Goal: Task Accomplishment & Management: Manage account settings

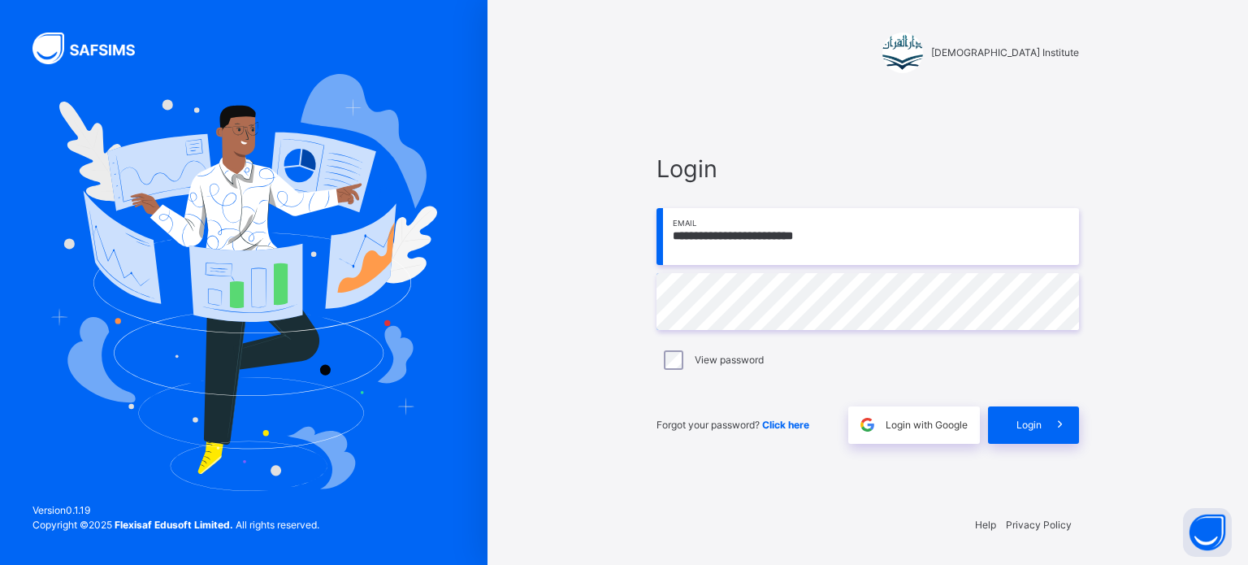
drag, startPoint x: 0, startPoint y: 0, endPoint x: 839, endPoint y: 249, distance: 875.5
click at [839, 249] on input "**********" at bounding box center [867, 236] width 422 height 57
click at [903, 231] on input "**********" at bounding box center [867, 236] width 422 height 57
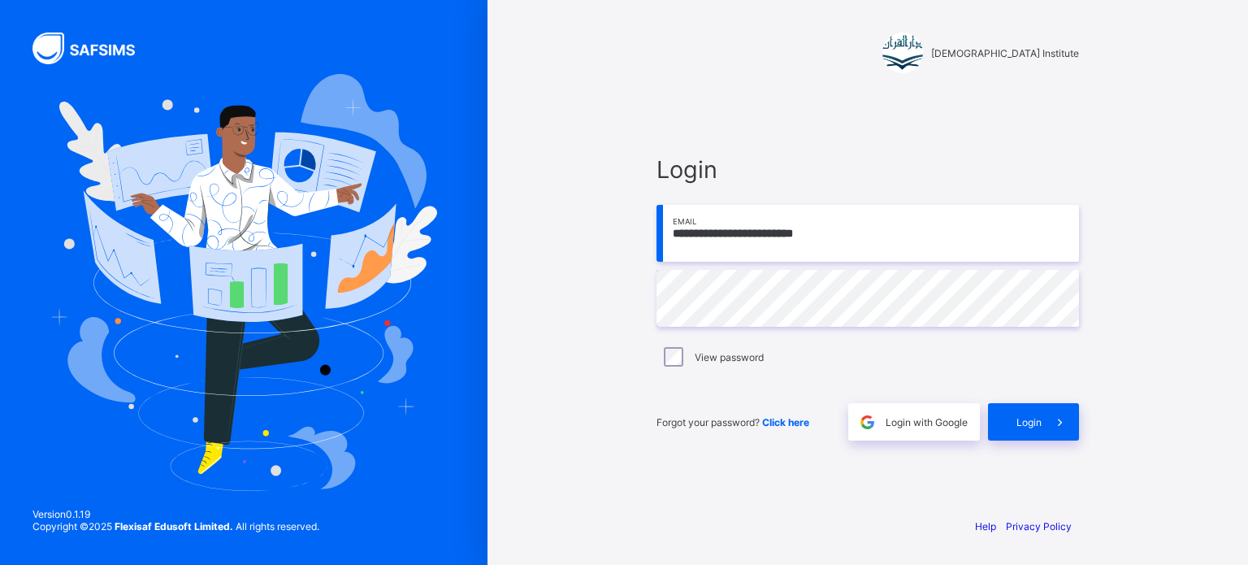
click at [948, 240] on input "**********" at bounding box center [867, 233] width 422 height 57
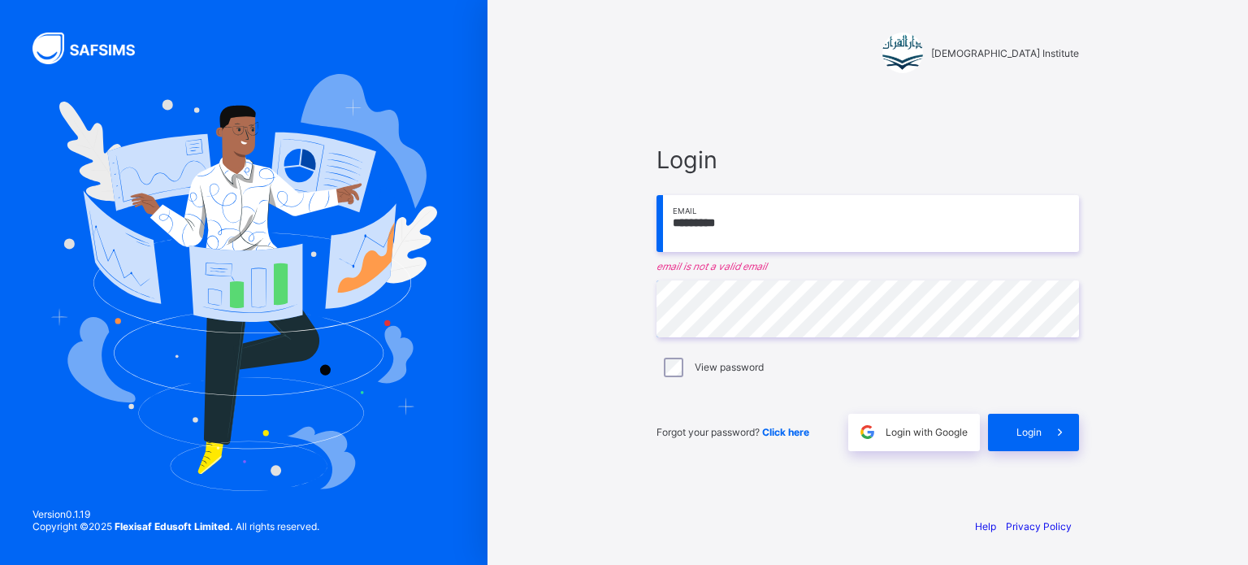
type input "**********"
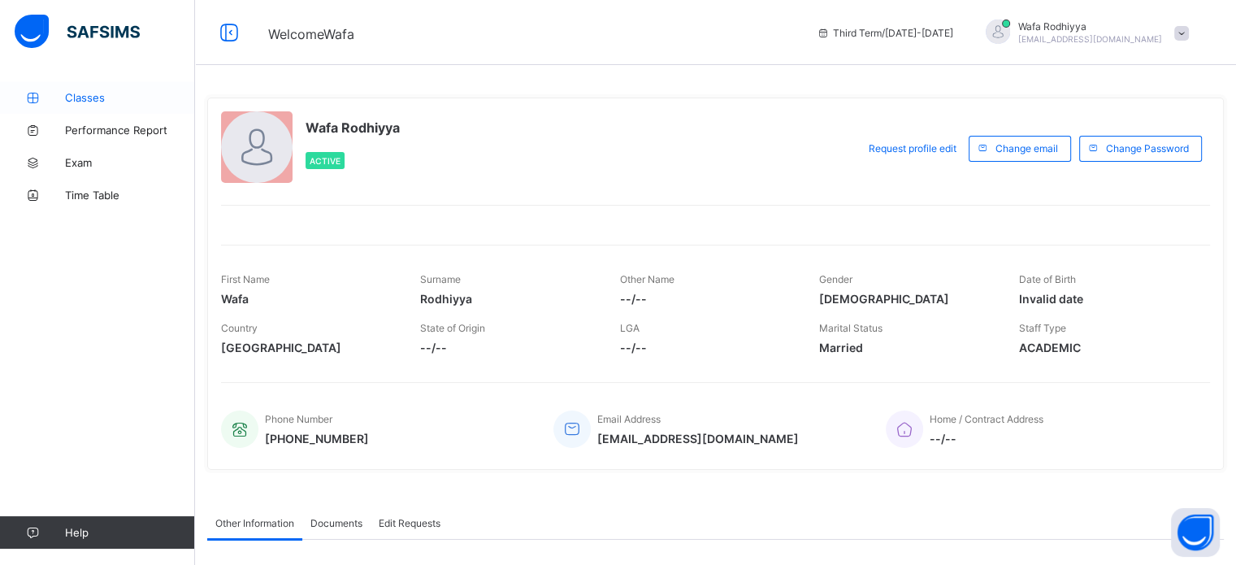
click at [52, 93] on icon at bounding box center [32, 98] width 65 height 12
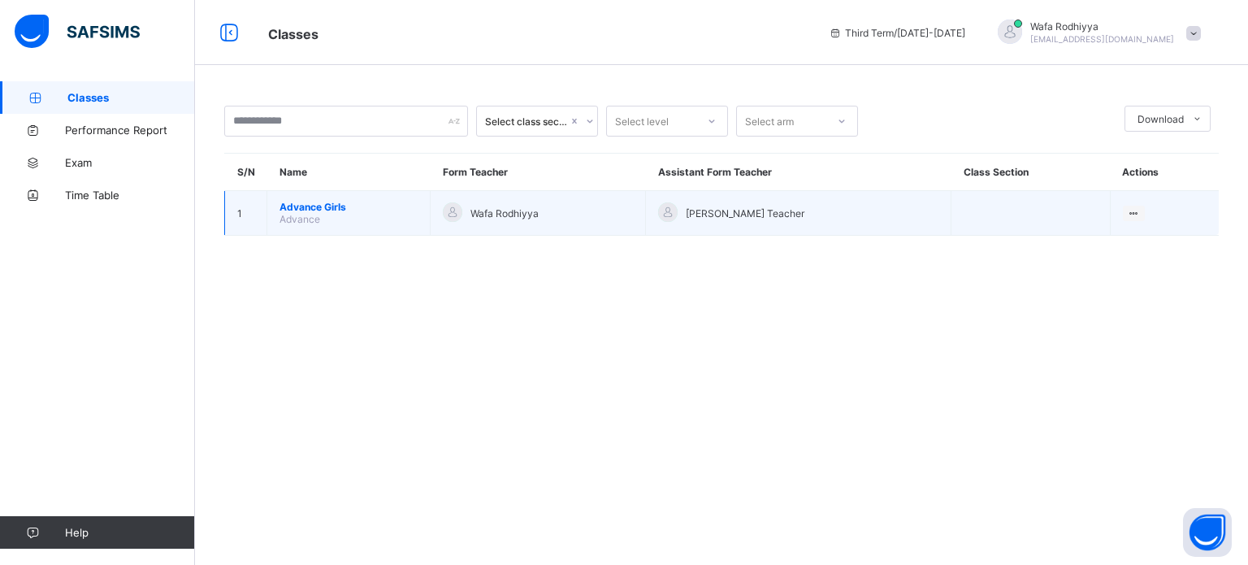
click at [302, 214] on span "Advance" at bounding box center [299, 219] width 41 height 12
click at [292, 201] on span "Advance Girls" at bounding box center [348, 207] width 138 height 12
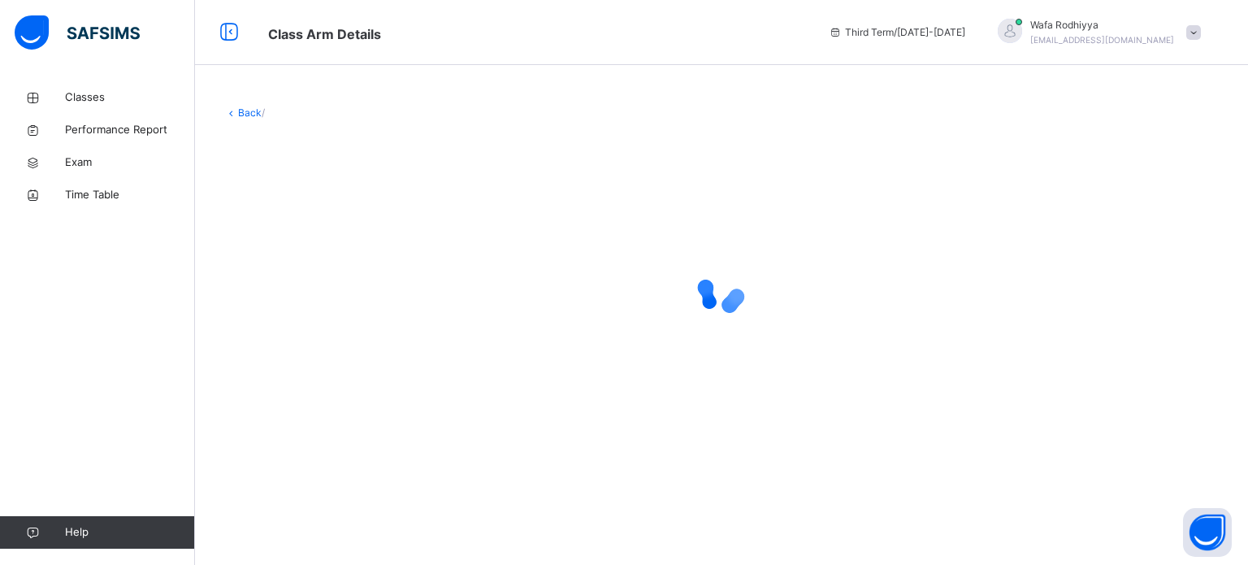
click at [383, 244] on div at bounding box center [721, 290] width 994 height 309
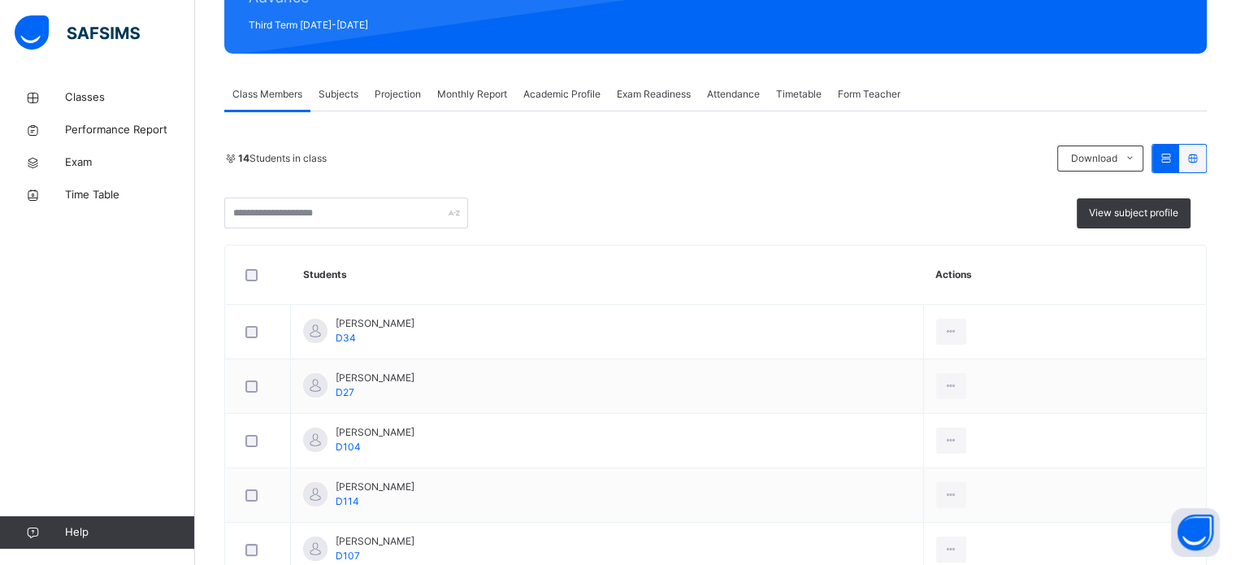
scroll to position [227, 0]
click at [409, 100] on span "Projection" at bounding box center [398, 94] width 46 height 15
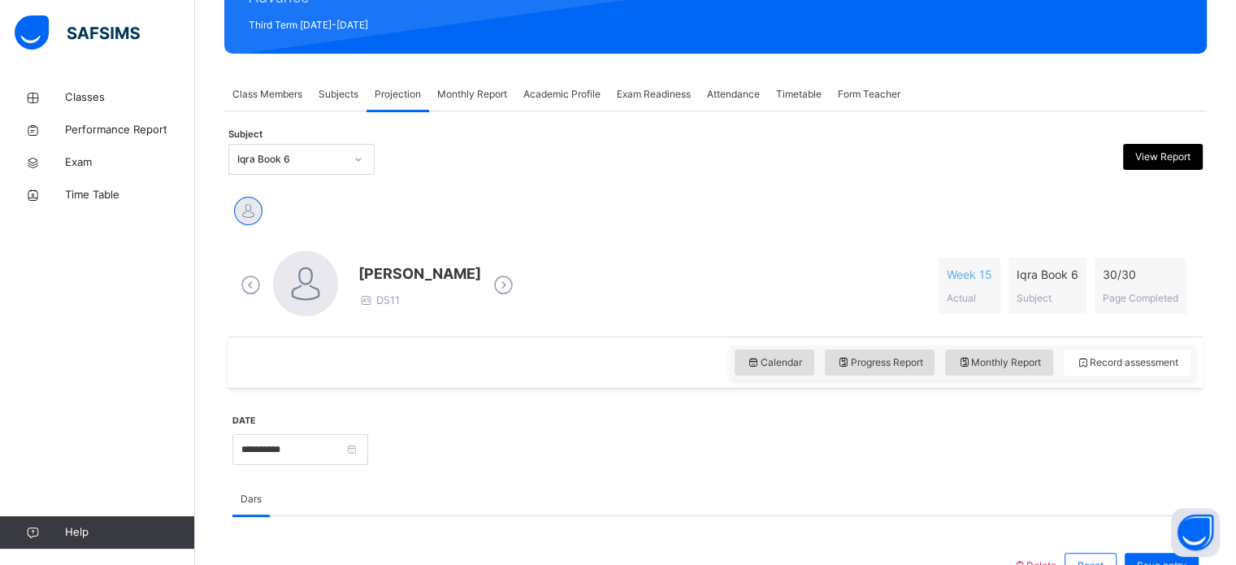
click at [663, 97] on span "Exam Readiness" at bounding box center [654, 94] width 74 height 15
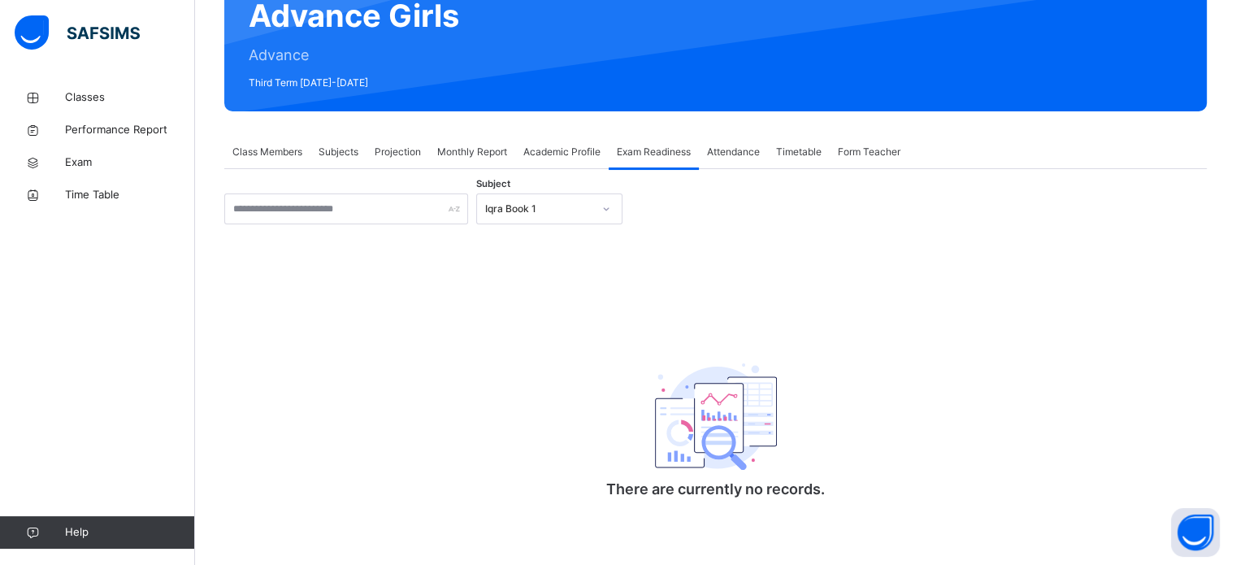
scroll to position [171, 0]
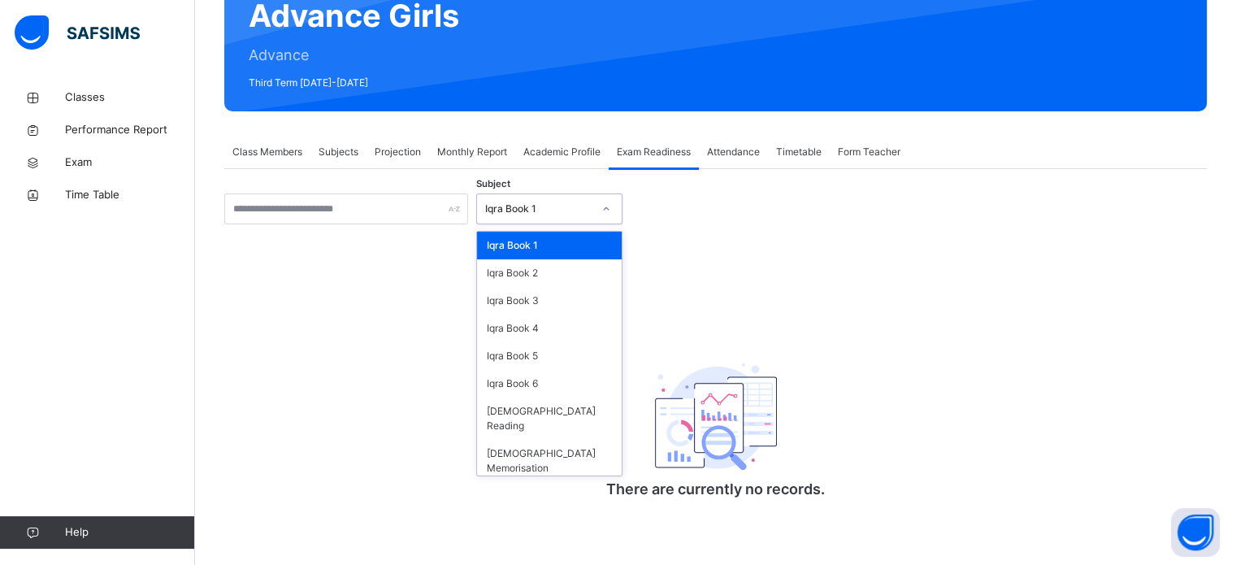
click at [568, 204] on div "Iqra Book 1" at bounding box center [538, 208] width 107 height 15
click at [546, 440] on div "[DEMOGRAPHIC_DATA] Memorisation" at bounding box center [549, 461] width 145 height 42
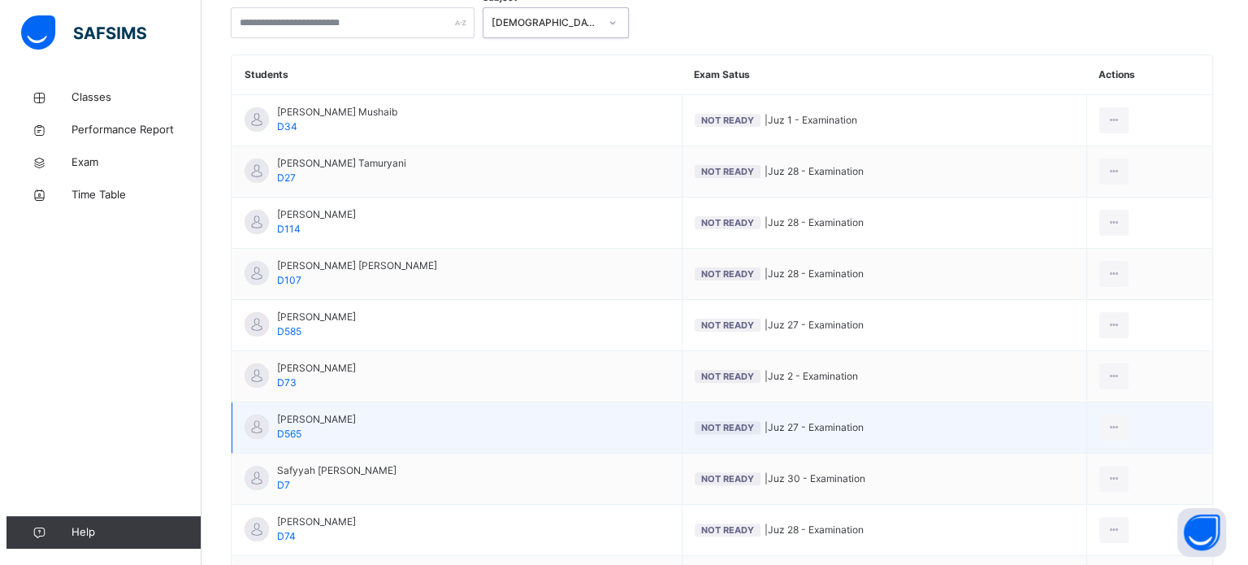
scroll to position [357, 0]
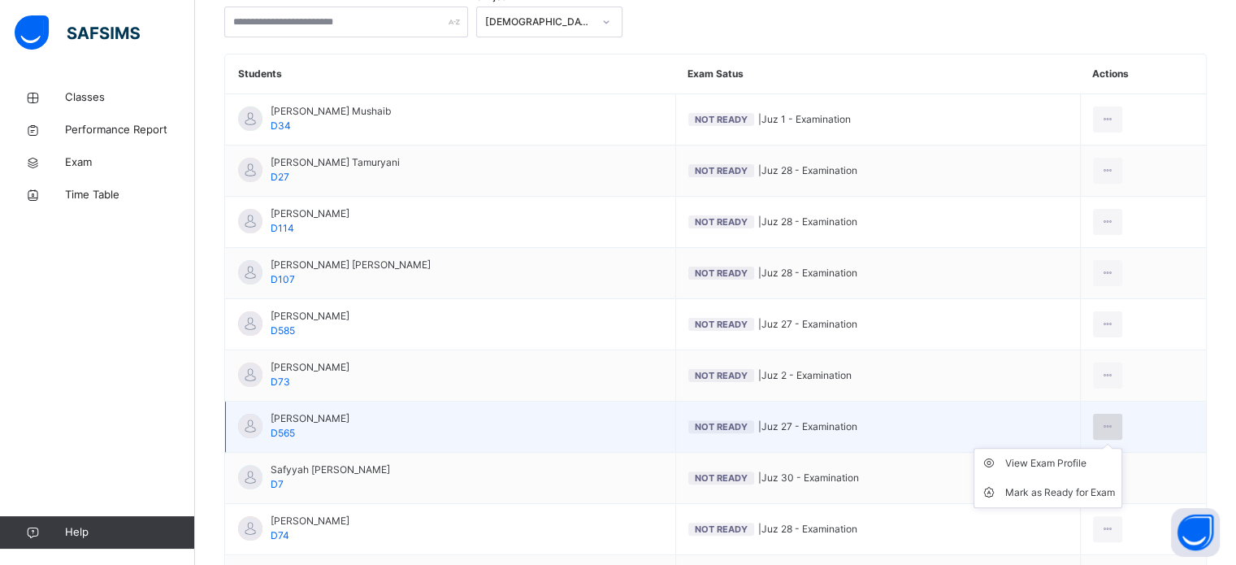
click at [1115, 422] on icon at bounding box center [1108, 426] width 14 height 15
click at [1082, 501] on li "Mark as Ready for Exam" at bounding box center [1047, 492] width 147 height 29
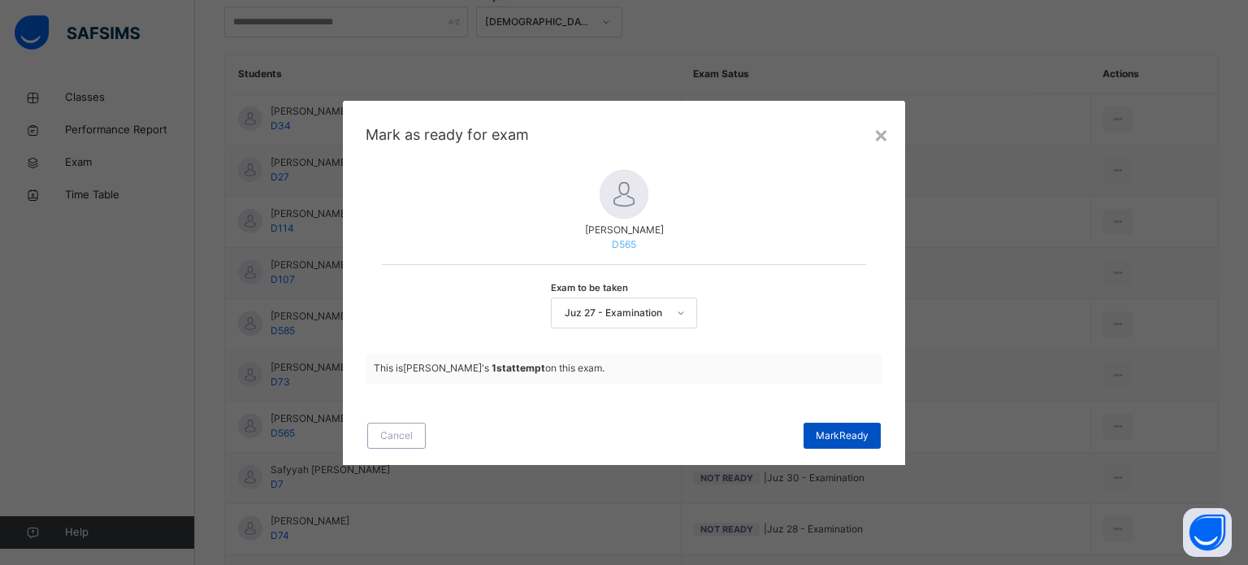
click at [852, 431] on span "Mark Ready" at bounding box center [842, 435] width 53 height 15
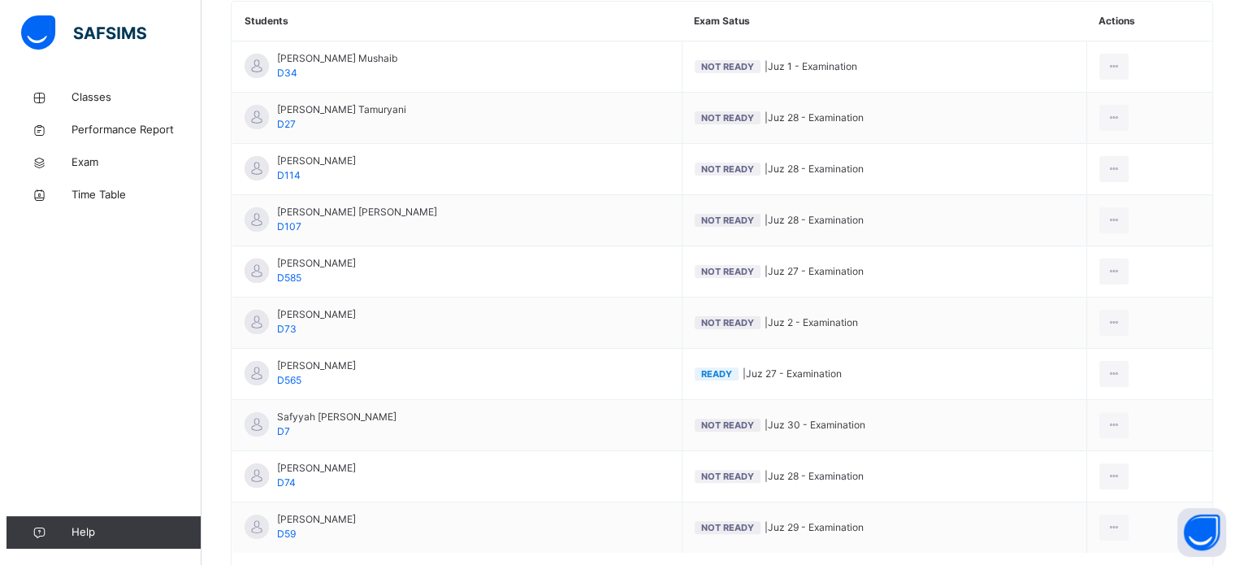
scroll to position [411, 0]
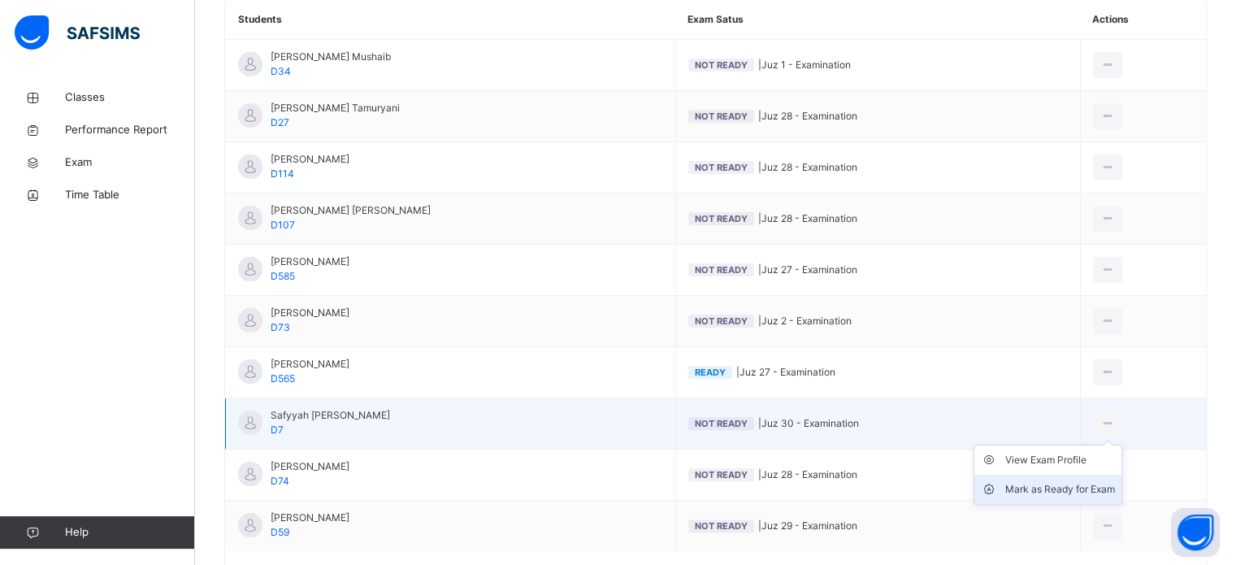
click at [1085, 485] on div "Mark as Ready for Exam" at bounding box center [1060, 489] width 110 height 16
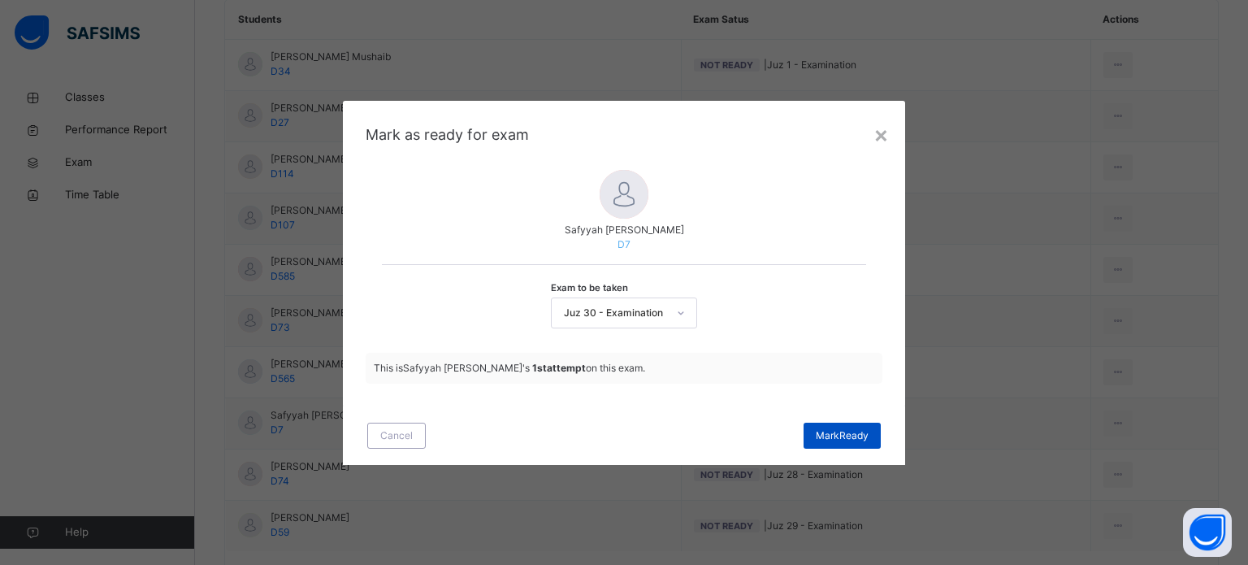
click at [830, 427] on div "Mark Ready" at bounding box center [841, 435] width 77 height 26
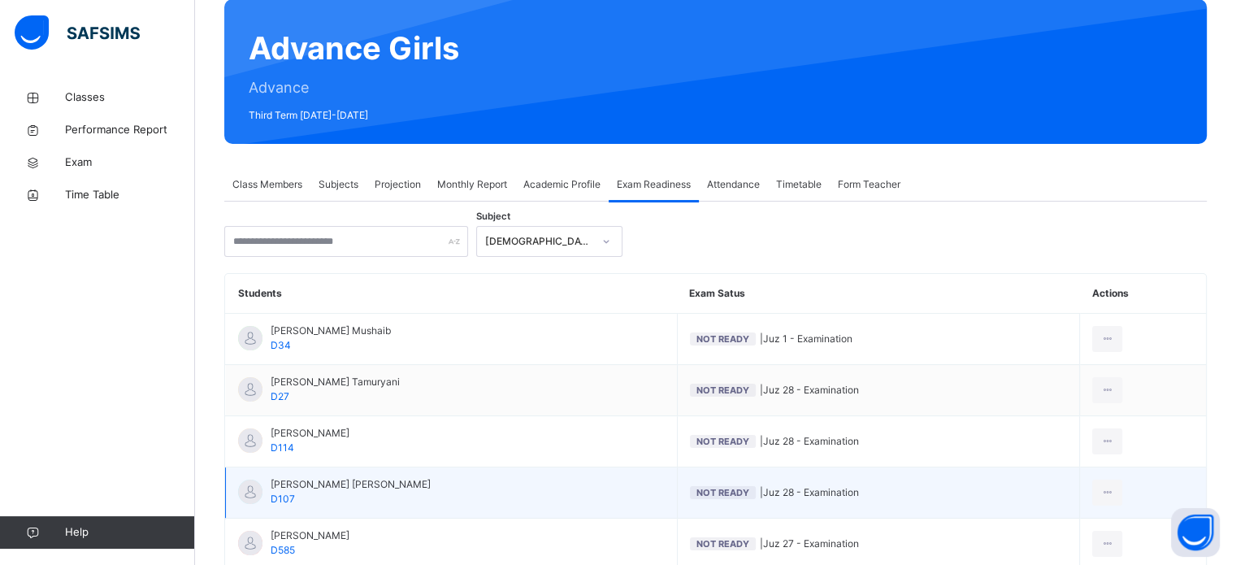
scroll to position [115, 0]
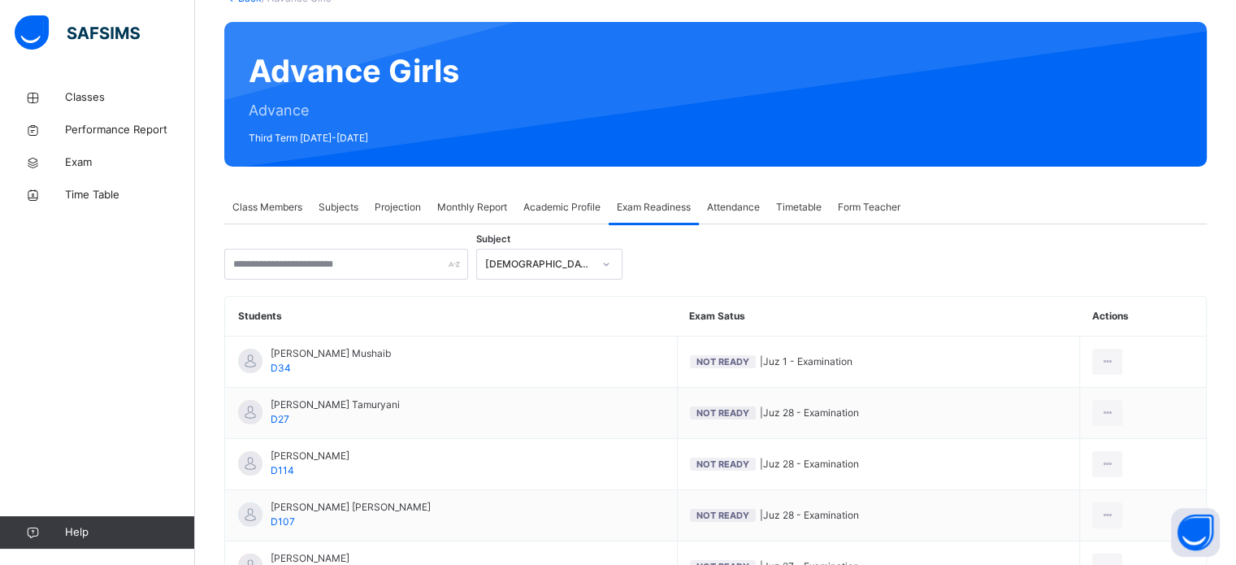
click at [422, 201] on div "Projection" at bounding box center [397, 207] width 63 height 32
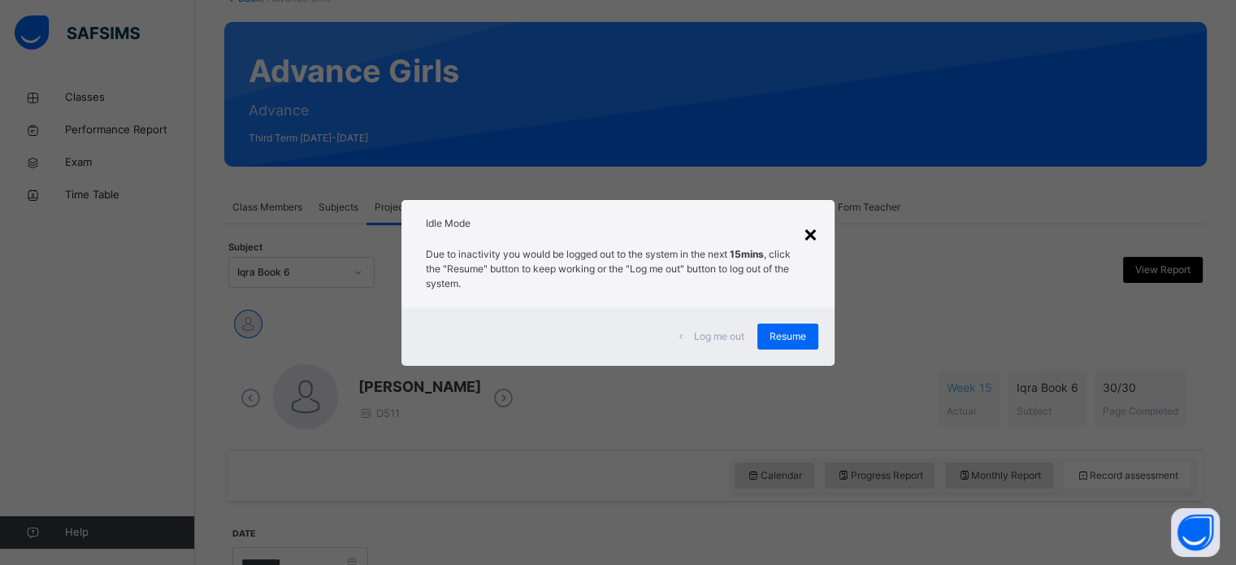
click at [813, 240] on div "×" at bounding box center [810, 233] width 15 height 34
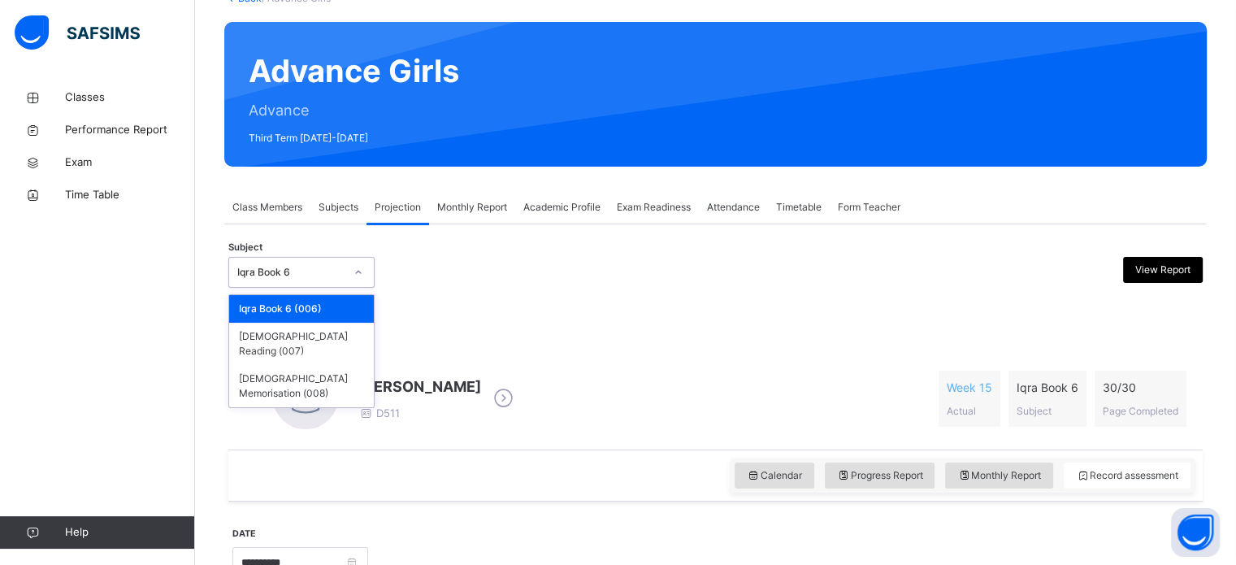
click at [351, 261] on div at bounding box center [358, 272] width 28 height 26
click at [339, 366] on div "[DEMOGRAPHIC_DATA] Memorisation (008)" at bounding box center [301, 386] width 145 height 42
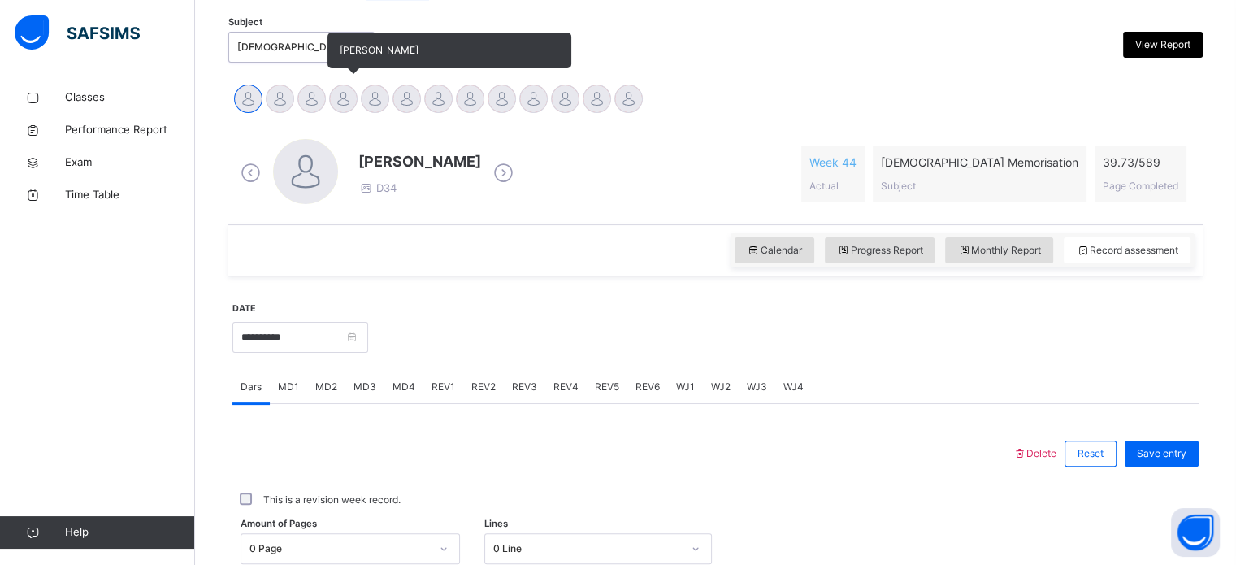
scroll to position [331, 0]
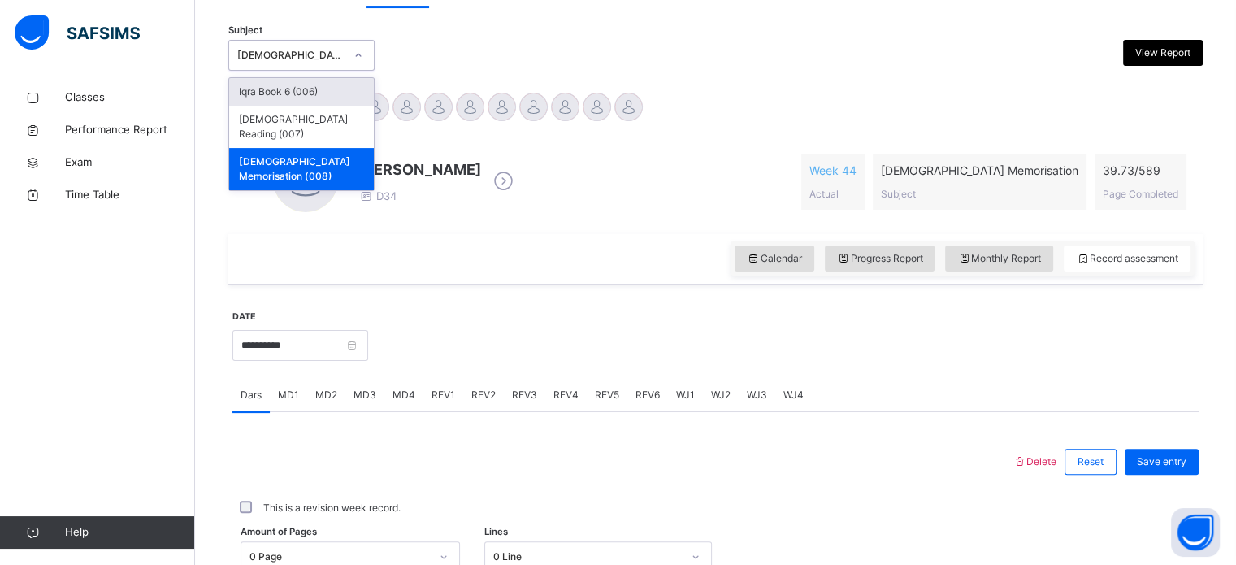
click at [302, 40] on div "[DEMOGRAPHIC_DATA] Memorisation (008)" at bounding box center [301, 55] width 146 height 31
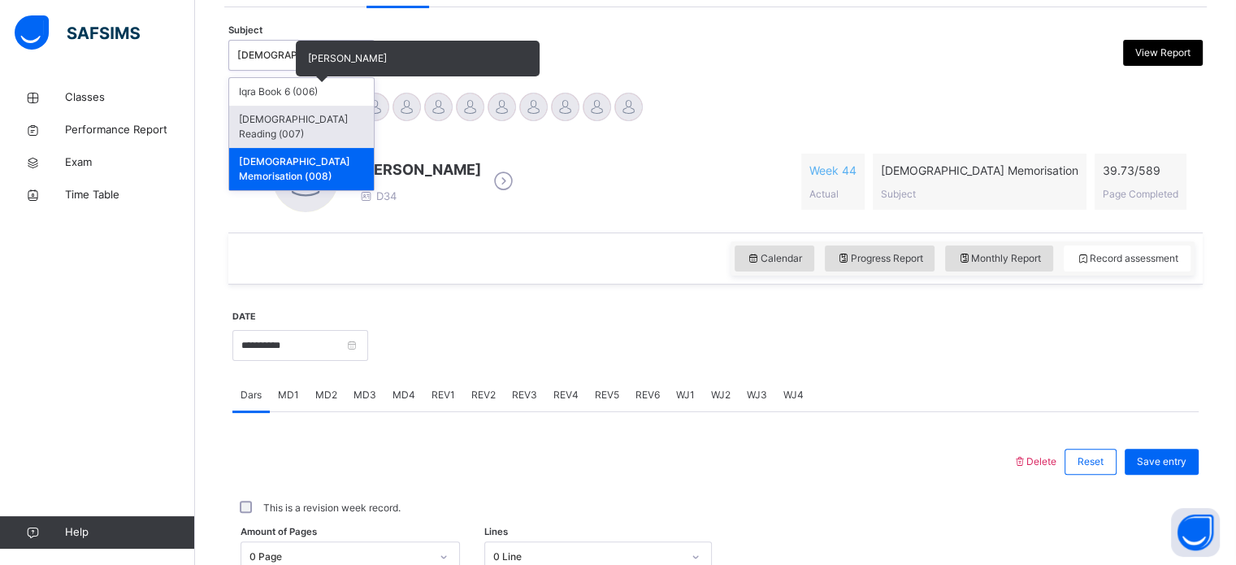
click at [296, 119] on div "[DEMOGRAPHIC_DATA] Reading (007)" at bounding box center [301, 127] width 145 height 42
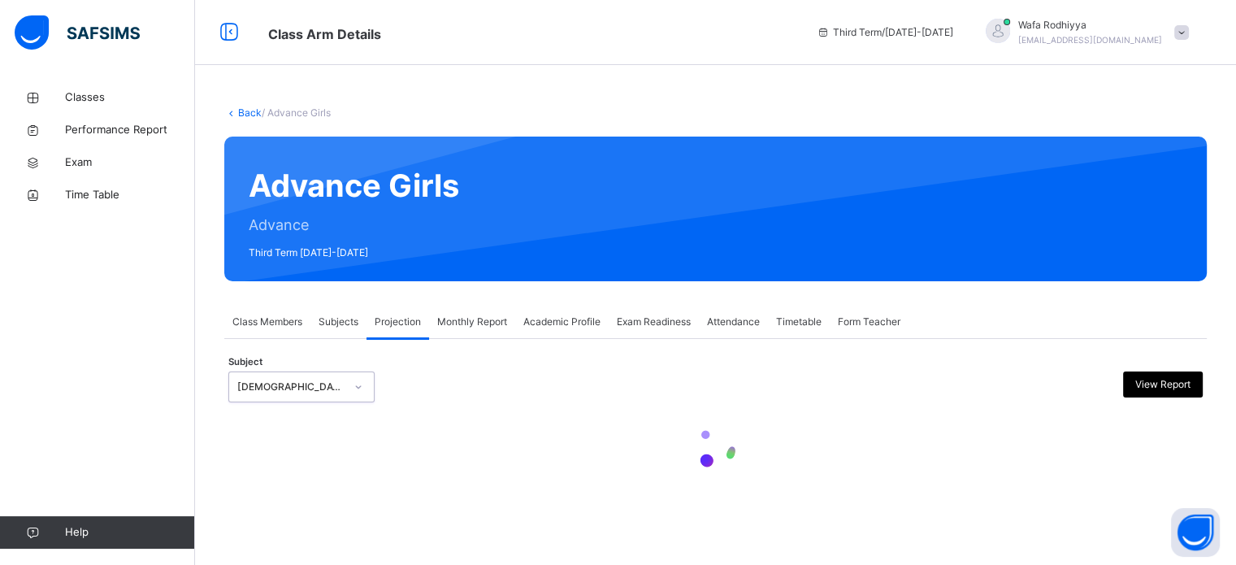
scroll to position [0, 0]
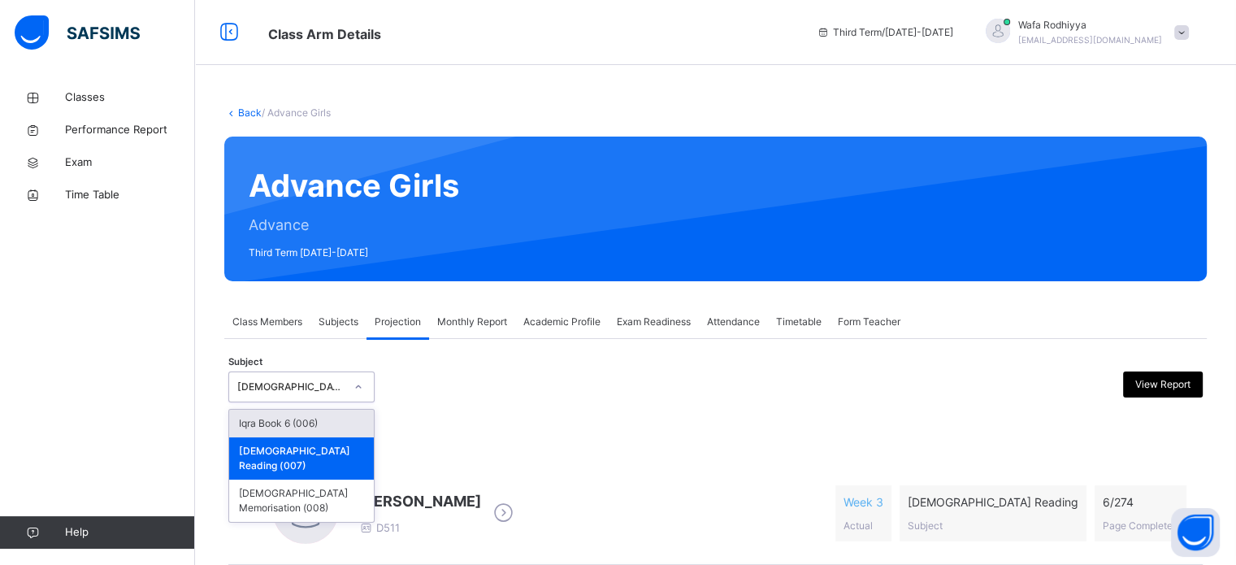
click at [306, 381] on div "[DEMOGRAPHIC_DATA] Reading (007)" at bounding box center [290, 386] width 107 height 15
click at [292, 434] on div "Iqra Book 6 (006)" at bounding box center [301, 423] width 145 height 28
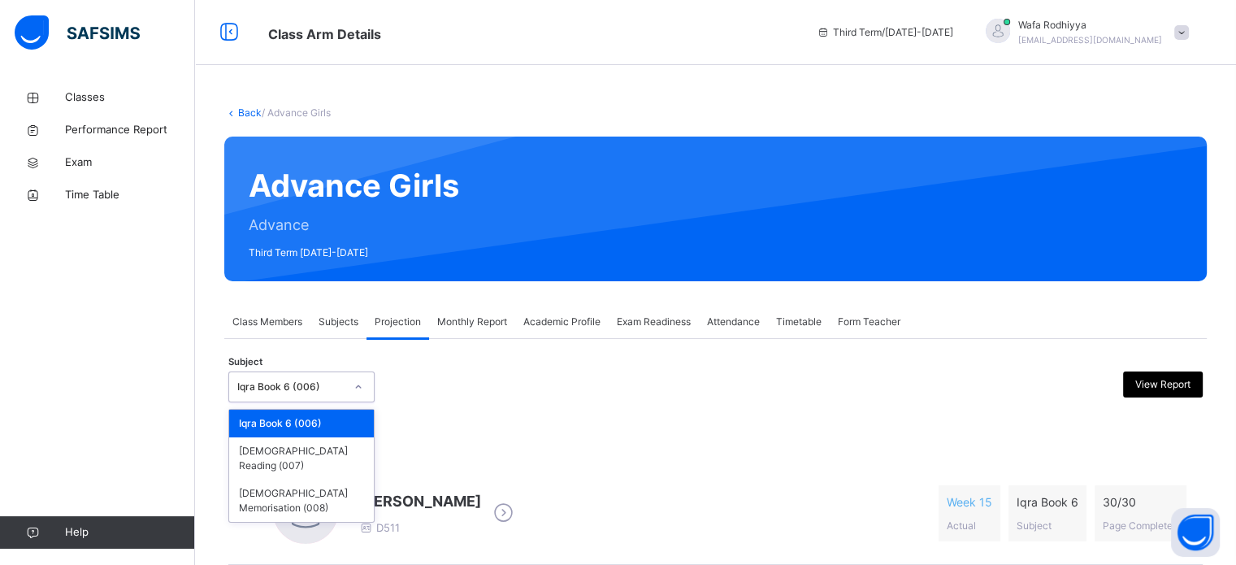
click at [288, 392] on div "Iqra Book 6 (006)" at bounding box center [286, 387] width 114 height 25
click at [273, 479] on div "[DEMOGRAPHIC_DATA] Memorisation (008)" at bounding box center [301, 500] width 145 height 42
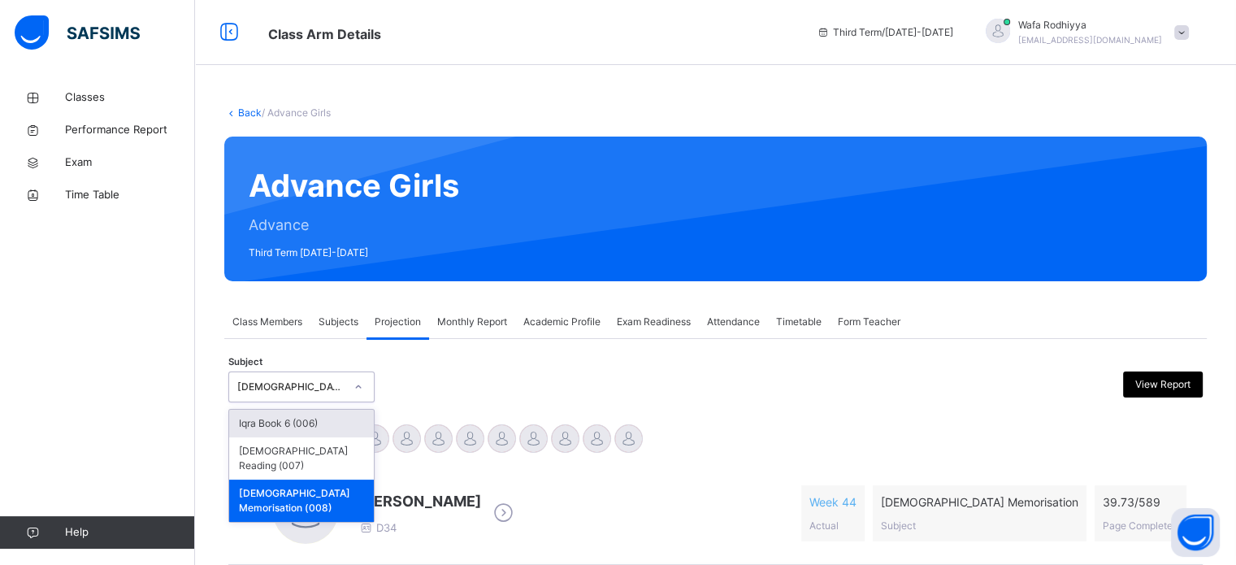
click at [342, 388] on div "[DEMOGRAPHIC_DATA] Memorisation (008)" at bounding box center [290, 386] width 107 height 15
click at [334, 479] on div "[DEMOGRAPHIC_DATA] Memorisation (008)" at bounding box center [301, 500] width 145 height 42
click at [307, 373] on div "[DEMOGRAPHIC_DATA] Memorisation (008)" at bounding box center [301, 386] width 146 height 31
click at [307, 422] on div "Iqra Book 6 (006)" at bounding box center [301, 423] width 145 height 28
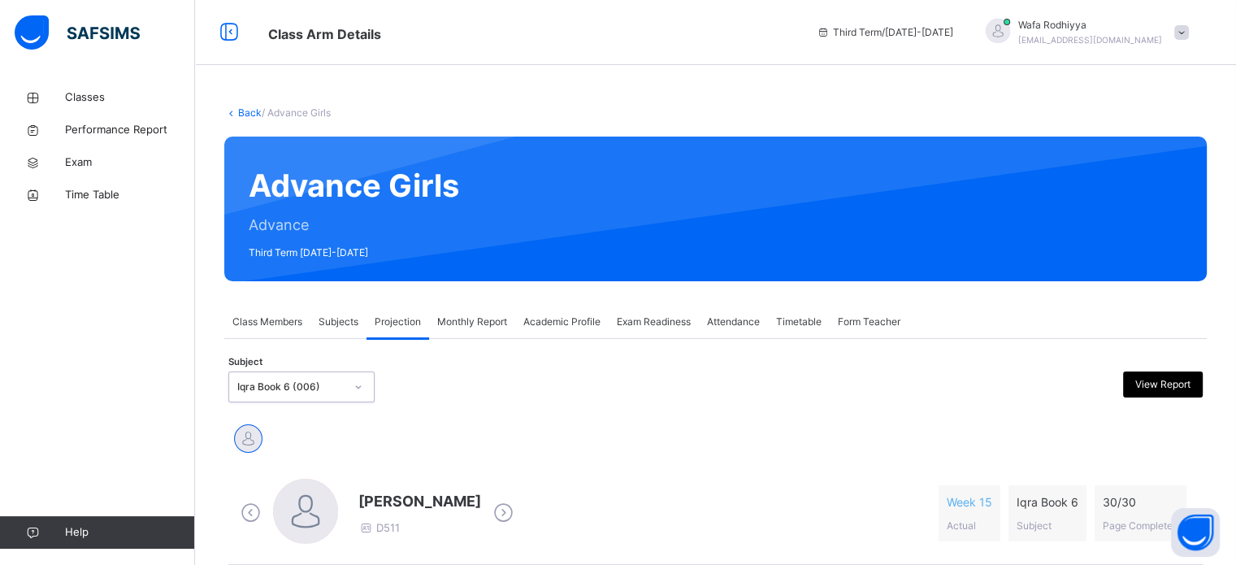
click at [342, 388] on div "Iqra Book 6 (006)" at bounding box center [290, 386] width 107 height 15
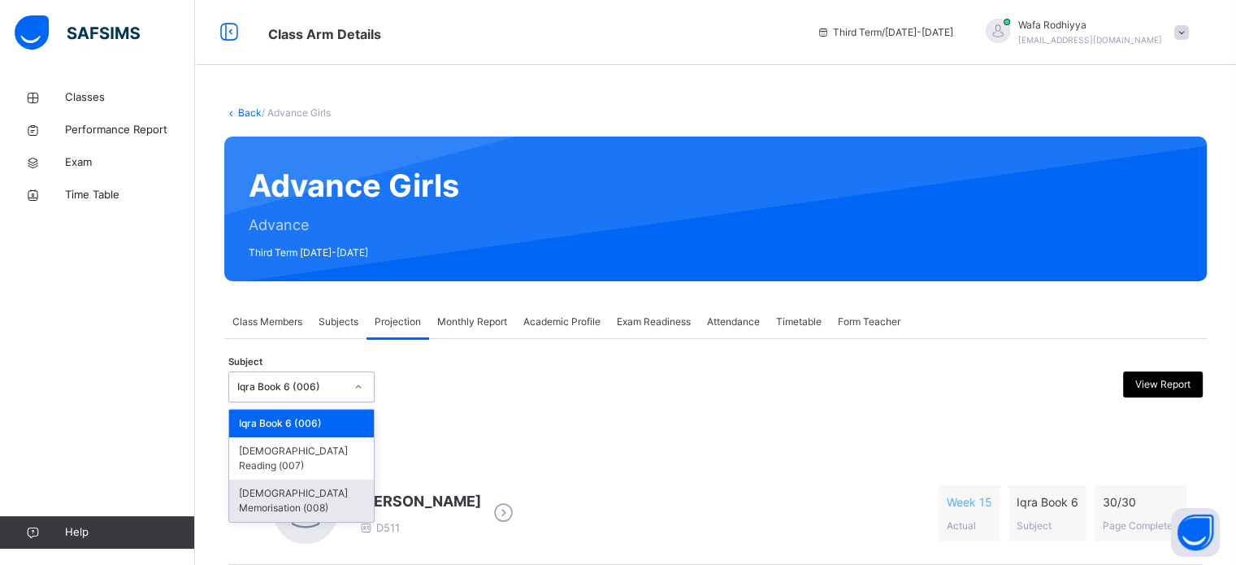
click at [349, 480] on div "[DEMOGRAPHIC_DATA] Memorisation (008)" at bounding box center [301, 500] width 145 height 42
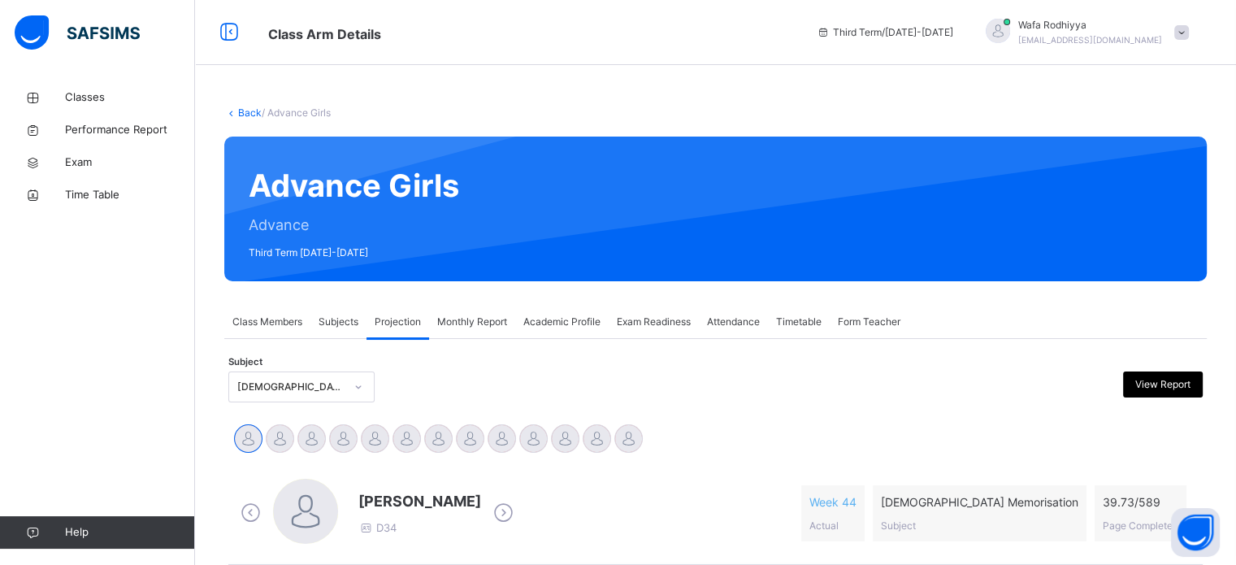
drag, startPoint x: 624, startPoint y: 436, endPoint x: 720, endPoint y: 476, distance: 103.8
click at [720, 476] on div "Aminah Mushaib D34 Week 44 Actual Quran Memorisation Subject 39.73 / 589 Page C…" at bounding box center [715, 512] width 966 height 93
click at [357, 331] on div "Subjects" at bounding box center [338, 321] width 56 height 32
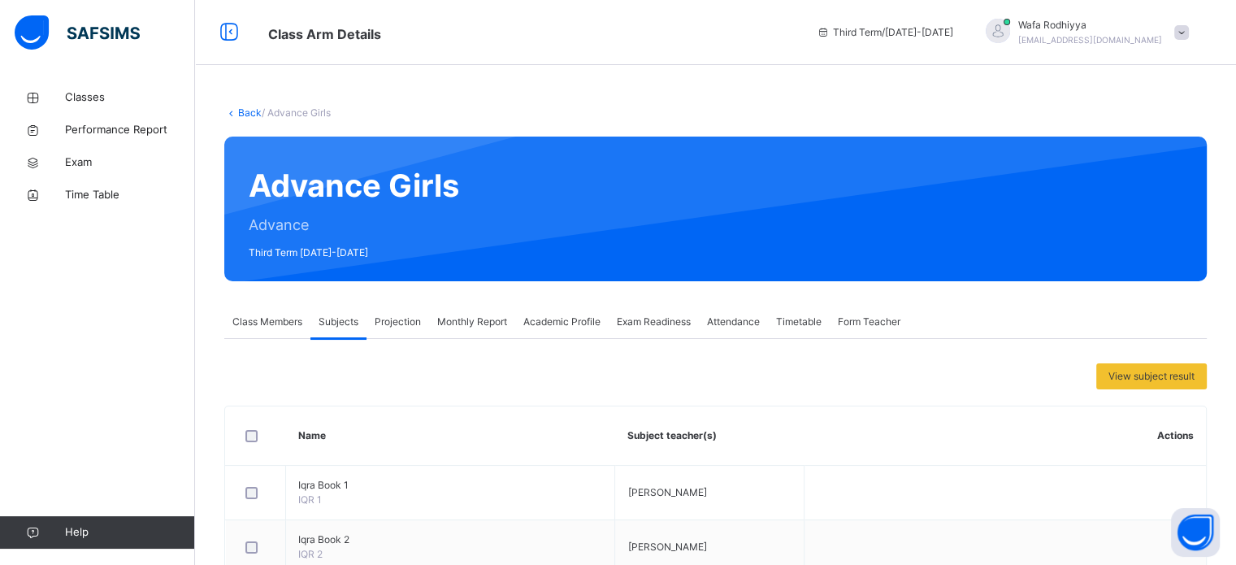
click at [401, 327] on span "Projection" at bounding box center [398, 321] width 46 height 15
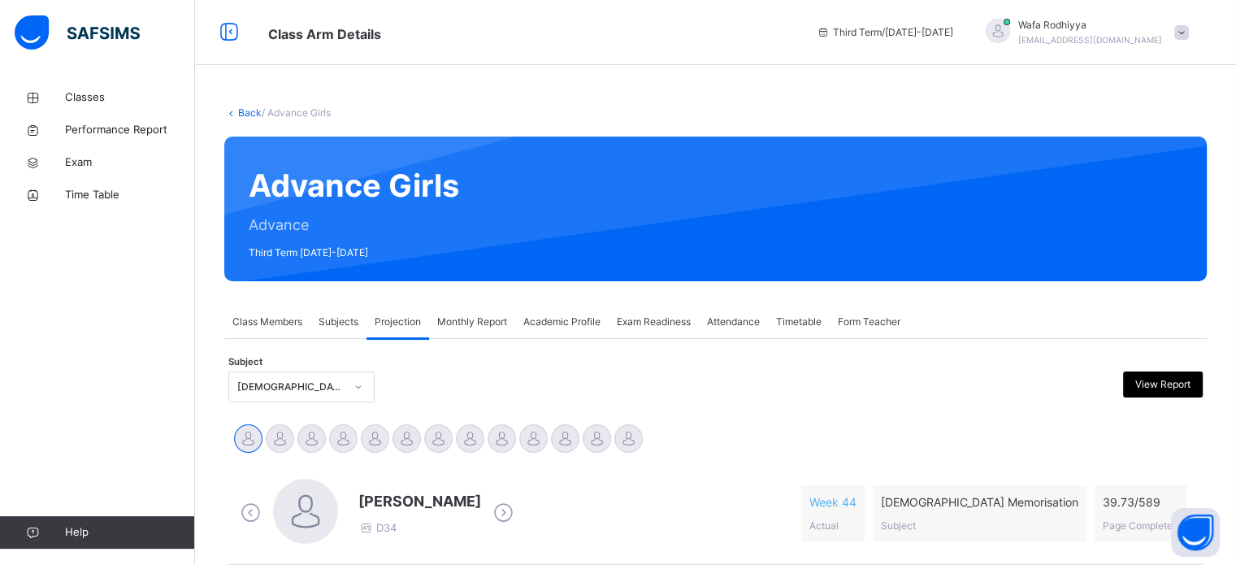
drag, startPoint x: 623, startPoint y: 438, endPoint x: 693, endPoint y: 558, distance: 139.1
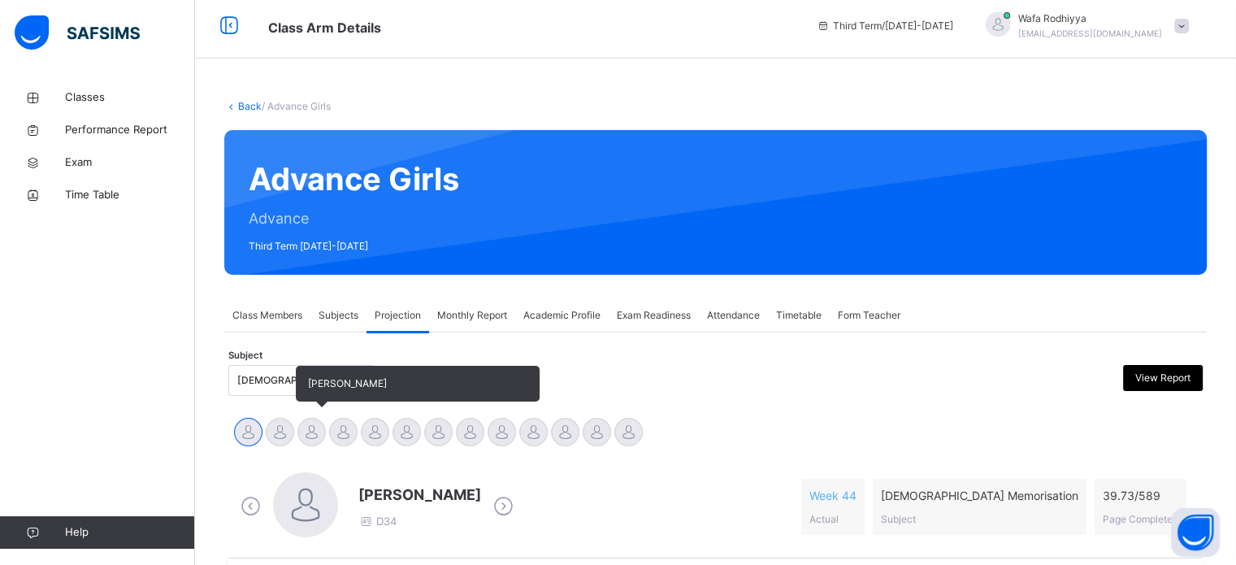
click at [314, 430] on div at bounding box center [311, 432] width 28 height 28
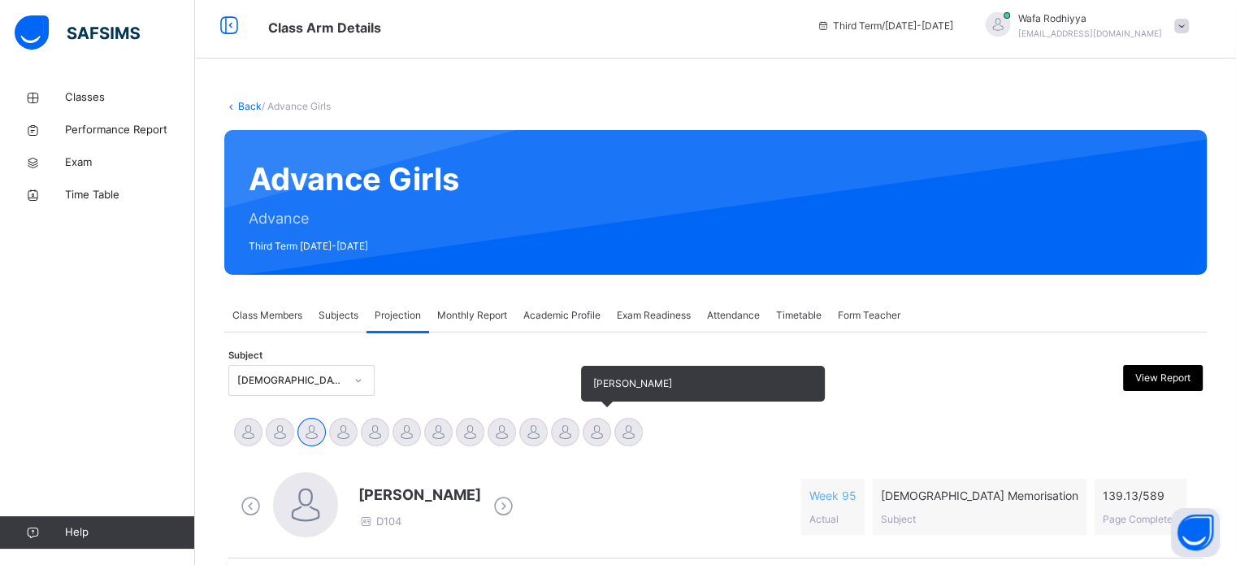
click at [607, 436] on div at bounding box center [596, 432] width 28 height 28
click at [632, 428] on div at bounding box center [628, 432] width 28 height 28
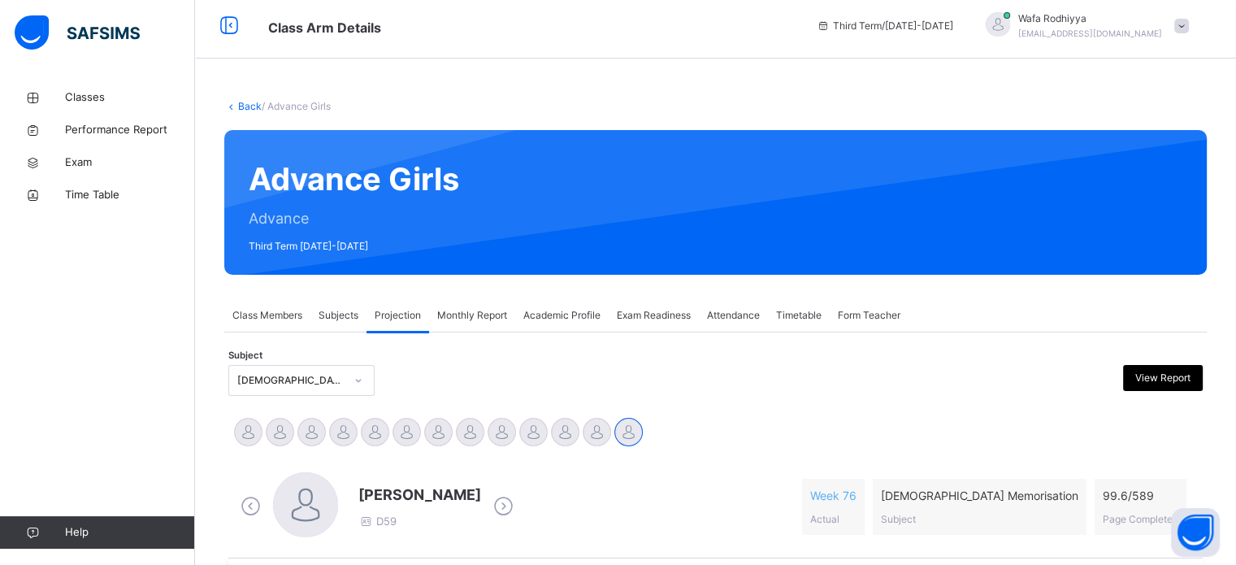
click at [669, 444] on div "[PERSON_NAME] [PERSON_NAME] Tamuryani [PERSON_NAME] [PERSON_NAME] [PERSON_NAME]…" at bounding box center [715, 434] width 966 height 36
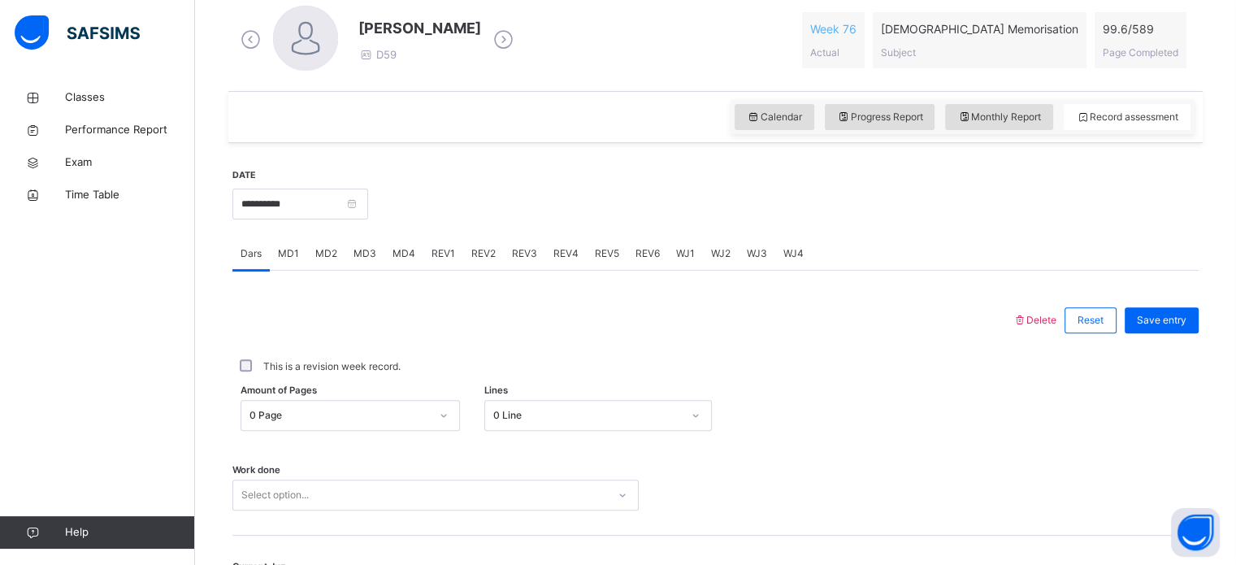
scroll to position [474, 0]
click at [456, 253] on div "REV1" at bounding box center [443, 252] width 40 height 32
click at [409, 424] on div "Juz Select option..." at bounding box center [715, 388] width 966 height 97
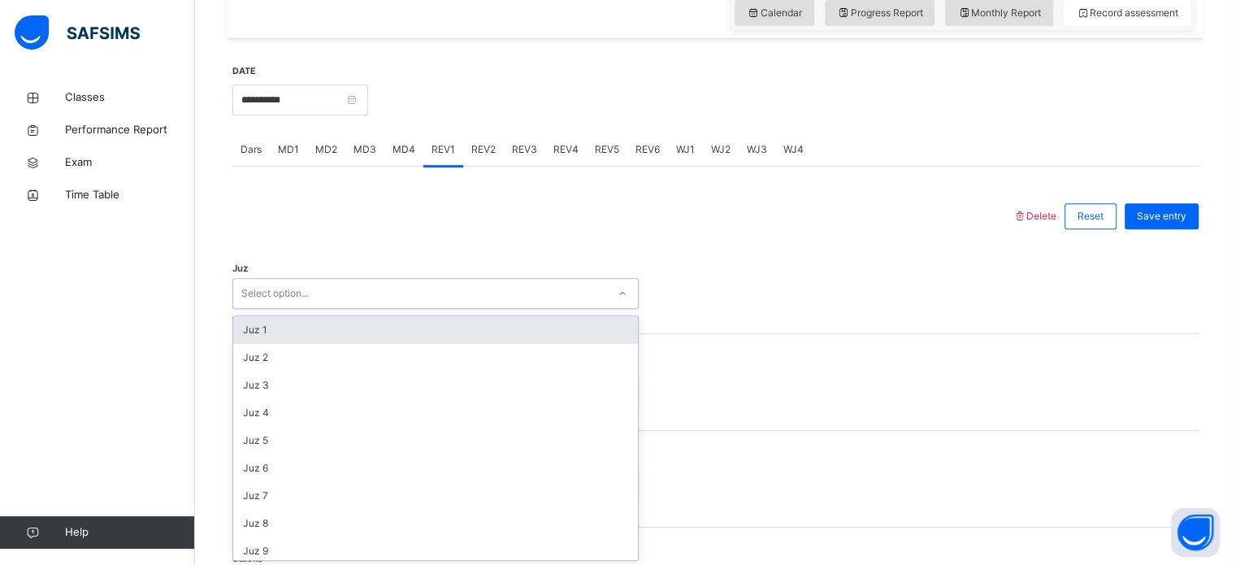
scroll to position [578, 0]
type input "**"
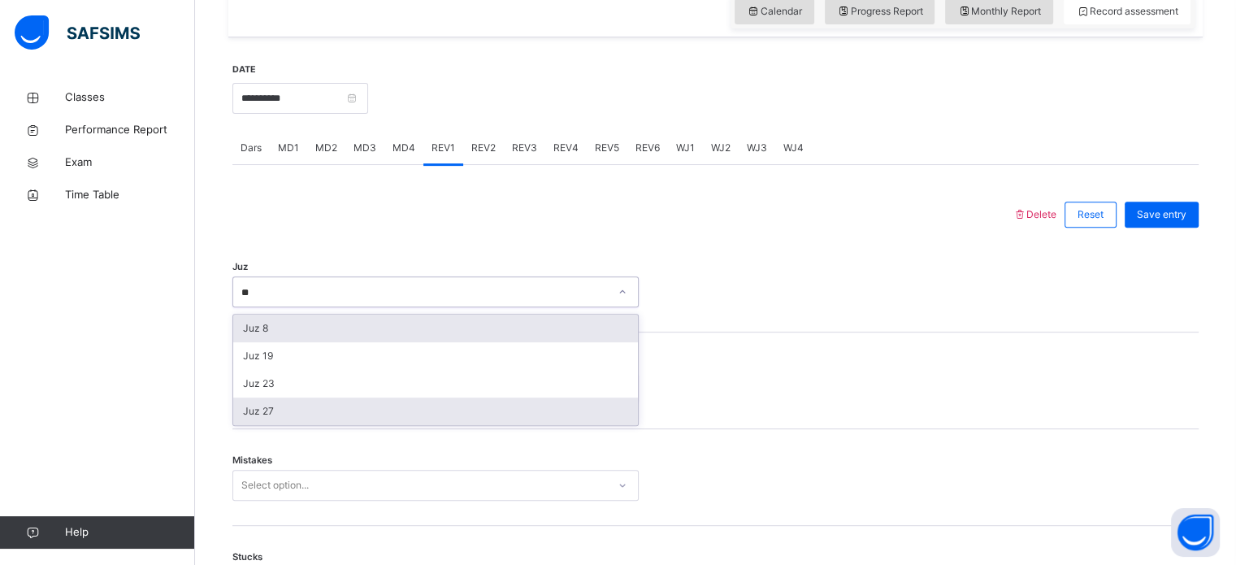
click at [300, 406] on div "Juz 27" at bounding box center [435, 411] width 405 height 28
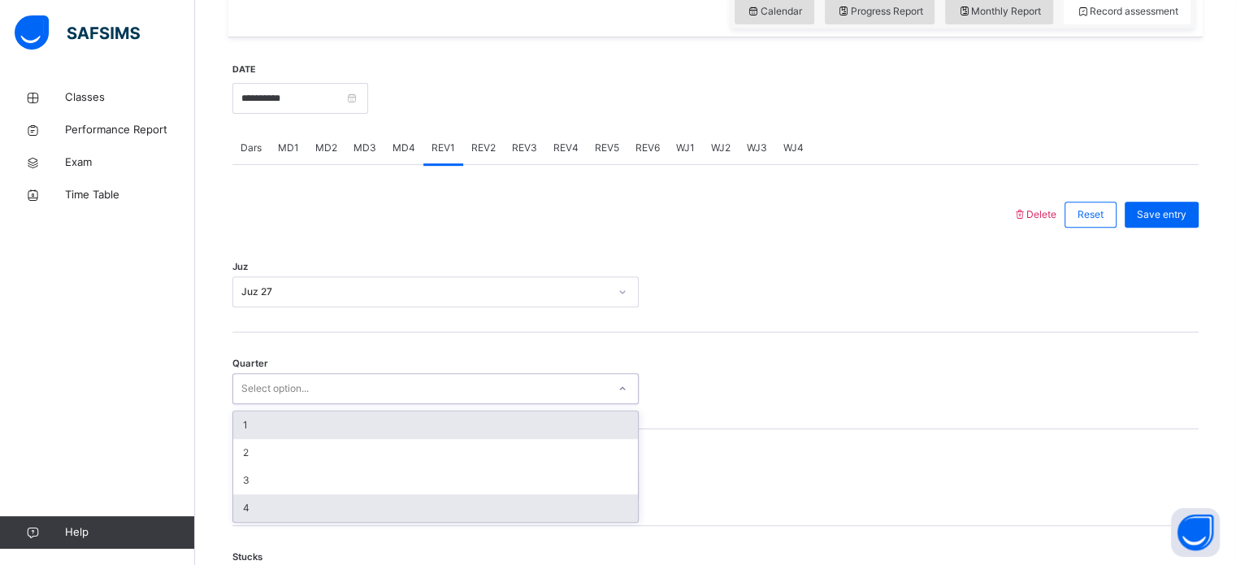
click at [331, 518] on div "4" at bounding box center [435, 508] width 405 height 28
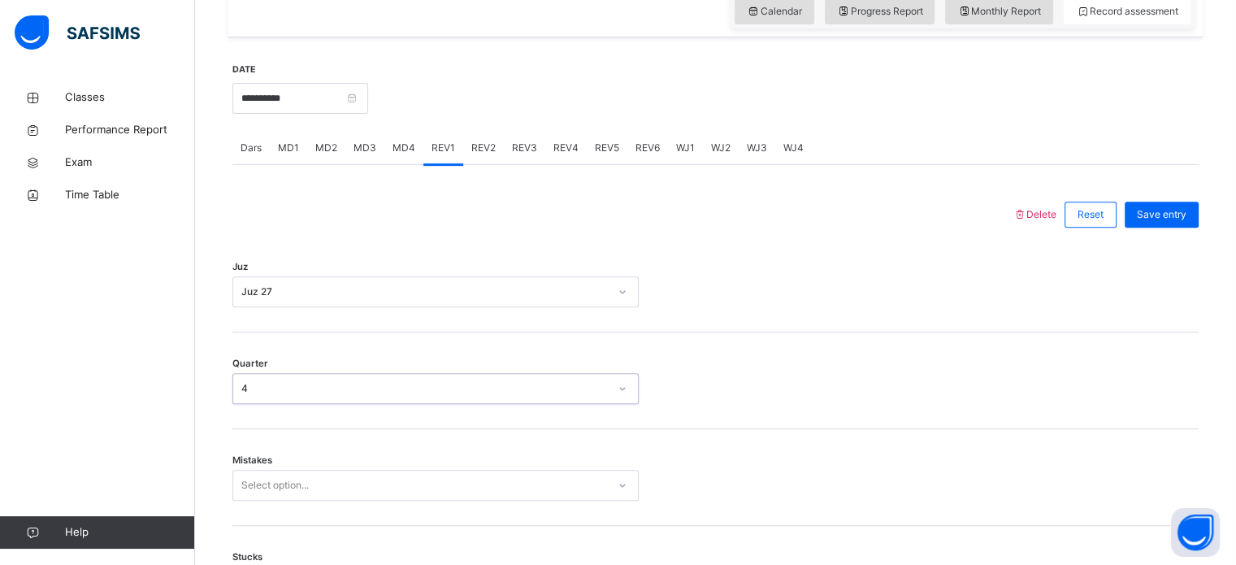
click at [283, 415] on div "Quarter option 4, selected. 0 results available. Select is focused ,type to ref…" at bounding box center [715, 380] width 966 height 97
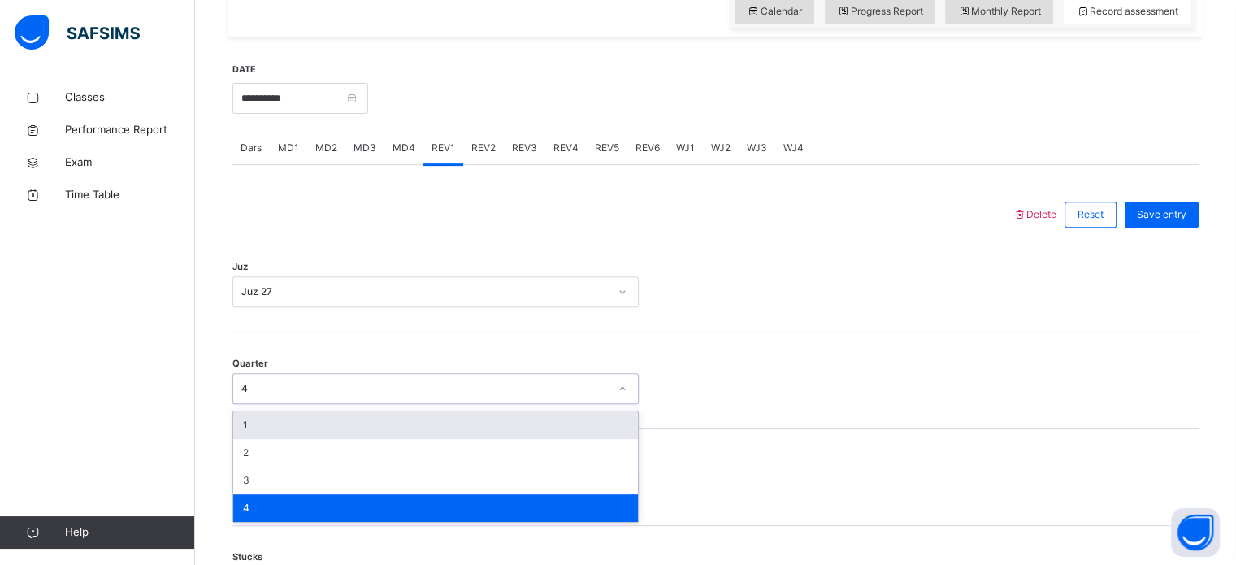
click at [263, 500] on div "4" at bounding box center [435, 508] width 405 height 28
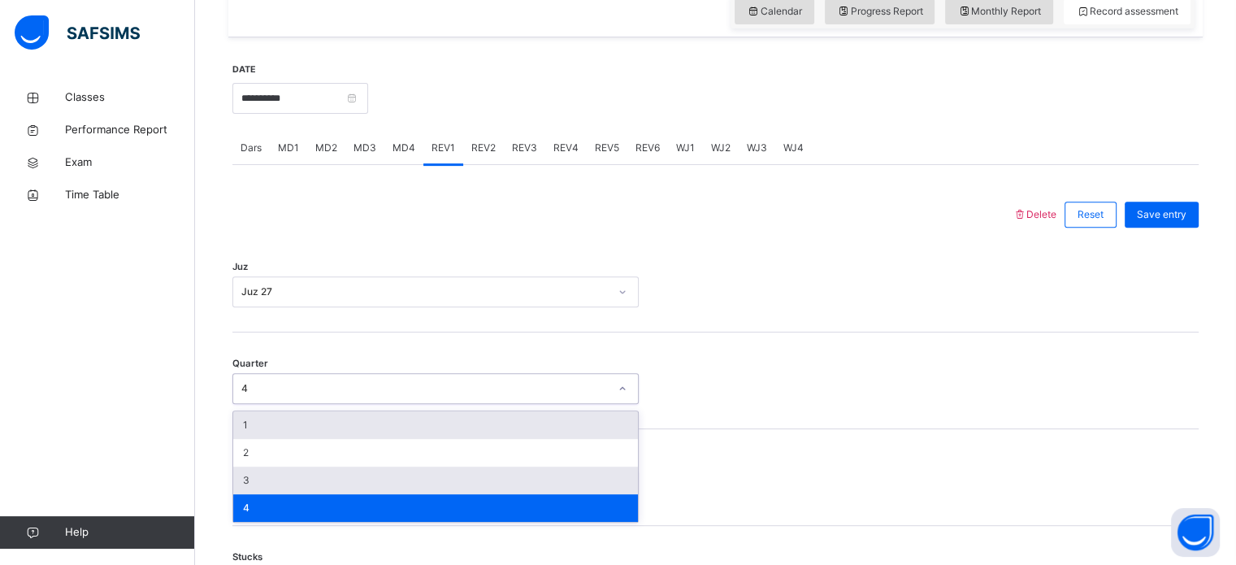
click at [285, 485] on div "3" at bounding box center [435, 480] width 405 height 28
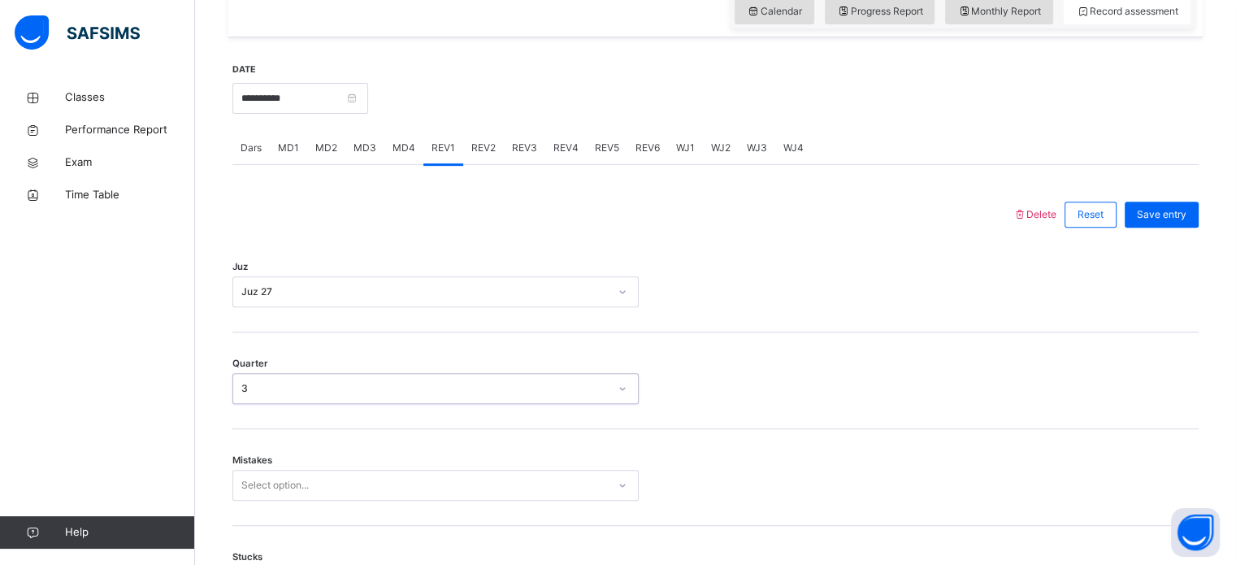
click at [303, 526] on div "Stucks Select option..." at bounding box center [715, 574] width 966 height 97
click at [457, 266] on div "Juz Juz 27" at bounding box center [715, 284] width 966 height 97
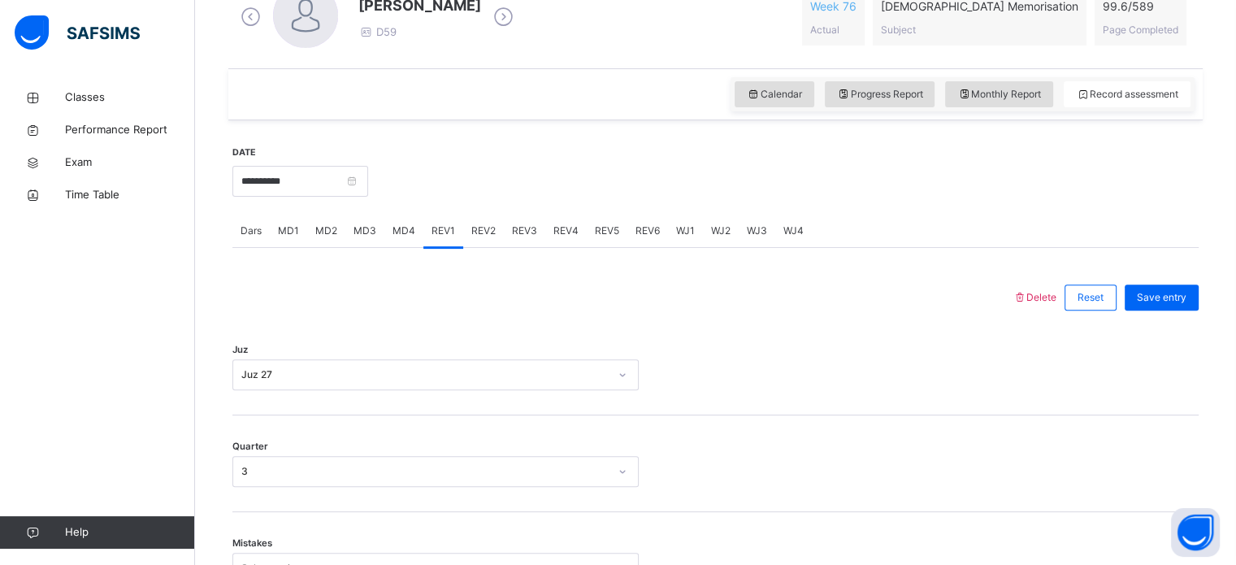
scroll to position [493, 0]
click at [647, 219] on div "REV6" at bounding box center [647, 233] width 41 height 32
click at [451, 240] on div "REV1" at bounding box center [443, 233] width 40 height 32
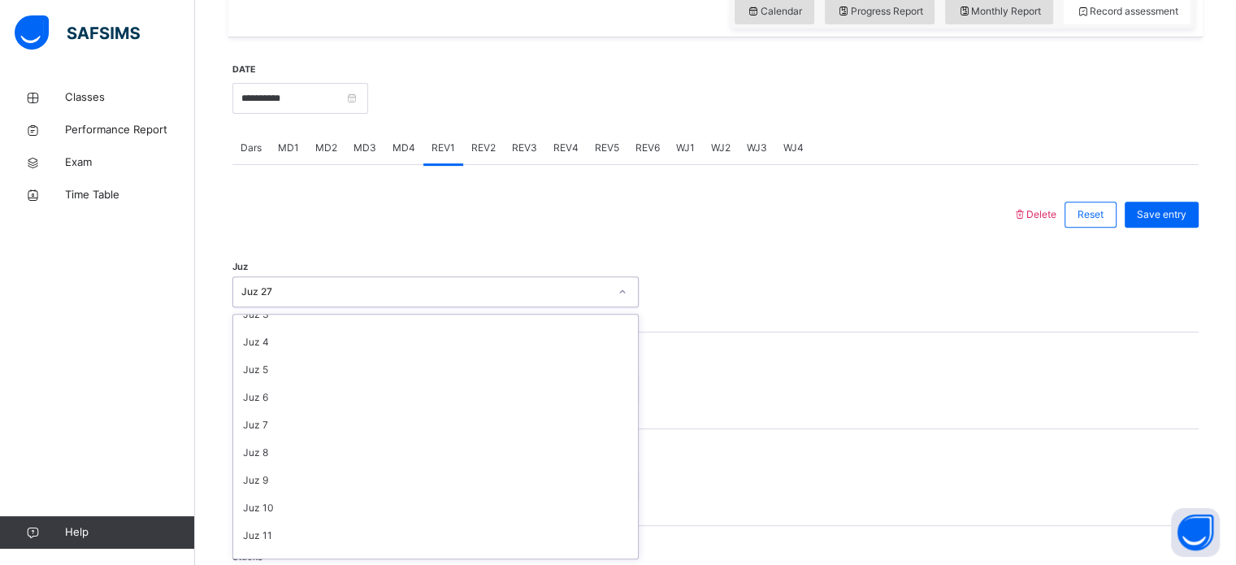
scroll to position [0, 0]
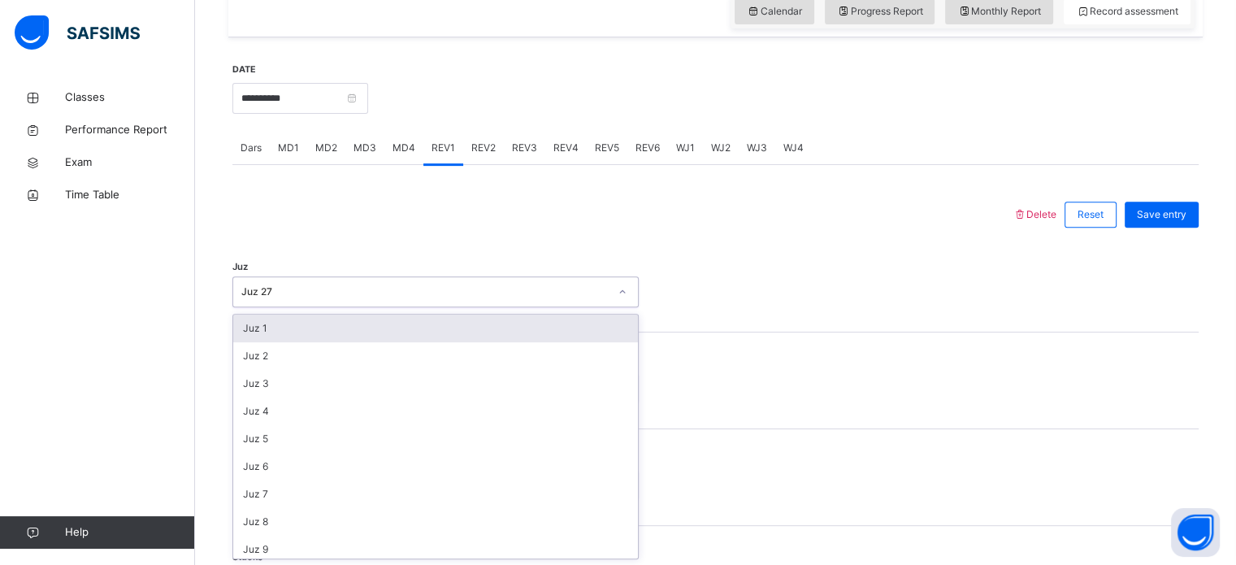
click at [1037, 217] on span "Delete" at bounding box center [1034, 214] width 44 height 12
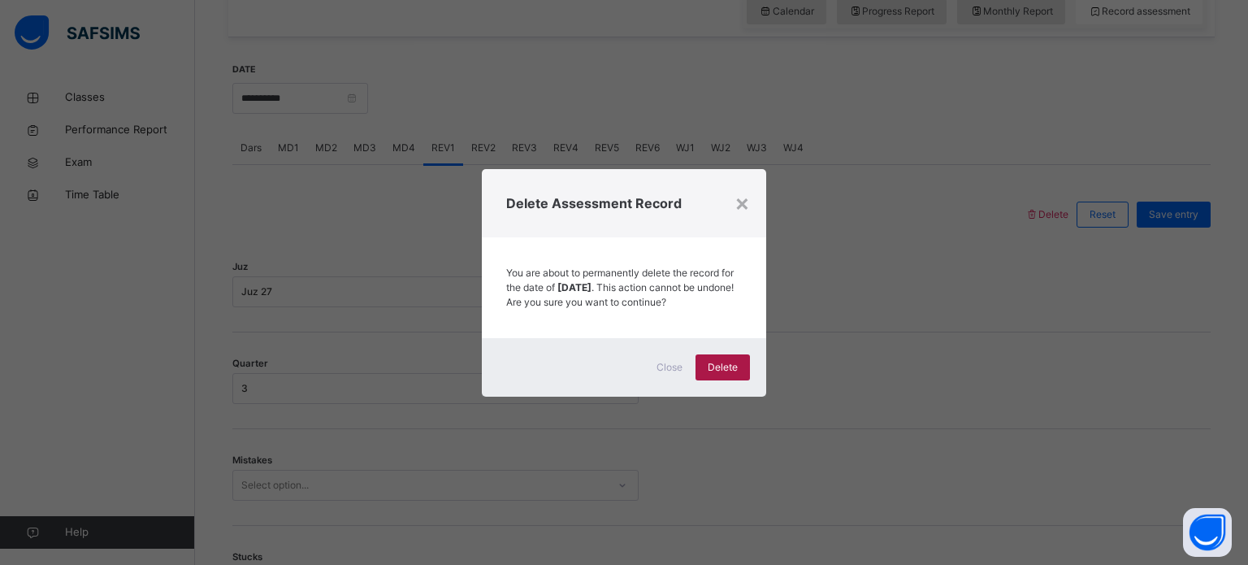
click at [717, 375] on span "Delete" at bounding box center [723, 367] width 30 height 15
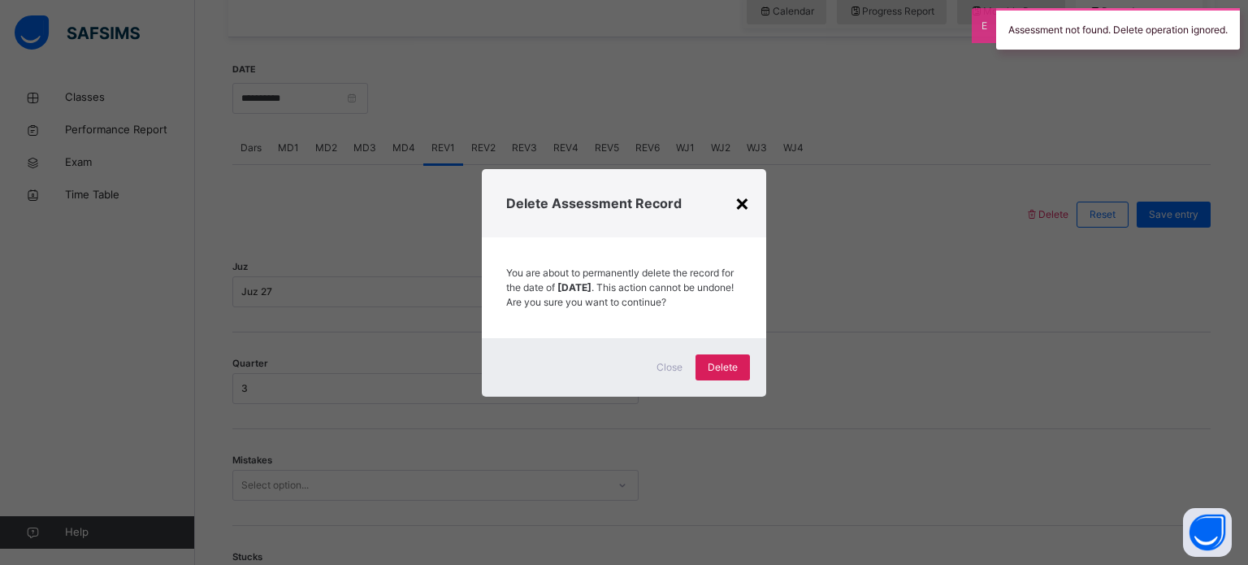
click at [738, 185] on div "×" at bounding box center [741, 202] width 15 height 34
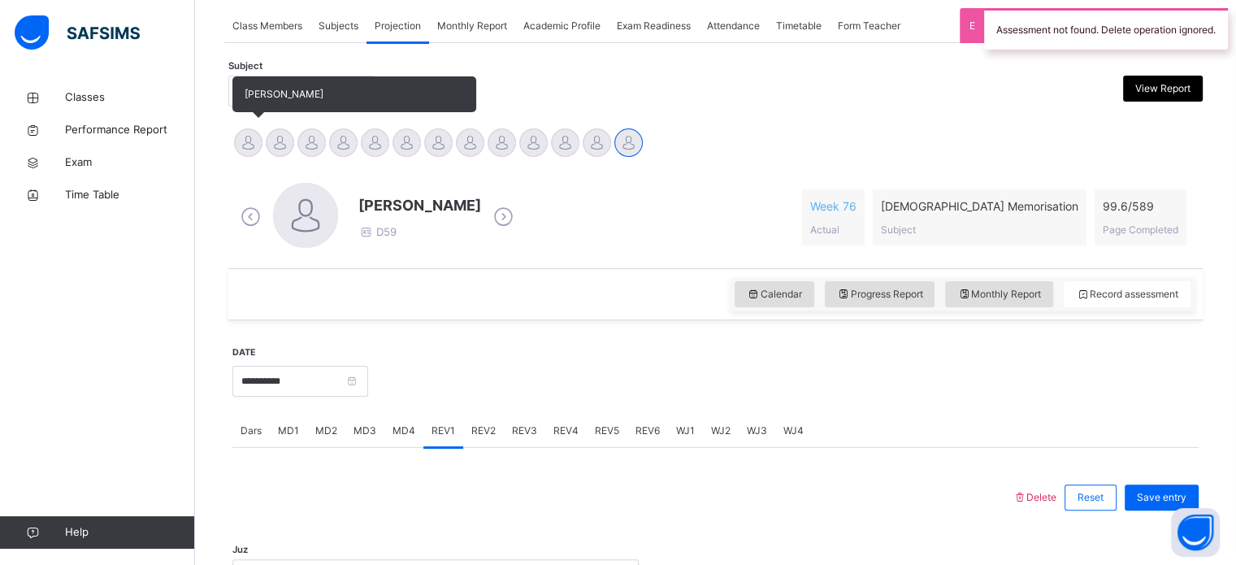
click at [240, 130] on div at bounding box center [248, 142] width 28 height 28
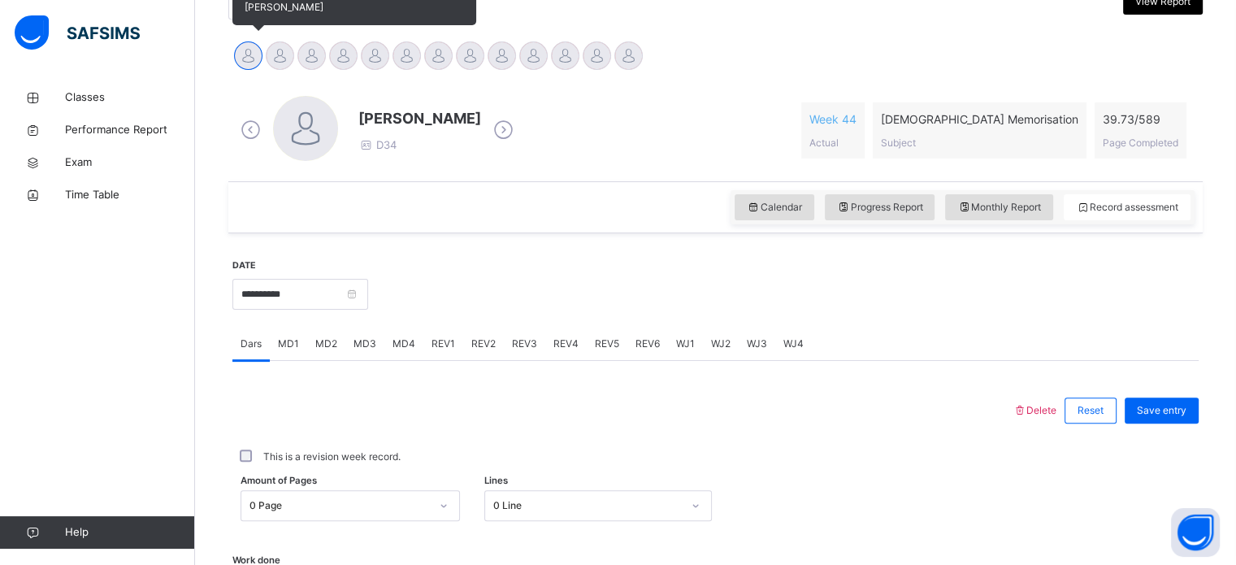
scroll to position [468, 0]
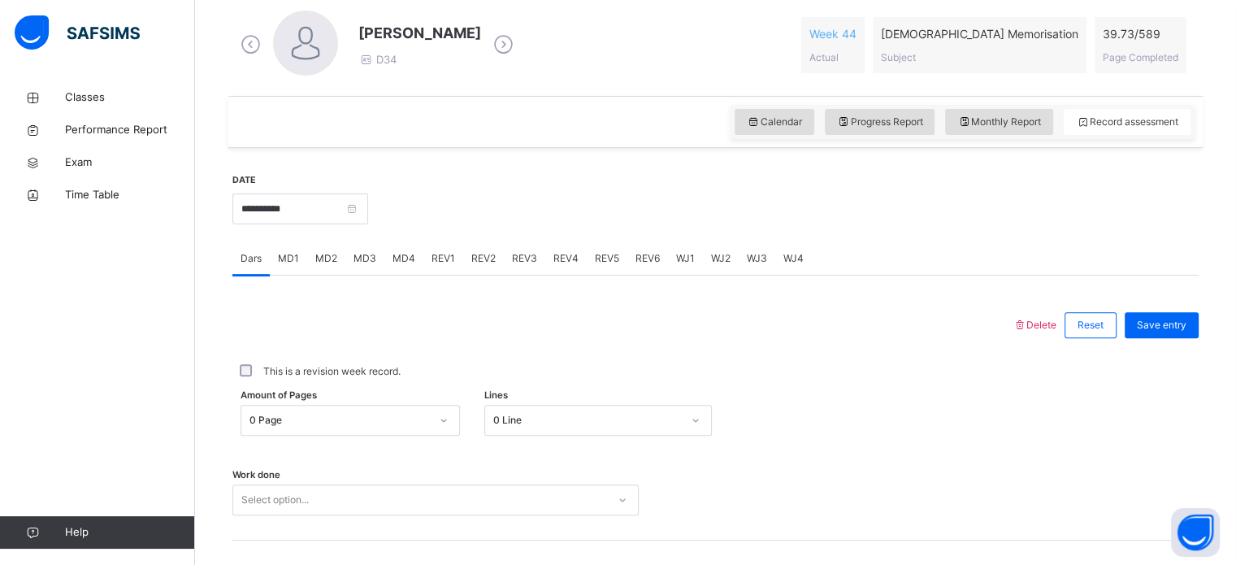
click at [425, 253] on div "REV1" at bounding box center [443, 258] width 40 height 32
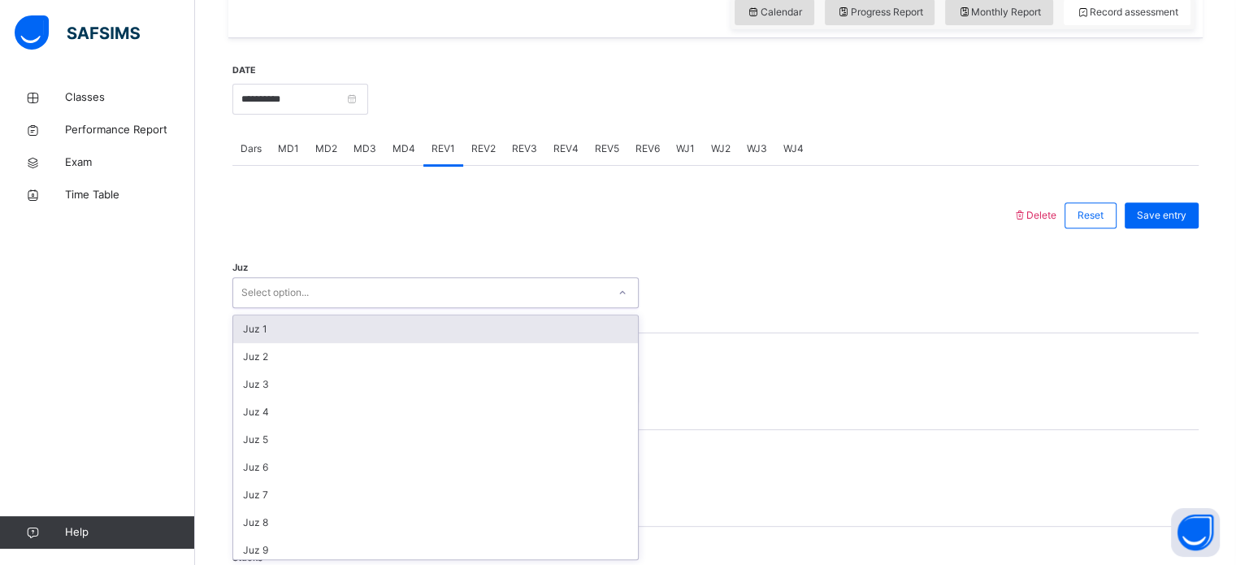
scroll to position [578, 0]
type input "**"
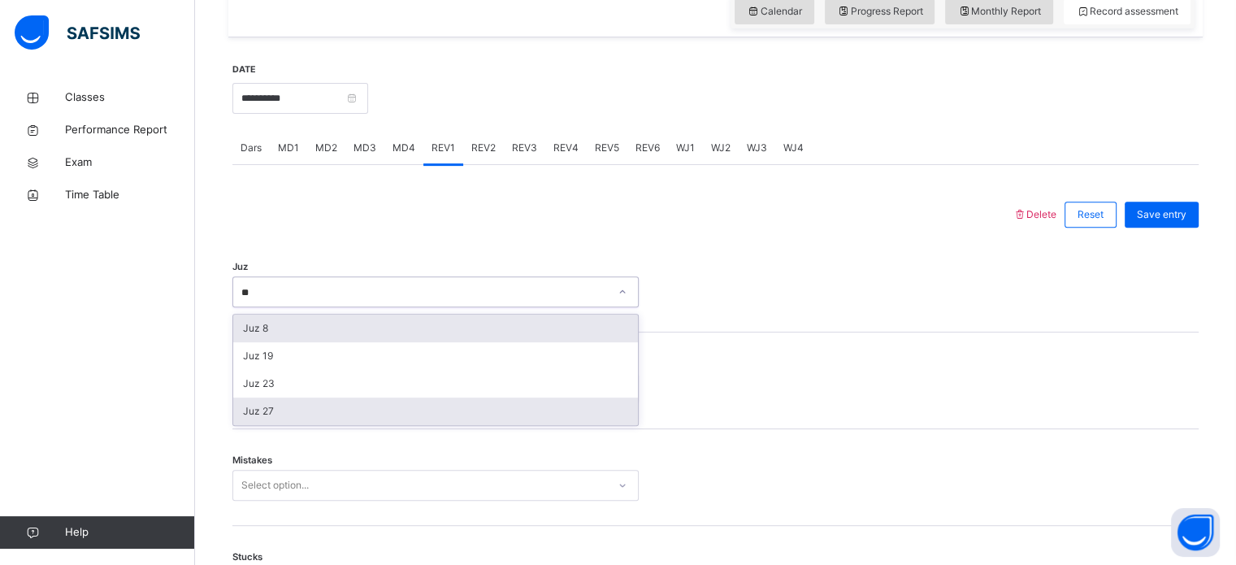
click at [296, 417] on div "Juz 27" at bounding box center [435, 411] width 405 height 28
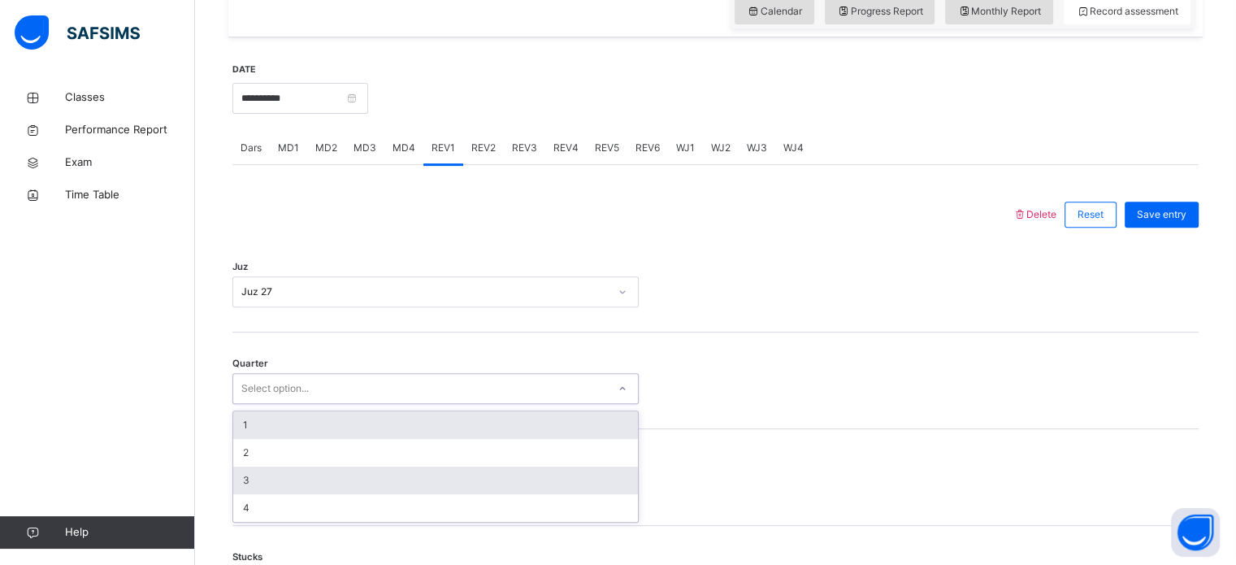
click at [280, 474] on div "3" at bounding box center [435, 480] width 405 height 28
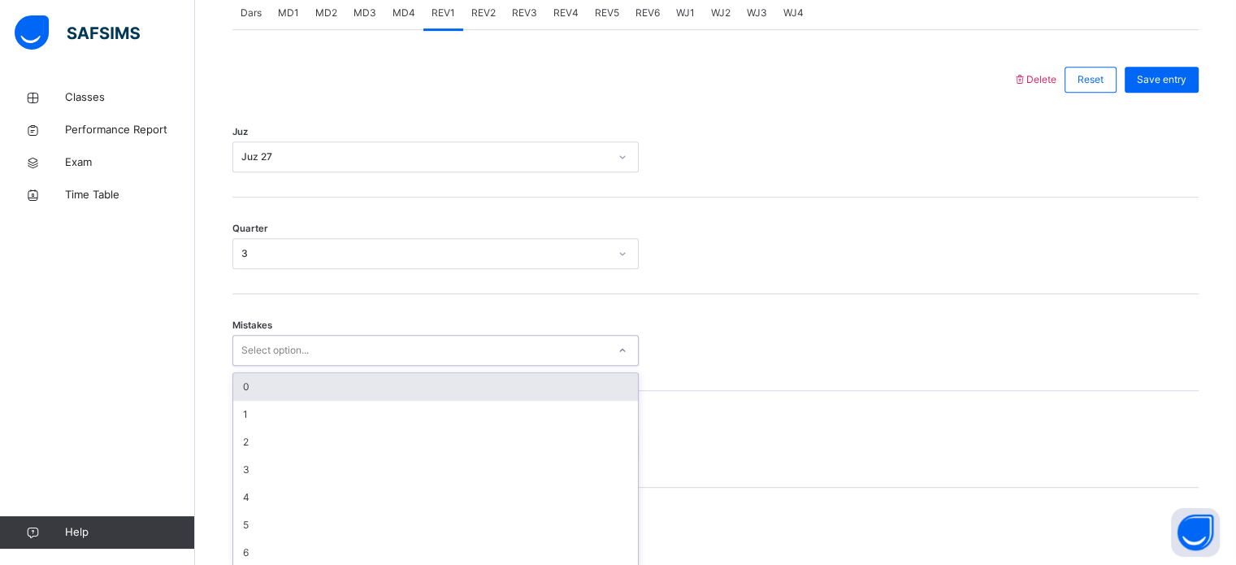
scroll to position [721, 0]
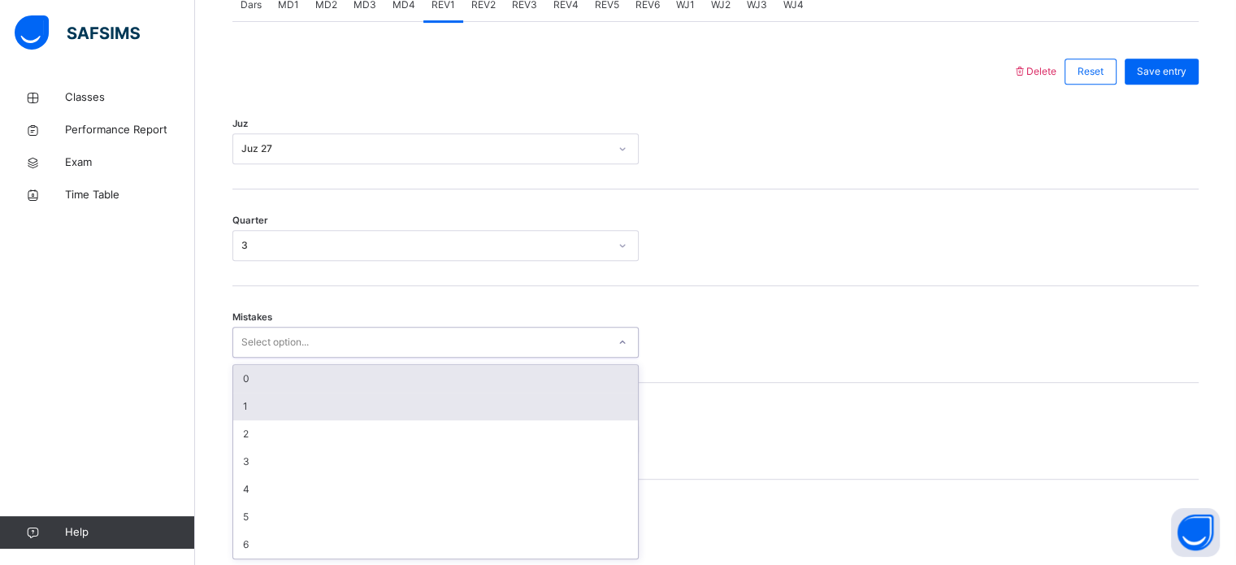
click at [273, 408] on div "1" at bounding box center [435, 406] width 405 height 28
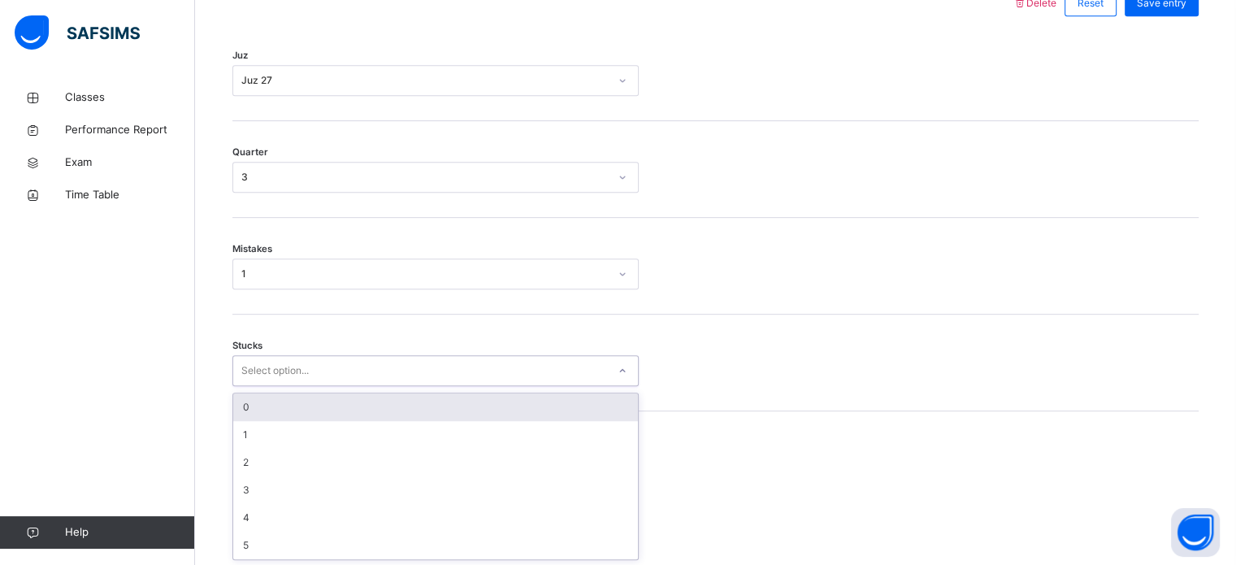
scroll to position [790, 0]
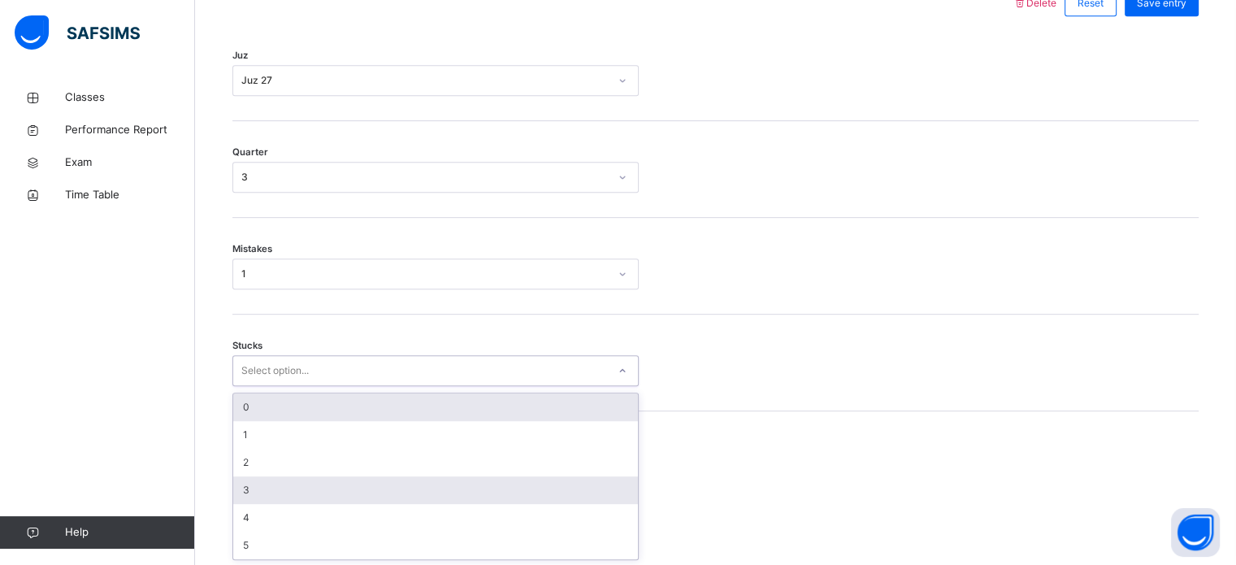
click at [275, 476] on div "3" at bounding box center [435, 490] width 405 height 28
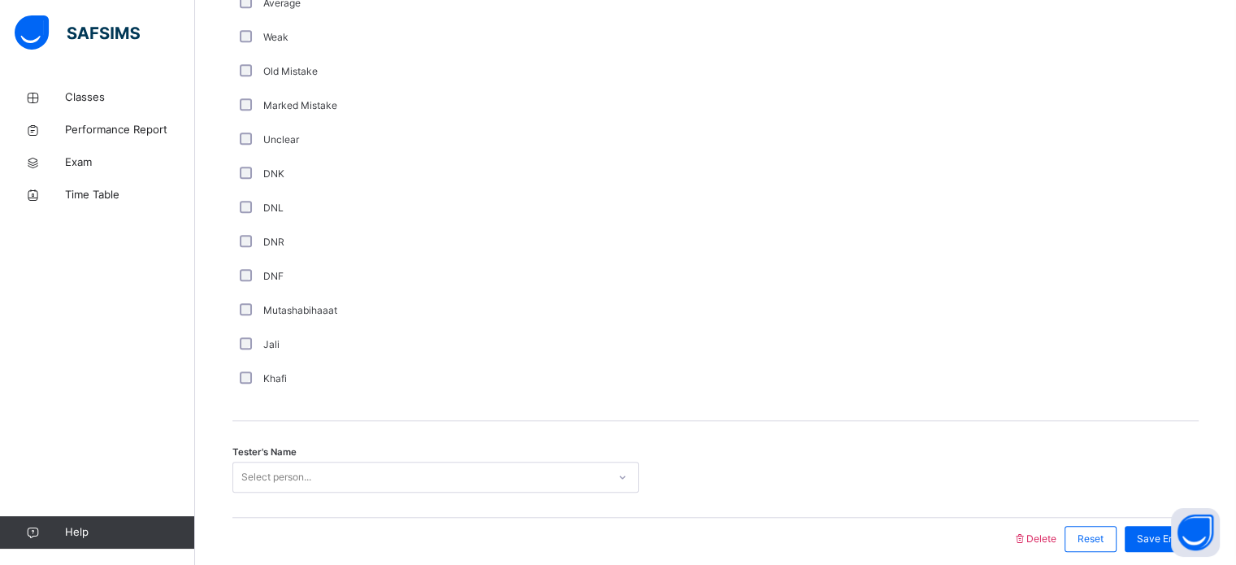
scroll to position [1371, 0]
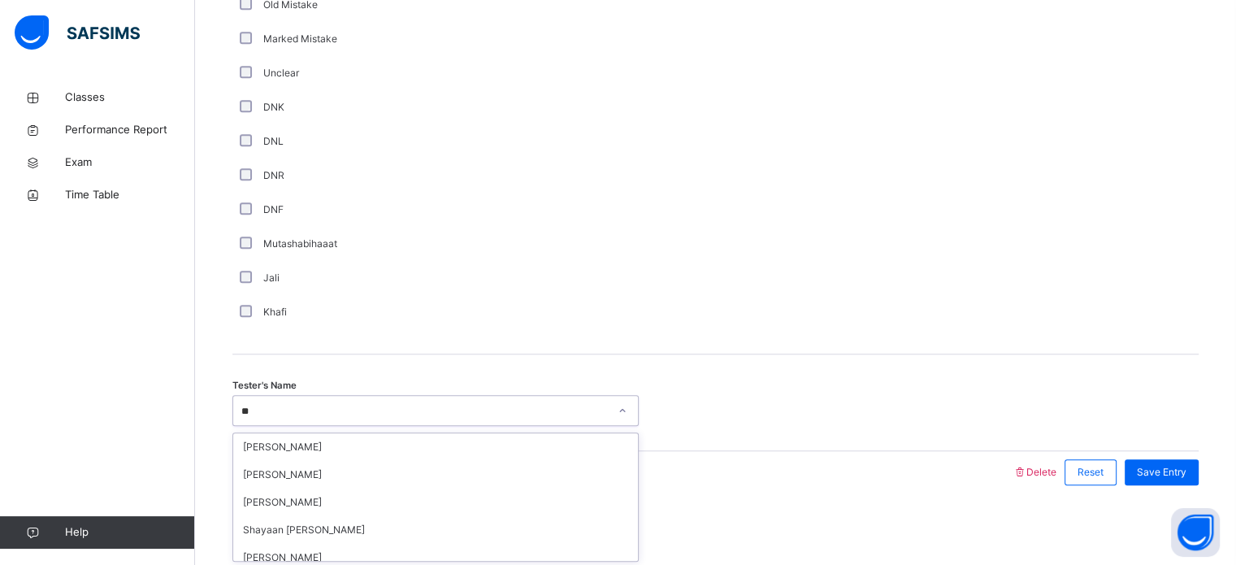
type input "*"
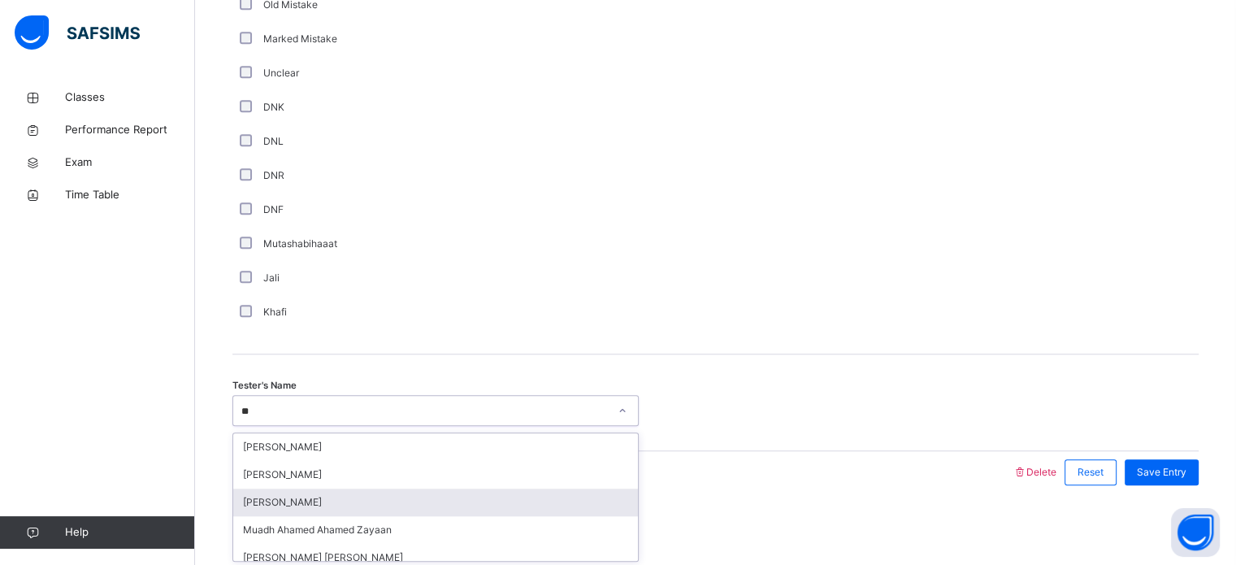
type input "*"
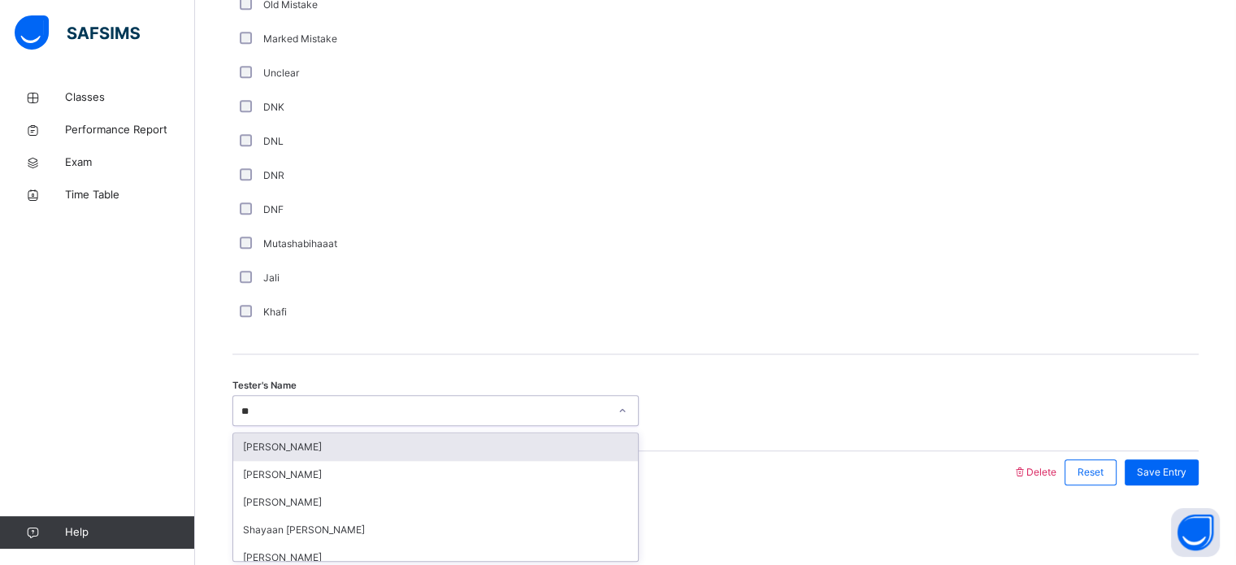
type input "*"
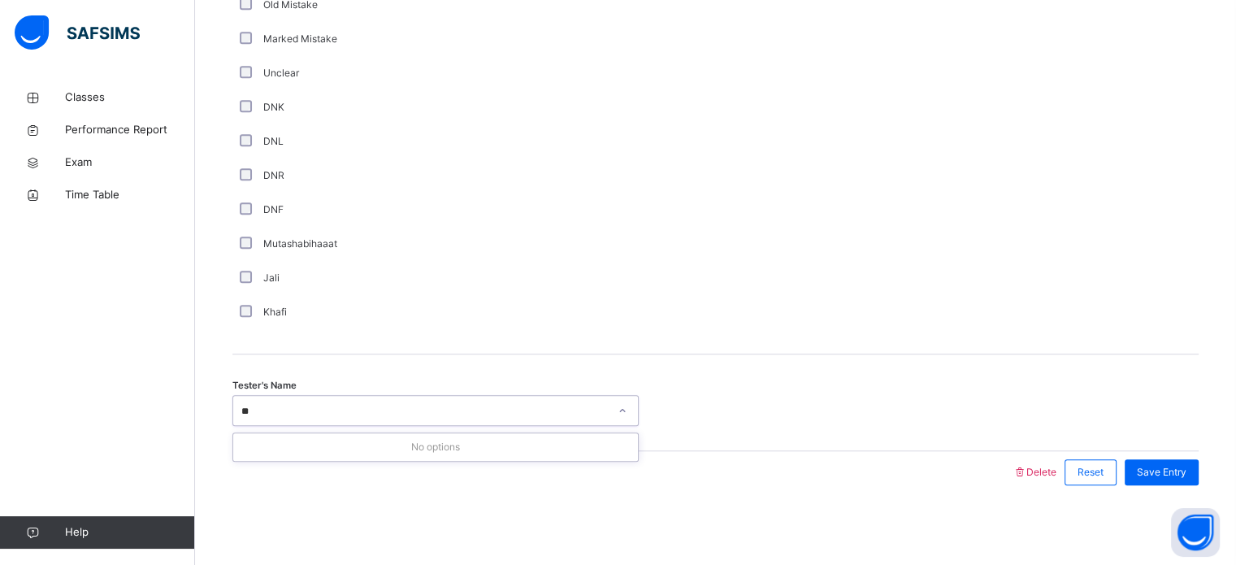
type input "*"
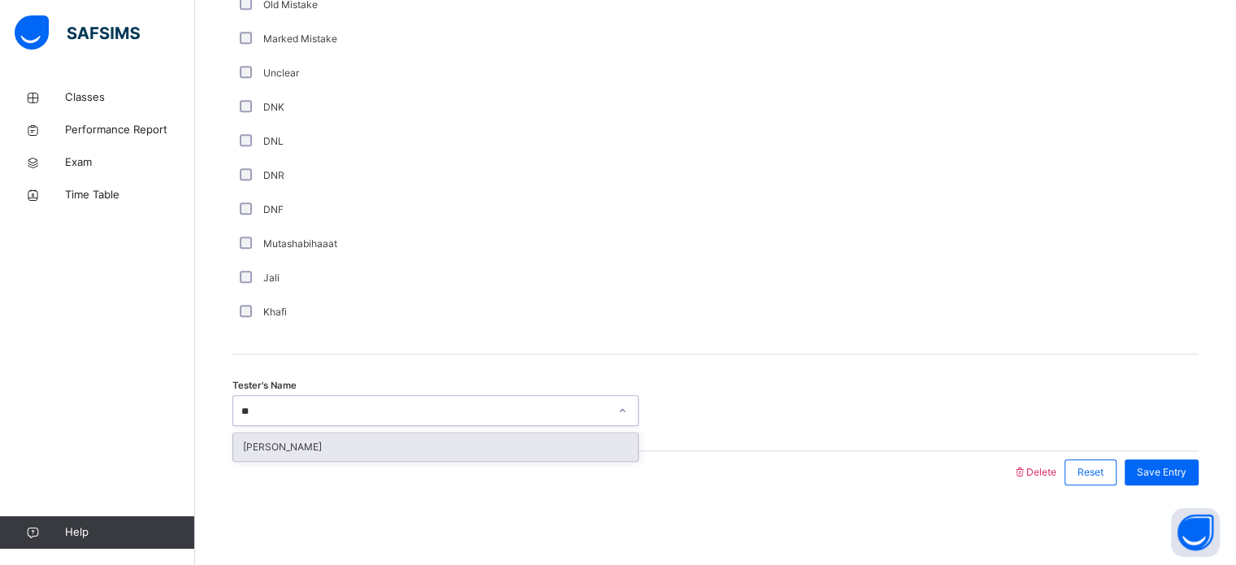
type input "*"
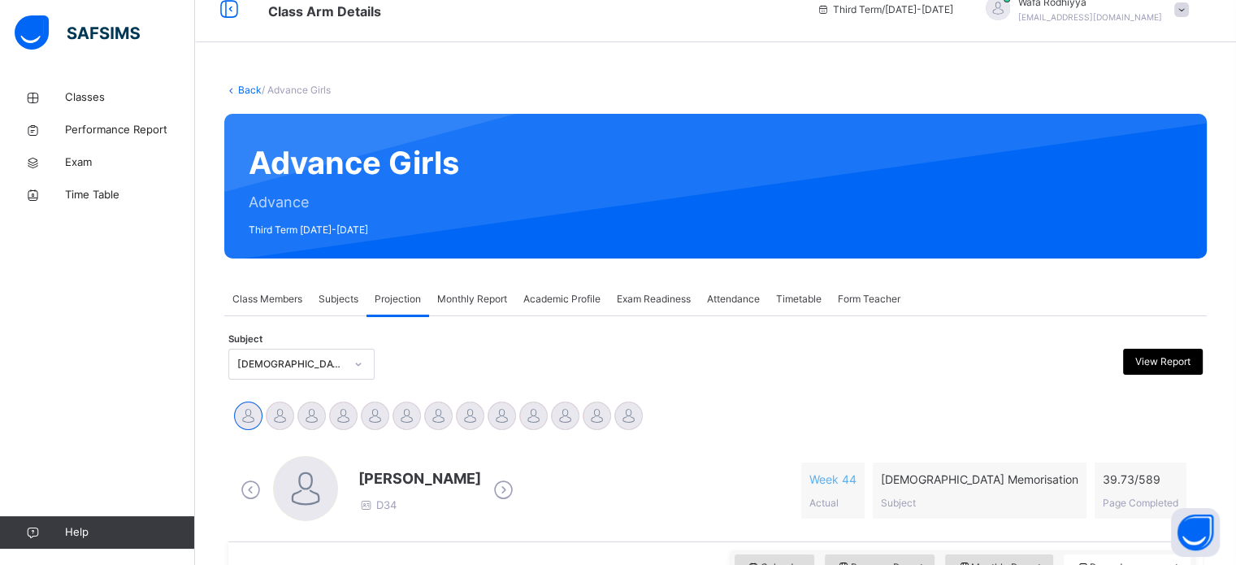
scroll to position [22, 0]
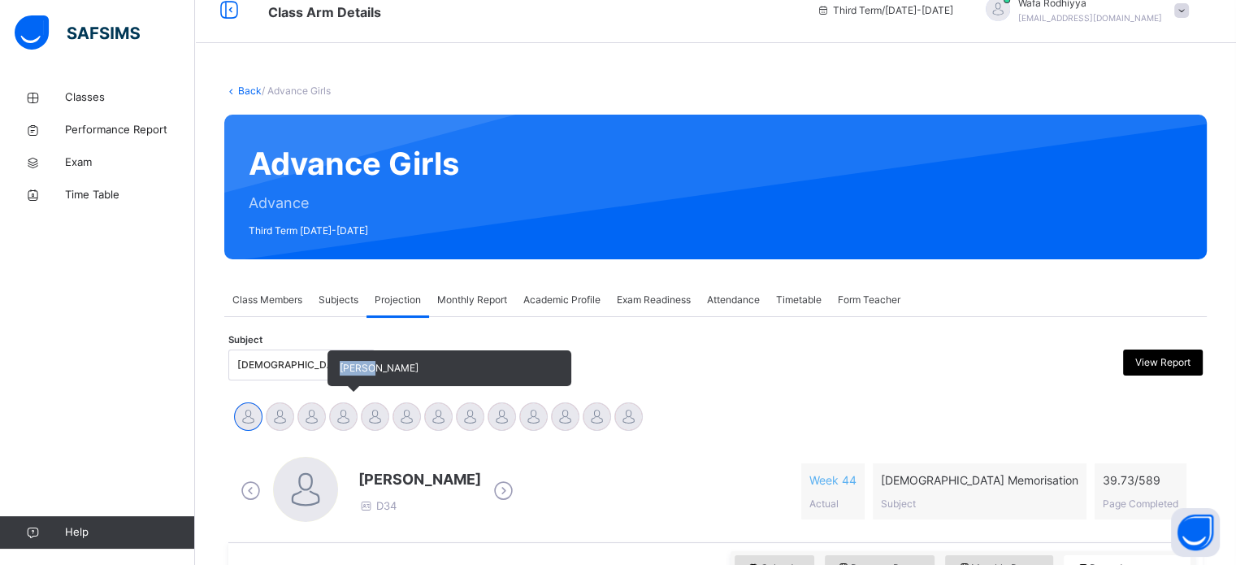
drag, startPoint x: 331, startPoint y: 414, endPoint x: 374, endPoint y: 383, distance: 52.8
click at [359, 401] on div "[PERSON_NAME]" at bounding box center [343, 419] width 32 height 36
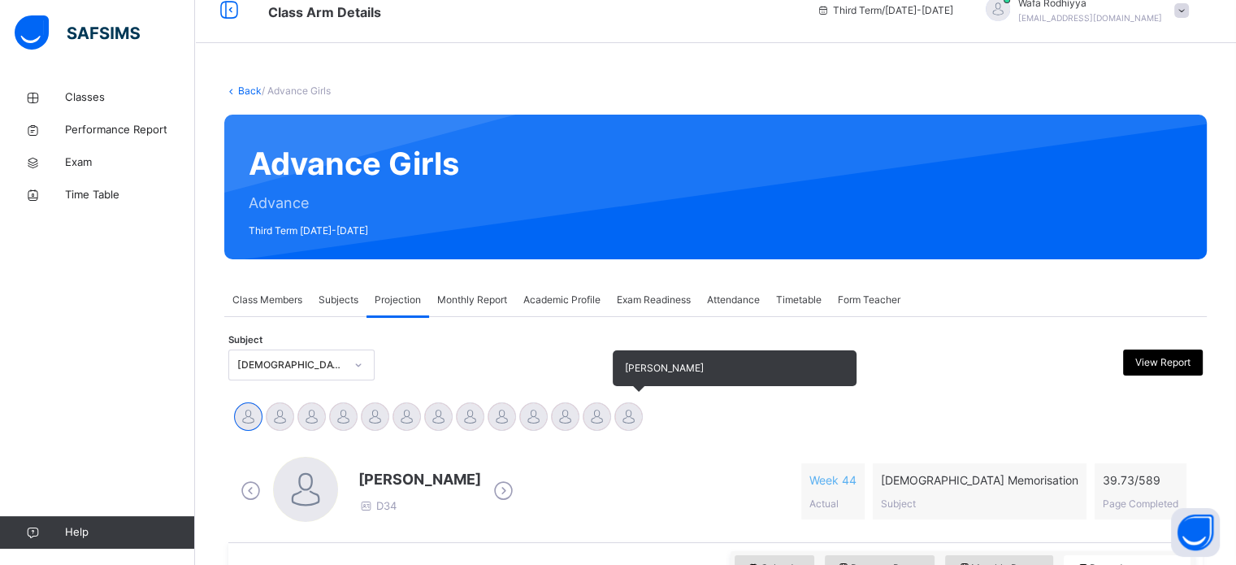
click at [616, 427] on div "[PERSON_NAME]" at bounding box center [629, 419] width 32 height 36
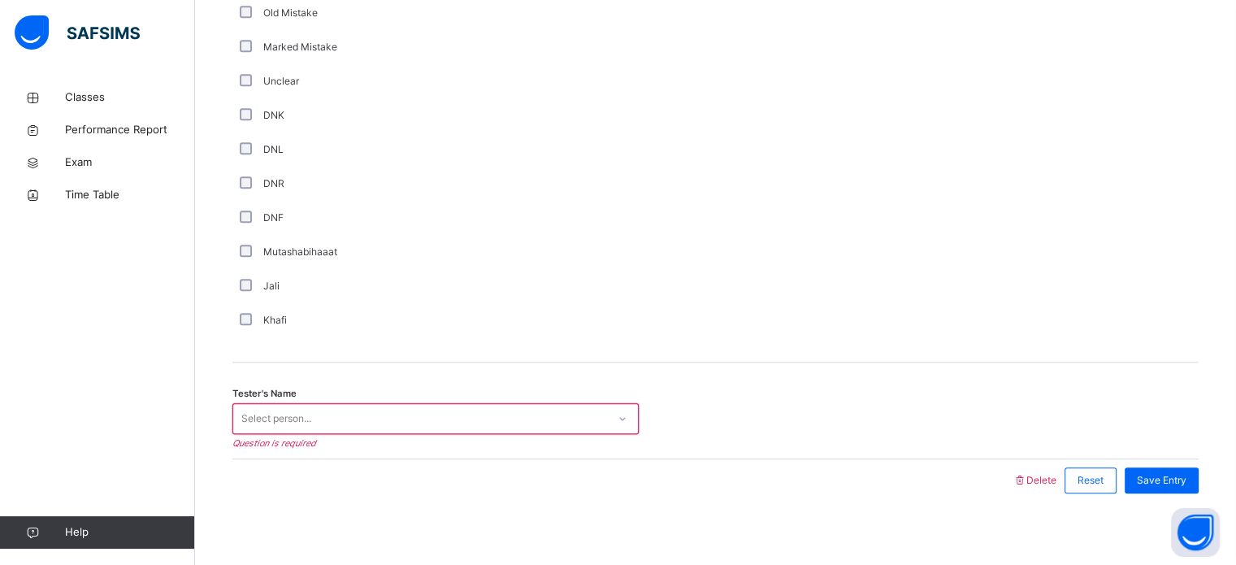
scroll to position [1371, 0]
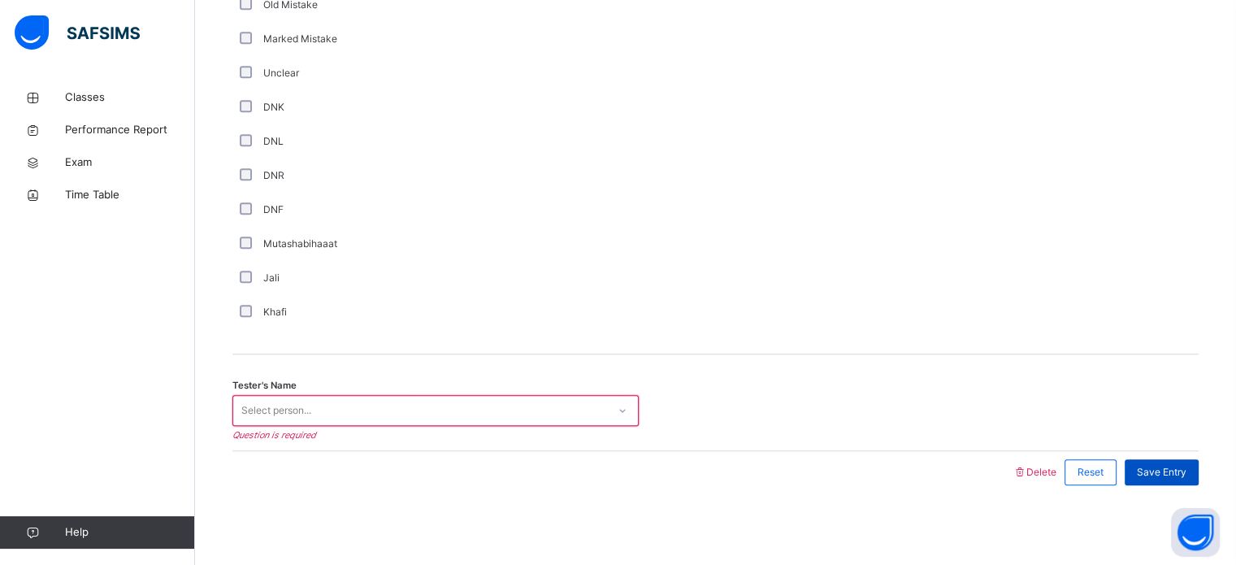
click at [1163, 471] on span "Save Entry" at bounding box center [1162, 472] width 50 height 15
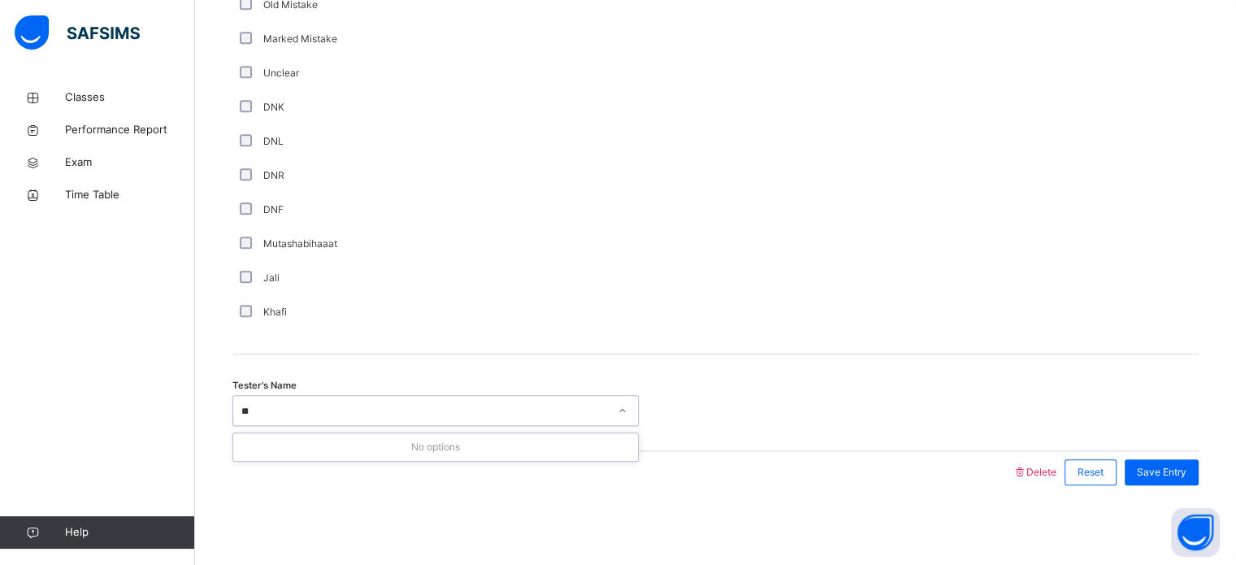
type input "*"
type input "***"
click at [1219, 539] on button "Open asap" at bounding box center [1195, 532] width 49 height 49
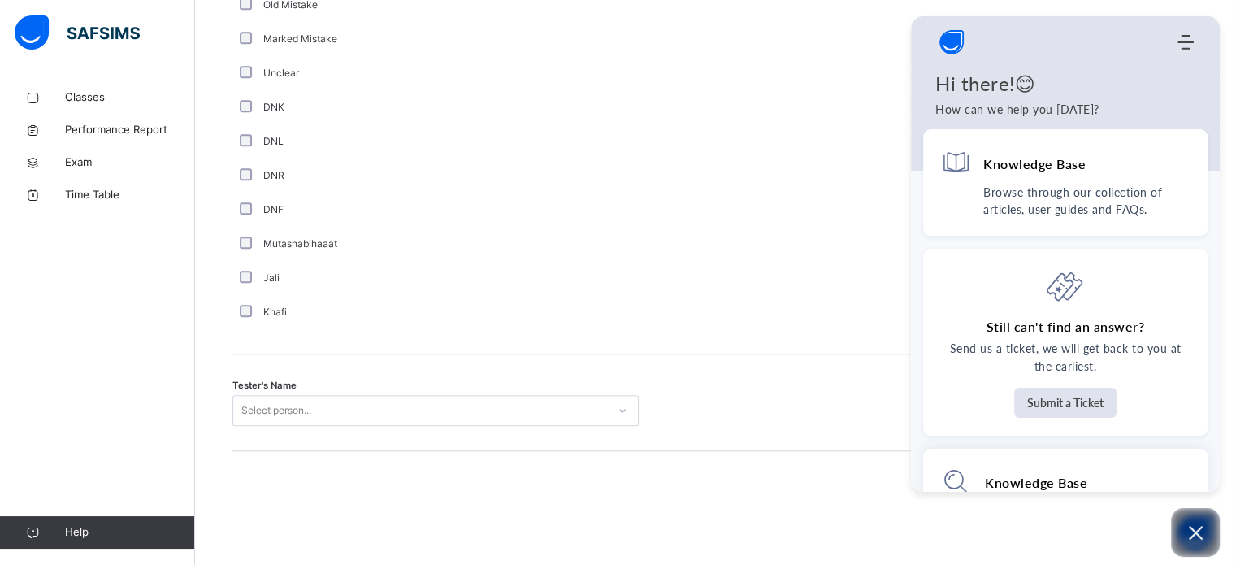
click at [829, 410] on div "Tester's Name Select person..." at bounding box center [715, 410] width 966 height 31
click at [846, 342] on div "Comment Good Average Weak Old Mistake Marked Mistake Unclear DNK DNL DNR DNF Mu…" at bounding box center [715, 92] width 966 height 524
click at [780, 382] on div "Tester's Name Select person..." at bounding box center [715, 402] width 966 height 97
click at [795, 341] on div "Comment Good Average Weak Old Mistake Marked Mistake Unclear DNK DNL DNR DNF Mu…" at bounding box center [715, 92] width 966 height 524
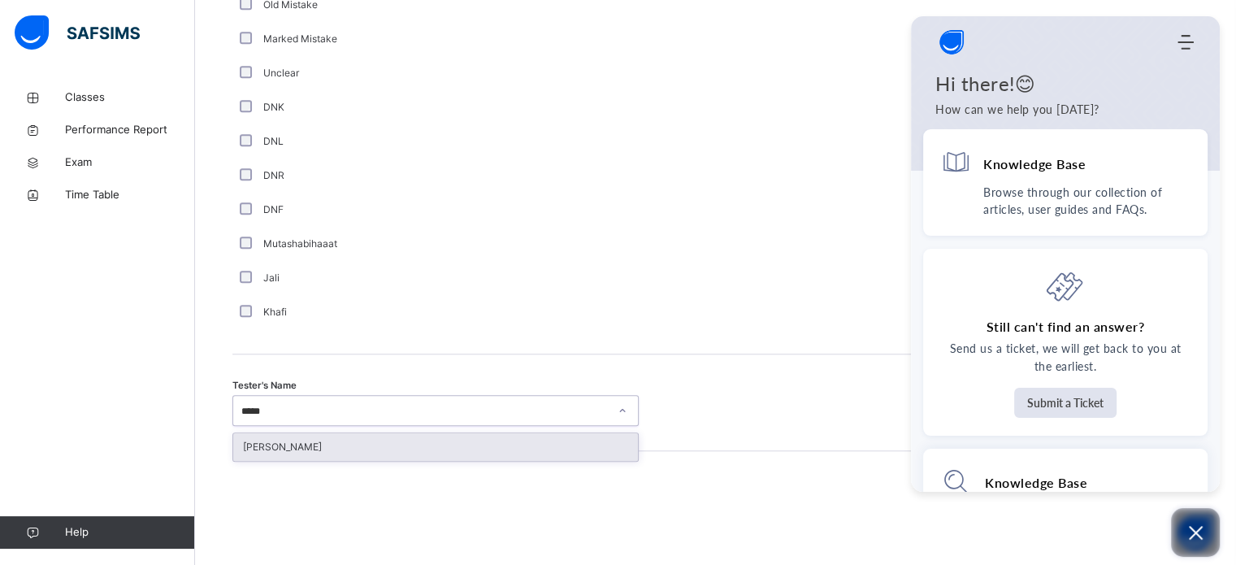
type input "*****"
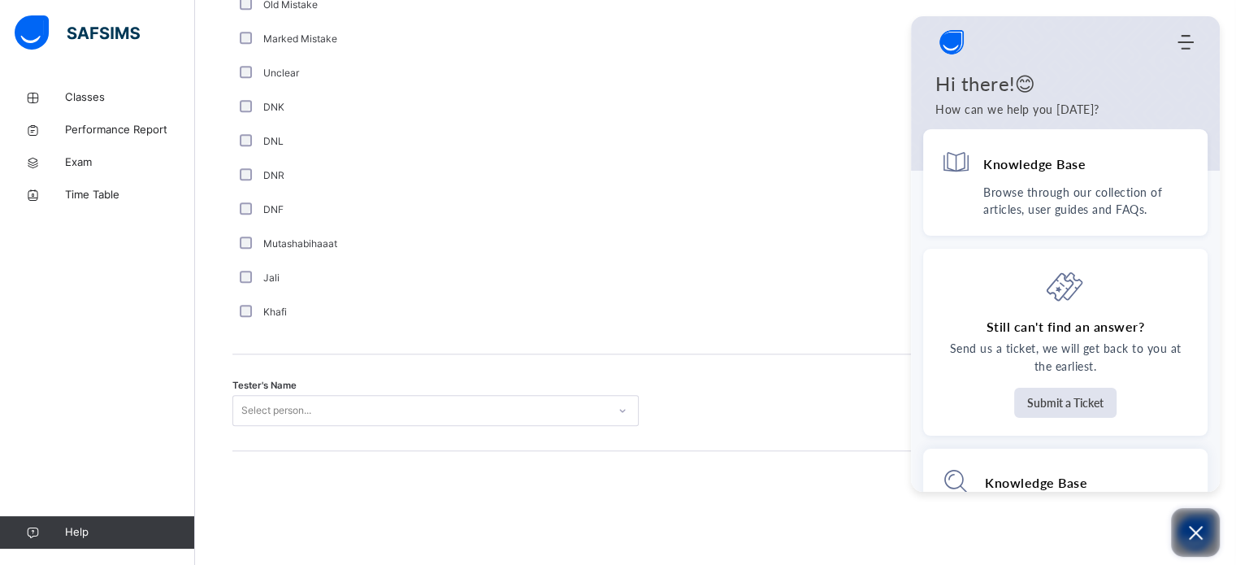
click at [1210, 549] on button "Open asap" at bounding box center [1195, 532] width 49 height 49
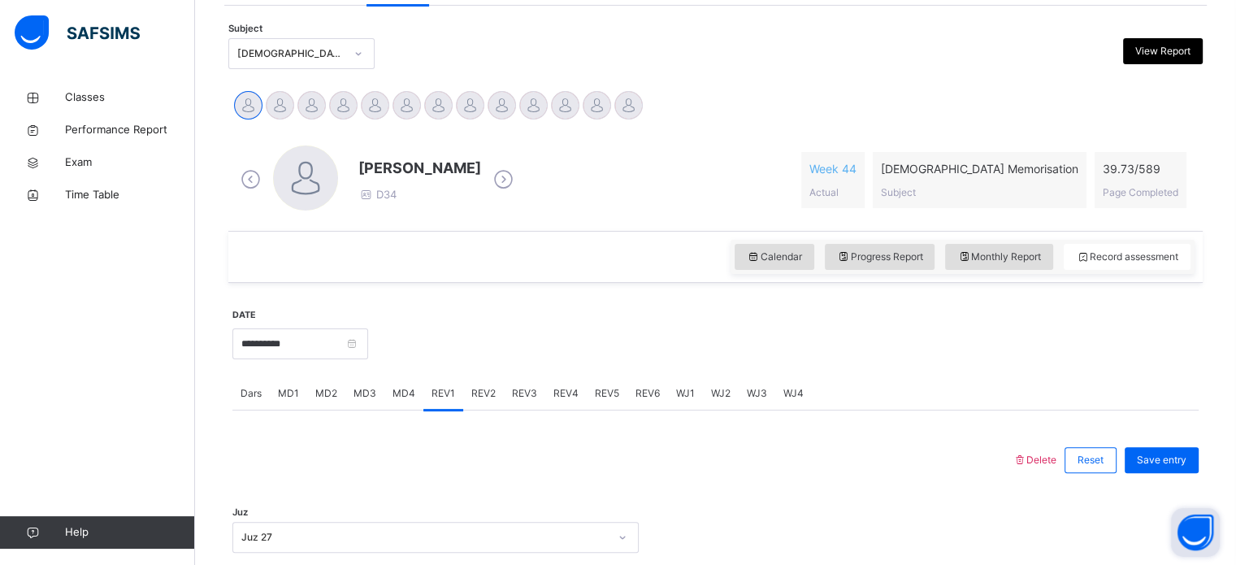
scroll to position [0, 0]
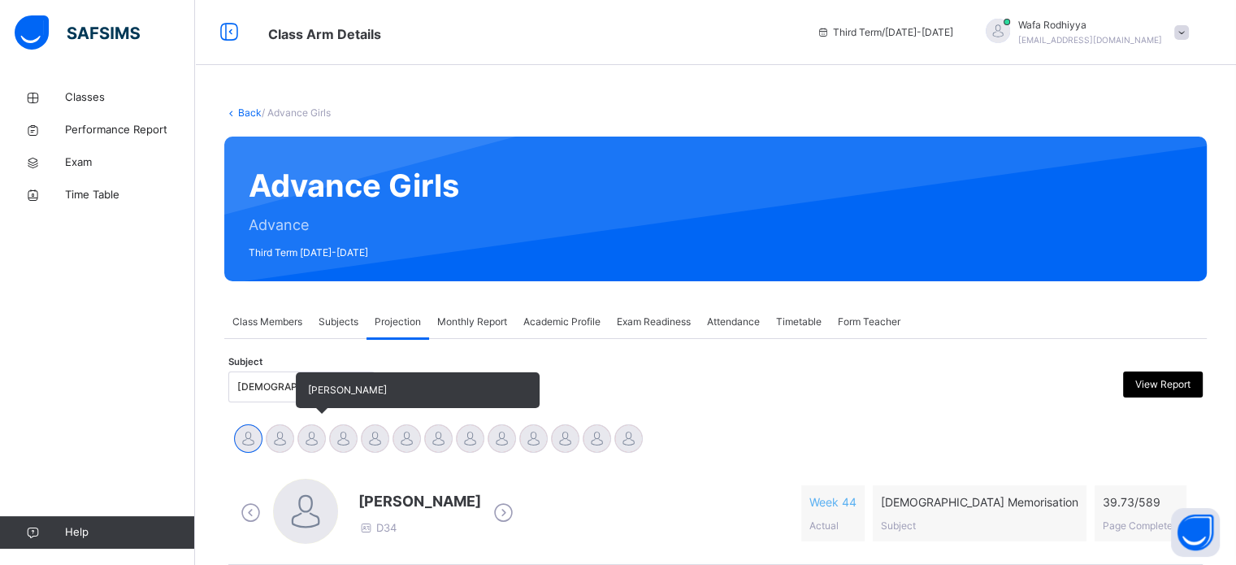
click at [323, 435] on div at bounding box center [311, 438] width 28 height 28
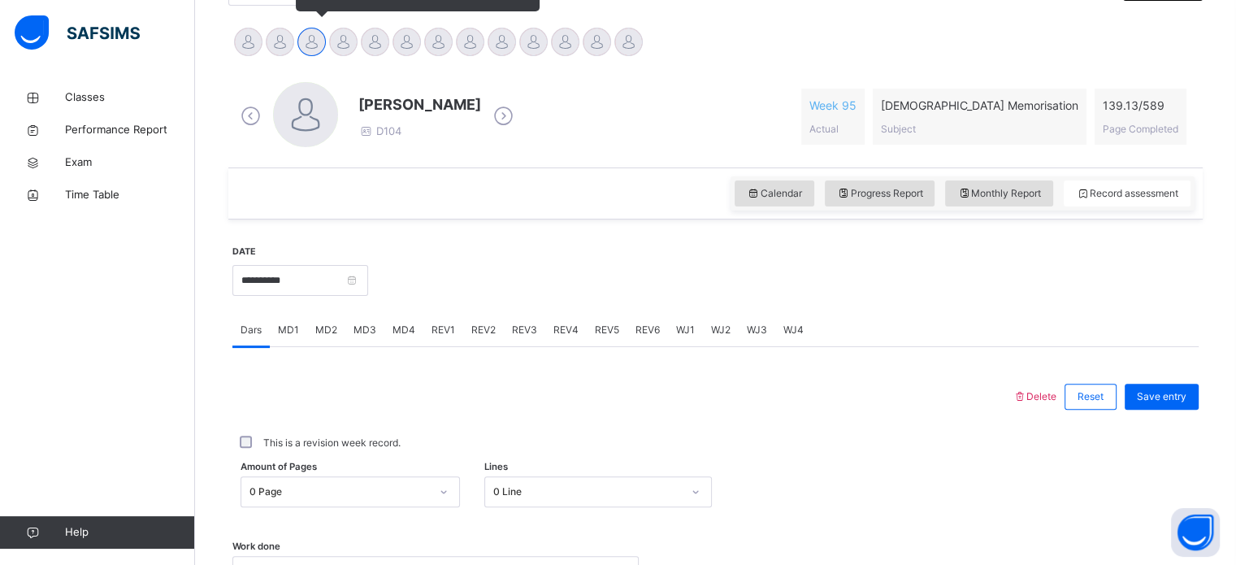
scroll to position [397, 0]
click at [279, 50] on div at bounding box center [280, 41] width 28 height 28
click at [349, 37] on div at bounding box center [343, 41] width 28 height 28
click at [250, 127] on span at bounding box center [250, 116] width 28 height 31
click at [246, 25] on div "[PERSON_NAME]" at bounding box center [248, 43] width 32 height 36
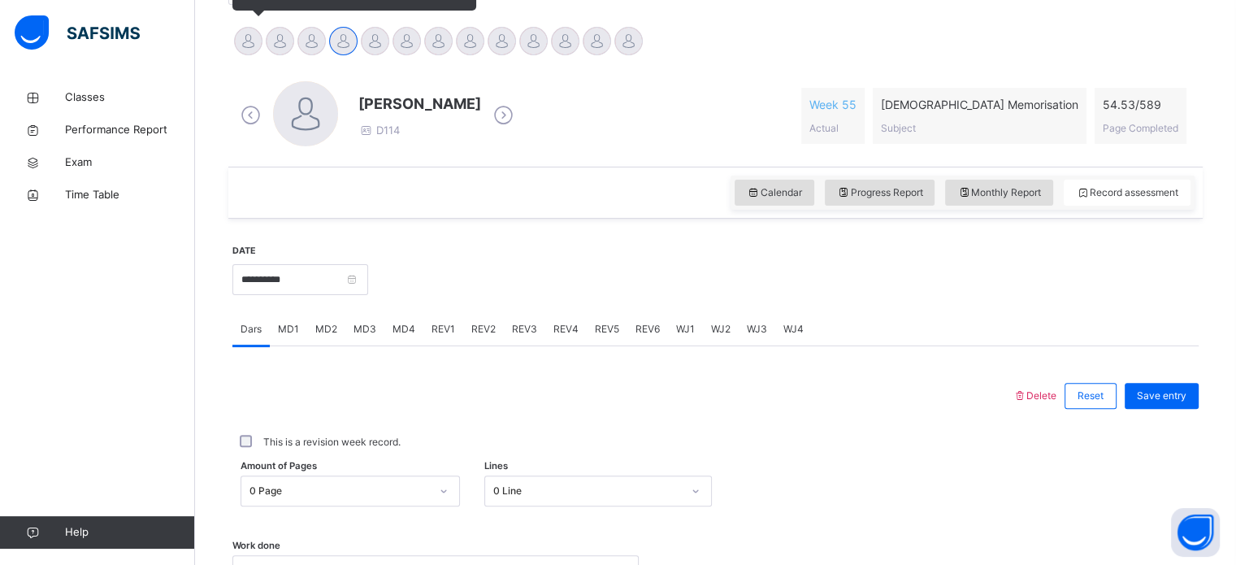
click at [234, 32] on div "[PERSON_NAME]" at bounding box center [248, 43] width 32 height 36
click at [234, 31] on div "[PERSON_NAME]" at bounding box center [248, 43] width 32 height 36
click at [240, 28] on div at bounding box center [248, 41] width 28 height 28
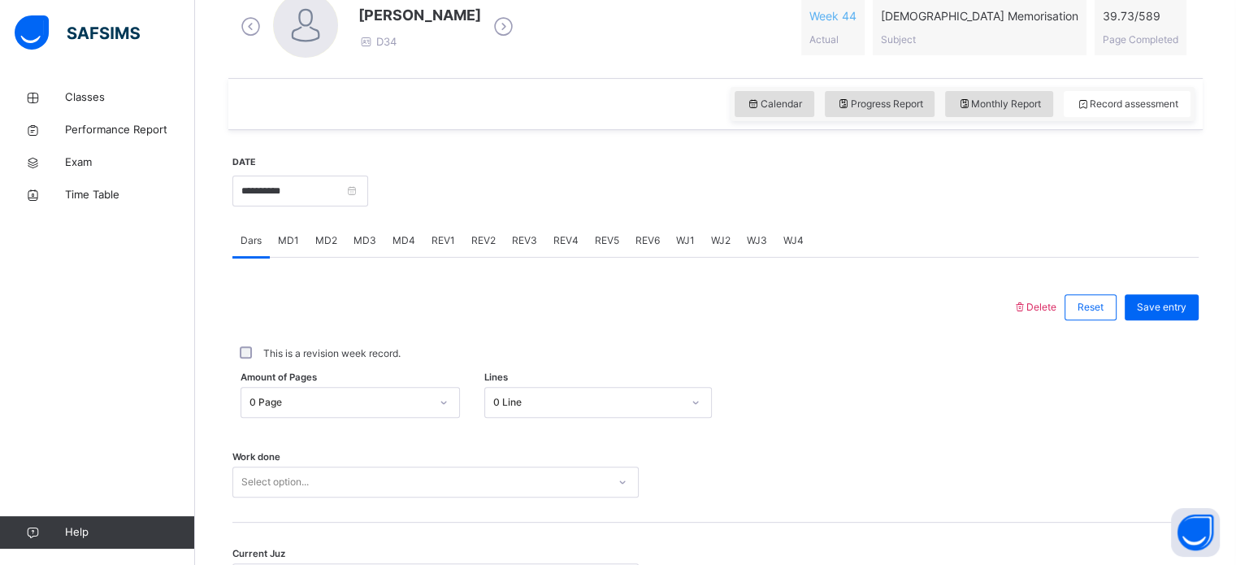
scroll to position [655, 0]
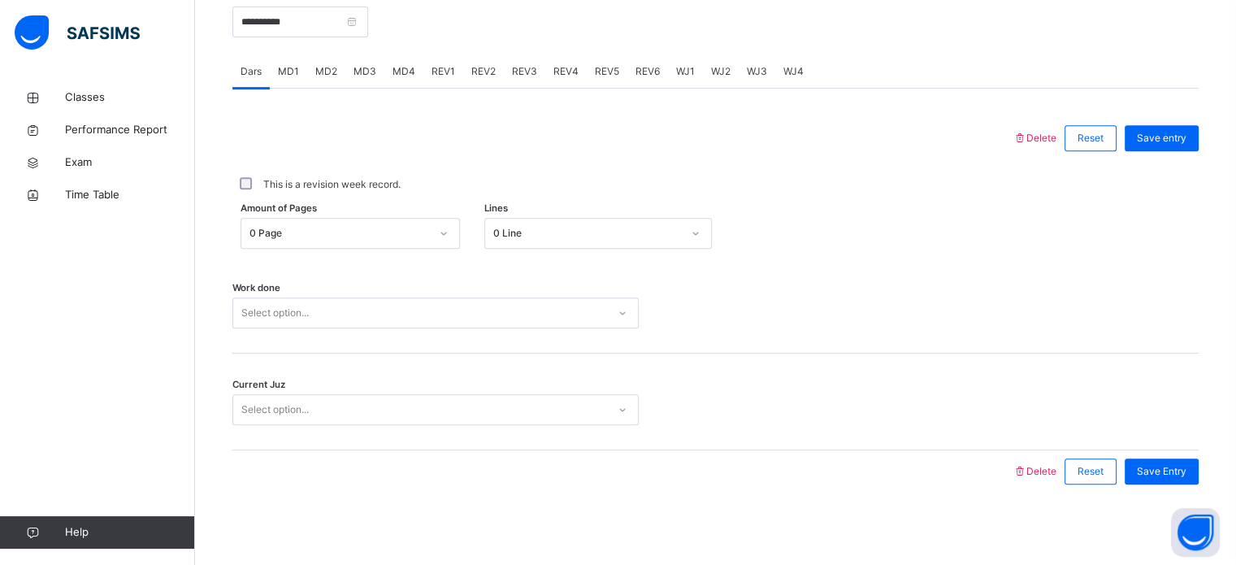
click at [279, 72] on span "MD1" at bounding box center [288, 71] width 21 height 15
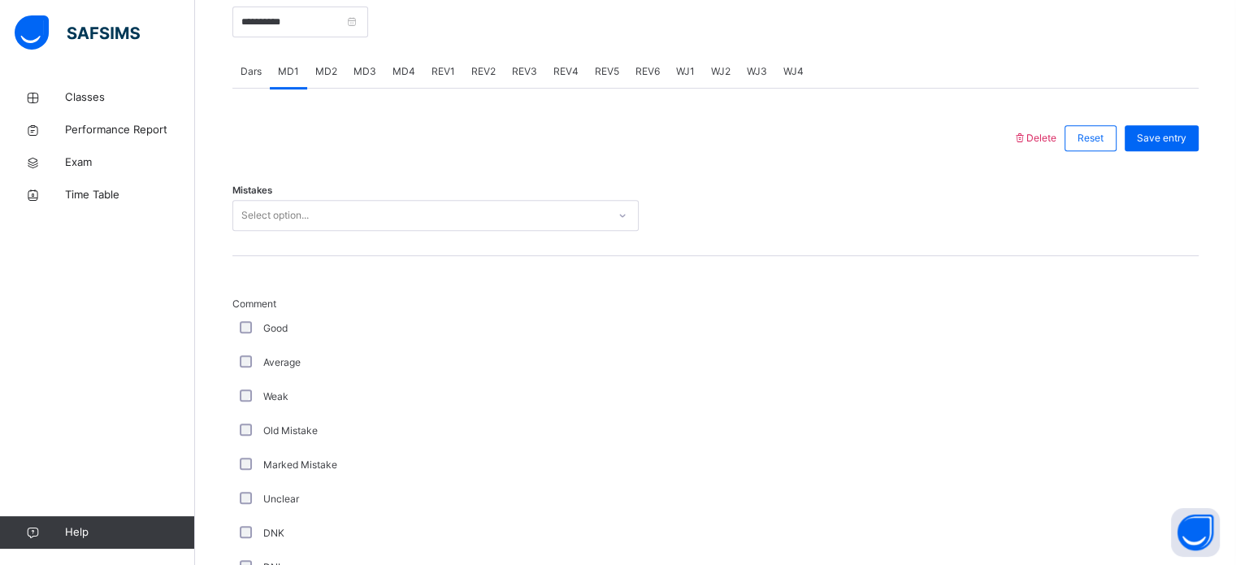
click at [336, 71] on div "MD2" at bounding box center [326, 71] width 38 height 32
click at [365, 74] on span "MD3" at bounding box center [364, 71] width 23 height 15
click at [403, 76] on span "MD4" at bounding box center [403, 71] width 23 height 15
click at [444, 78] on span "REV1" at bounding box center [443, 71] width 24 height 15
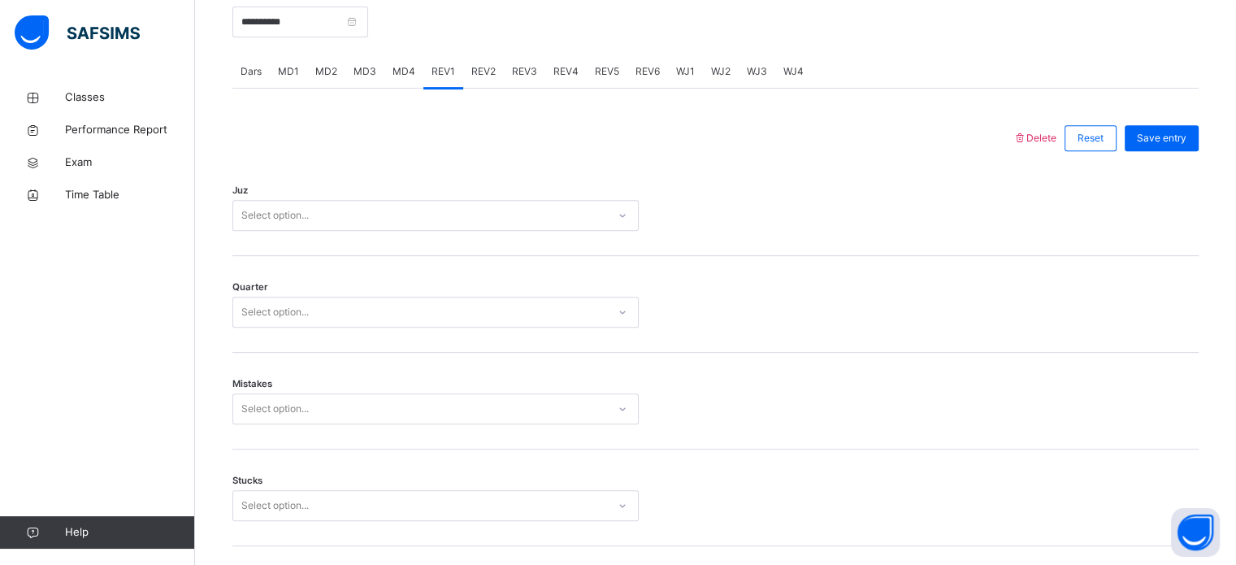
click at [484, 80] on div "REV2" at bounding box center [483, 71] width 41 height 32
click at [533, 58] on div "REV3" at bounding box center [524, 71] width 41 height 32
click at [571, 69] on span "REV4" at bounding box center [565, 71] width 25 height 15
click at [608, 66] on span "REV5" at bounding box center [607, 71] width 24 height 15
click at [644, 71] on span "REV6" at bounding box center [647, 71] width 24 height 15
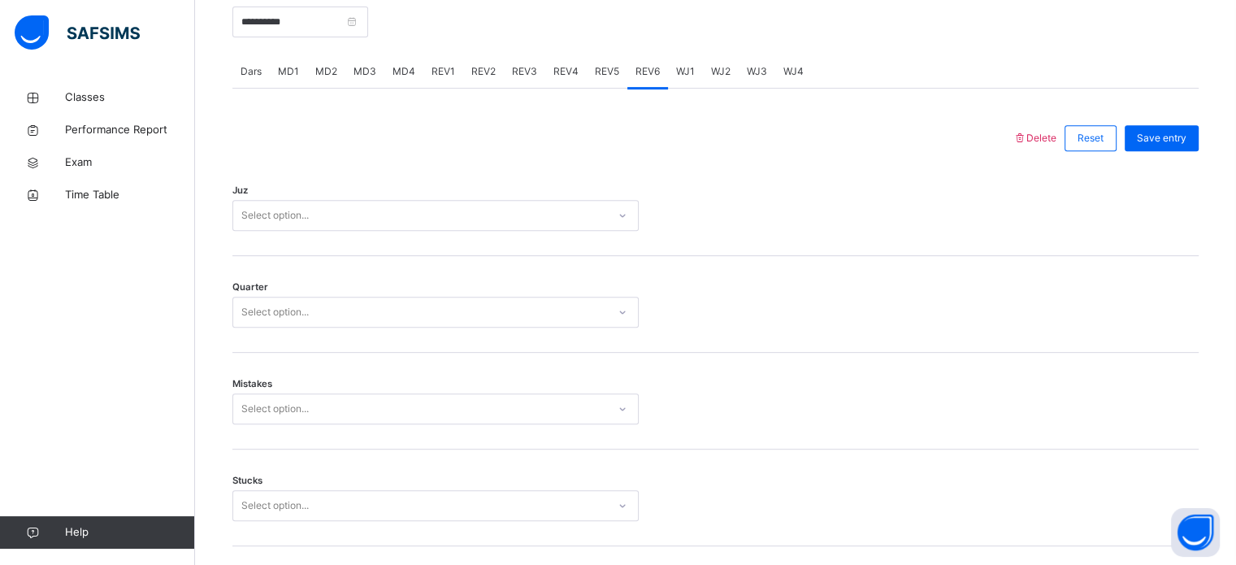
click at [675, 78] on div "WJ1" at bounding box center [685, 71] width 35 height 32
click at [725, 71] on span "WJ2" at bounding box center [720, 71] width 19 height 15
click at [760, 68] on span "WJ3" at bounding box center [757, 71] width 20 height 15
click at [804, 67] on div "WJ4" at bounding box center [793, 71] width 37 height 32
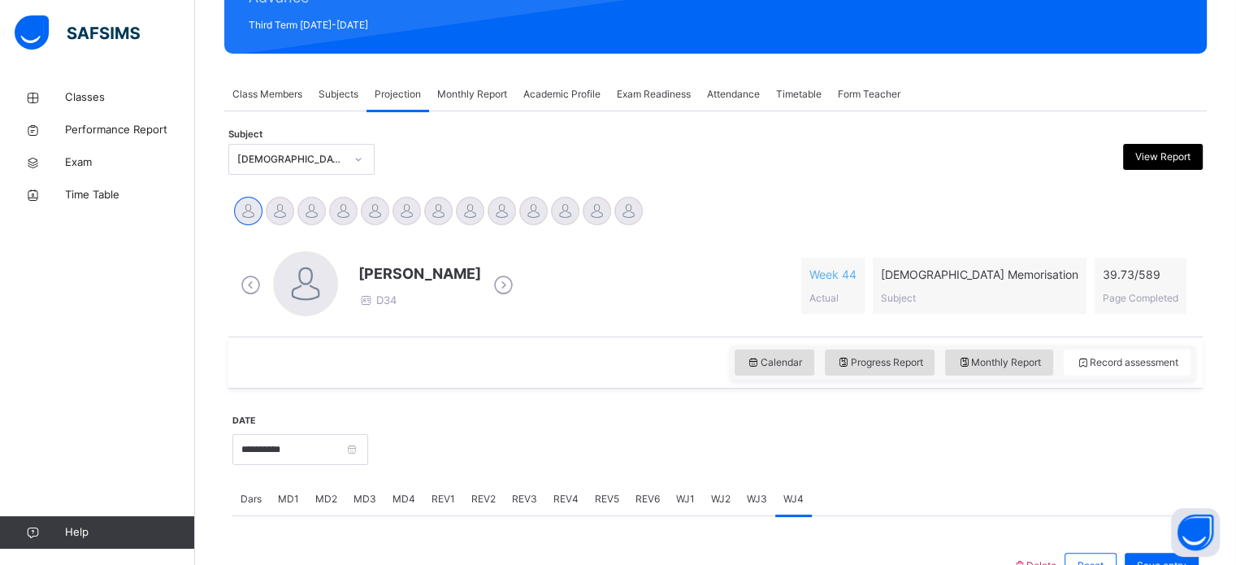
scroll to position [231, 0]
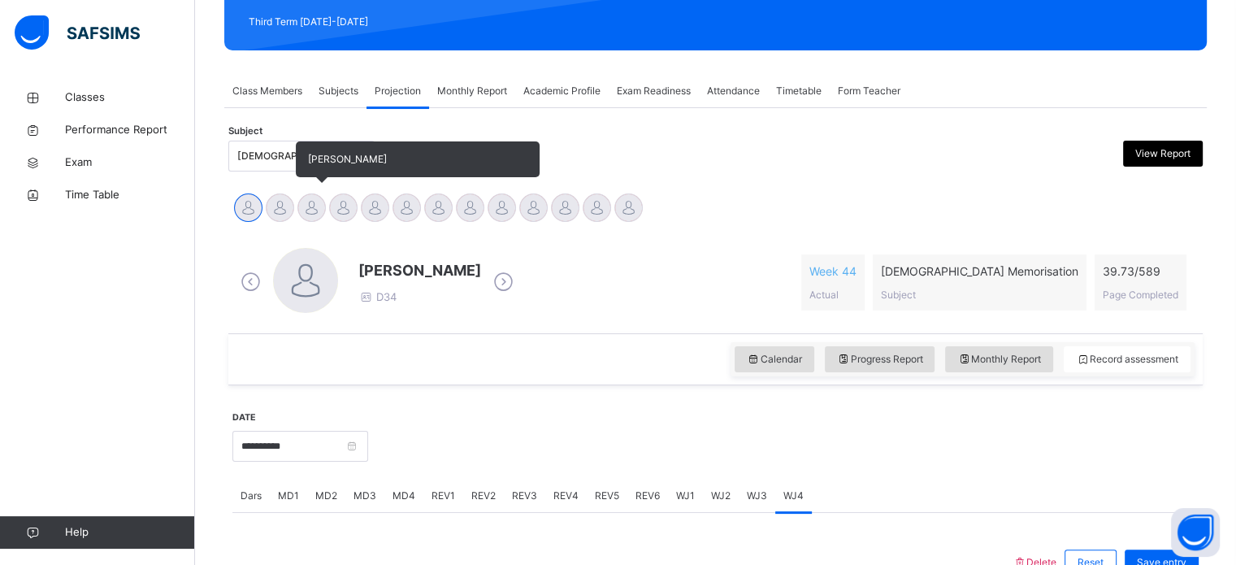
click at [316, 208] on div at bounding box center [311, 207] width 28 height 28
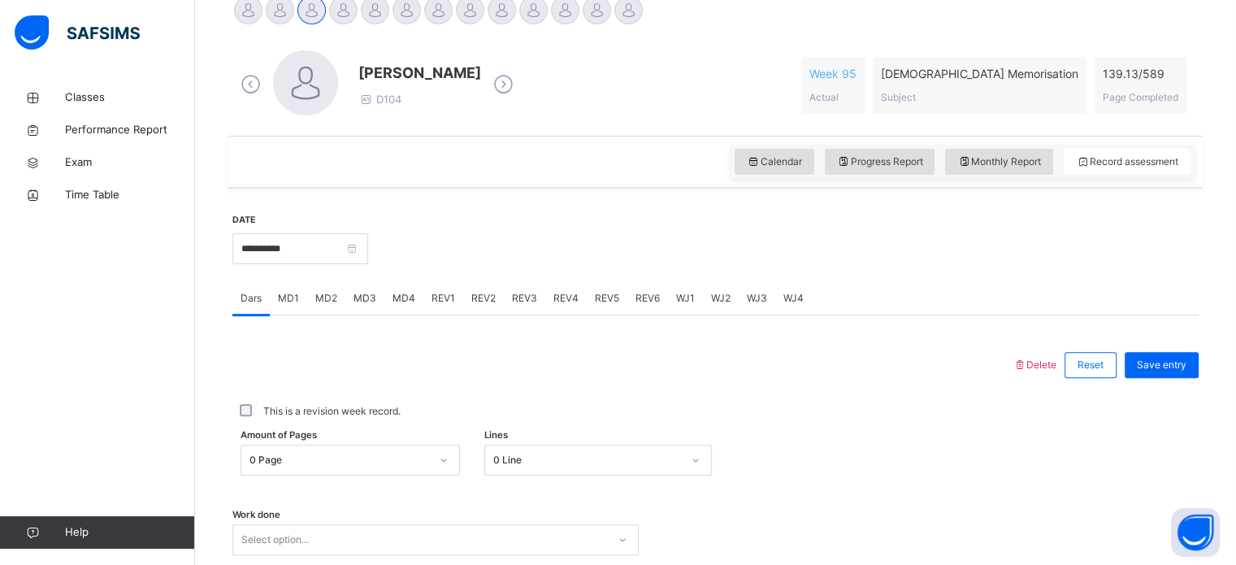
scroll to position [439, 0]
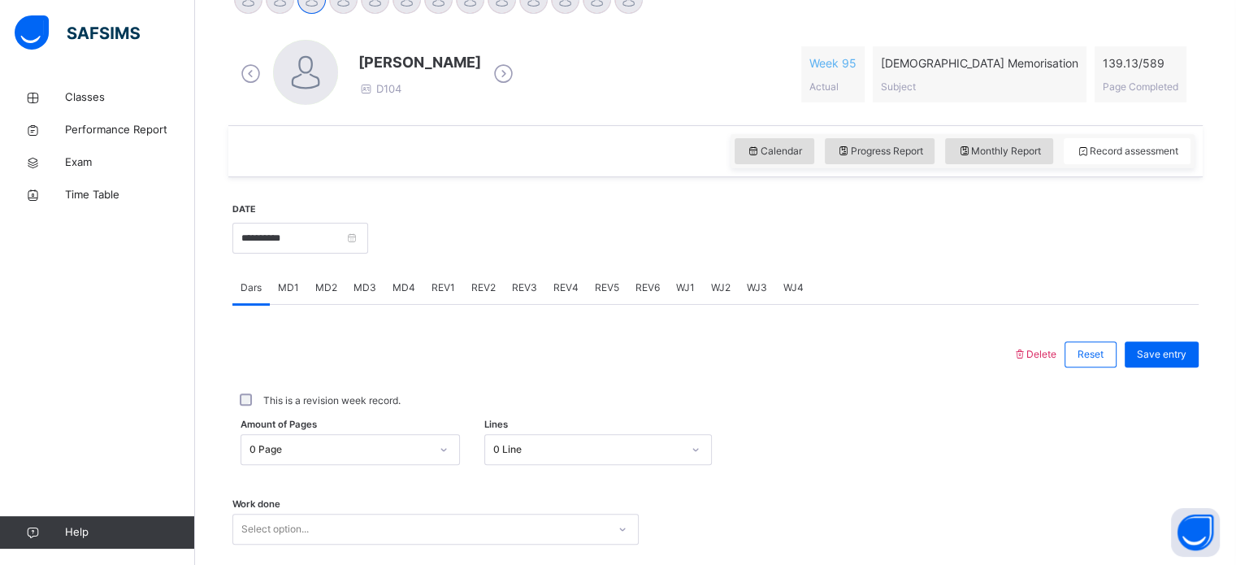
click at [526, 297] on div "REV3" at bounding box center [524, 287] width 41 height 32
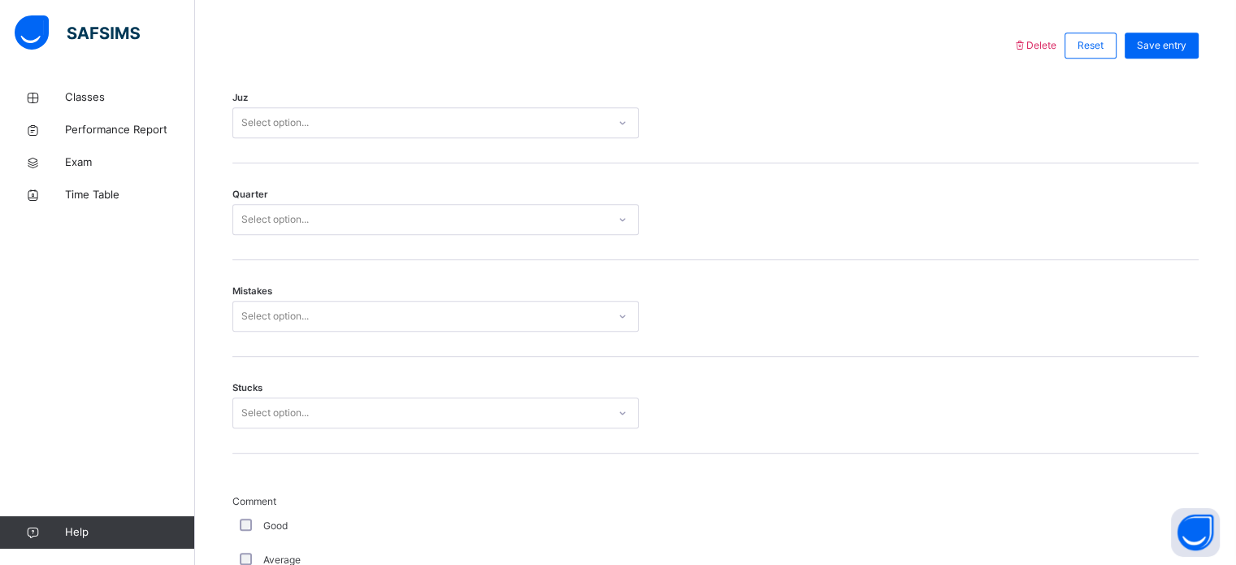
scroll to position [752, 0]
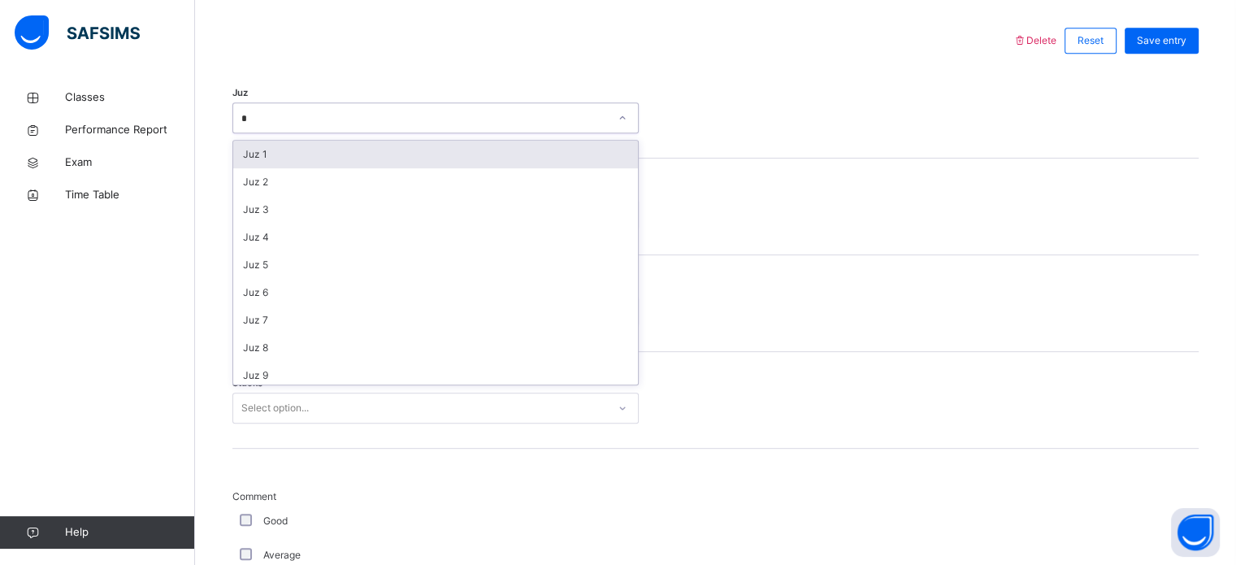
type input "**"
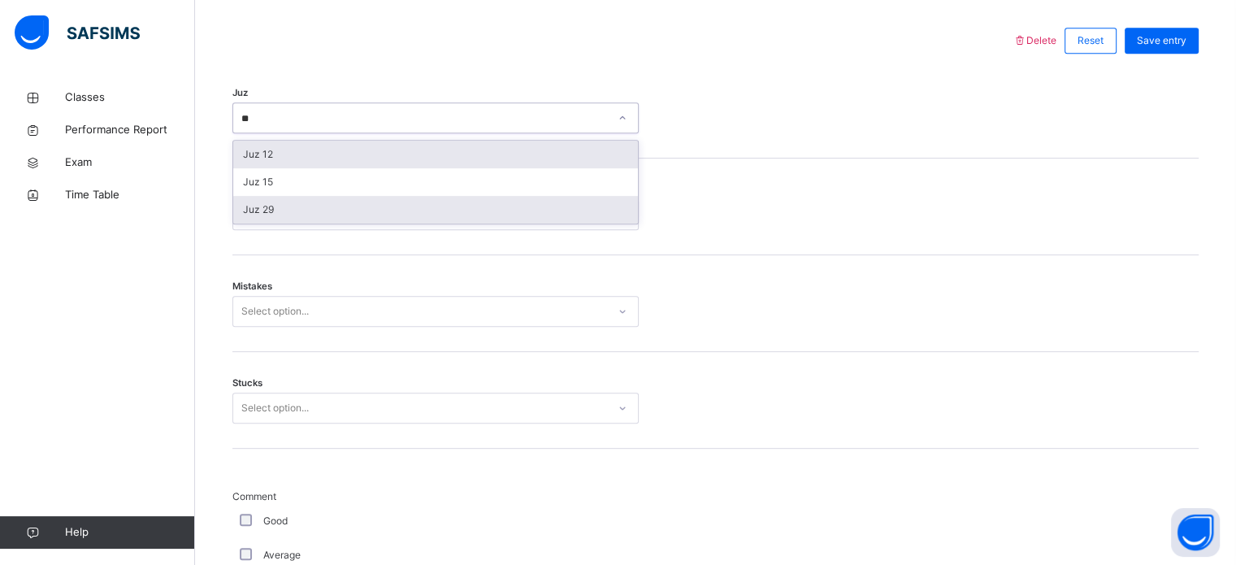
click at [260, 219] on div "Juz 29" at bounding box center [435, 210] width 405 height 28
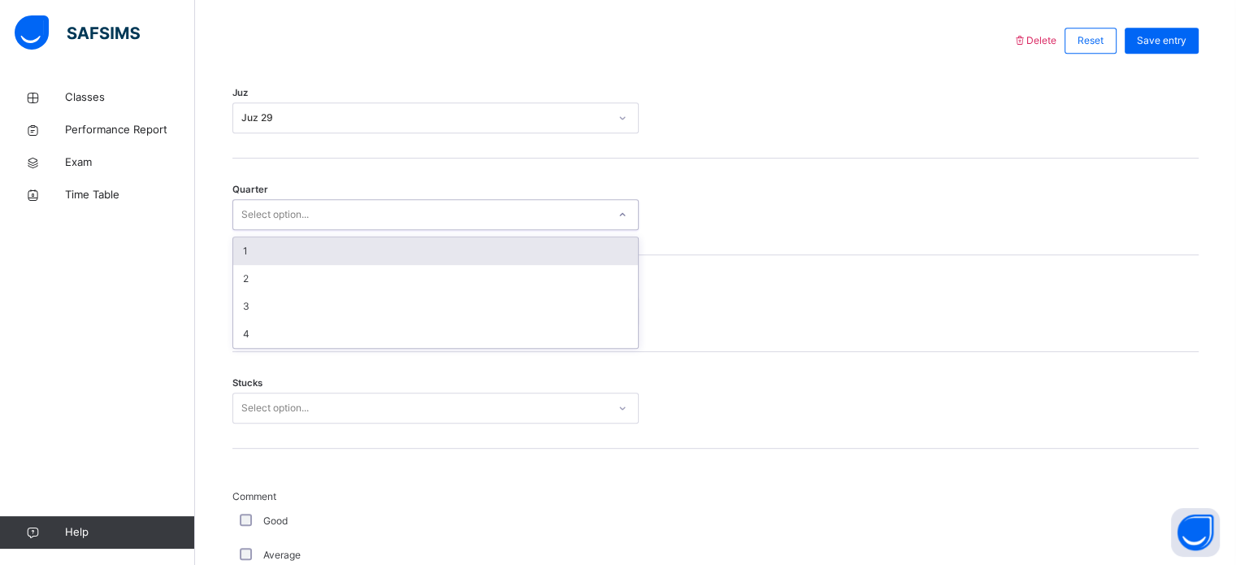
type input "*"
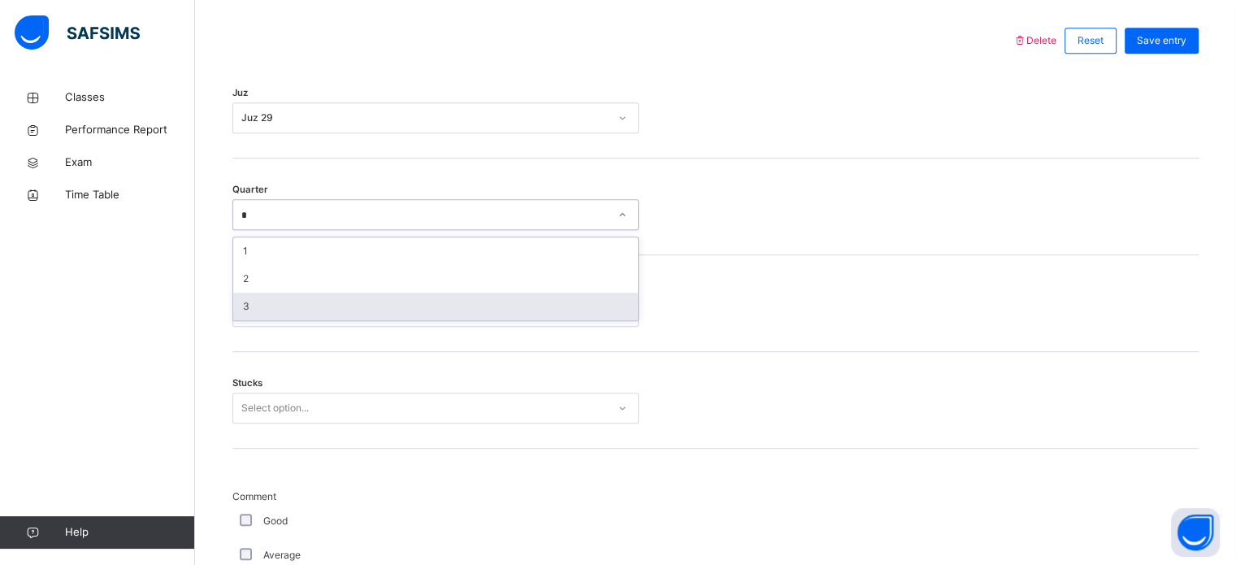
click at [497, 304] on div "3" at bounding box center [435, 306] width 405 height 28
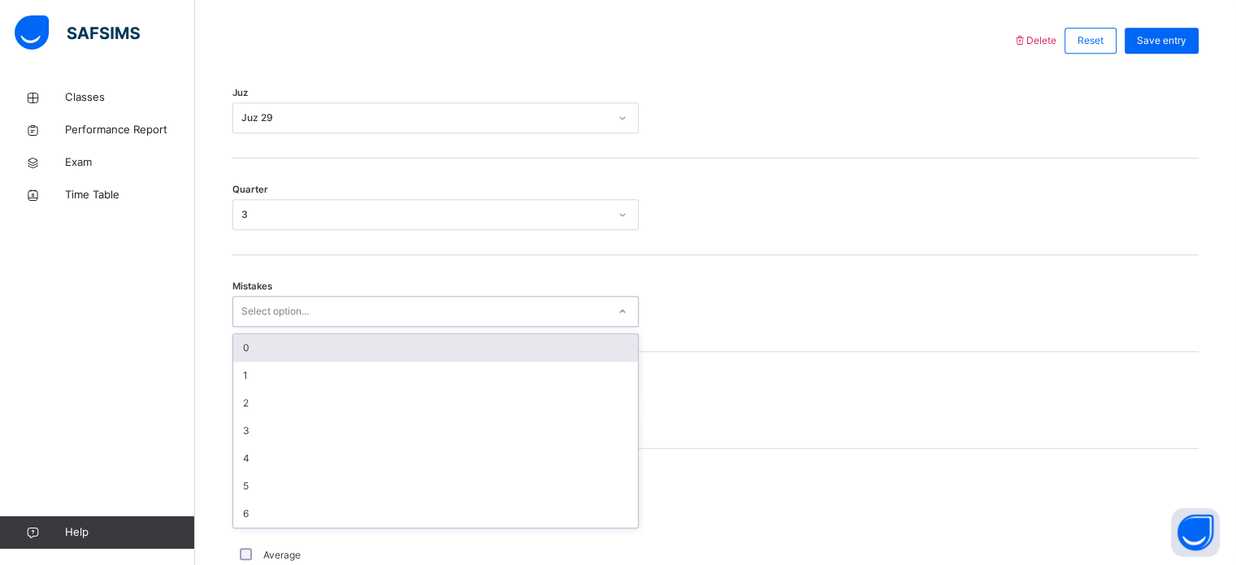
click at [497, 308] on div "Select option..." at bounding box center [420, 311] width 374 height 25
click at [439, 344] on div "0" at bounding box center [435, 348] width 405 height 28
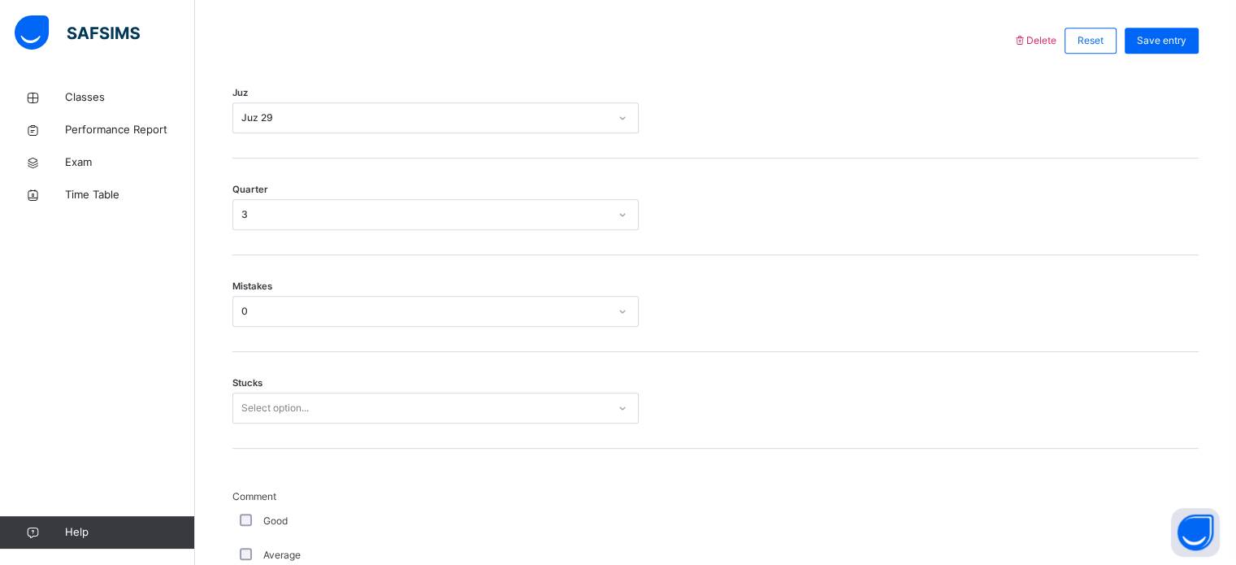
click at [439, 392] on div "Stucks Select option..." at bounding box center [715, 400] width 966 height 97
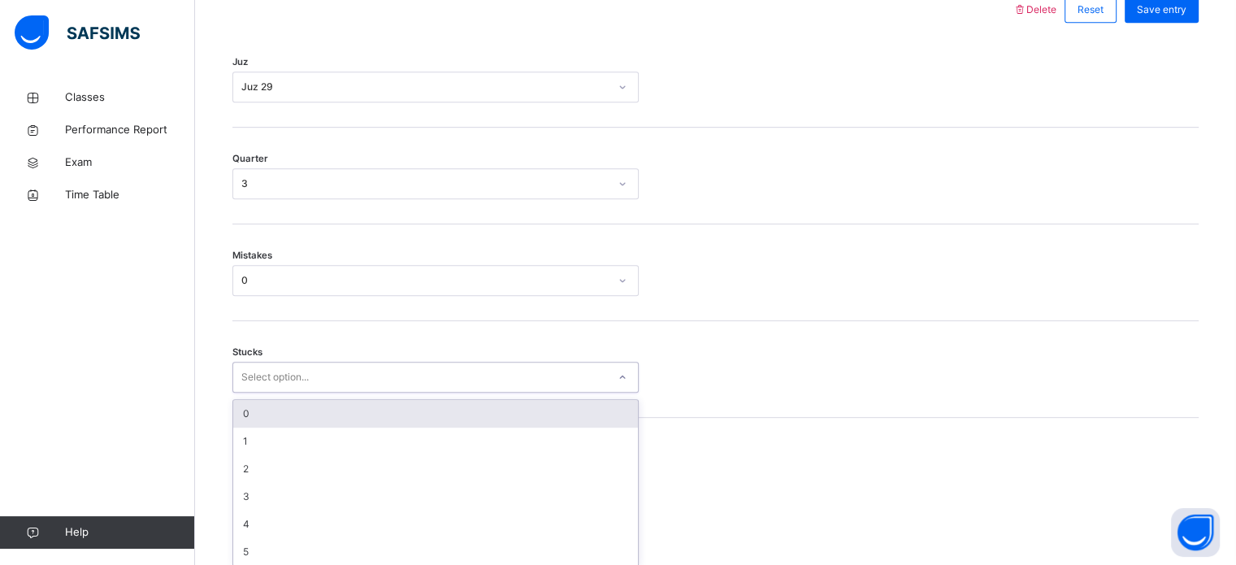
click at [439, 399] on div "Stucks option 0 focused, 1 of 6. 6 results available. Use Up and Down to choose…" at bounding box center [715, 369] width 966 height 97
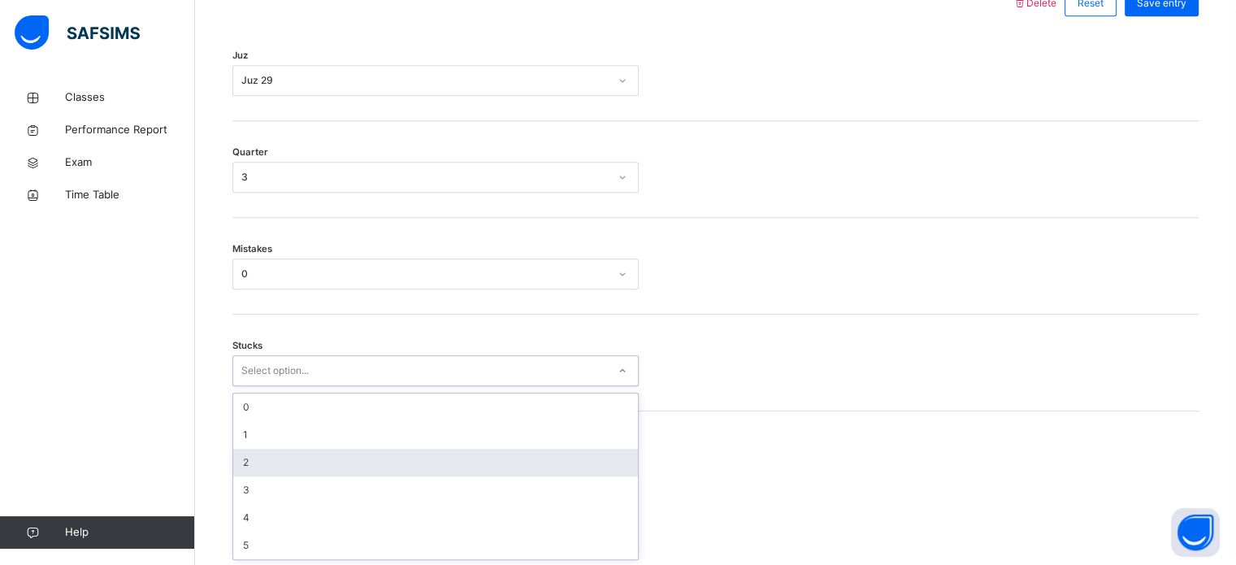
click at [439, 461] on div "2" at bounding box center [435, 462] width 405 height 28
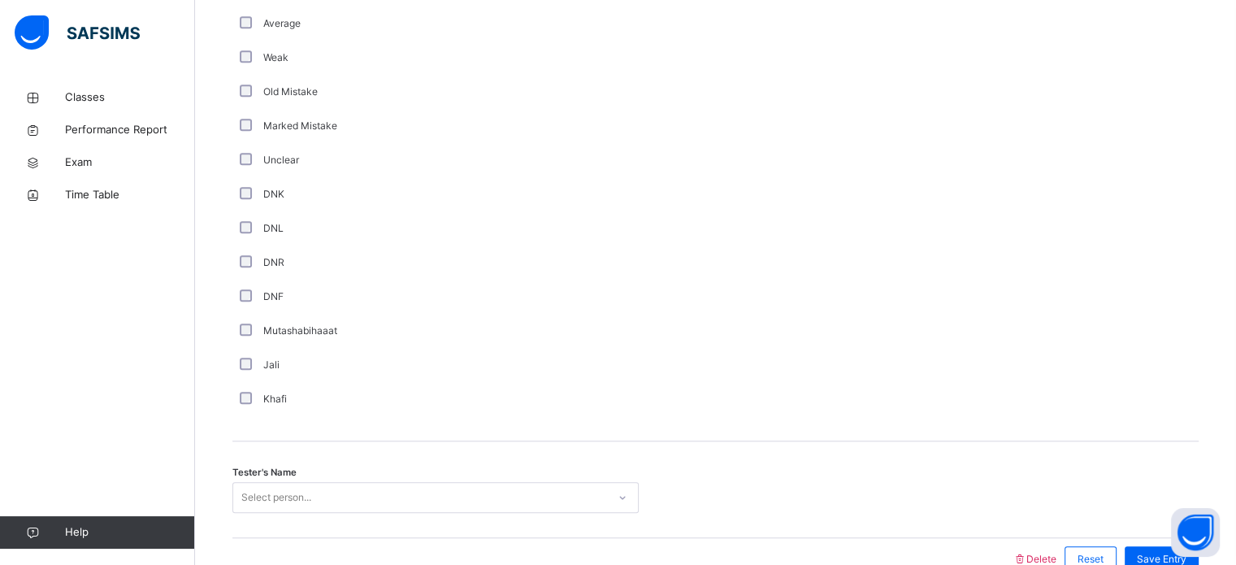
scroll to position [1371, 0]
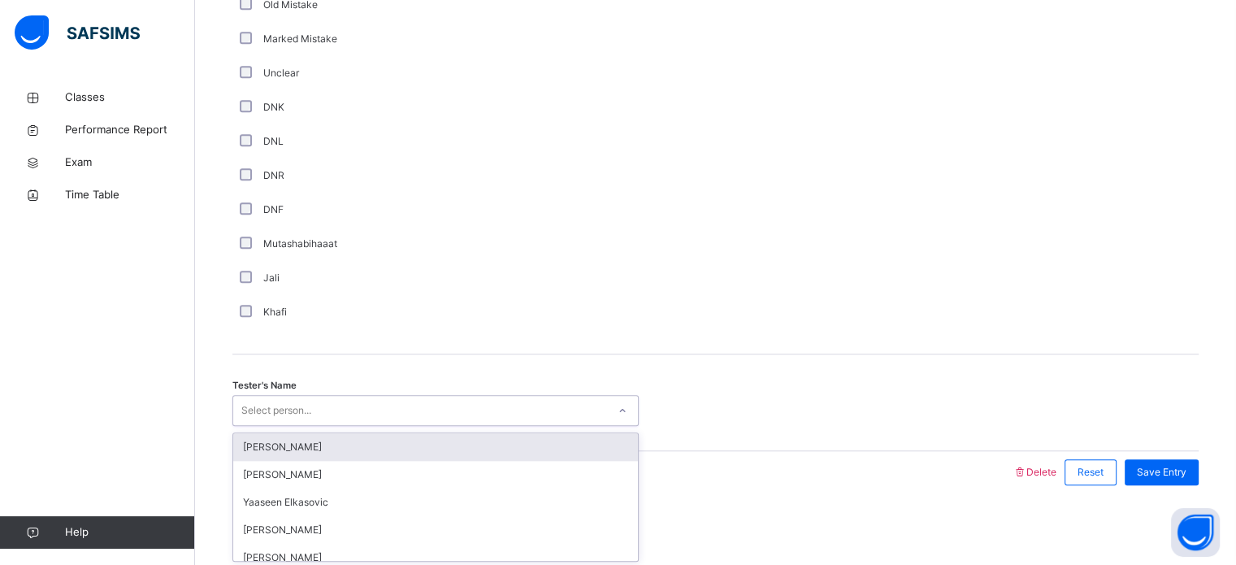
click at [444, 400] on div "Select person..." at bounding box center [420, 410] width 374 height 25
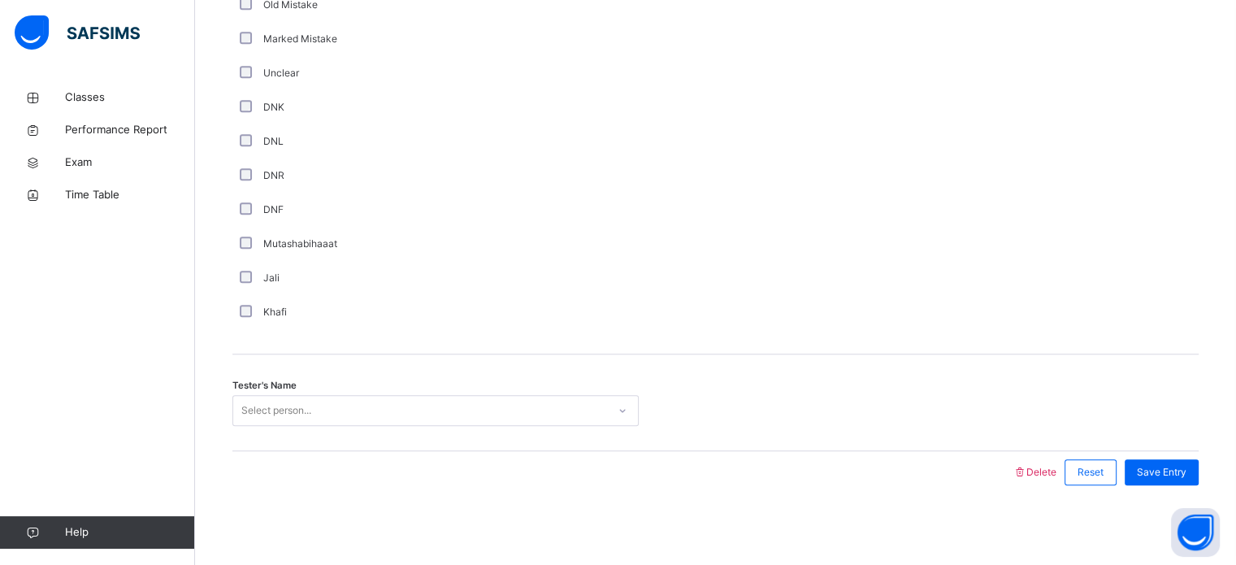
click at [562, 410] on div "Select person..." at bounding box center [420, 410] width 374 height 25
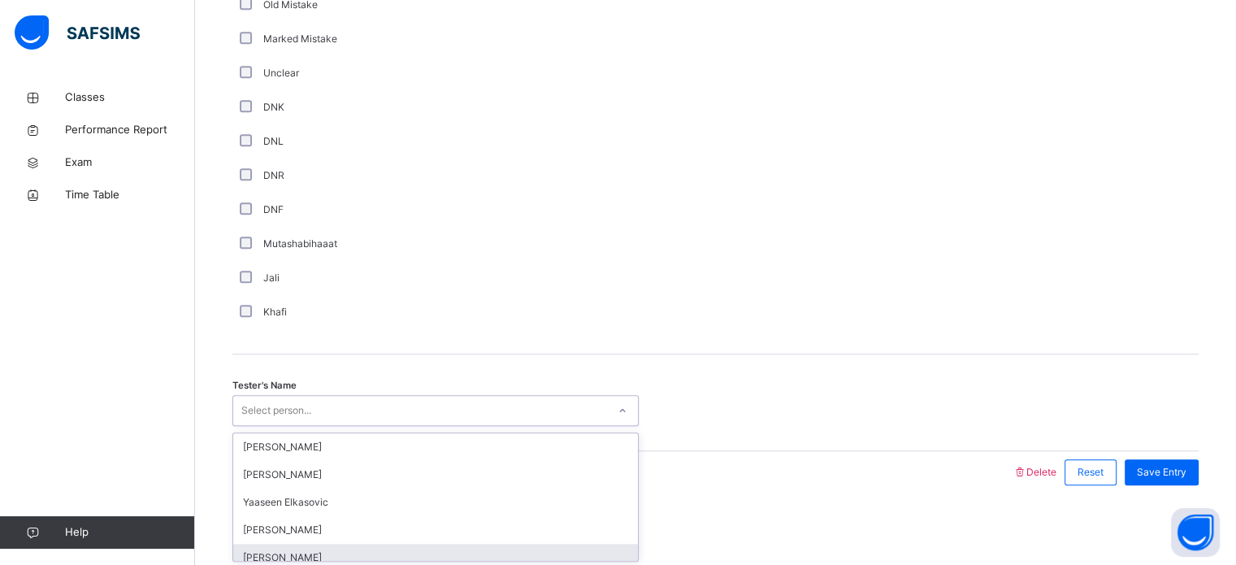
click at [554, 544] on div "[PERSON_NAME]" at bounding box center [435, 557] width 405 height 28
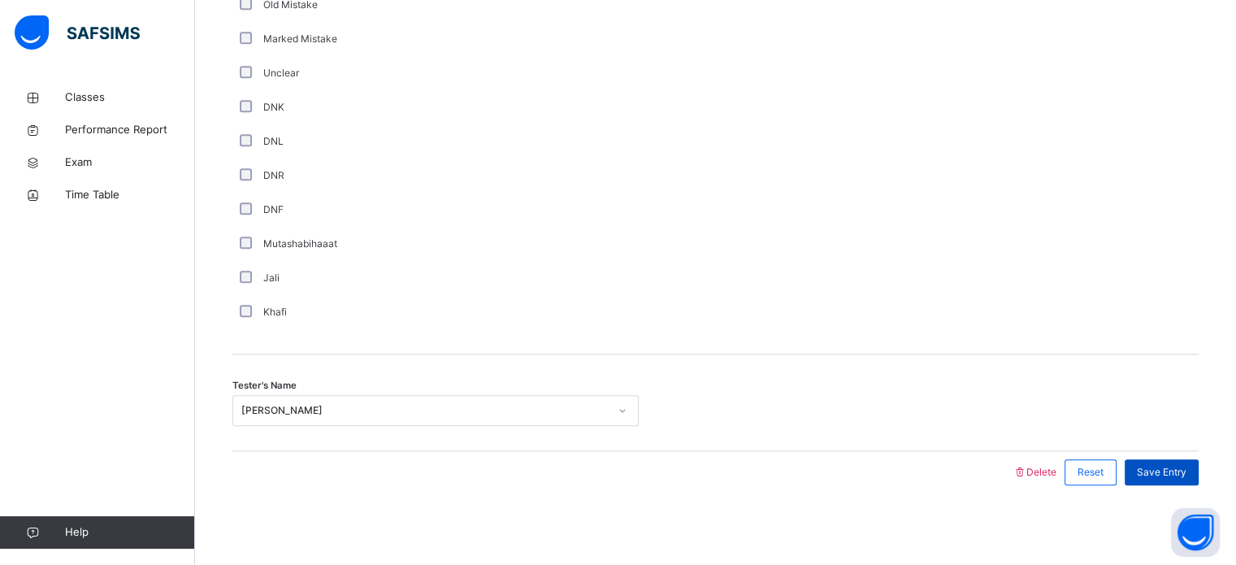
click at [1173, 466] on span "Save Entry" at bounding box center [1162, 472] width 50 height 15
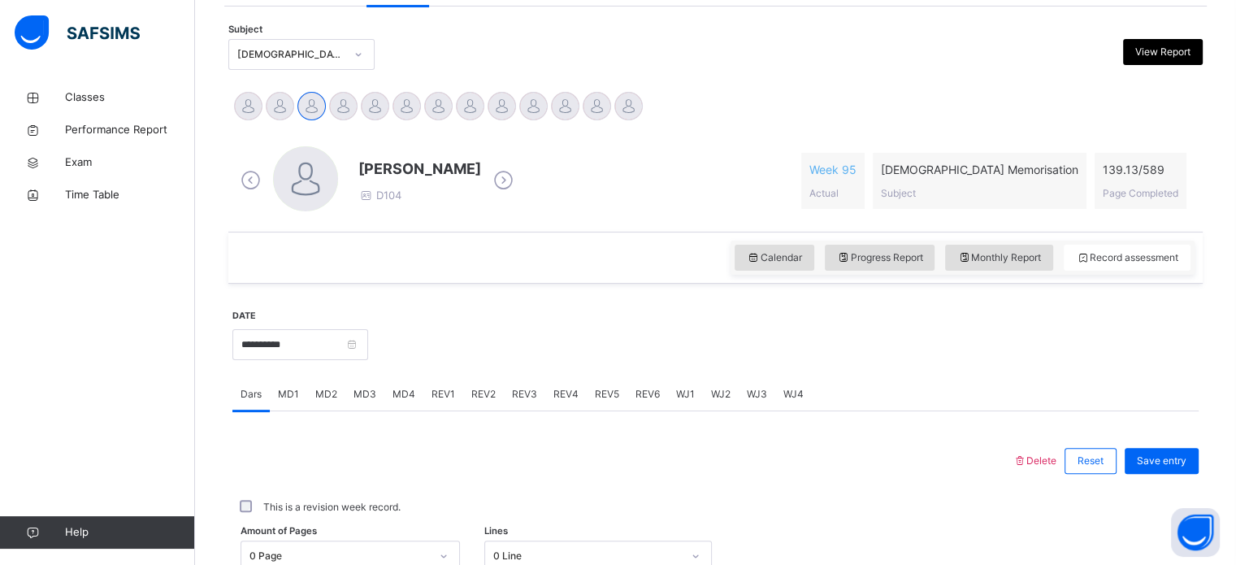
scroll to position [331, 0]
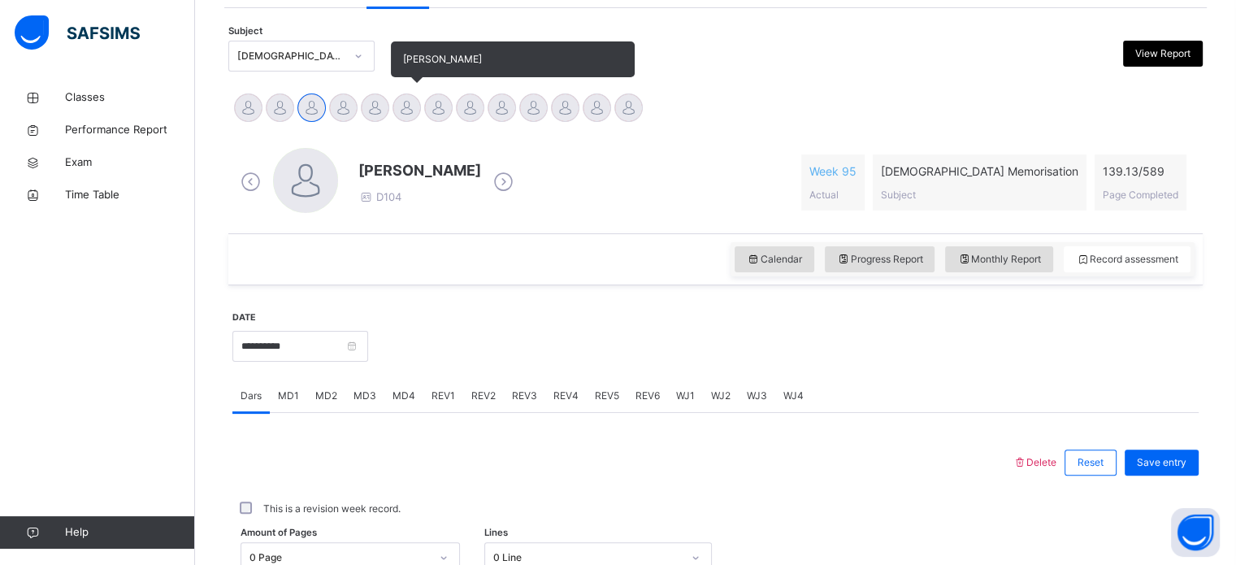
click at [411, 113] on div at bounding box center [406, 107] width 28 height 28
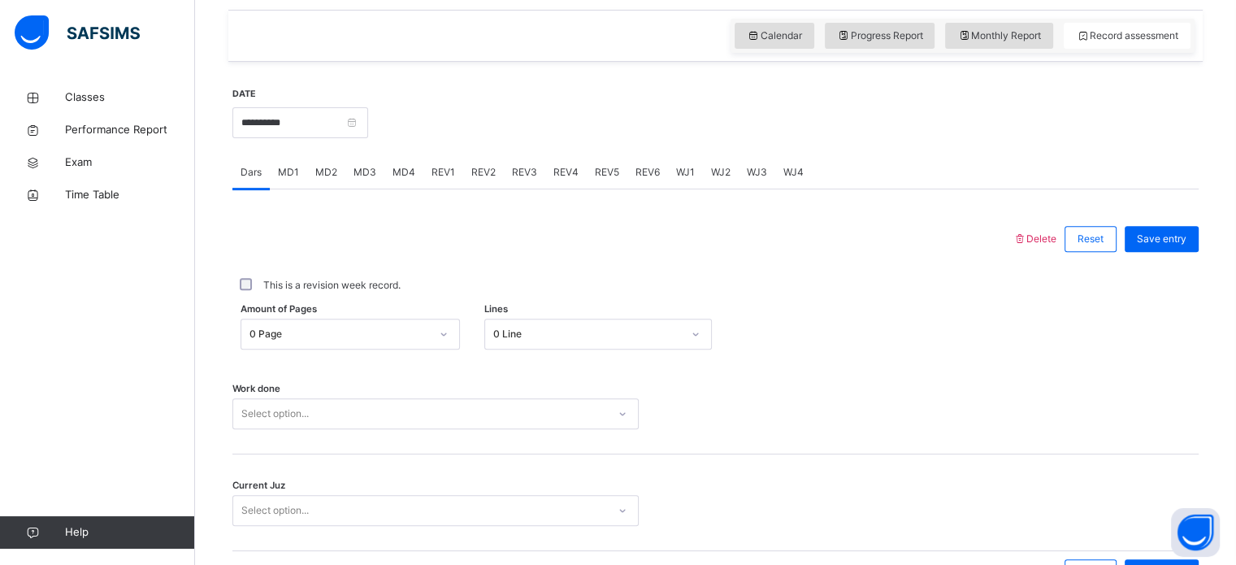
scroll to position [655, 0]
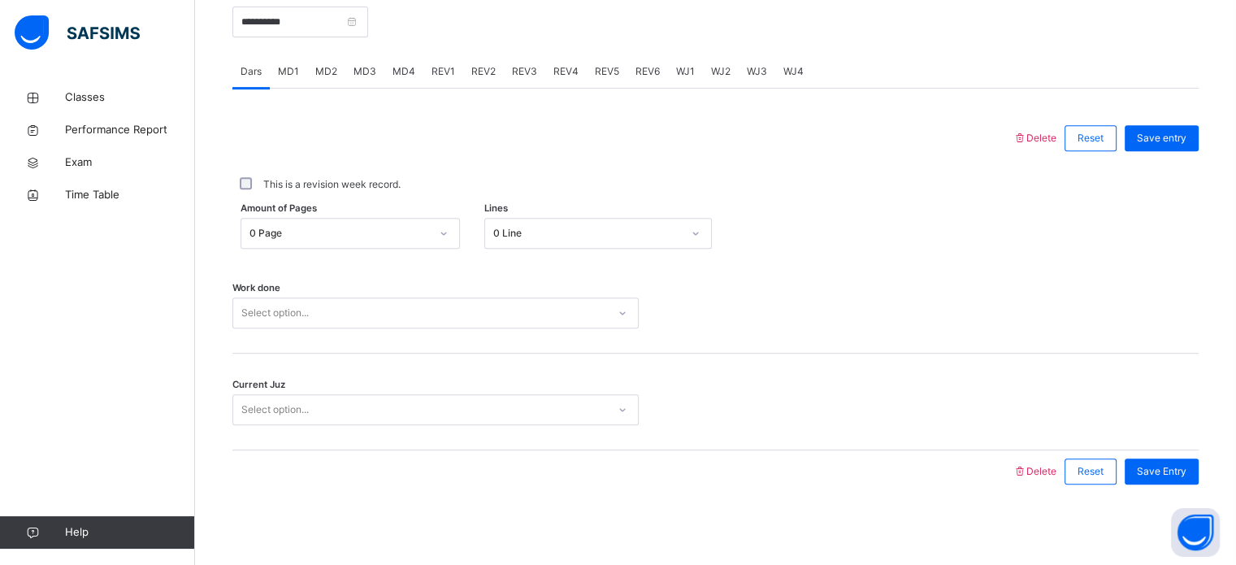
click at [442, 71] on span "REV1" at bounding box center [443, 71] width 24 height 15
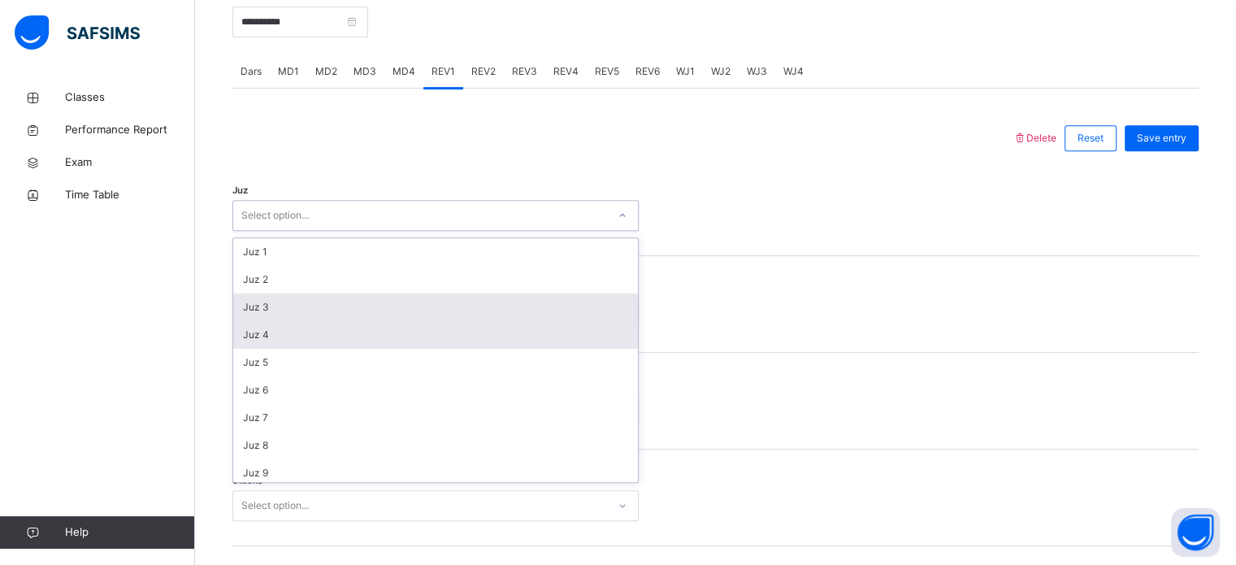
drag, startPoint x: 362, startPoint y: 217, endPoint x: 298, endPoint y: 322, distance: 122.5
click at [298, 231] on div "option Juz 3 focused, 3 of 30. 30 results available. Use Up and Down to choose …" at bounding box center [435, 215] width 406 height 31
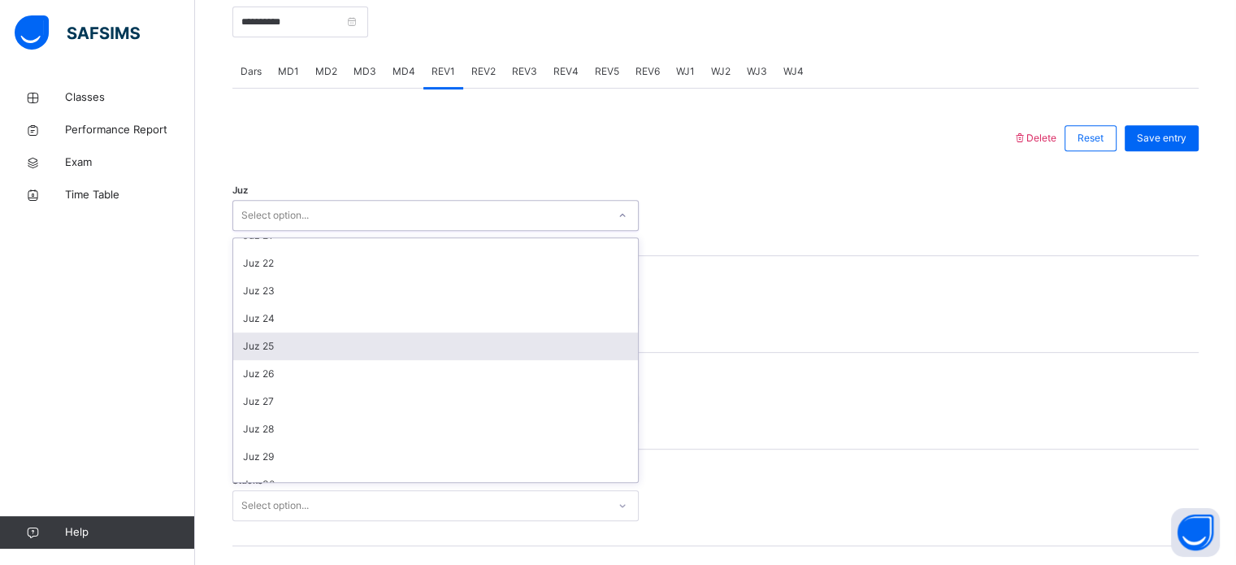
scroll to position [585, 0]
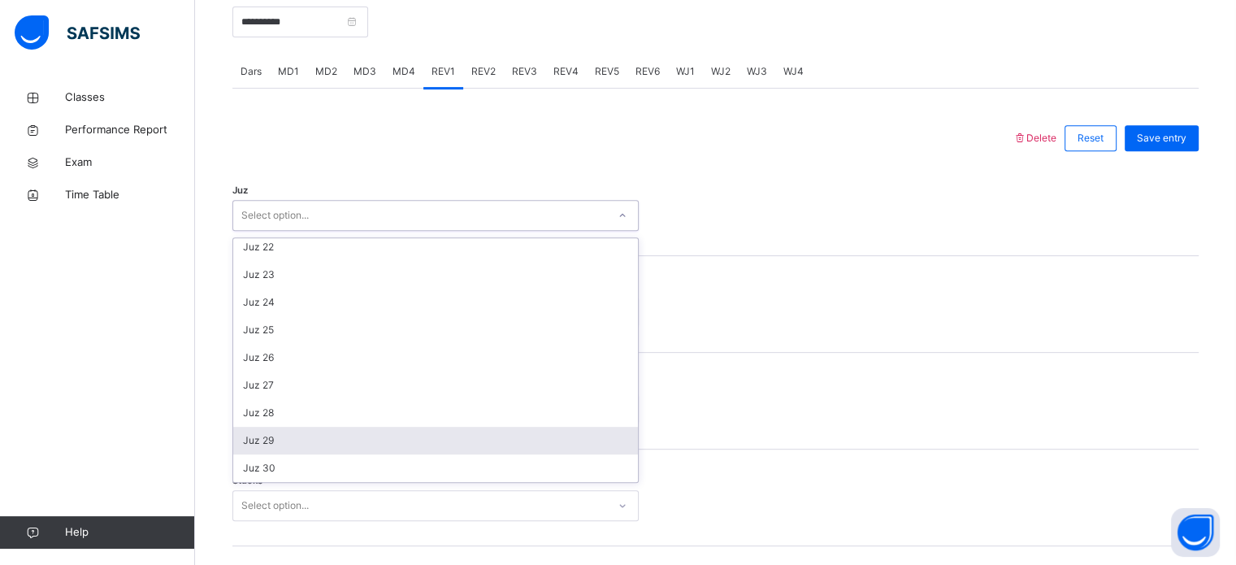
click at [289, 431] on div "Juz 29" at bounding box center [435, 441] width 405 height 28
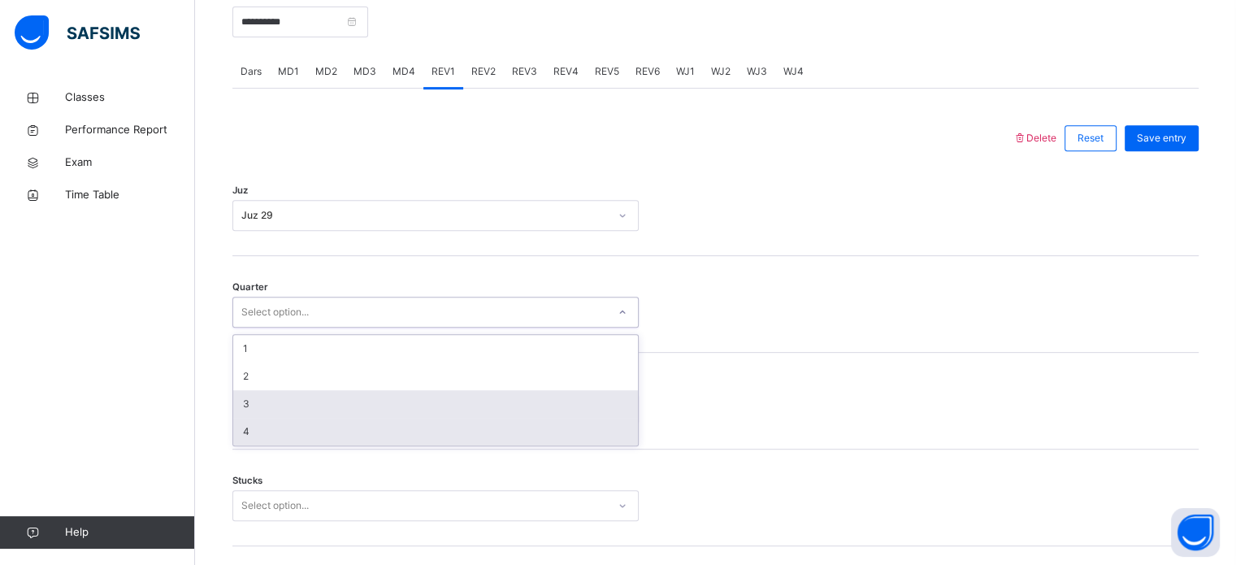
drag, startPoint x: 314, startPoint y: 297, endPoint x: 258, endPoint y: 405, distance: 121.4
click at [258, 327] on div "option 4 focused, 4 of 4. 4 results available. Use Up and Down to choose option…" at bounding box center [435, 312] width 406 height 31
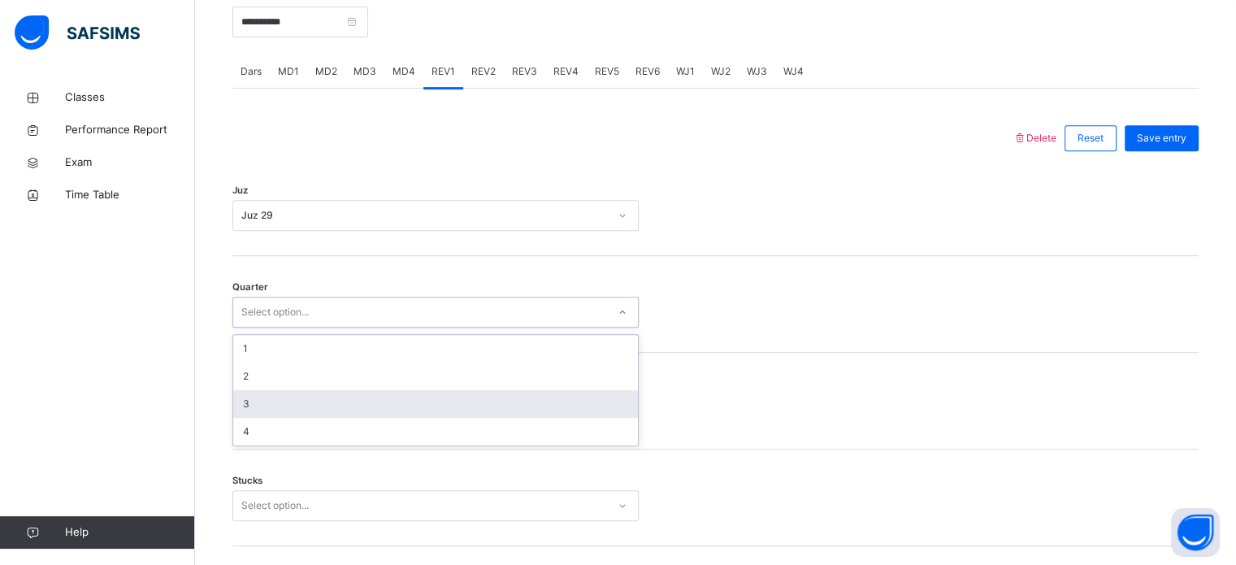
click at [258, 405] on div "3" at bounding box center [435, 404] width 405 height 28
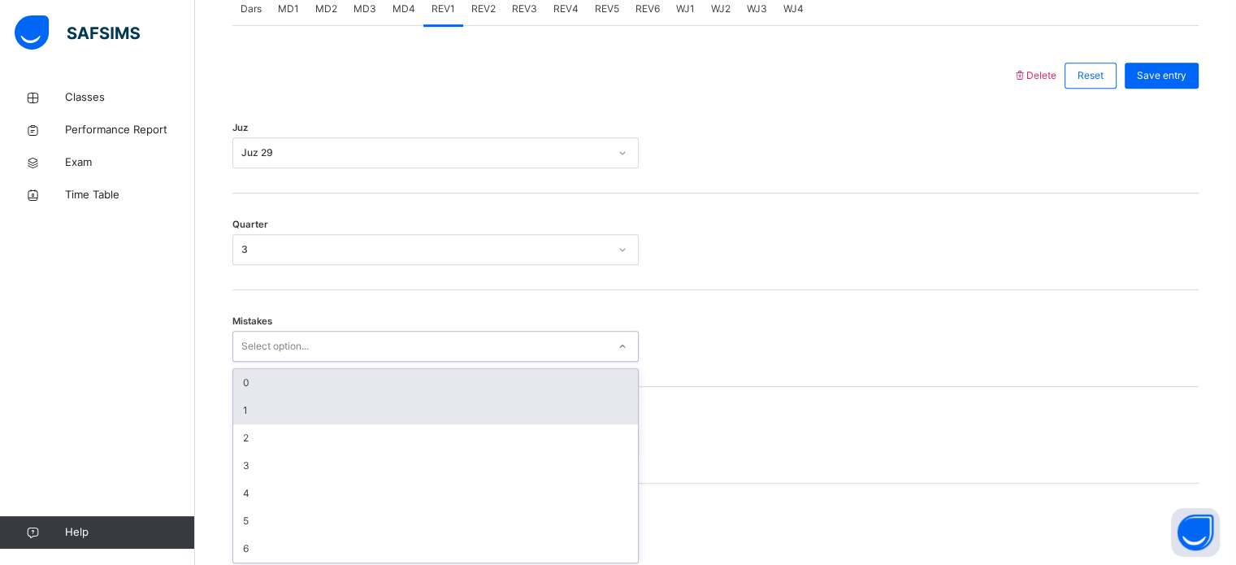
scroll to position [721, 0]
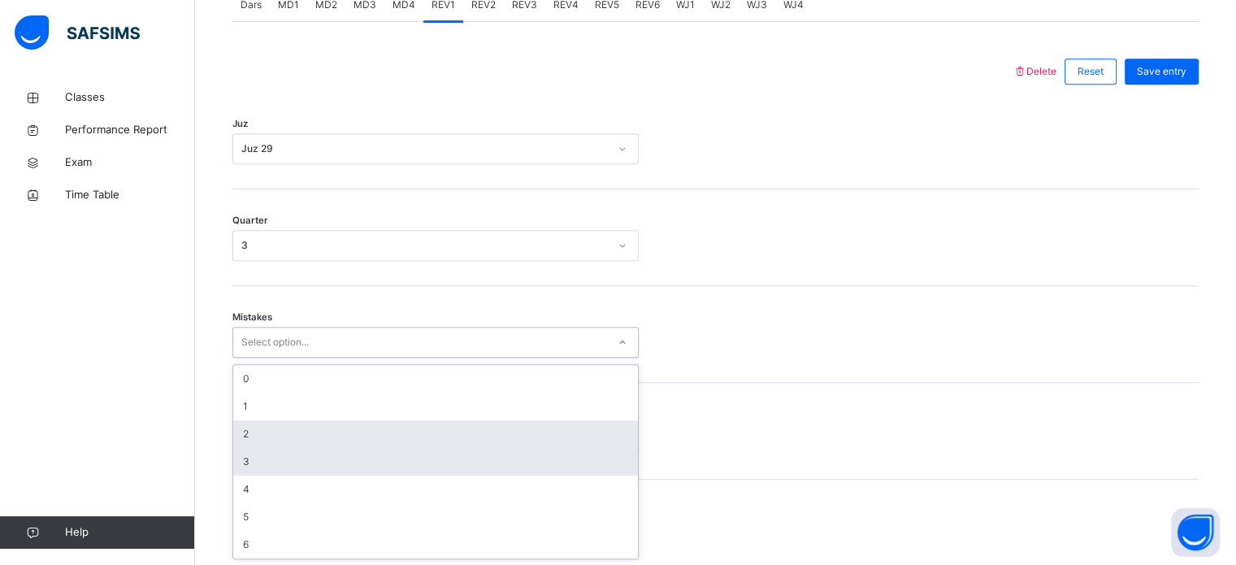
drag, startPoint x: 273, startPoint y: 410, endPoint x: 276, endPoint y: 453, distance: 42.4
click at [276, 357] on div "option 2 focused, 3 of 7. 7 results available. Use Up and Down to choose option…" at bounding box center [435, 342] width 406 height 31
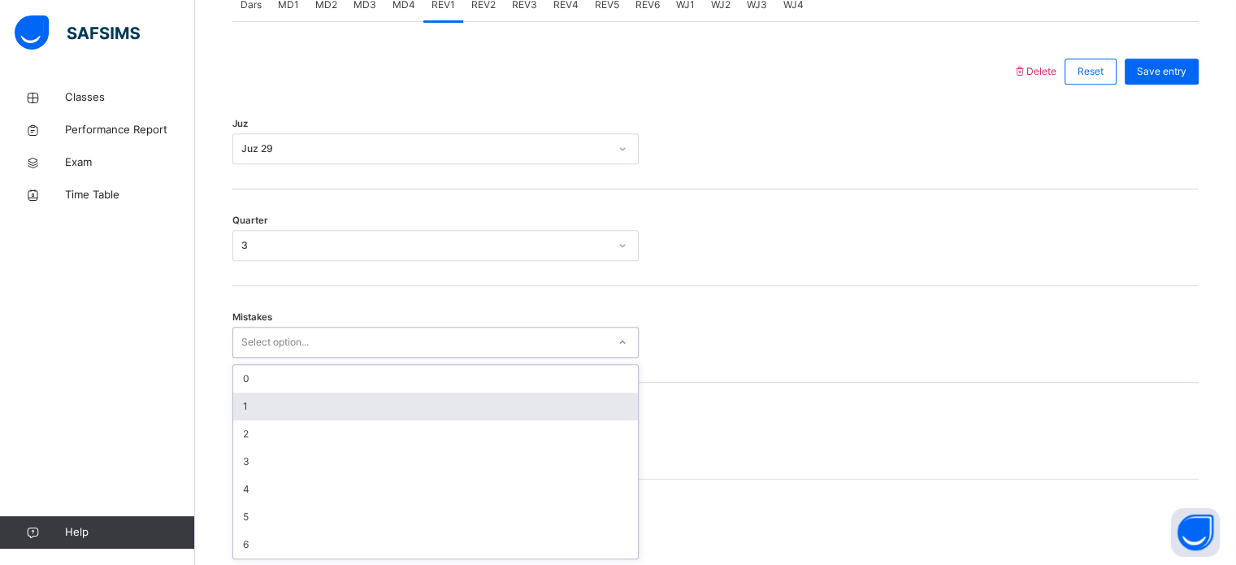
click at [253, 414] on div "1" at bounding box center [435, 406] width 405 height 28
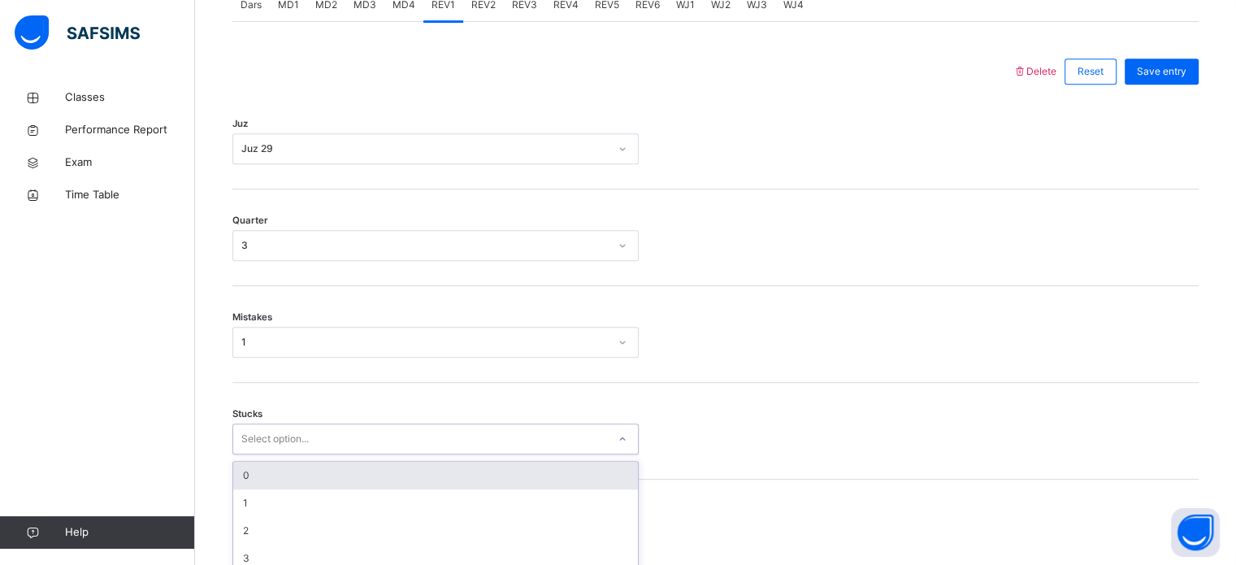
scroll to position [790, 0]
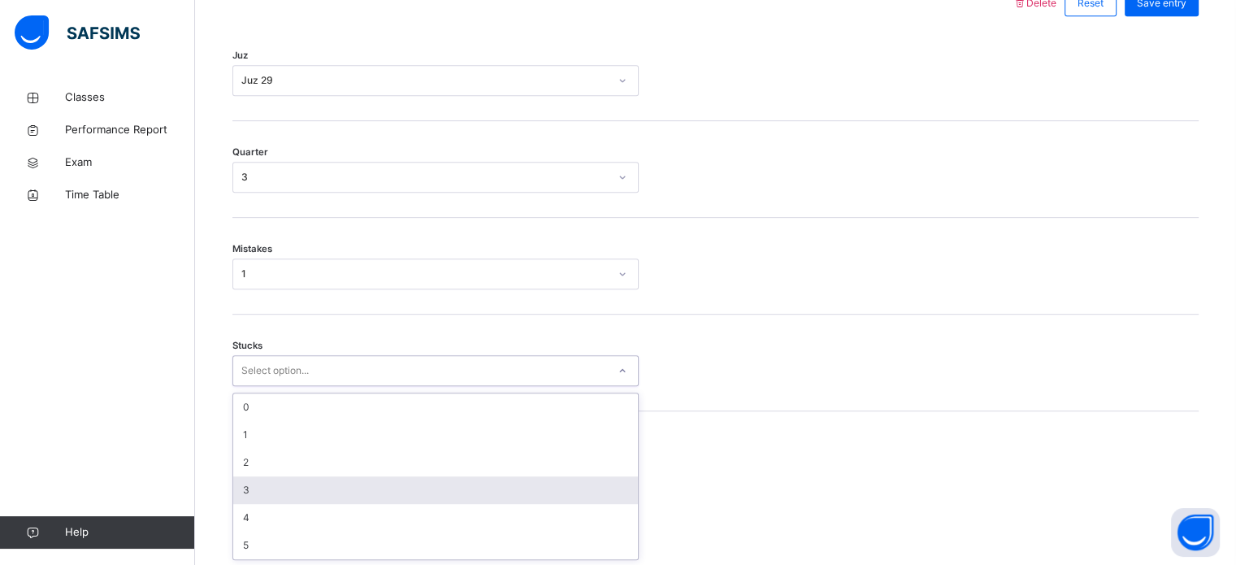
drag, startPoint x: 253, startPoint y: 423, endPoint x: 256, endPoint y: 485, distance: 61.8
click at [256, 386] on div "option 3 focused, 4 of 6. 6 results available. Use Up and Down to choose option…" at bounding box center [435, 370] width 406 height 31
click at [256, 485] on div "3" at bounding box center [435, 490] width 405 height 28
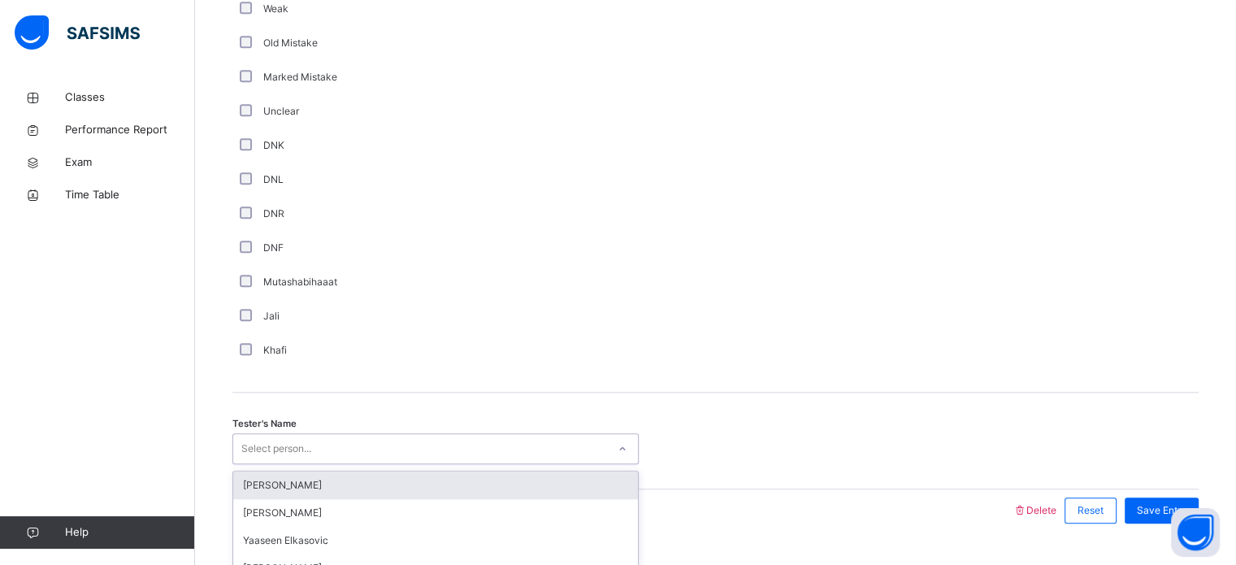
scroll to position [1371, 0]
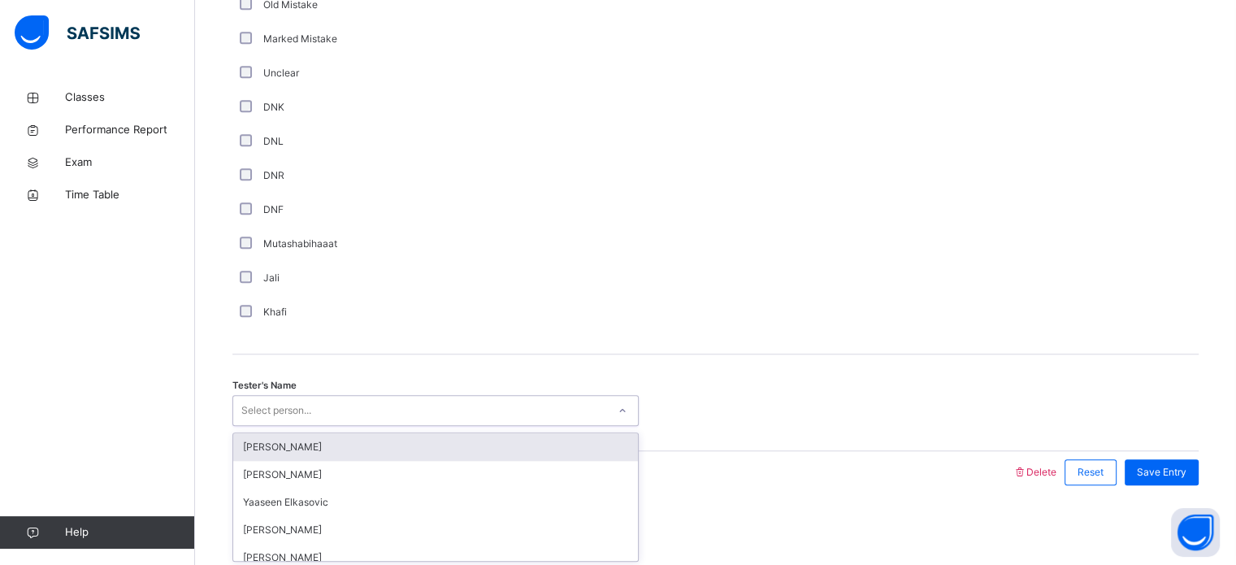
drag, startPoint x: 290, startPoint y: 441, endPoint x: 260, endPoint y: 450, distance: 31.4
click at [260, 426] on div "option Jaabir Liu focused, 1 of 91. 91 results available. Use Up and Down to ch…" at bounding box center [435, 410] width 406 height 31
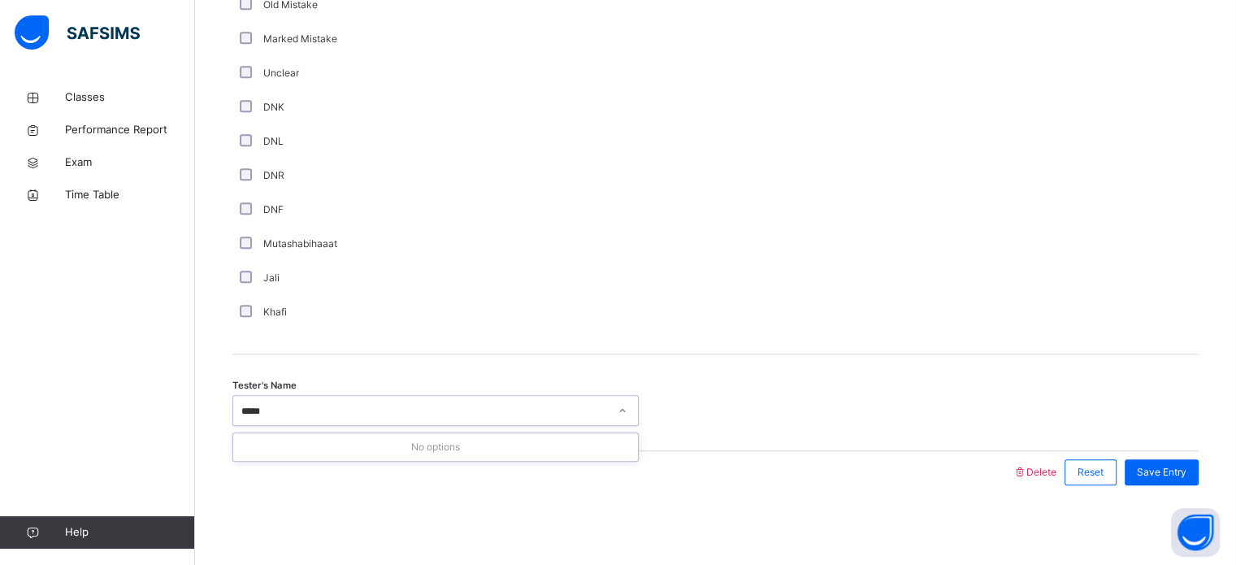
type input "****"
click at [1166, 478] on div "Save Entry" at bounding box center [1161, 472] width 74 height 26
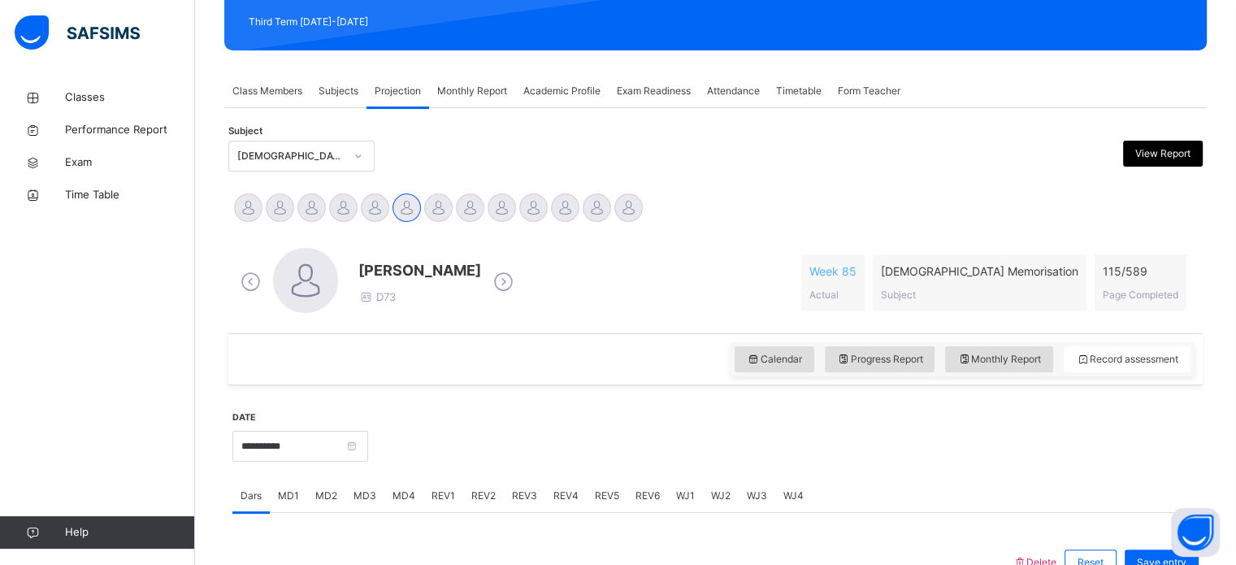
scroll to position [231, 0]
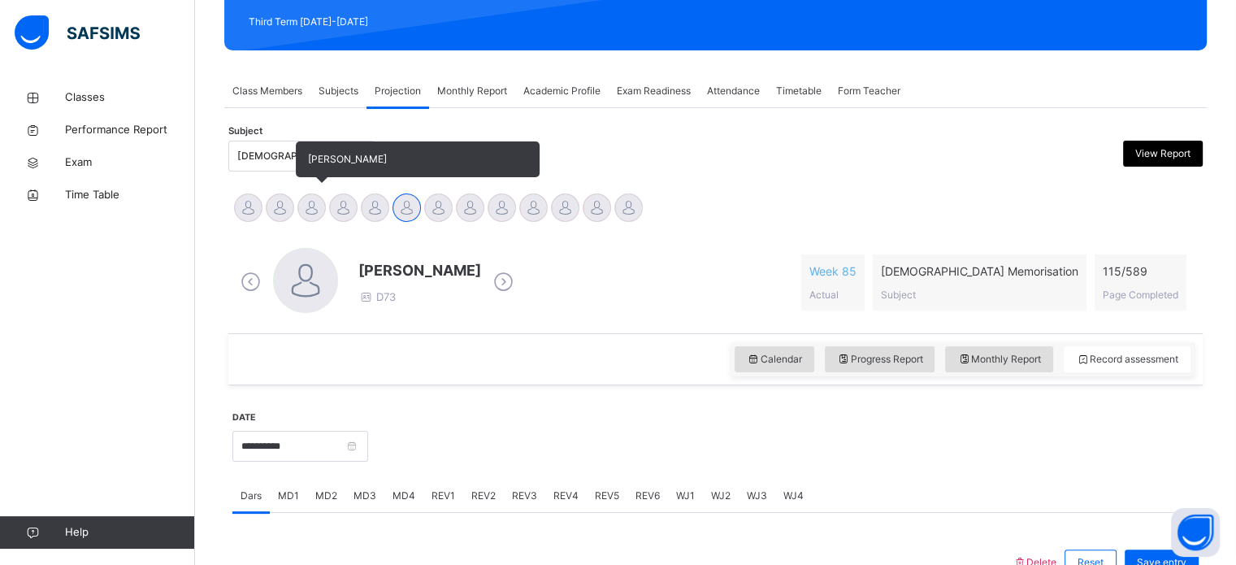
click at [322, 210] on div at bounding box center [311, 207] width 28 height 28
click at [325, 177] on span "[PERSON_NAME]" at bounding box center [418, 159] width 244 height 36
click at [351, 219] on div "[PERSON_NAME]" at bounding box center [343, 210] width 32 height 36
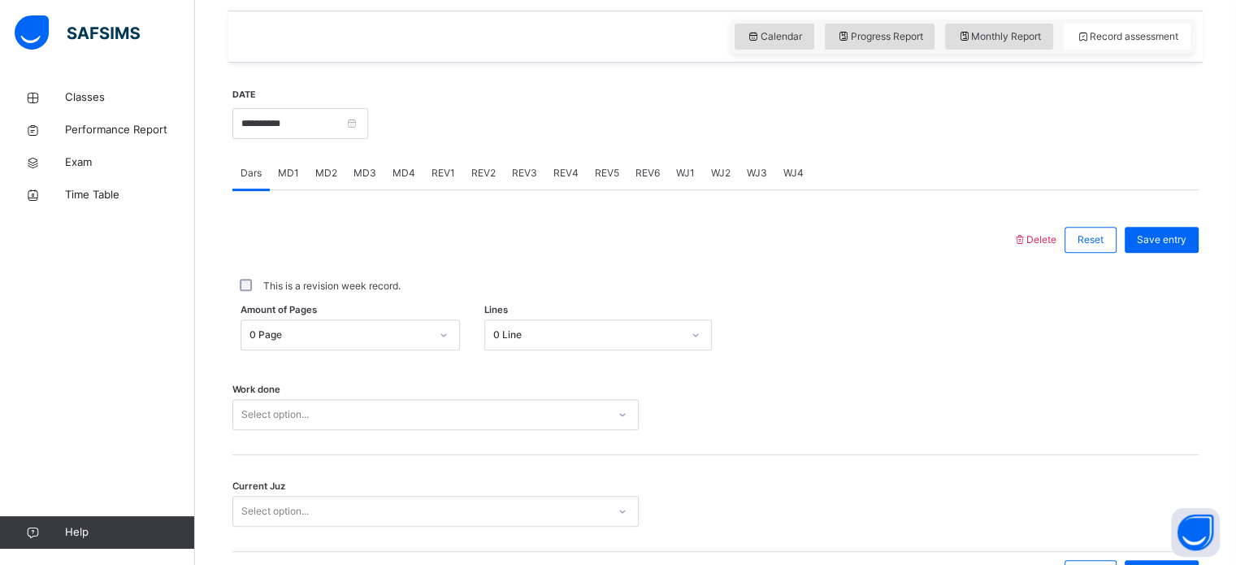
scroll to position [552, 0]
click at [288, 184] on div "MD1" at bounding box center [288, 174] width 37 height 32
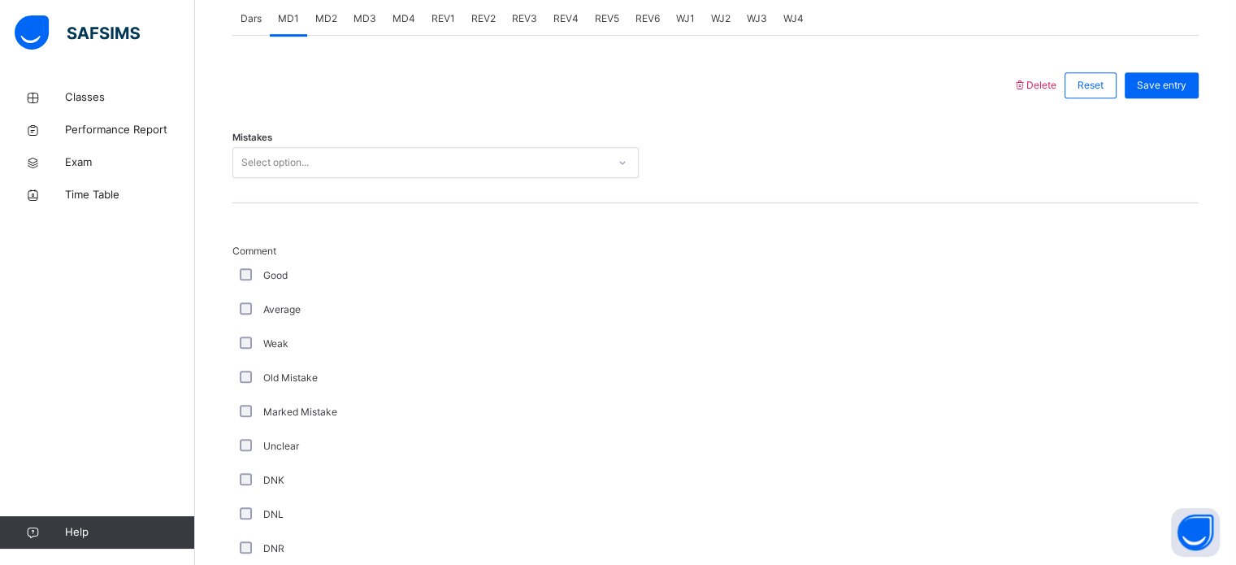
scroll to position [708, 0]
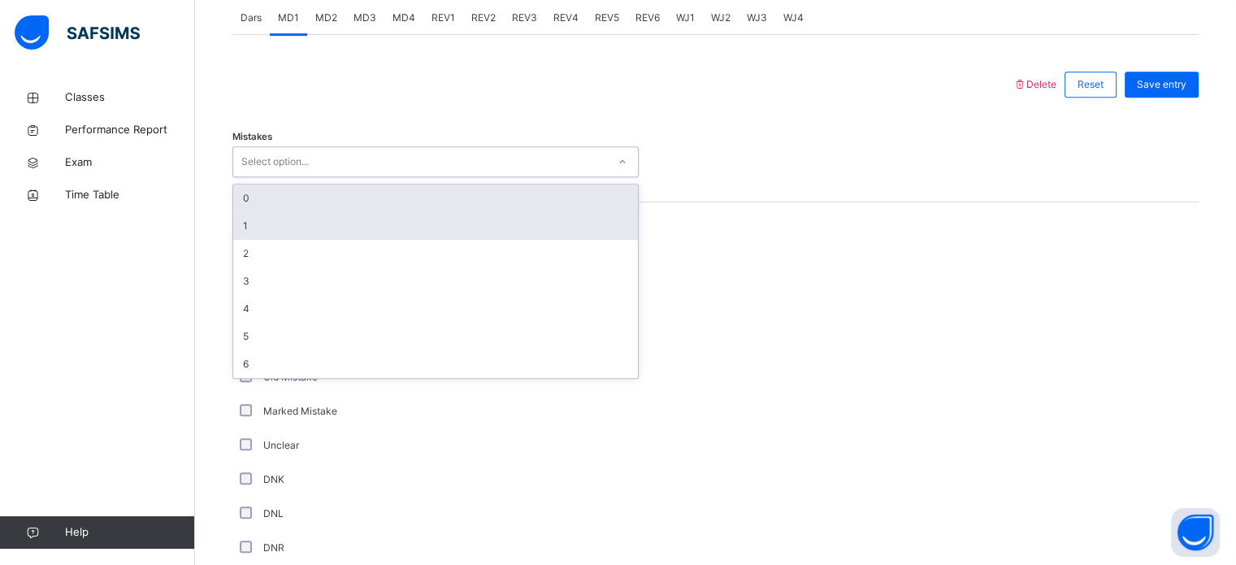
click at [282, 234] on div "1" at bounding box center [435, 226] width 405 height 28
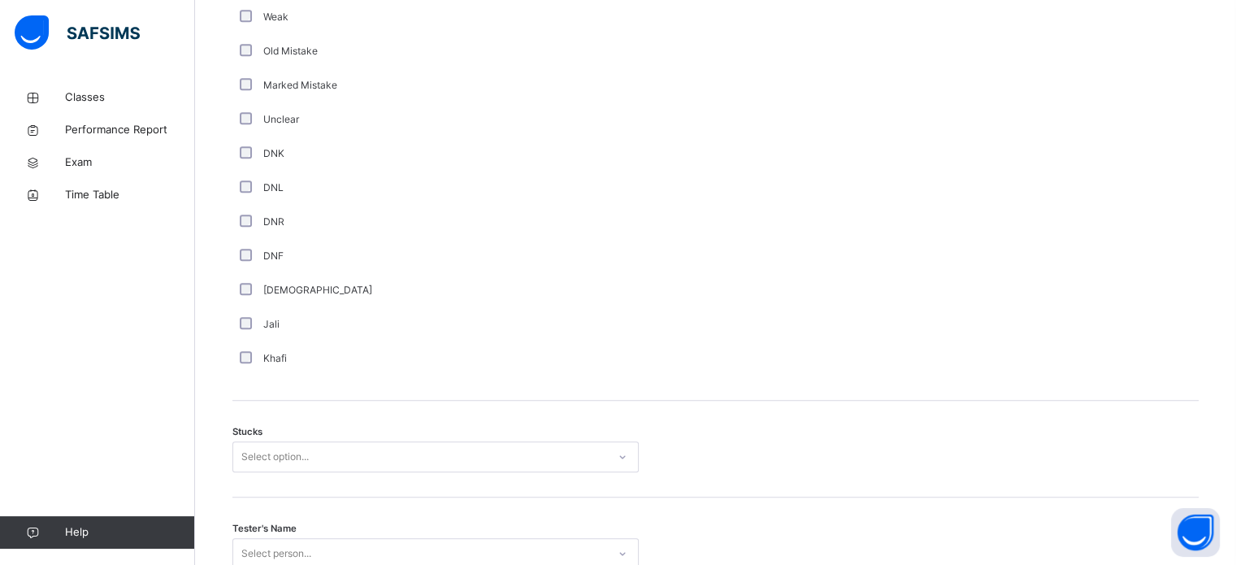
scroll to position [1274, 0]
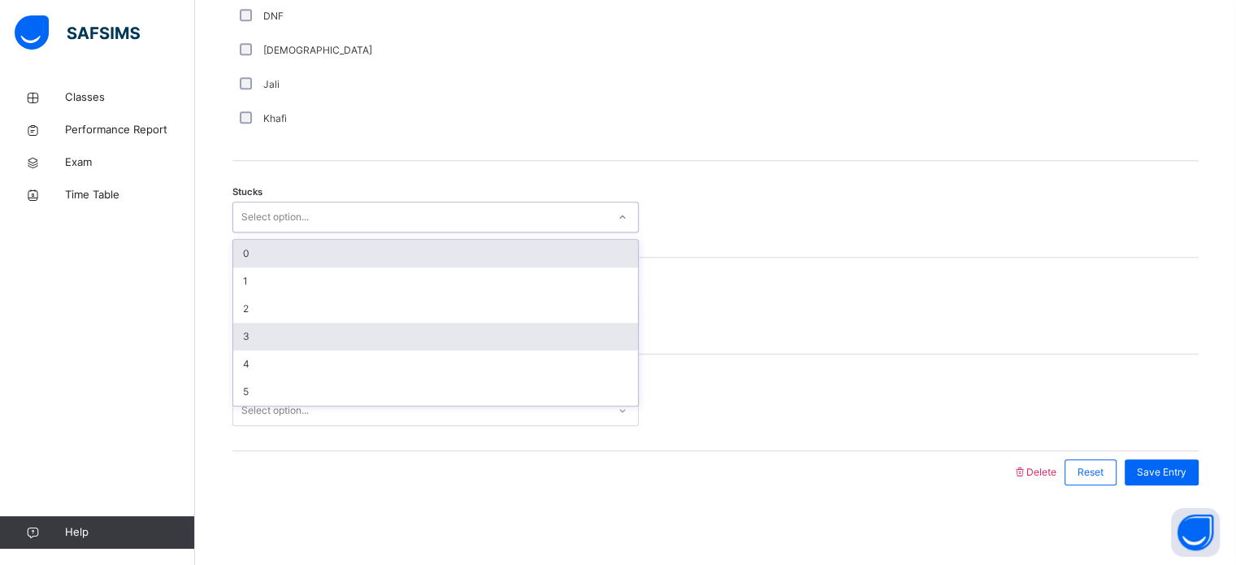
click at [253, 323] on div "3" at bounding box center [435, 337] width 405 height 28
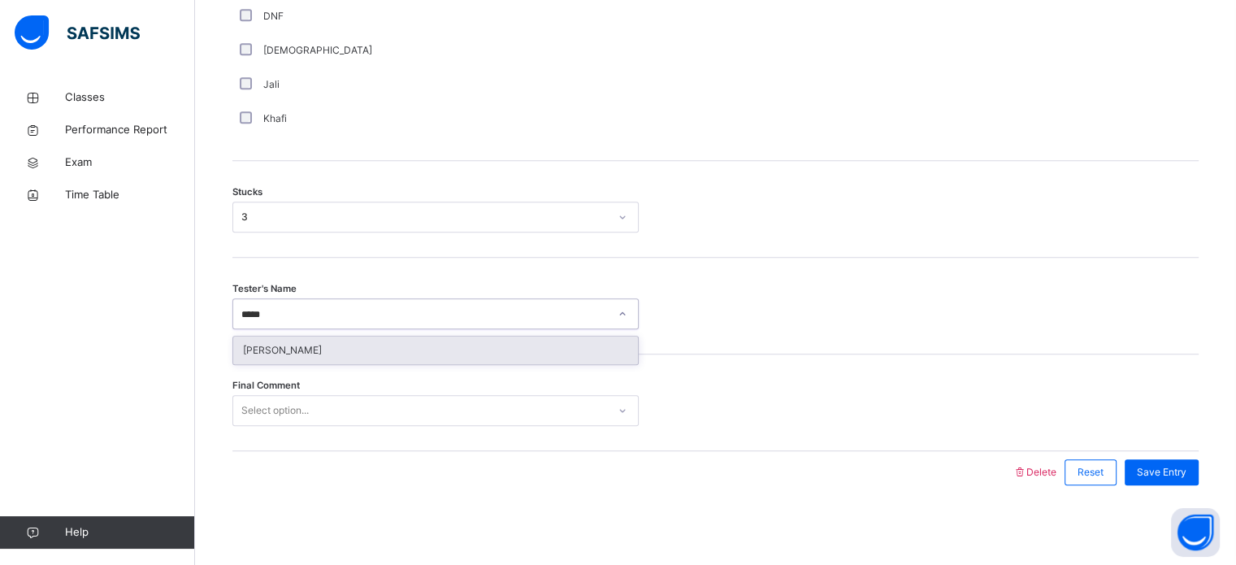
type input "******"
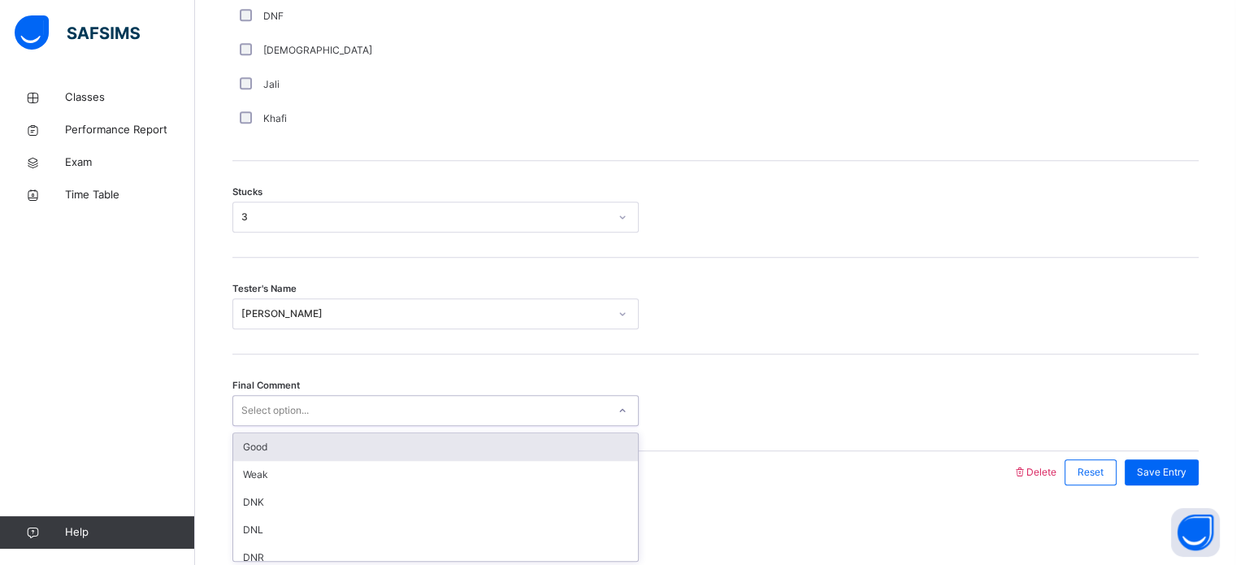
scroll to position [0, 0]
click at [471, 451] on div "Good" at bounding box center [435, 447] width 405 height 28
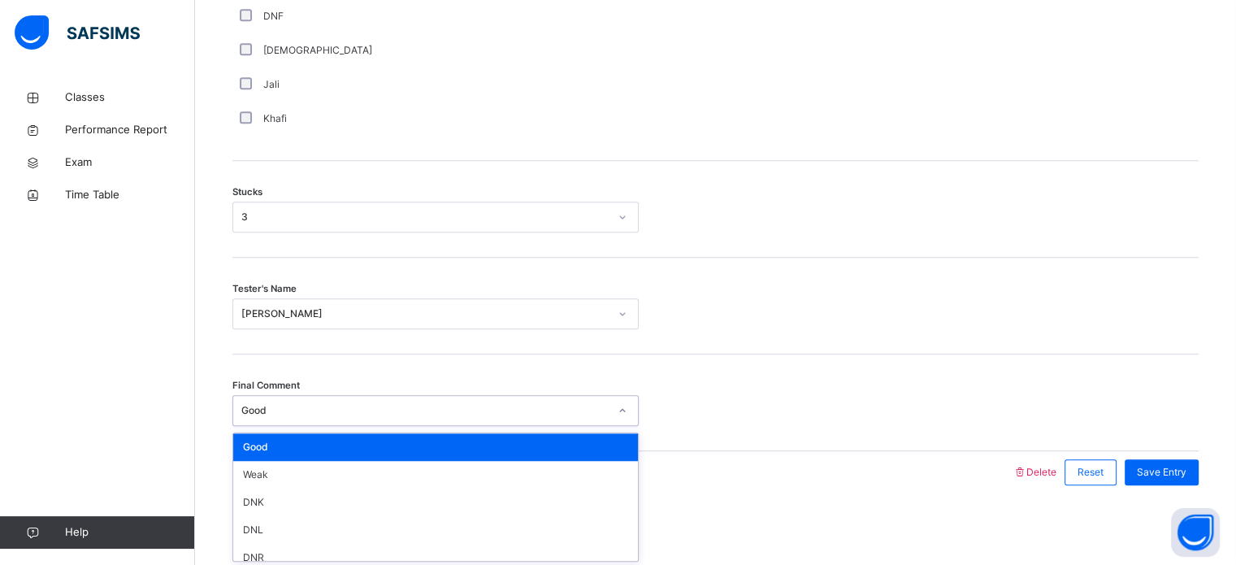
click at [796, 425] on div "Final Comment option Good, selected. option Good focused, 1 of 6. 6 results ava…" at bounding box center [715, 402] width 966 height 97
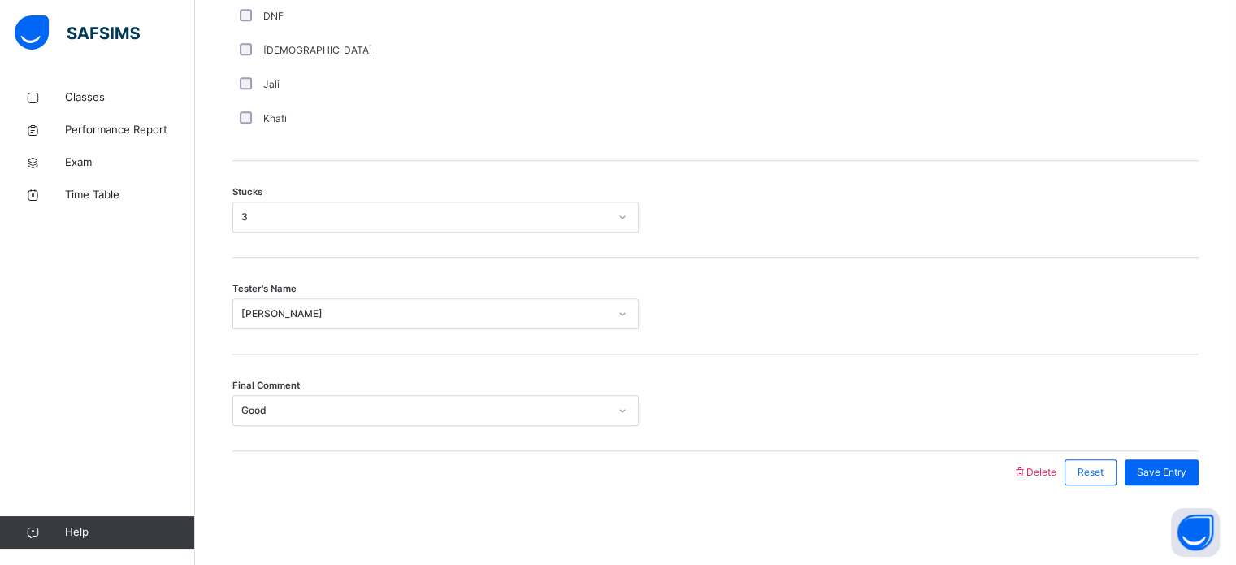
click at [523, 436] on div "Final Comment Good" at bounding box center [715, 402] width 966 height 97
click at [1163, 469] on span "Save Entry" at bounding box center [1162, 472] width 50 height 15
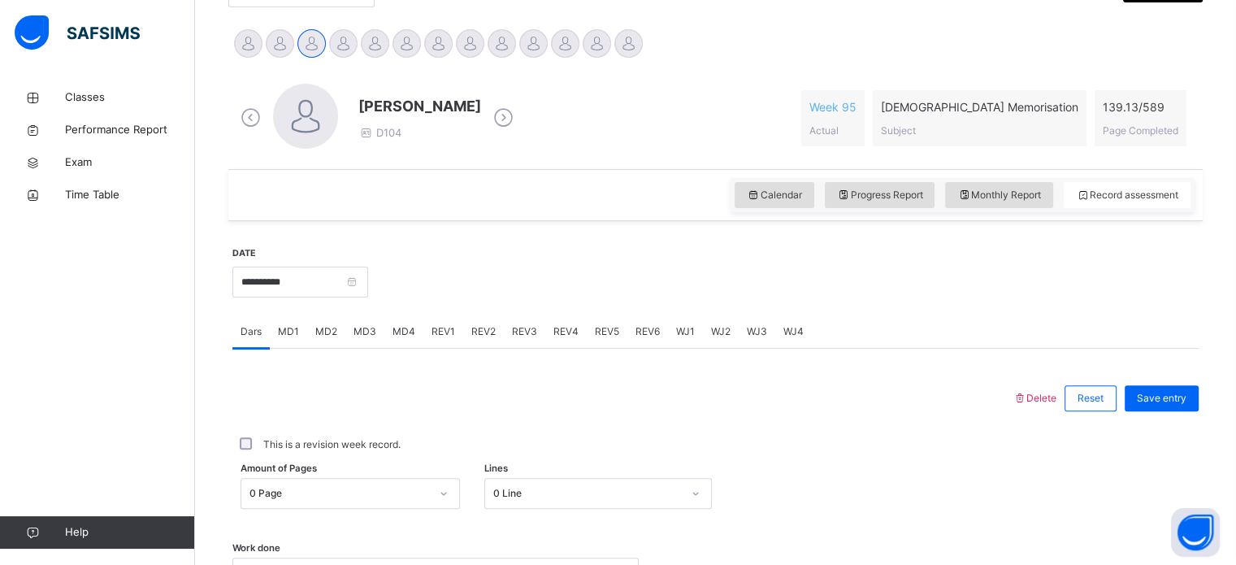
scroll to position [362, 0]
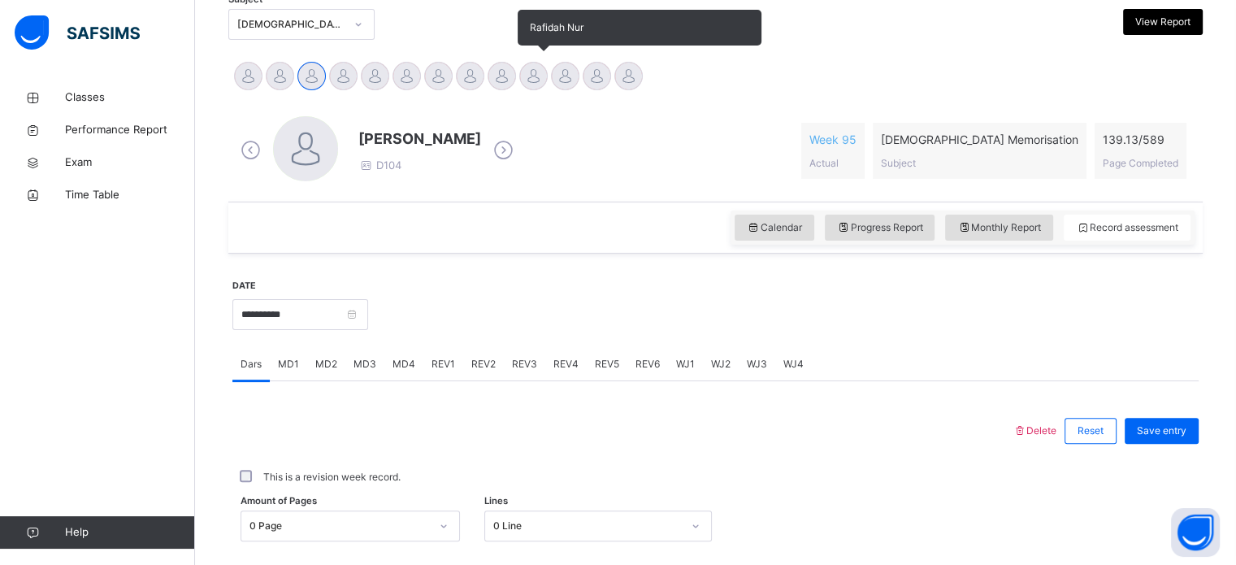
click at [534, 80] on div at bounding box center [533, 76] width 28 height 28
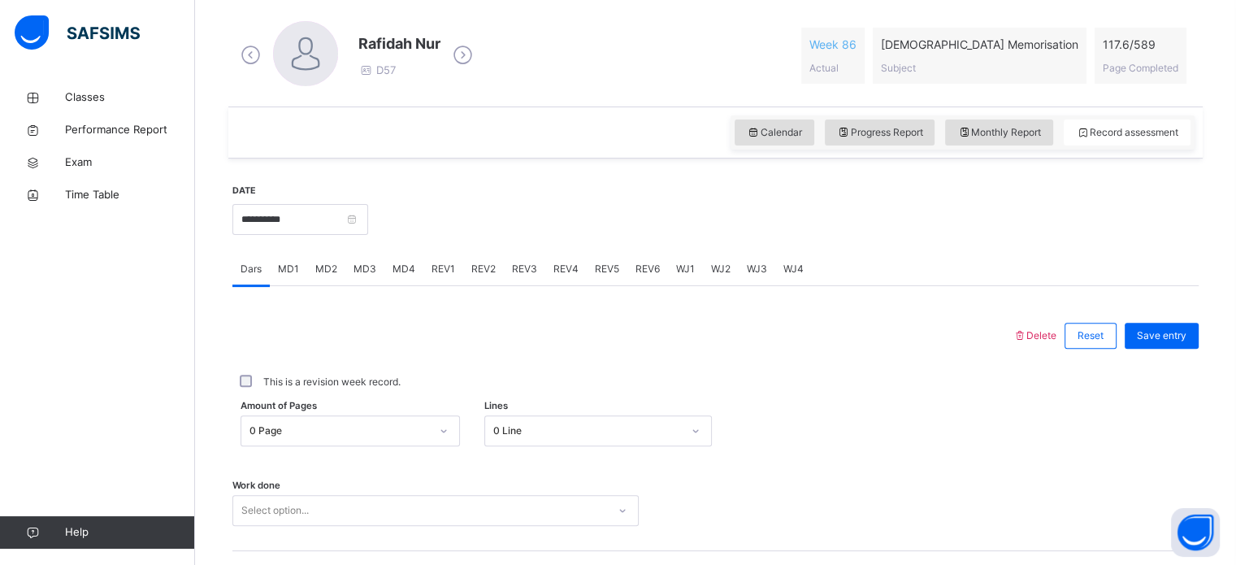
scroll to position [460, 0]
click at [447, 259] on span "REV1" at bounding box center [443, 266] width 24 height 15
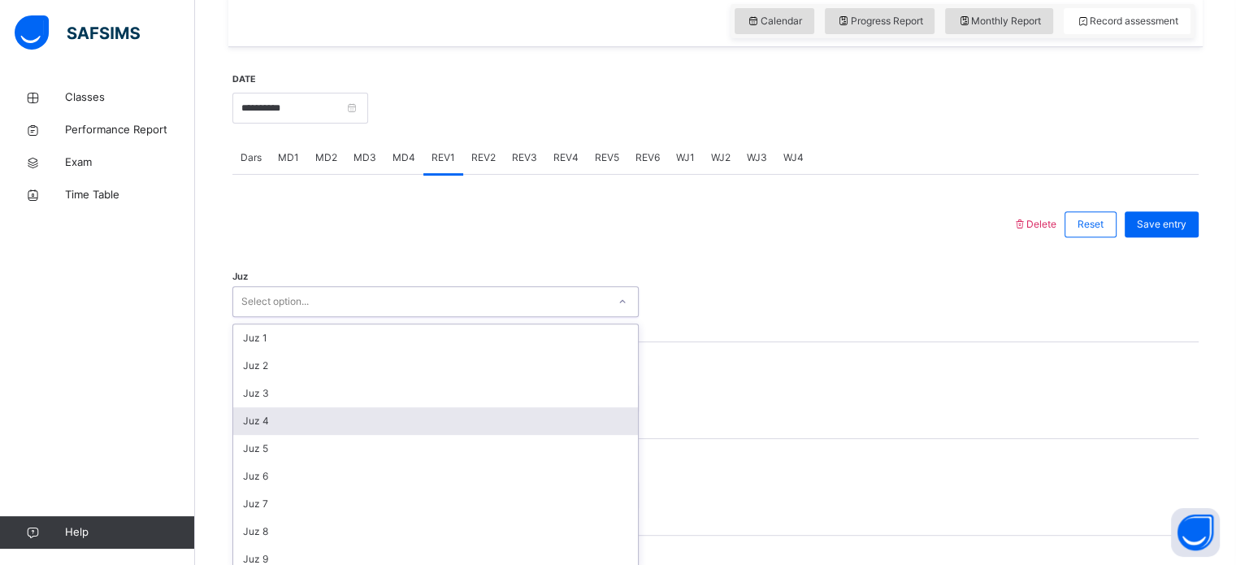
scroll to position [578, 0]
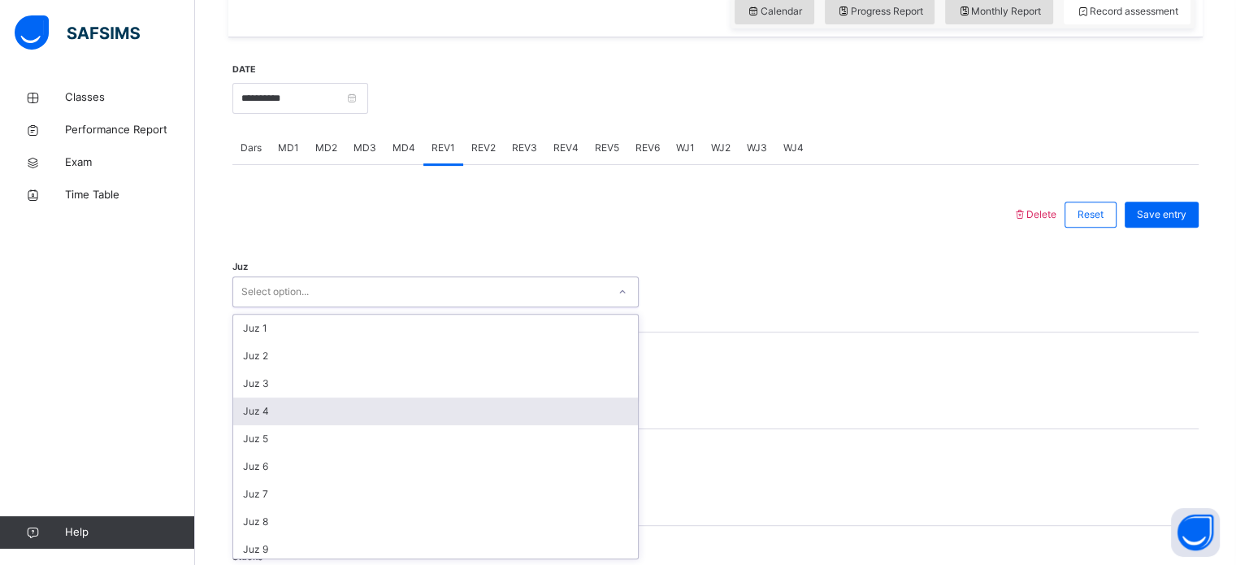
click at [442, 307] on div "option Juz 4 focused, 4 of 30. 30 results available. Use Up and Down to choose …" at bounding box center [435, 291] width 406 height 31
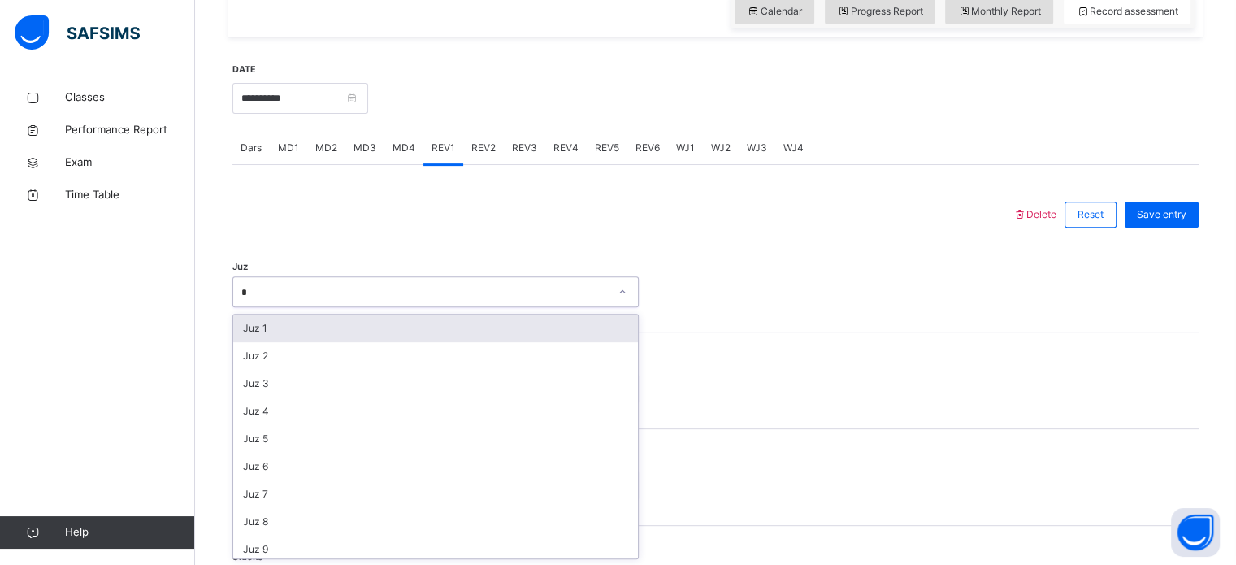
type input "**"
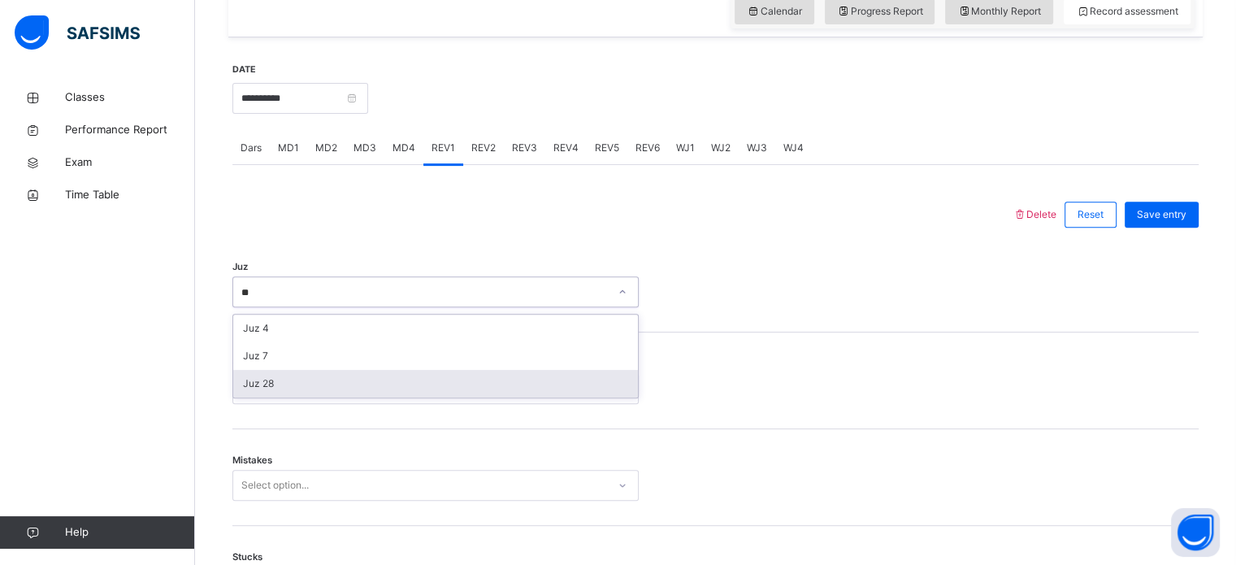
click at [448, 383] on div "Juz 28" at bounding box center [435, 384] width 405 height 28
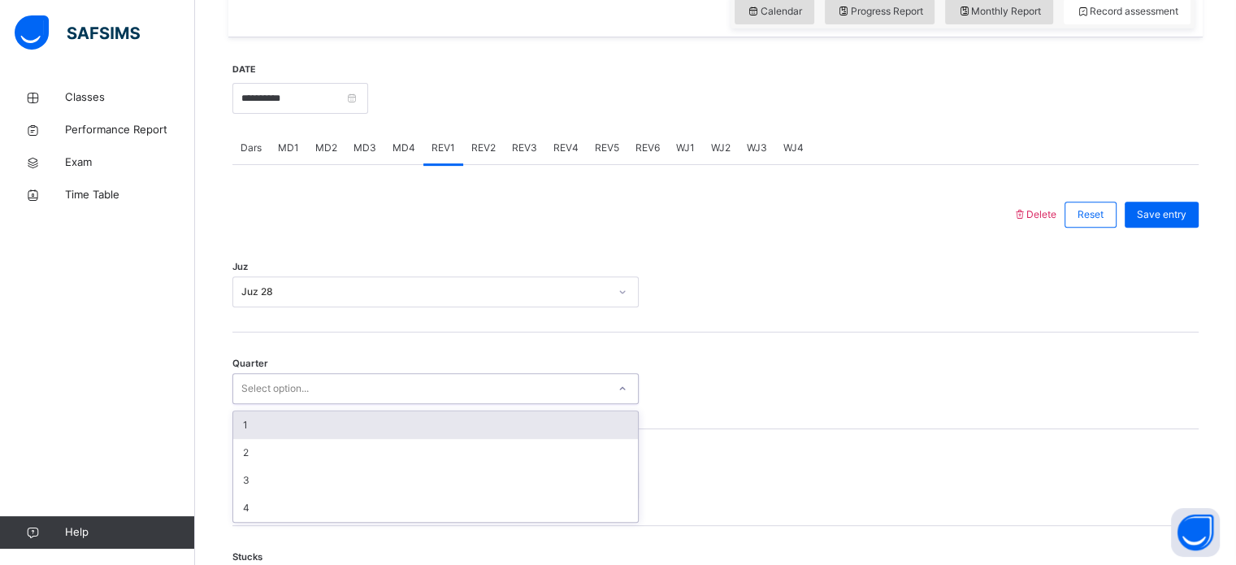
click at [448, 383] on div "Select option..." at bounding box center [420, 388] width 374 height 25
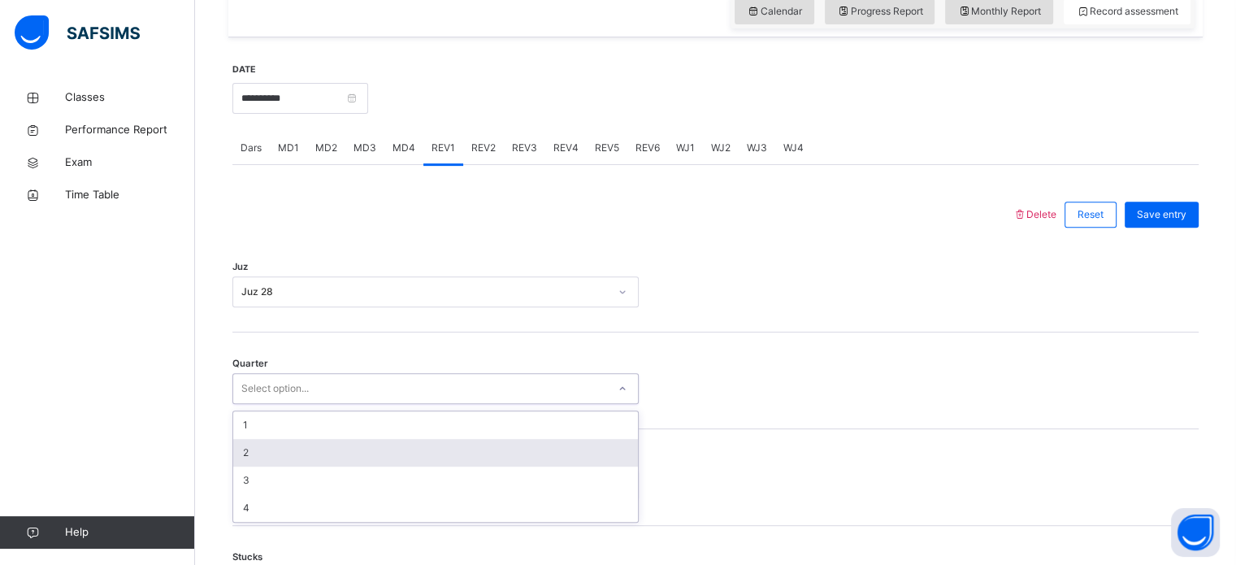
click at [435, 457] on div "2" at bounding box center [435, 453] width 405 height 28
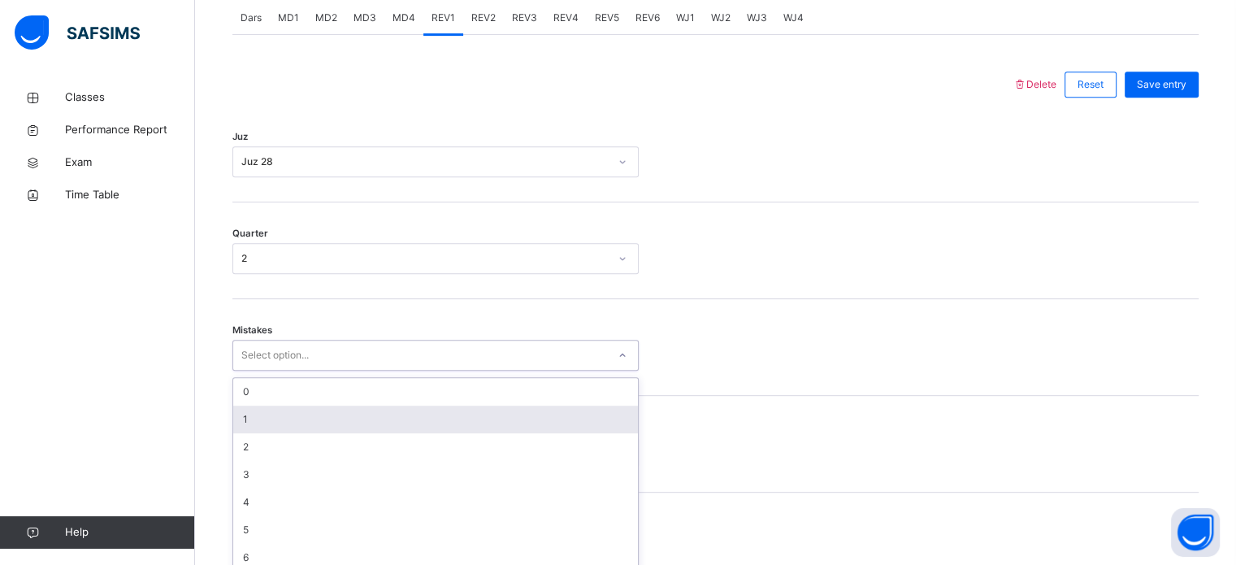
click at [431, 370] on div "option 1 focused, 2 of 7. 7 results available. Use Up and Down to choose option…" at bounding box center [435, 355] width 406 height 31
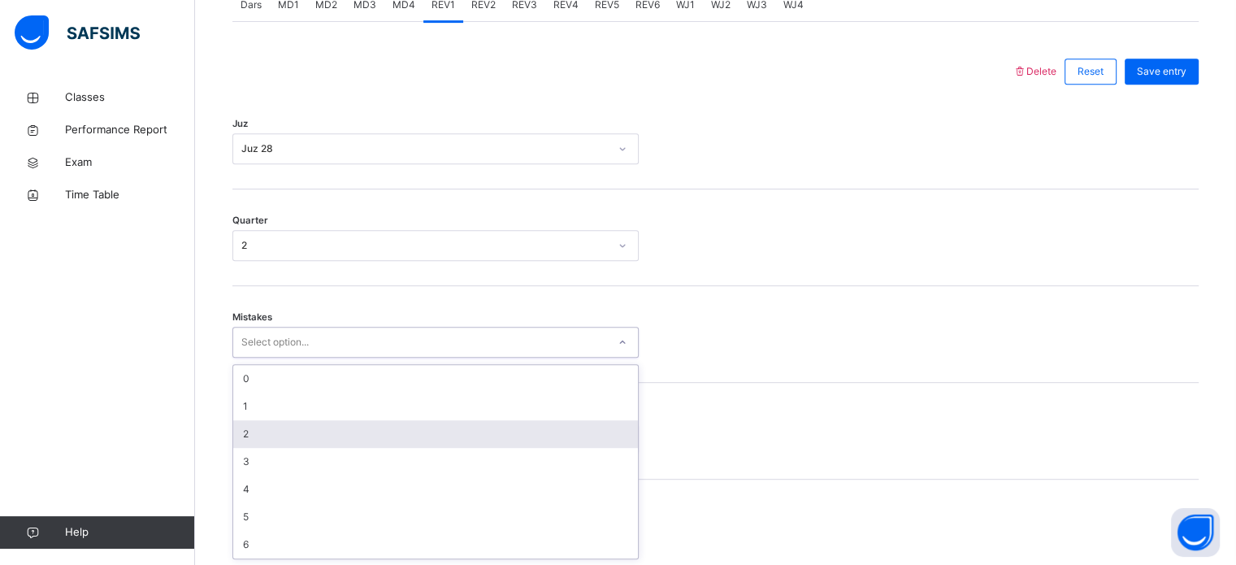
click at [427, 445] on div "2" at bounding box center [435, 434] width 405 height 28
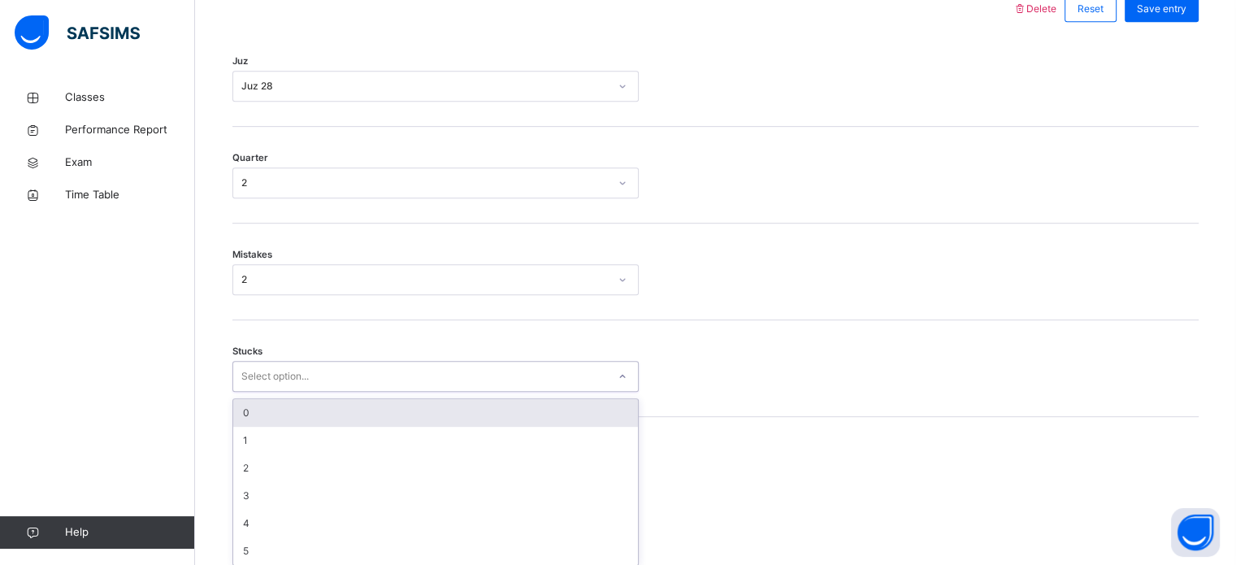
scroll to position [790, 0]
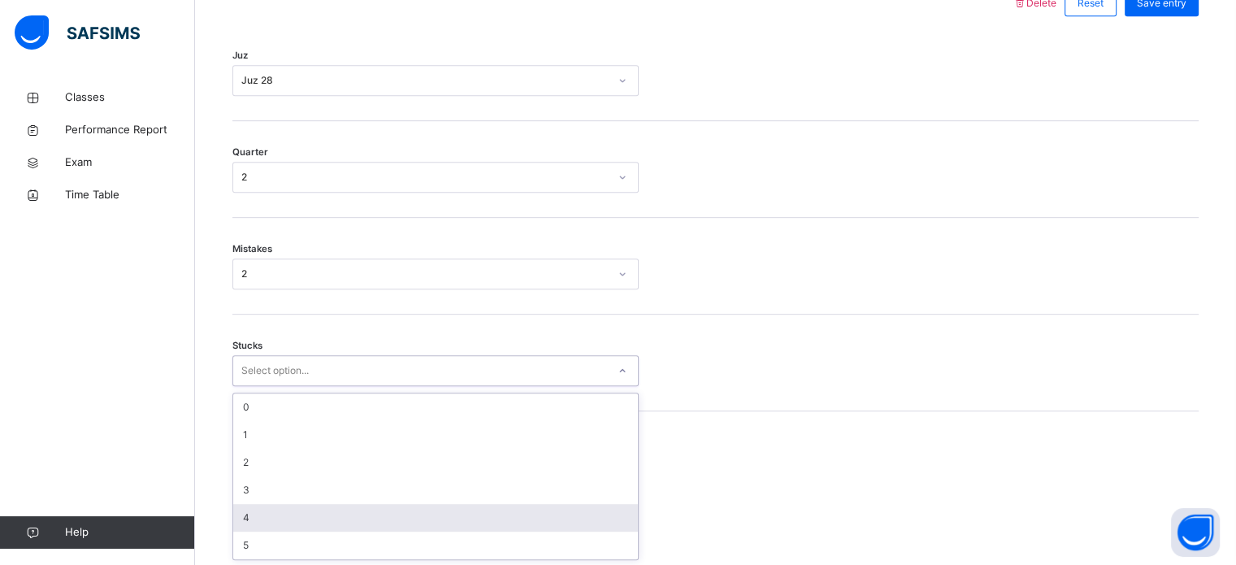
drag, startPoint x: 425, startPoint y: 441, endPoint x: 427, endPoint y: 508, distance: 66.7
click at [427, 386] on div "option 4 focused, 5 of 6. 6 results available. Use Up and Down to choose option…" at bounding box center [435, 370] width 406 height 31
click at [427, 508] on div "4" at bounding box center [435, 518] width 405 height 28
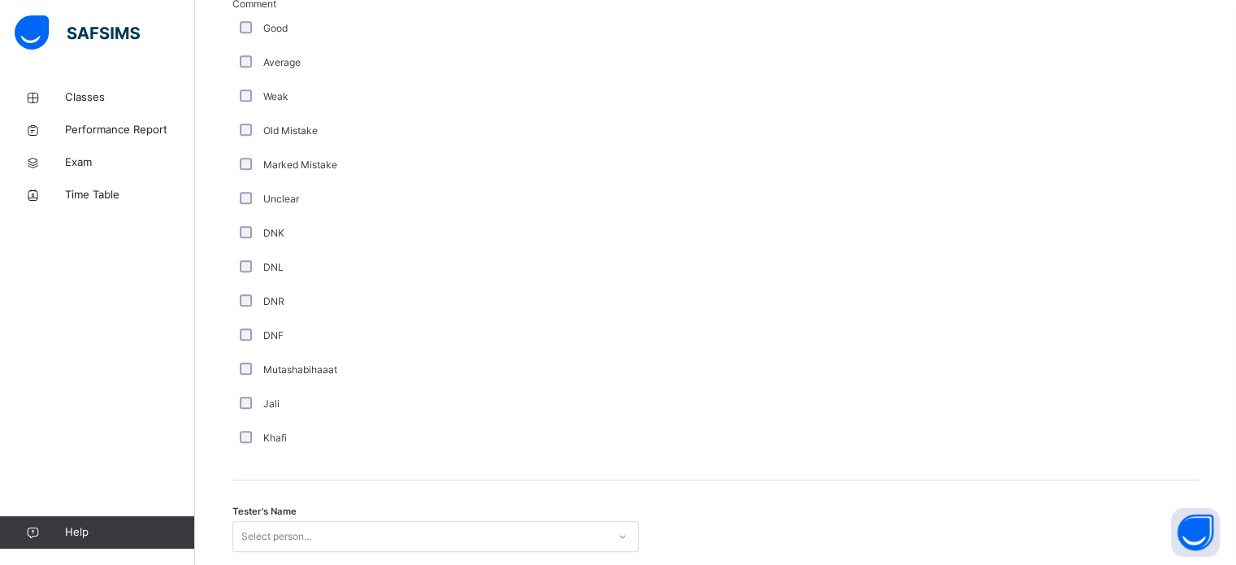
scroll to position [1371, 0]
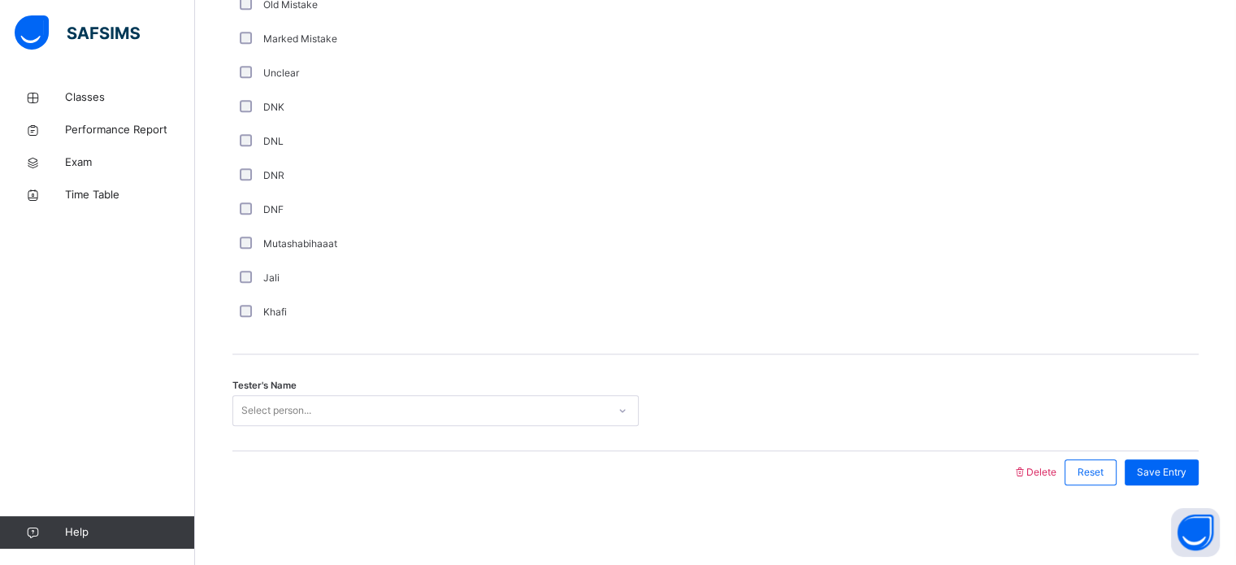
click at [349, 426] on div "Select person..." at bounding box center [435, 410] width 406 height 31
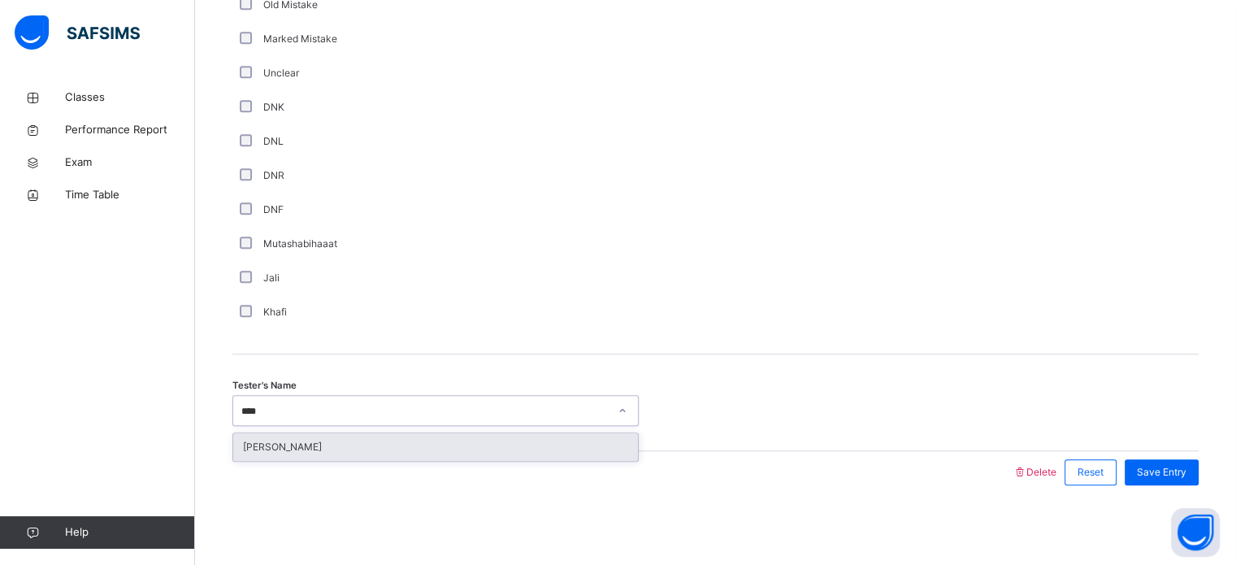
type input "*****"
click at [474, 451] on div "[PERSON_NAME]" at bounding box center [435, 447] width 405 height 28
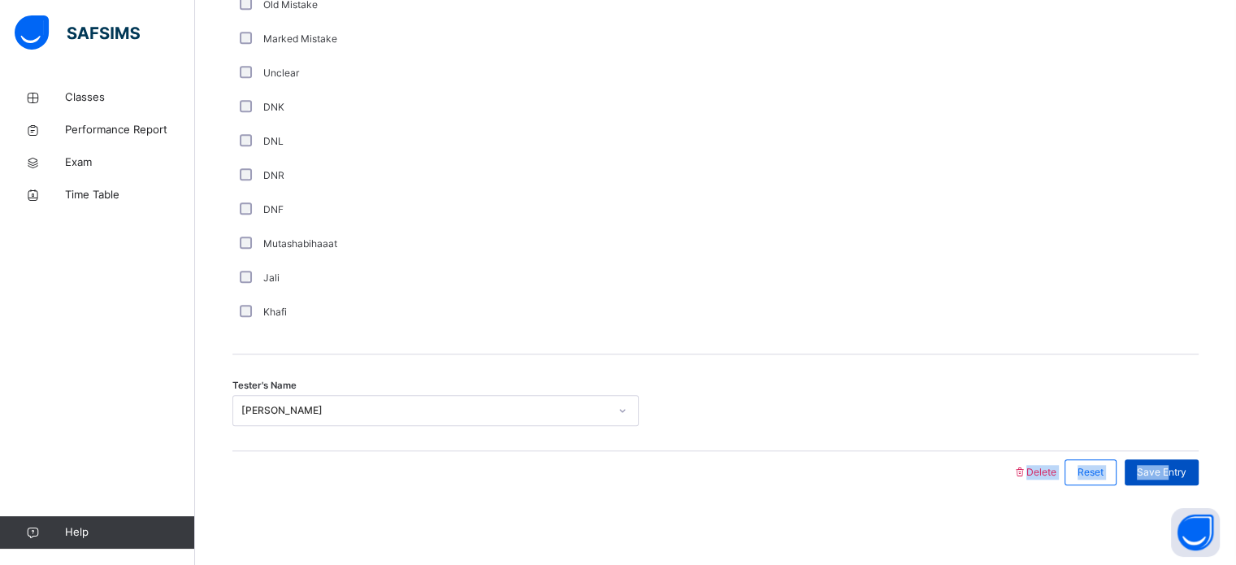
drag, startPoint x: 1215, startPoint y: 421, endPoint x: 1182, endPoint y: 474, distance: 62.4
click at [1182, 474] on span "Save Entry" at bounding box center [1162, 472] width 50 height 15
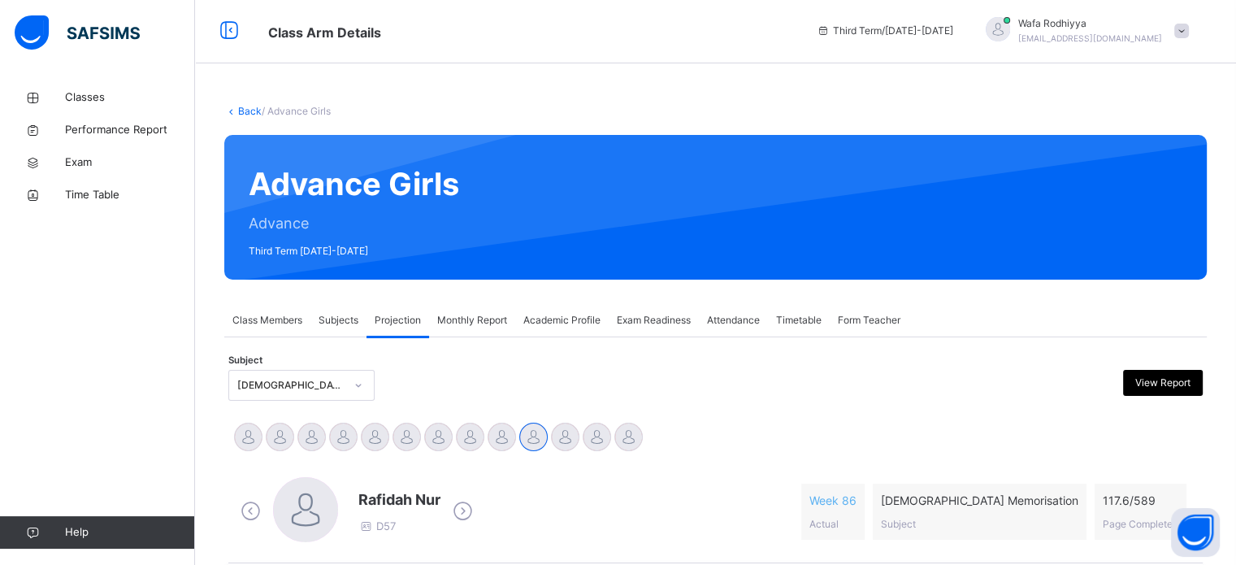
scroll to position [0, 0]
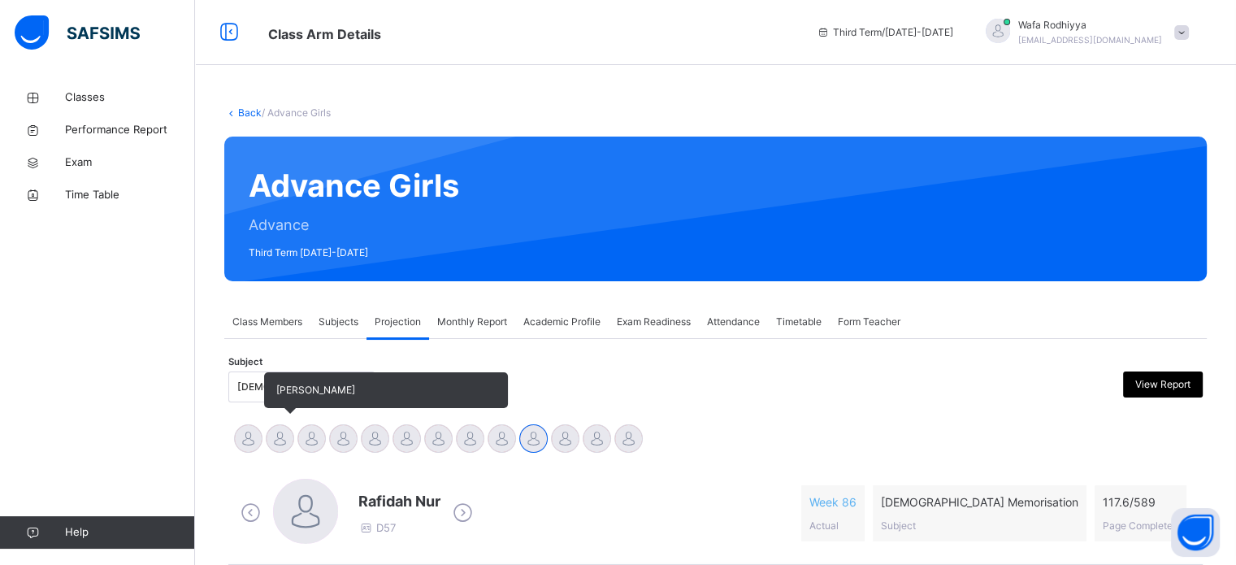
click at [270, 444] on div at bounding box center [280, 438] width 28 height 28
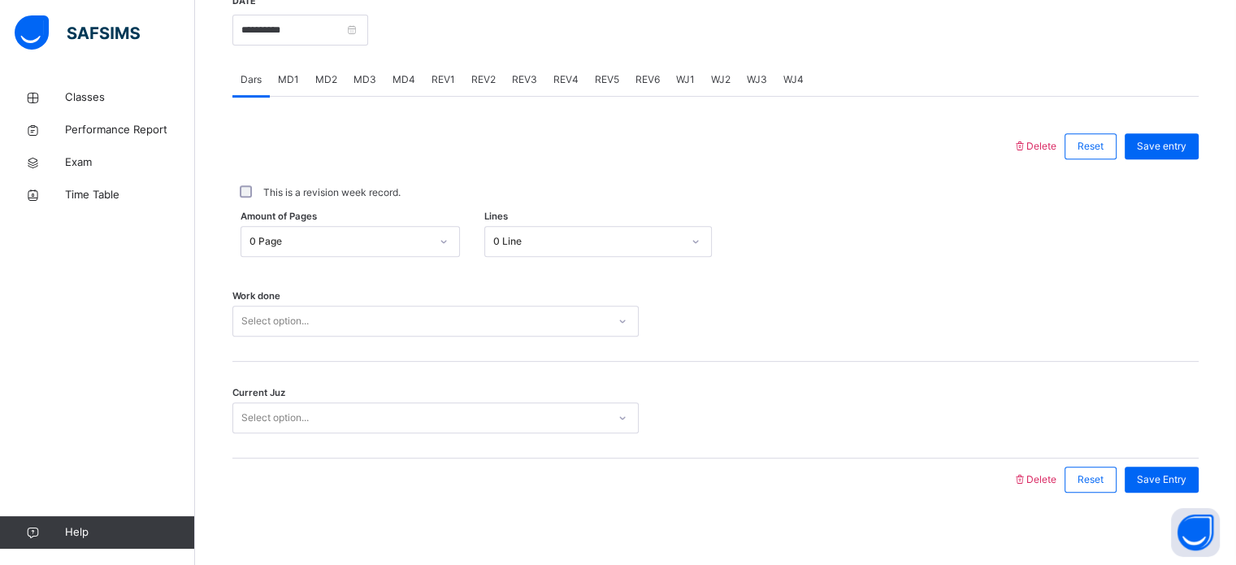
scroll to position [655, 0]
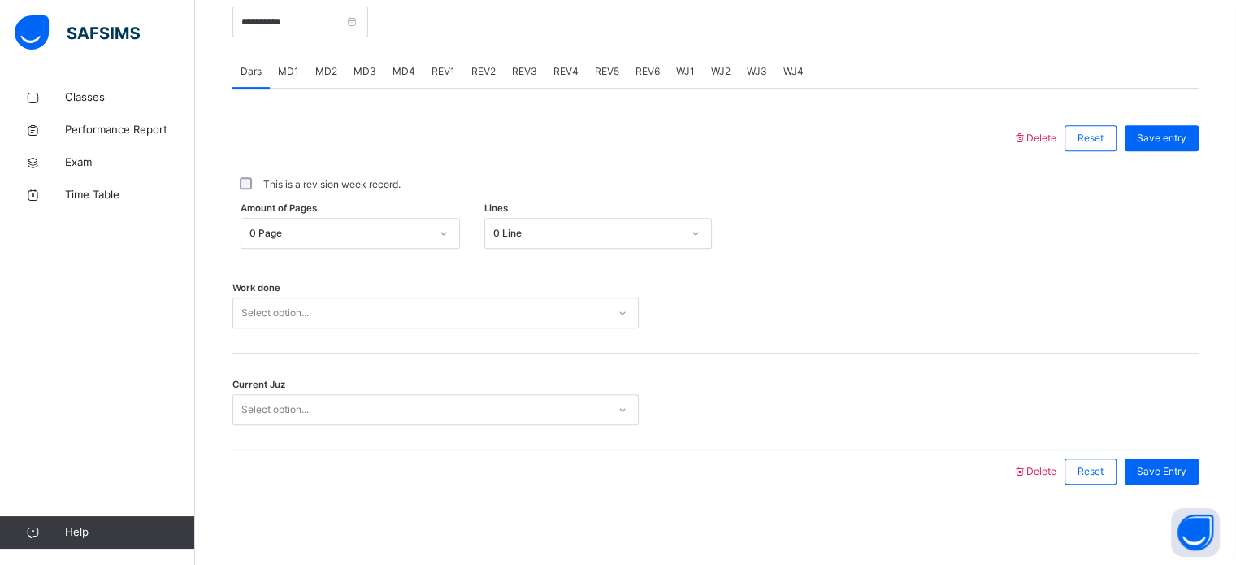
click at [291, 63] on div "MD1" at bounding box center [288, 71] width 37 height 32
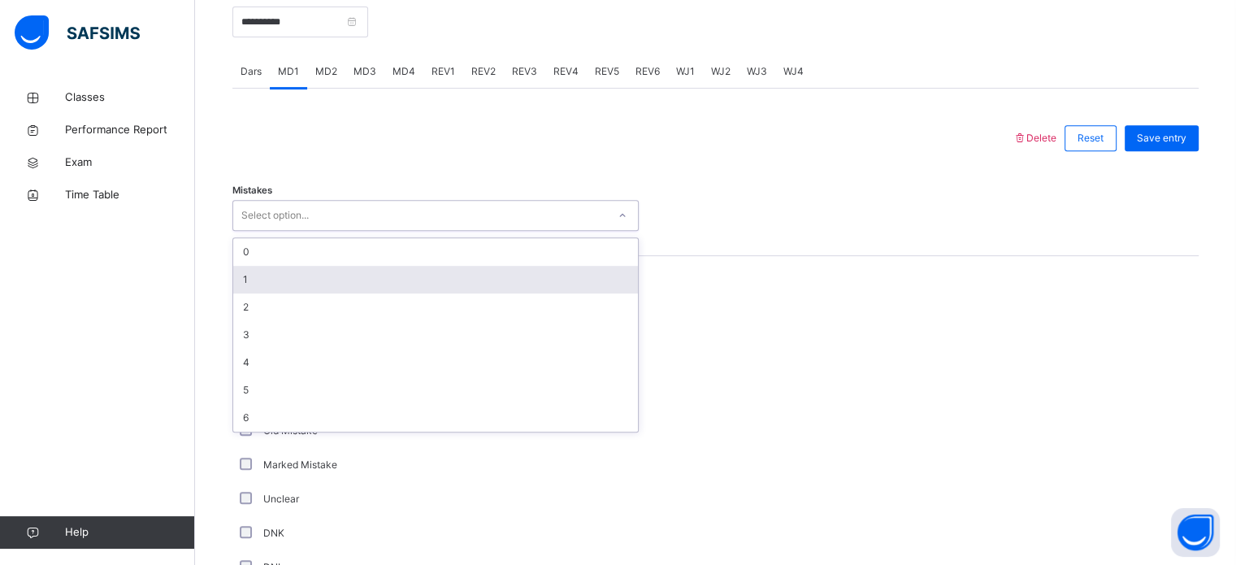
drag, startPoint x: 315, startPoint y: 216, endPoint x: 318, endPoint y: 274, distance: 57.8
click at [318, 231] on div "option 1 focused, 2 of 7. 7 results available. Use Up and Down to choose option…" at bounding box center [435, 215] width 406 height 31
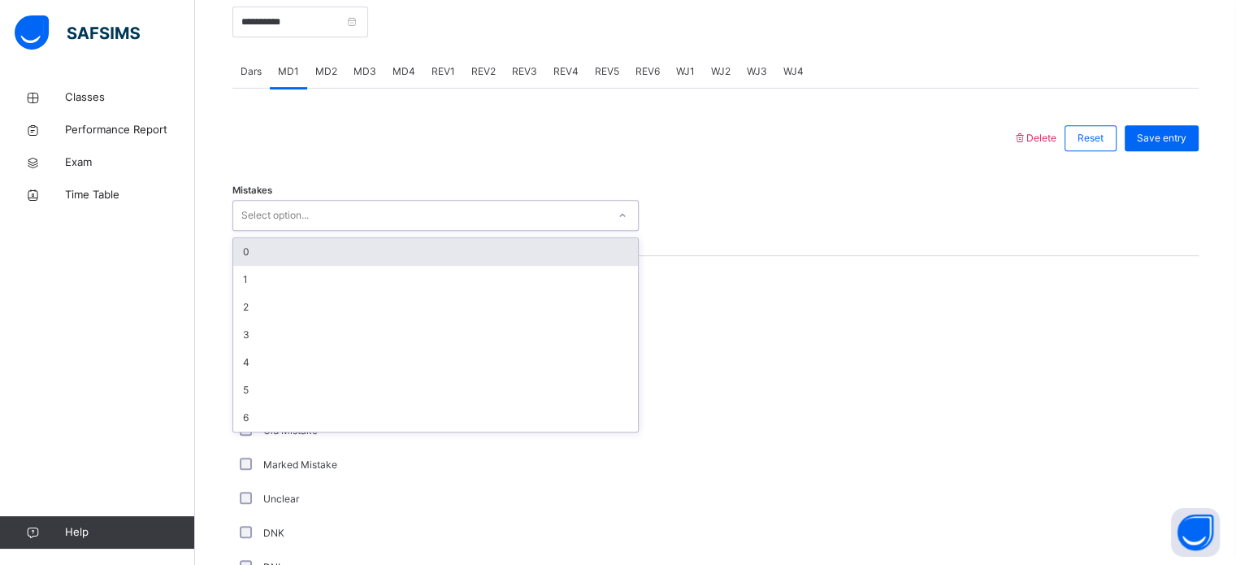
drag, startPoint x: 318, startPoint y: 274, endPoint x: 270, endPoint y: 249, distance: 54.5
click at [270, 249] on div "0 1 2 3 4 5 6" at bounding box center [435, 334] width 405 height 193
click at [270, 249] on div "0" at bounding box center [435, 252] width 405 height 28
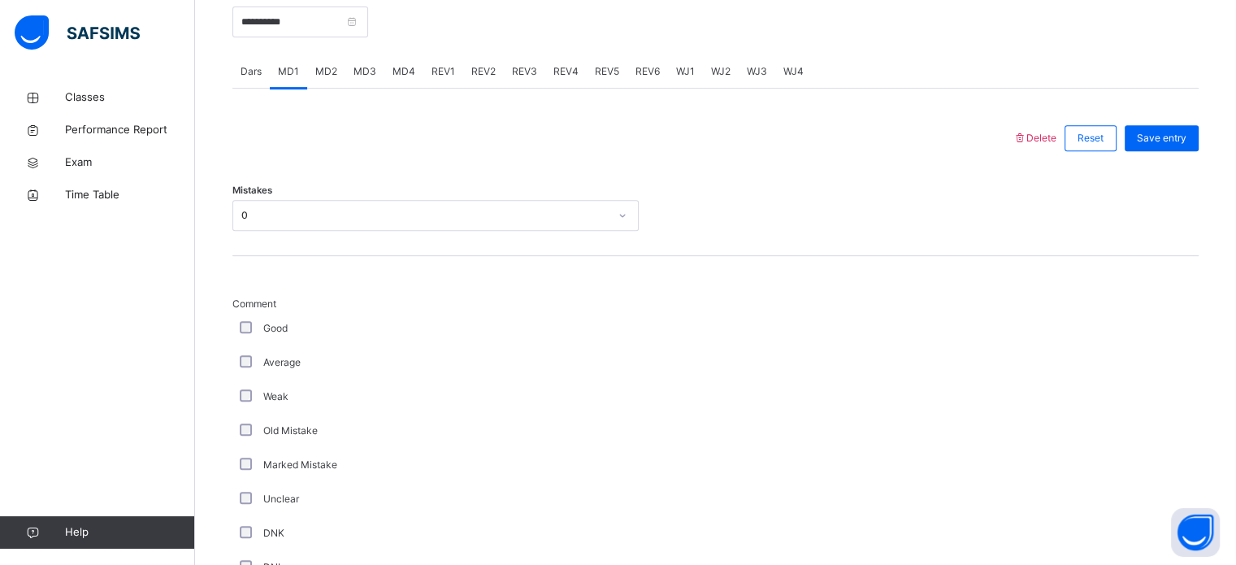
click at [260, 503] on div "Unclear" at bounding box center [435, 498] width 398 height 15
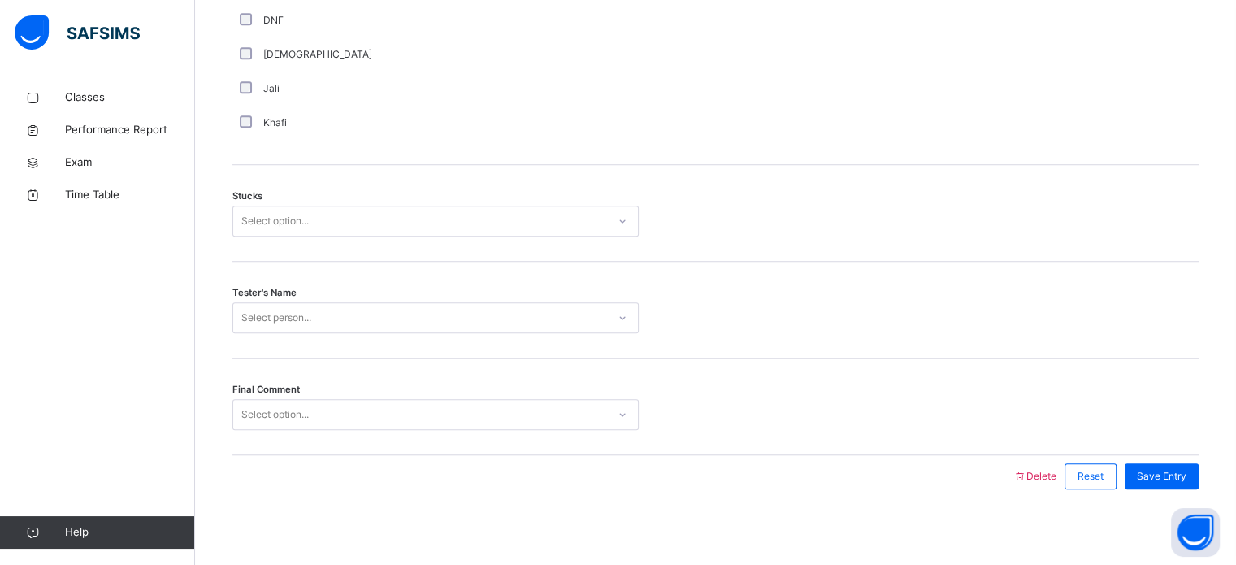
scroll to position [1274, 0]
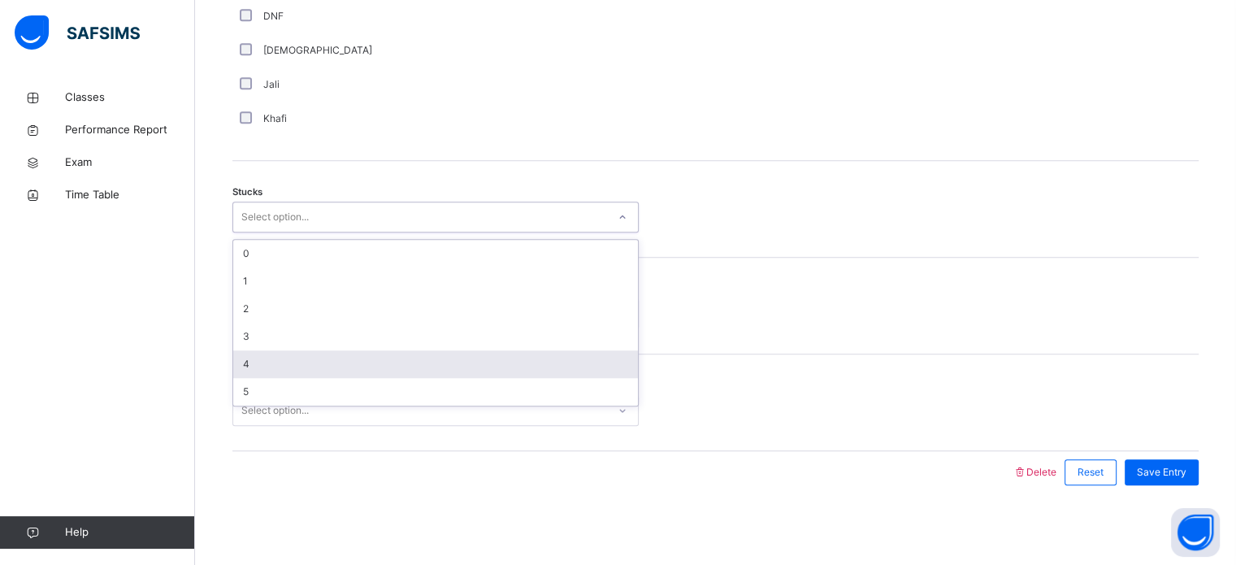
click at [316, 374] on div "4" at bounding box center [435, 364] width 405 height 28
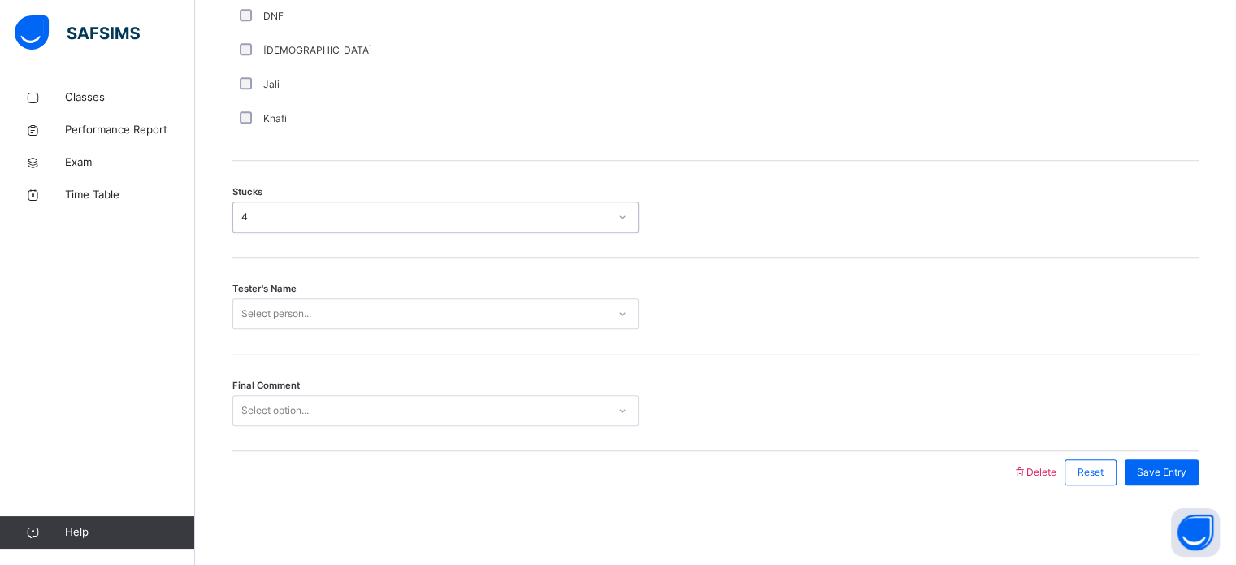
click at [284, 312] on div "Select person..." at bounding box center [276, 313] width 70 height 31
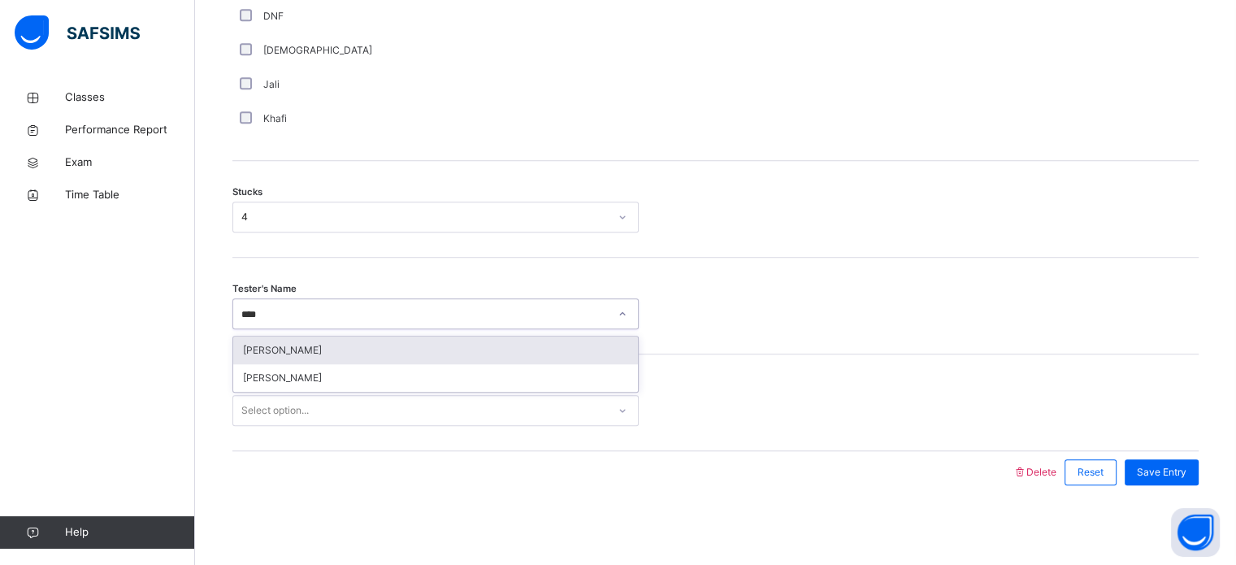
type input "*****"
click at [354, 344] on div "[PERSON_NAME]" at bounding box center [435, 350] width 405 height 28
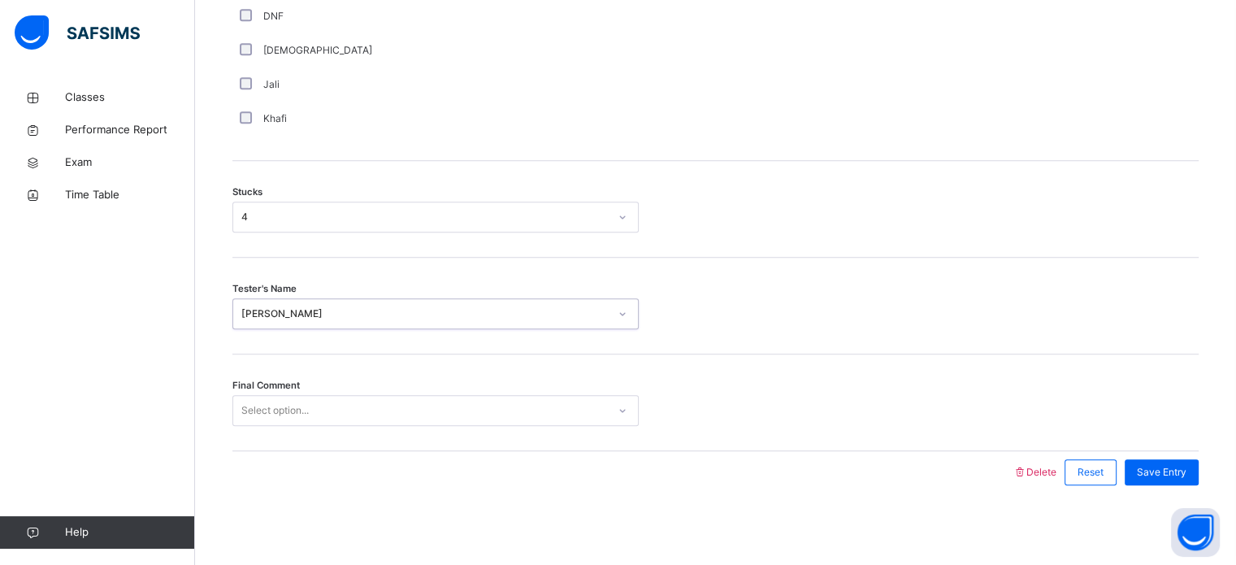
click at [382, 409] on div "Select option..." at bounding box center [420, 410] width 374 height 25
click at [504, 382] on div "Final Comment Select option..." at bounding box center [715, 402] width 966 height 97
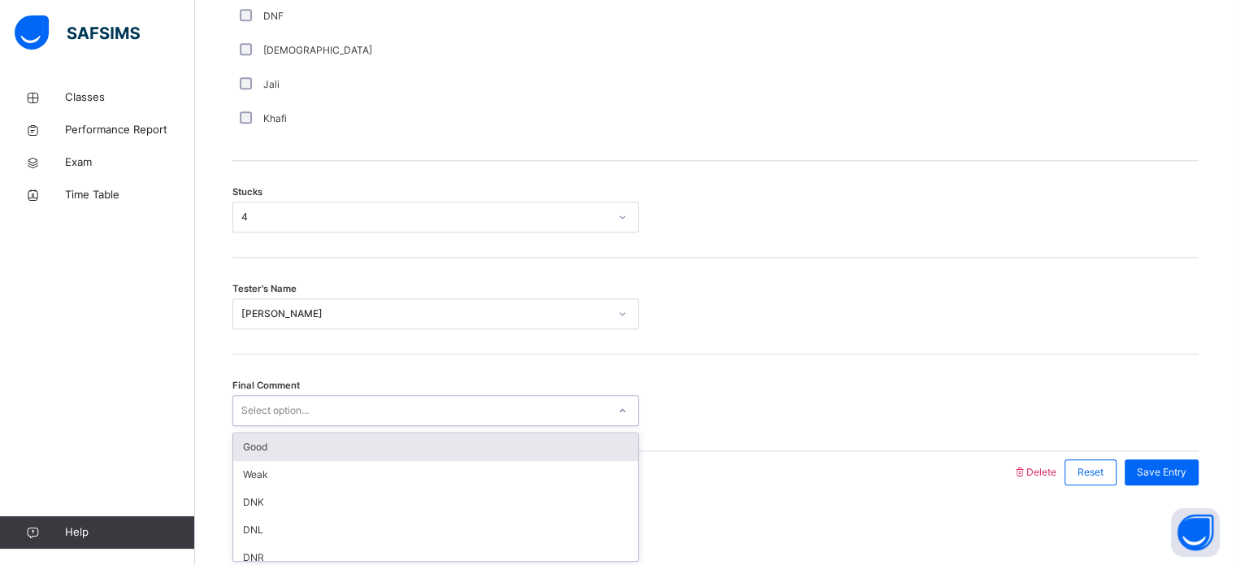
click at [475, 398] on div "Select option..." at bounding box center [420, 410] width 374 height 25
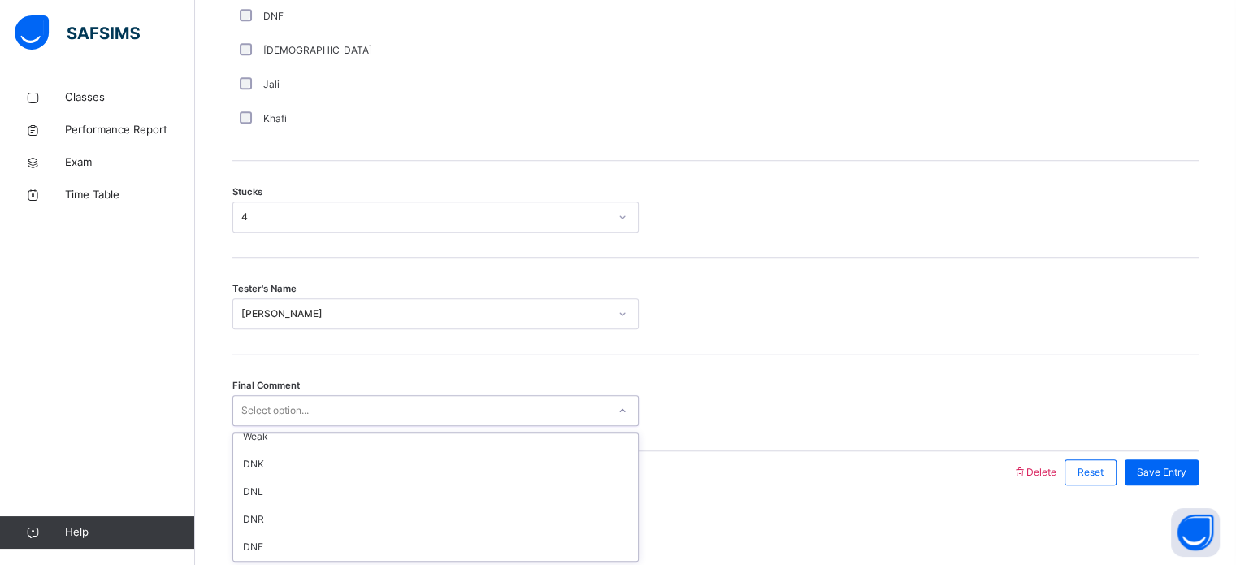
scroll to position [0, 0]
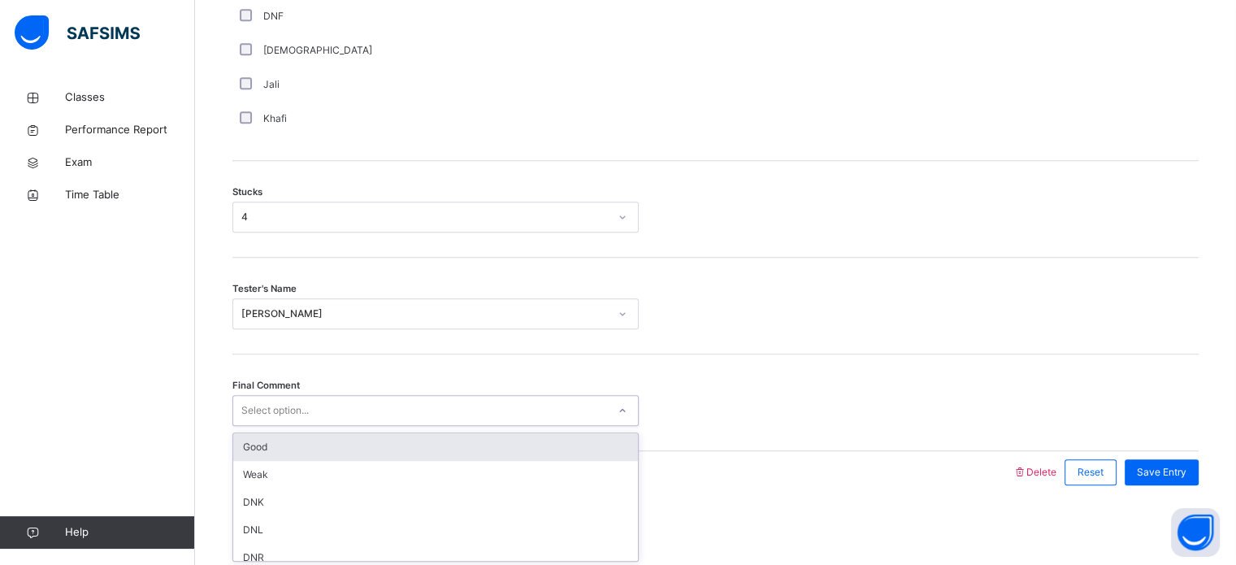
click at [262, 454] on div "Good" at bounding box center [435, 447] width 405 height 28
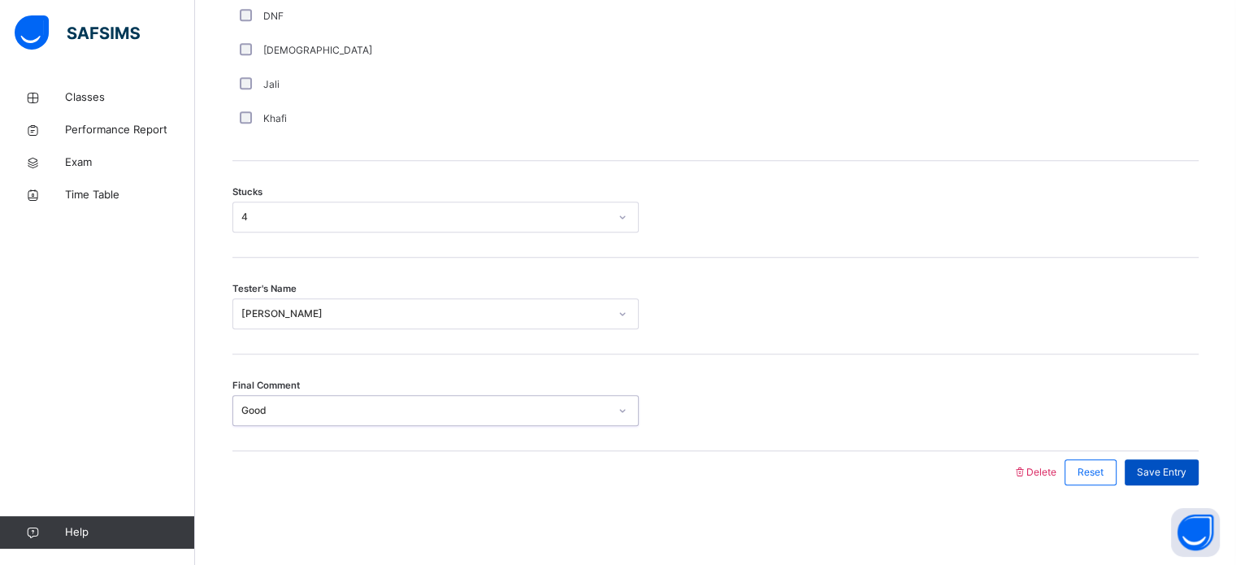
click at [1167, 459] on div "Save Entry" at bounding box center [1161, 472] width 74 height 26
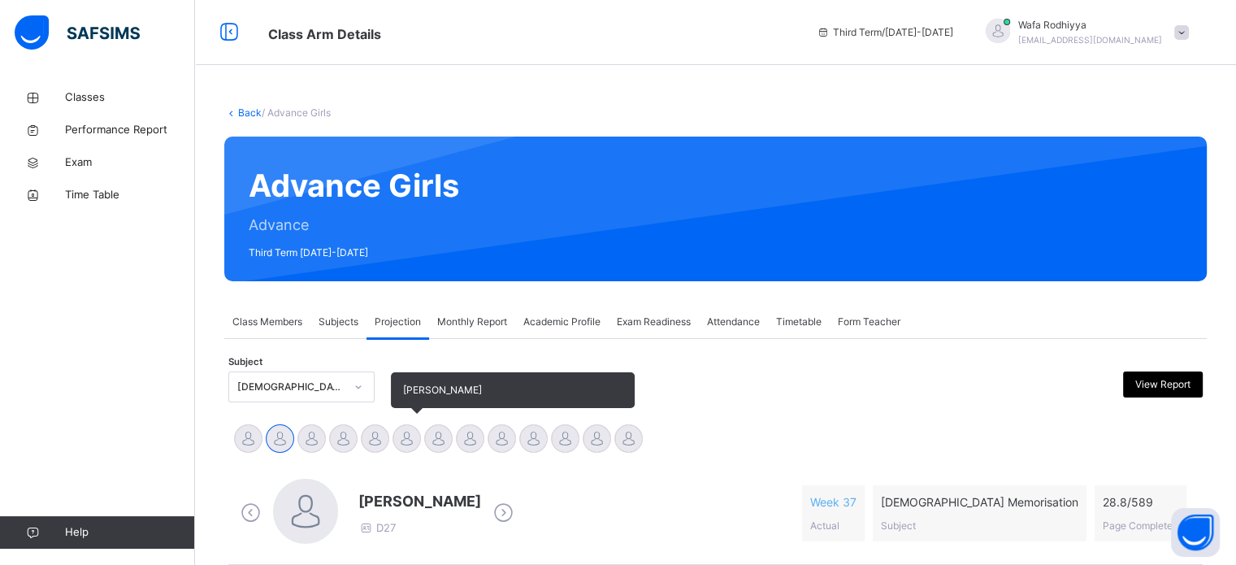
click at [402, 437] on div at bounding box center [406, 438] width 28 height 28
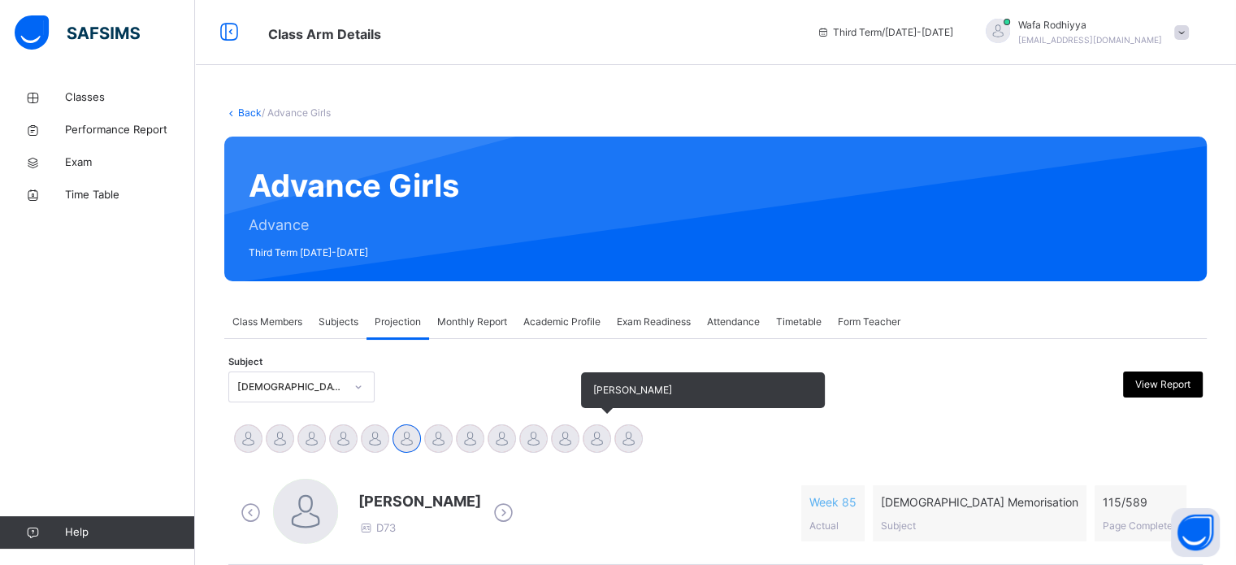
click at [602, 428] on div at bounding box center [596, 438] width 28 height 28
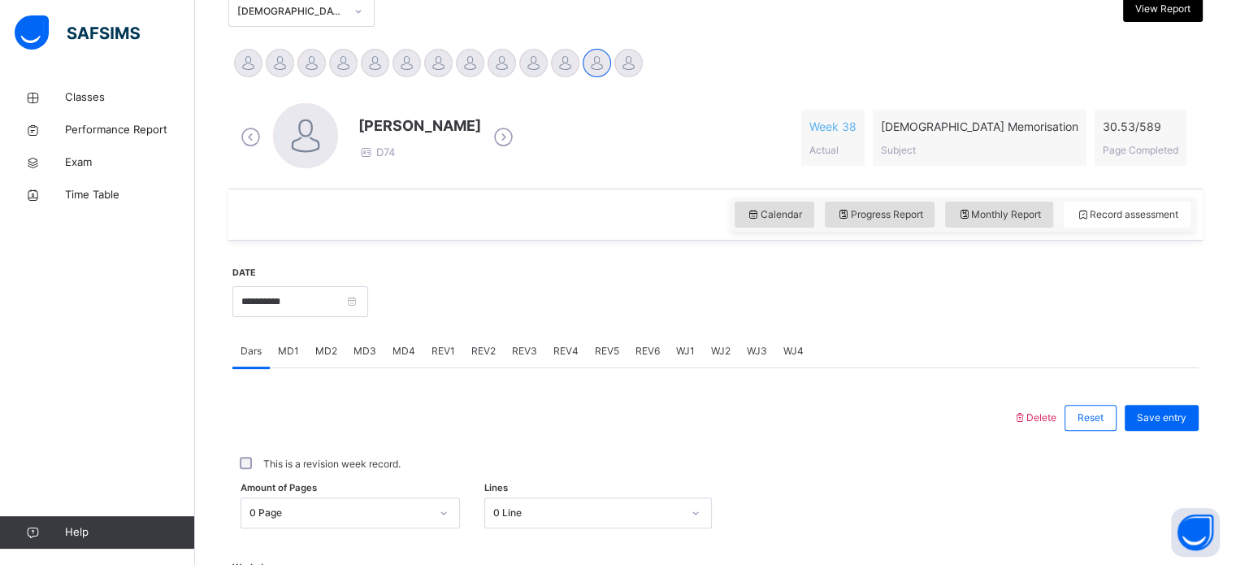
scroll to position [422, 0]
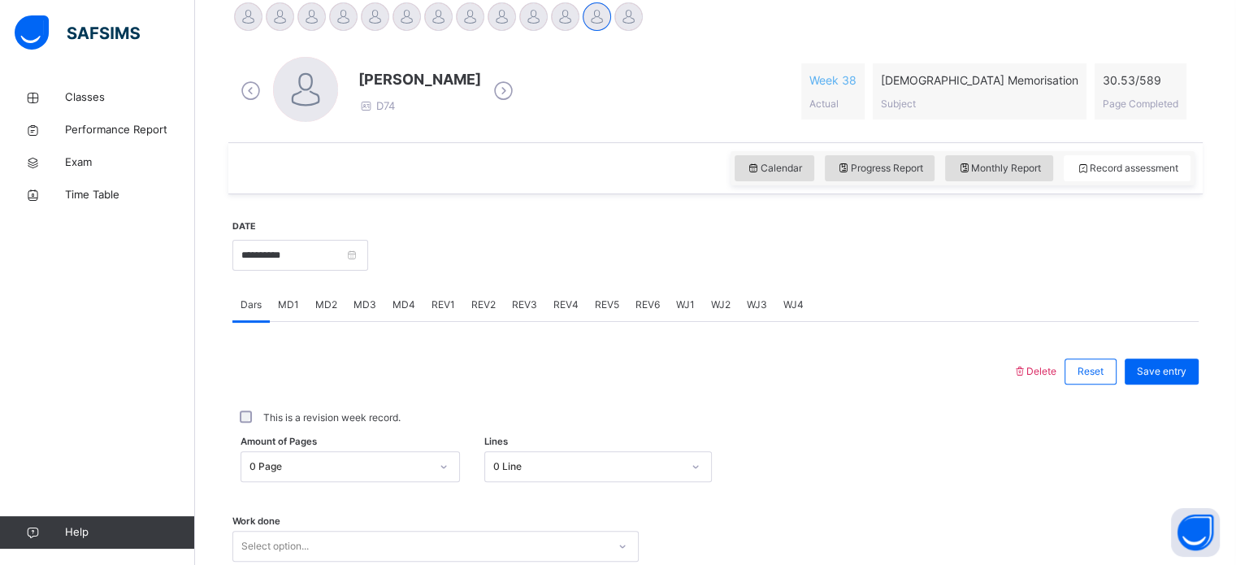
click at [355, 302] on span "MD3" at bounding box center [364, 304] width 23 height 15
click at [357, 447] on div "Select option..." at bounding box center [435, 448] width 406 height 31
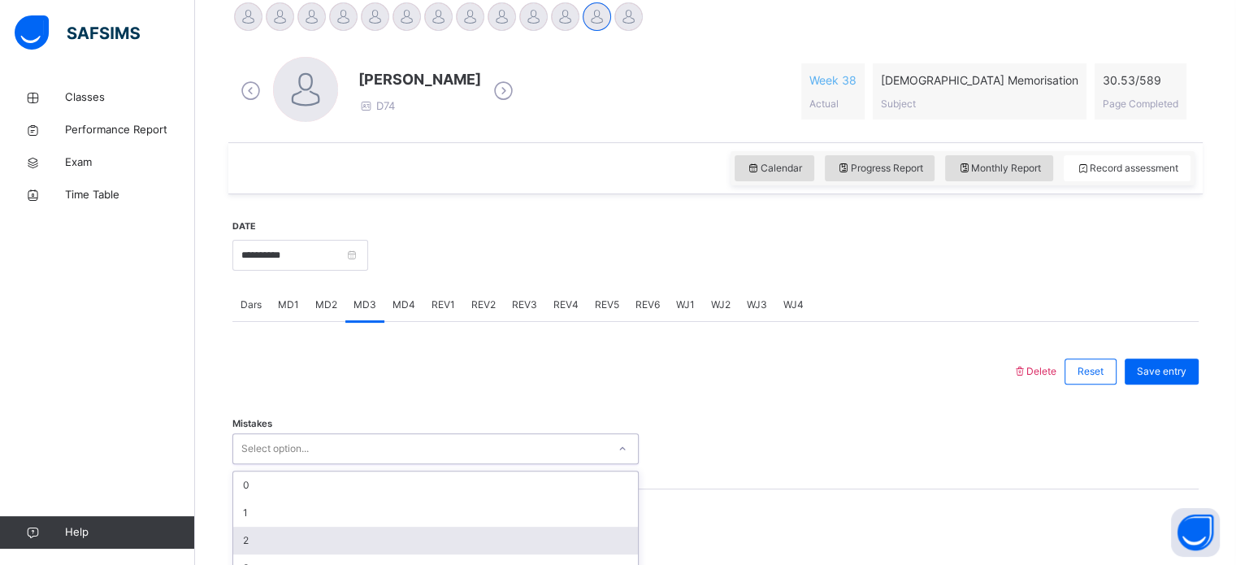
scroll to position [528, 0]
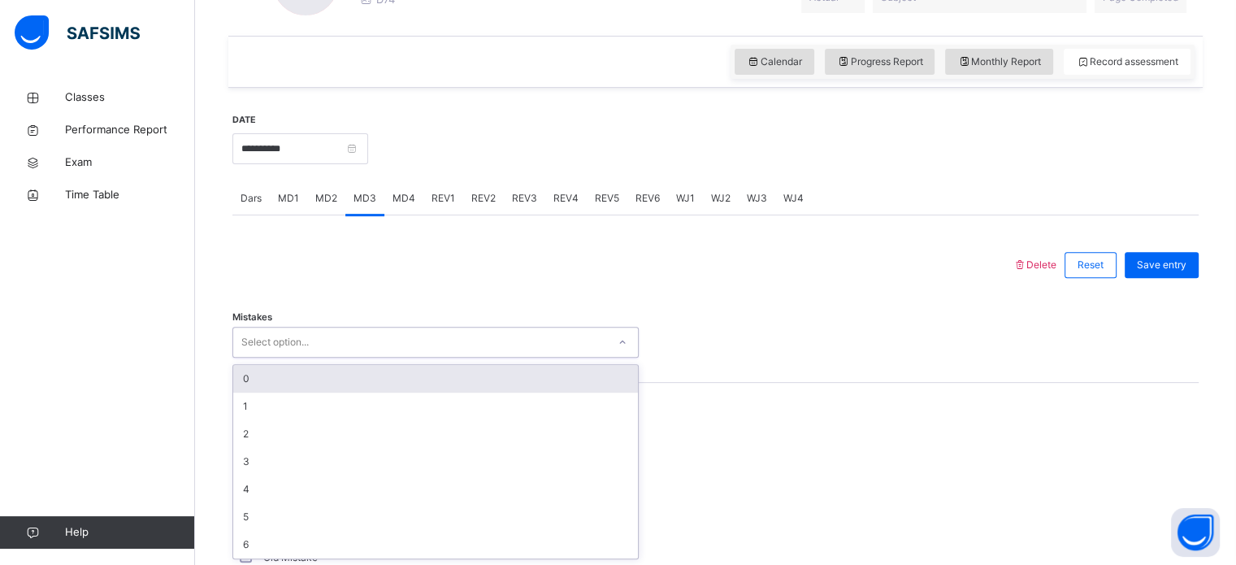
click at [273, 378] on div "0" at bounding box center [435, 379] width 405 height 28
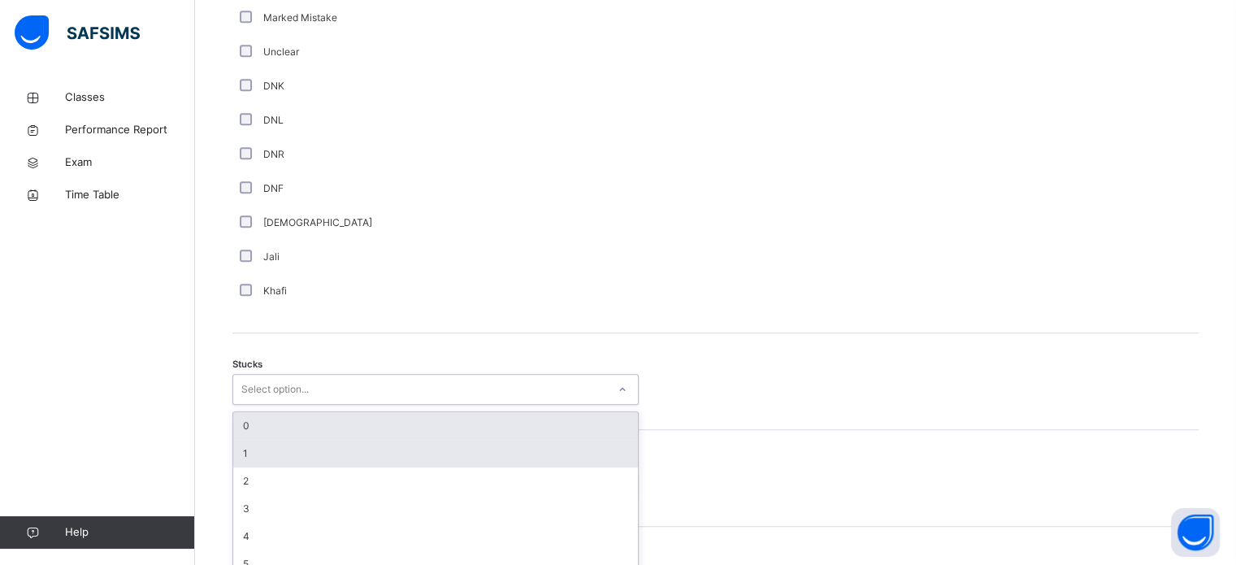
click at [364, 405] on div "option 0 focused, 1 of 6. 6 results available. Use Up and Down to choose option…" at bounding box center [435, 389] width 406 height 31
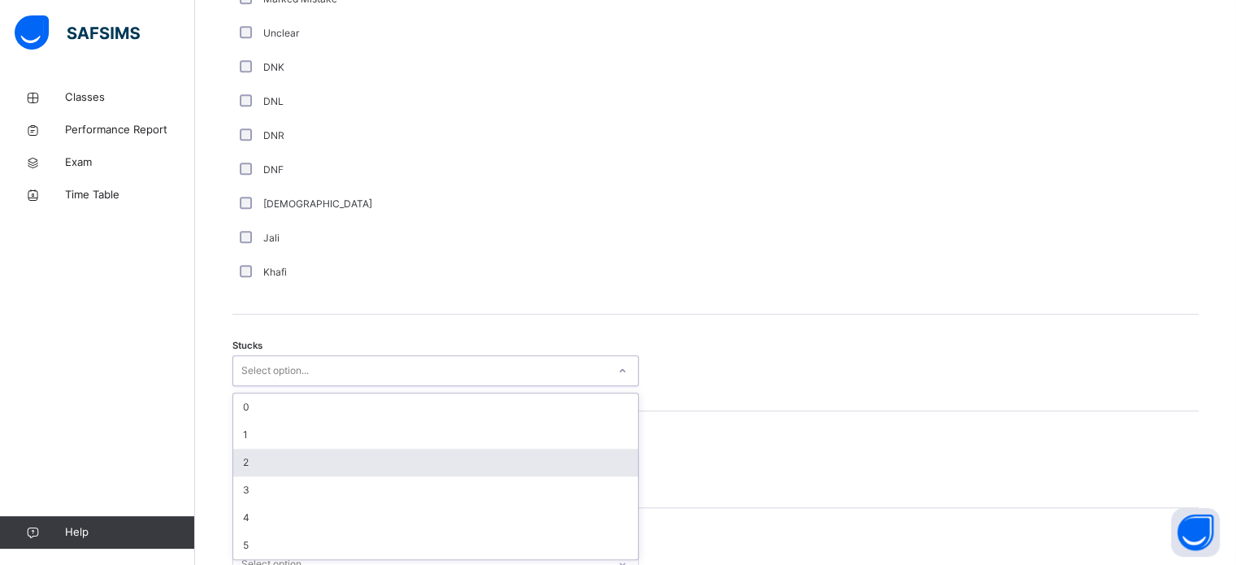
scroll to position [1121, 0]
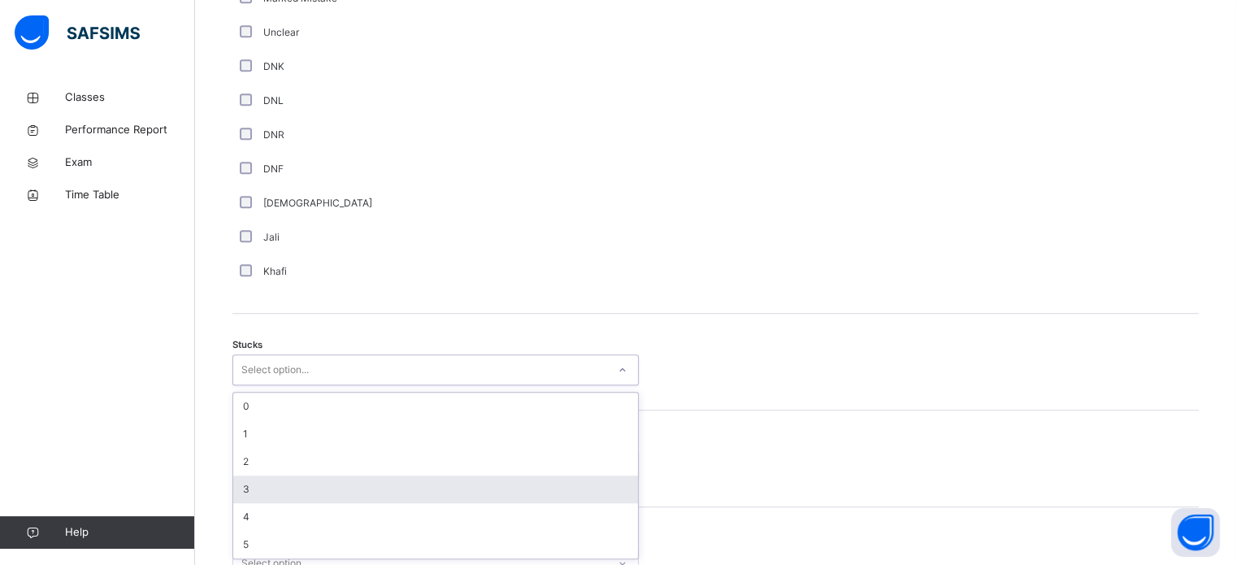
click at [261, 498] on div "3" at bounding box center [435, 489] width 405 height 28
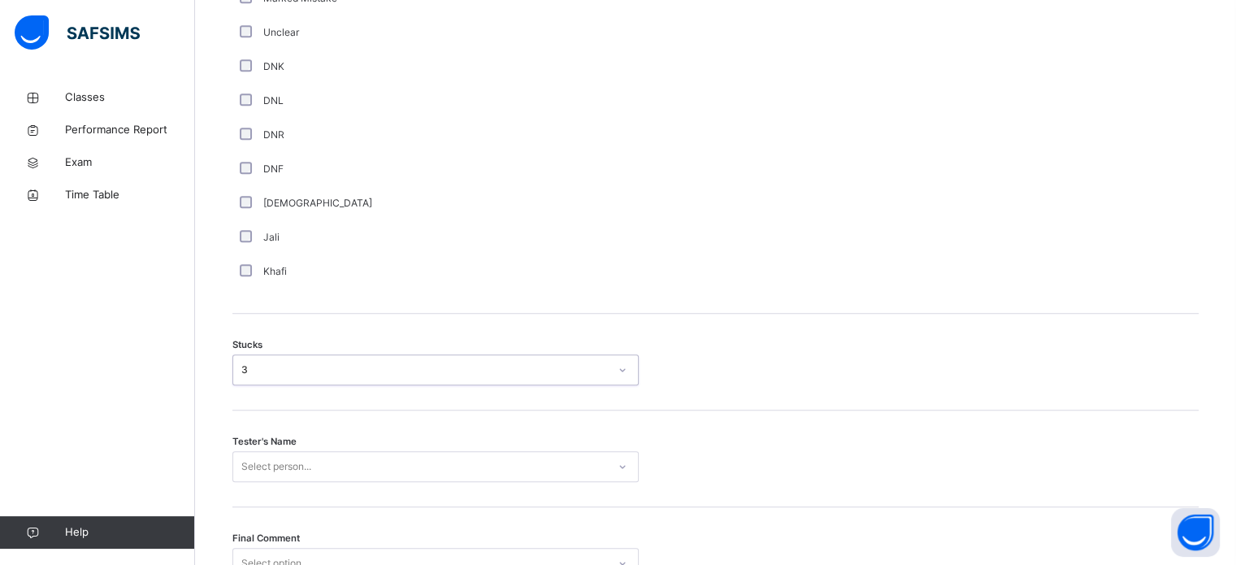
scroll to position [1274, 0]
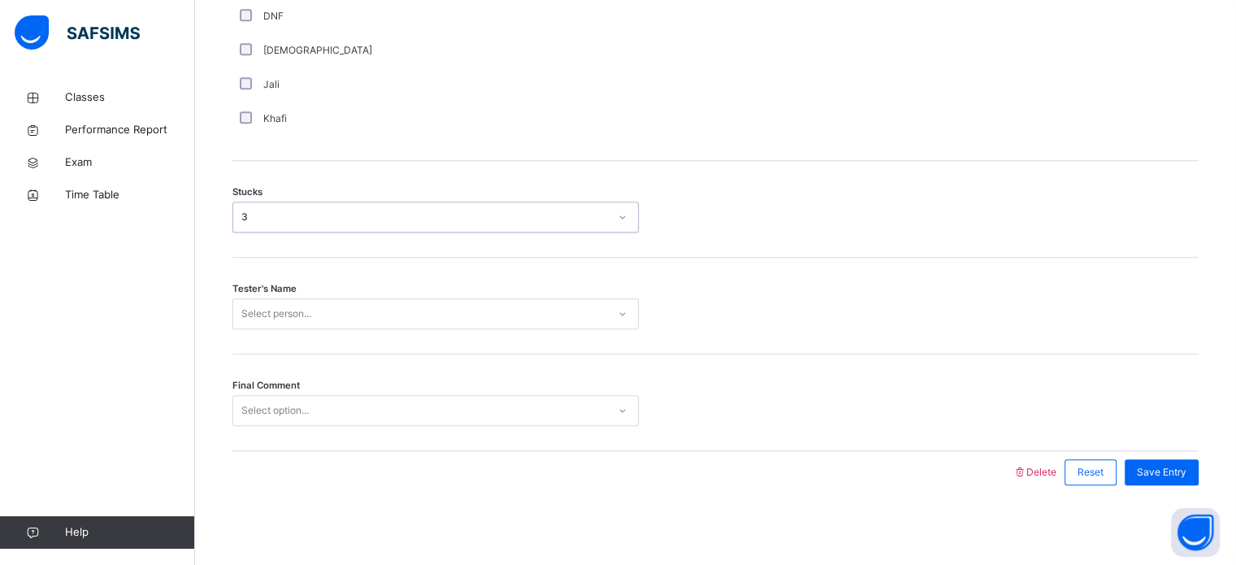
click at [309, 329] on div "Select person..." at bounding box center [435, 313] width 406 height 31
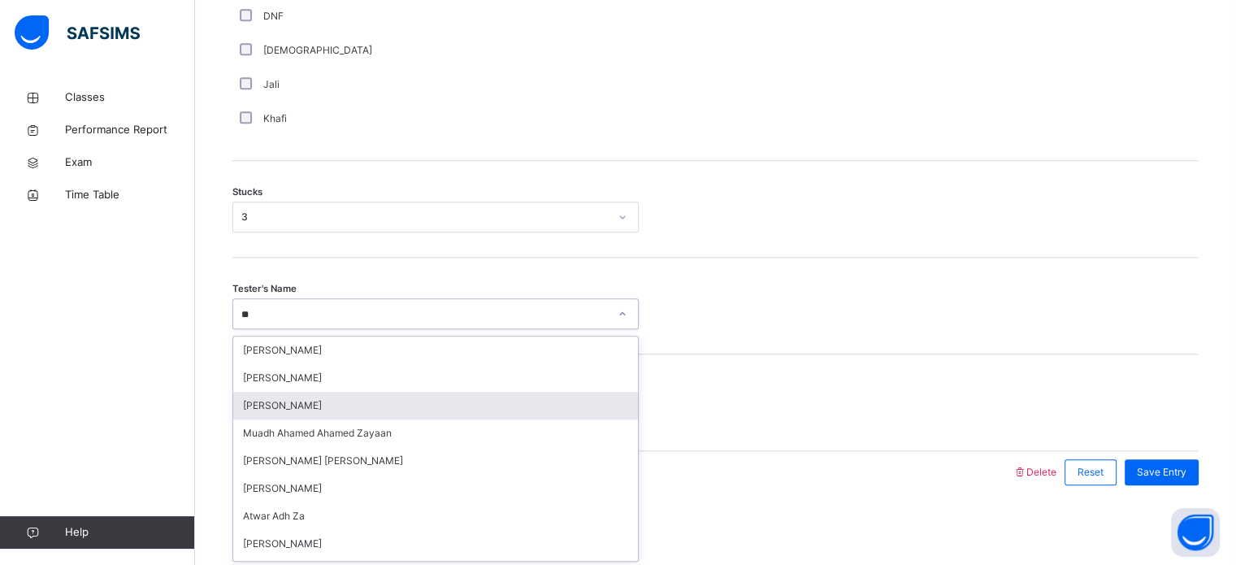
type input "*"
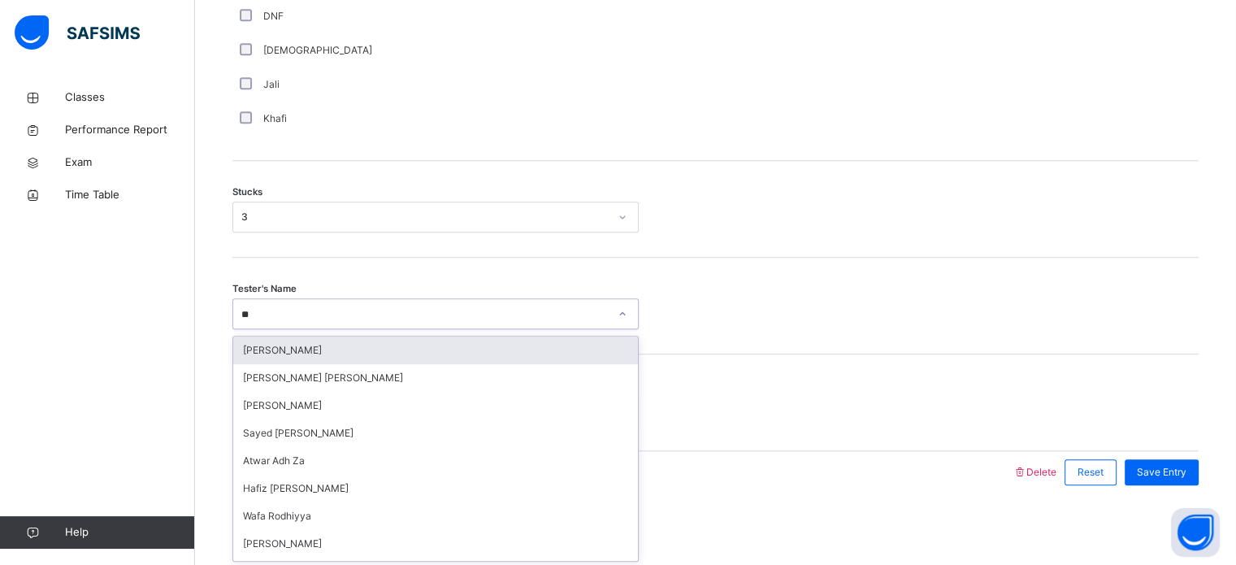
type input "***"
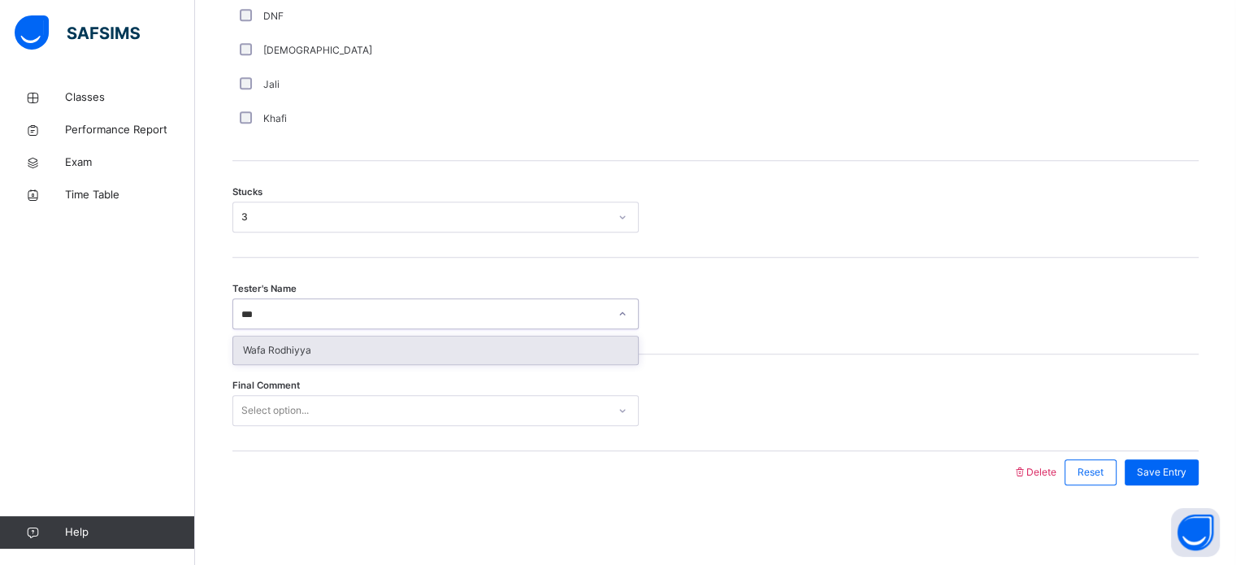
click at [478, 361] on div "Wafa Rodhiyya" at bounding box center [435, 350] width 405 height 28
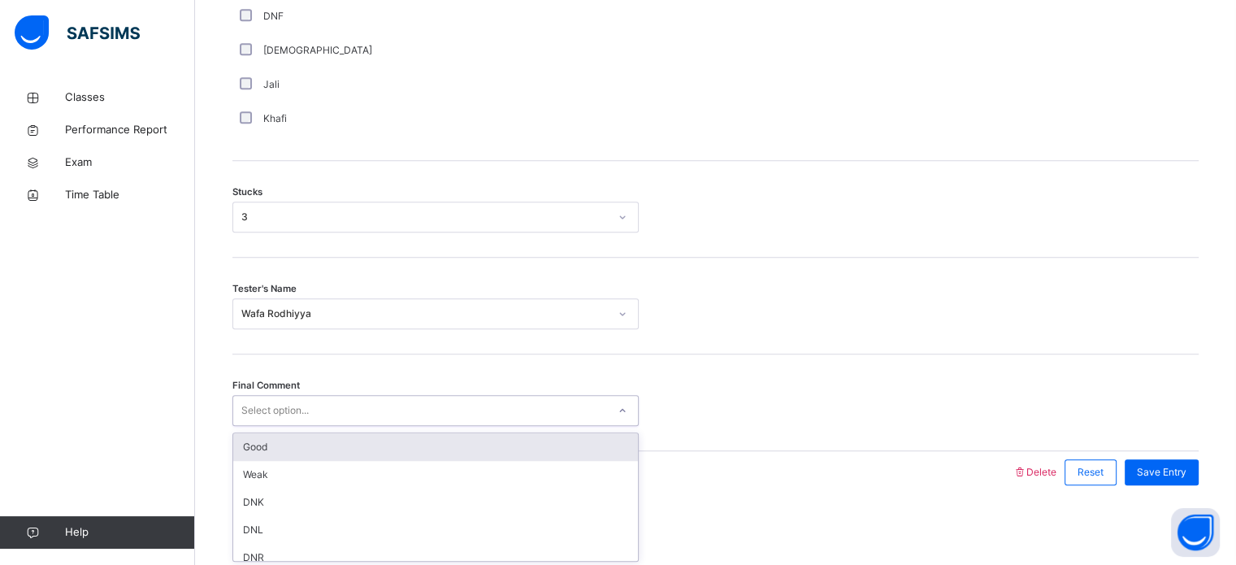
click at [302, 452] on div "Good" at bounding box center [435, 447] width 405 height 28
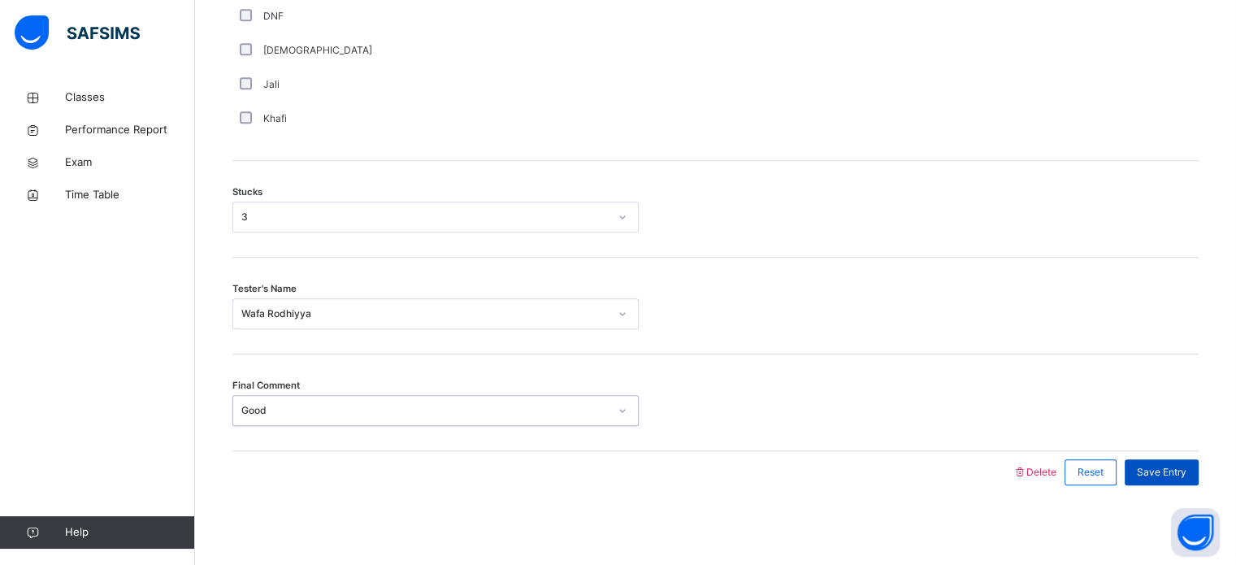
click at [1186, 474] on span "Save Entry" at bounding box center [1162, 472] width 50 height 15
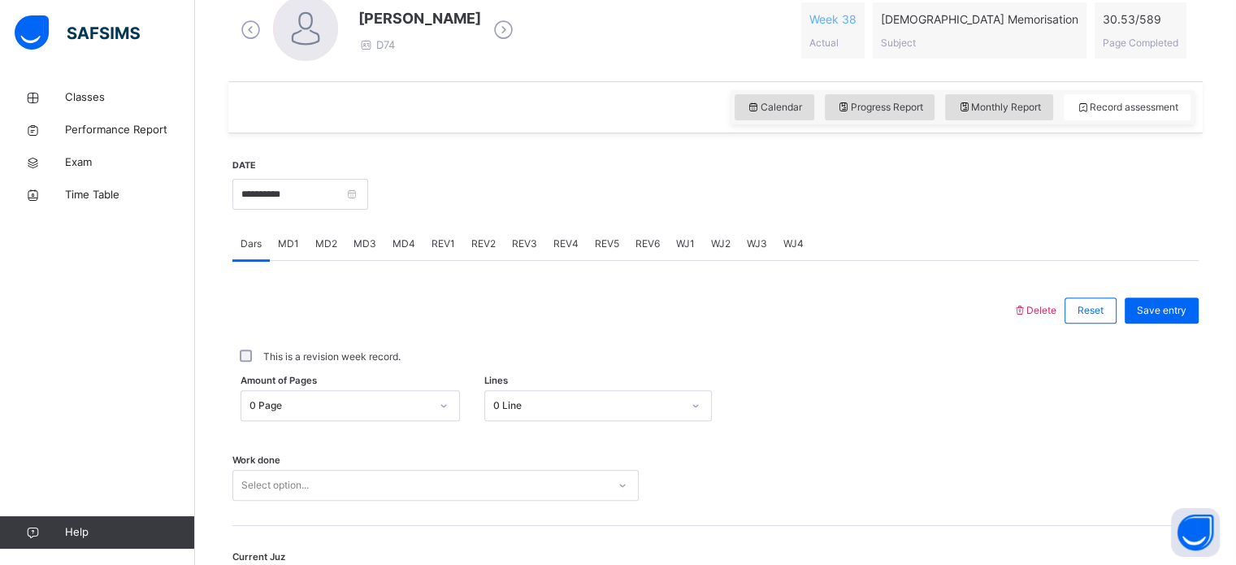
scroll to position [480, 0]
click at [331, 260] on div "MD2" at bounding box center [326, 246] width 38 height 32
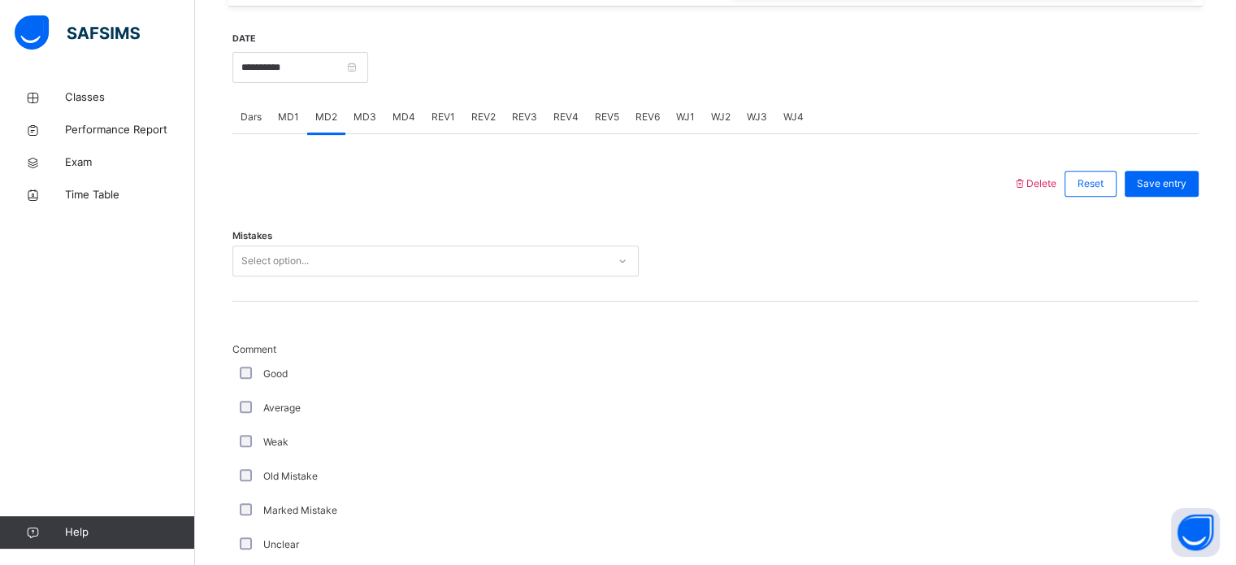
scroll to position [619, 0]
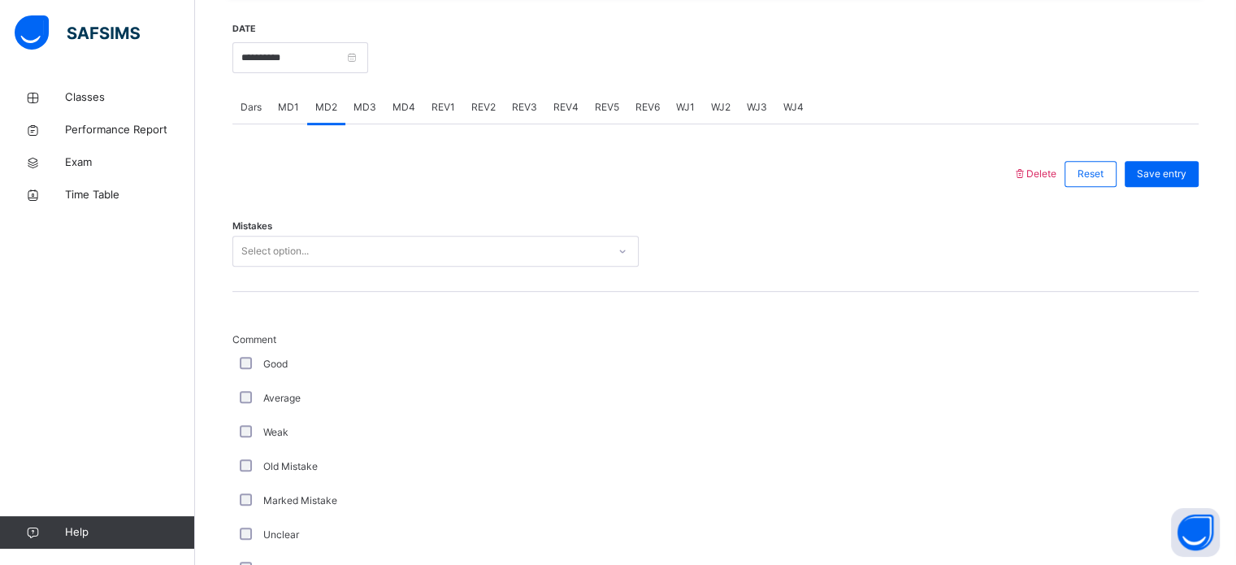
click at [366, 114] on div "MD3" at bounding box center [364, 107] width 39 height 32
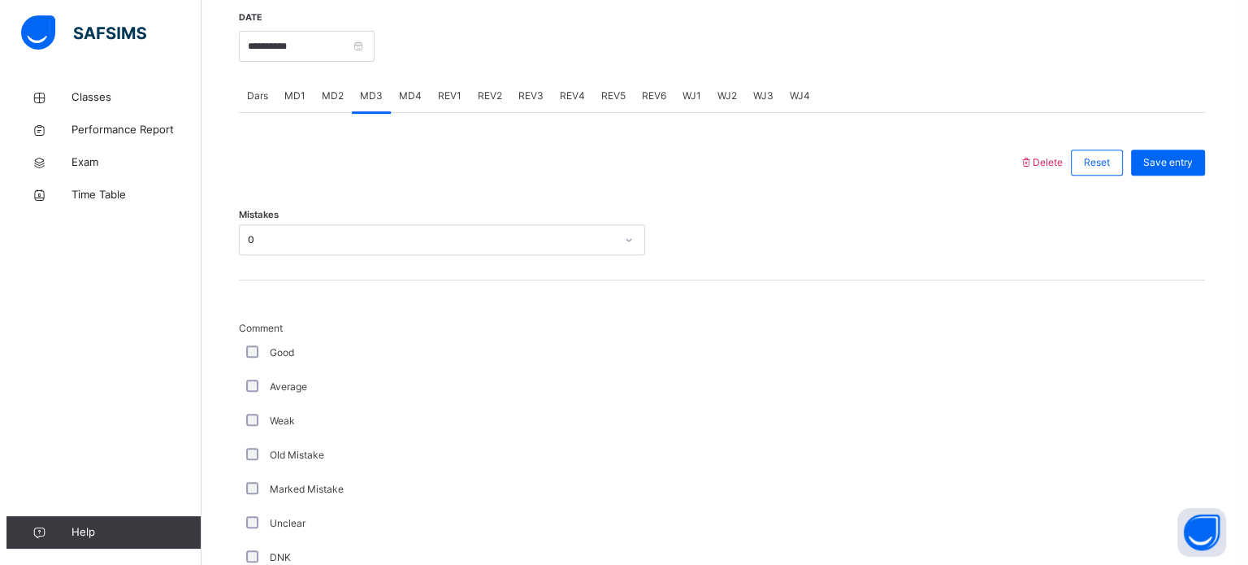
scroll to position [634, 0]
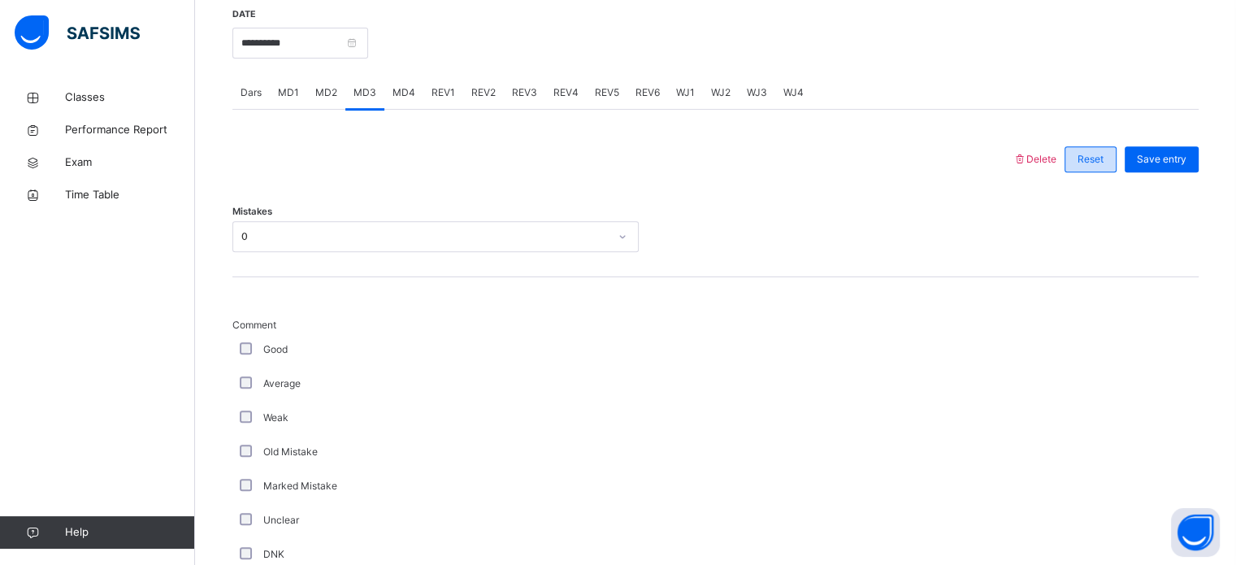
click at [1105, 169] on div "Reset" at bounding box center [1090, 159] width 52 height 26
click at [1103, 164] on span "Reset" at bounding box center [1090, 159] width 26 height 15
click at [1056, 160] on span "Delete" at bounding box center [1034, 159] width 44 height 12
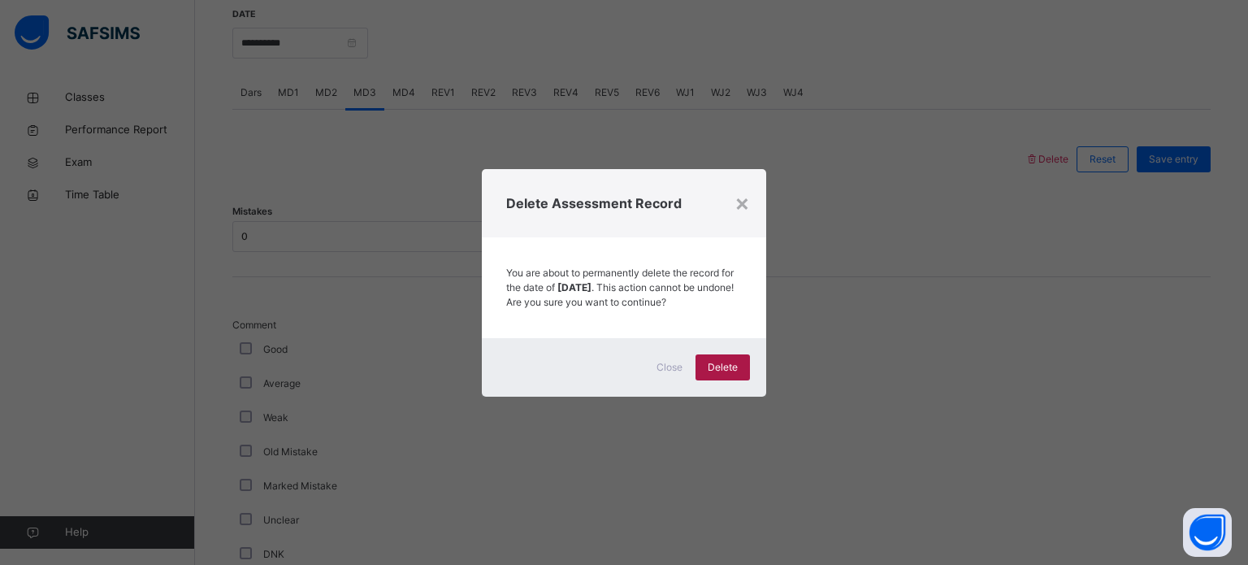
click at [717, 380] on div "Delete" at bounding box center [722, 367] width 54 height 26
click at [685, 380] on div "Close" at bounding box center [669, 367] width 52 height 26
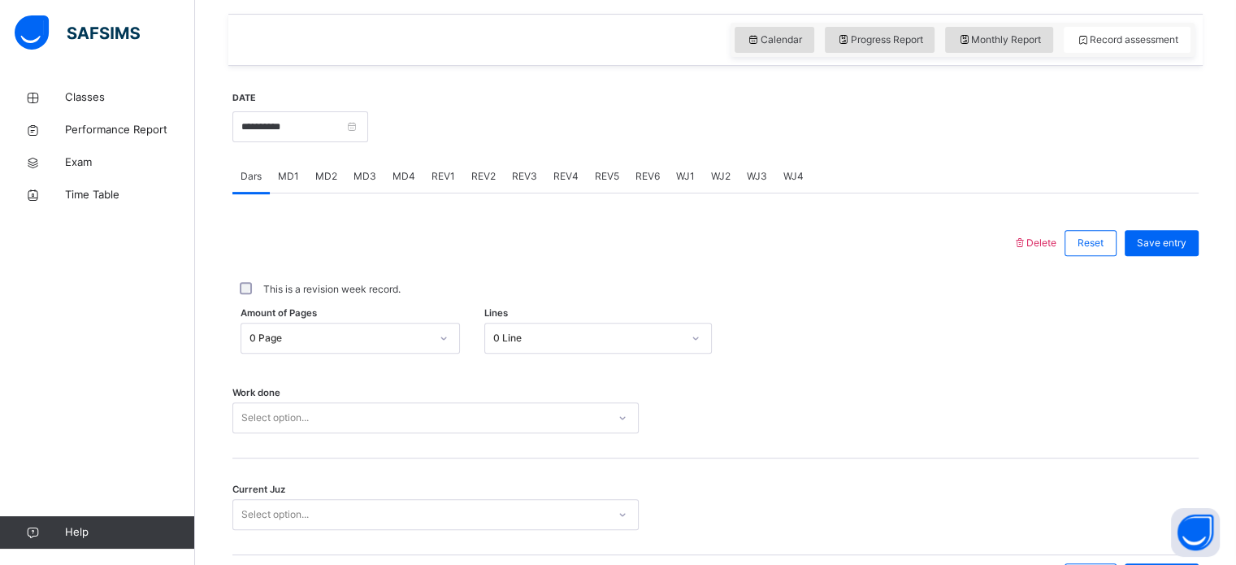
scroll to position [509, 0]
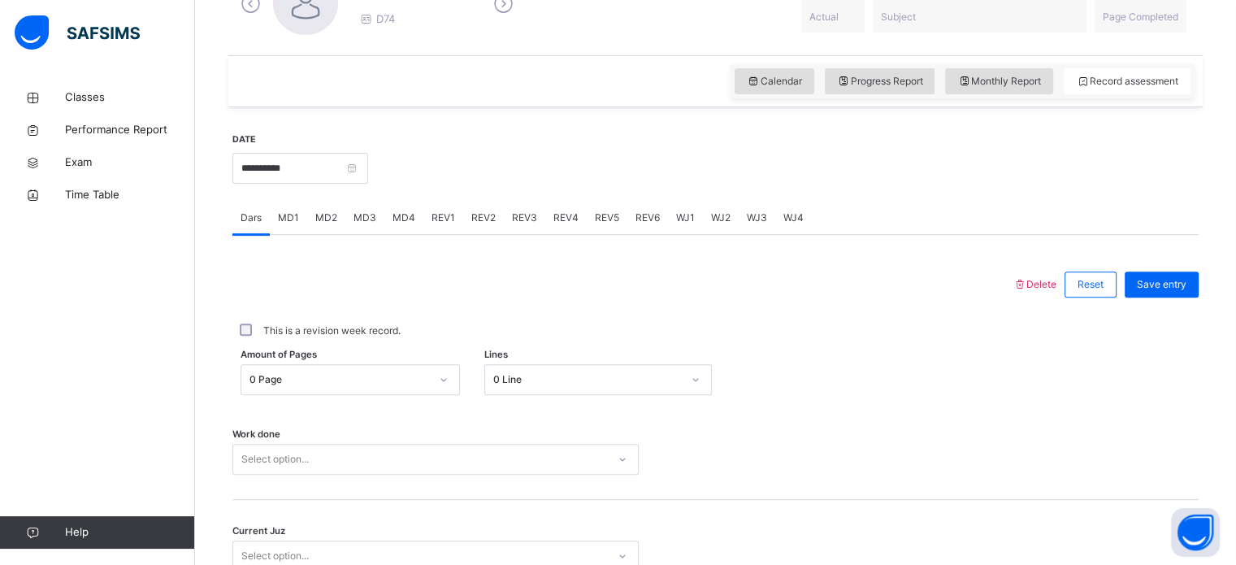
click at [372, 213] on span "MD3" at bounding box center [364, 217] width 23 height 15
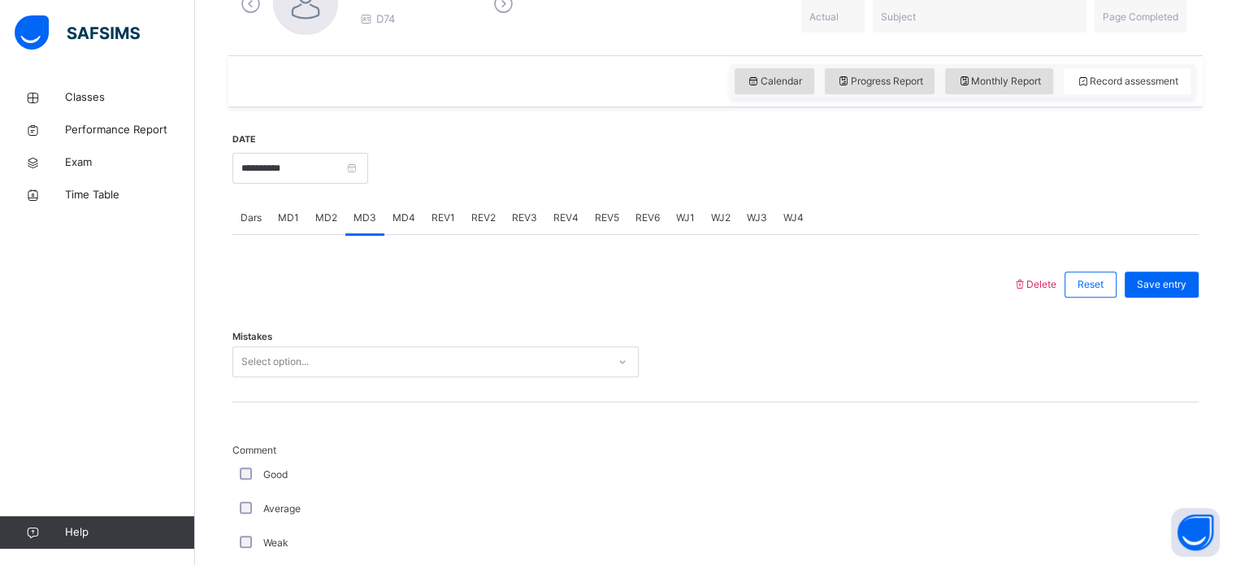
click at [322, 214] on span "MD2" at bounding box center [326, 217] width 22 height 15
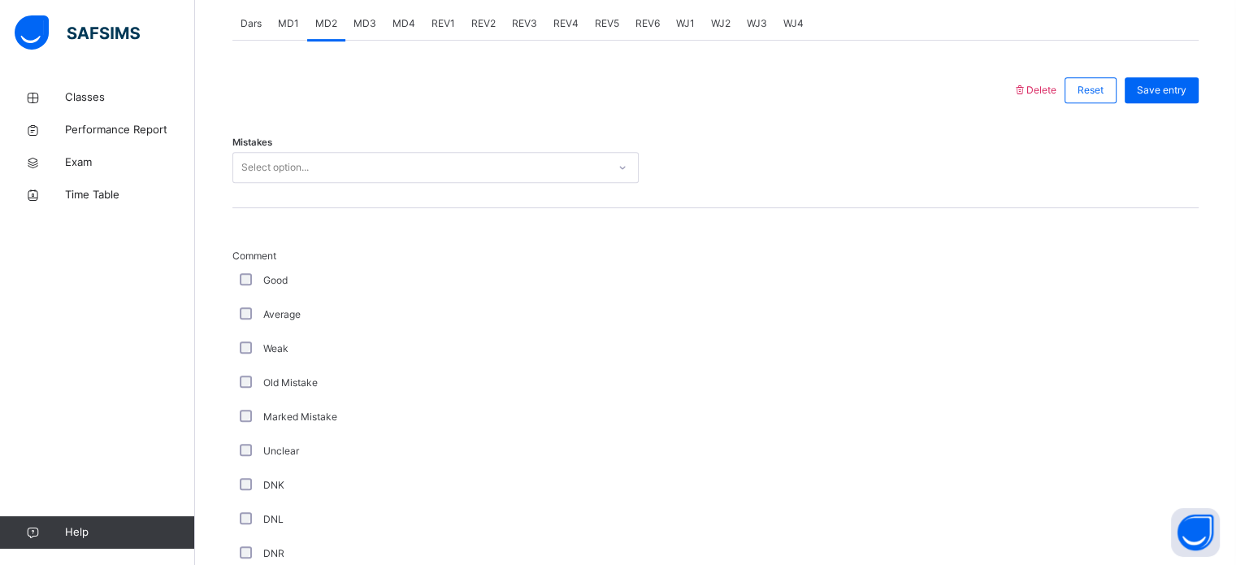
scroll to position [690, 0]
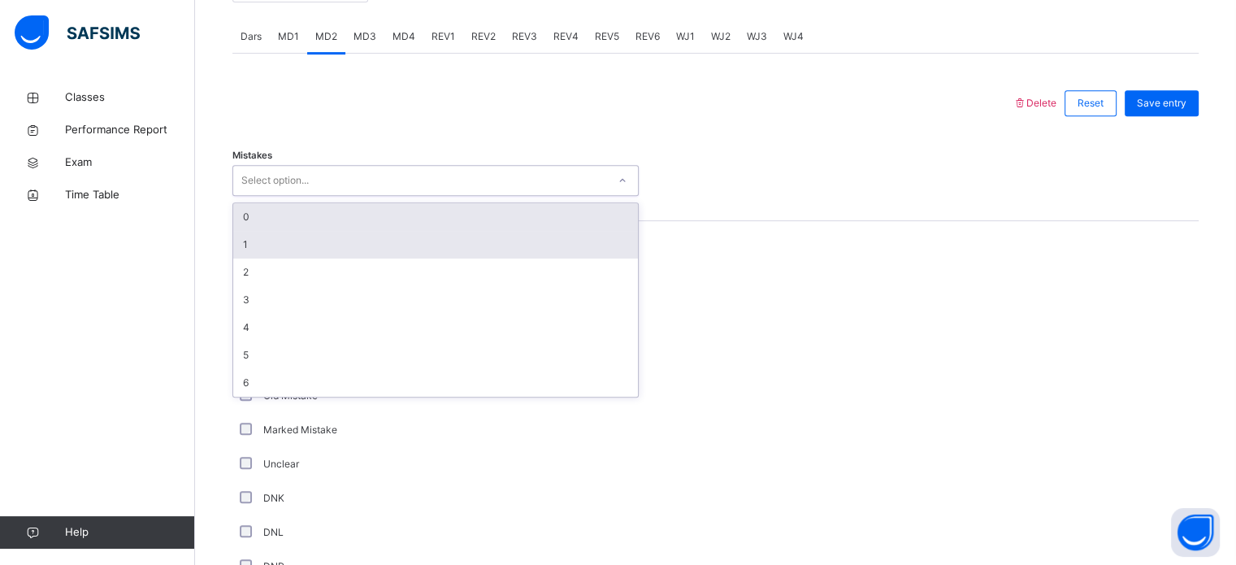
click at [295, 232] on div "1" at bounding box center [435, 245] width 405 height 28
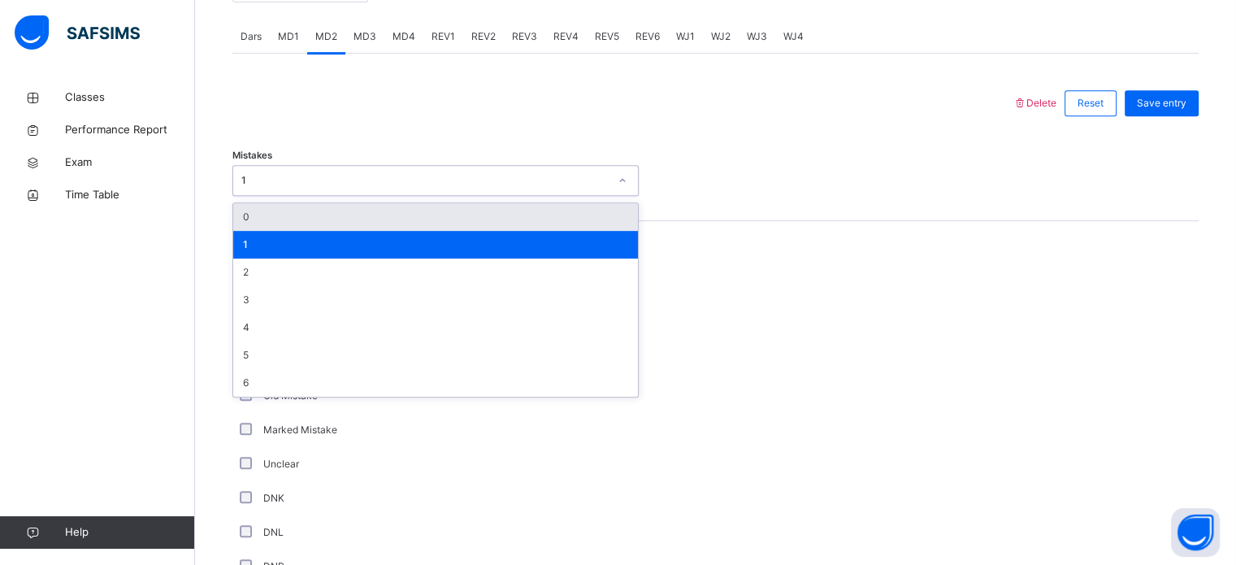
click at [332, 208] on div "0" at bounding box center [435, 217] width 405 height 28
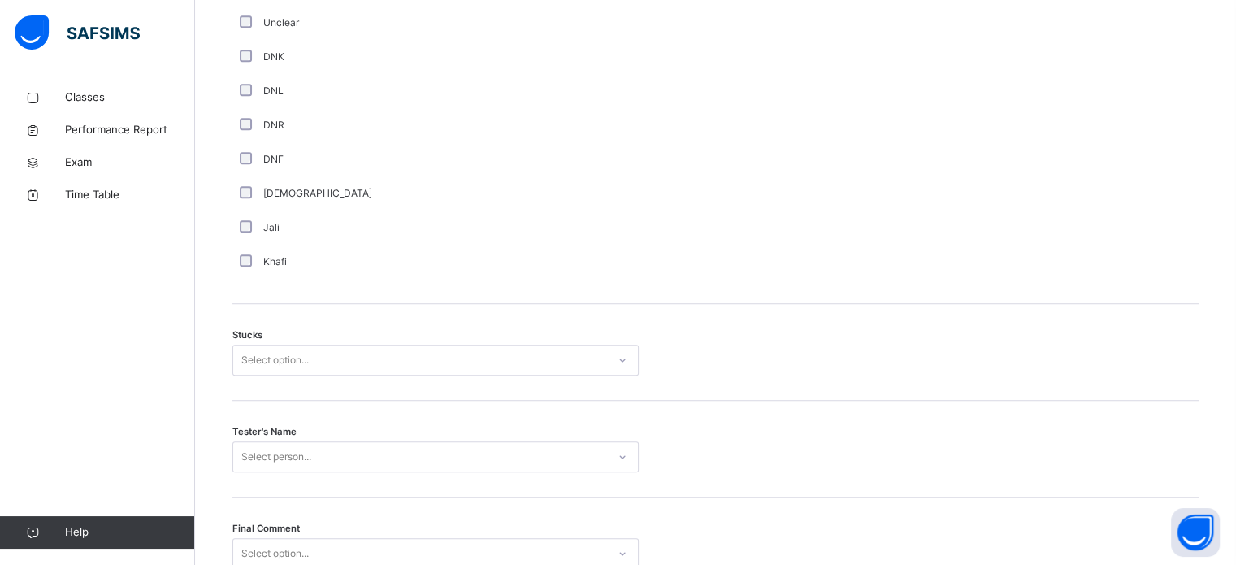
scroll to position [1274, 0]
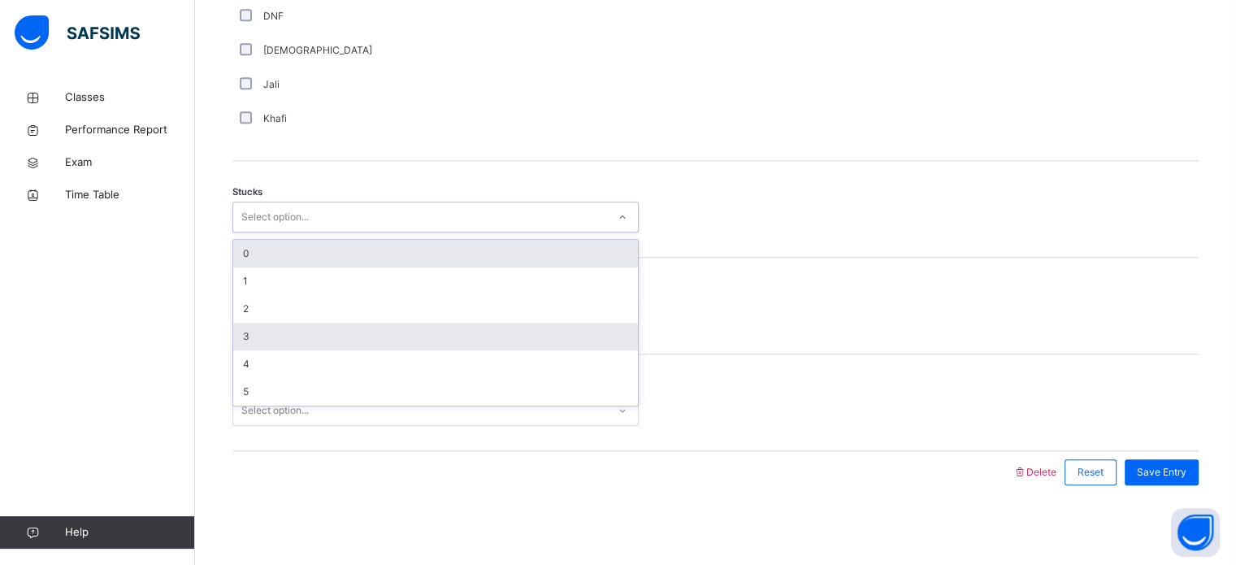
click at [244, 341] on div "3" at bounding box center [435, 337] width 405 height 28
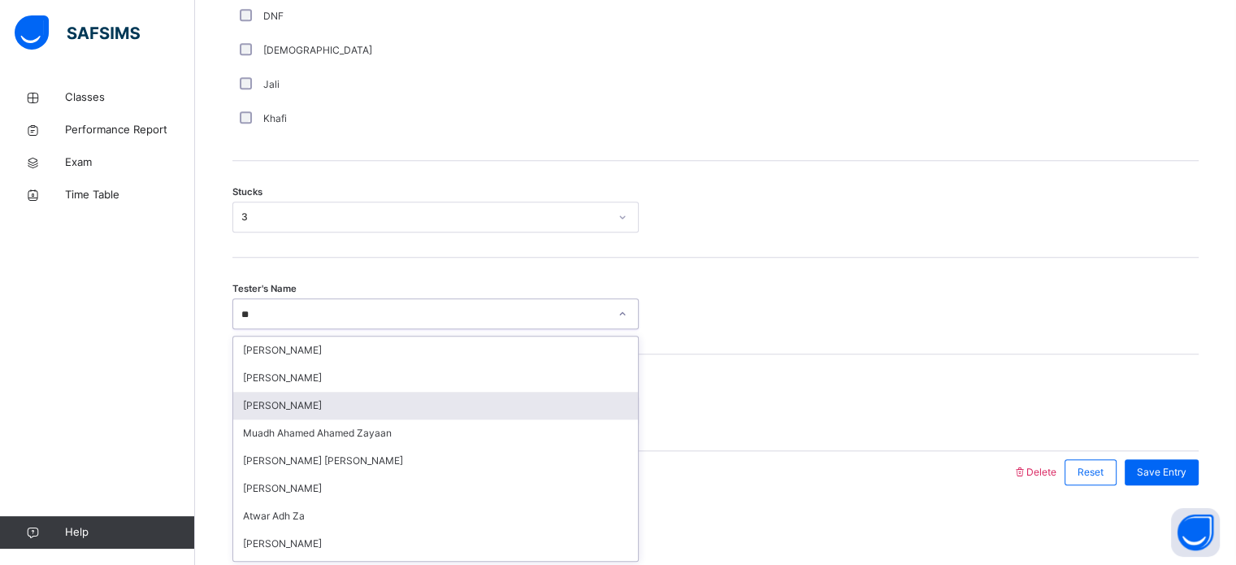
type input "*"
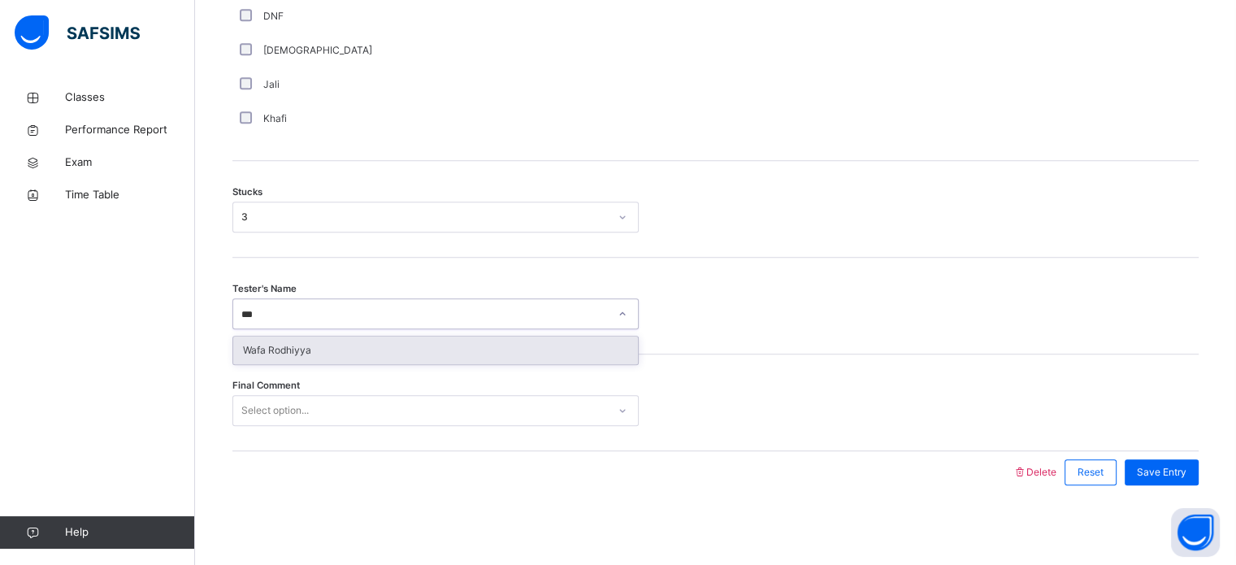
type input "****"
click at [536, 338] on div "Wafa Rodhiyya" at bounding box center [435, 350] width 405 height 28
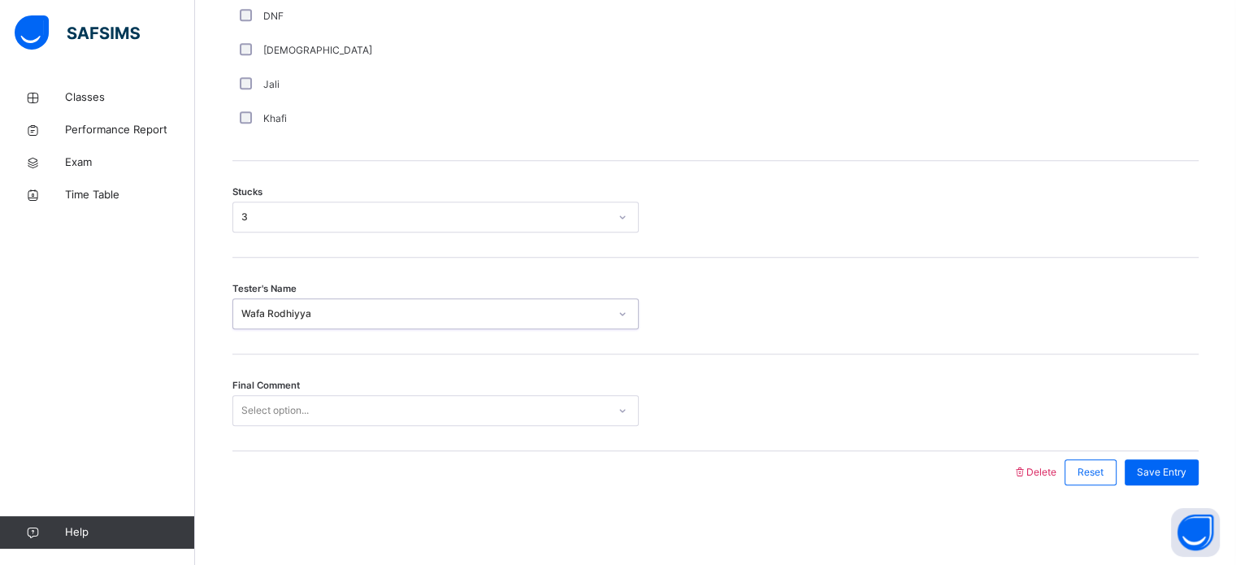
click at [493, 442] on div "Final Comment Select option..." at bounding box center [715, 402] width 966 height 97
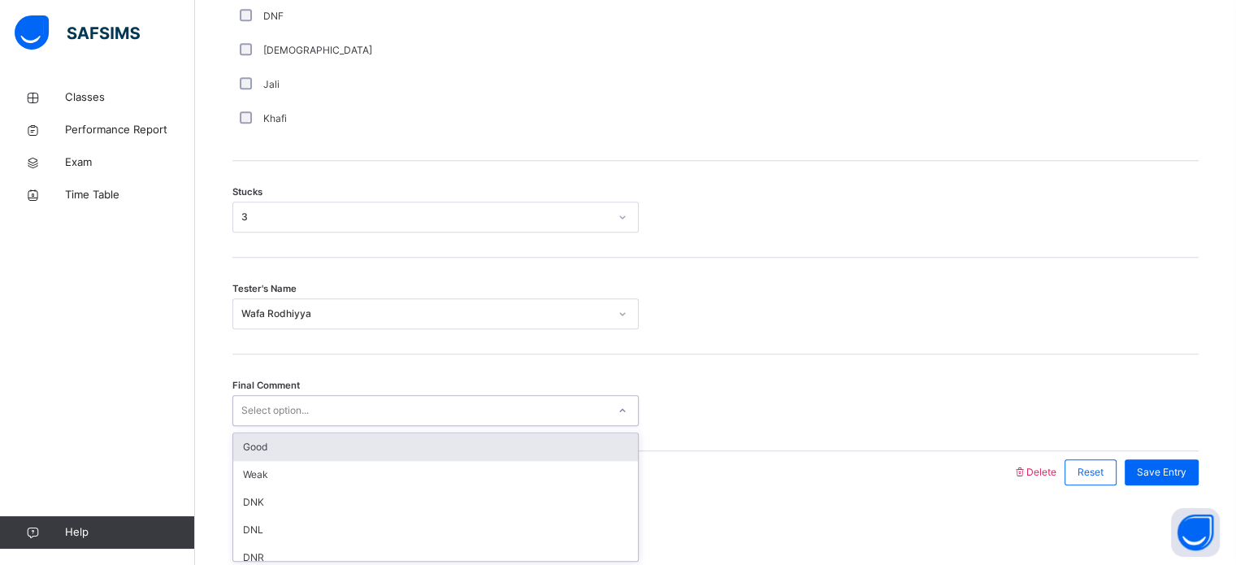
click at [509, 444] on div "Good" at bounding box center [435, 447] width 405 height 28
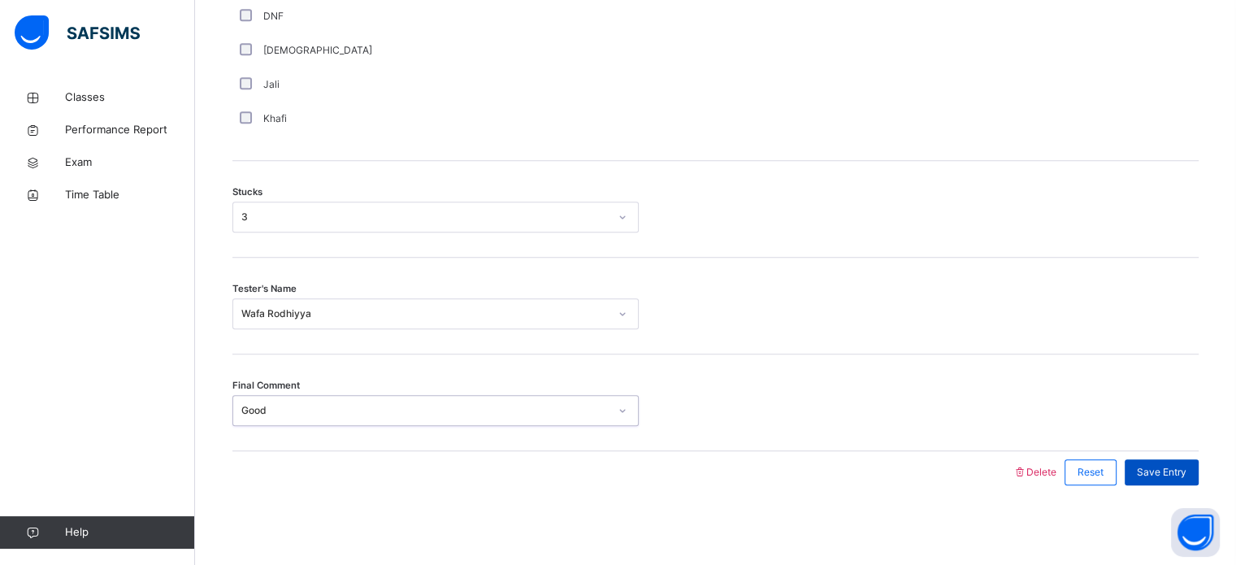
click at [1180, 478] on div "Save Entry" at bounding box center [1161, 472] width 74 height 26
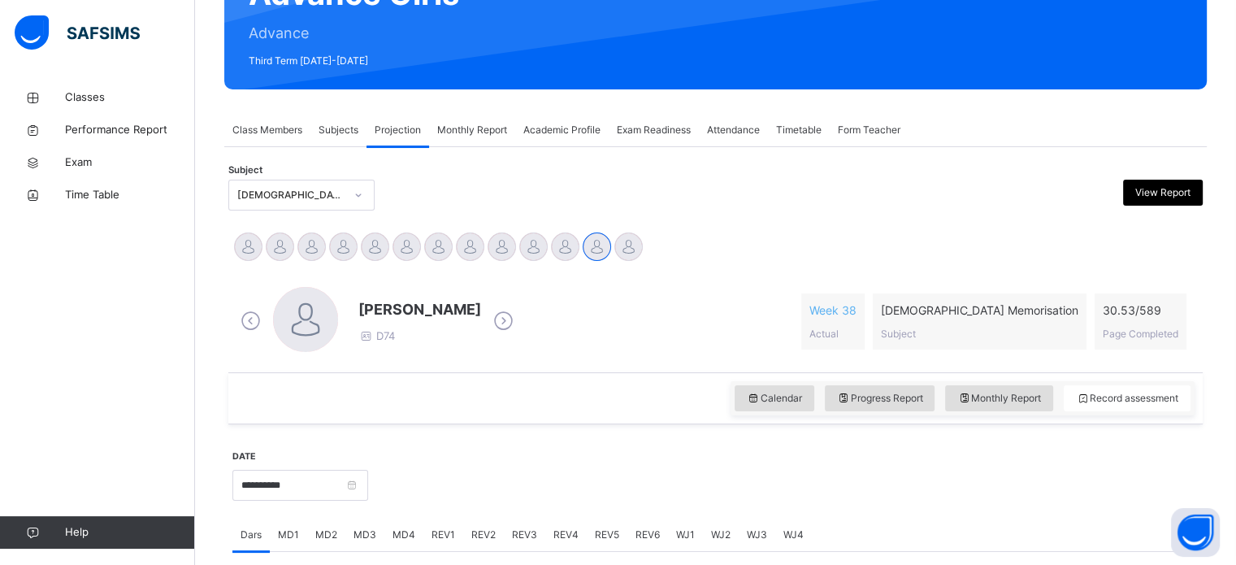
scroll to position [127, 0]
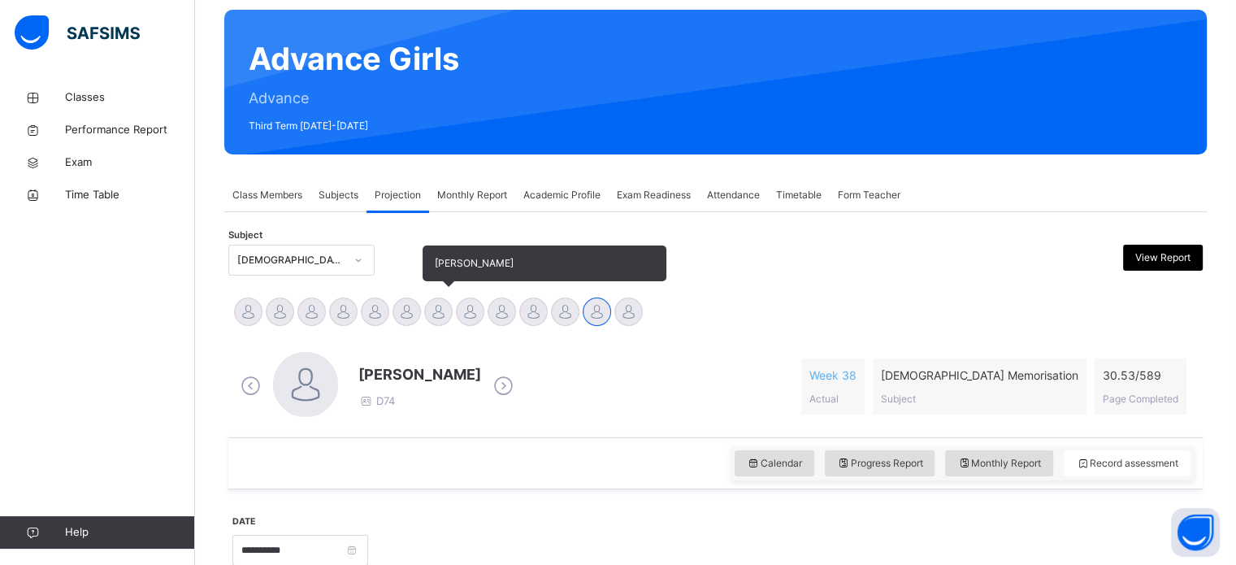
click at [444, 306] on div at bounding box center [438, 311] width 28 height 28
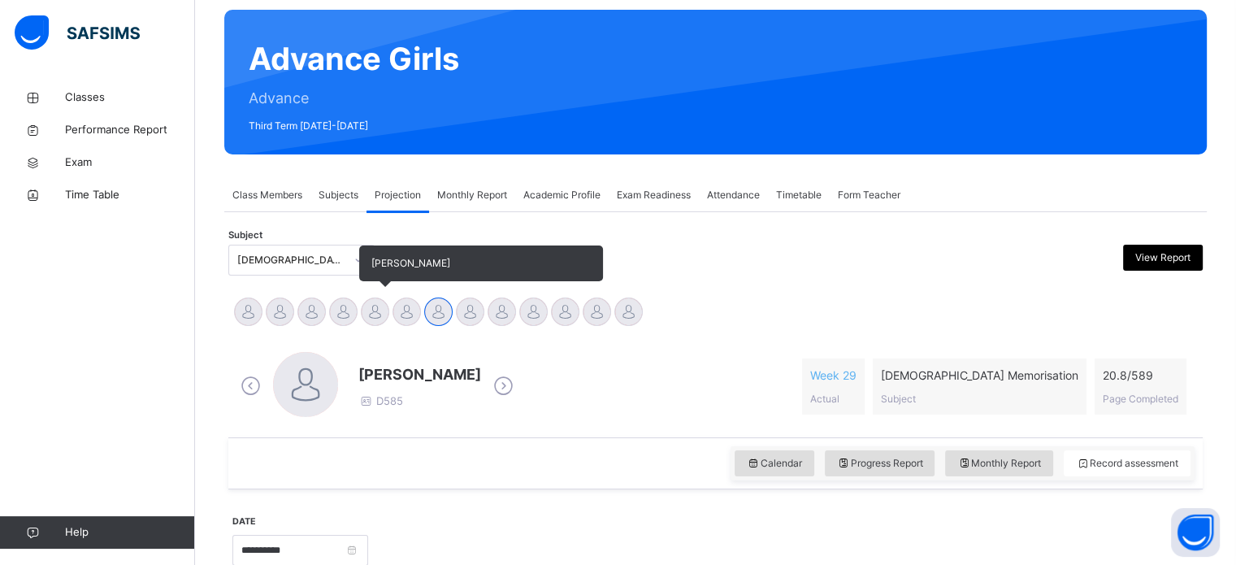
click at [365, 318] on div "[PERSON_NAME] [PERSON_NAME] Tamuryani [PERSON_NAME] [PERSON_NAME] [PERSON_NAME]…" at bounding box center [715, 314] width 966 height 36
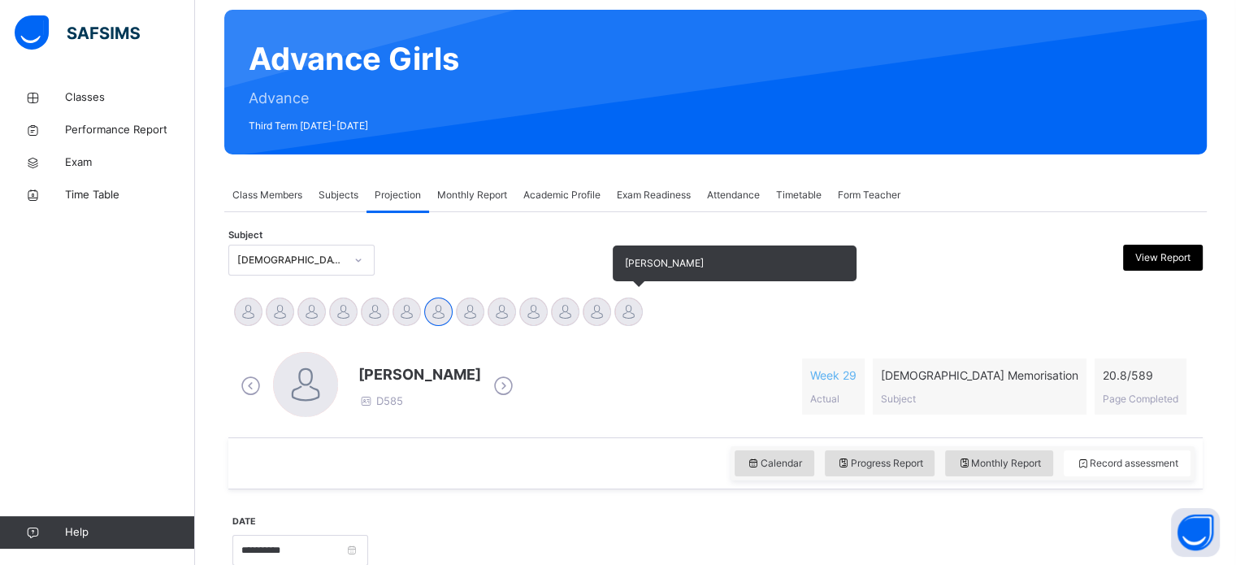
click at [613, 312] on div "[PERSON_NAME]" at bounding box center [629, 314] width 32 height 36
click at [625, 298] on div at bounding box center [628, 311] width 28 height 28
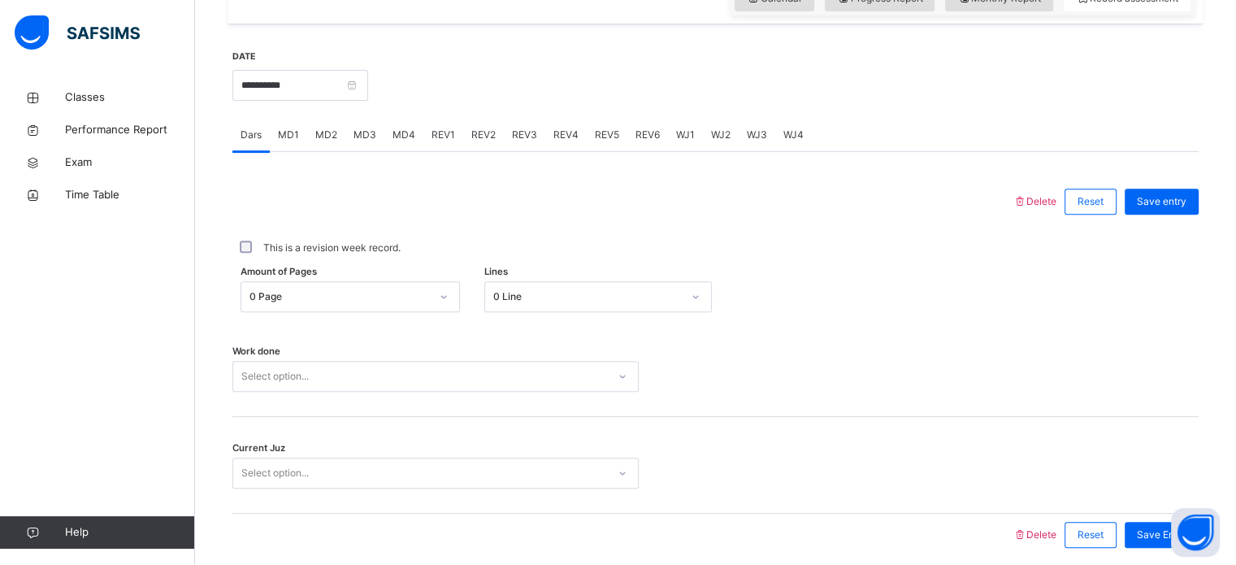
scroll to position [590, 0]
drag, startPoint x: 279, startPoint y: 132, endPoint x: 287, endPoint y: 132, distance: 8.2
click at [287, 132] on span "MD1" at bounding box center [288, 136] width 21 height 15
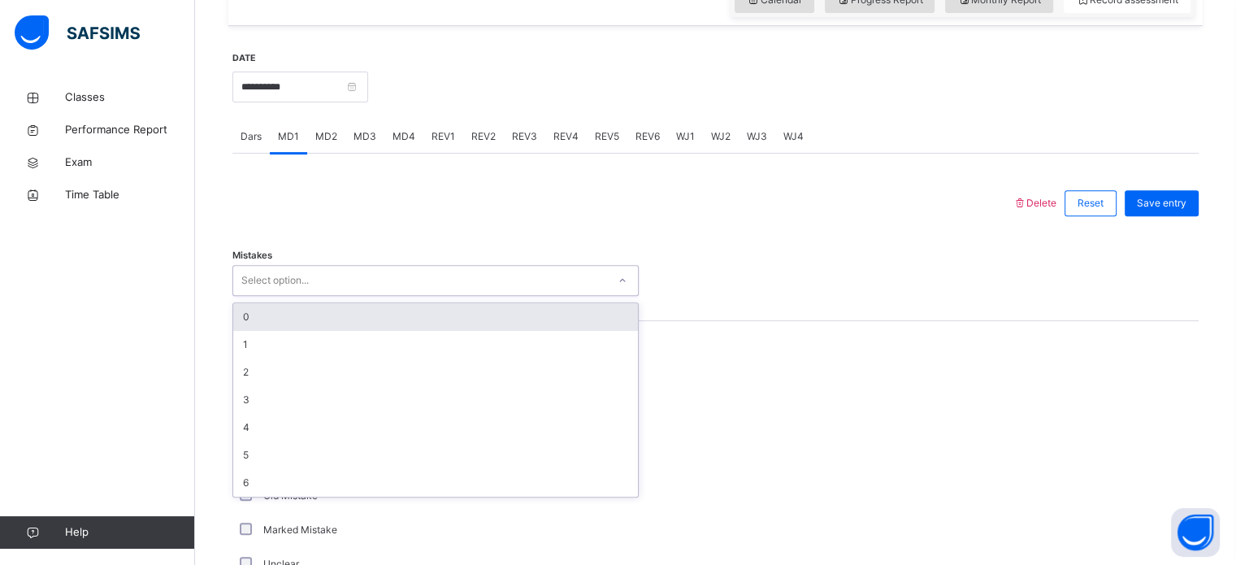
click at [266, 275] on div "Select option..." at bounding box center [274, 280] width 67 height 31
click at [270, 316] on div "0" at bounding box center [435, 317] width 405 height 28
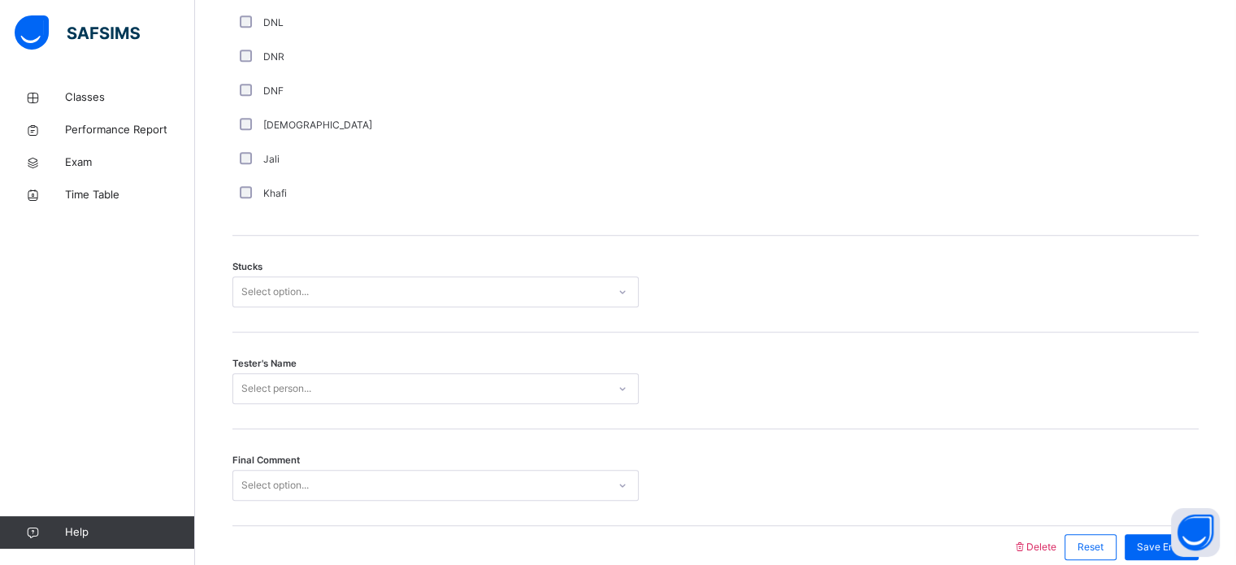
scroll to position [1274, 0]
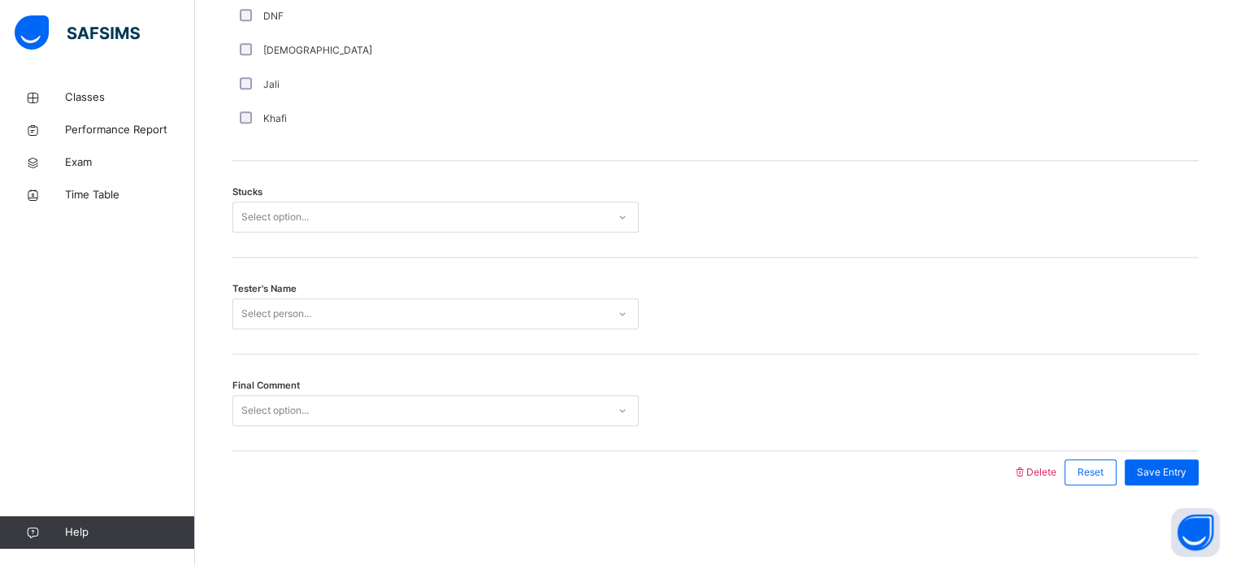
drag, startPoint x: 454, startPoint y: 184, endPoint x: 448, endPoint y: 191, distance: 8.6
click at [448, 191] on div "Stucks Select option..." at bounding box center [715, 209] width 966 height 97
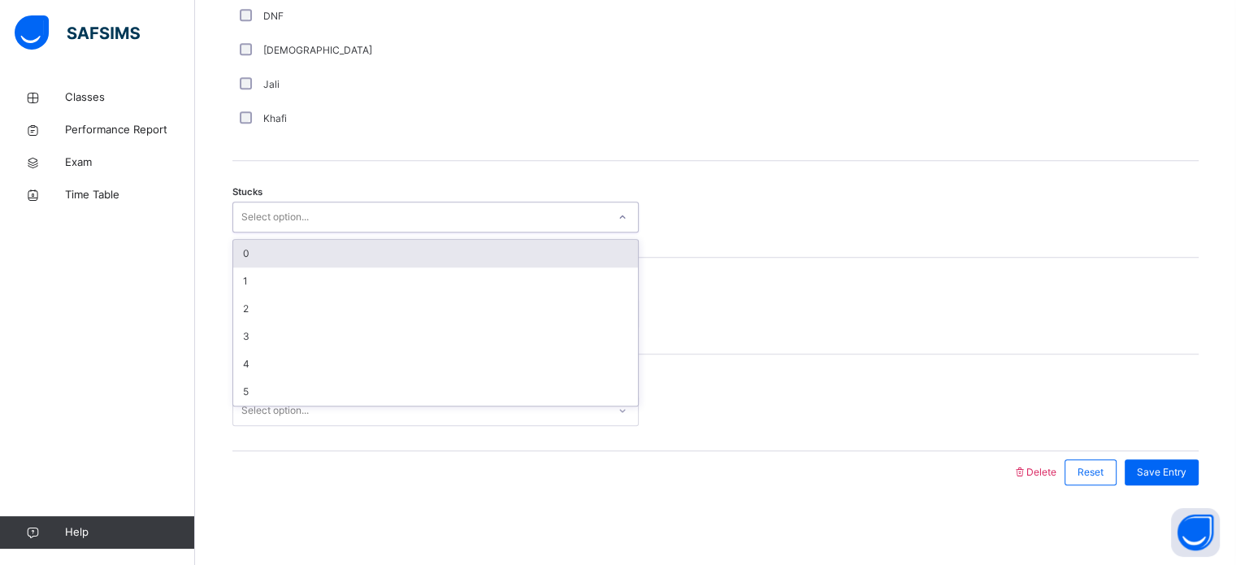
click at [425, 215] on div "Select option..." at bounding box center [420, 217] width 374 height 25
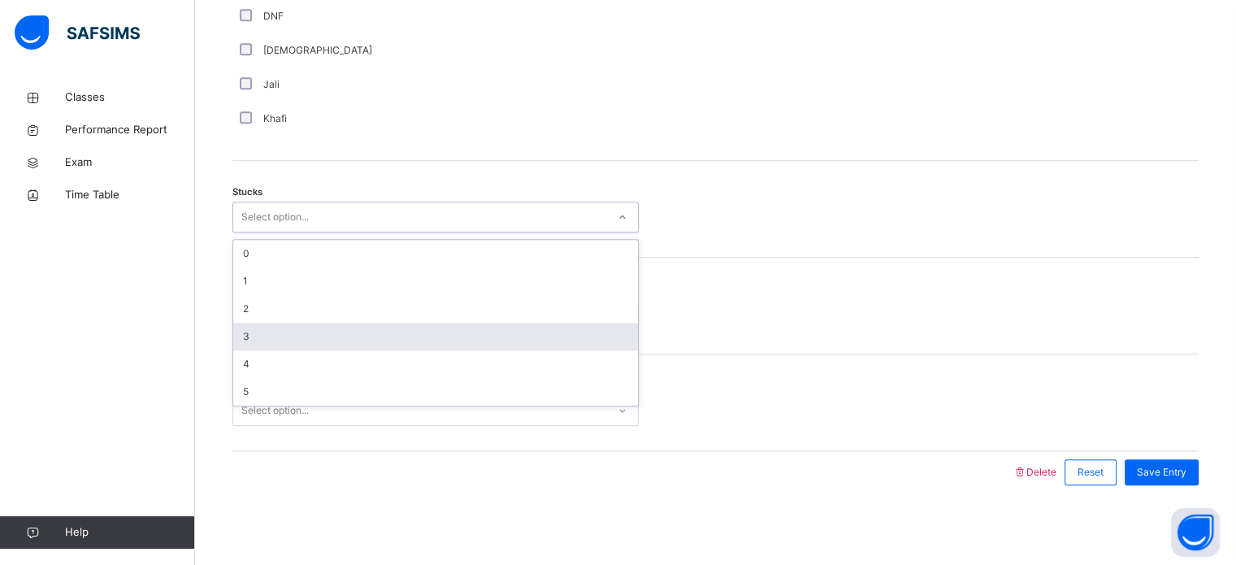
click at [347, 335] on div "3" at bounding box center [435, 337] width 405 height 28
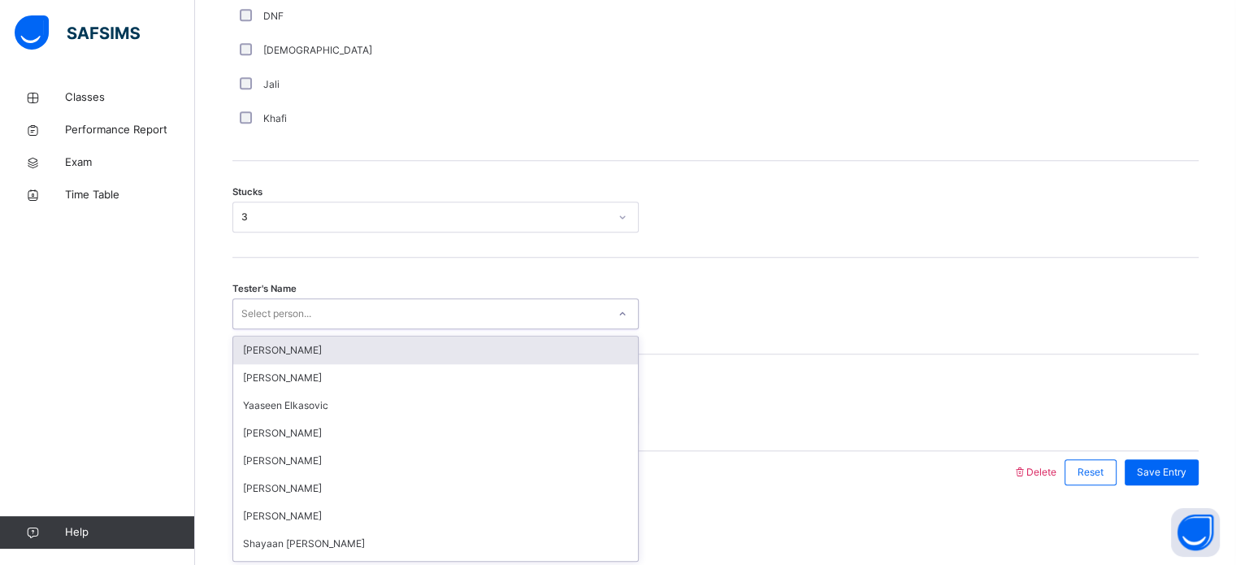
click at [340, 304] on div "Select person..." at bounding box center [420, 313] width 374 height 25
type input "****"
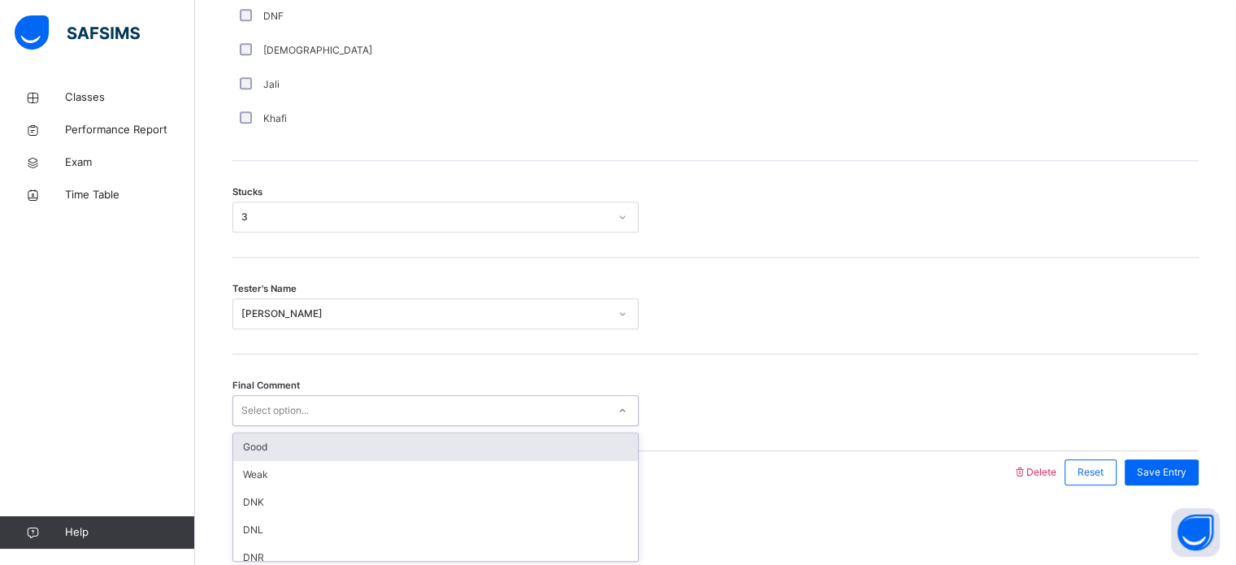
click at [310, 408] on div "Select option..." at bounding box center [420, 410] width 374 height 25
click at [286, 444] on div "Good" at bounding box center [435, 447] width 405 height 28
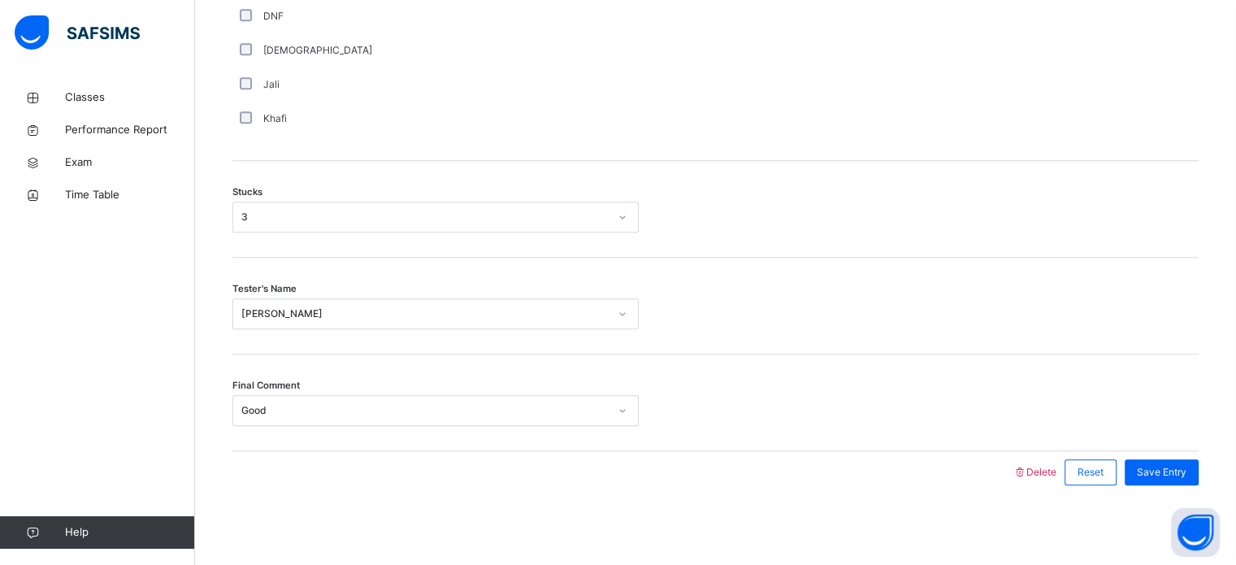
click at [1186, 456] on div "Save Entry" at bounding box center [1157, 472] width 82 height 42
click at [1182, 465] on span "Save Entry" at bounding box center [1162, 472] width 50 height 15
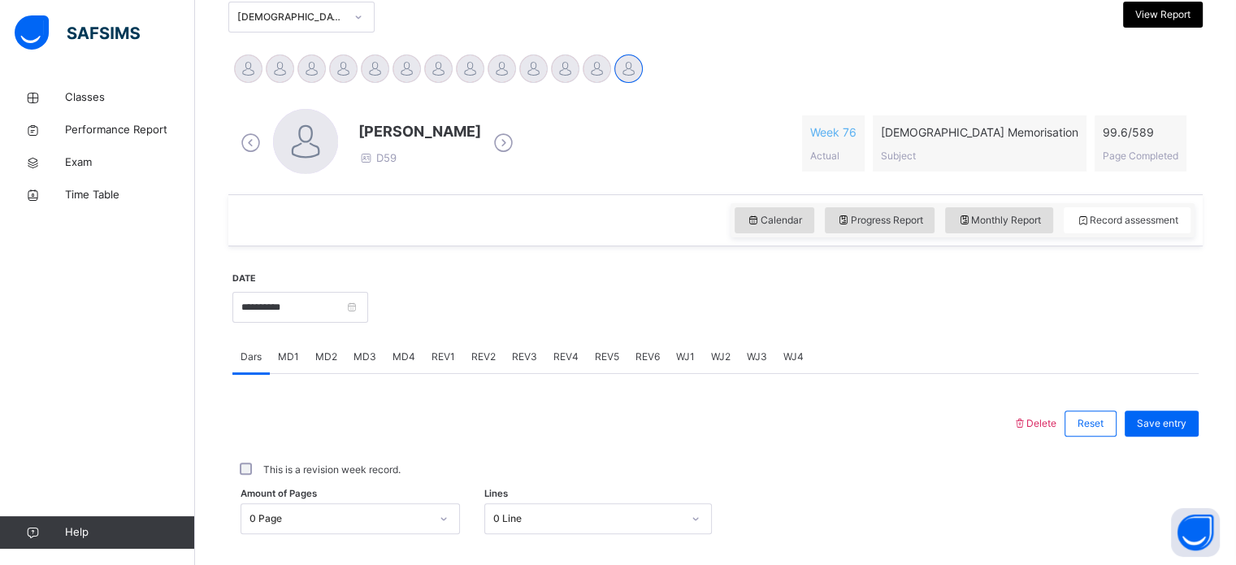
scroll to position [367, 0]
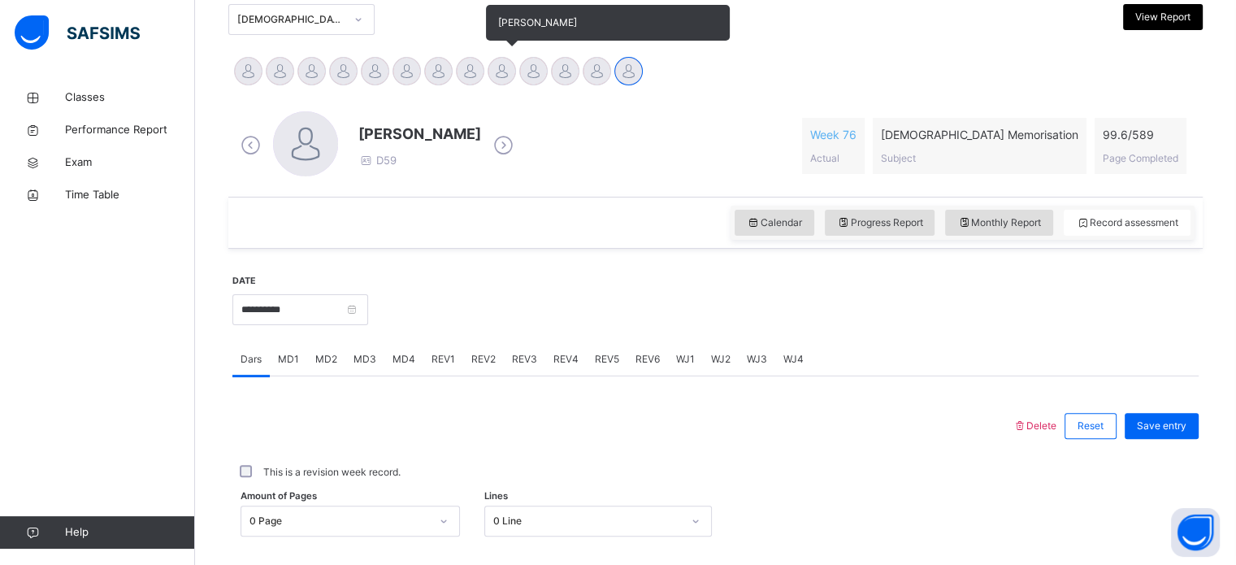
click at [494, 76] on div at bounding box center [501, 71] width 28 height 28
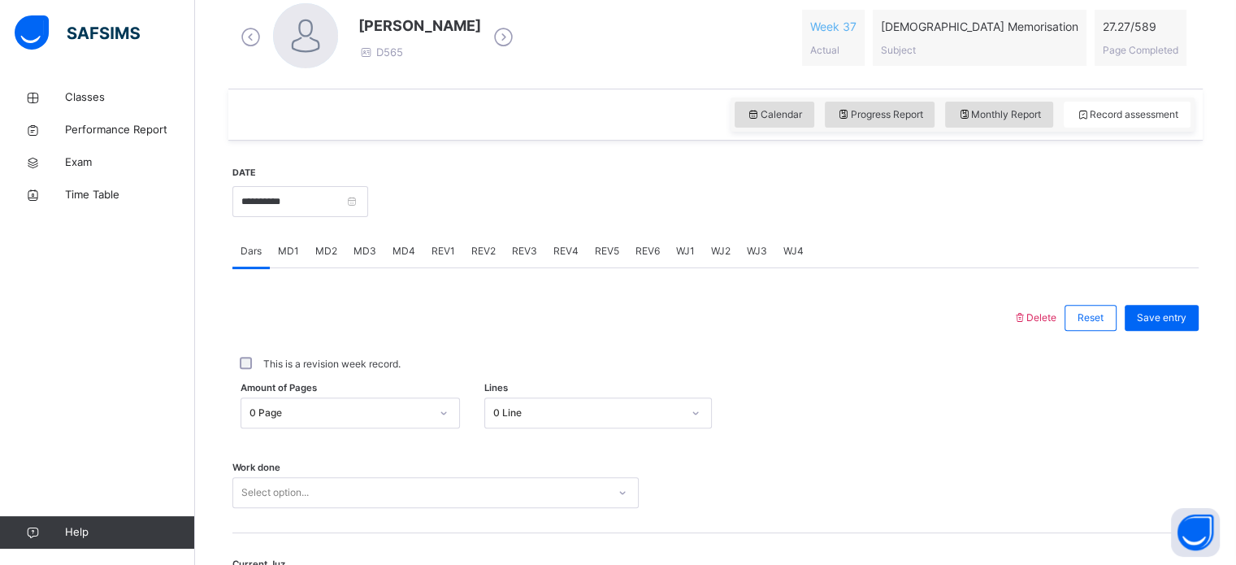
scroll to position [653, 0]
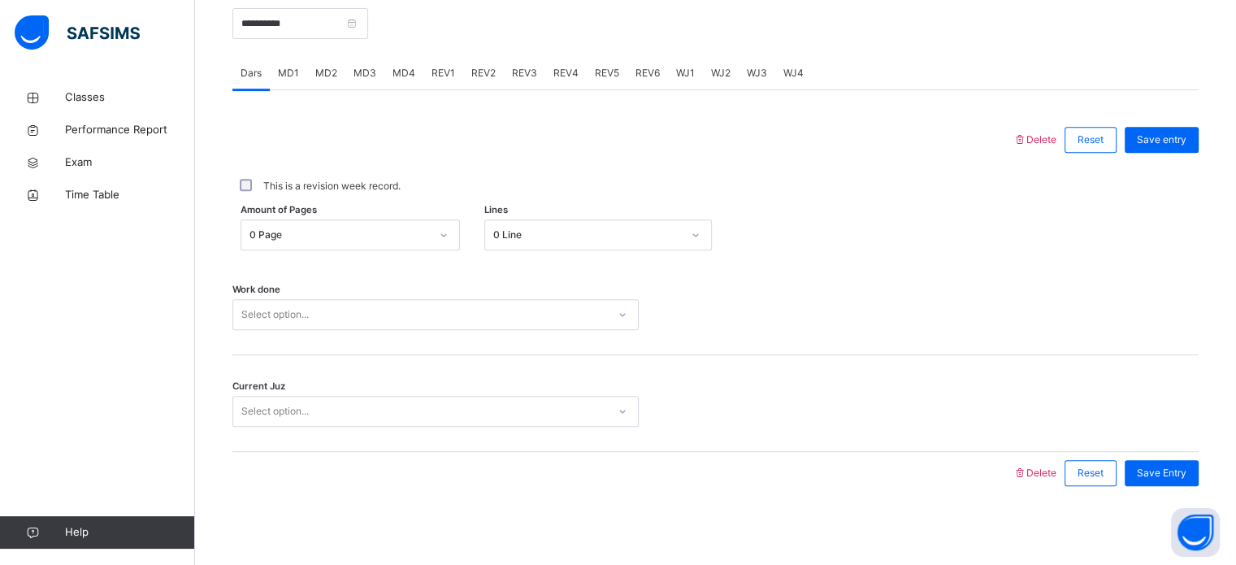
click at [683, 84] on div "WJ1" at bounding box center [685, 73] width 35 height 32
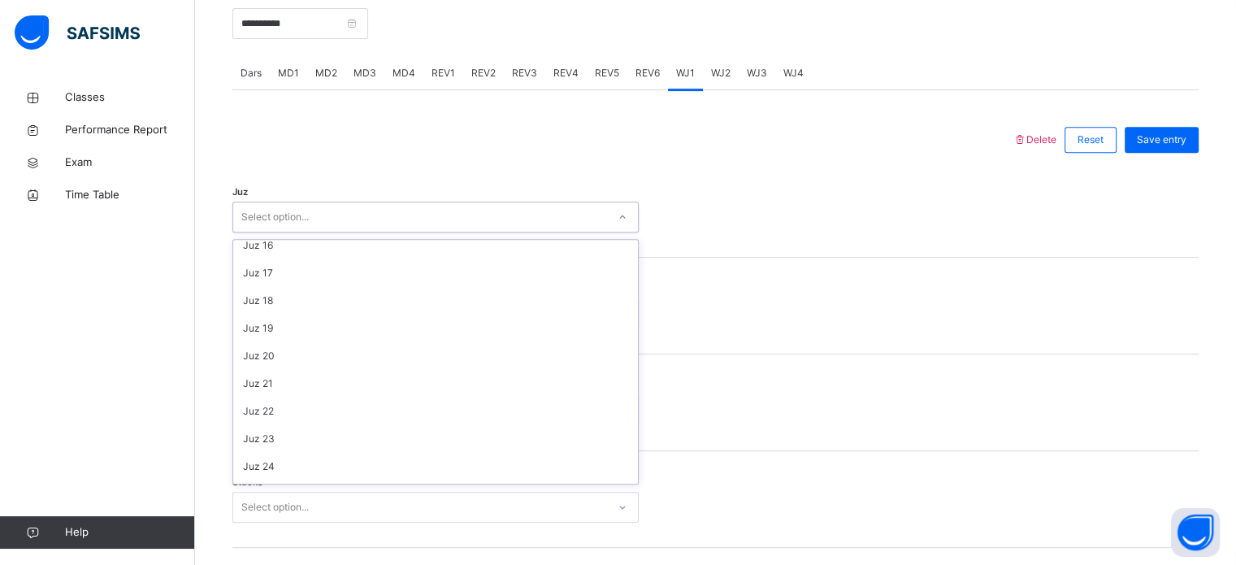
scroll to position [585, 0]
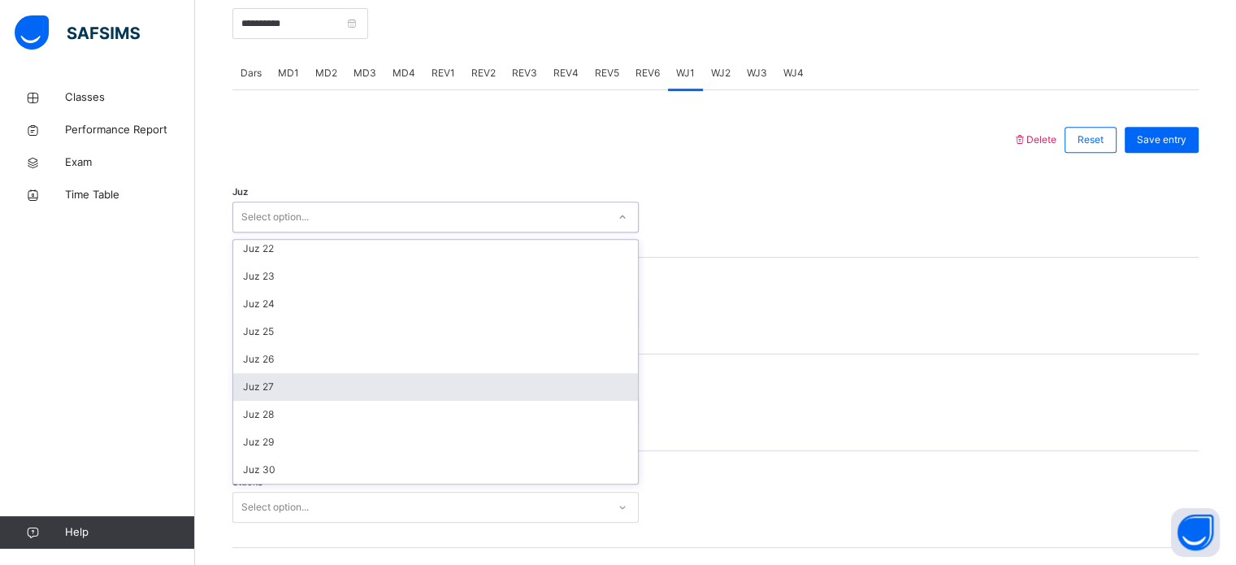
click at [302, 385] on div "Juz 27" at bounding box center [435, 387] width 405 height 28
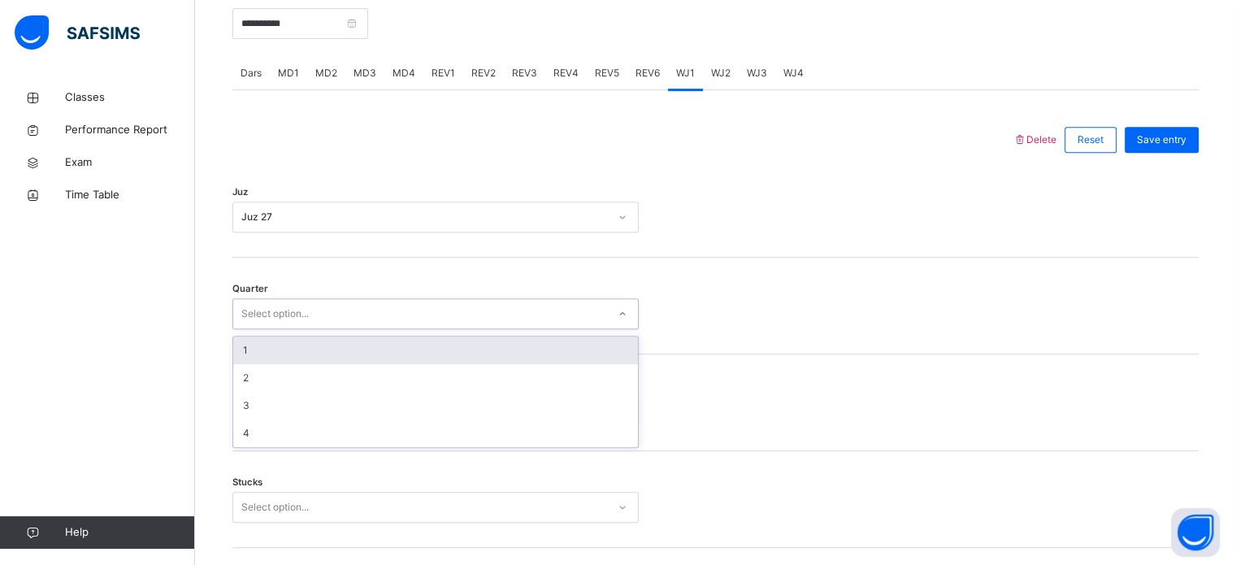
click at [314, 337] on div "1" at bounding box center [435, 350] width 405 height 28
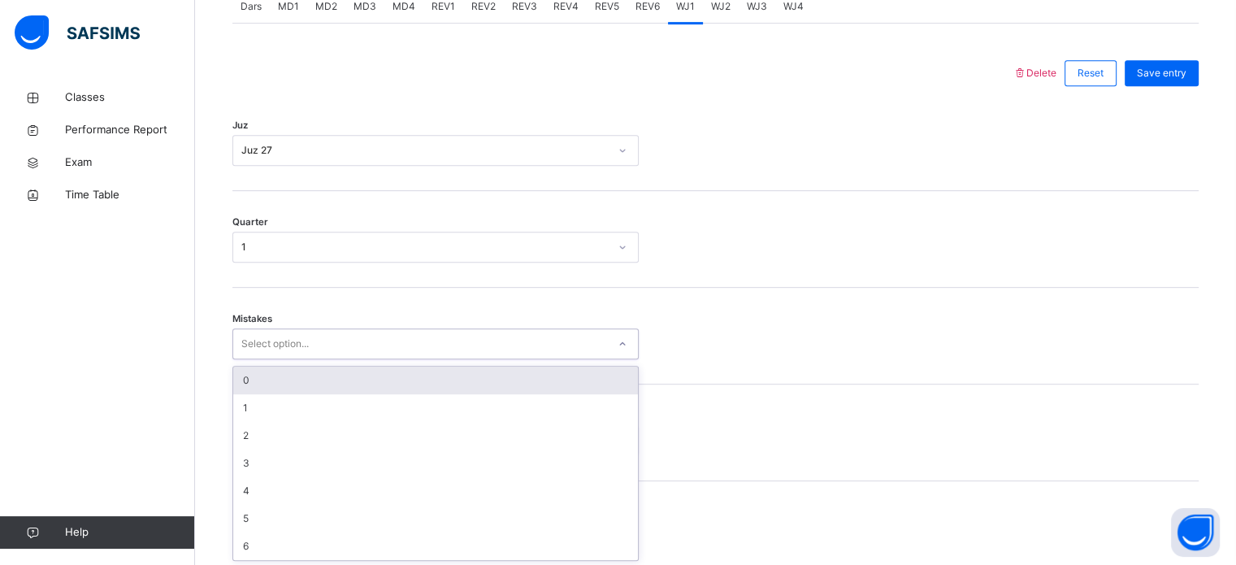
scroll to position [721, 0]
click at [298, 385] on div "0" at bounding box center [435, 379] width 405 height 28
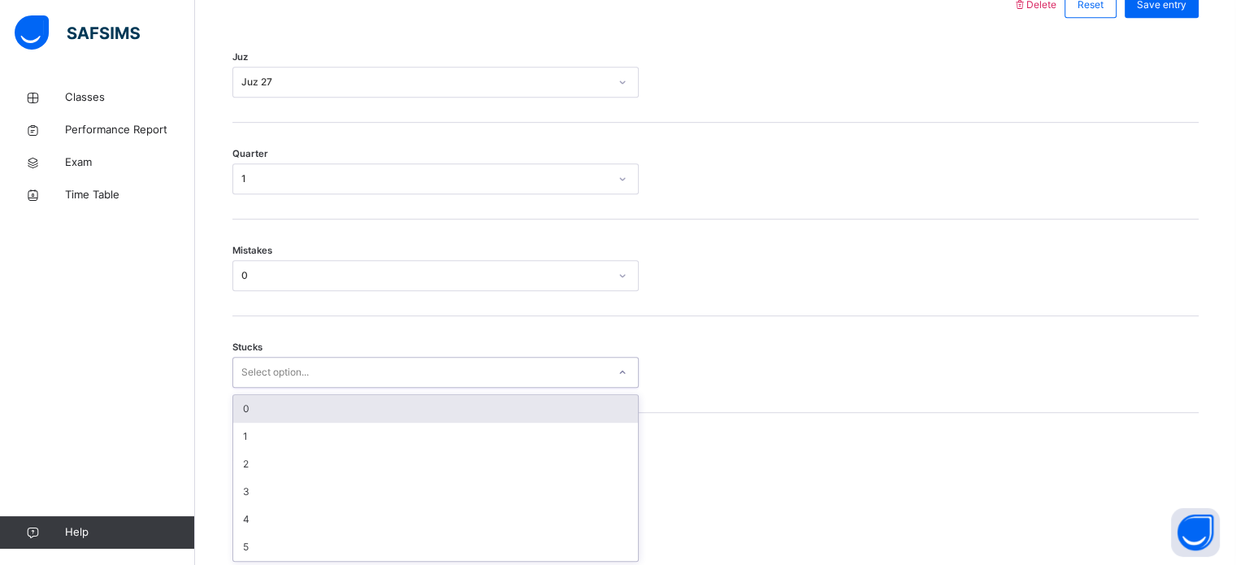
scroll to position [790, 0]
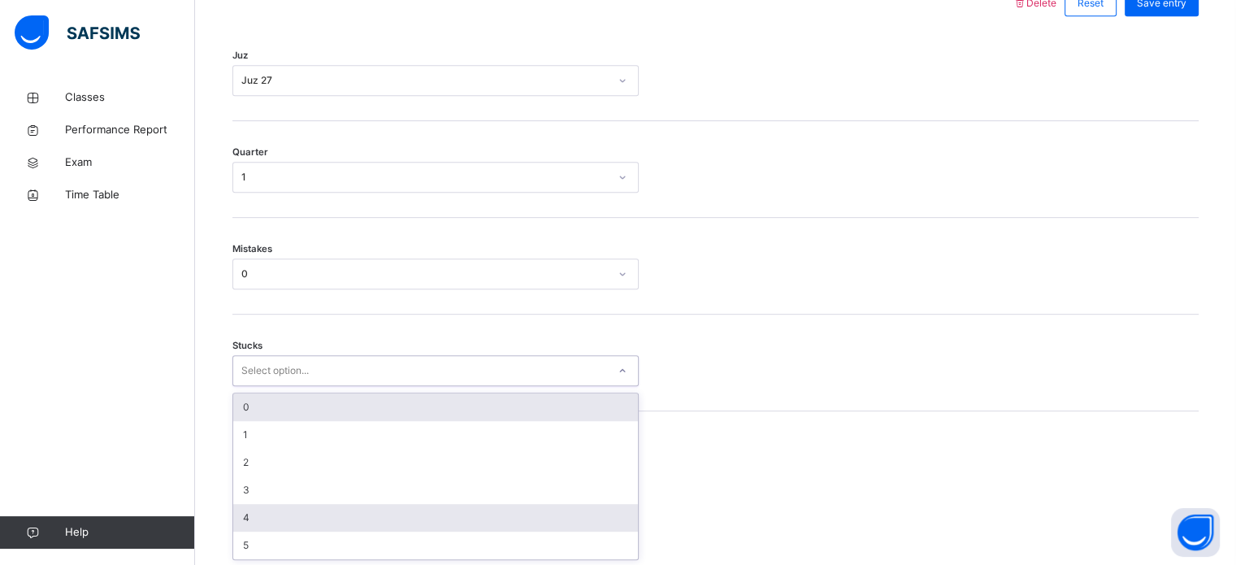
click at [279, 517] on div "4" at bounding box center [435, 518] width 405 height 28
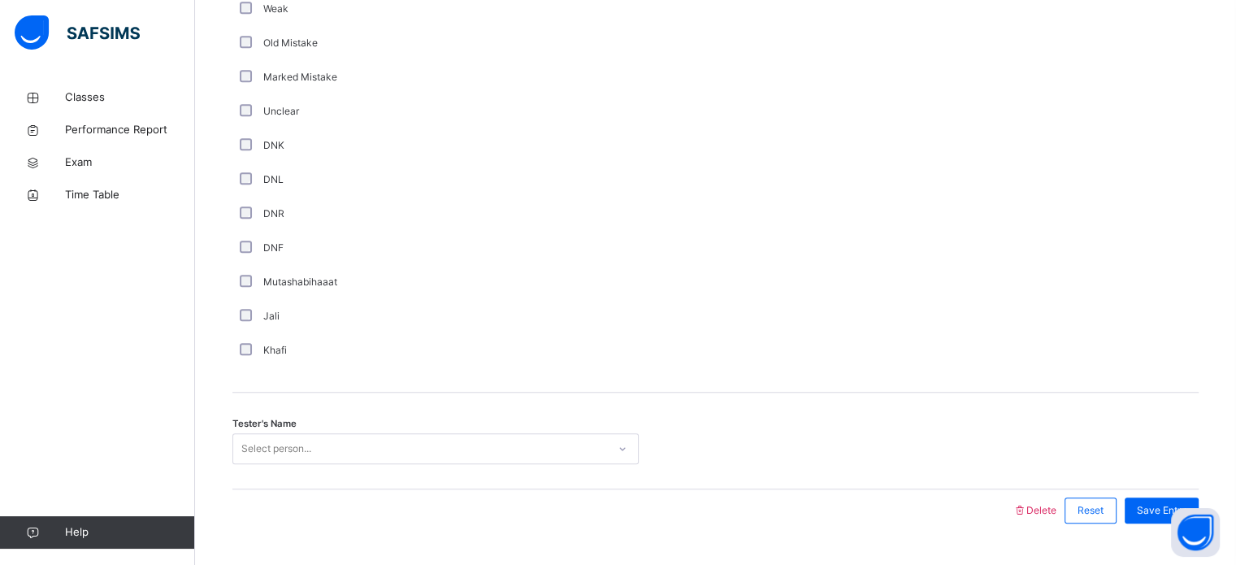
scroll to position [1370, 0]
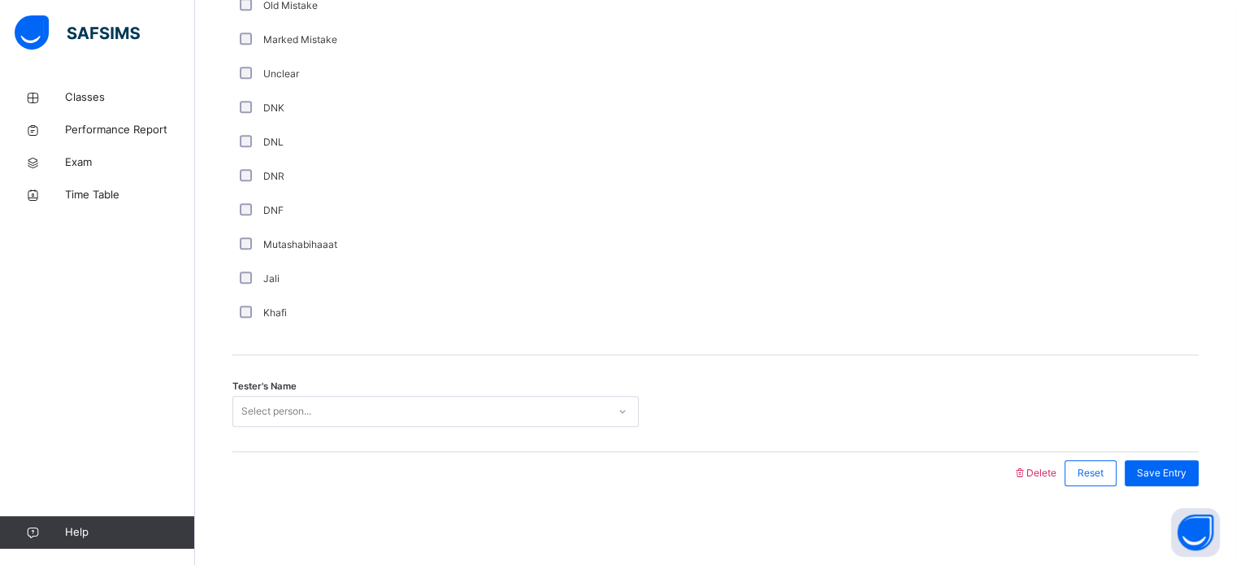
click at [378, 435] on div "Tester's Name Select person..." at bounding box center [715, 403] width 966 height 97
click at [535, 375] on div "Tester's Name Select person..." at bounding box center [715, 403] width 966 height 97
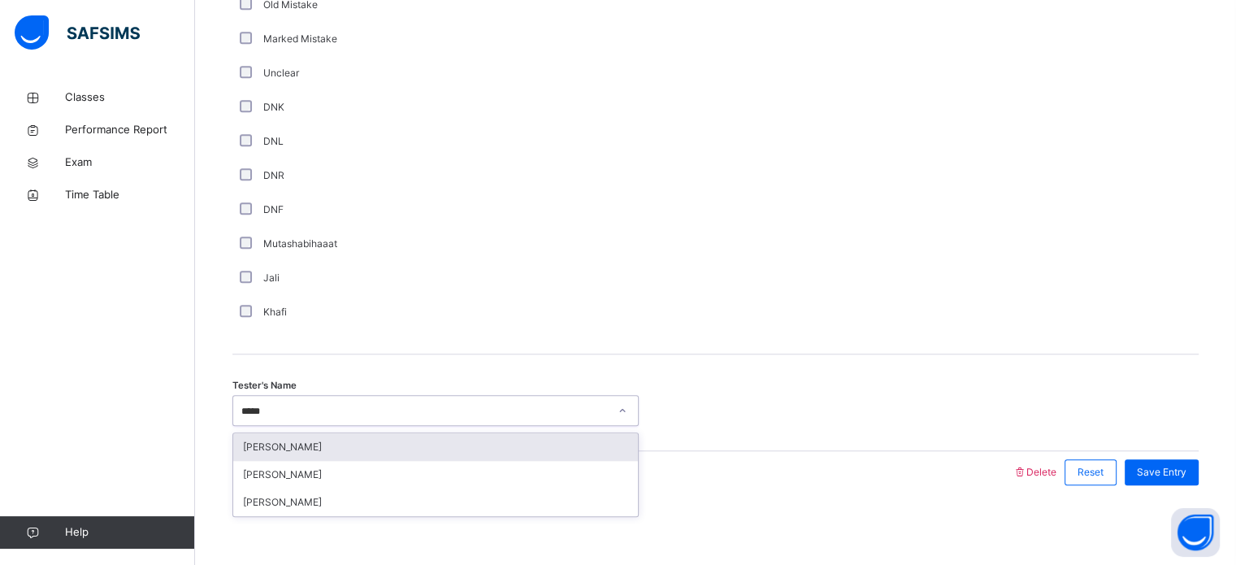
type input "******"
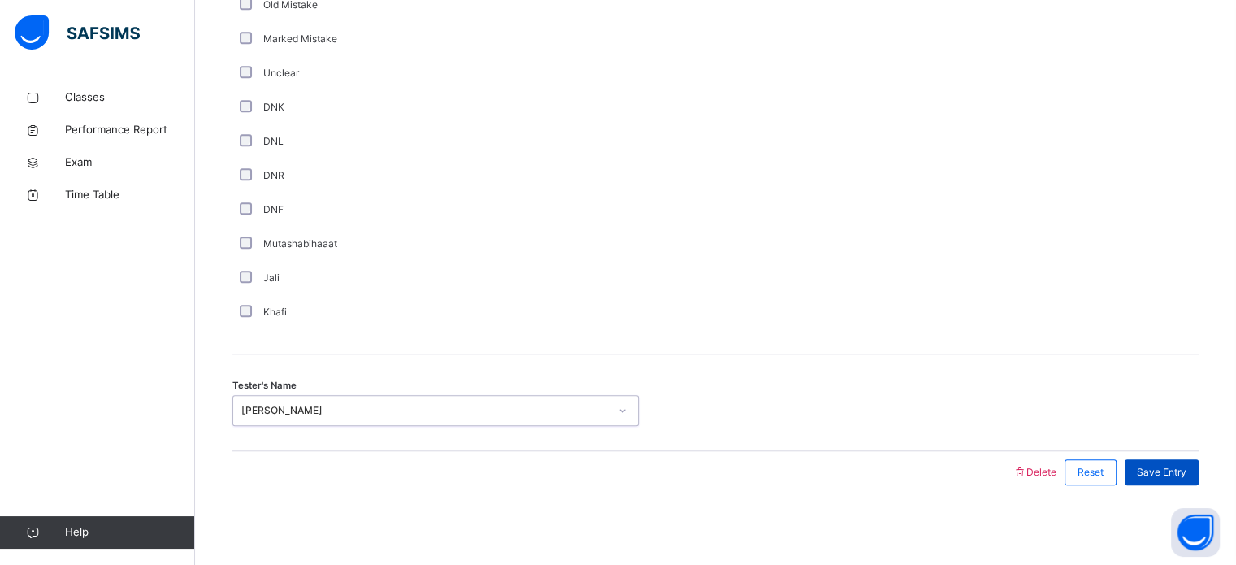
click at [1186, 480] on div "Save Entry" at bounding box center [1161, 472] width 74 height 26
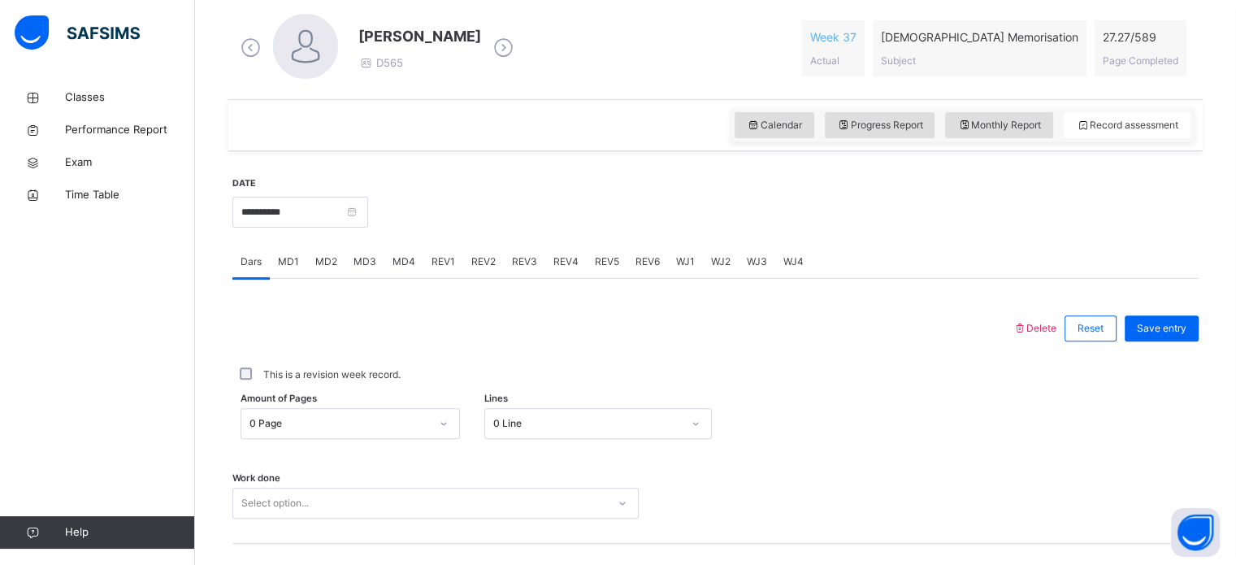
scroll to position [525, 0]
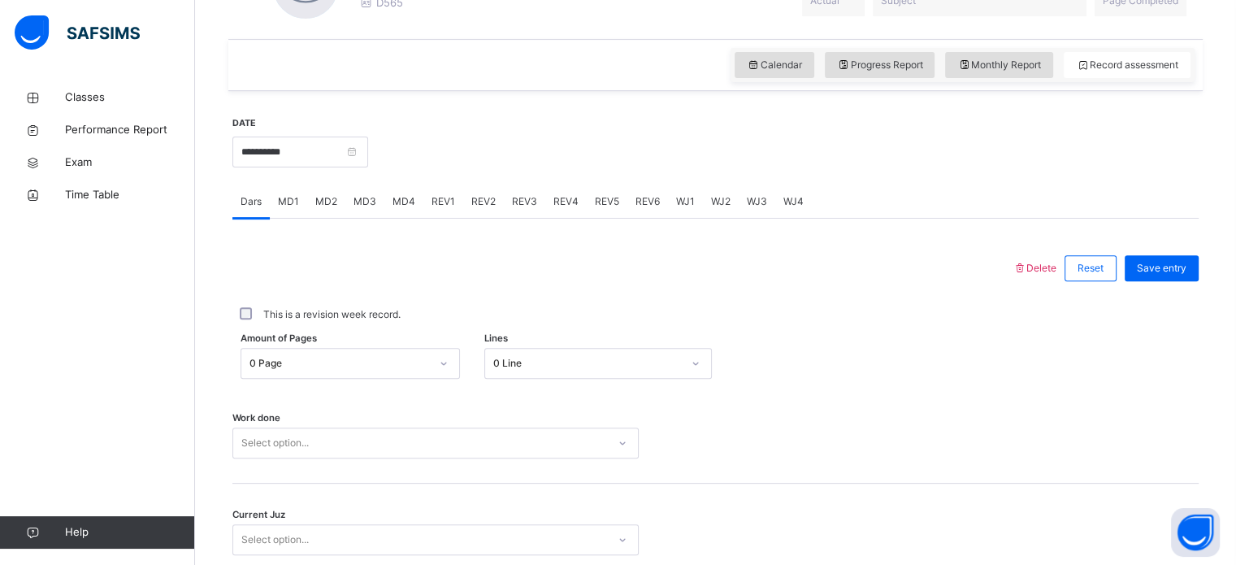
click at [688, 193] on div "WJ1" at bounding box center [685, 201] width 35 height 32
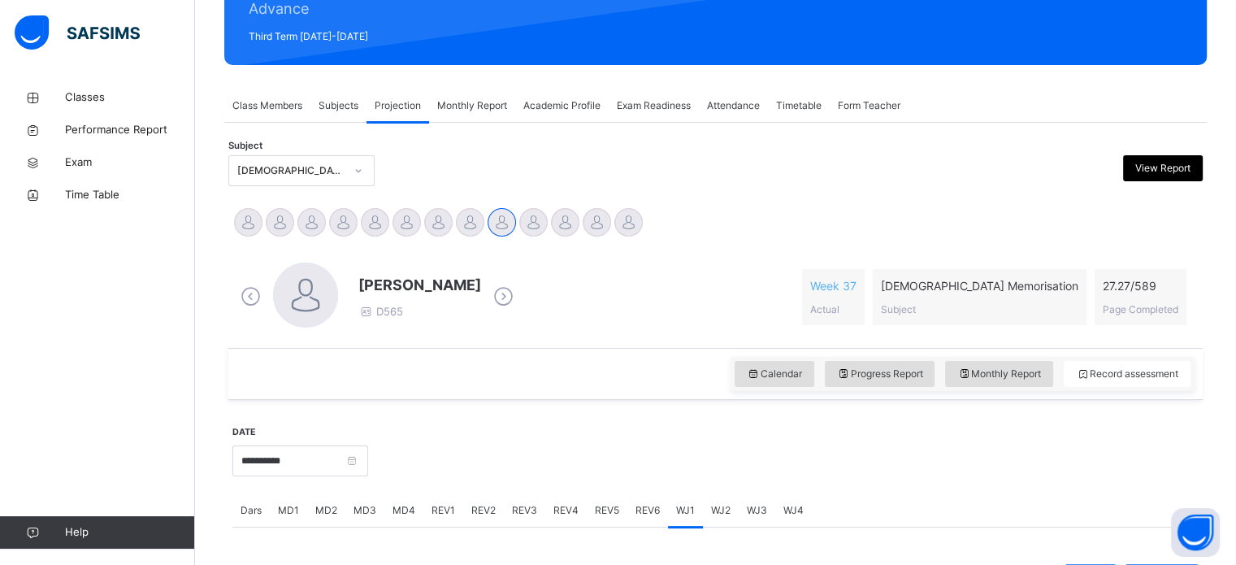
scroll to position [208, 0]
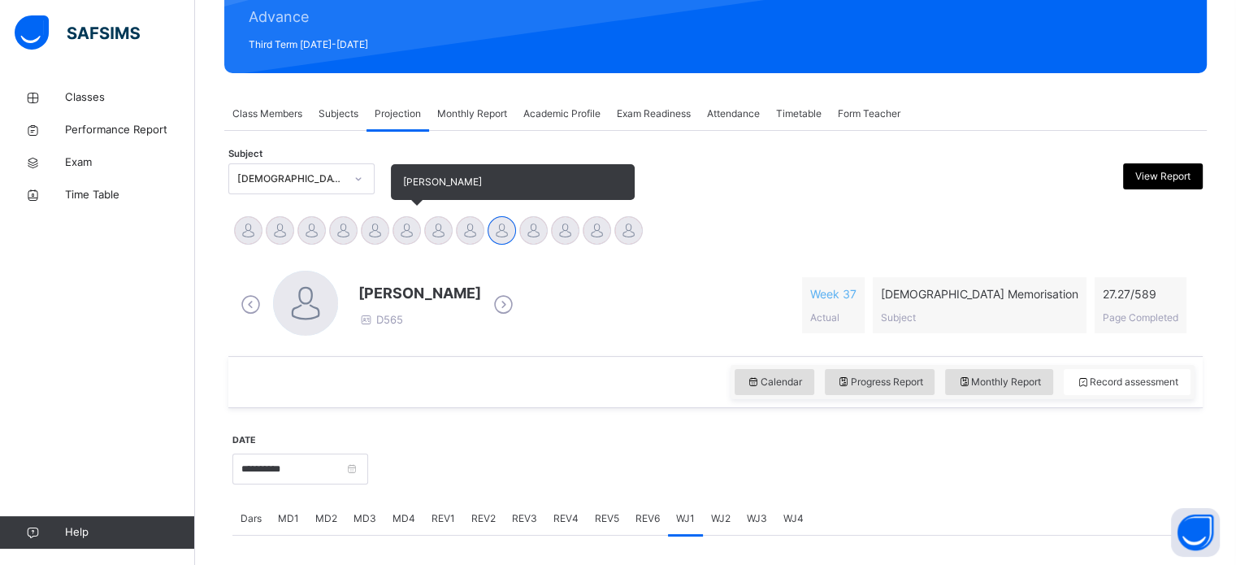
click at [406, 223] on div at bounding box center [406, 230] width 28 height 28
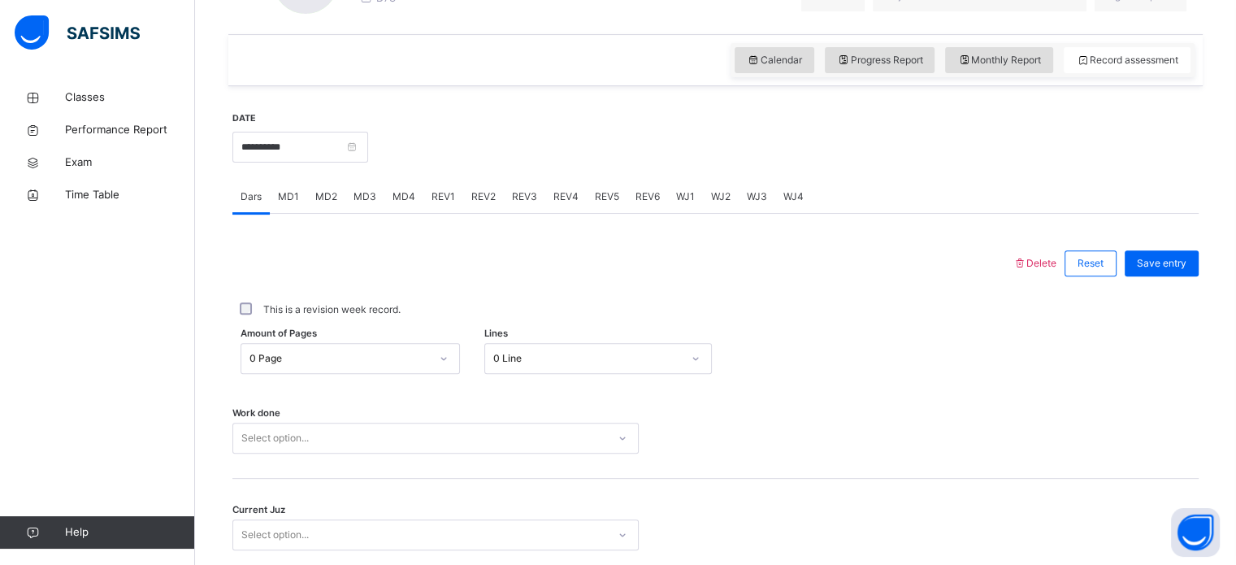
scroll to position [655, 0]
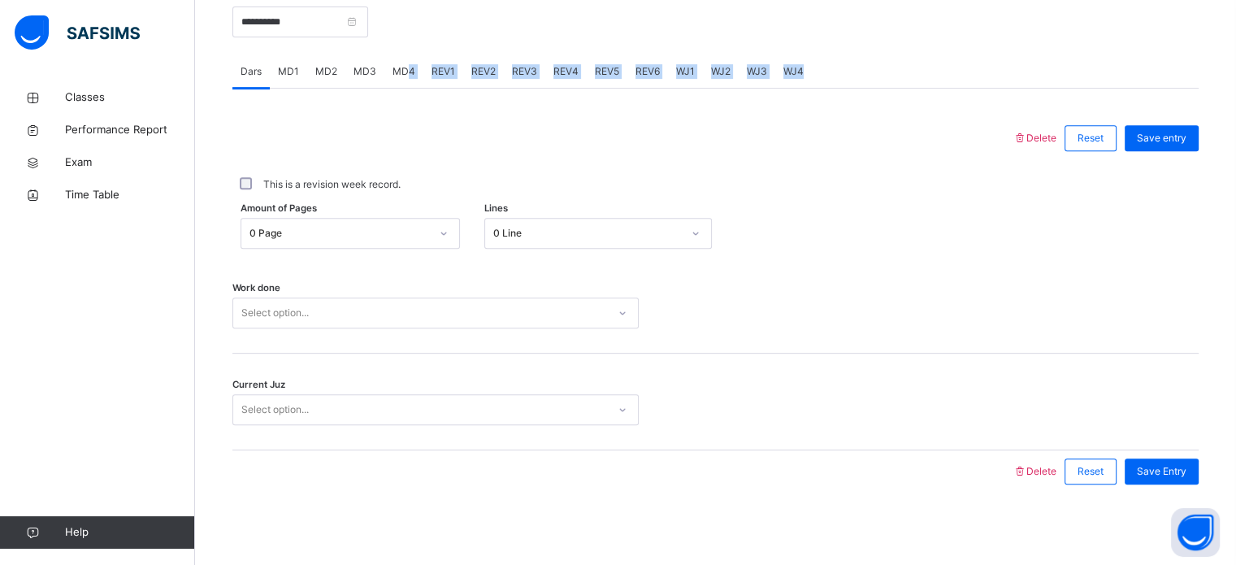
drag, startPoint x: 405, startPoint y: 63, endPoint x: 418, endPoint y: 114, distance: 52.6
click at [418, 114] on div "Dars MD1 MD2 MD3 MD4 REV1 REV2 REV3 REV4 REV5 REV6 WJ1 WJ2 WJ3 WJ4 Dars More Op…" at bounding box center [715, 273] width 966 height 437
click at [409, 93] on div "Delete Reset Save entry This is a revision week record. Amount of Pages 0 Page …" at bounding box center [715, 291] width 966 height 404
click at [406, 67] on span "MD4" at bounding box center [403, 71] width 23 height 15
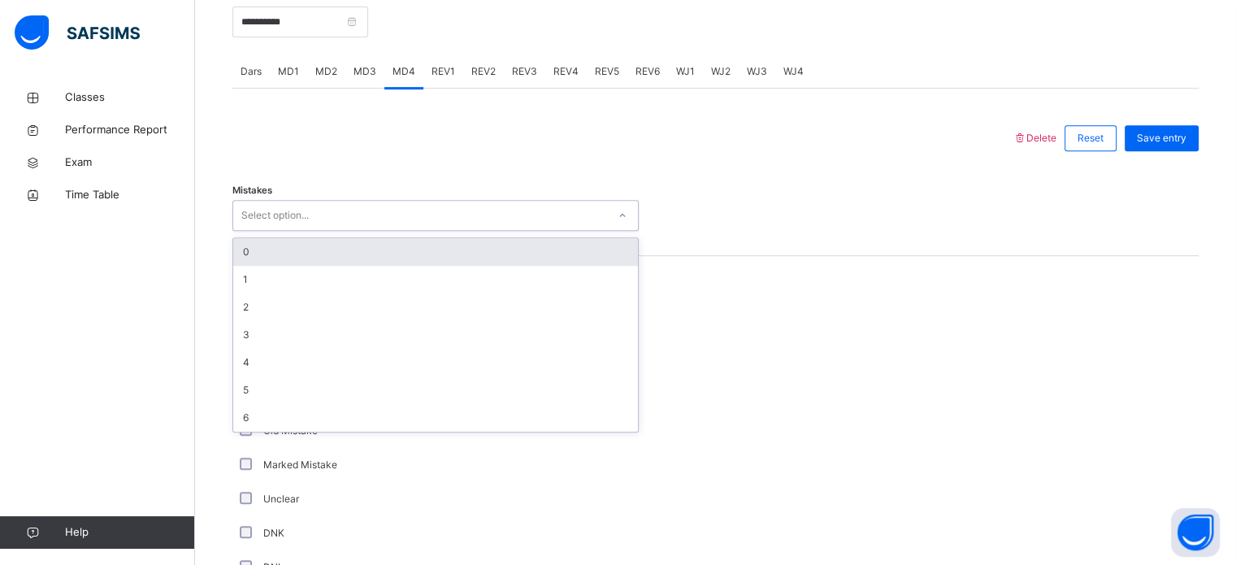
click at [397, 230] on div "Select option..." at bounding box center [435, 215] width 406 height 31
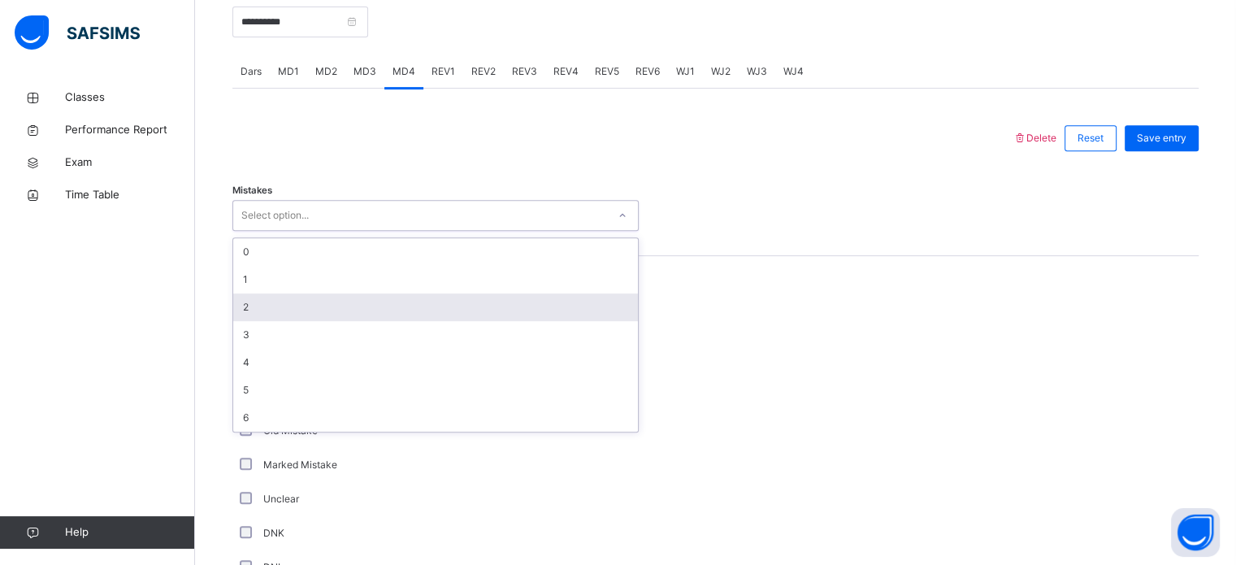
click at [365, 304] on div "2" at bounding box center [435, 307] width 405 height 28
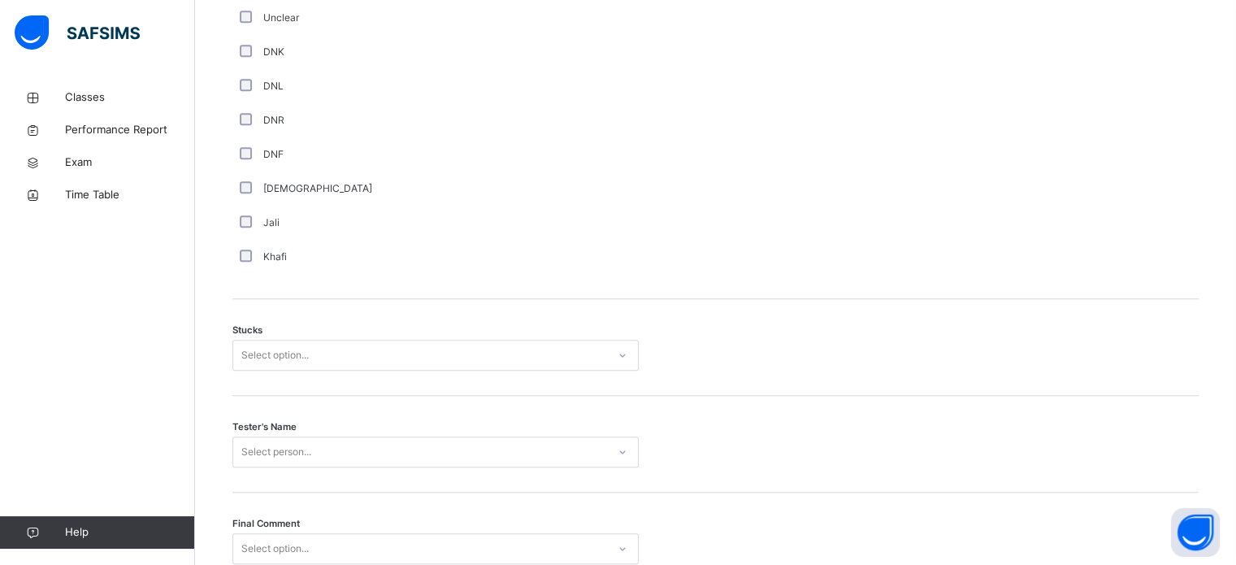
scroll to position [1274, 0]
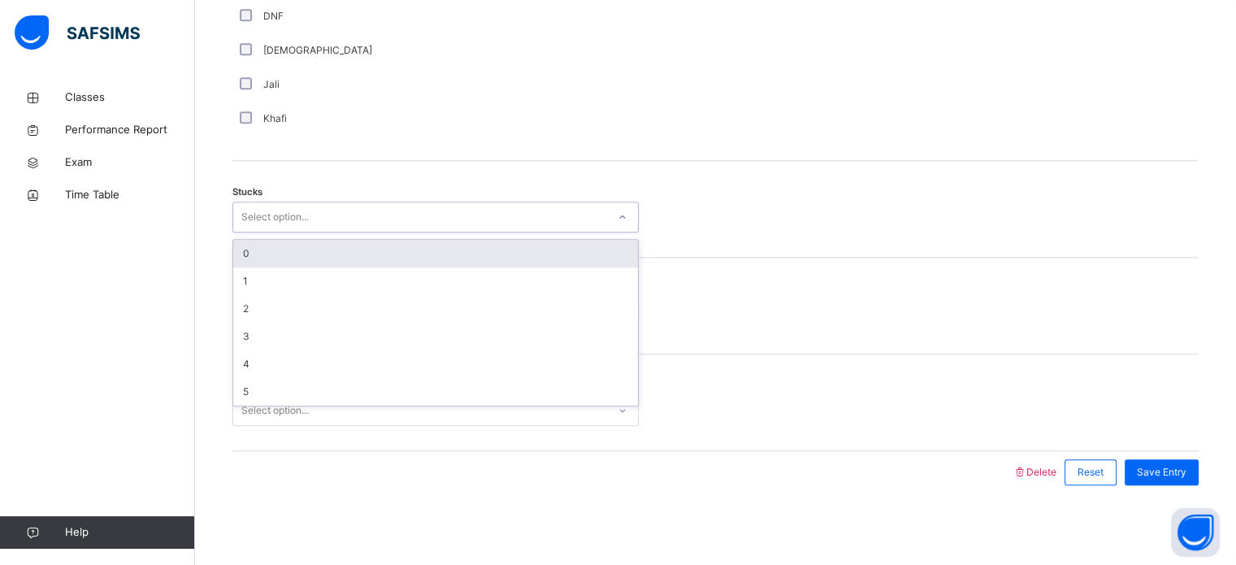
click at [309, 227] on div "Select option..." at bounding box center [274, 216] width 67 height 31
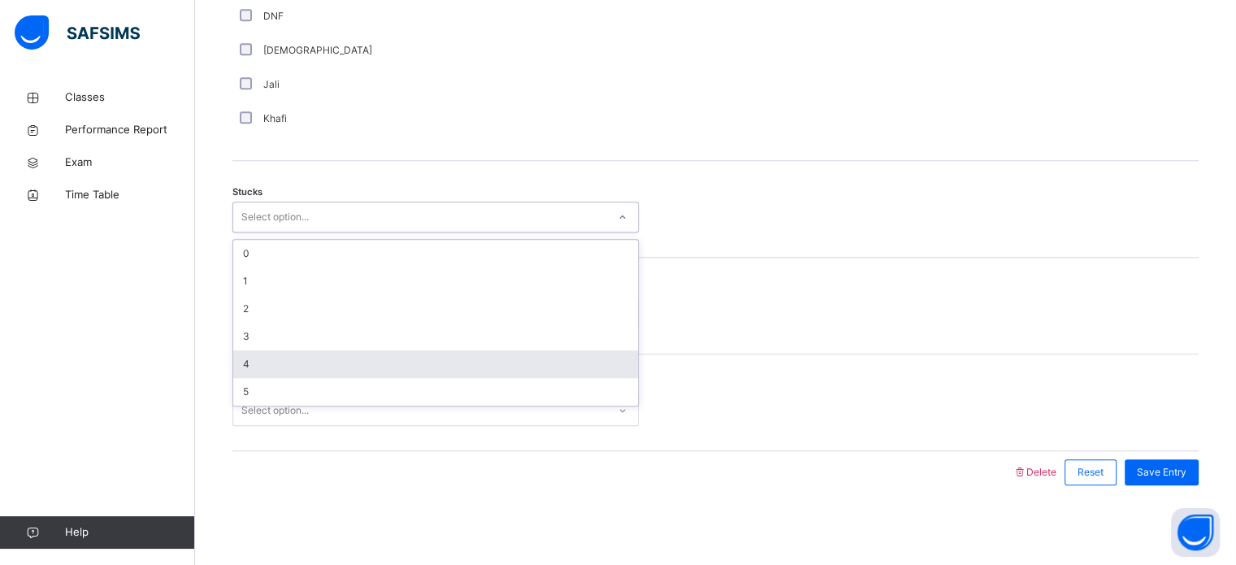
click at [297, 363] on div "4" at bounding box center [435, 364] width 405 height 28
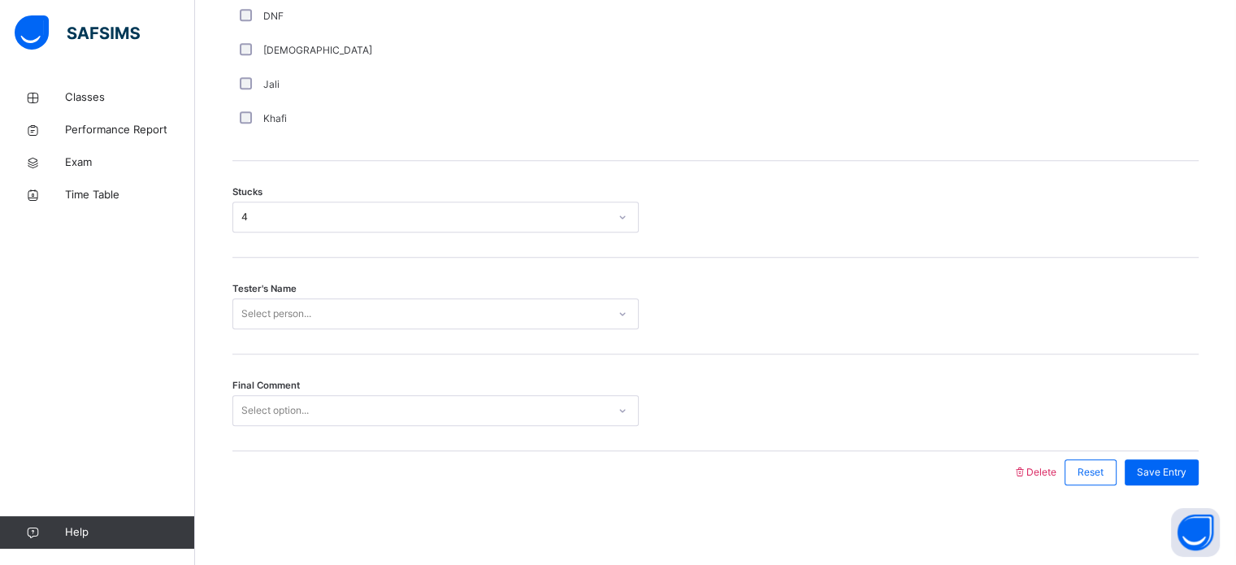
click at [383, 298] on div "Select person..." at bounding box center [435, 313] width 406 height 31
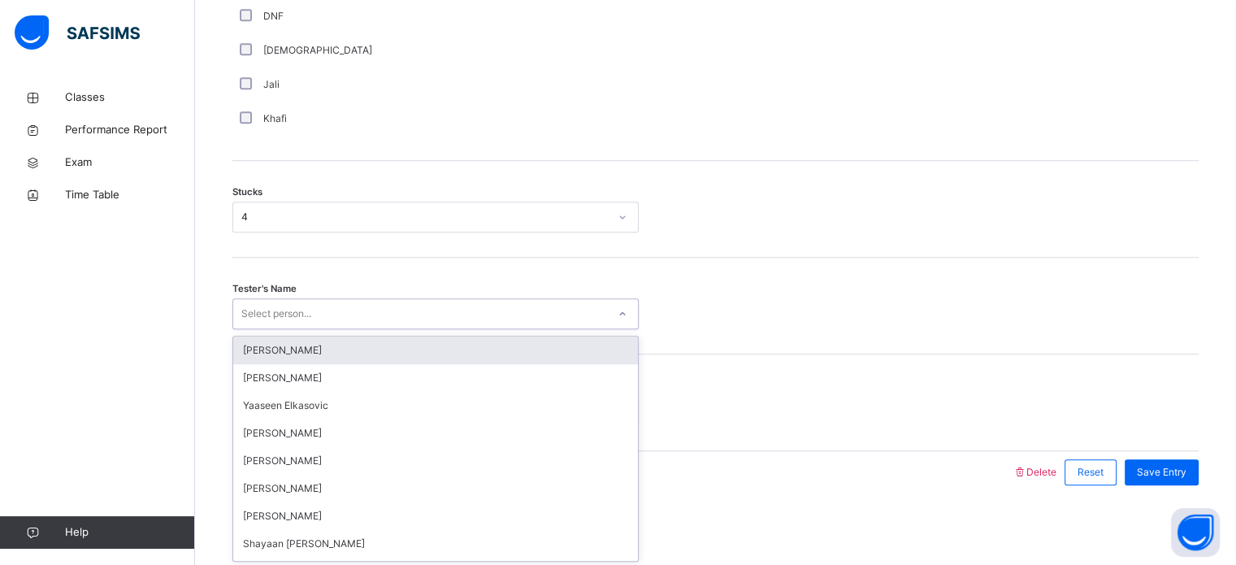
click at [377, 303] on div "Select person..." at bounding box center [420, 313] width 374 height 25
type input "***"
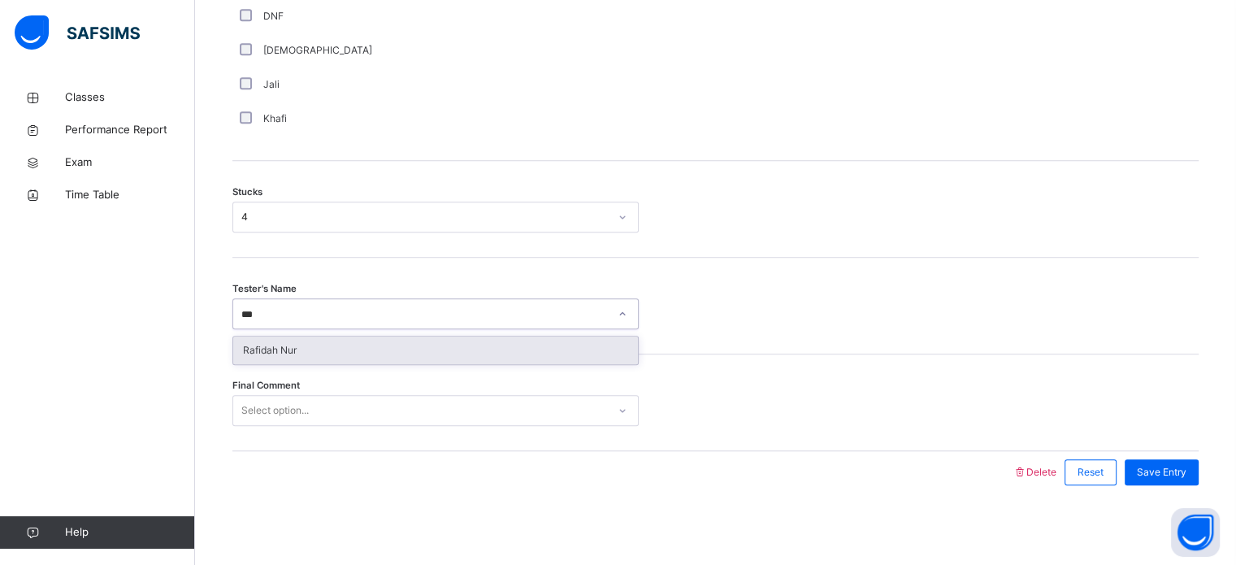
click at [349, 359] on div "Rafidah Nur" at bounding box center [435, 350] width 405 height 28
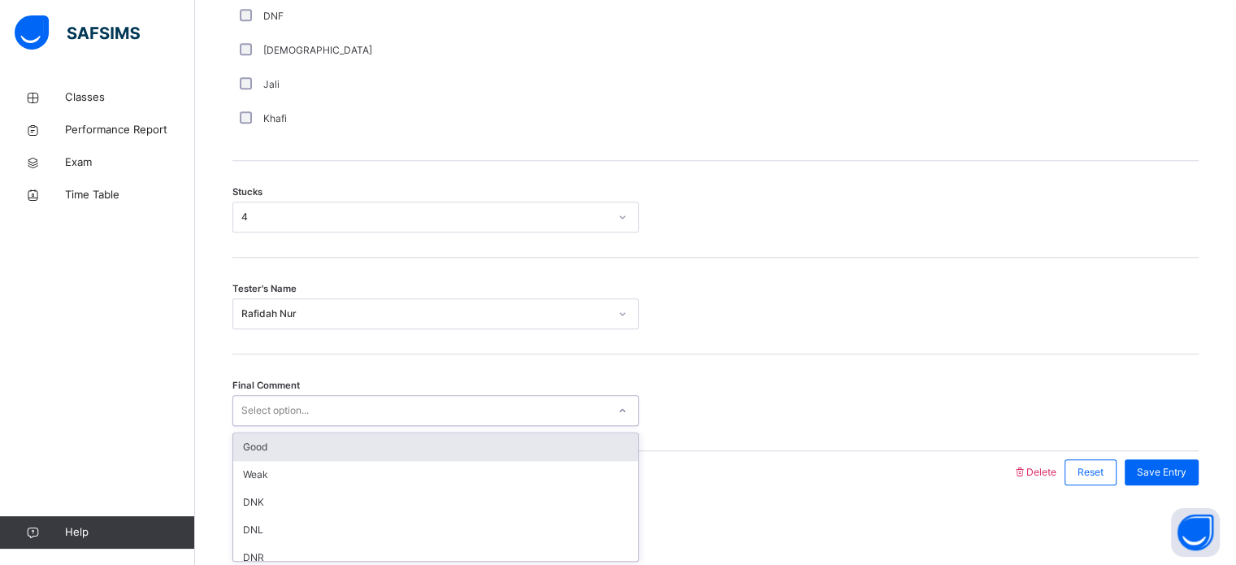
click at [323, 405] on div "Select option..." at bounding box center [420, 410] width 374 height 25
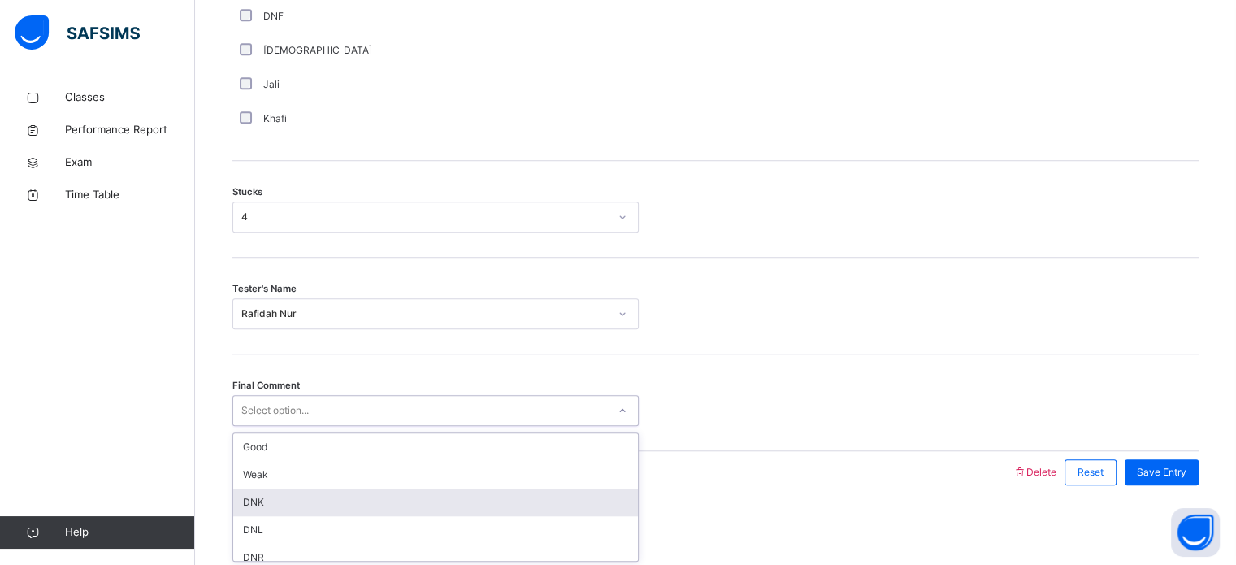
scroll to position [9, 0]
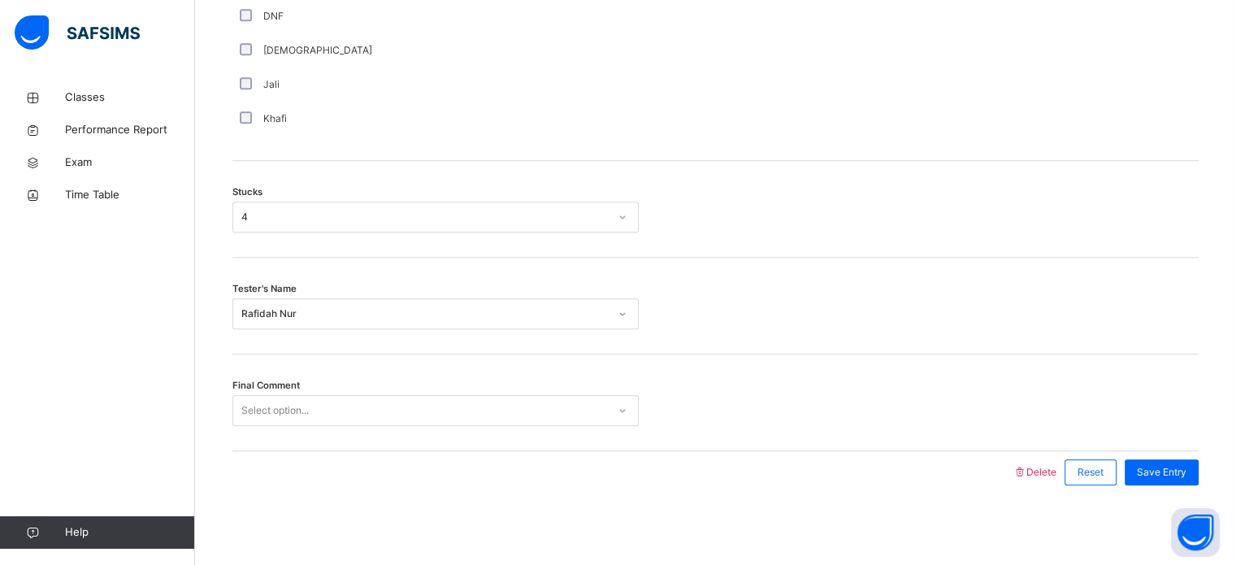
click at [357, 362] on div "Final Comment Select option..." at bounding box center [715, 402] width 966 height 97
click at [1183, 459] on div "Save Entry" at bounding box center [1161, 472] width 74 height 26
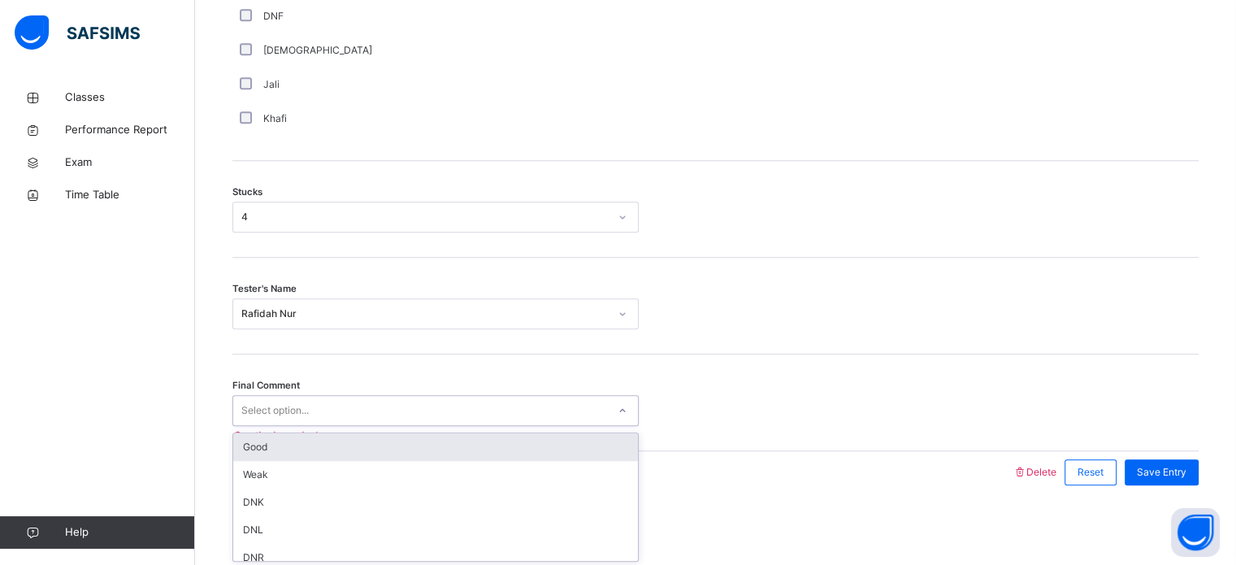
click at [241, 441] on div "Good" at bounding box center [435, 447] width 405 height 28
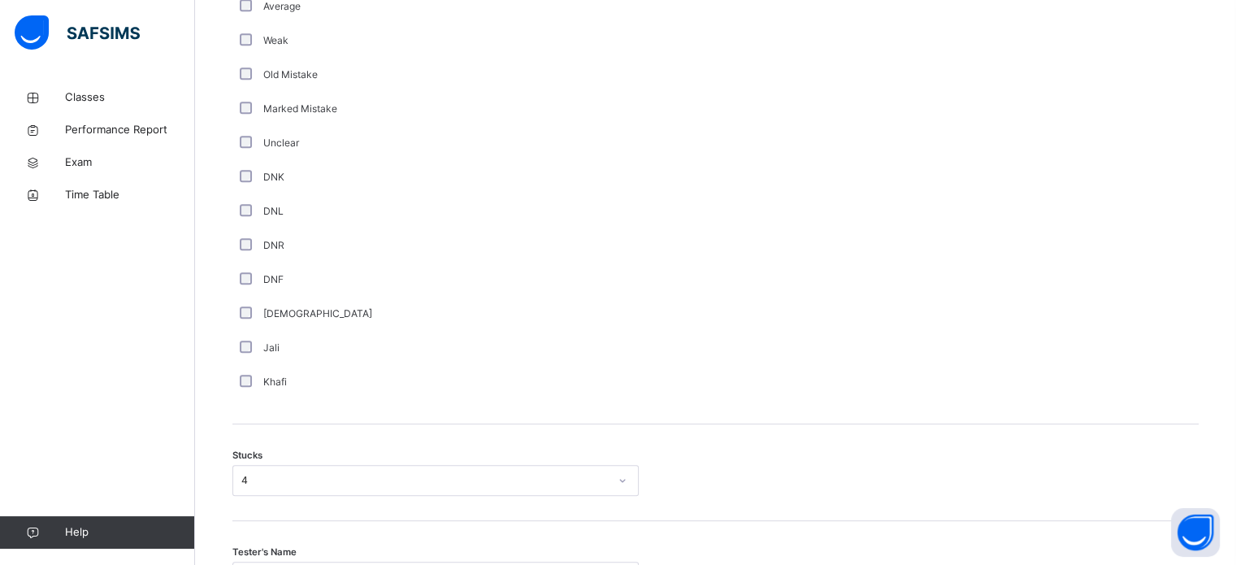
scroll to position [1274, 0]
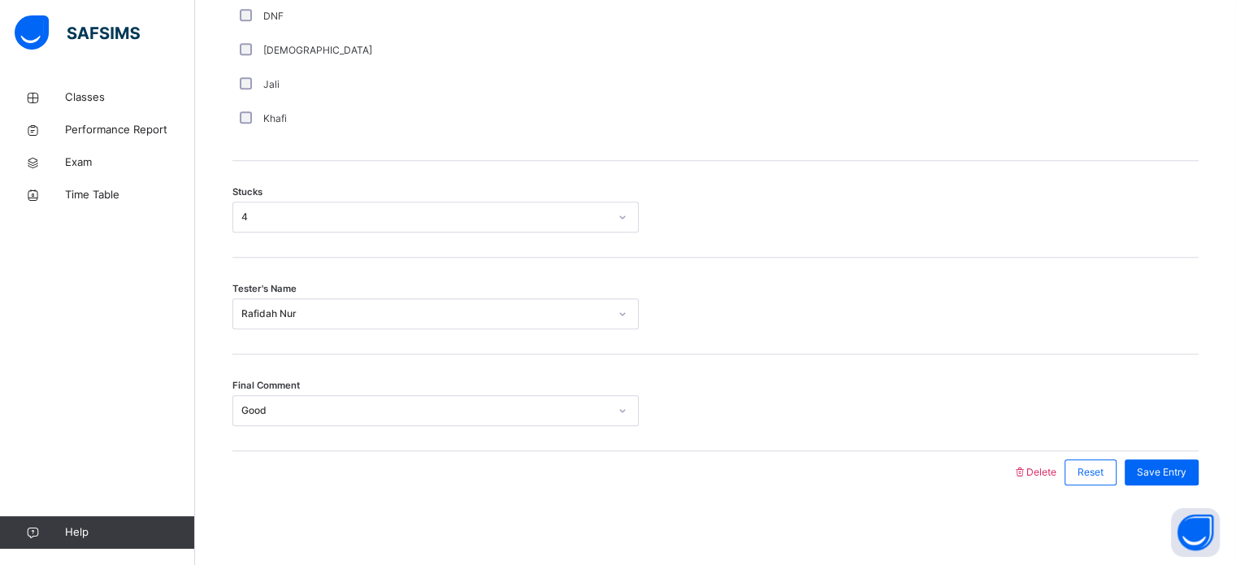
click at [1198, 445] on div "Final Comment Good" at bounding box center [715, 402] width 966 height 97
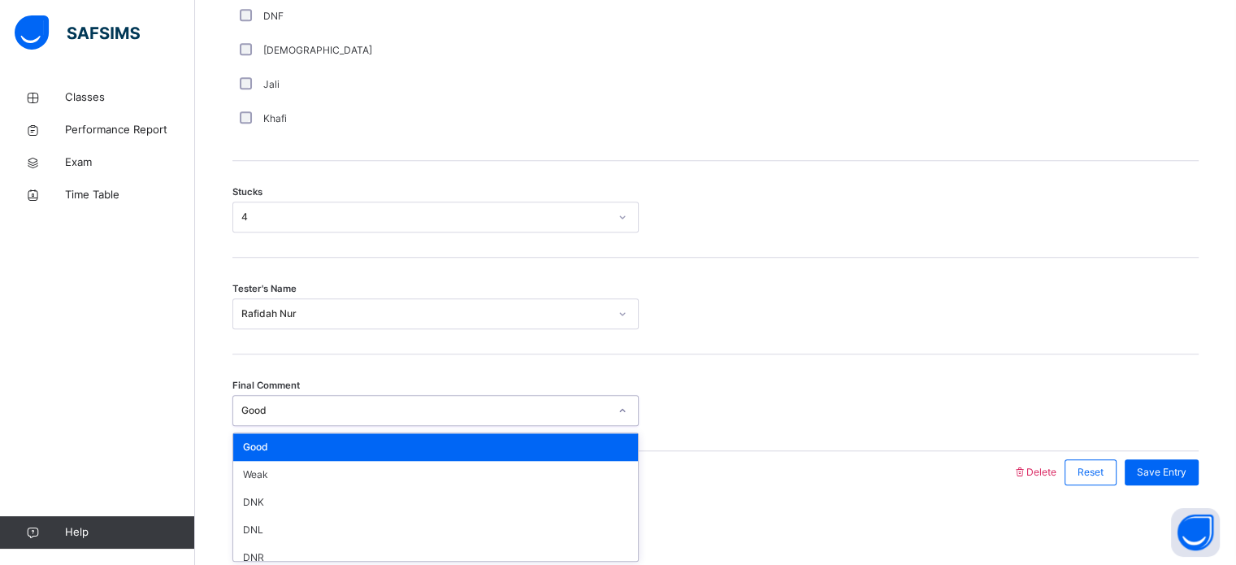
click at [361, 415] on div "Good" at bounding box center [424, 410] width 367 height 15
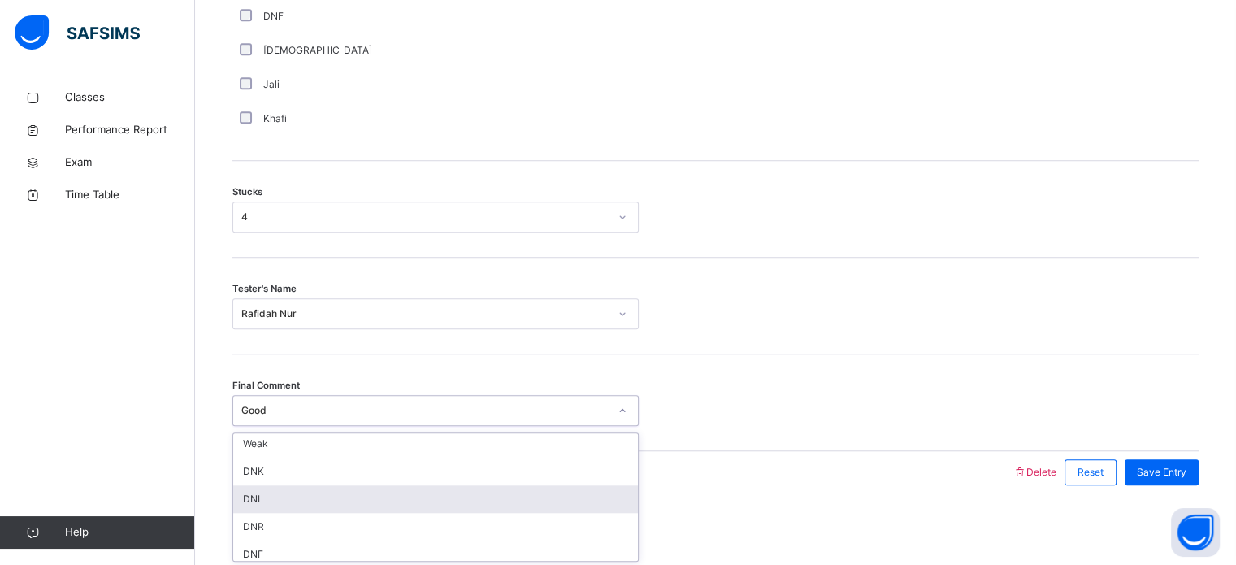
scroll to position [38, 0]
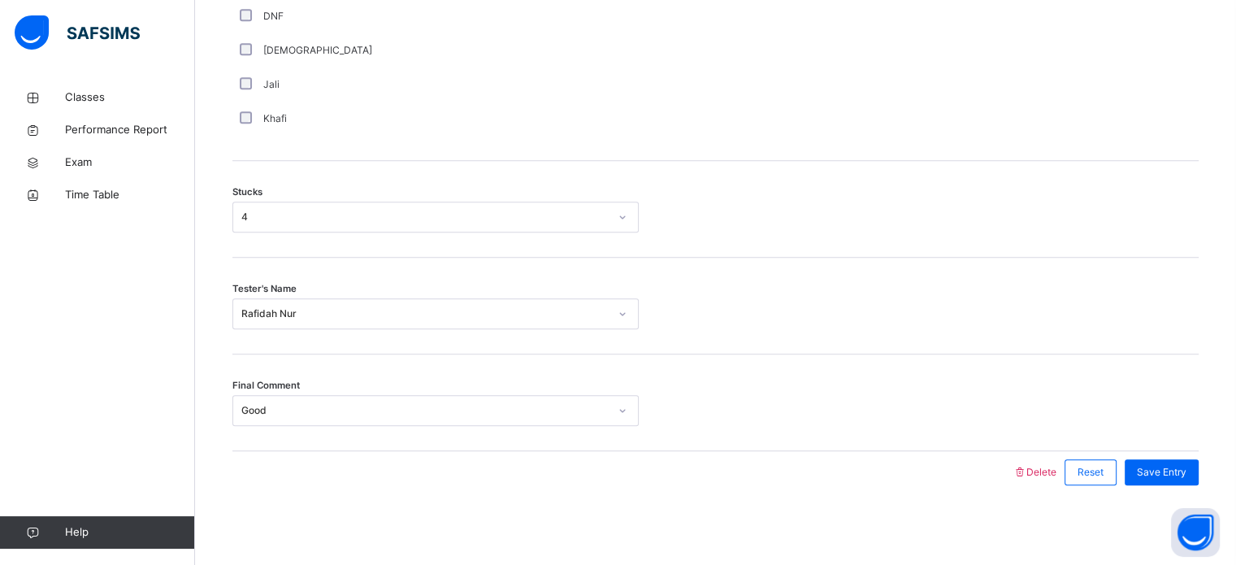
click at [1101, 421] on div "Final Comment Good" at bounding box center [715, 410] width 966 height 31
click at [1154, 473] on span "Save Entry" at bounding box center [1162, 472] width 50 height 15
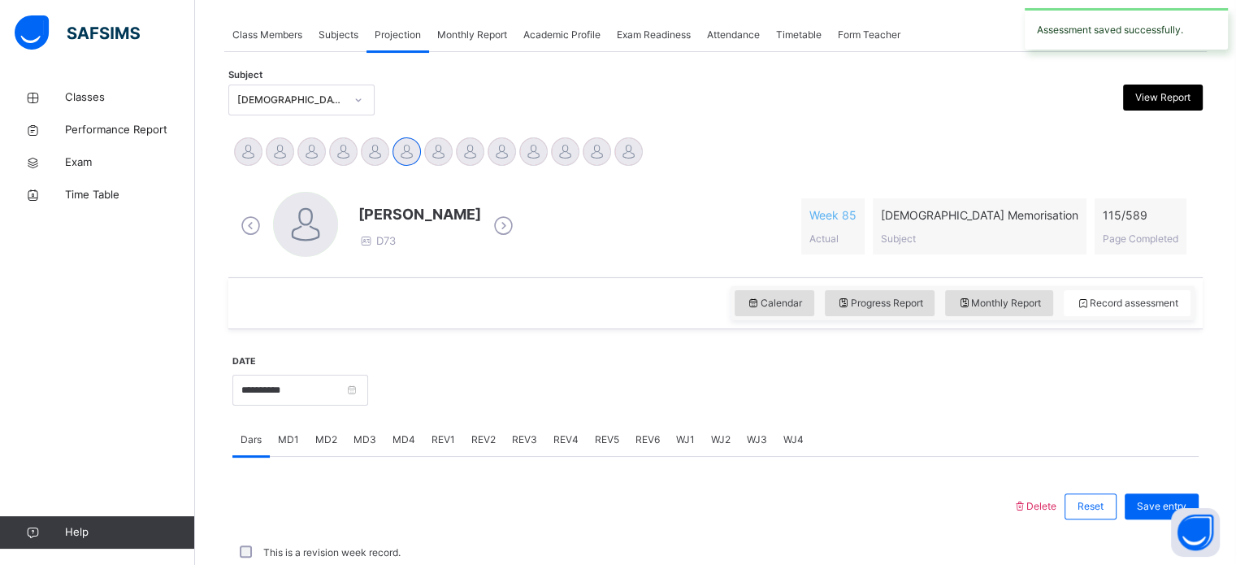
scroll to position [655, 0]
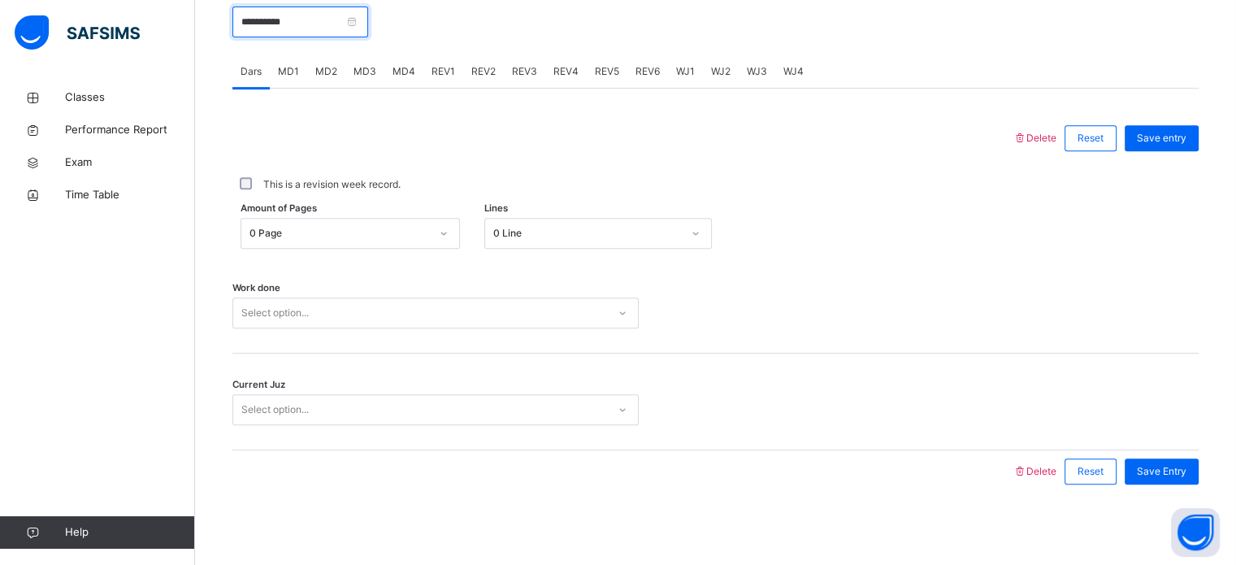
click at [349, 32] on input "**********" at bounding box center [300, 21] width 136 height 31
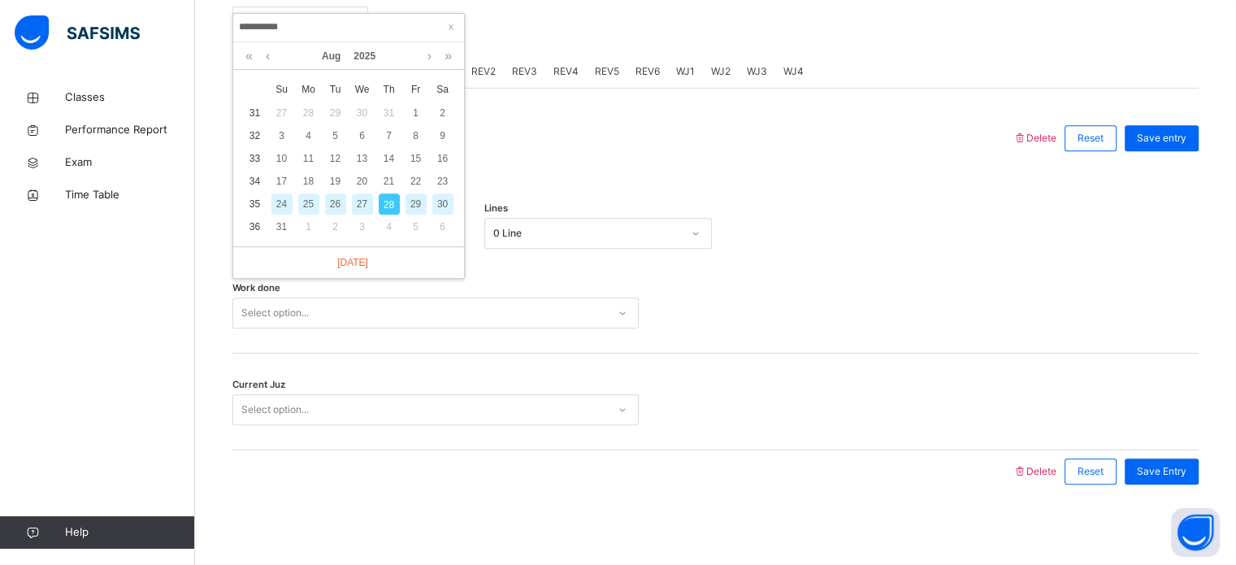
click at [338, 201] on div "26" at bounding box center [335, 203] width 21 height 21
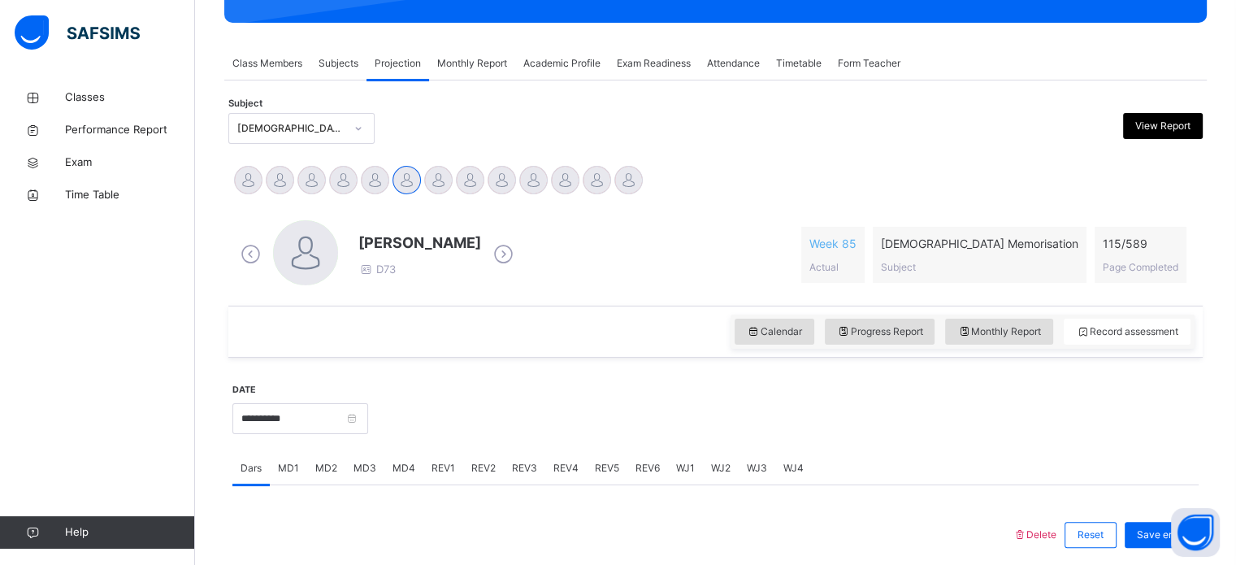
scroll to position [258, 0]
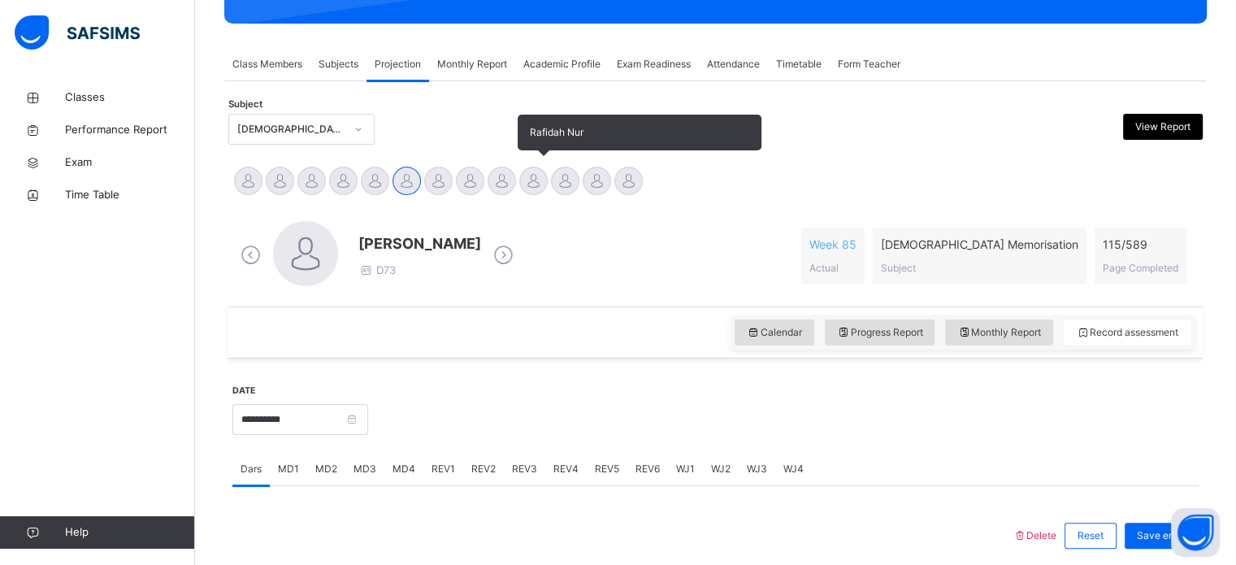
click at [531, 180] on div at bounding box center [533, 181] width 28 height 28
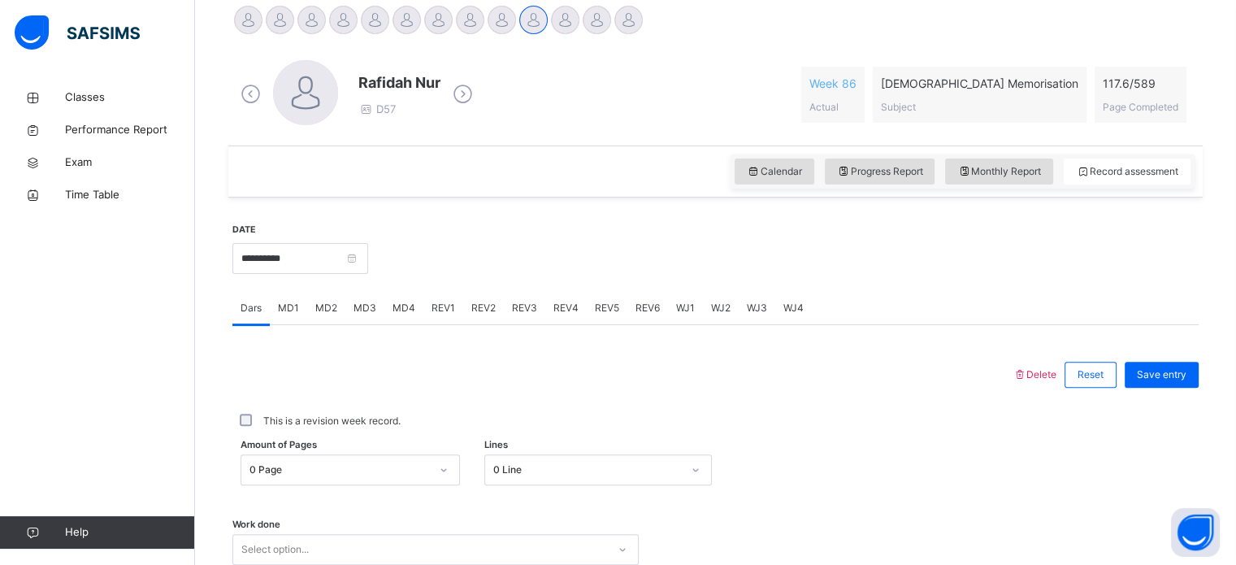
scroll to position [655, 0]
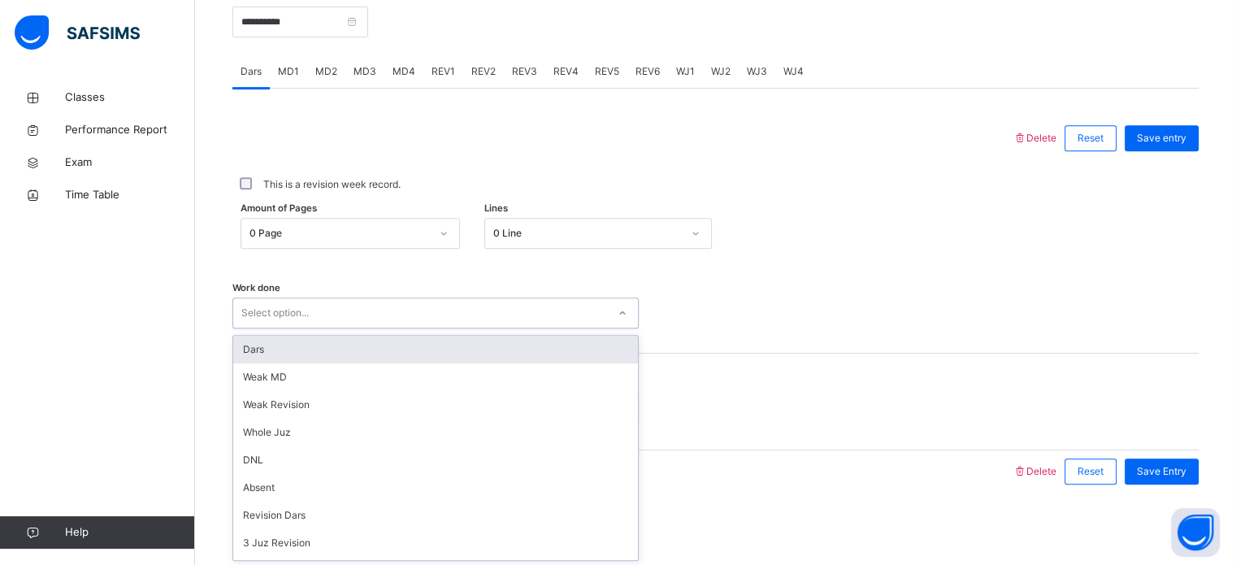
click at [468, 322] on div "Select option..." at bounding box center [420, 313] width 374 height 25
click at [367, 344] on div "Dars" at bounding box center [435, 350] width 405 height 28
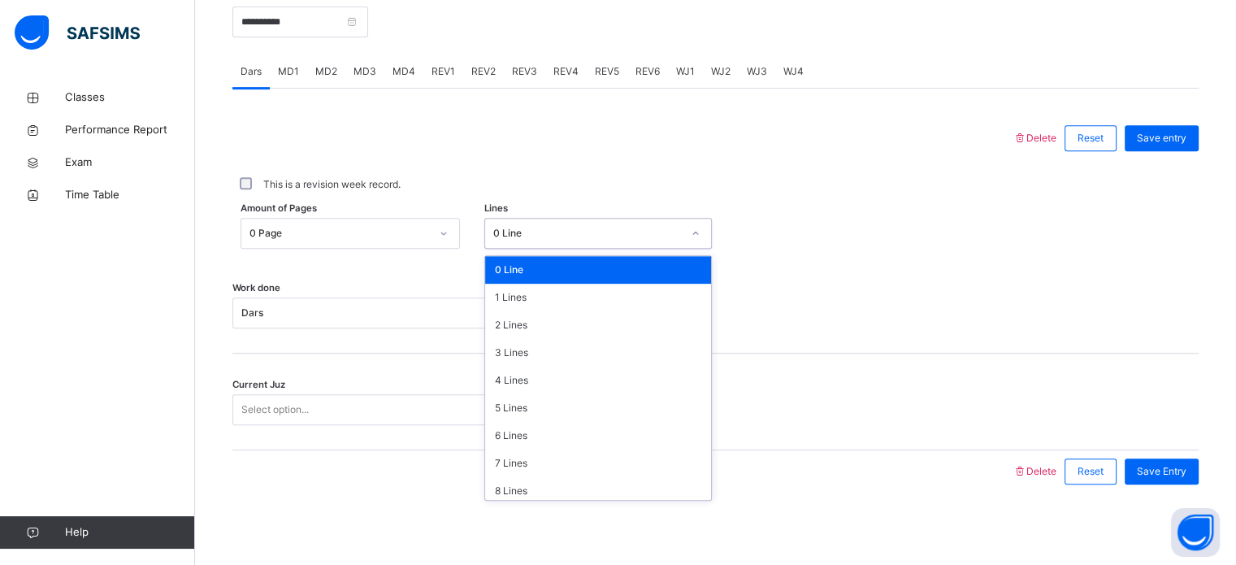
click at [550, 233] on div "0 Line" at bounding box center [587, 233] width 188 height 15
click at [557, 417] on div "5 Lines" at bounding box center [598, 408] width 226 height 28
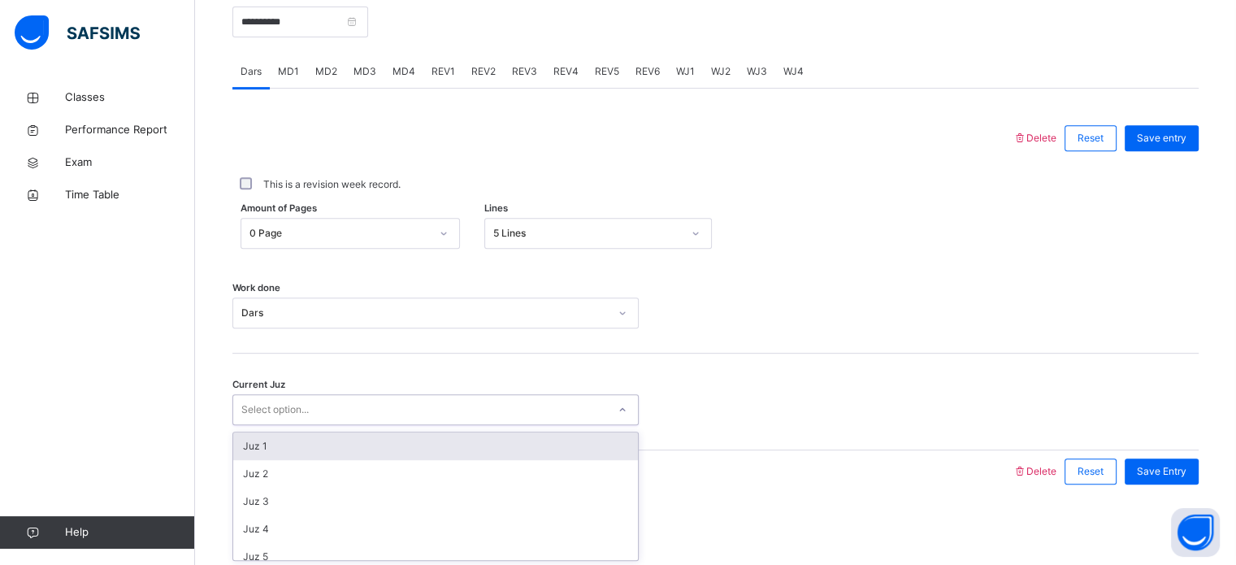
click at [544, 412] on div "Select option..." at bounding box center [420, 409] width 374 height 25
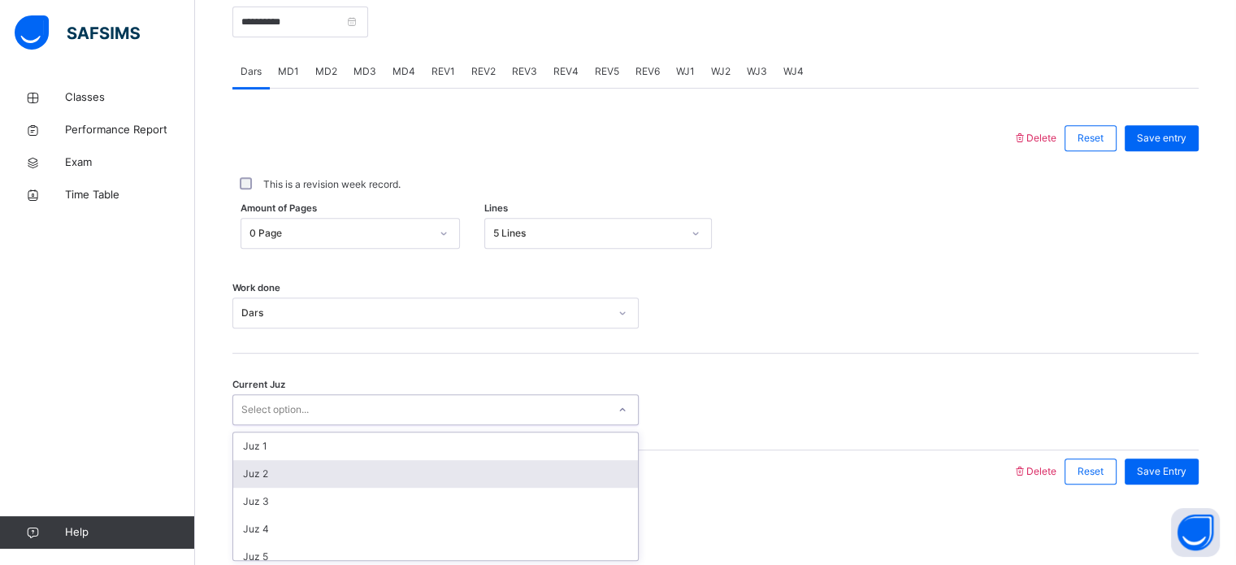
click at [444, 485] on div "Juz 2" at bounding box center [435, 474] width 405 height 28
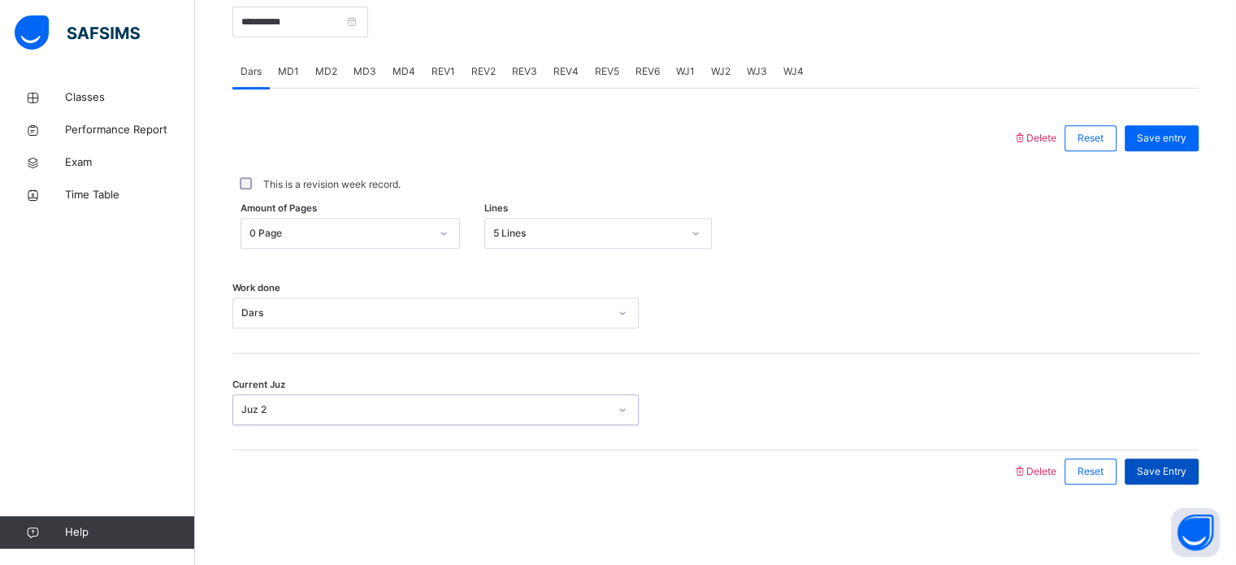
click at [1171, 464] on span "Save Entry" at bounding box center [1162, 471] width 50 height 15
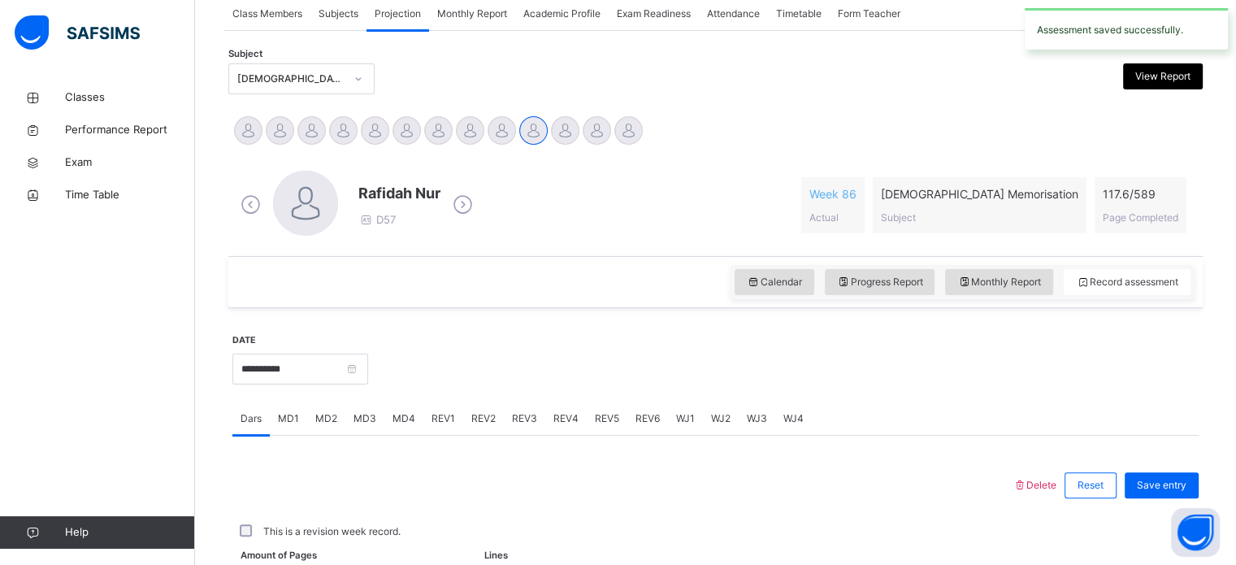
scroll to position [305, 0]
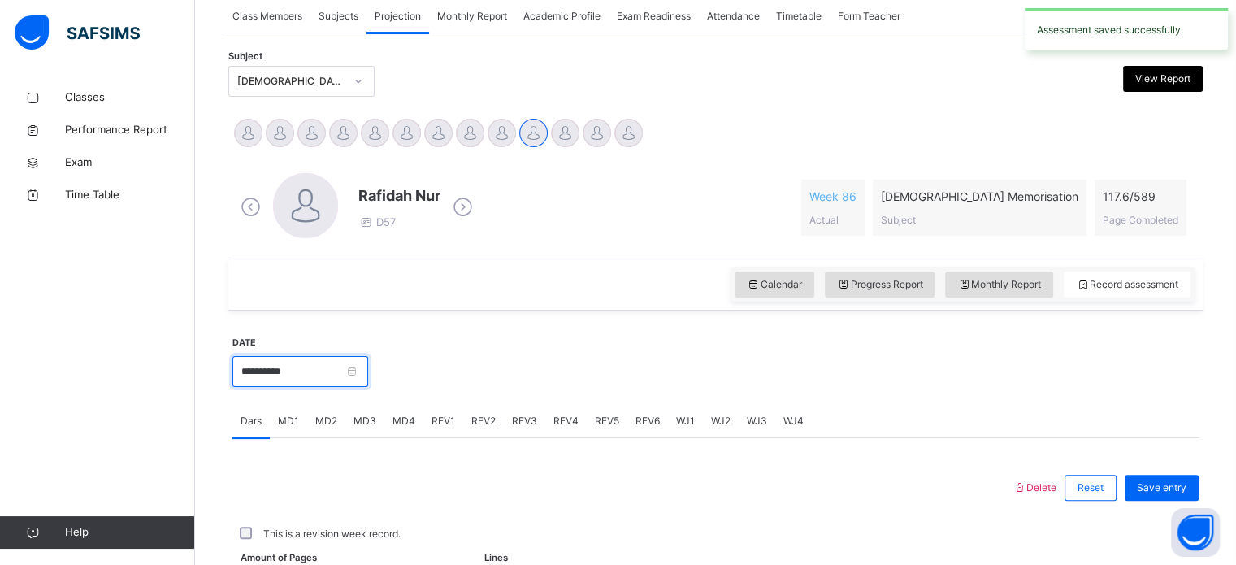
click at [367, 360] on input "**********" at bounding box center [300, 371] width 136 height 31
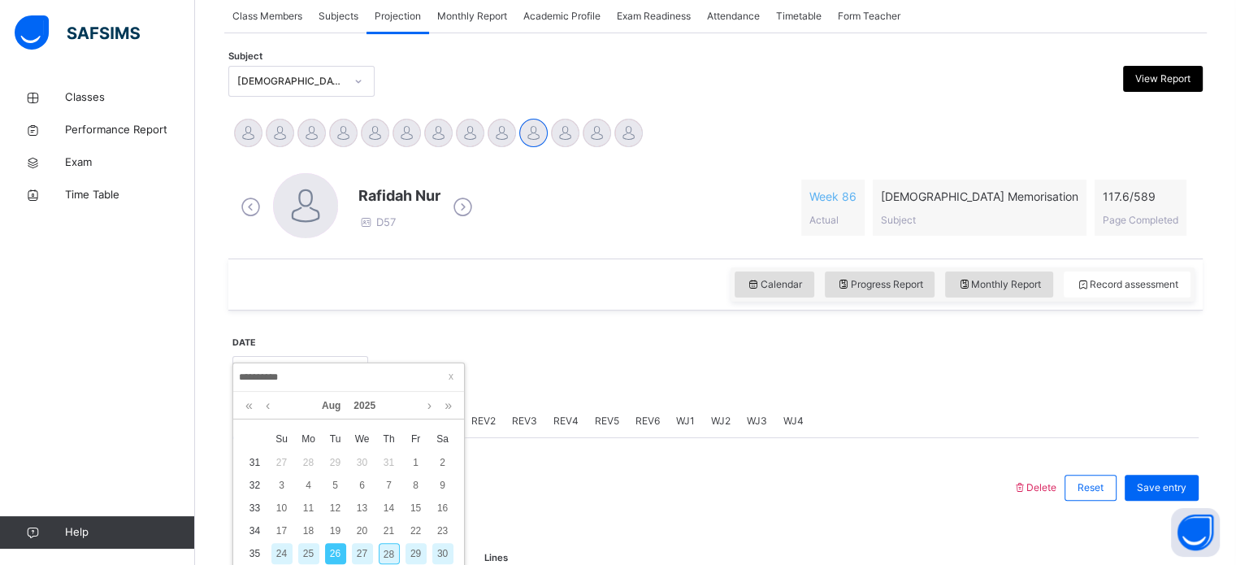
click at [388, 548] on div "28" at bounding box center [389, 553] width 21 height 21
type input "**********"
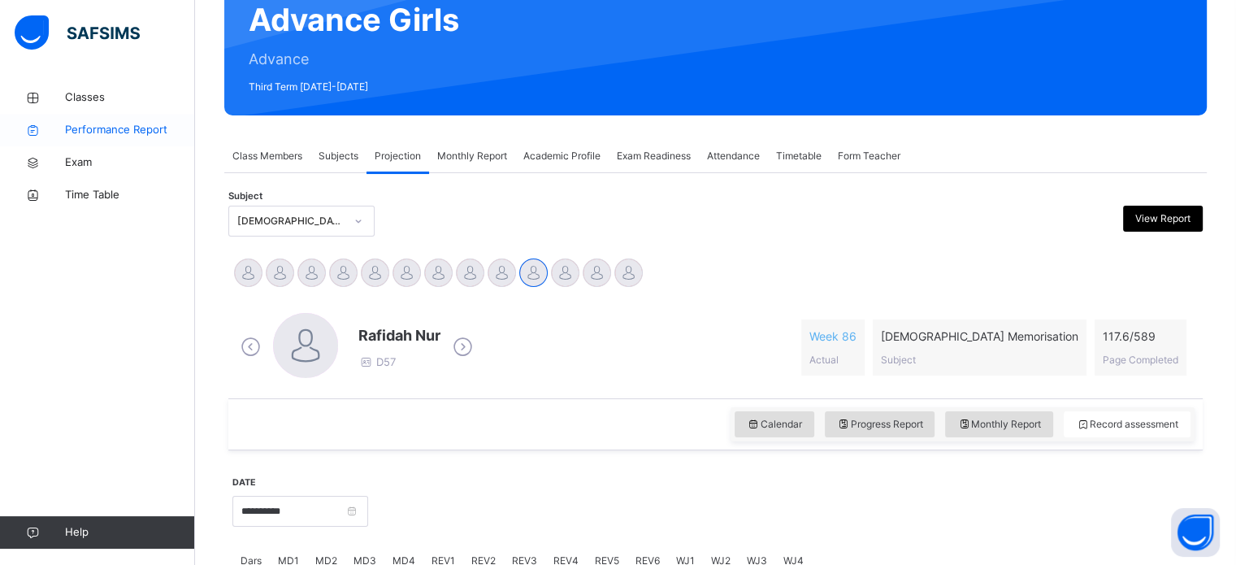
scroll to position [169, 0]
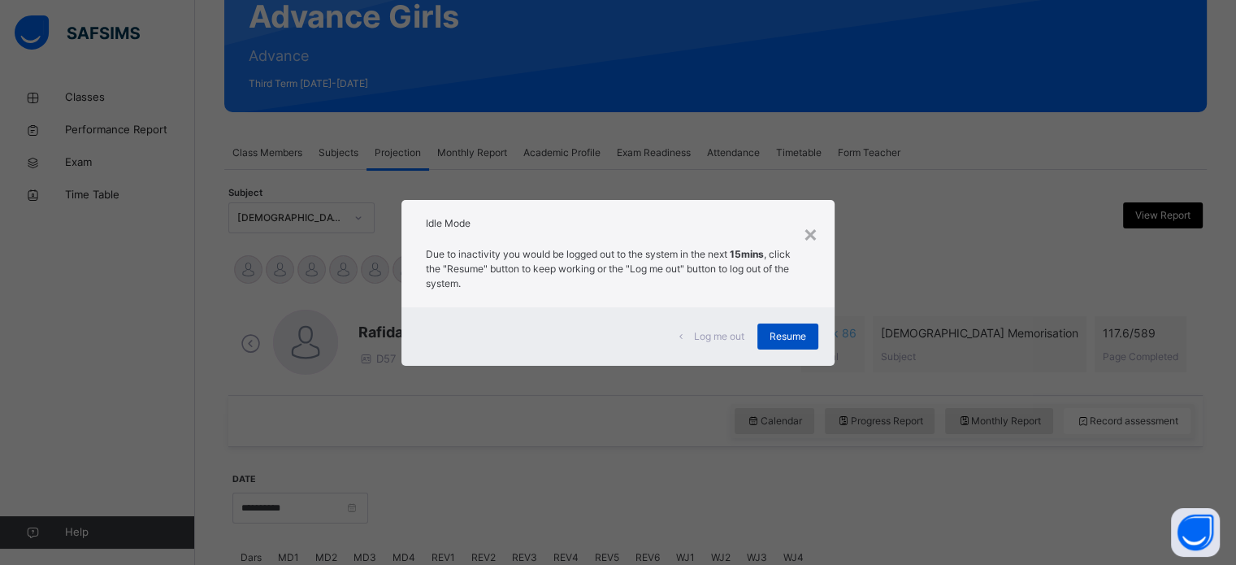
click at [780, 325] on div "Resume" at bounding box center [787, 336] width 61 height 26
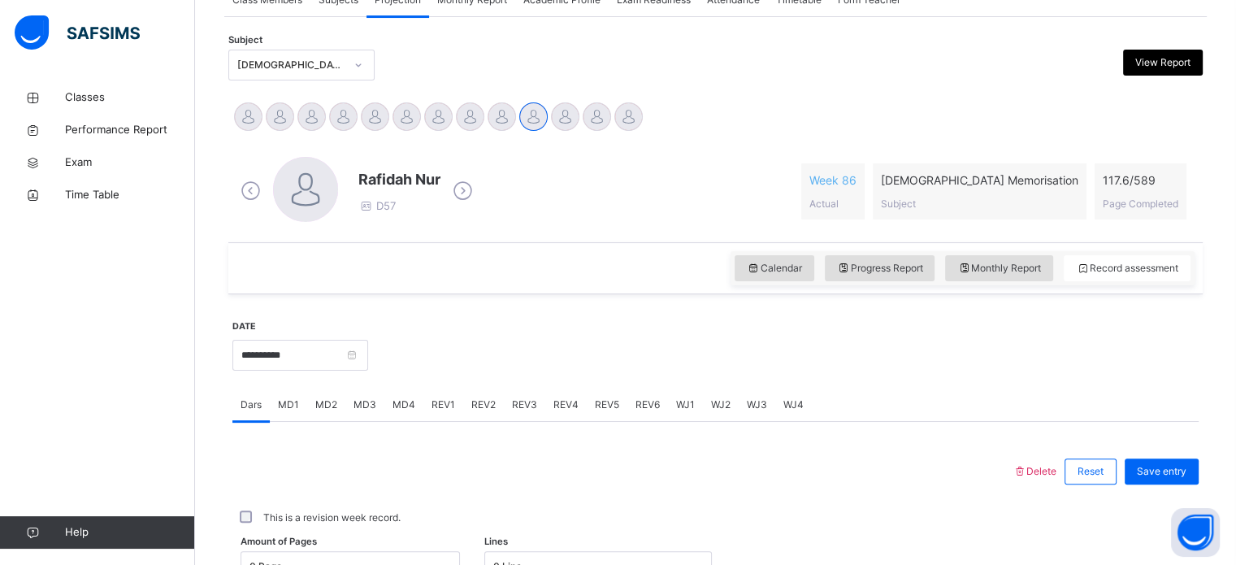
scroll to position [283, 0]
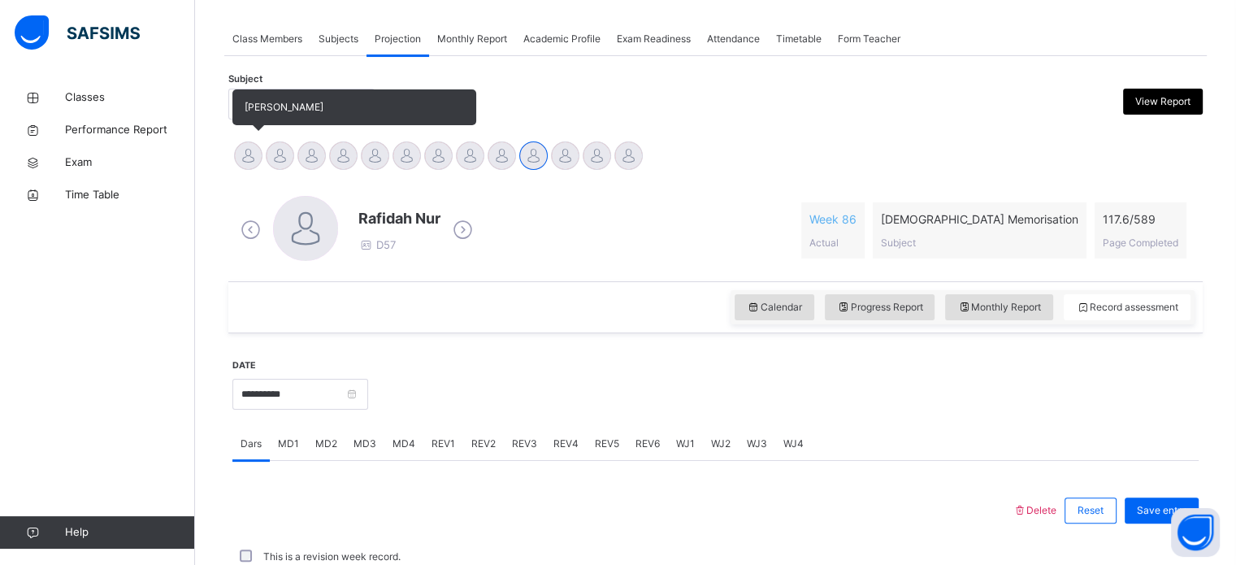
click at [239, 156] on div at bounding box center [248, 155] width 28 height 28
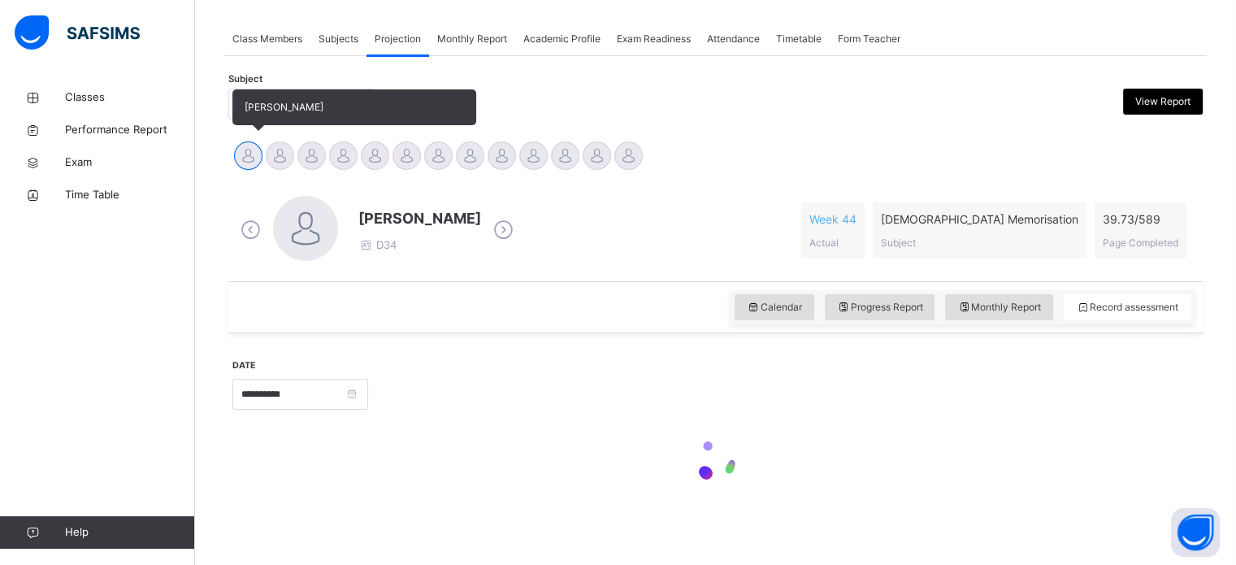
scroll to position [287, 0]
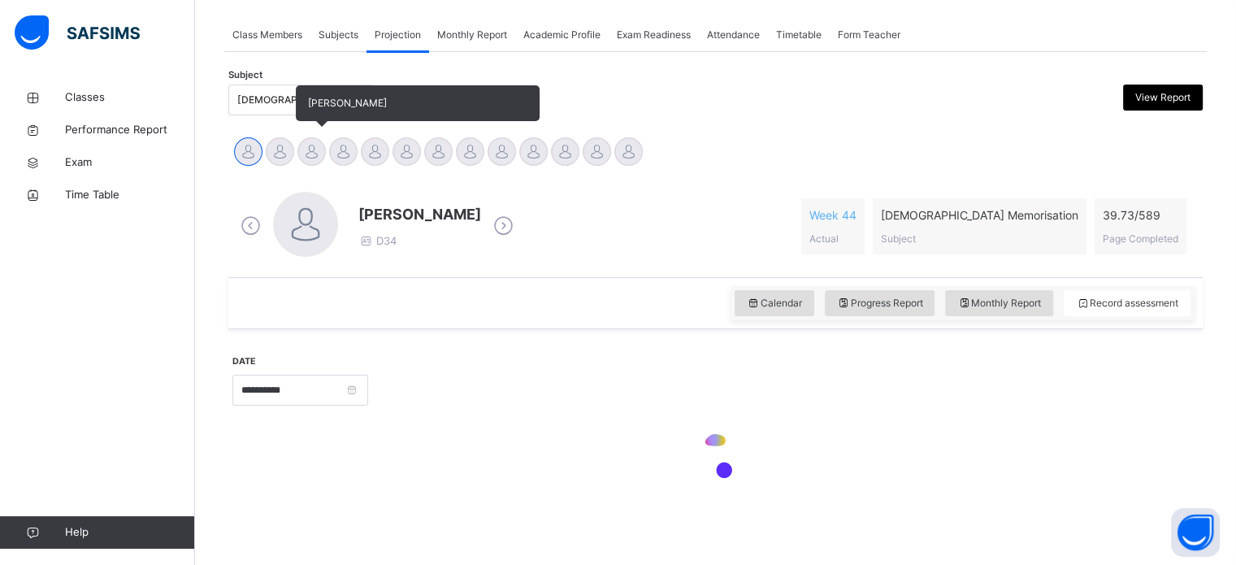
click at [309, 158] on div at bounding box center [311, 151] width 28 height 28
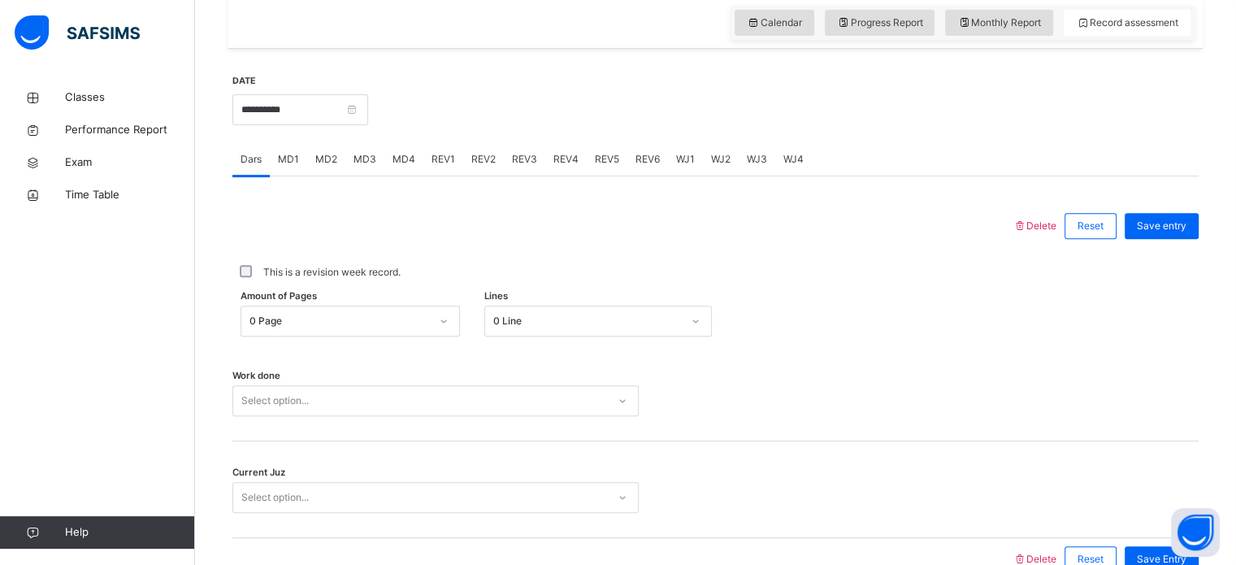
scroll to position [568, 0]
click at [279, 156] on span "MD1" at bounding box center [288, 158] width 21 height 15
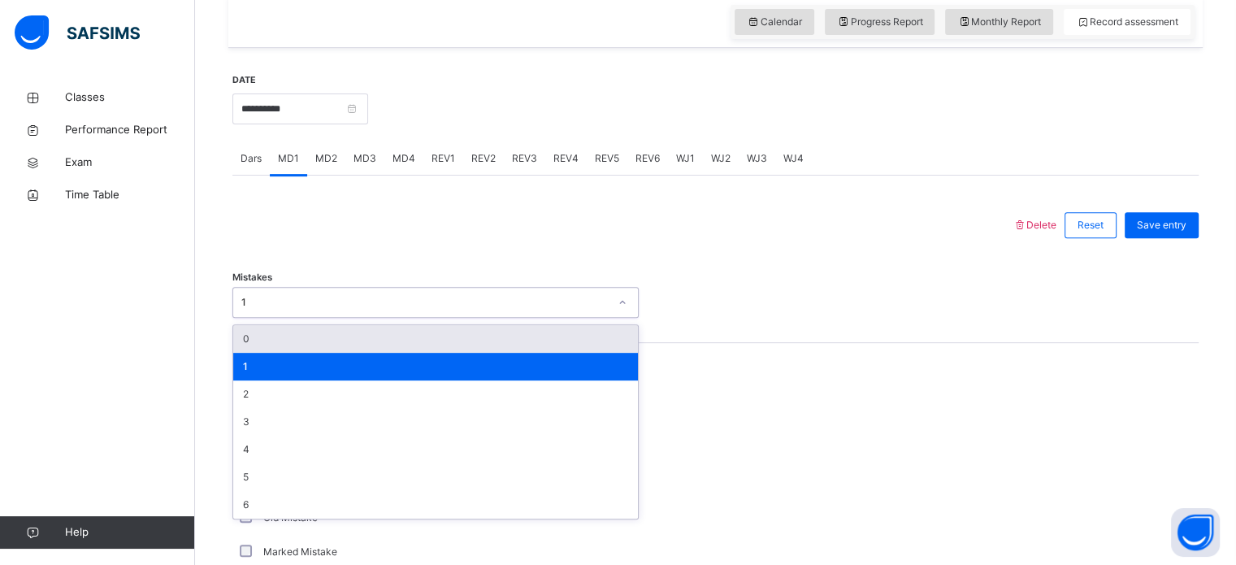
click at [754, 331] on div "Mistakes option 0 focused, 1 of 7. 7 results available. Use Up and Down to choo…" at bounding box center [715, 294] width 966 height 97
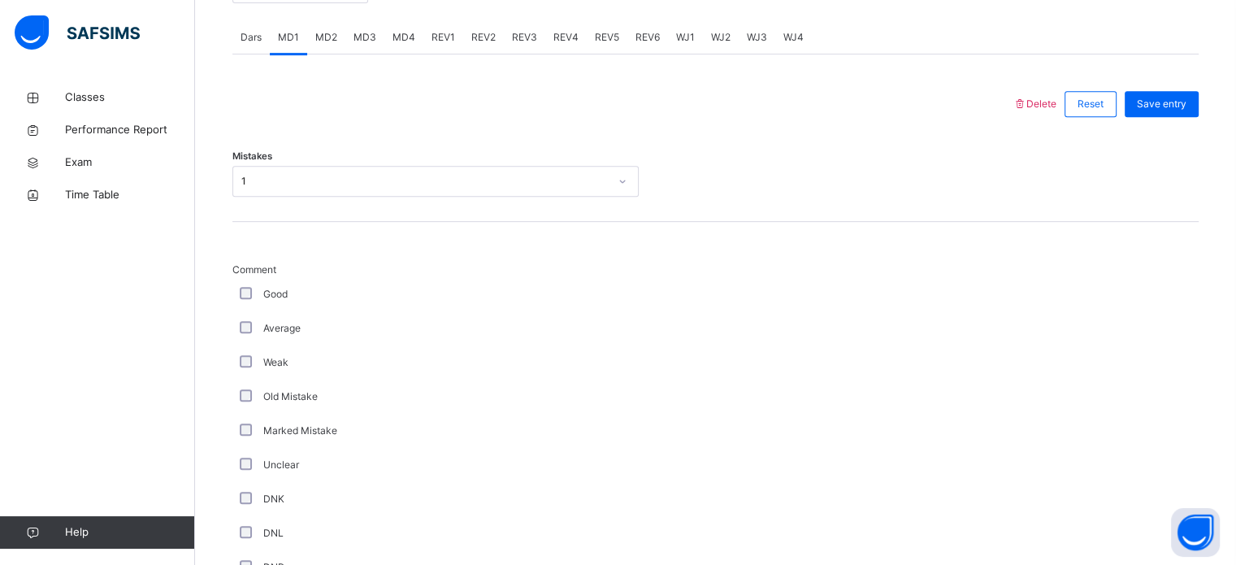
scroll to position [691, 0]
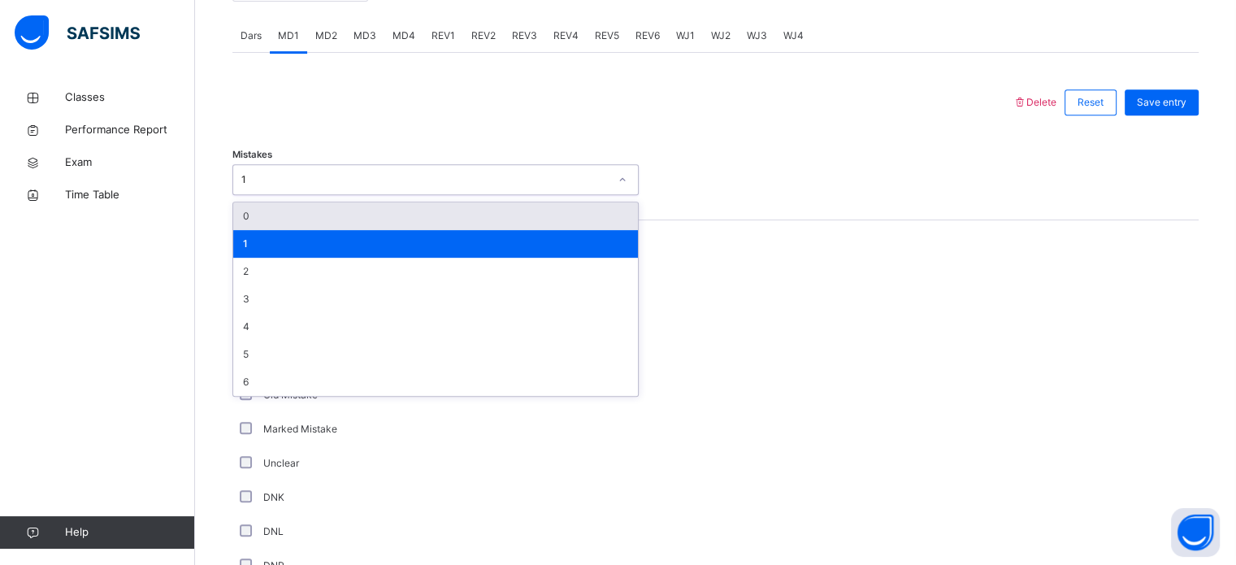
click at [258, 247] on div "1" at bounding box center [435, 244] width 405 height 28
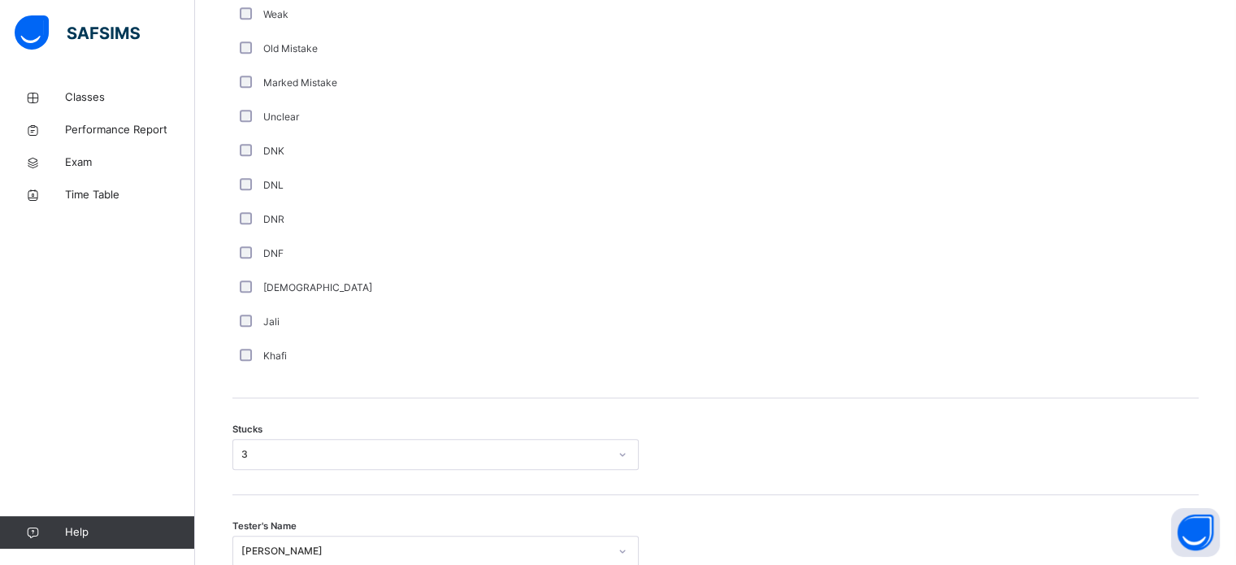
scroll to position [1274, 0]
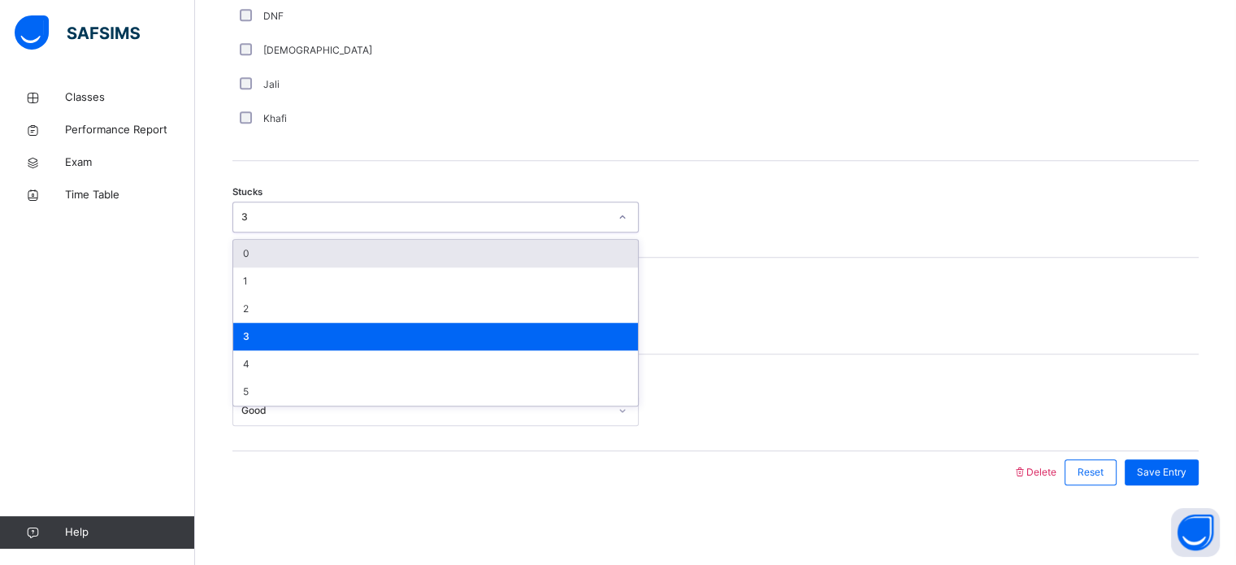
click at [283, 448] on div "Final Comment Good" at bounding box center [715, 402] width 966 height 97
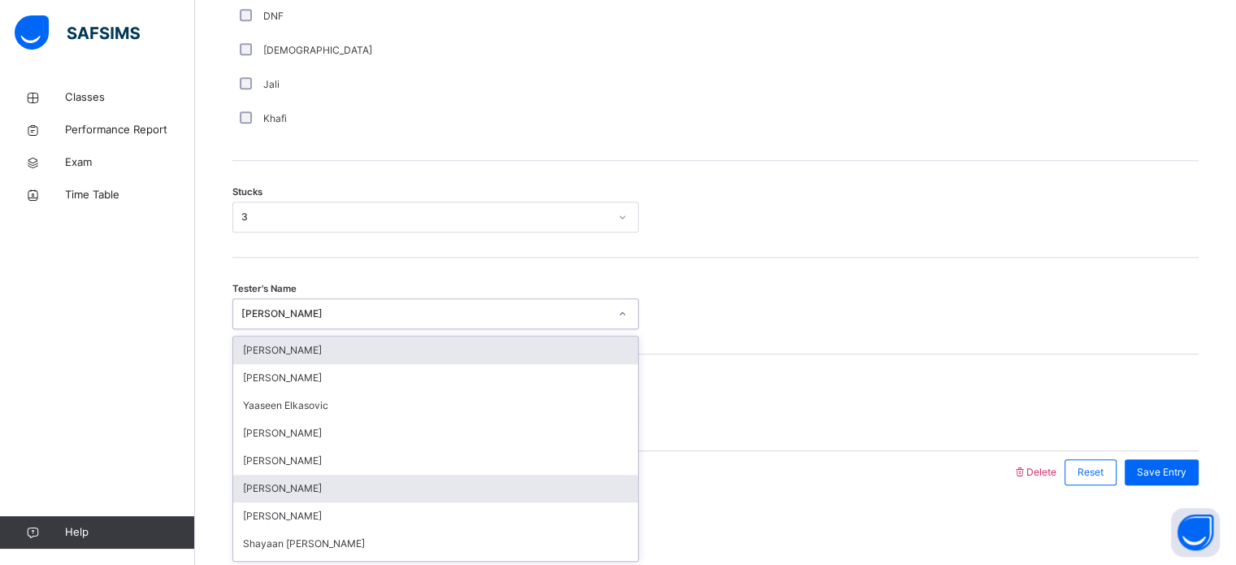
click at [291, 483] on div "[PERSON_NAME]" at bounding box center [435, 488] width 405 height 28
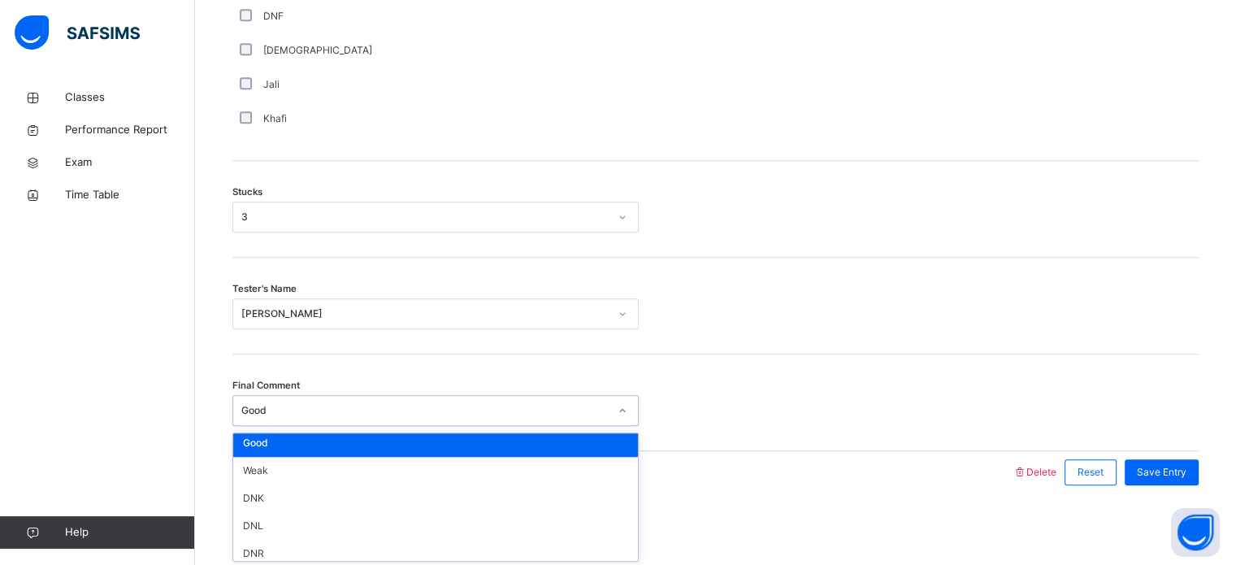
scroll to position [0, 0]
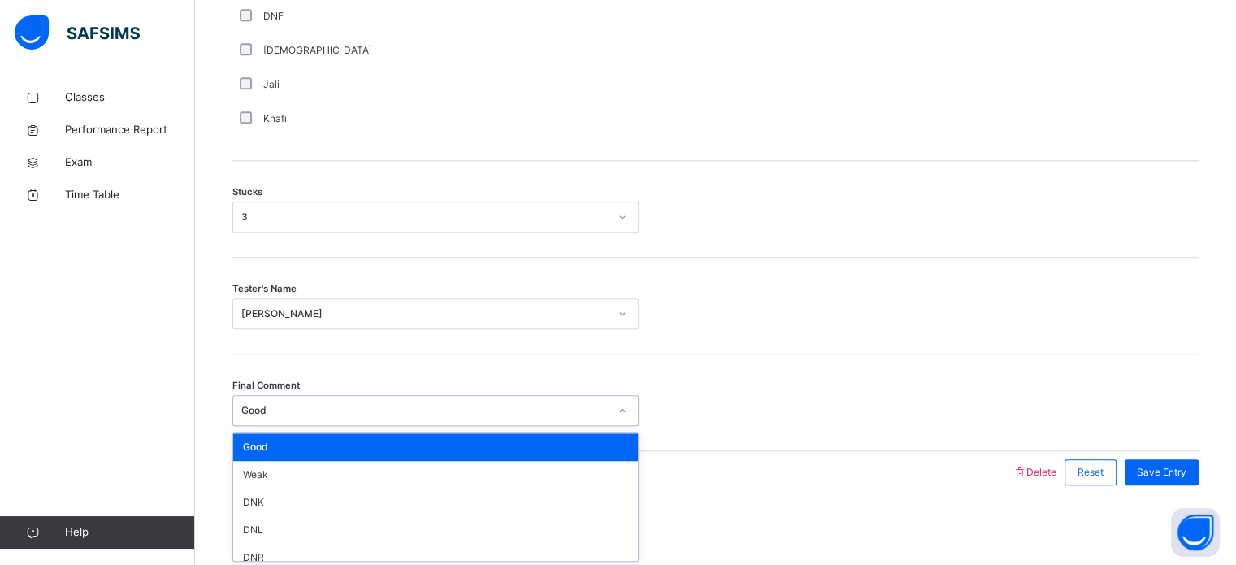
click at [526, 444] on div "Good" at bounding box center [435, 447] width 405 height 28
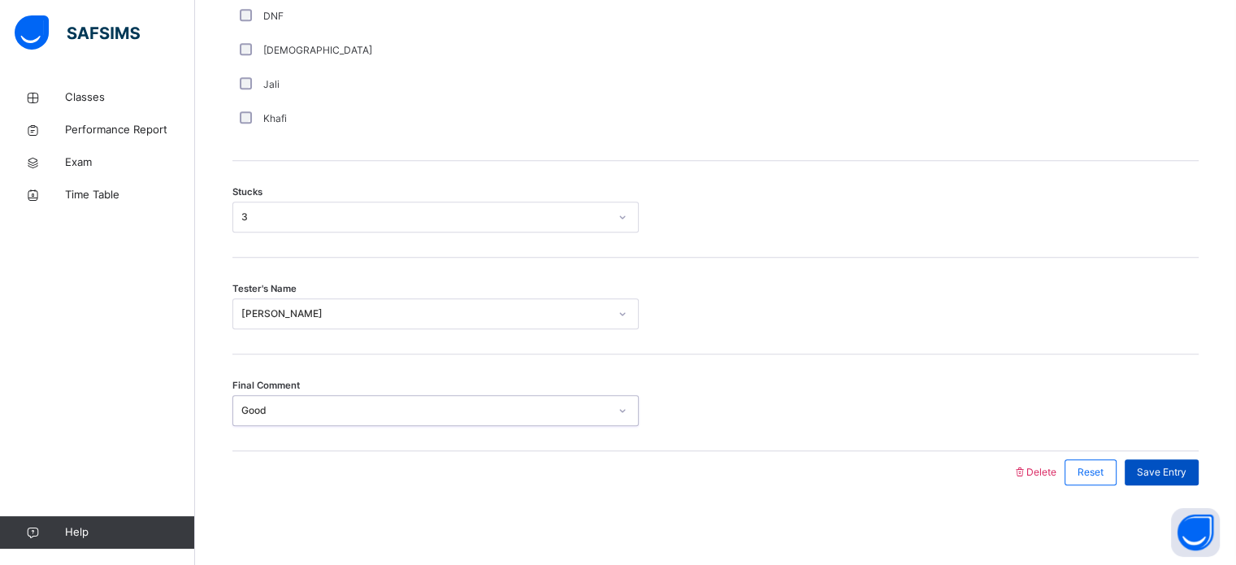
click at [1171, 481] on div "Save Entry" at bounding box center [1161, 472] width 74 height 26
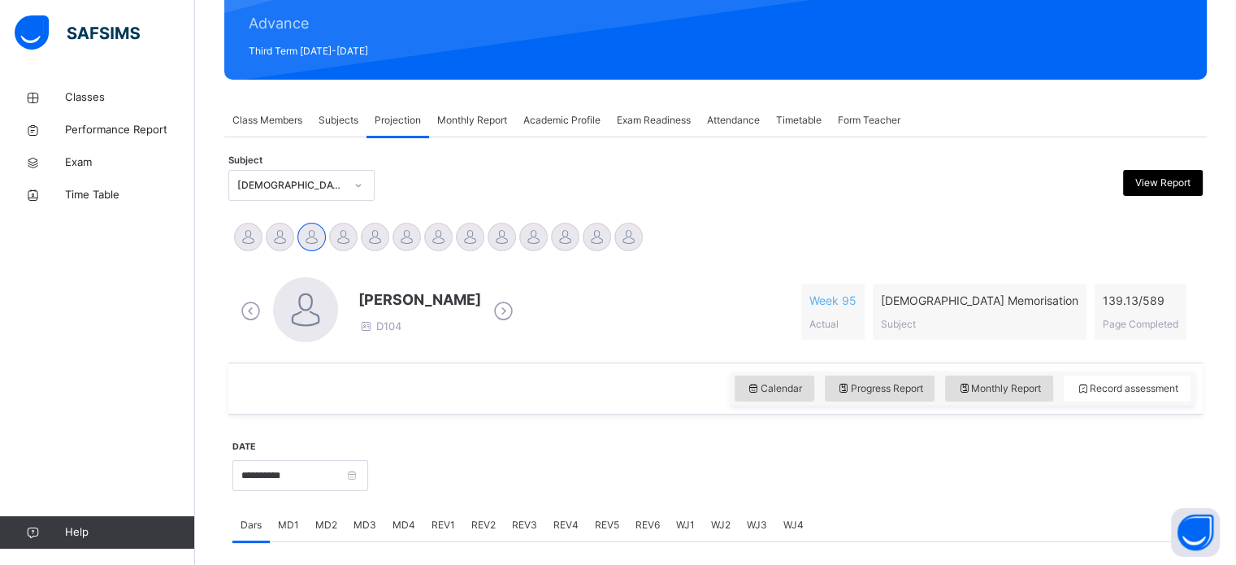
scroll to position [179, 0]
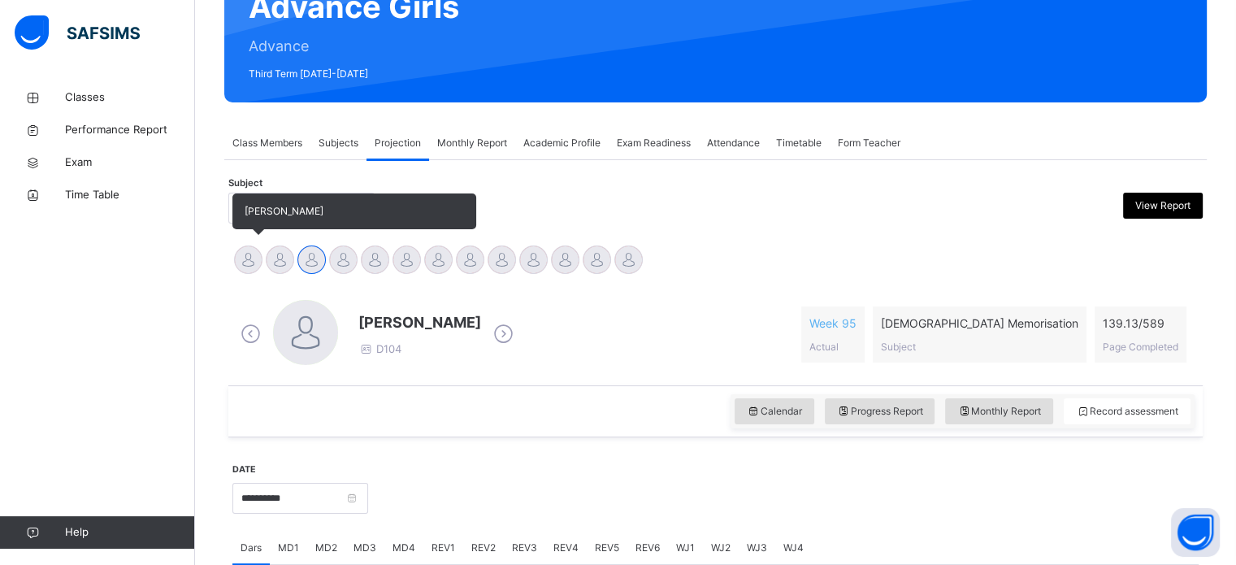
click at [244, 266] on div at bounding box center [248, 259] width 28 height 28
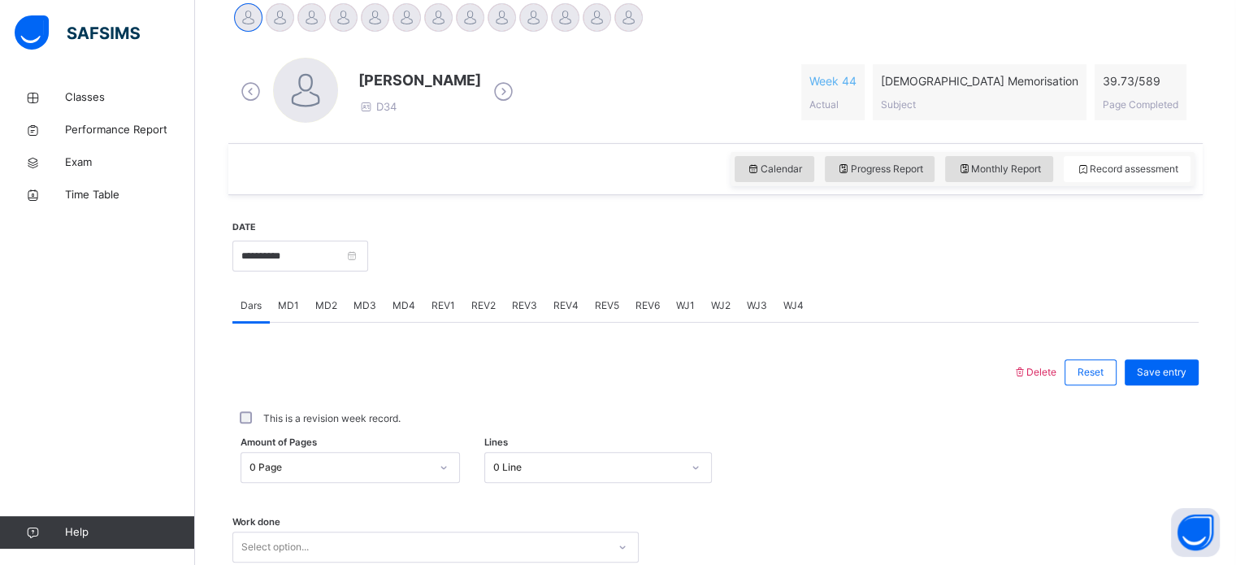
scroll to position [426, 0]
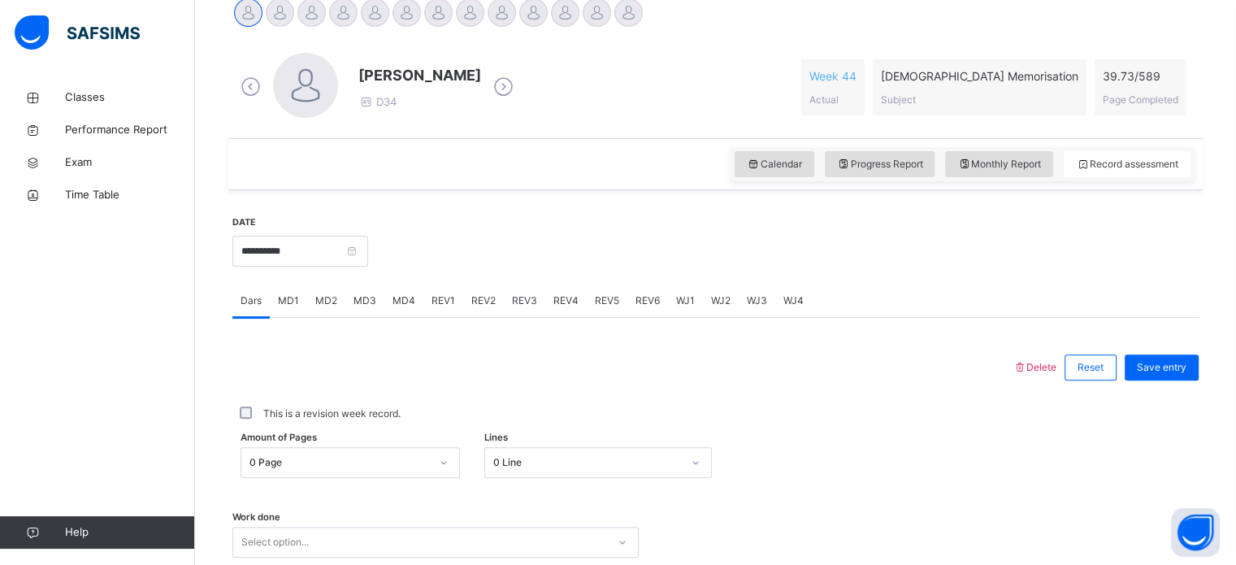
click at [360, 301] on span "MD3" at bounding box center [364, 300] width 23 height 15
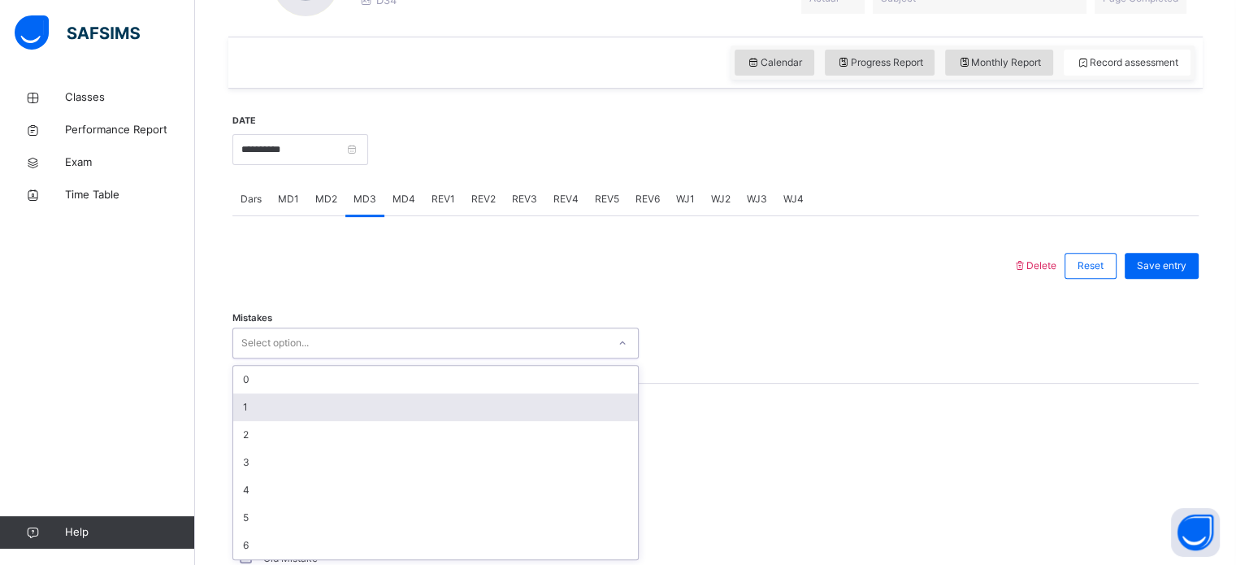
scroll to position [528, 0]
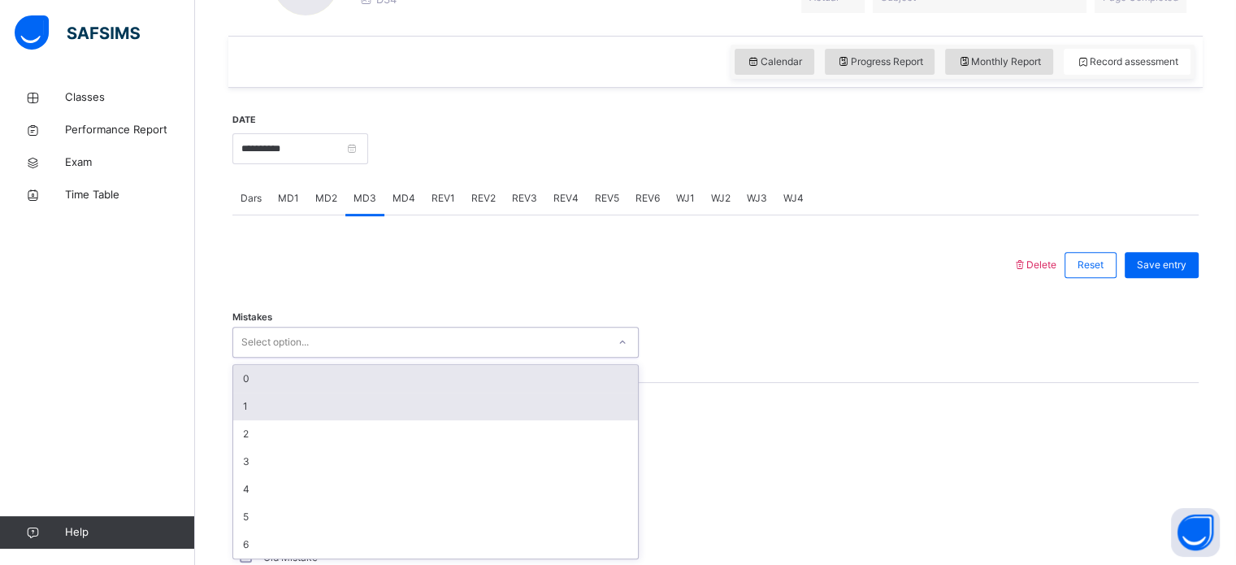
drag, startPoint x: 323, startPoint y: 442, endPoint x: 270, endPoint y: 376, distance: 84.4
click at [270, 357] on div "option 1 focused, 2 of 7. 7 results available. Use Up and Down to choose option…" at bounding box center [435, 342] width 406 height 31
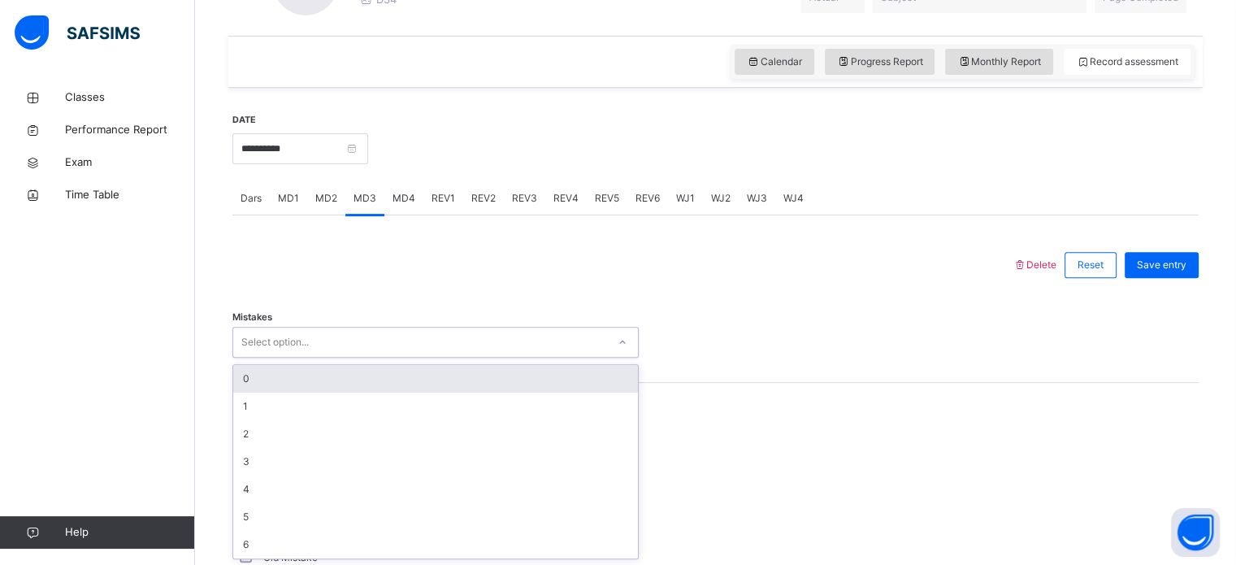
click at [270, 376] on div "0" at bounding box center [435, 379] width 405 height 28
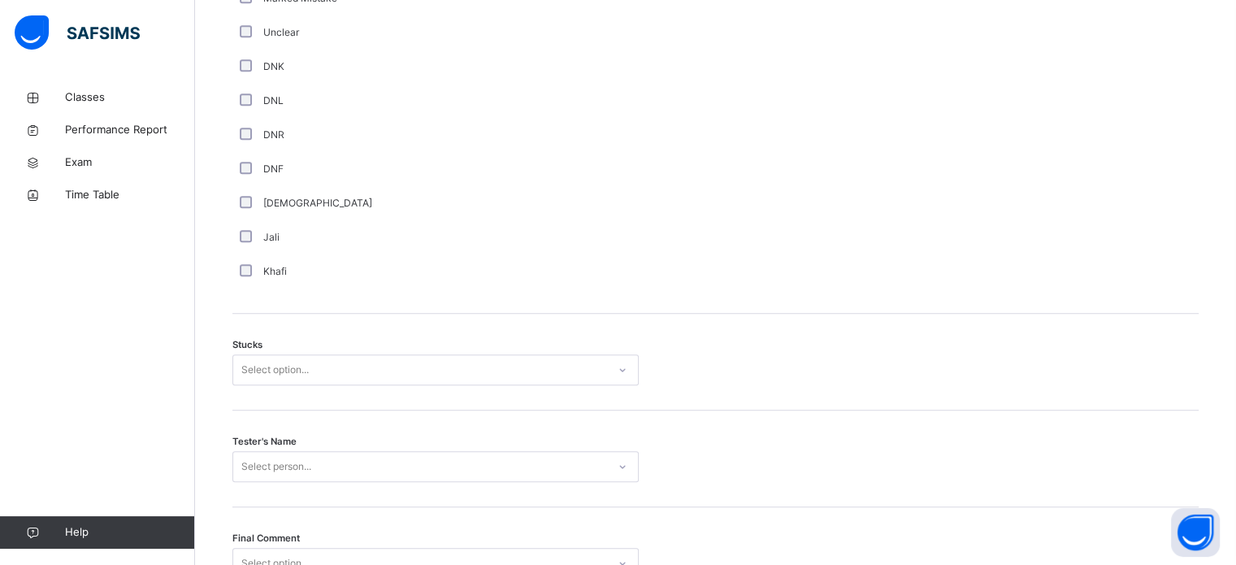
scroll to position [1143, 0]
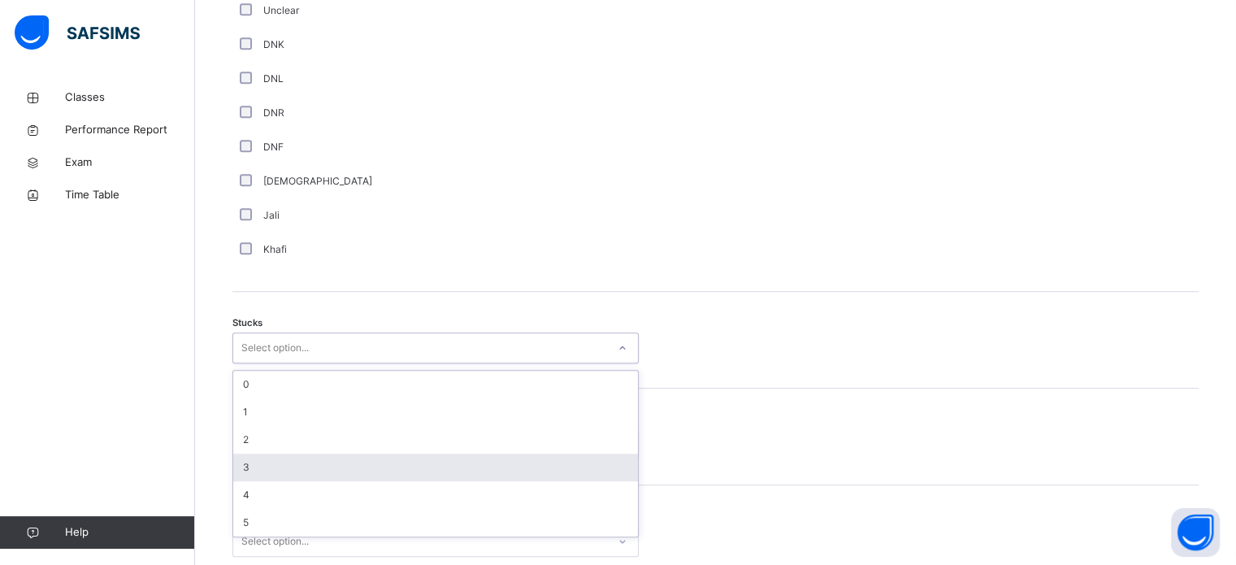
drag, startPoint x: 305, startPoint y: 332, endPoint x: 263, endPoint y: 457, distance: 131.3
click at [263, 363] on div "option 3 focused, 4 of 6. 6 results available. Use Up and Down to choose option…" at bounding box center [435, 347] width 406 height 31
click at [263, 457] on div "3" at bounding box center [435, 467] width 405 height 28
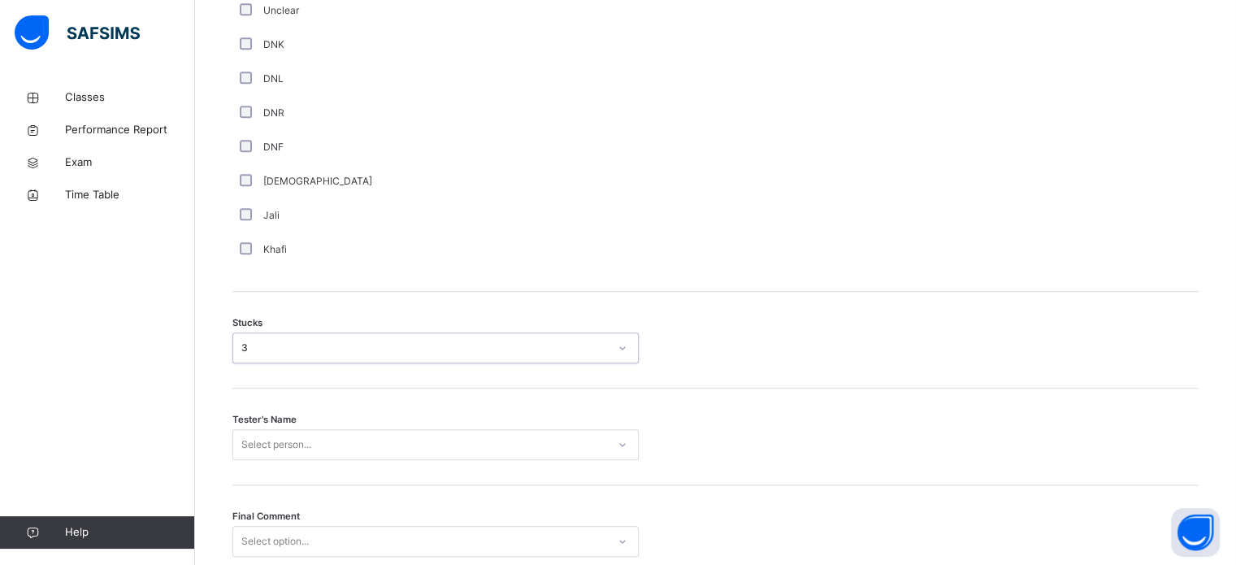
scroll to position [1274, 0]
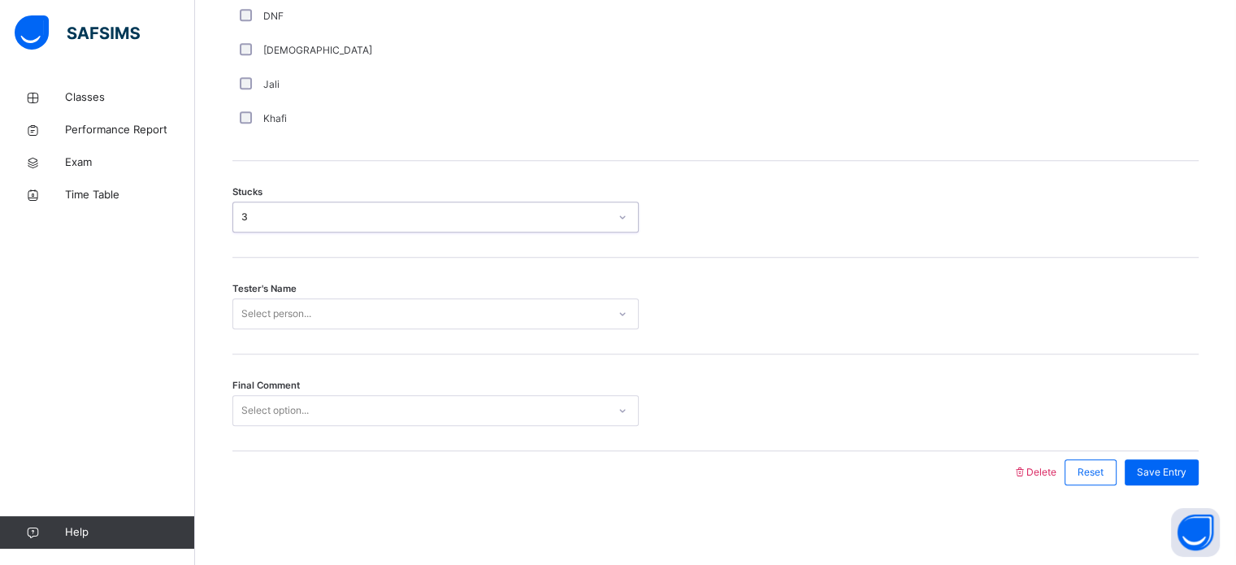
click at [279, 329] on div "Select person..." at bounding box center [435, 313] width 406 height 31
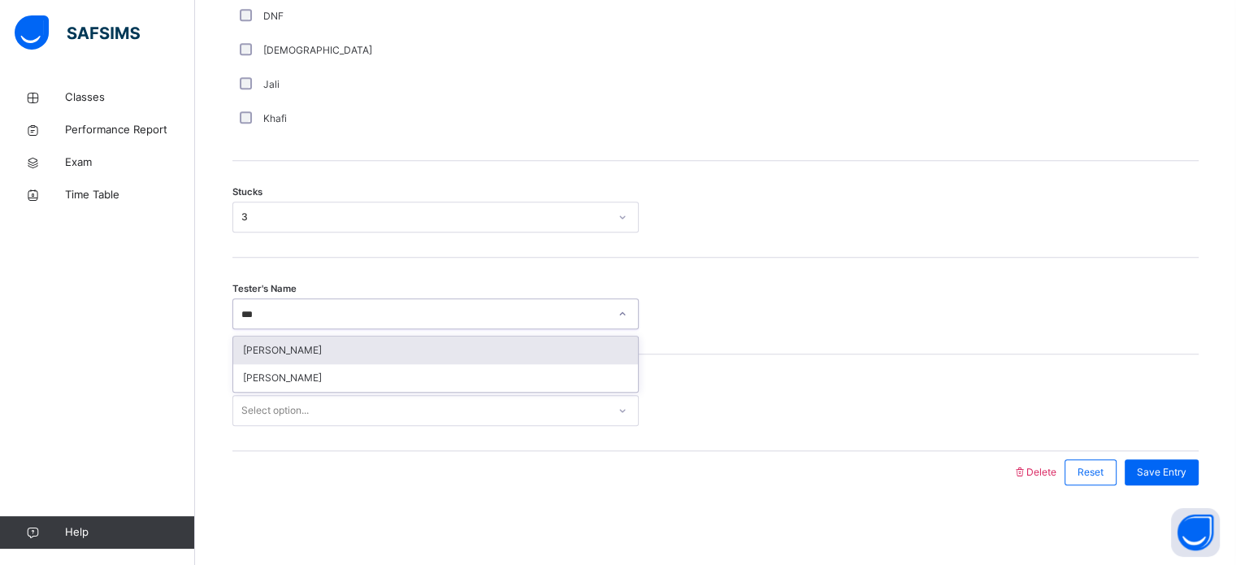
type input "****"
click at [370, 353] on div "[PERSON_NAME]" at bounding box center [435, 350] width 405 height 28
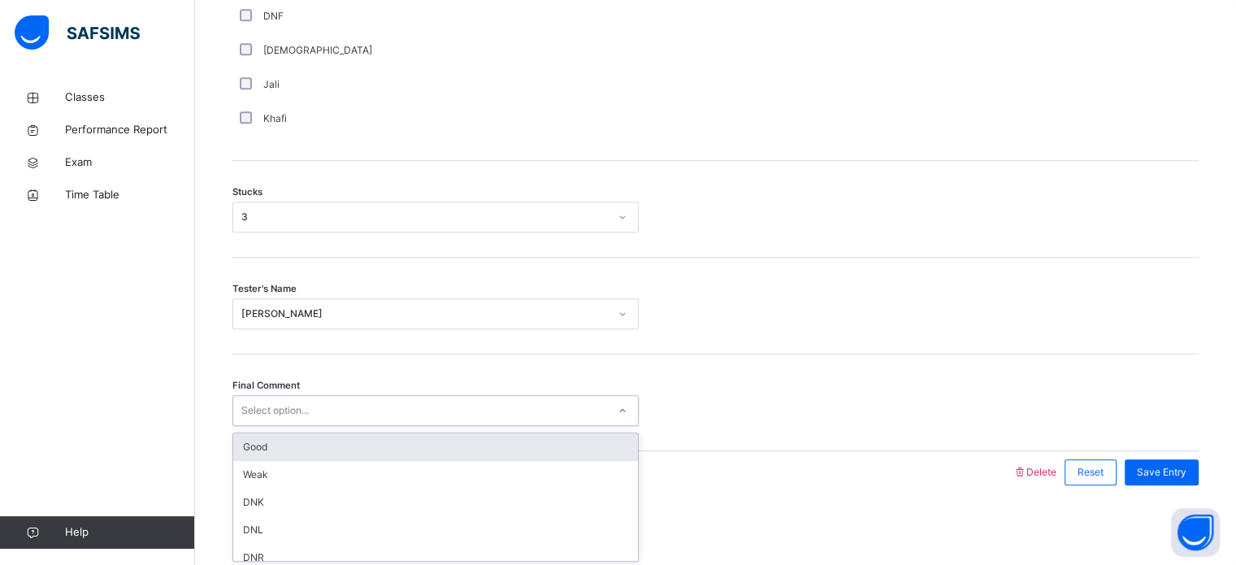
click at [370, 409] on div "Select option..." at bounding box center [420, 410] width 374 height 25
click at [338, 440] on div "Good" at bounding box center [435, 447] width 405 height 28
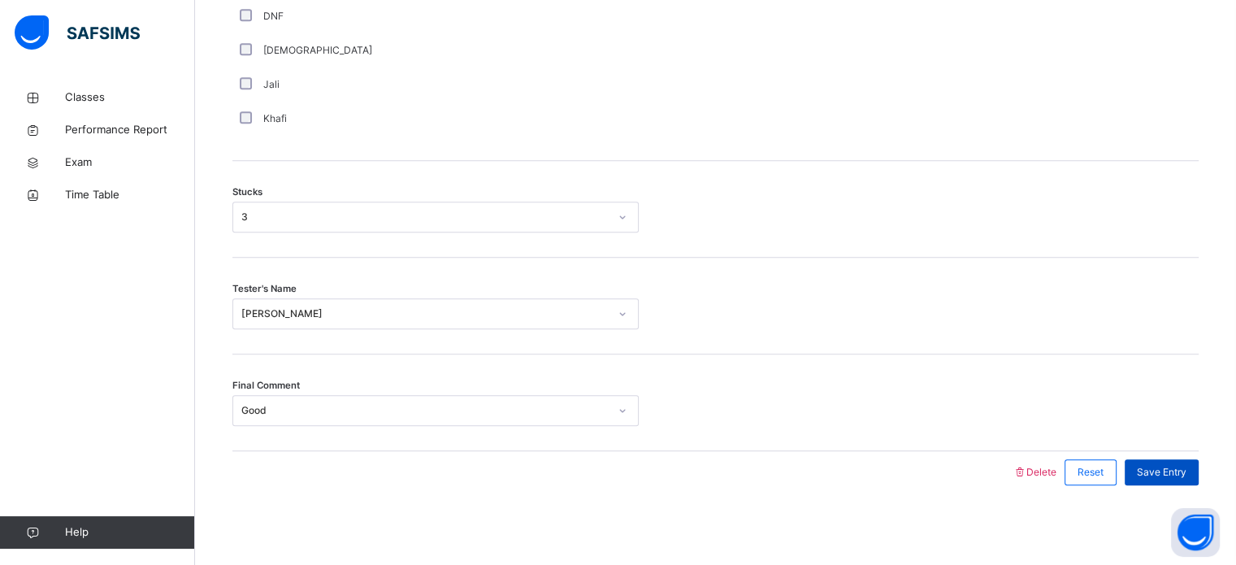
click at [1187, 478] on div "Save Entry" at bounding box center [1161, 472] width 74 height 26
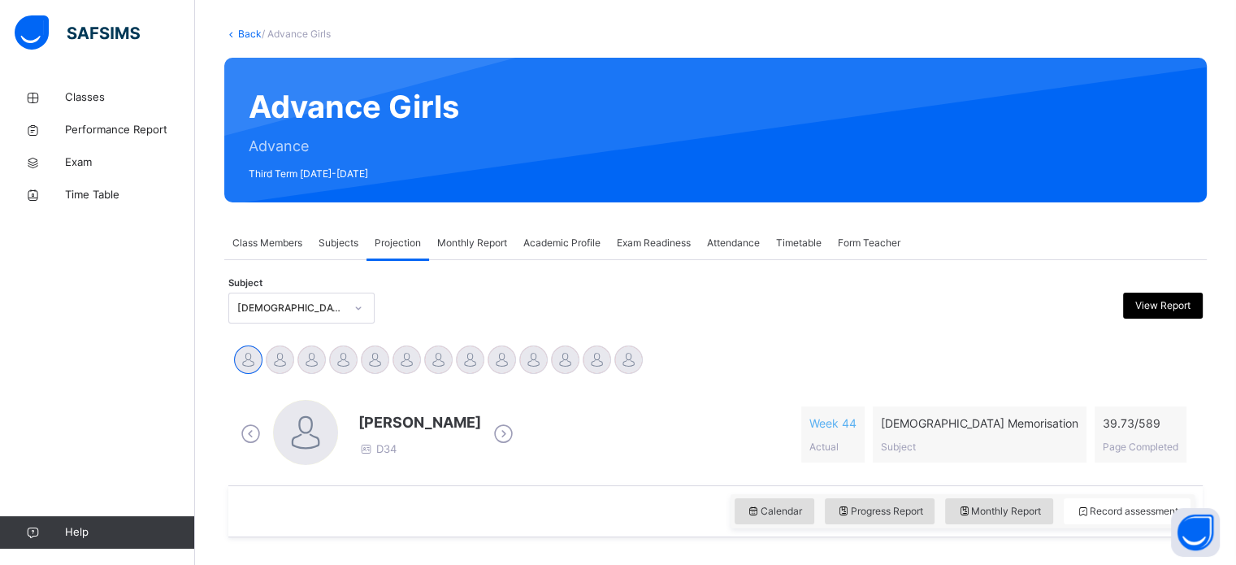
scroll to position [245, 0]
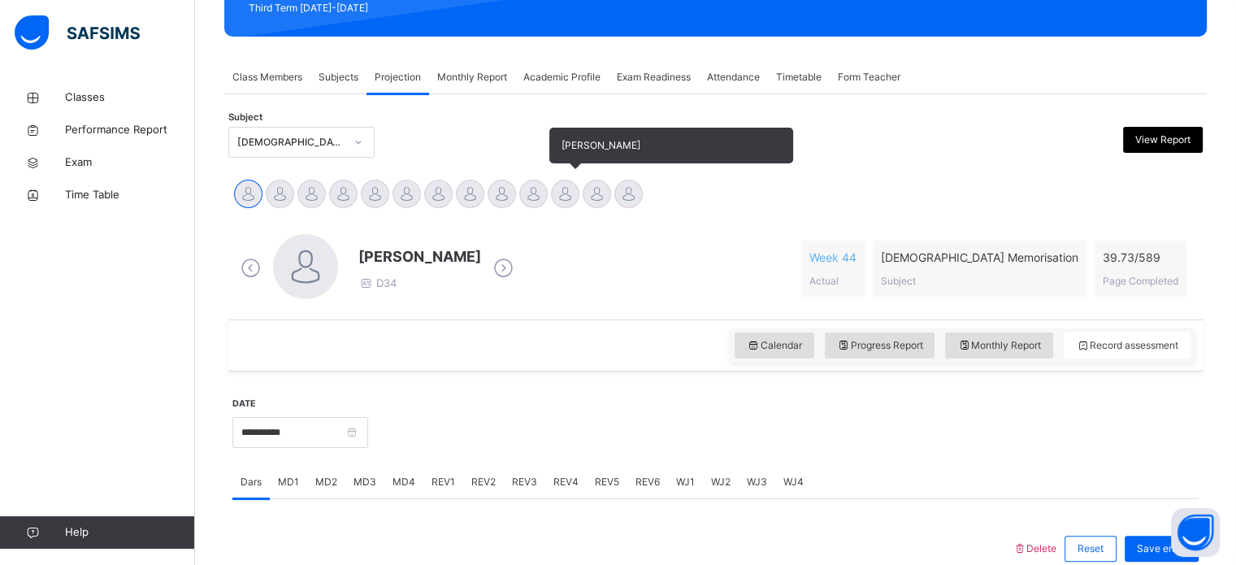
click at [554, 201] on div at bounding box center [565, 194] width 28 height 28
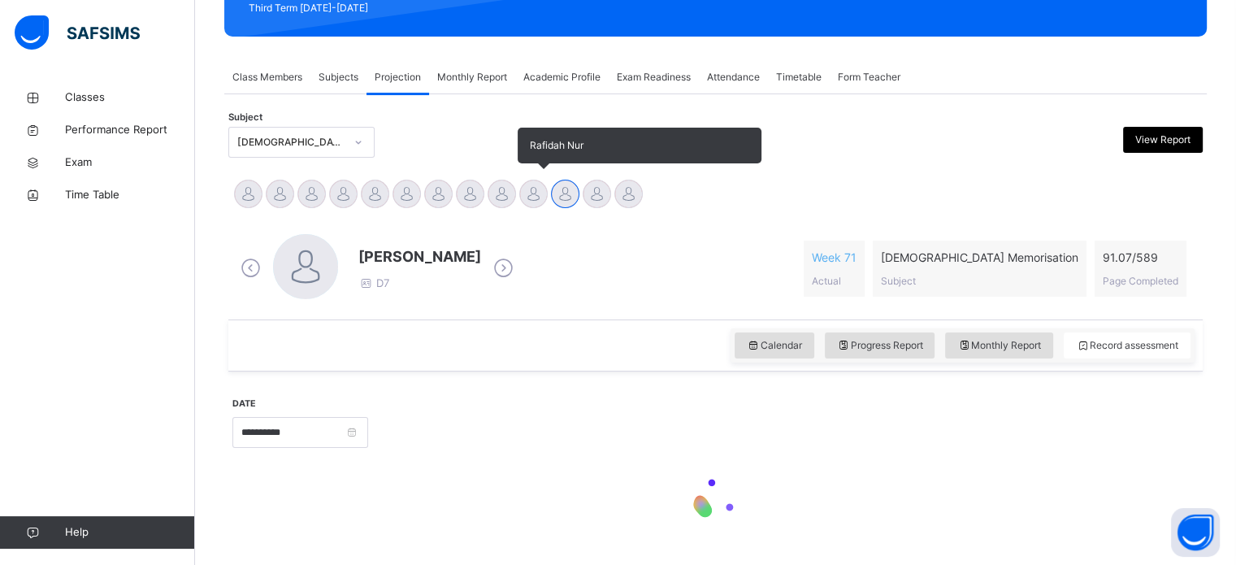
click at [533, 191] on div at bounding box center [533, 194] width 28 height 28
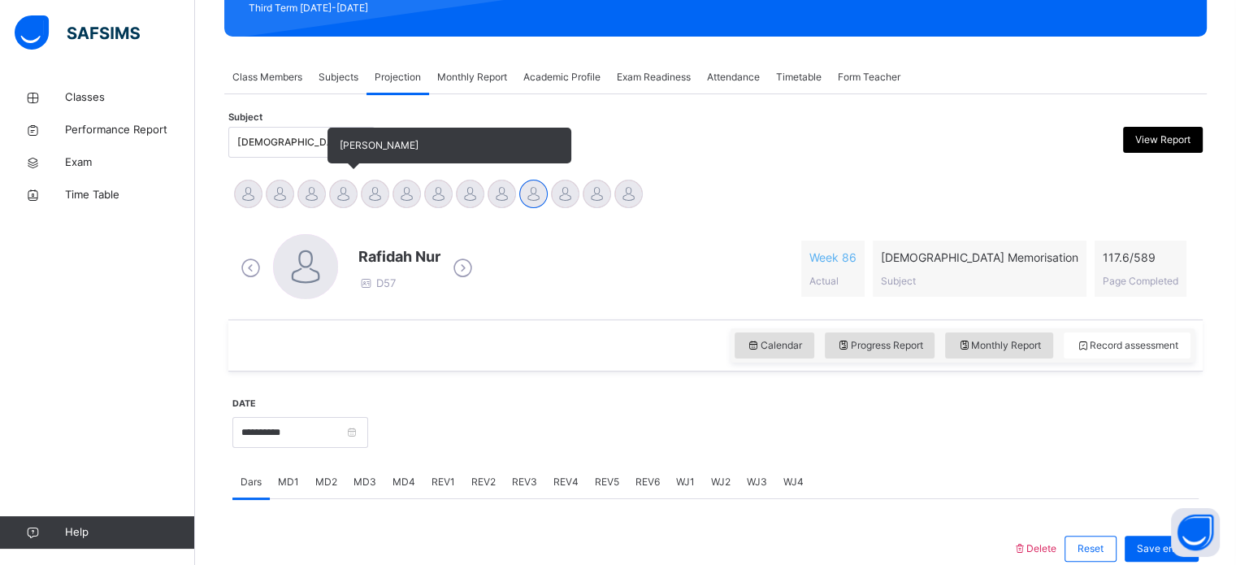
click at [353, 194] on div at bounding box center [343, 194] width 28 height 28
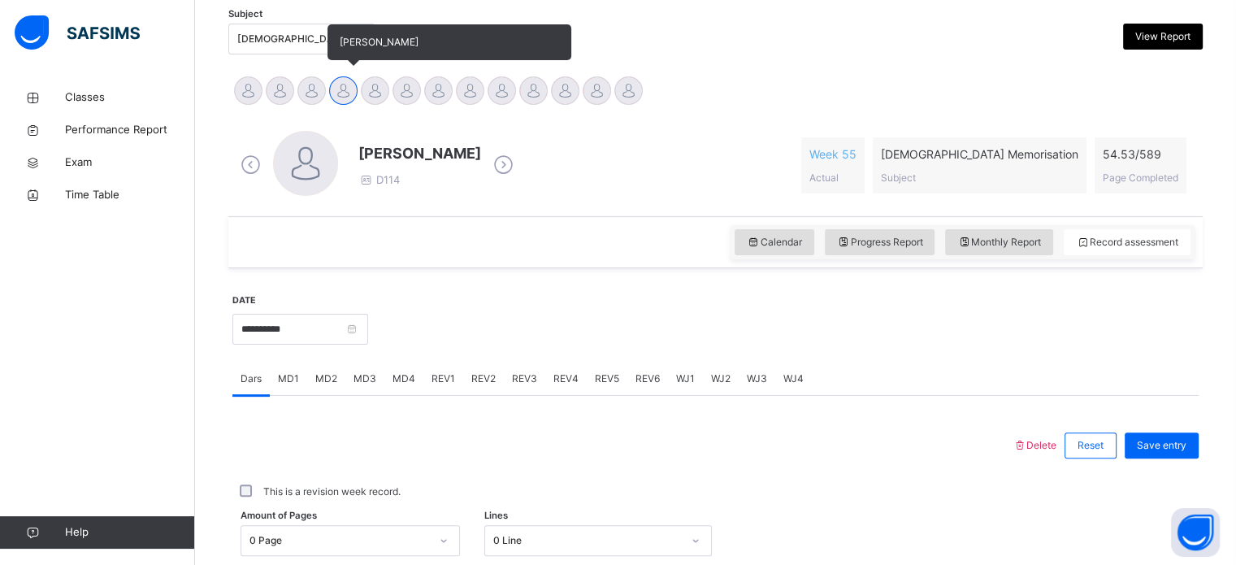
scroll to position [452, 0]
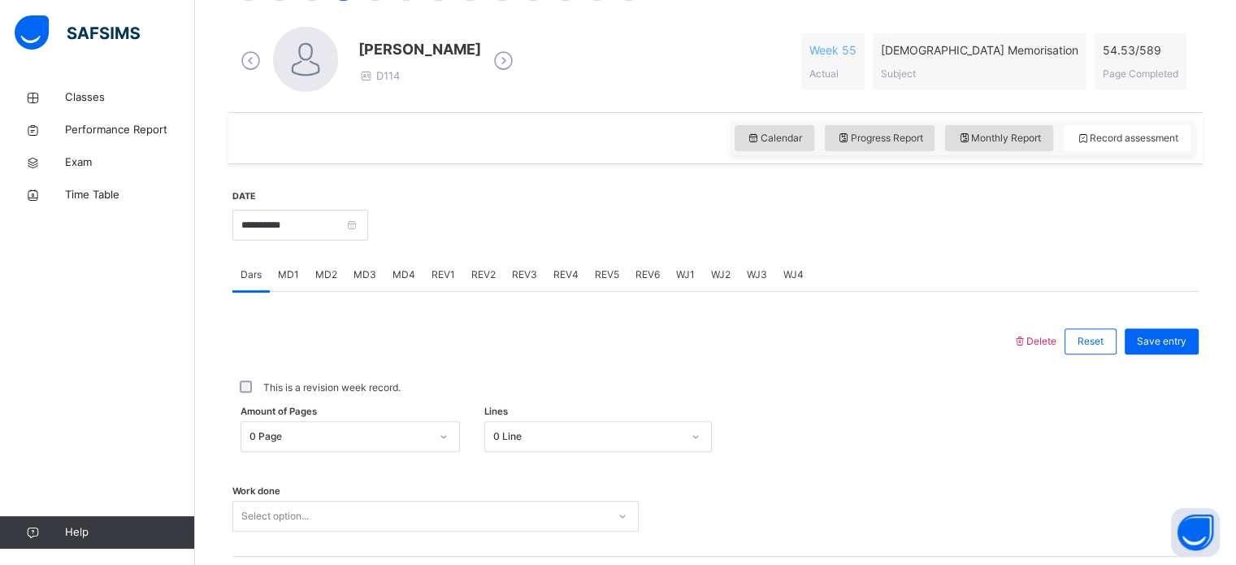
click at [361, 278] on span "MD3" at bounding box center [364, 274] width 23 height 15
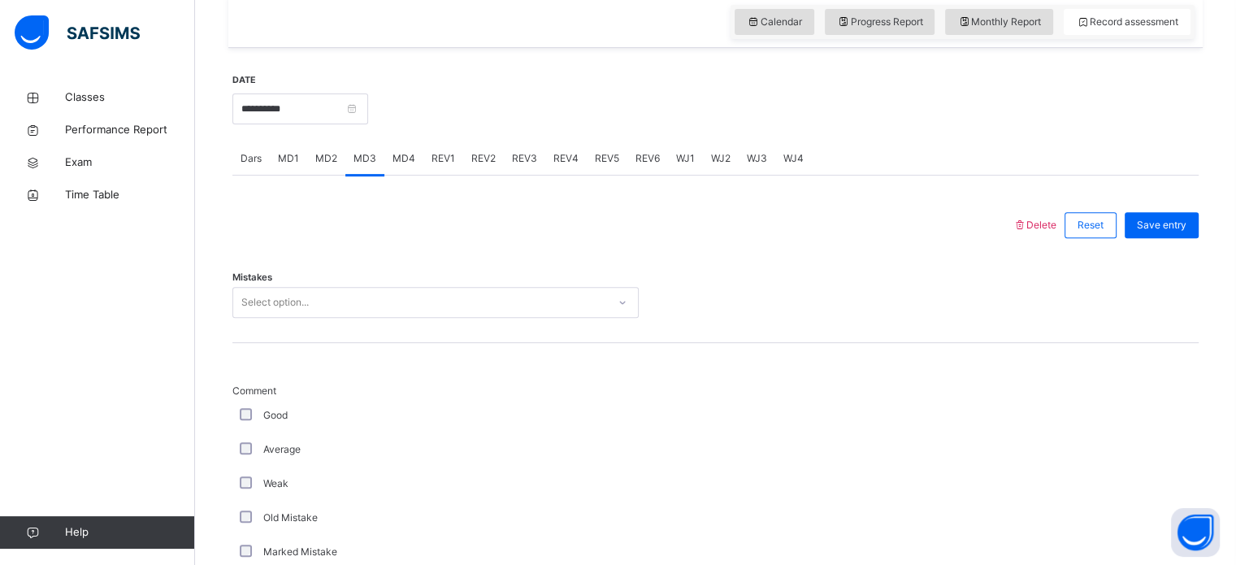
scroll to position [608, 0]
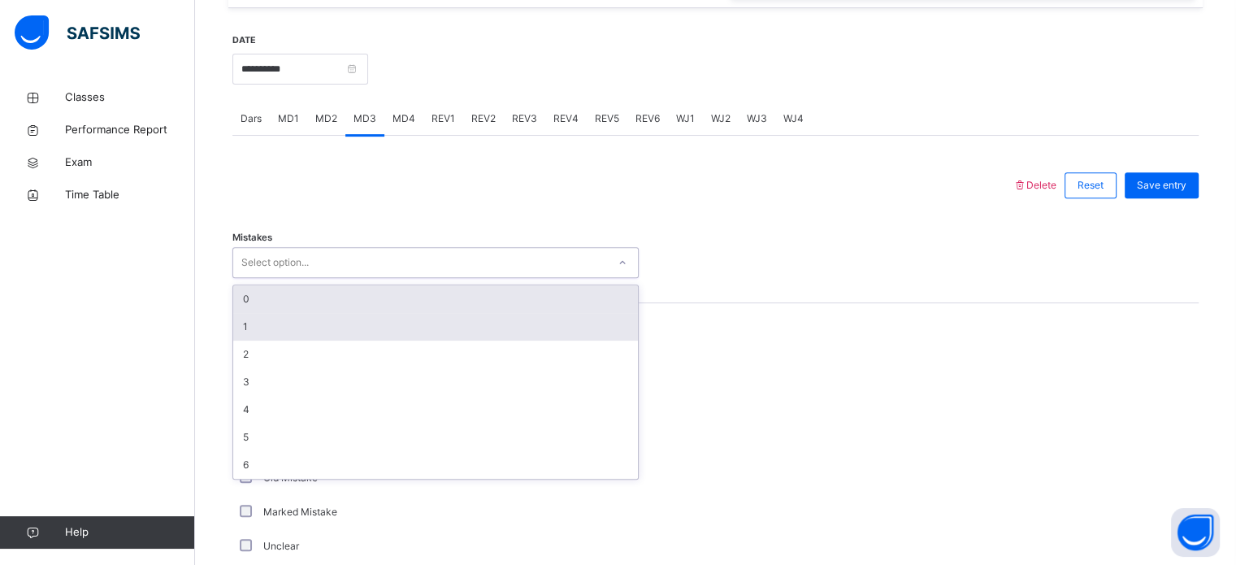
click at [258, 322] on div "1" at bounding box center [435, 327] width 405 height 28
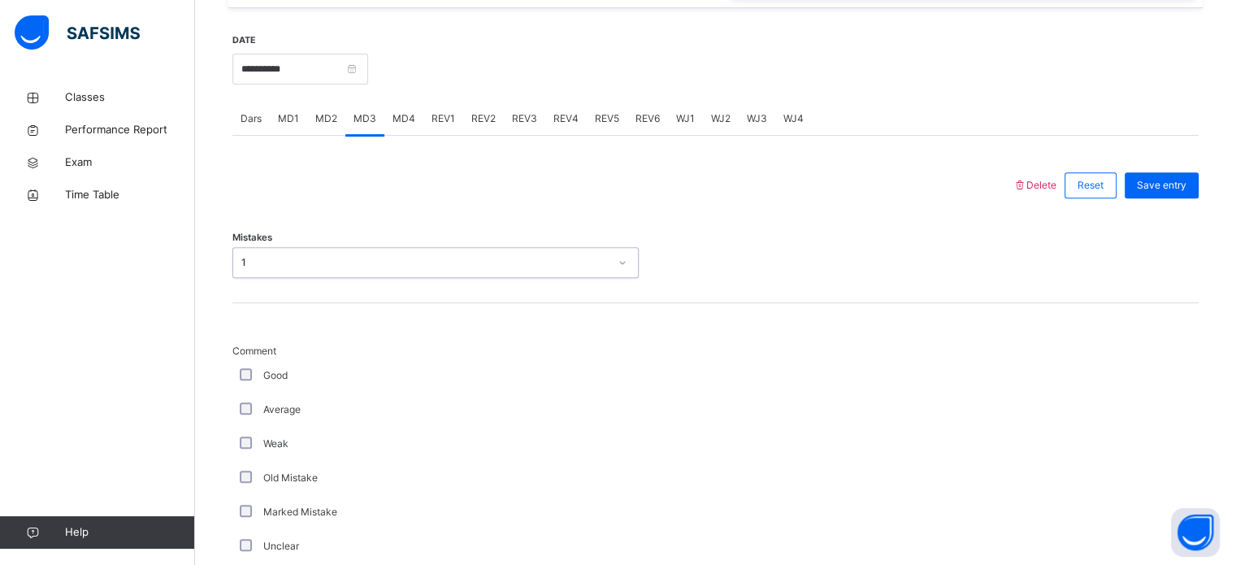
click at [266, 365] on div "Good" at bounding box center [435, 375] width 406 height 34
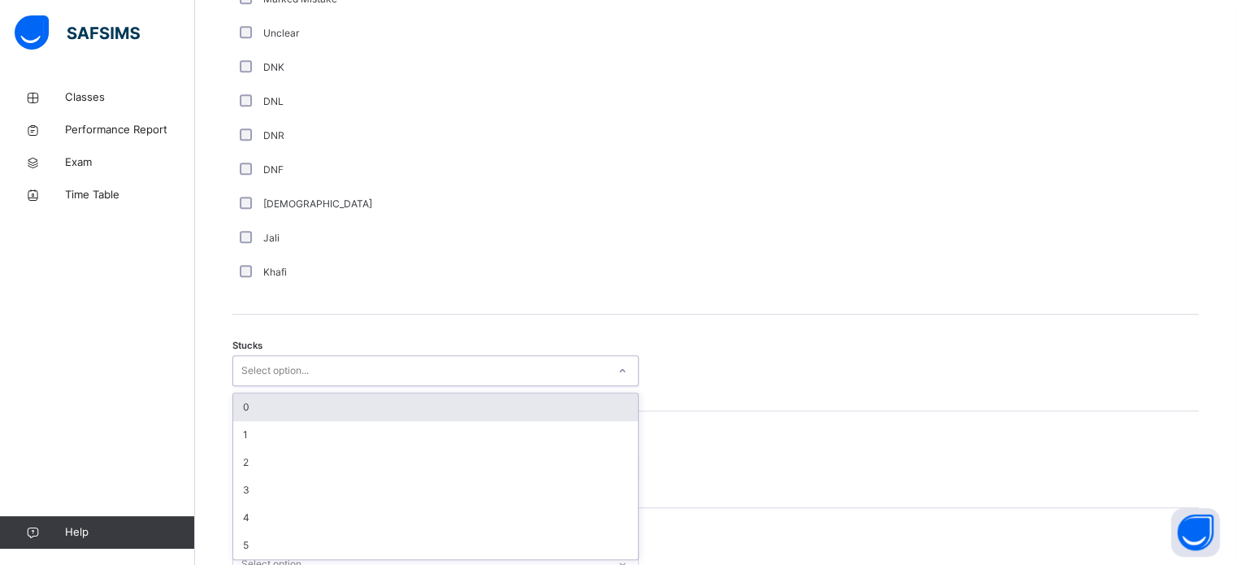
scroll to position [1121, 0]
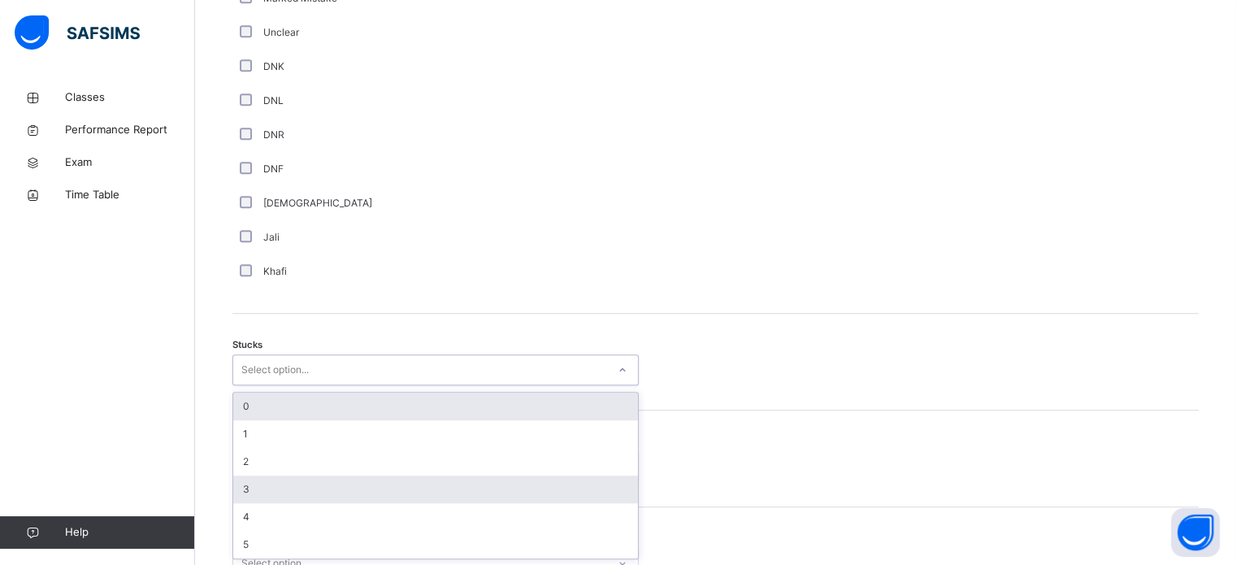
click at [247, 495] on div "3" at bounding box center [435, 489] width 405 height 28
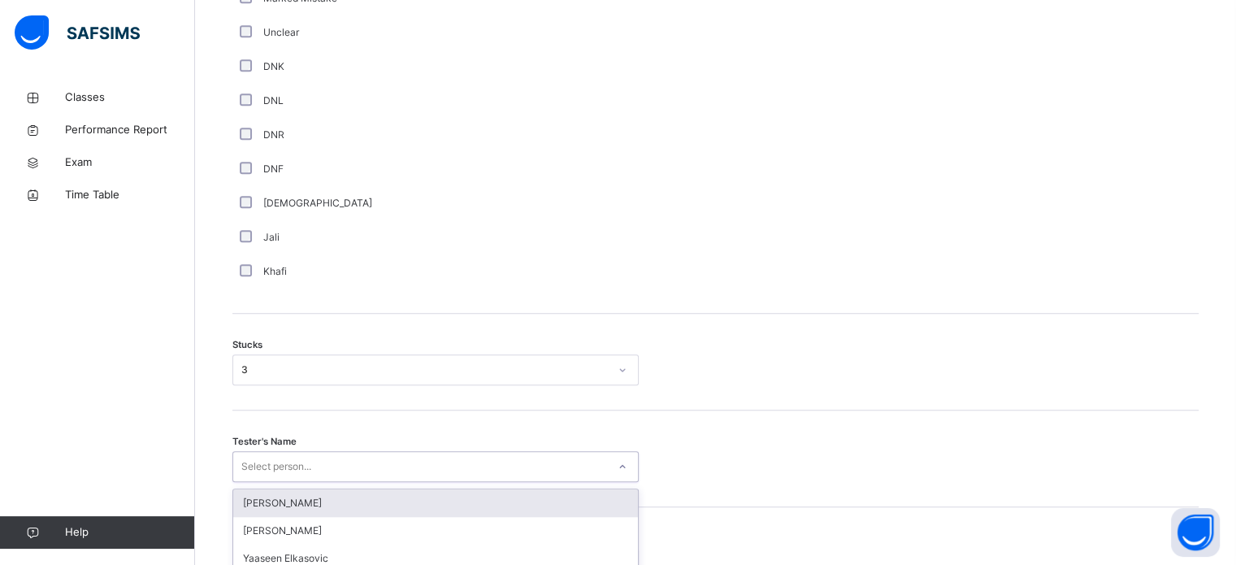
scroll to position [1274, 0]
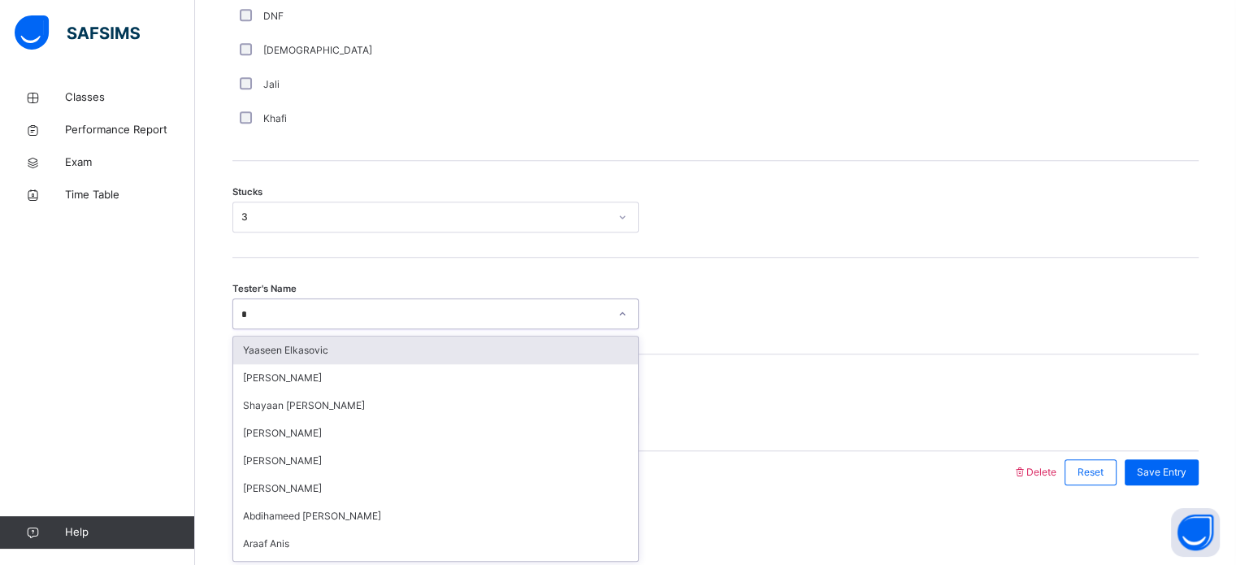
type input "**"
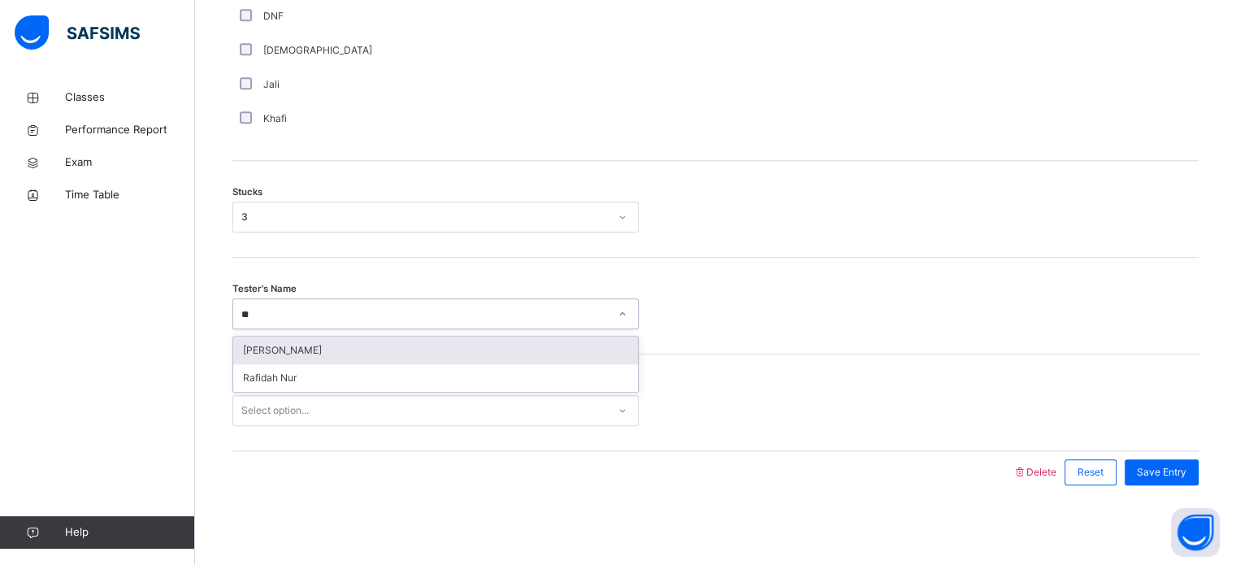
click at [418, 344] on div "[PERSON_NAME]" at bounding box center [435, 350] width 405 height 28
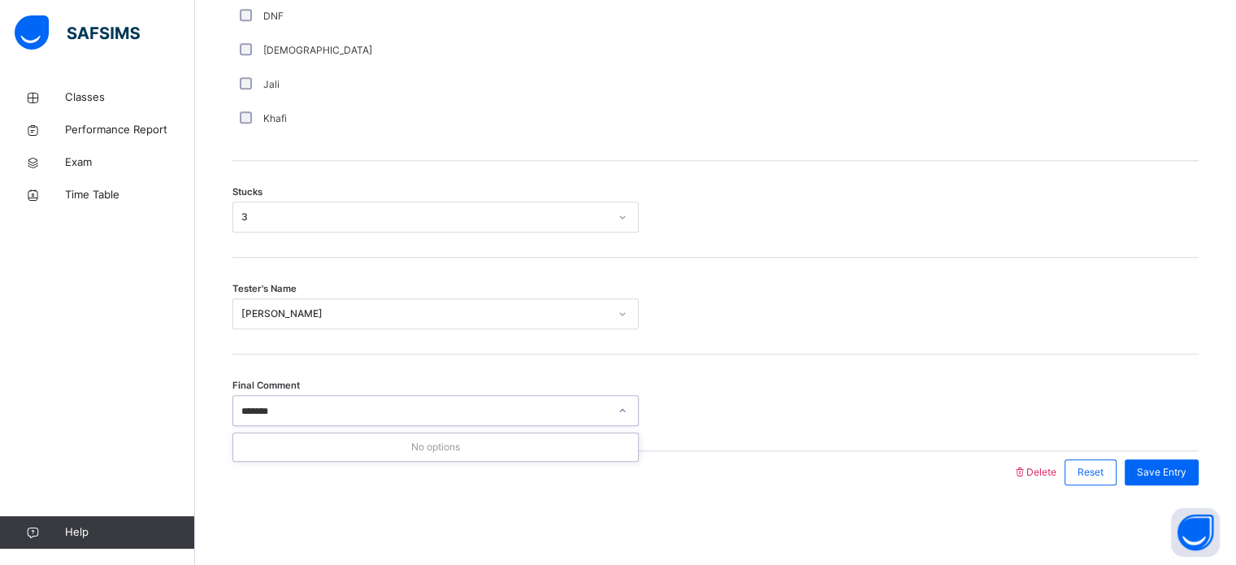
type input "*******"
click at [777, 346] on div "Tester's Name Nusaiba Raiha" at bounding box center [715, 306] width 966 height 97
click at [529, 392] on div "Final Comment Select option..." at bounding box center [715, 402] width 966 height 97
click at [446, 432] on div "Final Comment Select option..." at bounding box center [715, 402] width 966 height 97
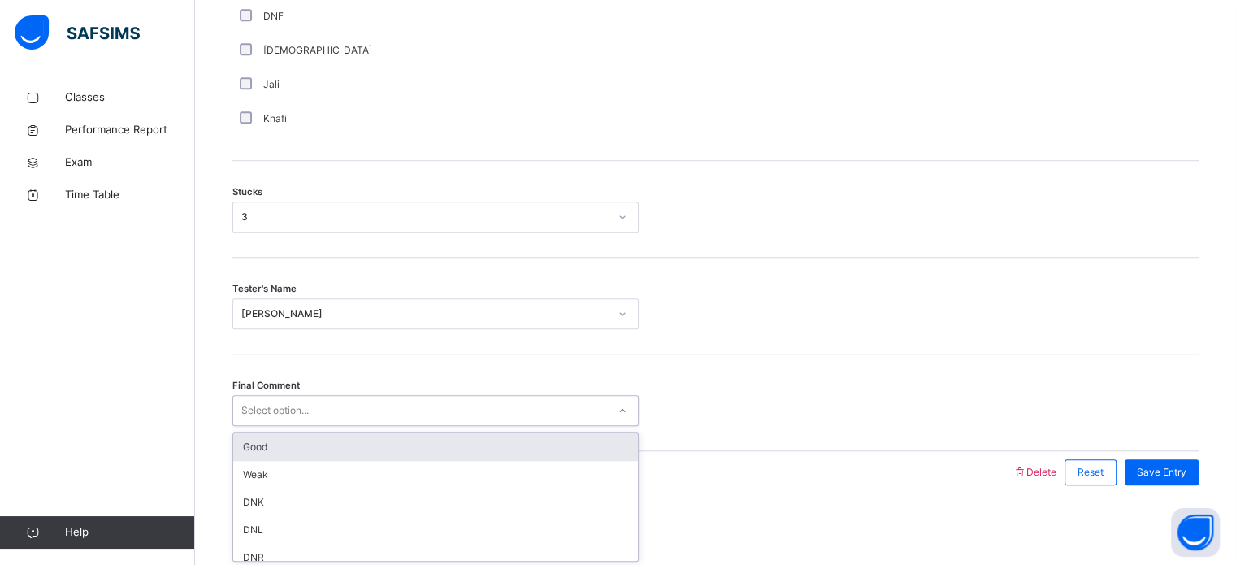
click at [265, 454] on div "Good" at bounding box center [435, 447] width 405 height 28
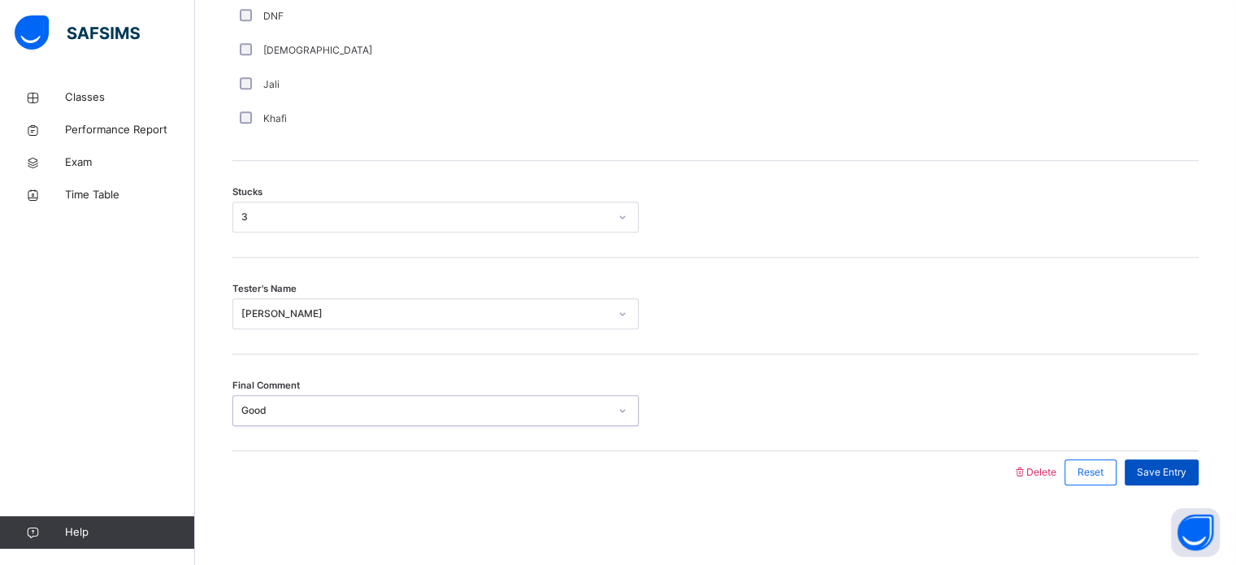
click at [1176, 476] on span "Save Entry" at bounding box center [1162, 472] width 50 height 15
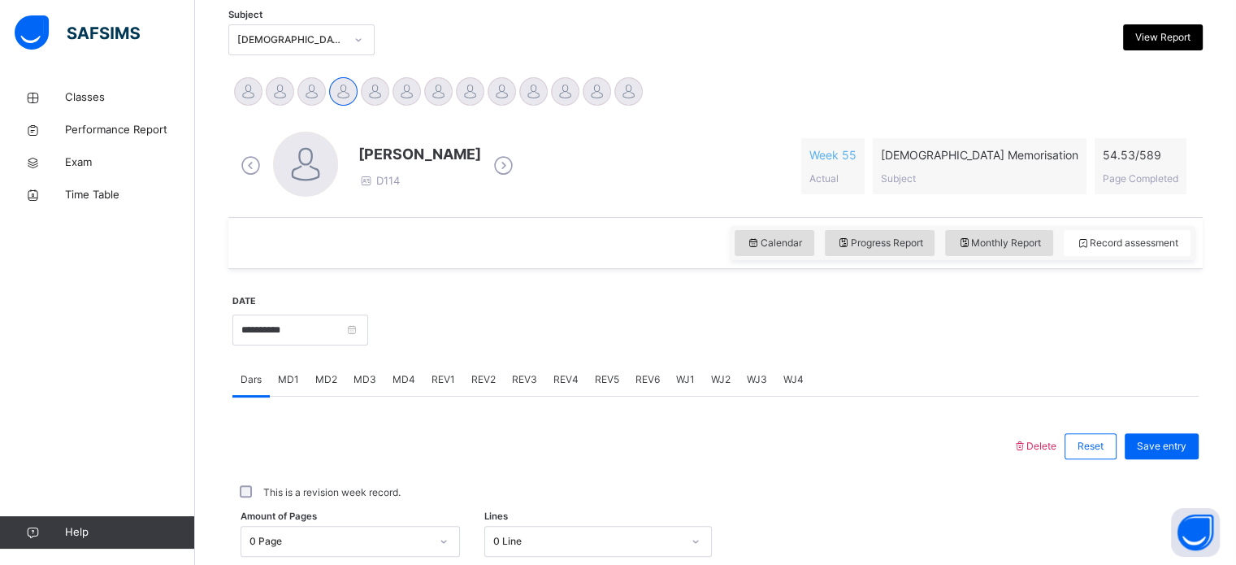
scroll to position [341, 0]
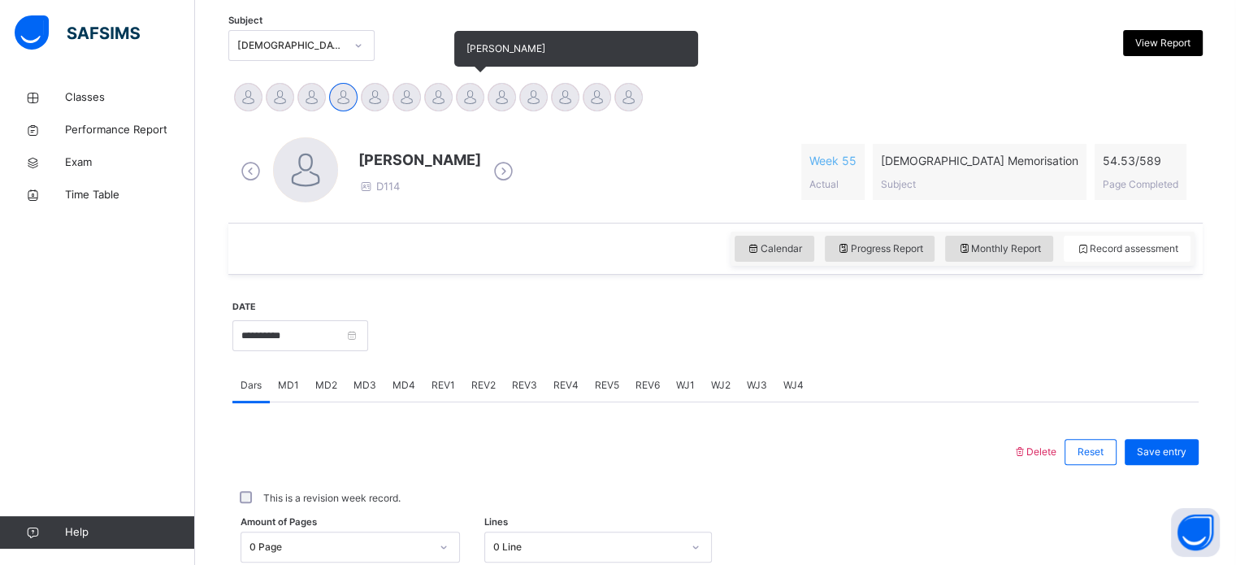
click at [461, 94] on div at bounding box center [470, 97] width 28 height 28
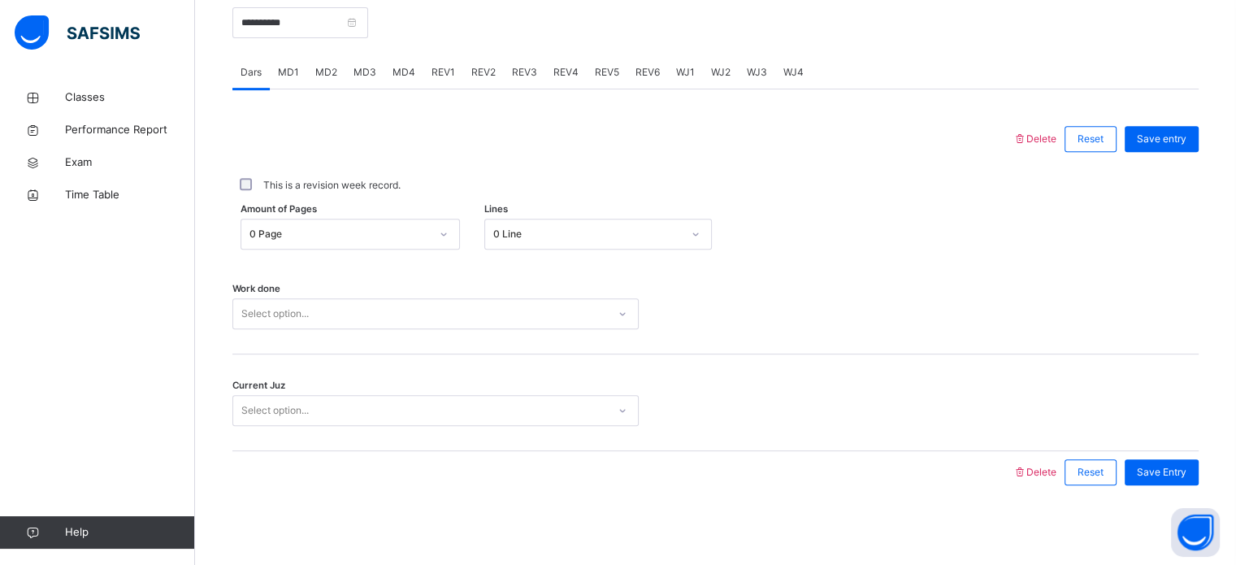
scroll to position [653, 0]
click at [410, 76] on span "MD4" at bounding box center [403, 73] width 23 height 15
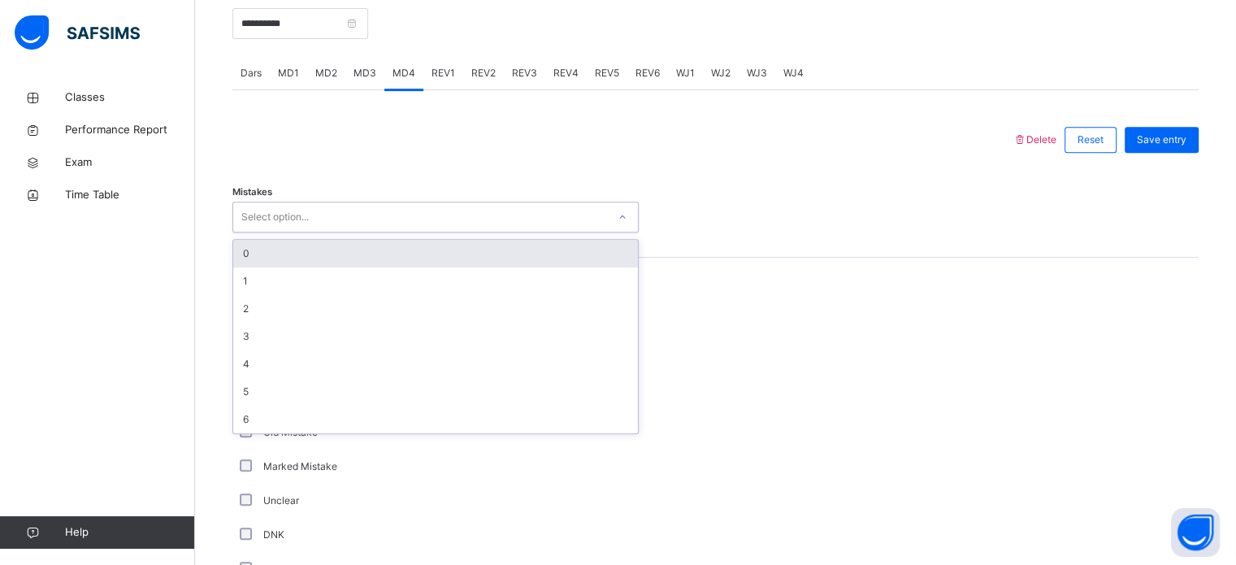
click at [422, 214] on div "Select option..." at bounding box center [420, 217] width 374 height 25
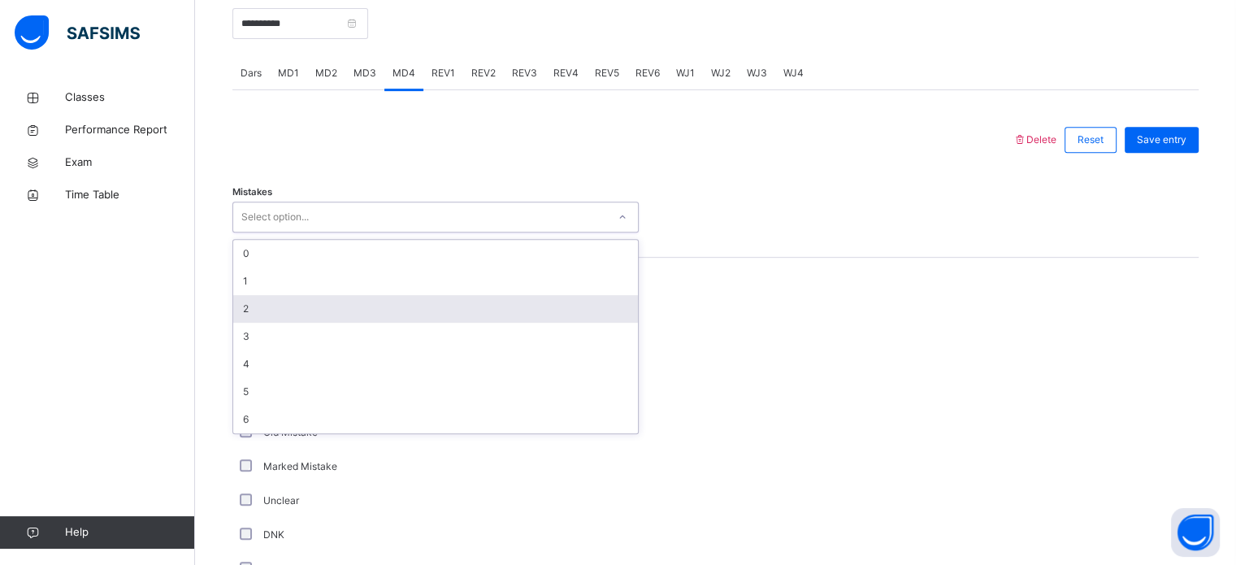
click at [422, 311] on div "2" at bounding box center [435, 309] width 405 height 28
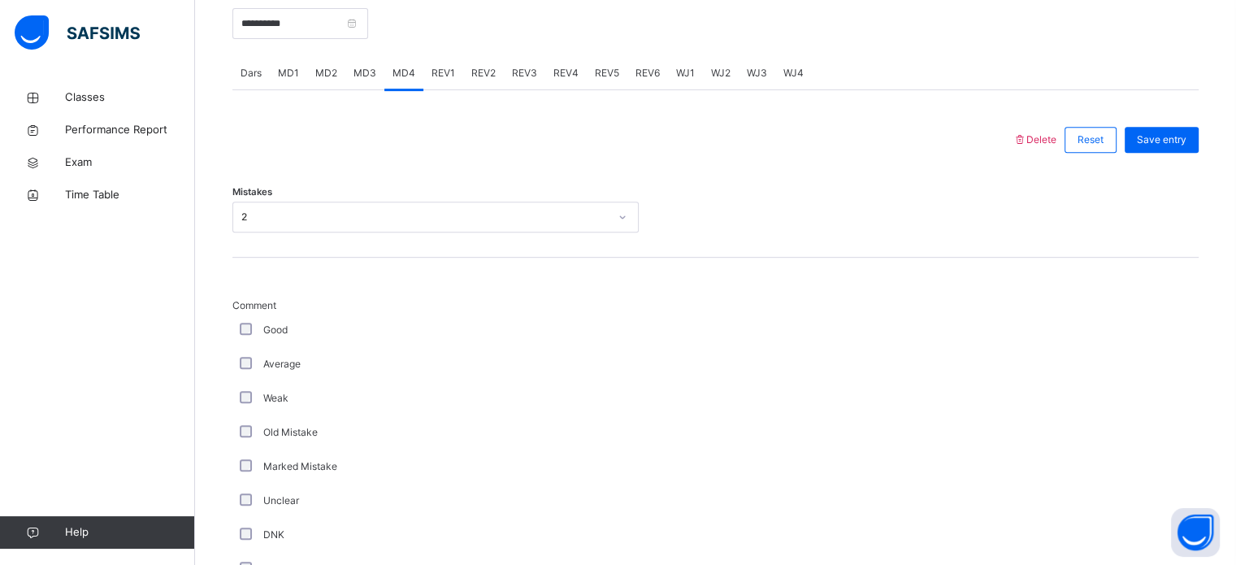
click at [245, 343] on div "Good" at bounding box center [435, 330] width 406 height 34
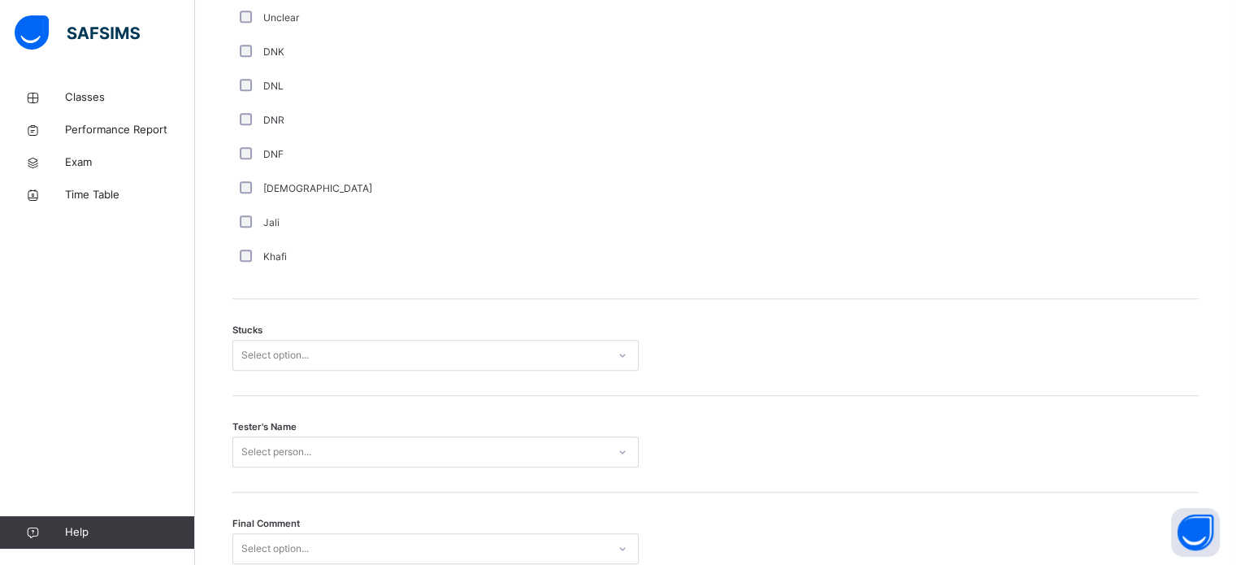
scroll to position [1133, 0]
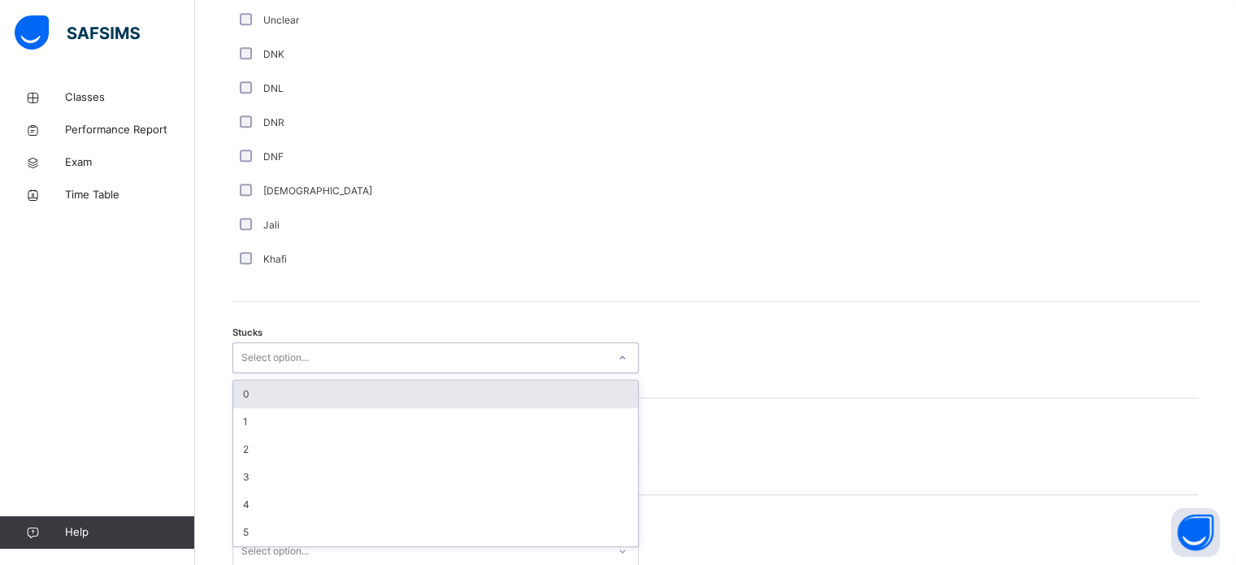
click at [244, 358] on div "Select option..." at bounding box center [274, 357] width 67 height 31
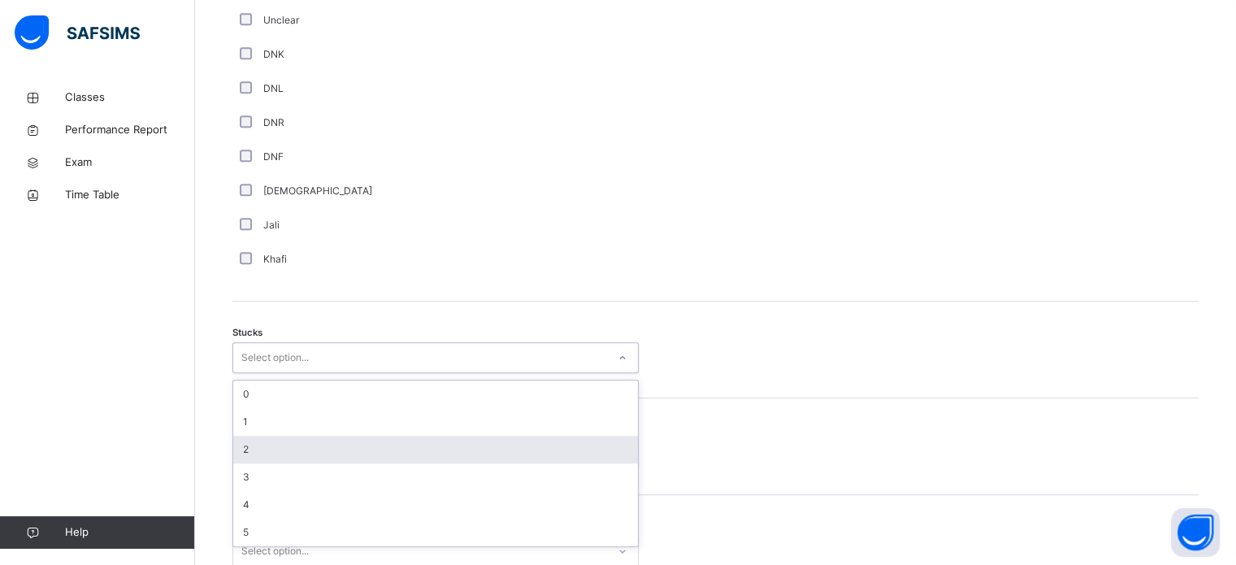
click at [258, 453] on div "2" at bounding box center [435, 449] width 405 height 28
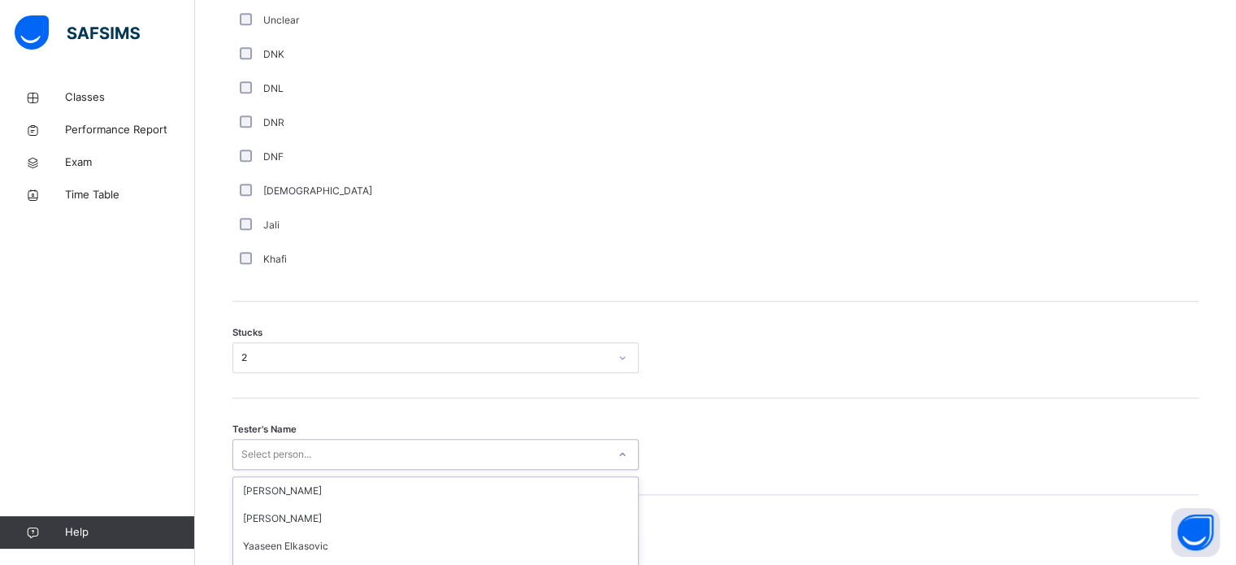
scroll to position [1274, 0]
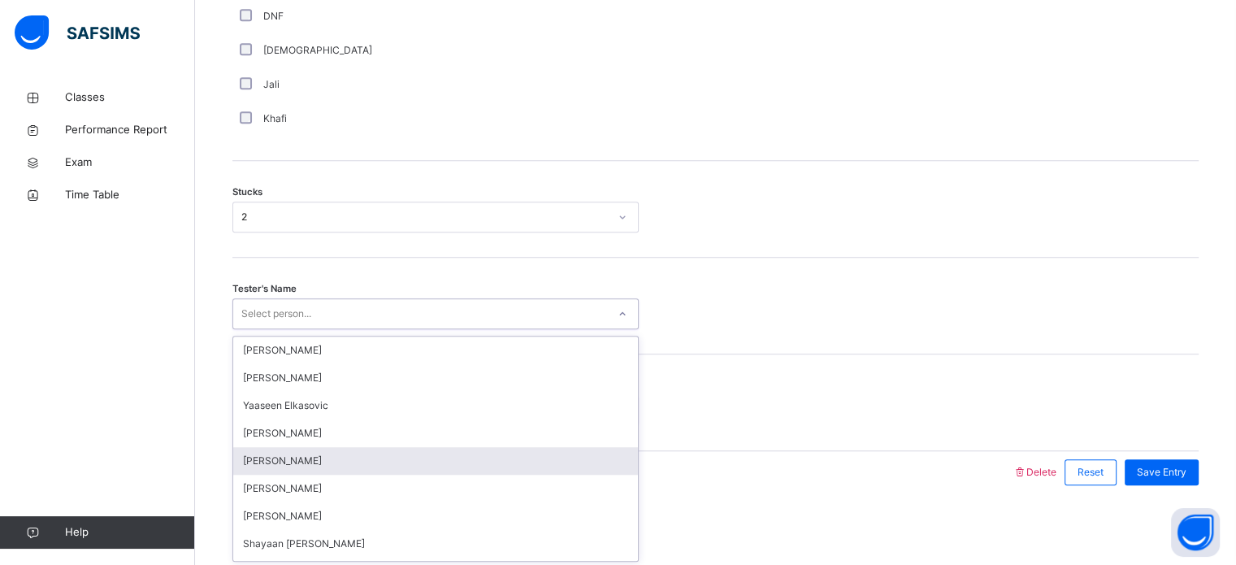
click at [258, 329] on div "option Siti Ruhaidah focused, 5 of 91. 91 results available. Use Up and Down to…" at bounding box center [435, 313] width 406 height 31
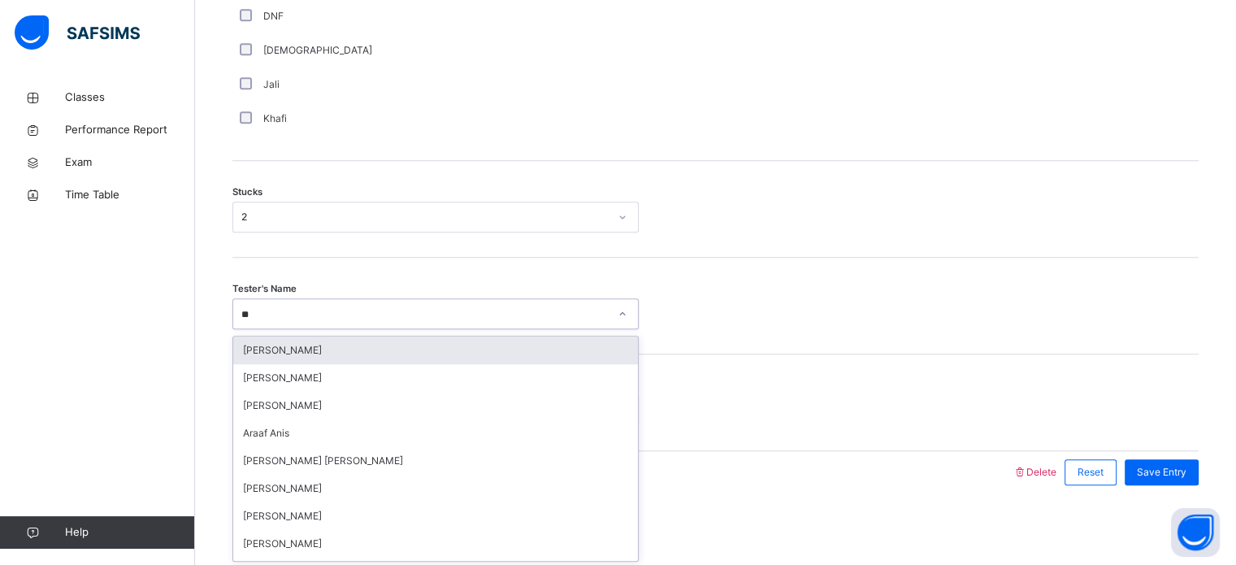
type input "***"
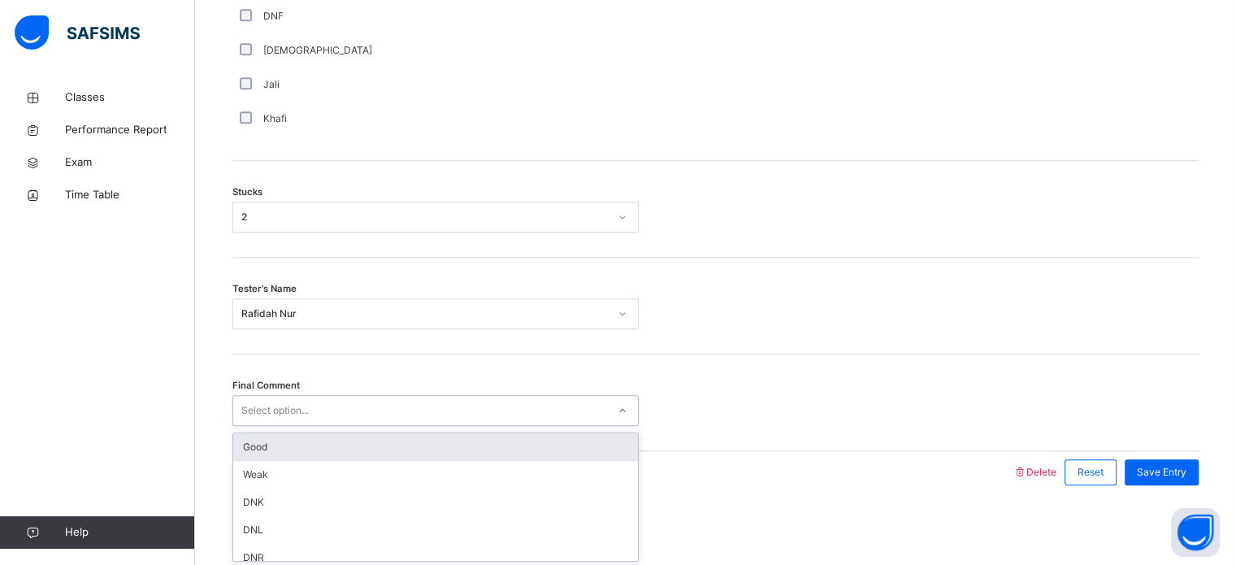
click at [244, 401] on div "Select option..." at bounding box center [274, 410] width 67 height 31
click at [250, 446] on div "Good" at bounding box center [435, 447] width 405 height 28
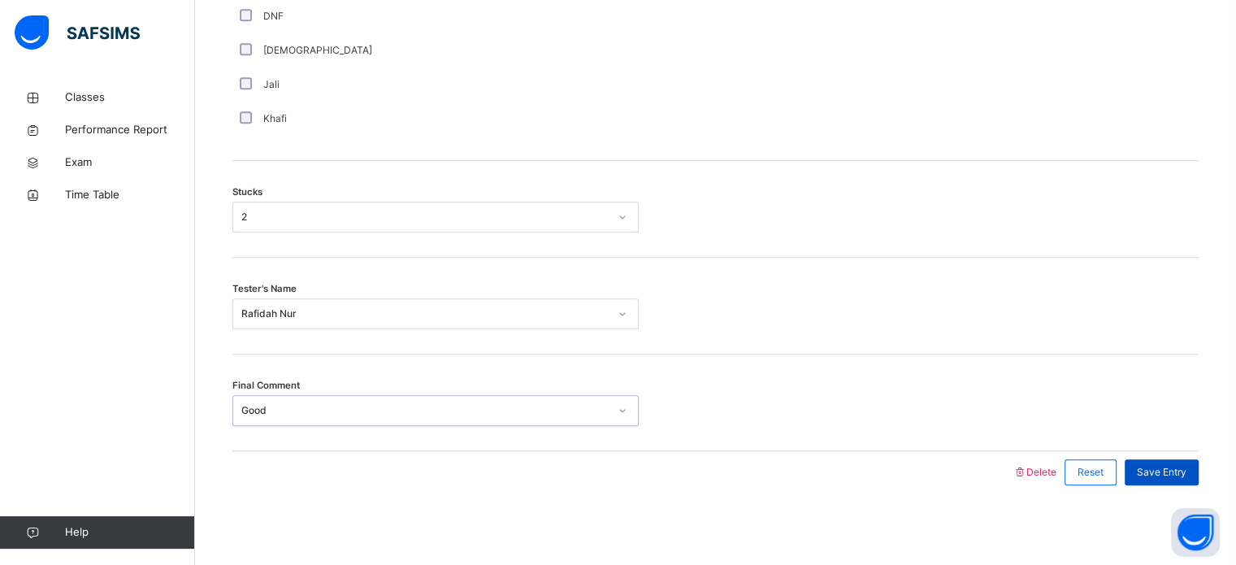
click at [1173, 474] on span "Save Entry" at bounding box center [1162, 472] width 50 height 15
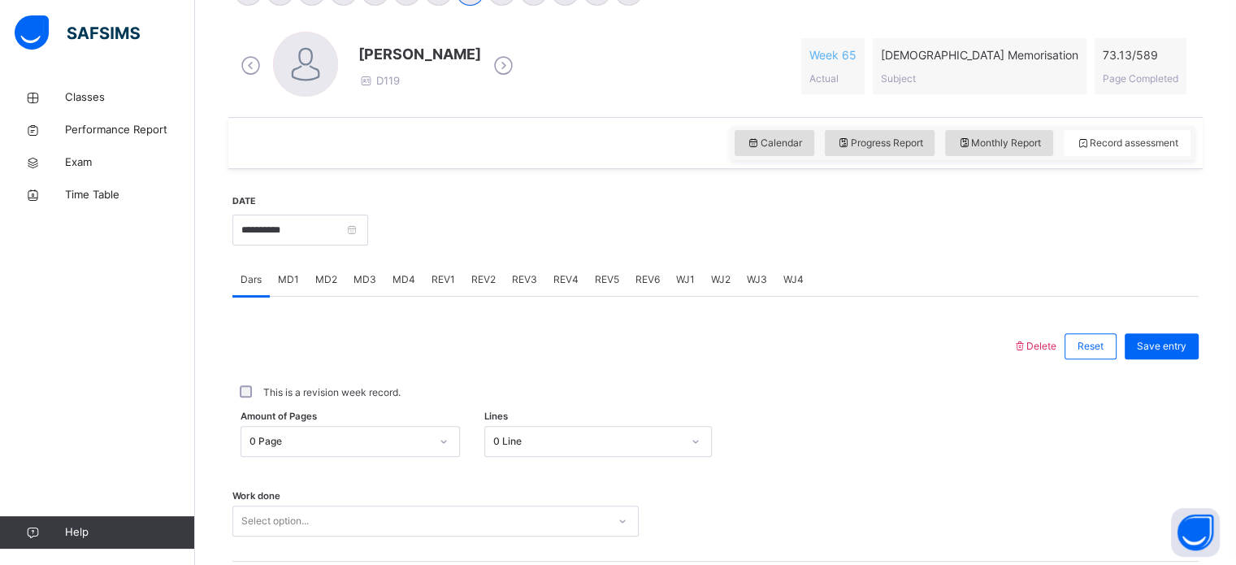
scroll to position [474, 0]
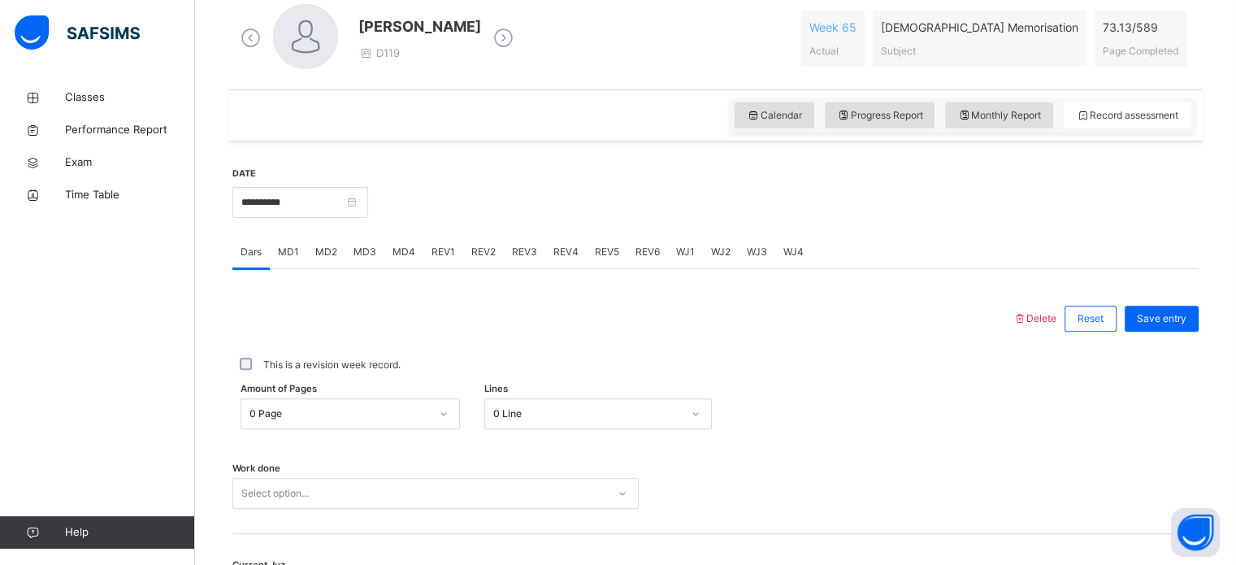
click at [427, 251] on div "REV1" at bounding box center [443, 252] width 40 height 32
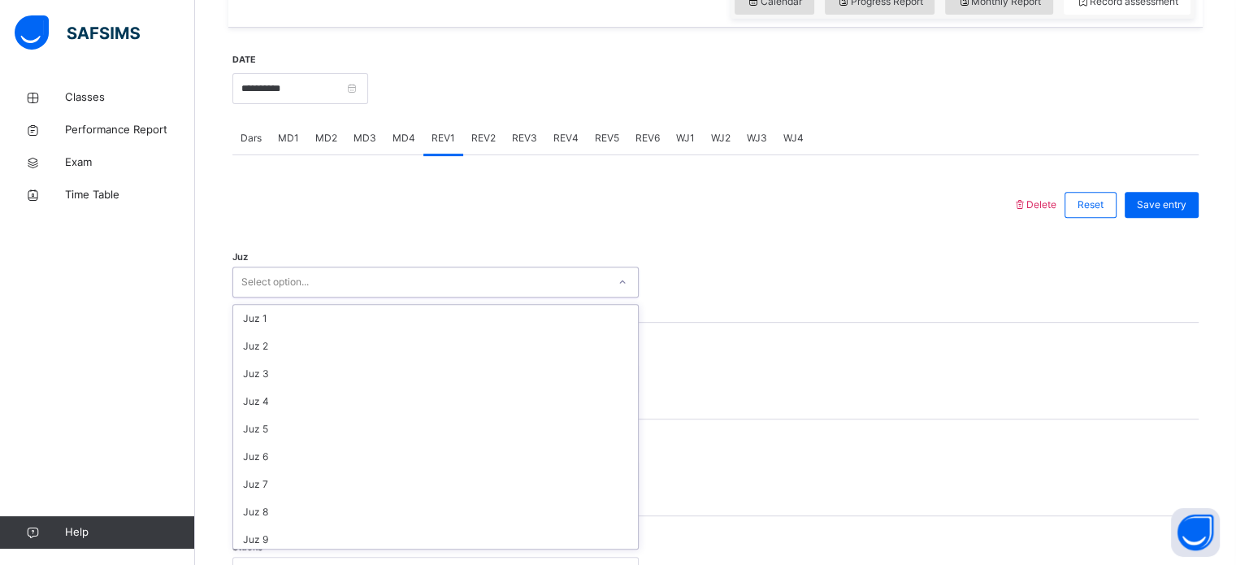
scroll to position [585, 0]
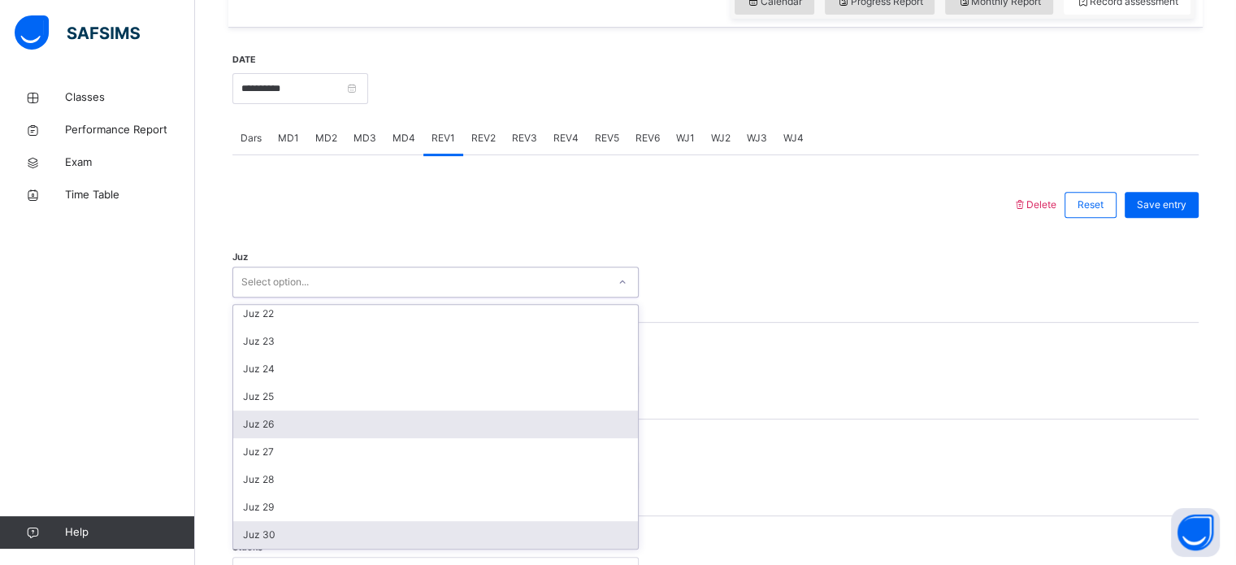
click at [312, 422] on div "Juz 26" at bounding box center [435, 424] width 405 height 28
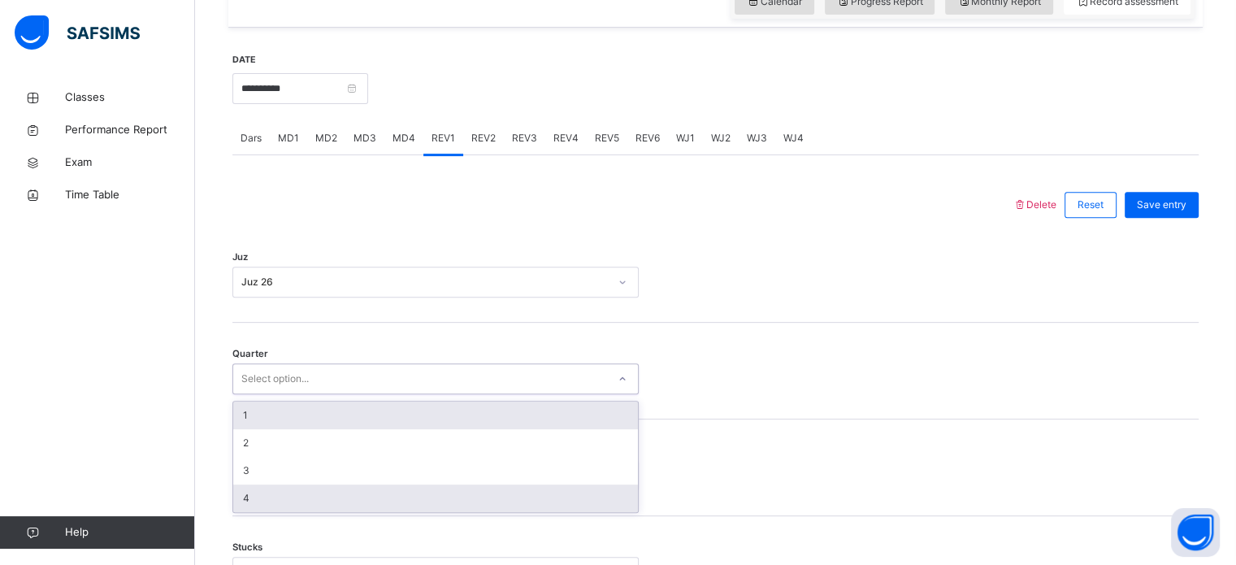
click at [276, 499] on div "4" at bounding box center [435, 498] width 405 height 28
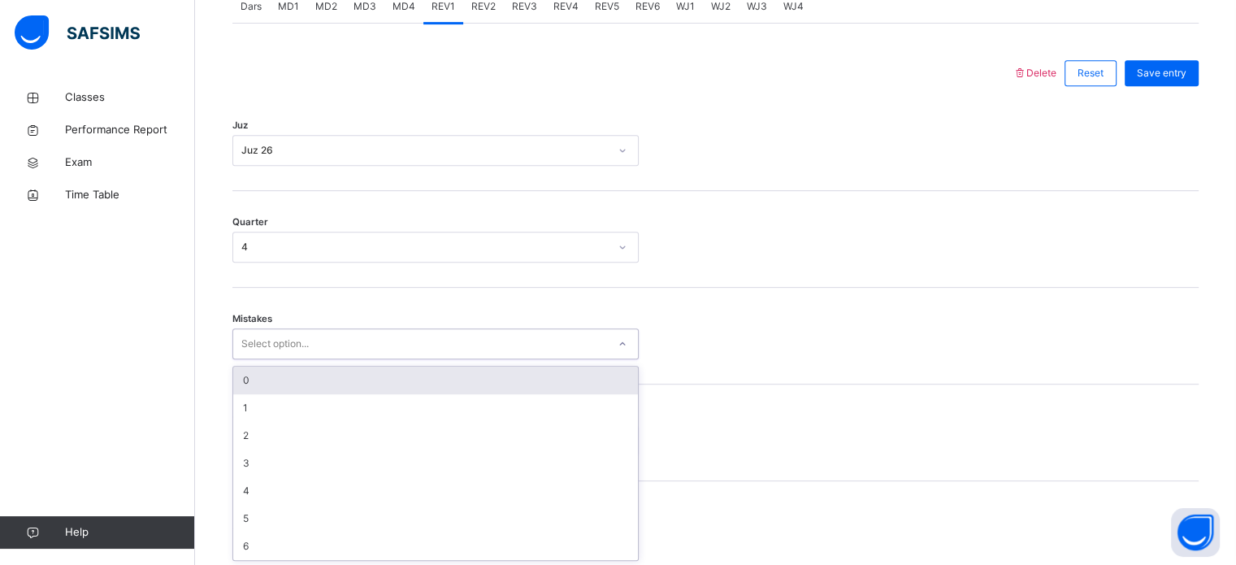
scroll to position [721, 0]
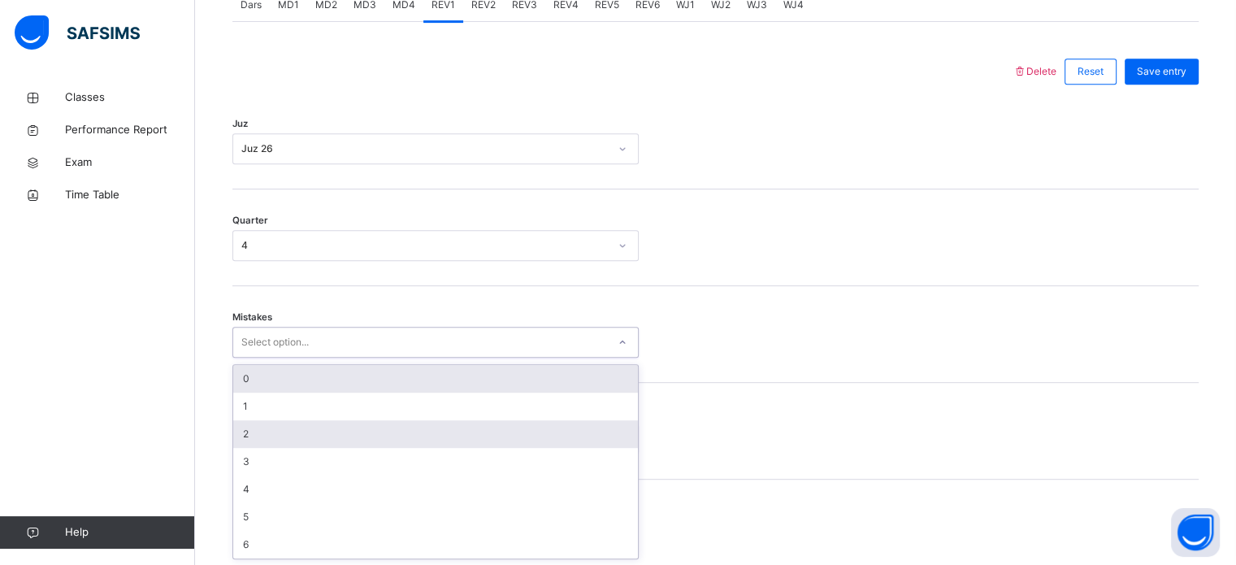
click at [282, 429] on div "2" at bounding box center [435, 434] width 405 height 28
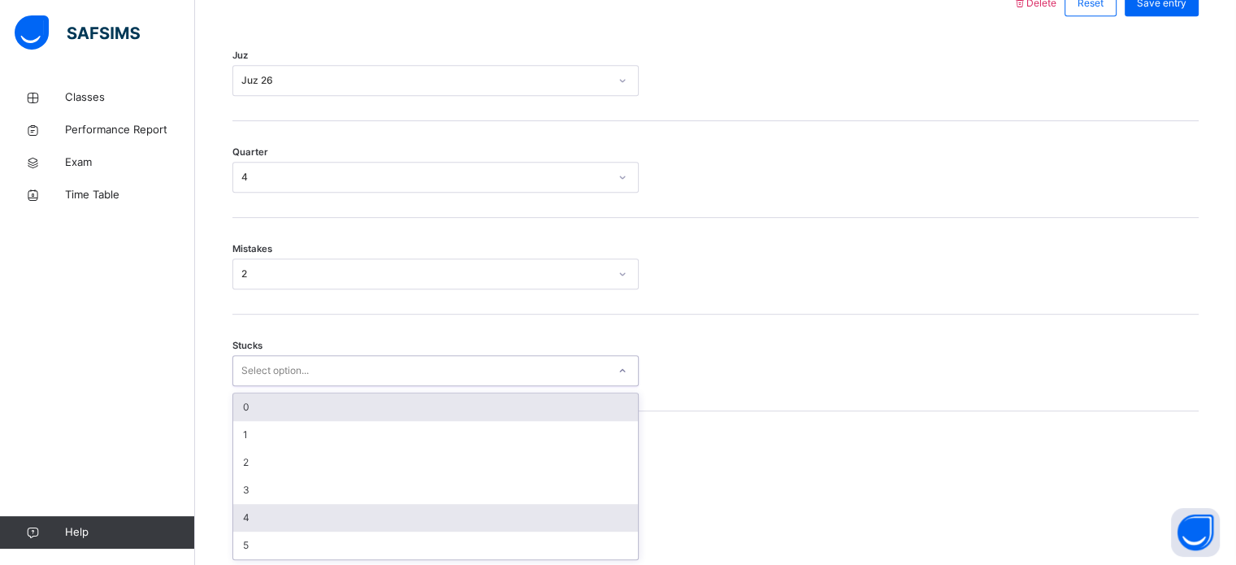
click at [270, 517] on div "4" at bounding box center [435, 518] width 405 height 28
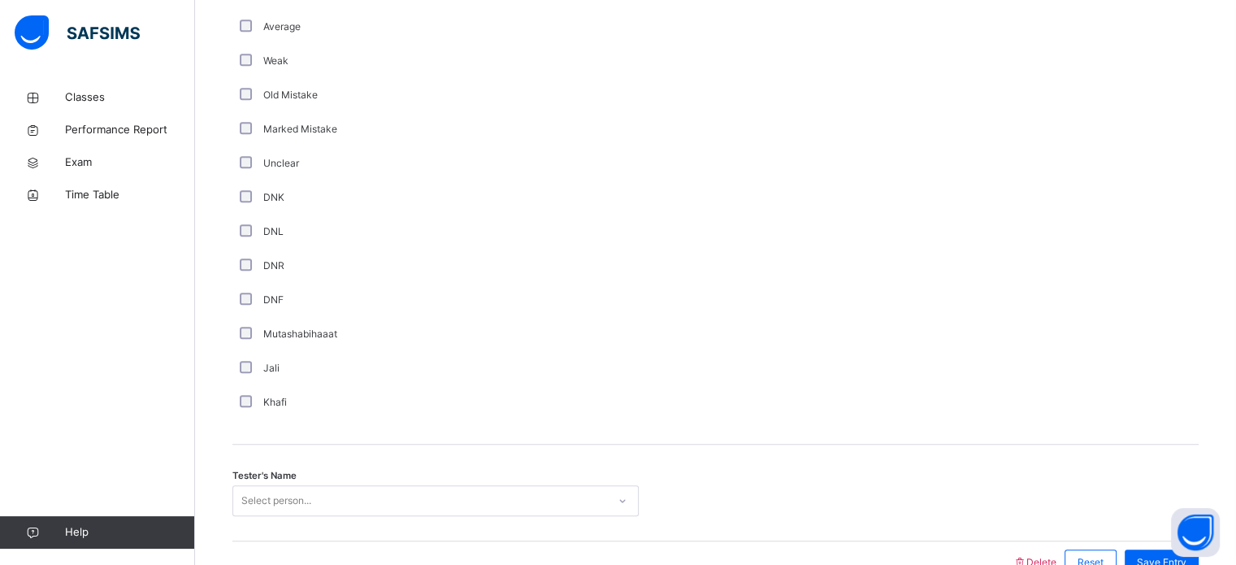
scroll to position [1371, 0]
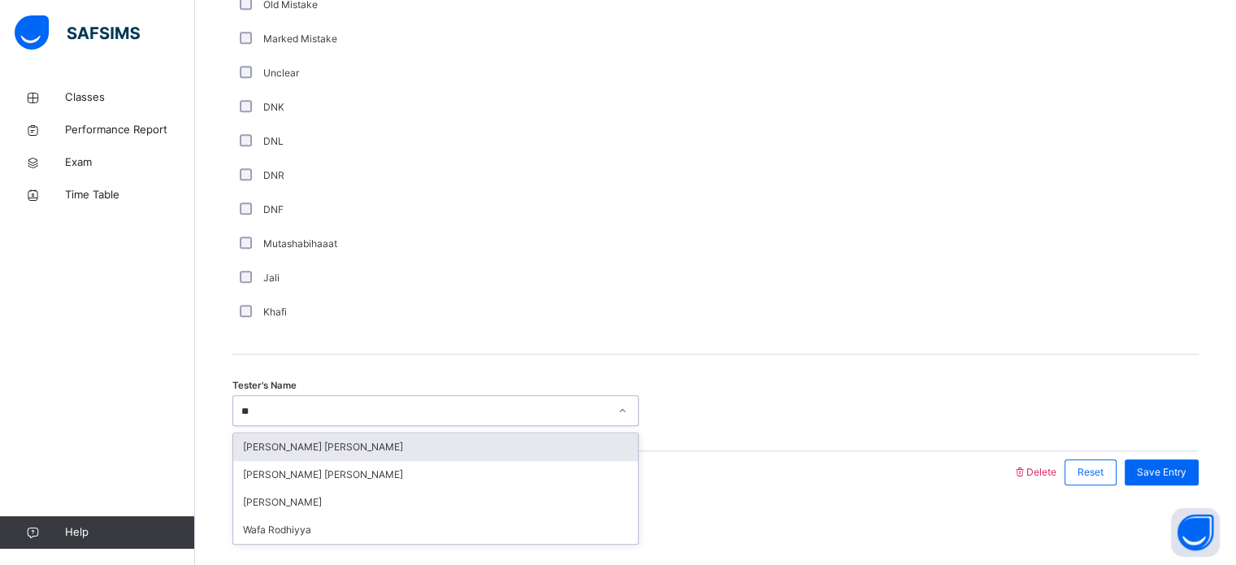
type input "***"
click at [301, 444] on div "[PERSON_NAME]" at bounding box center [435, 447] width 405 height 28
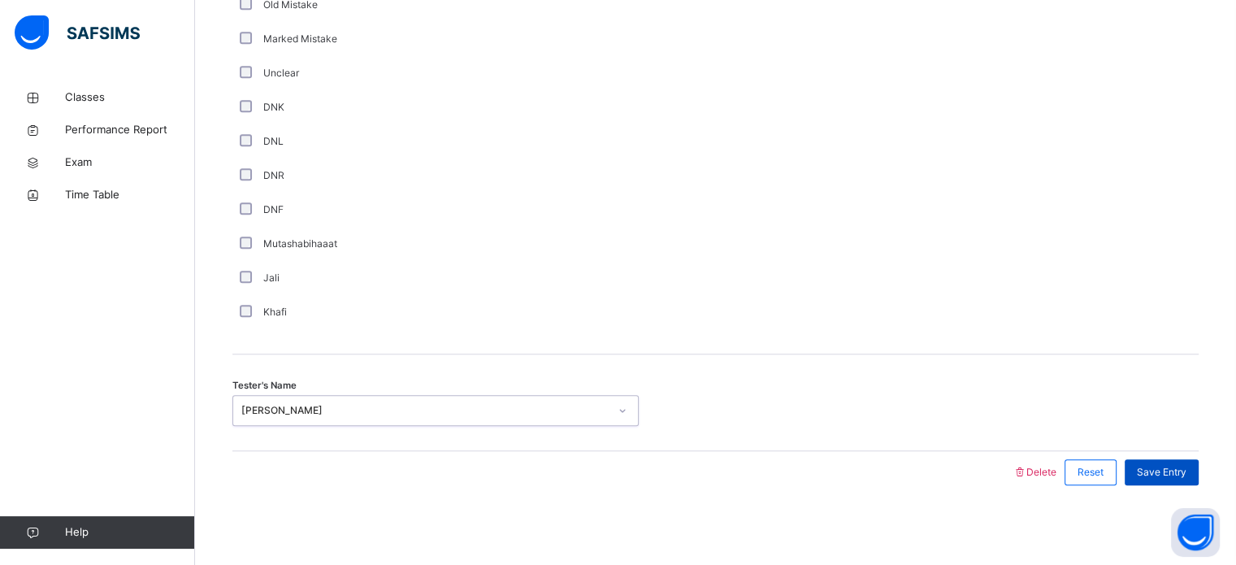
click at [1171, 473] on span "Save Entry" at bounding box center [1162, 472] width 50 height 15
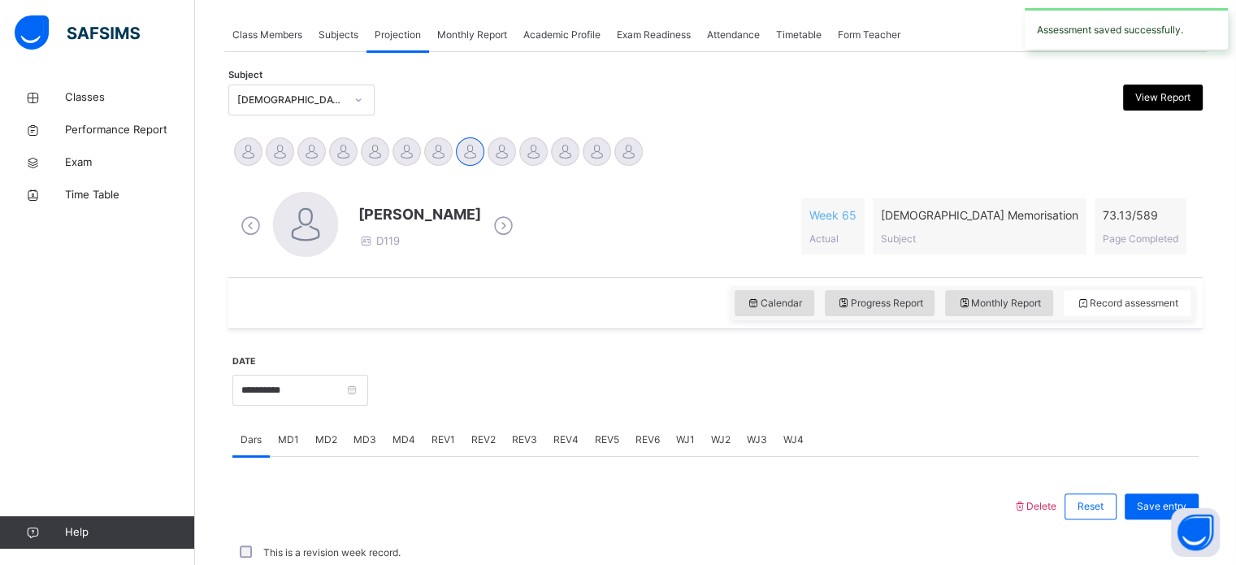
scroll to position [655, 0]
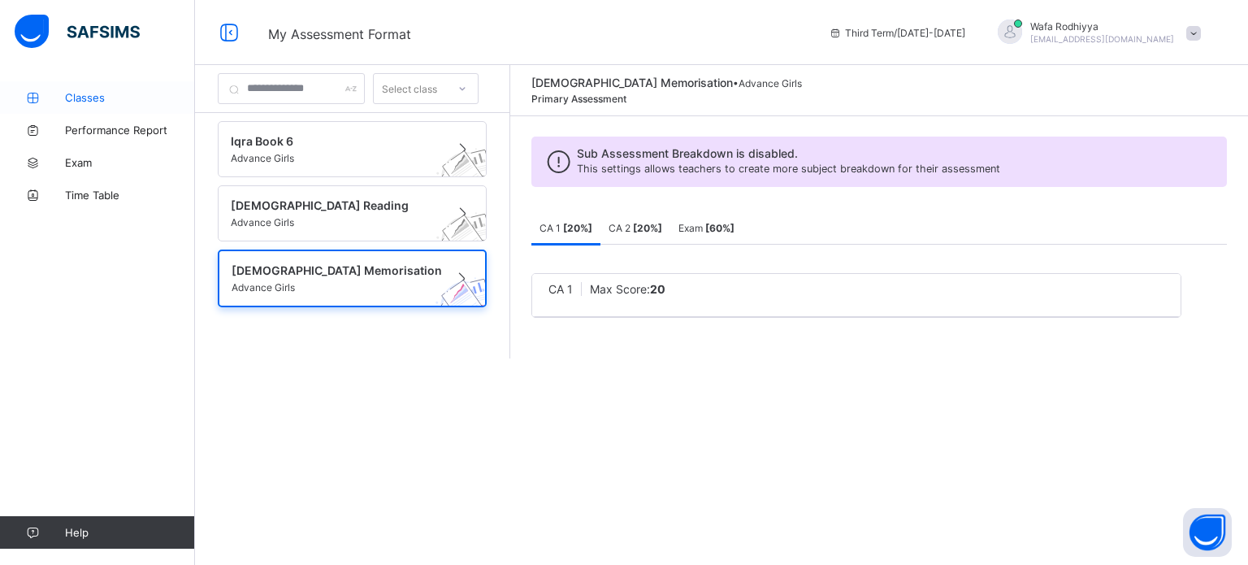
click at [32, 94] on icon at bounding box center [32, 98] width 65 height 12
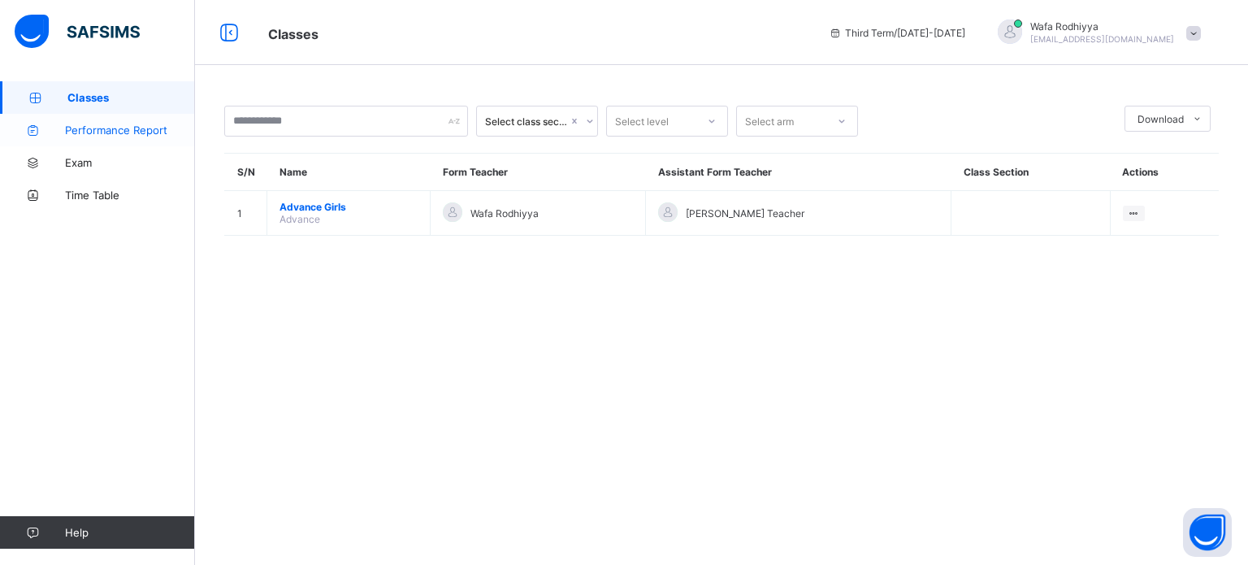
click at [33, 122] on link "Performance Report" at bounding box center [97, 130] width 195 height 32
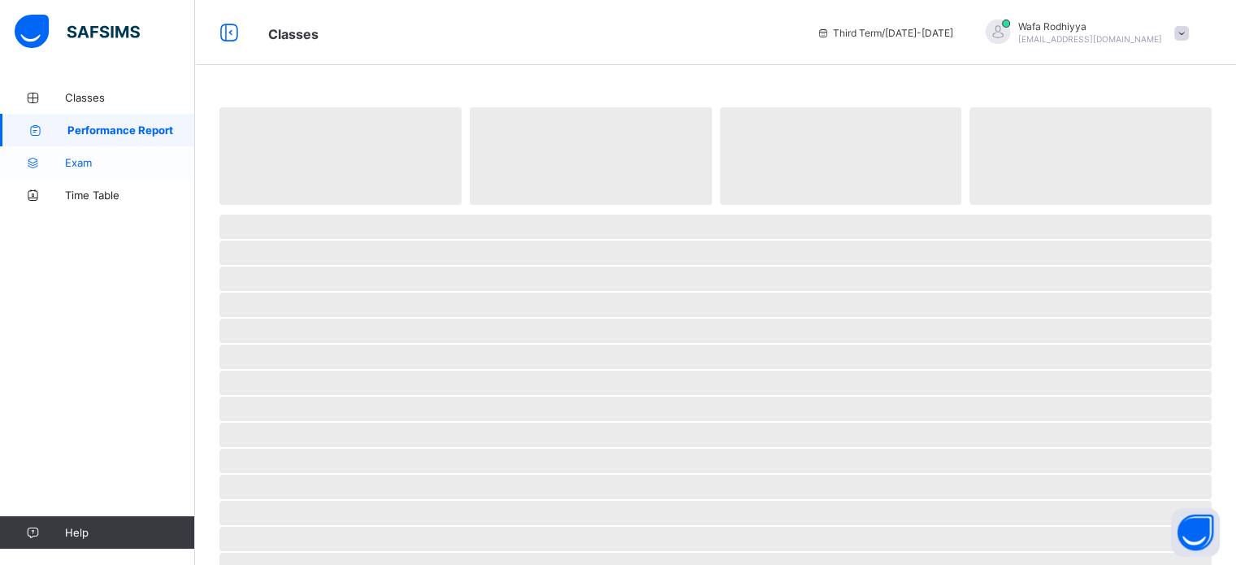
select select "****"
select select "*"
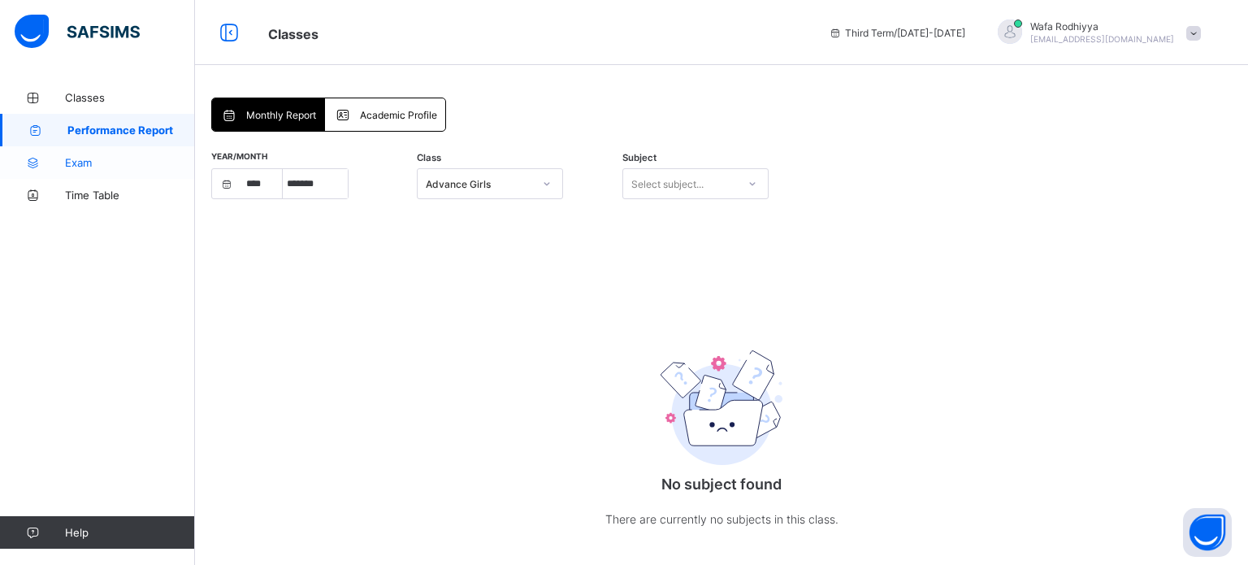
click at [27, 162] on icon at bounding box center [32, 163] width 65 height 12
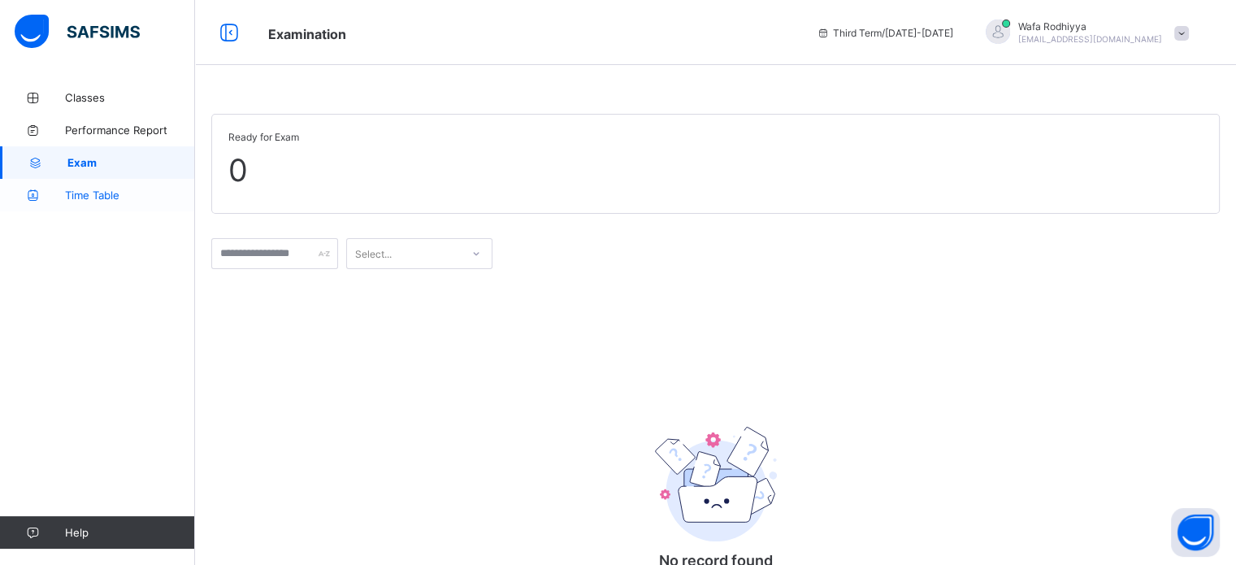
click at [34, 198] on icon at bounding box center [32, 195] width 65 height 12
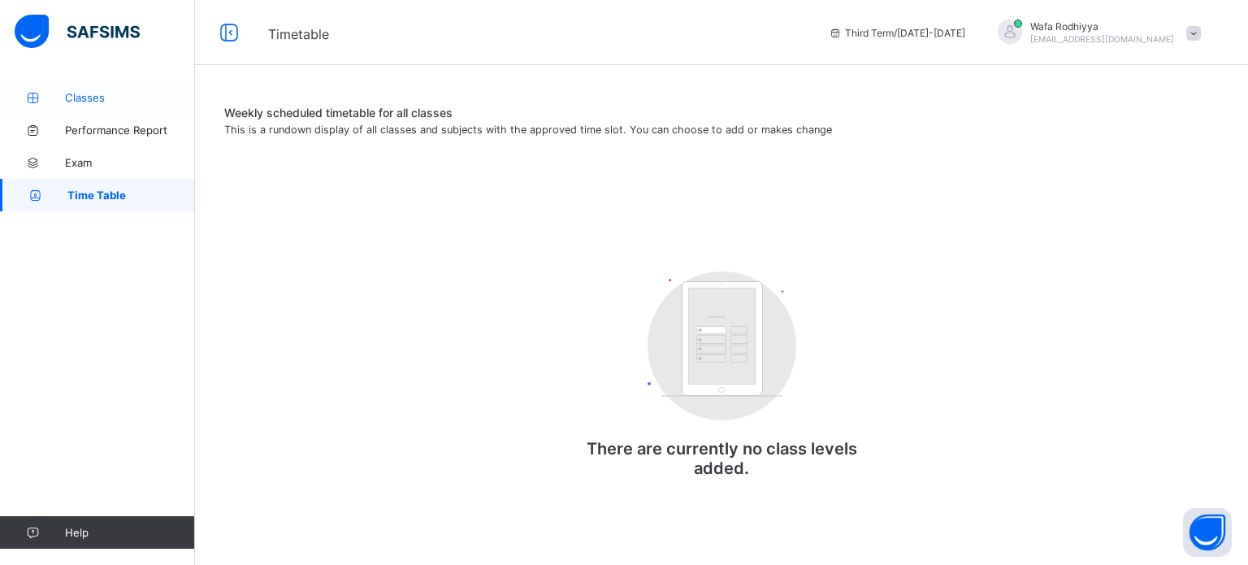
click at [34, 93] on icon at bounding box center [32, 98] width 65 height 12
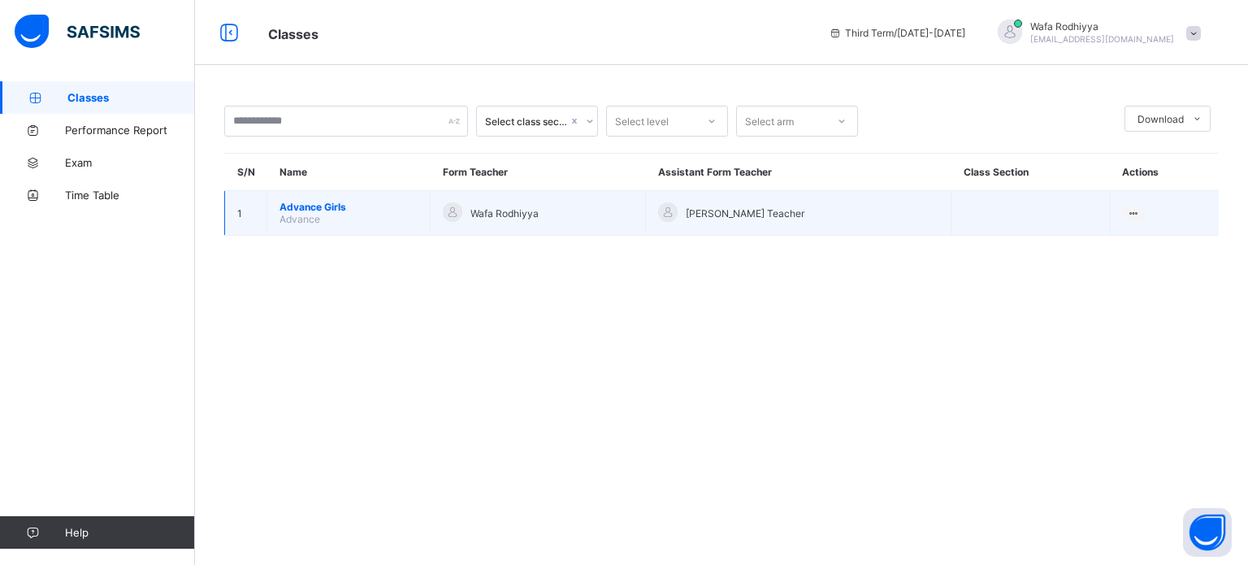
click at [295, 221] on span "Advance" at bounding box center [299, 219] width 41 height 12
click at [305, 223] on span "Advance" at bounding box center [299, 219] width 41 height 12
click at [305, 220] on span "Advance" at bounding box center [299, 219] width 41 height 12
click at [305, 218] on span "Advance" at bounding box center [299, 219] width 41 height 12
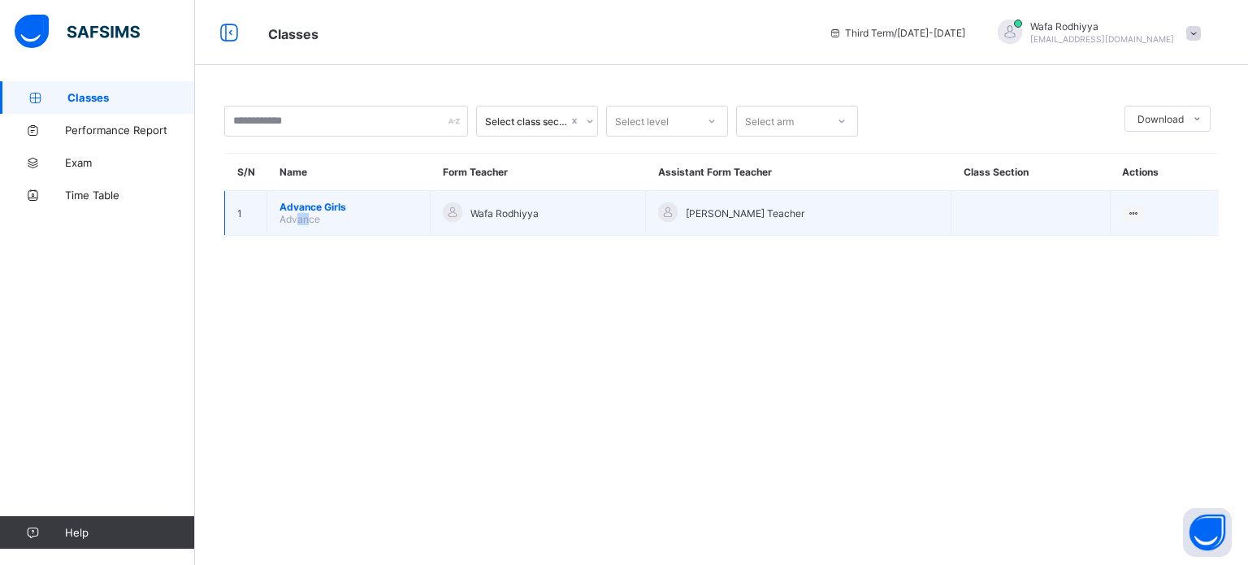
click at [307, 215] on span "Advance" at bounding box center [299, 219] width 41 height 12
click at [307, 213] on span "Advance" at bounding box center [299, 219] width 41 height 12
click at [307, 211] on span "Advance Girls" at bounding box center [348, 207] width 138 height 12
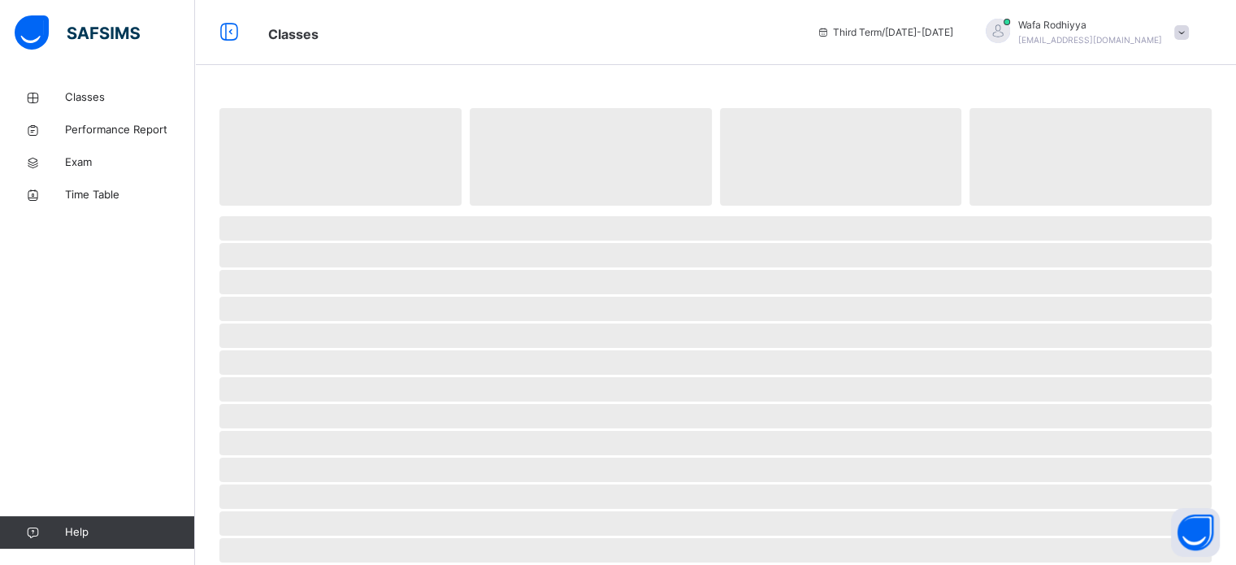
click at [307, 211] on span at bounding box center [715, 210] width 992 height 8
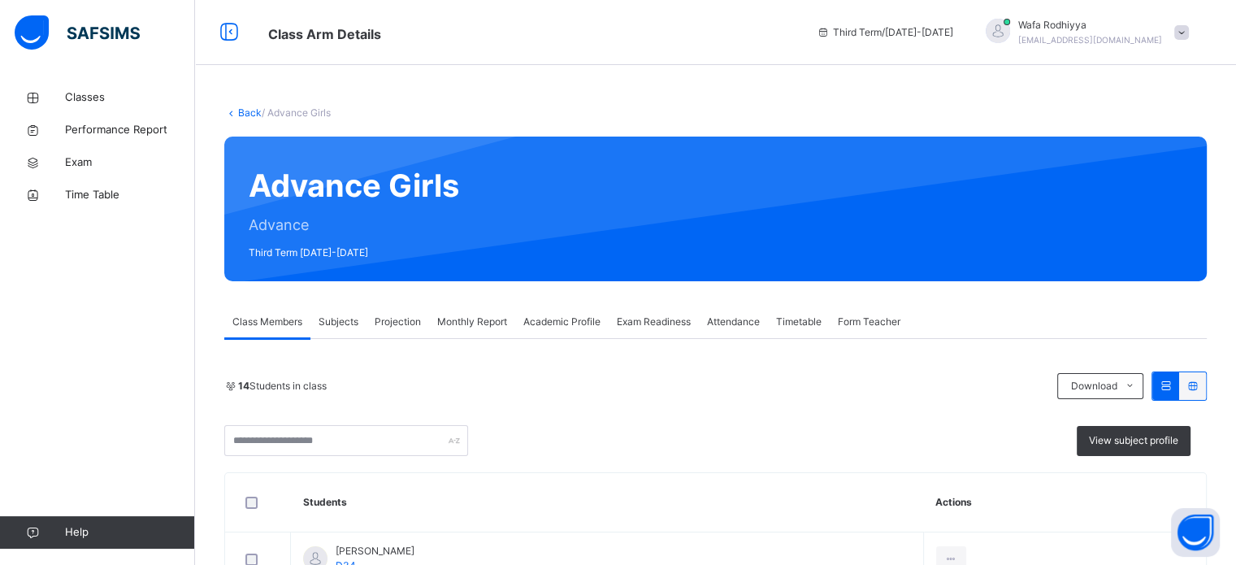
click at [415, 321] on span "Projection" at bounding box center [398, 321] width 46 height 15
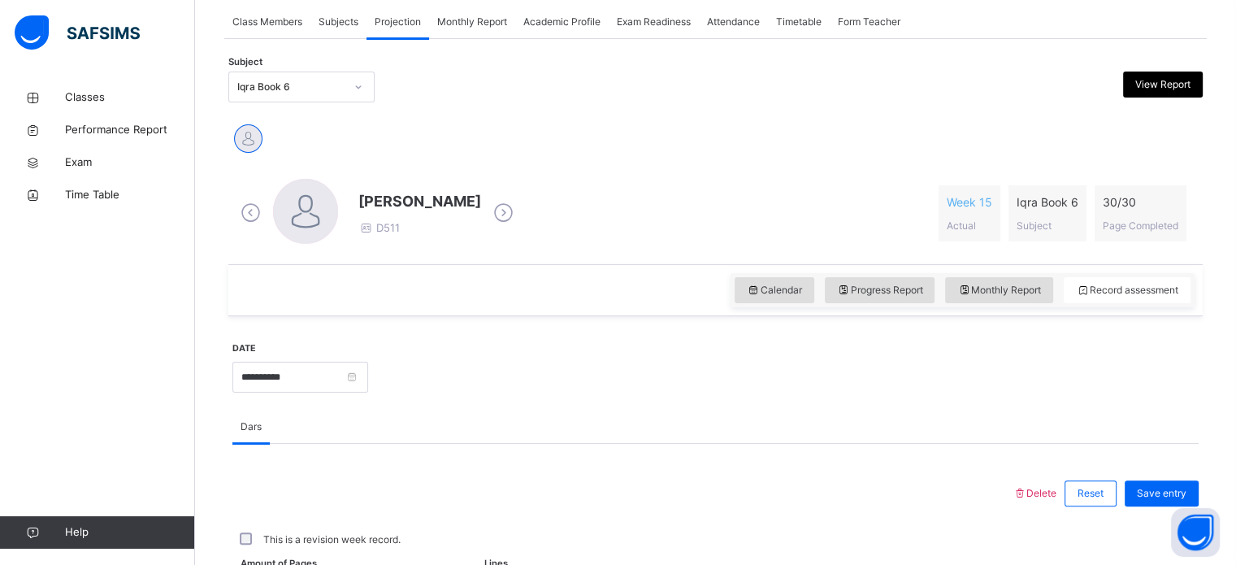
scroll to position [299, 0]
click at [322, 85] on div "Iqra Book 6" at bounding box center [290, 87] width 107 height 15
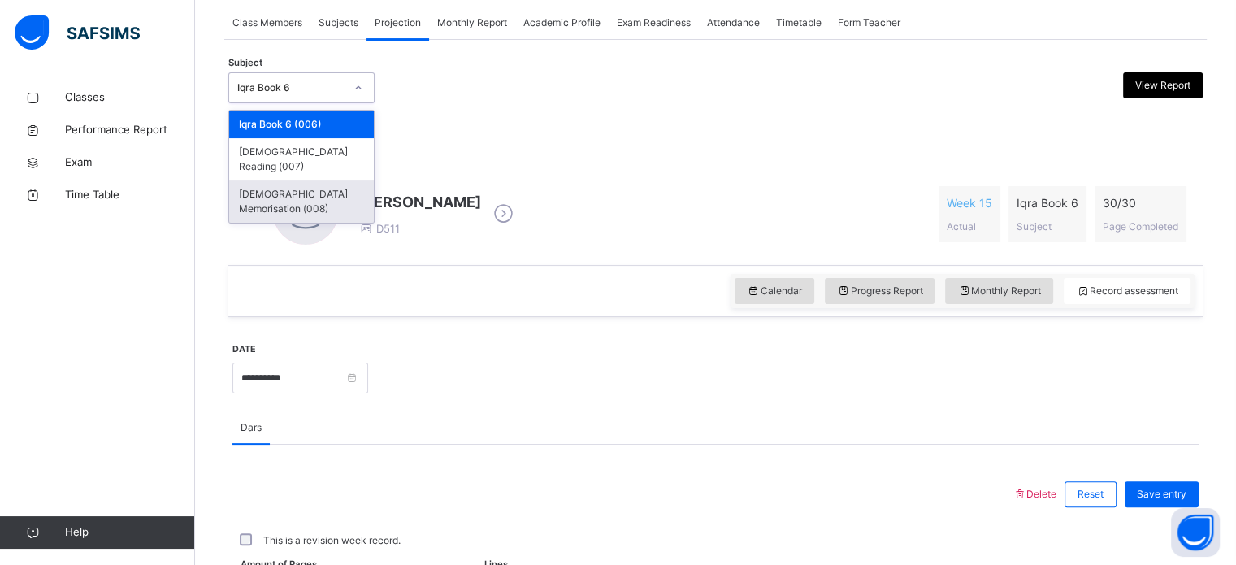
click at [344, 180] on div "[DEMOGRAPHIC_DATA] Memorisation (008)" at bounding box center [301, 201] width 145 height 42
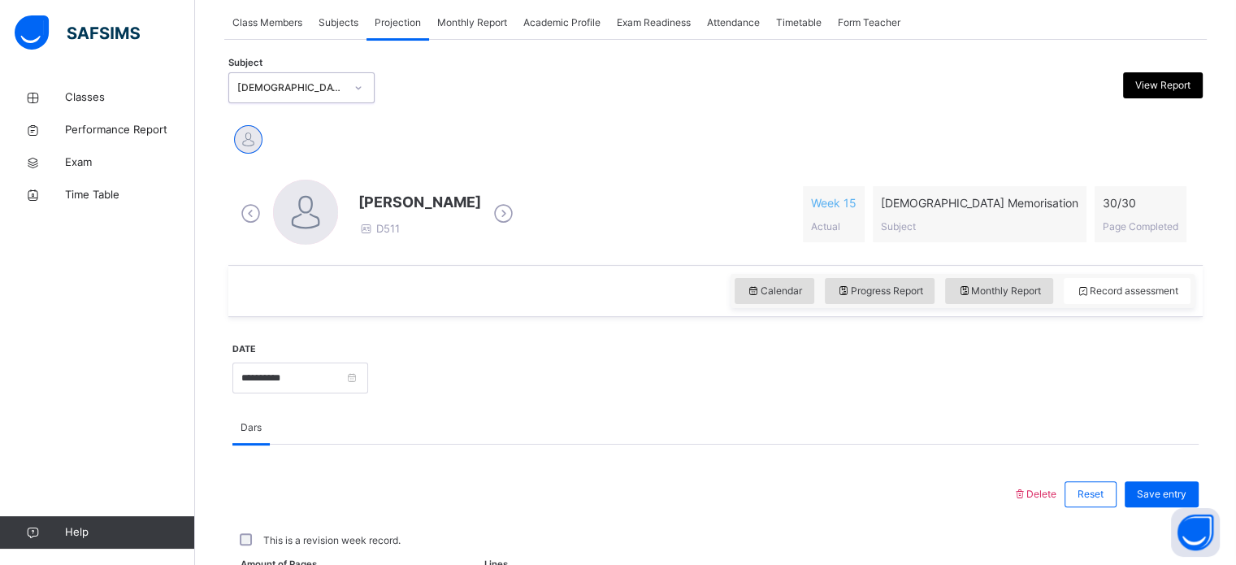
scroll to position [0, 0]
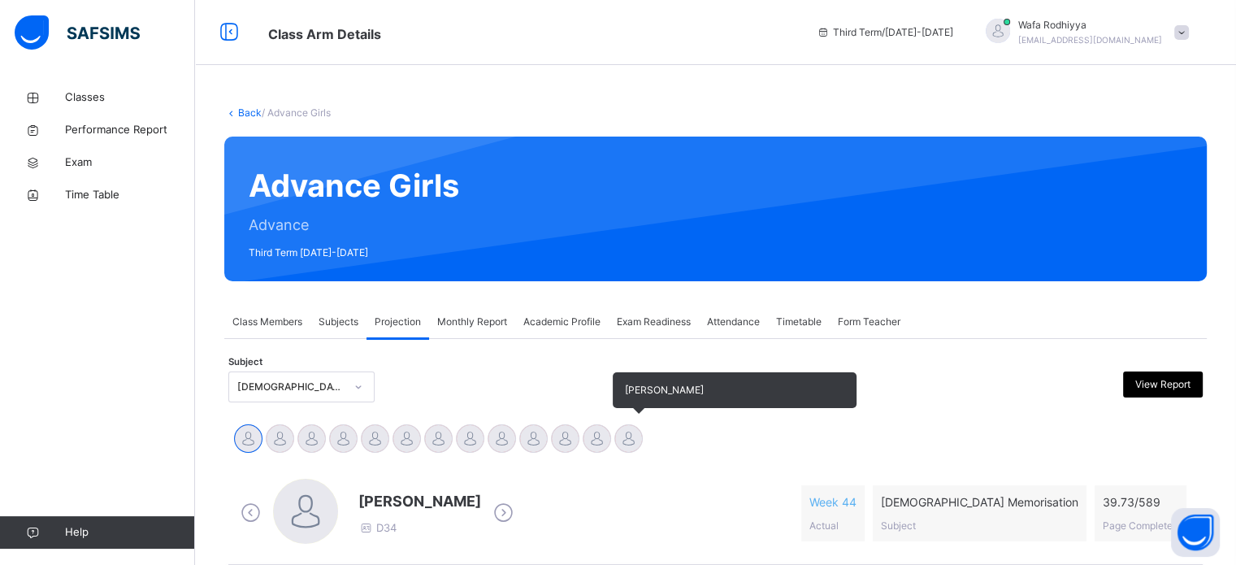
click at [615, 451] on div "[PERSON_NAME]" at bounding box center [629, 440] width 32 height 36
click at [621, 434] on div at bounding box center [628, 438] width 28 height 28
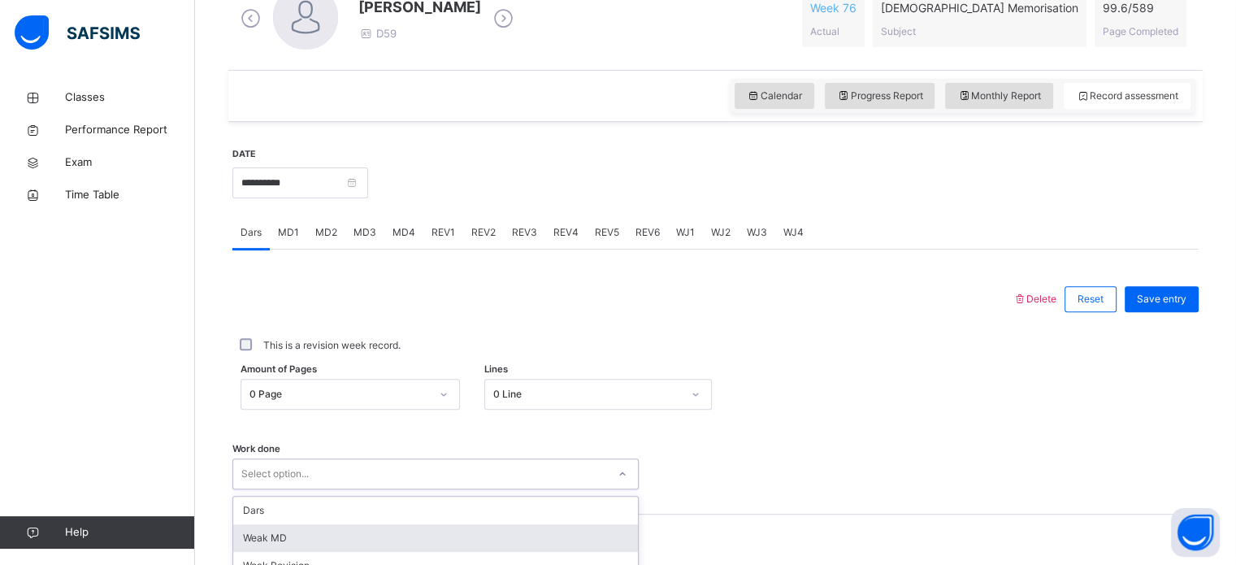
scroll to position [655, 0]
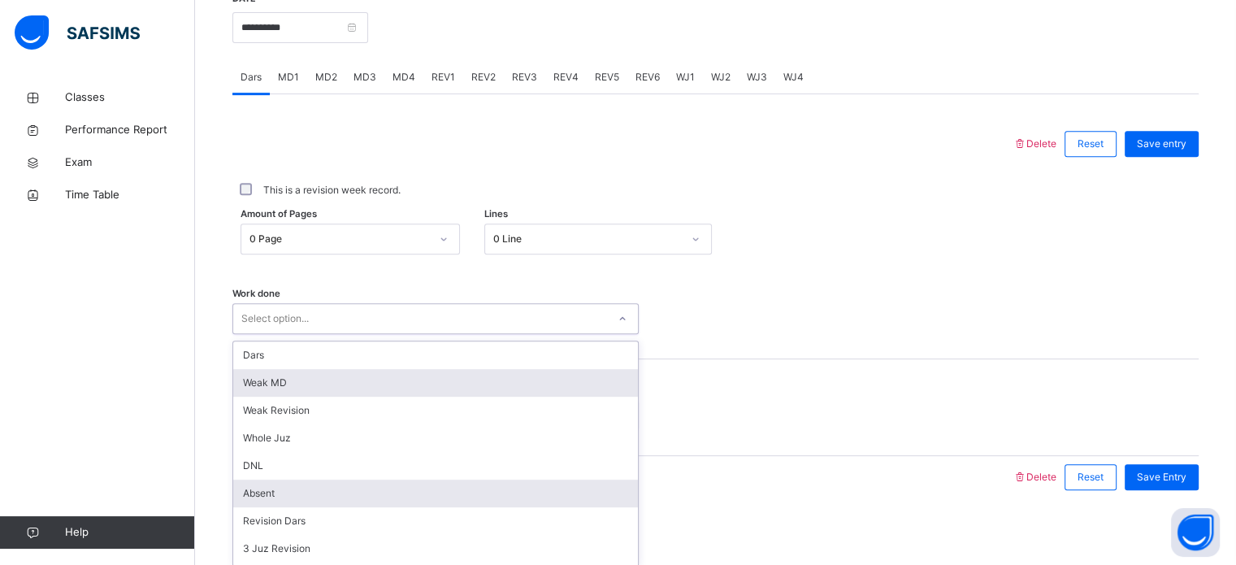
click at [465, 334] on div "option [PERSON_NAME] MD focused, 2 of 14. 14 results available. Use Up and Down…" at bounding box center [435, 318] width 406 height 31
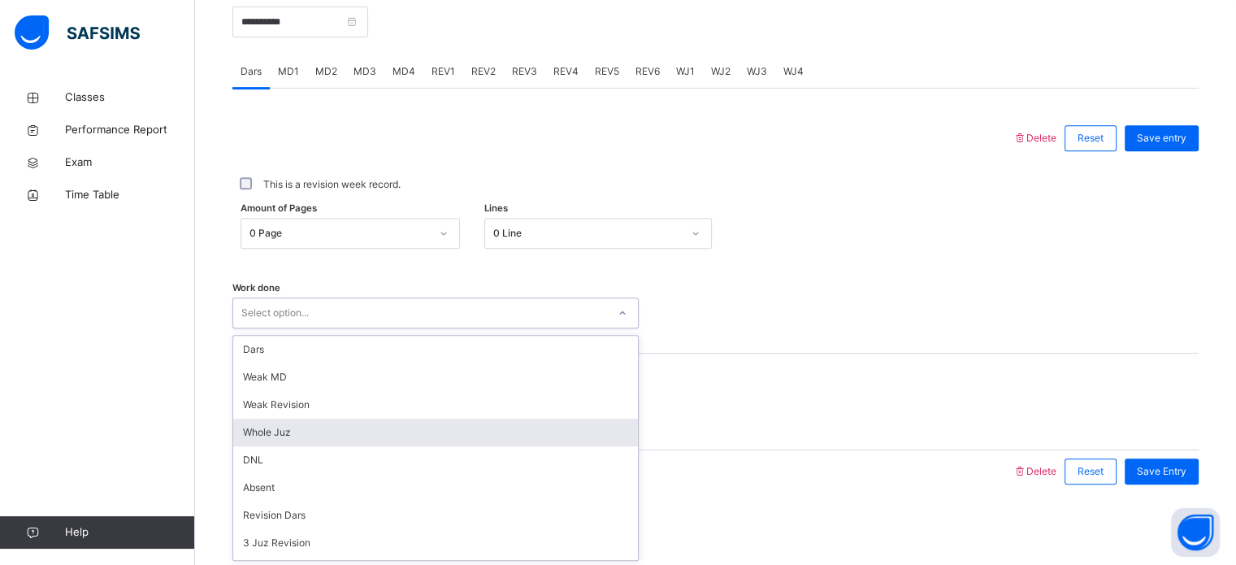
click at [394, 439] on div "Whole Juz" at bounding box center [435, 432] width 405 height 28
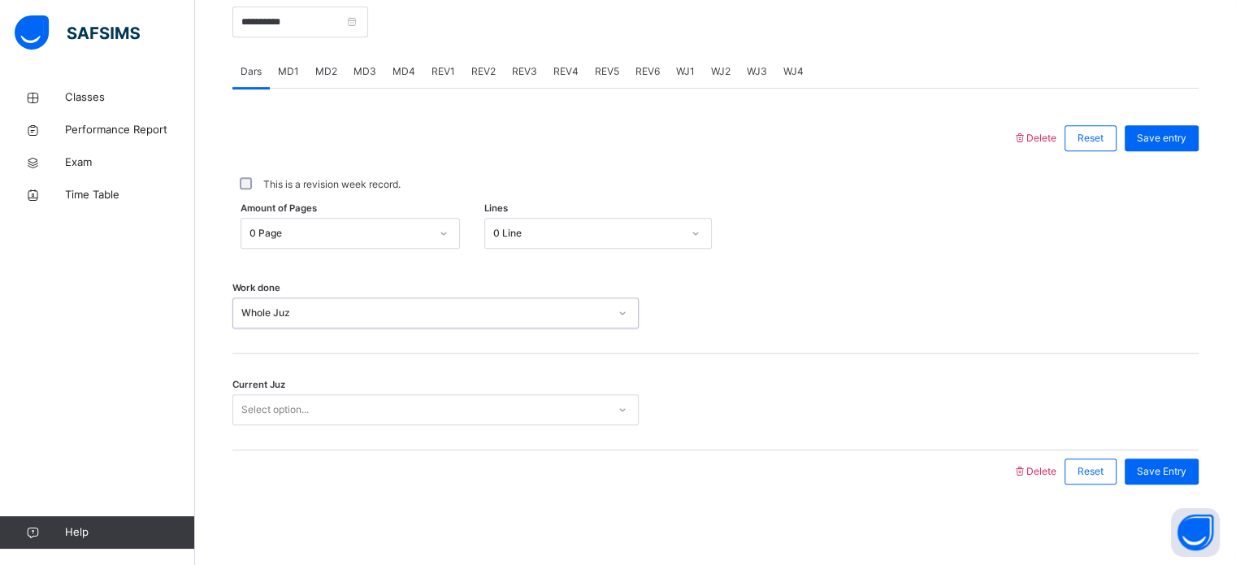
click at [375, 406] on div "Select option..." at bounding box center [420, 409] width 374 height 25
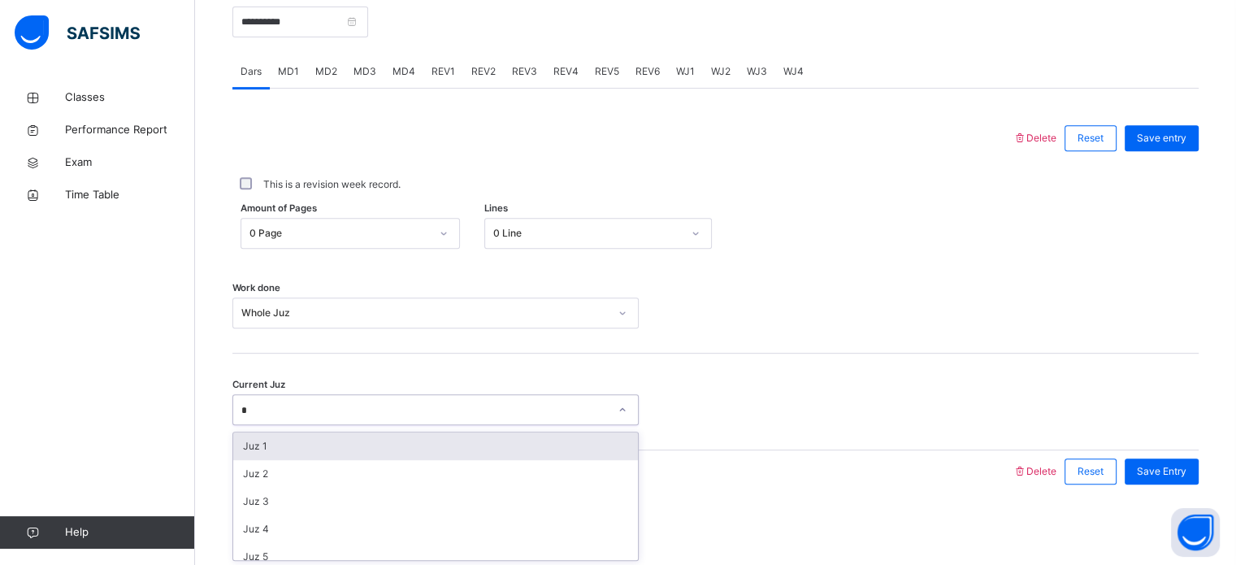
type input "**"
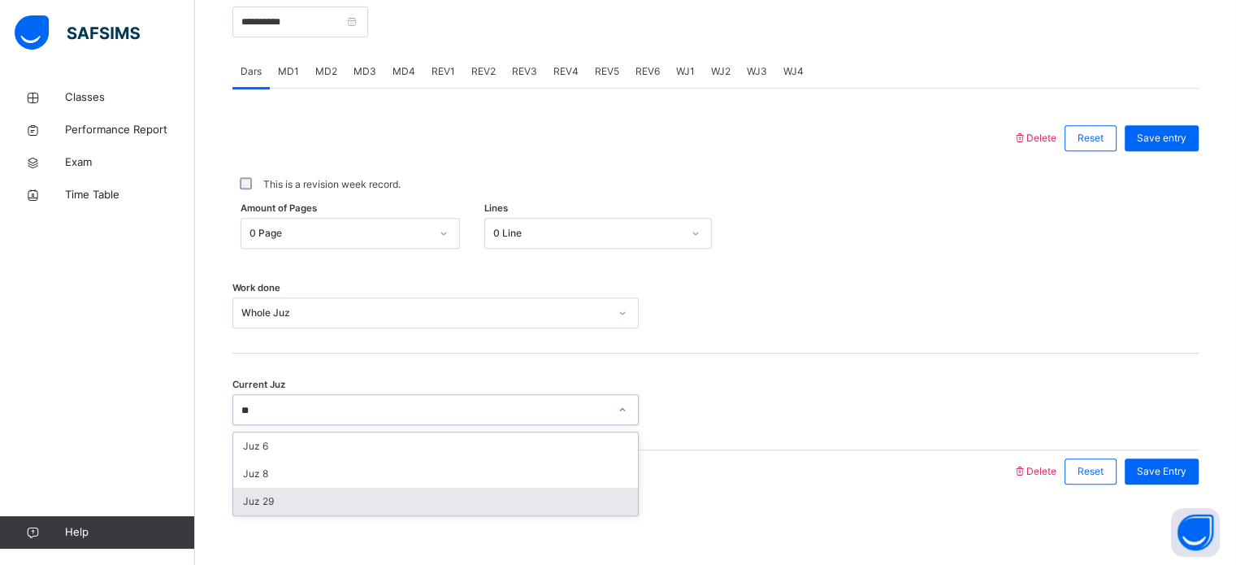
click at [312, 504] on div "Juz 29" at bounding box center [435, 501] width 405 height 28
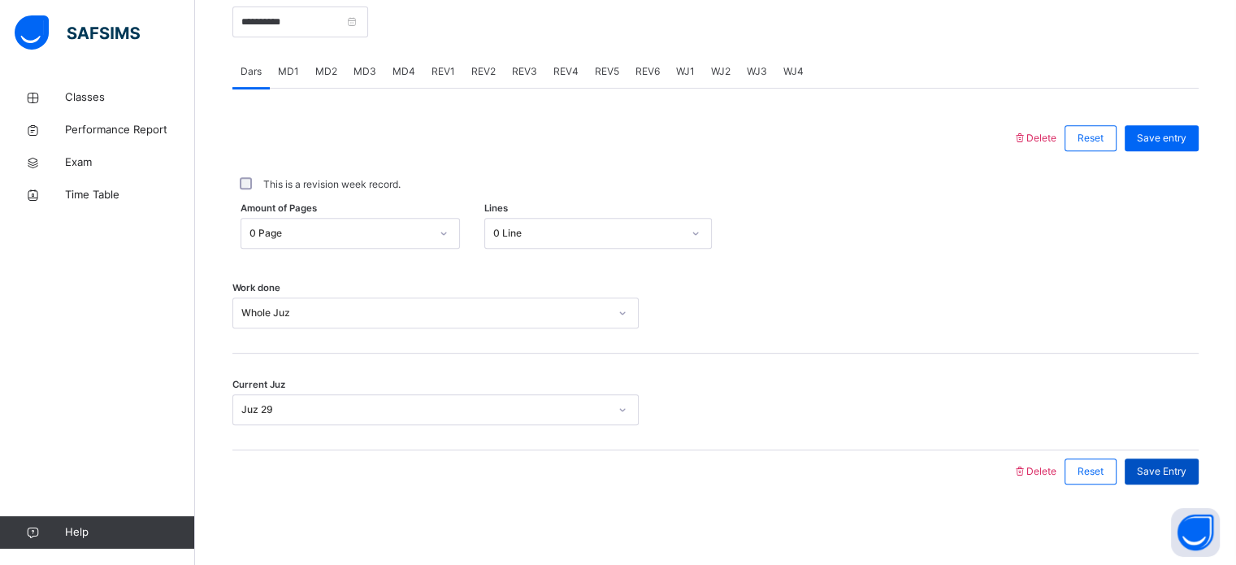
click at [1167, 470] on span "Save Entry" at bounding box center [1162, 471] width 50 height 15
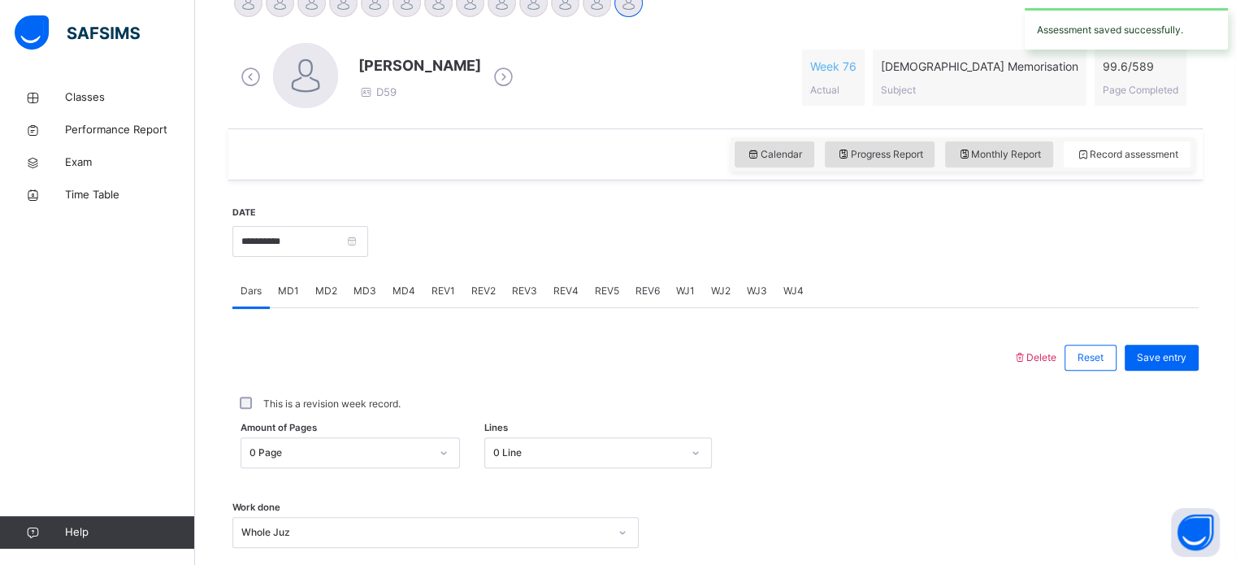
scroll to position [270, 0]
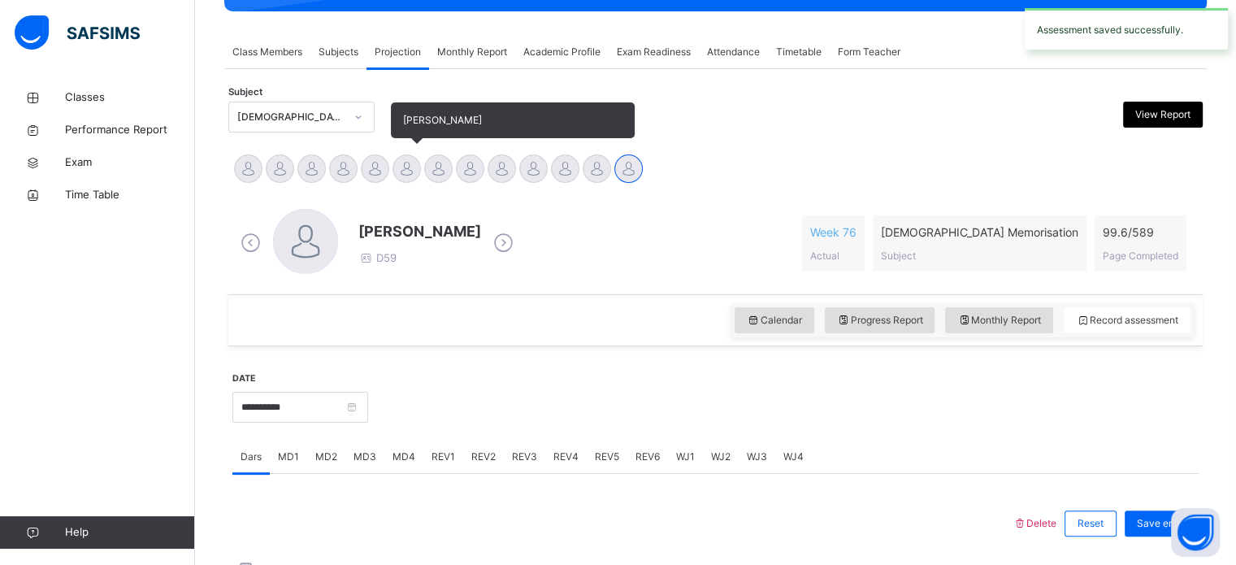
click at [405, 175] on div at bounding box center [406, 168] width 28 height 28
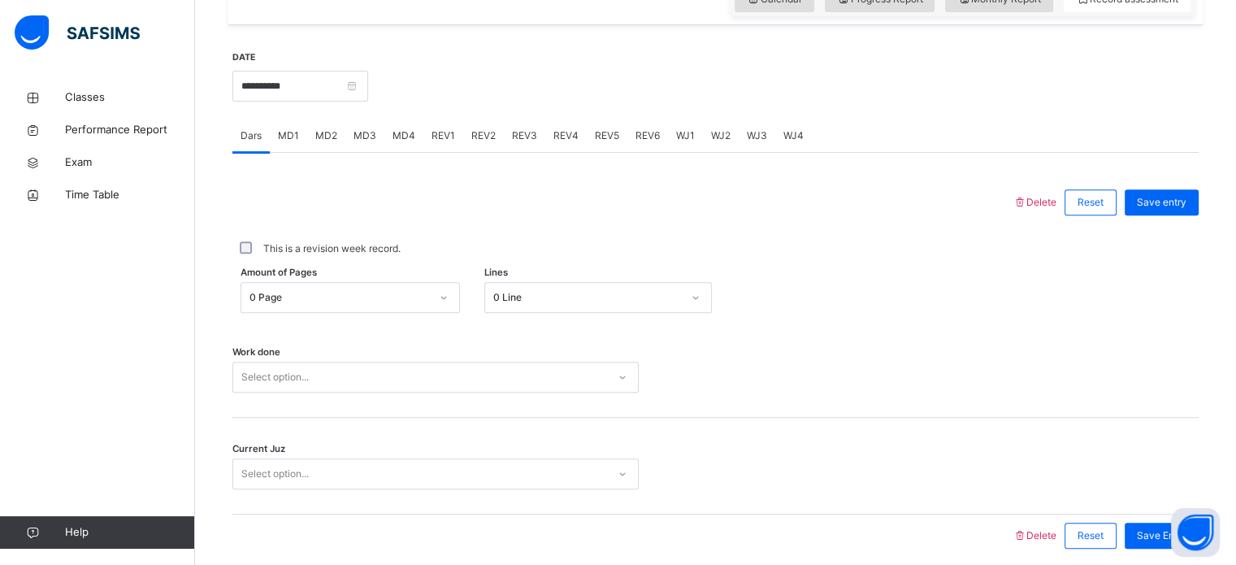
scroll to position [589, 0]
click at [354, 145] on div "MD3" at bounding box center [364, 137] width 39 height 32
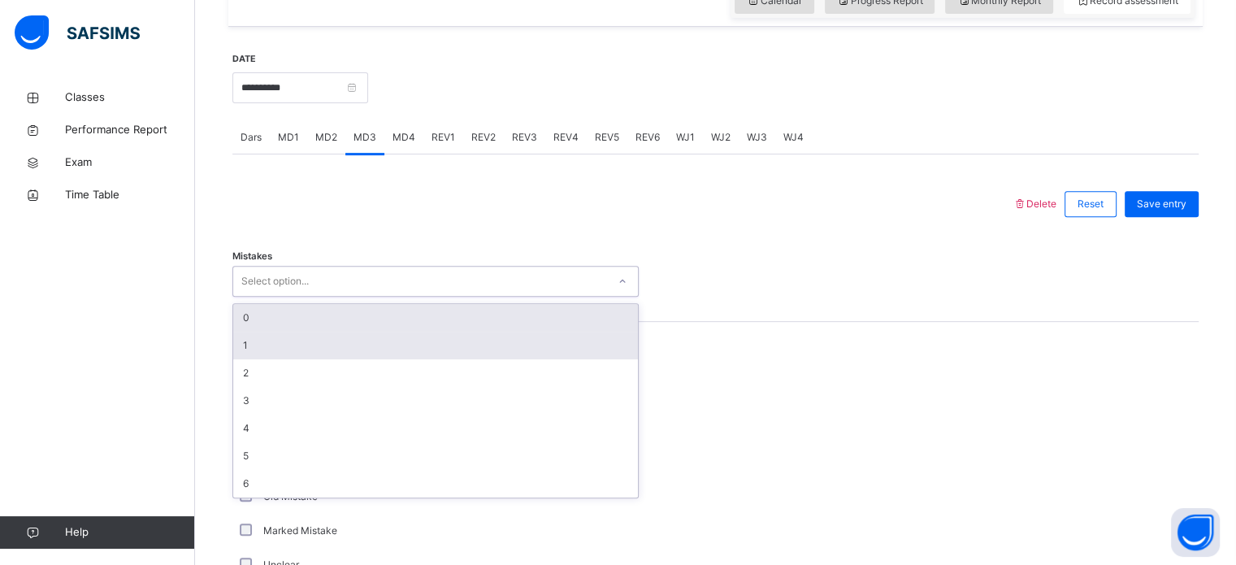
click at [245, 340] on div "1" at bounding box center [435, 345] width 405 height 28
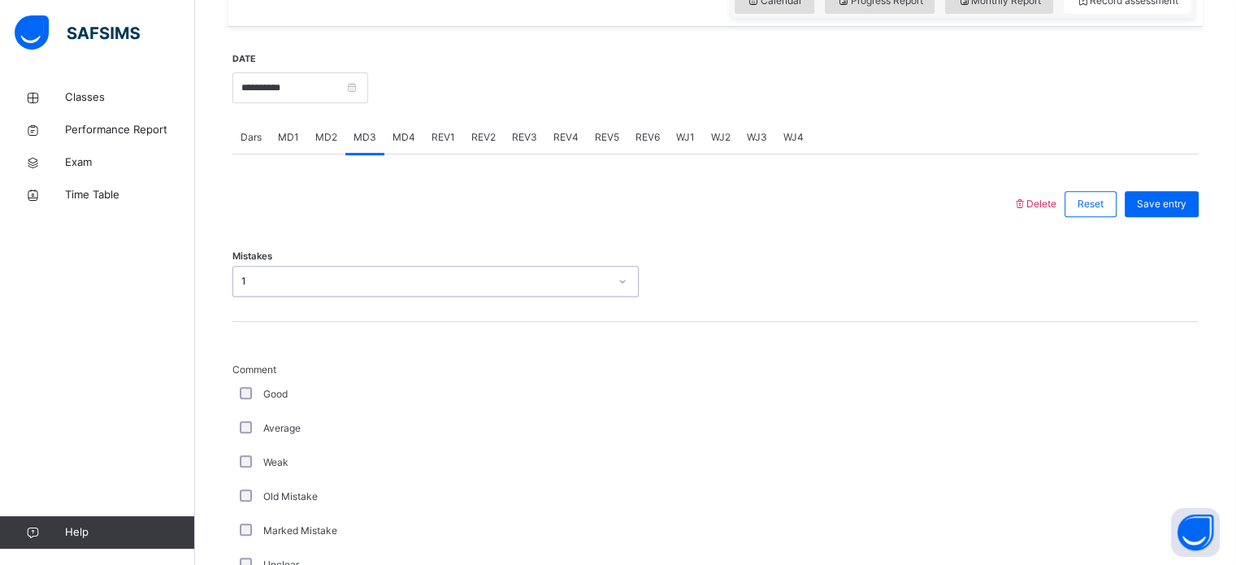
click at [239, 387] on div "Good" at bounding box center [435, 394] width 398 height 15
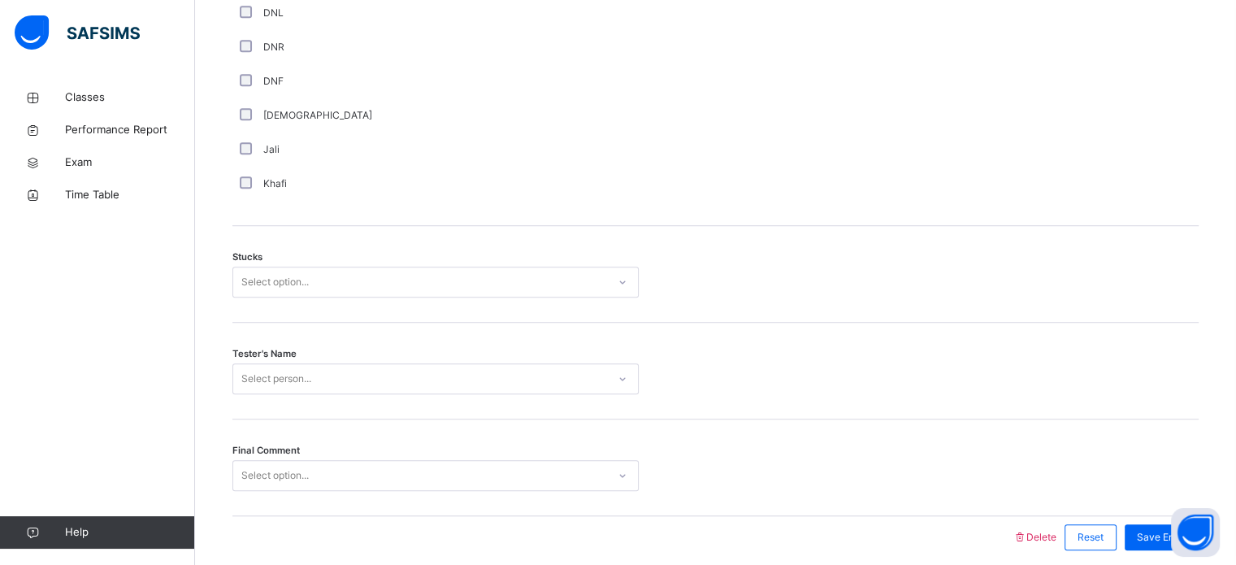
scroll to position [1274, 0]
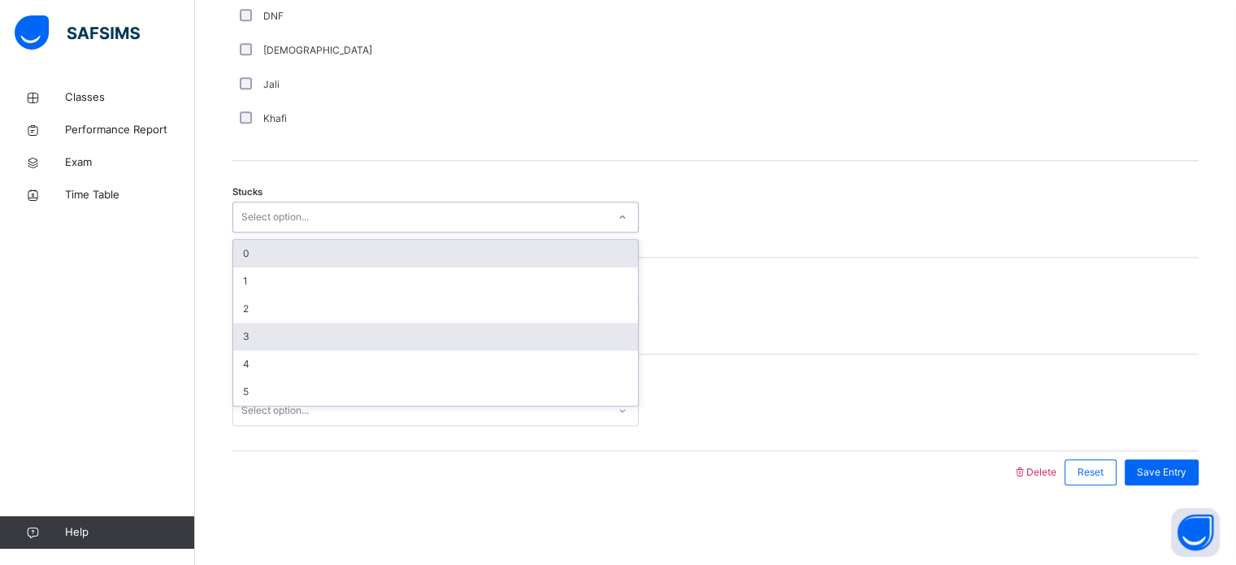
click at [234, 344] on div "3" at bounding box center [435, 337] width 405 height 28
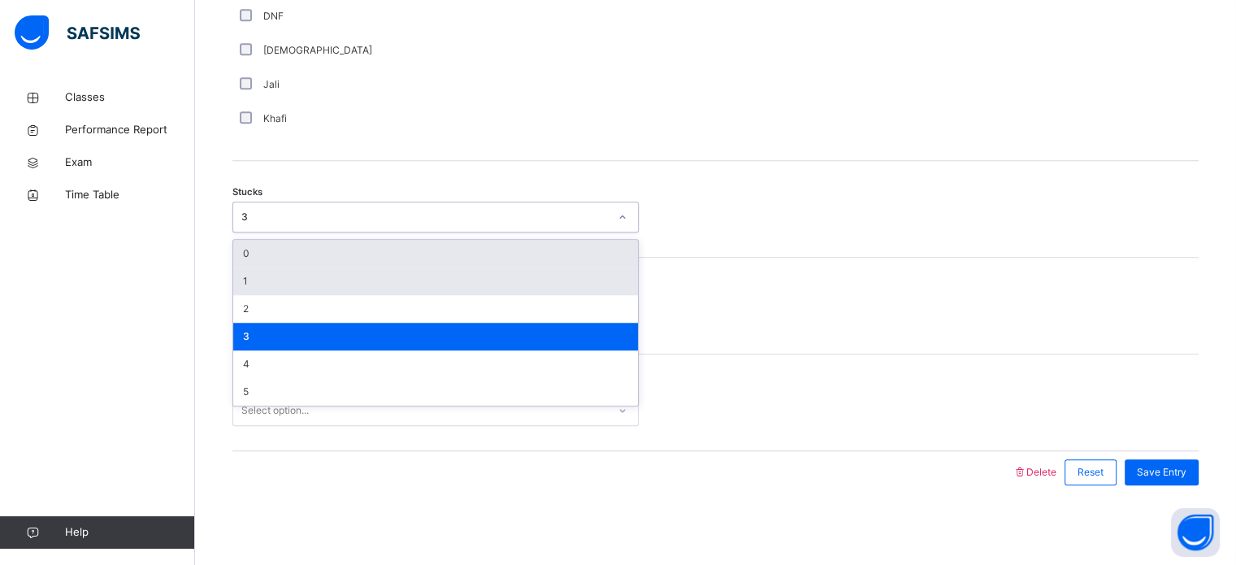
click at [253, 286] on div "1" at bounding box center [435, 281] width 405 height 28
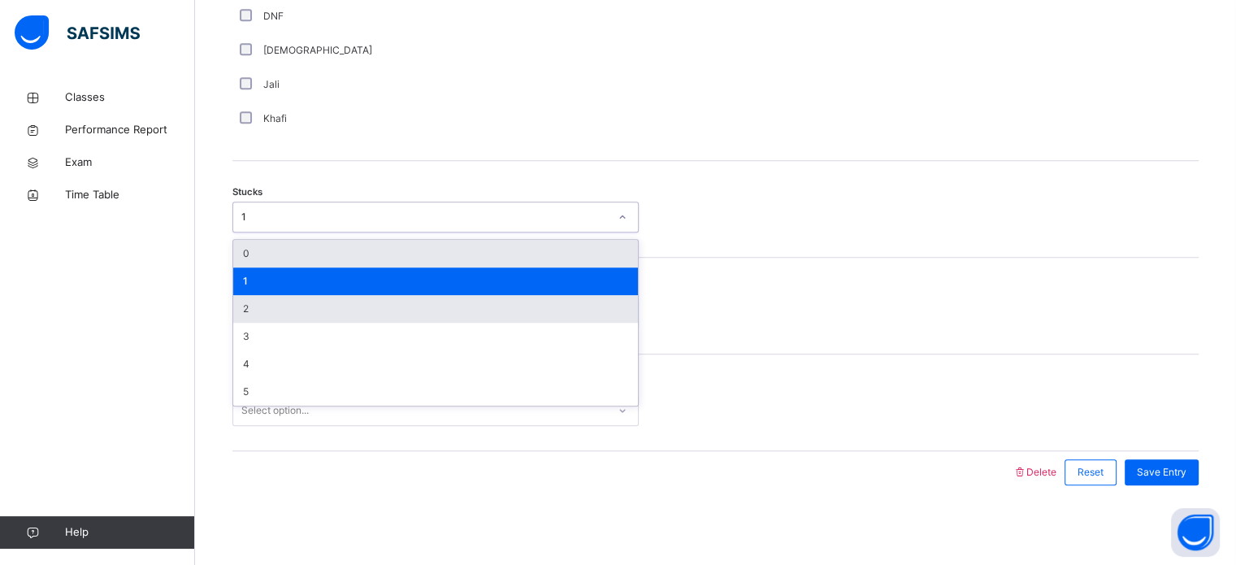
click at [253, 305] on div "2" at bounding box center [435, 309] width 405 height 28
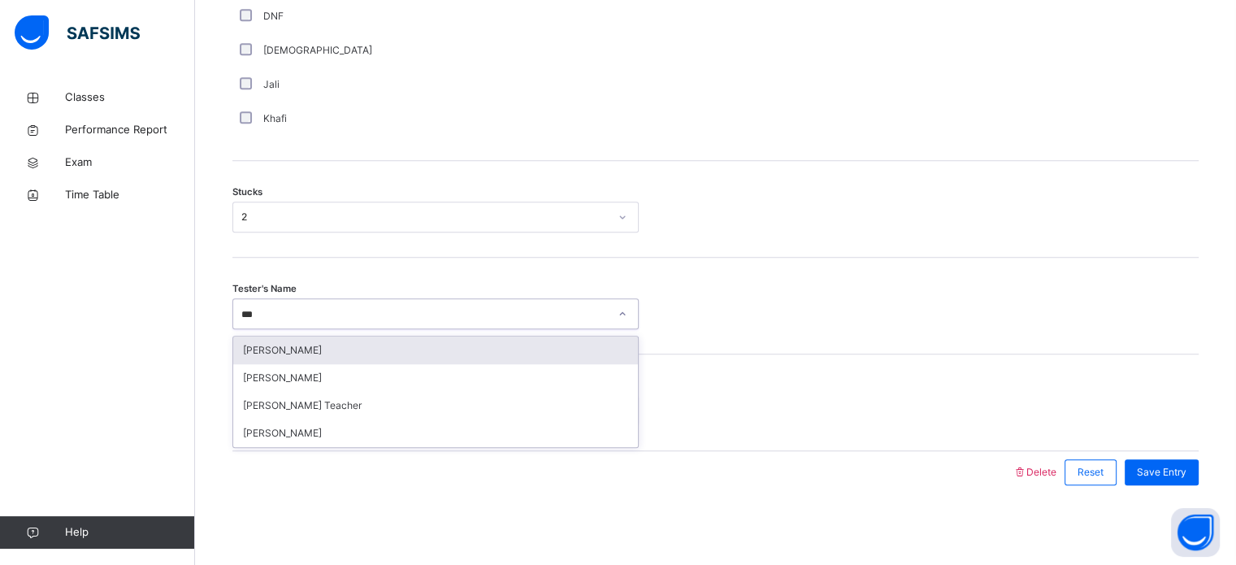
type input "****"
click at [279, 356] on div "[PERSON_NAME]" at bounding box center [435, 350] width 405 height 28
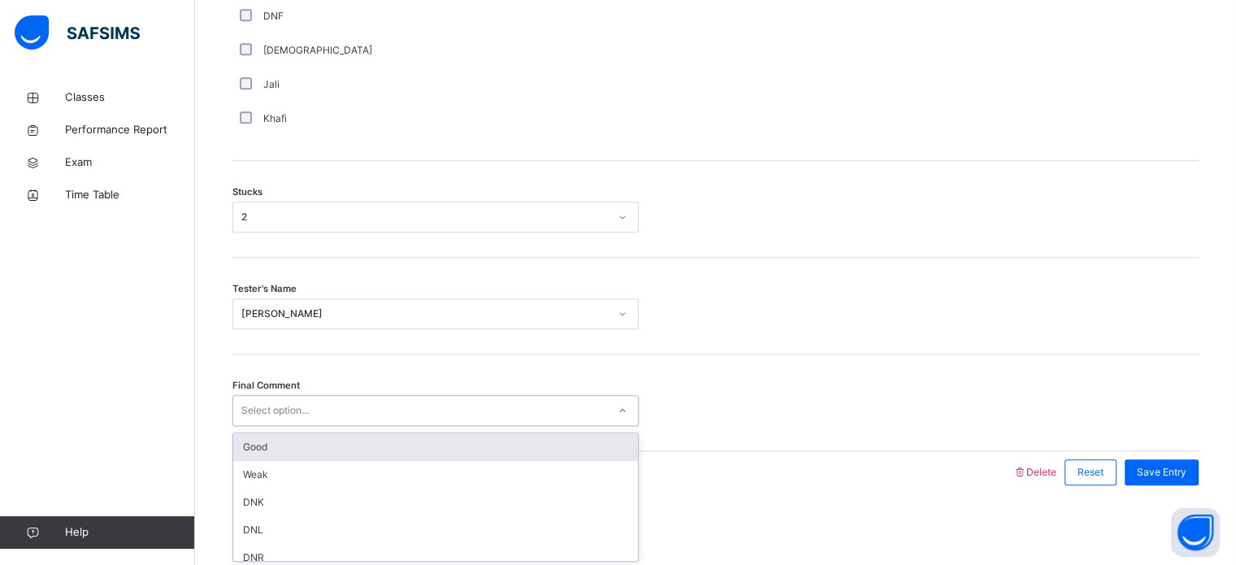
click at [276, 441] on div "Good" at bounding box center [435, 447] width 405 height 28
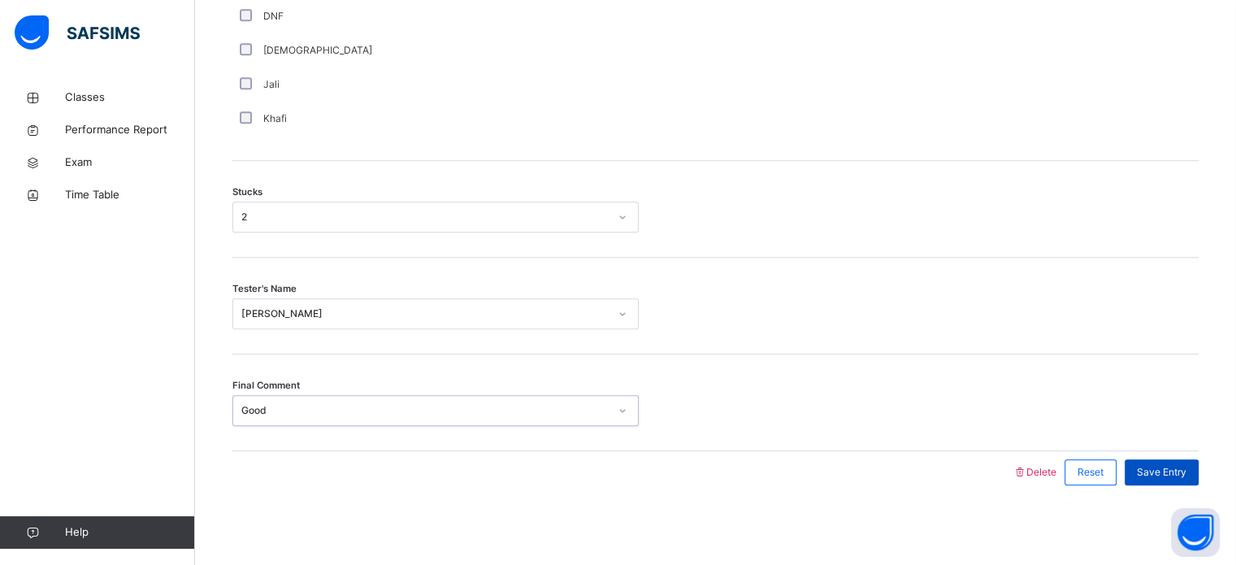
click at [1173, 471] on span "Save Entry" at bounding box center [1162, 472] width 50 height 15
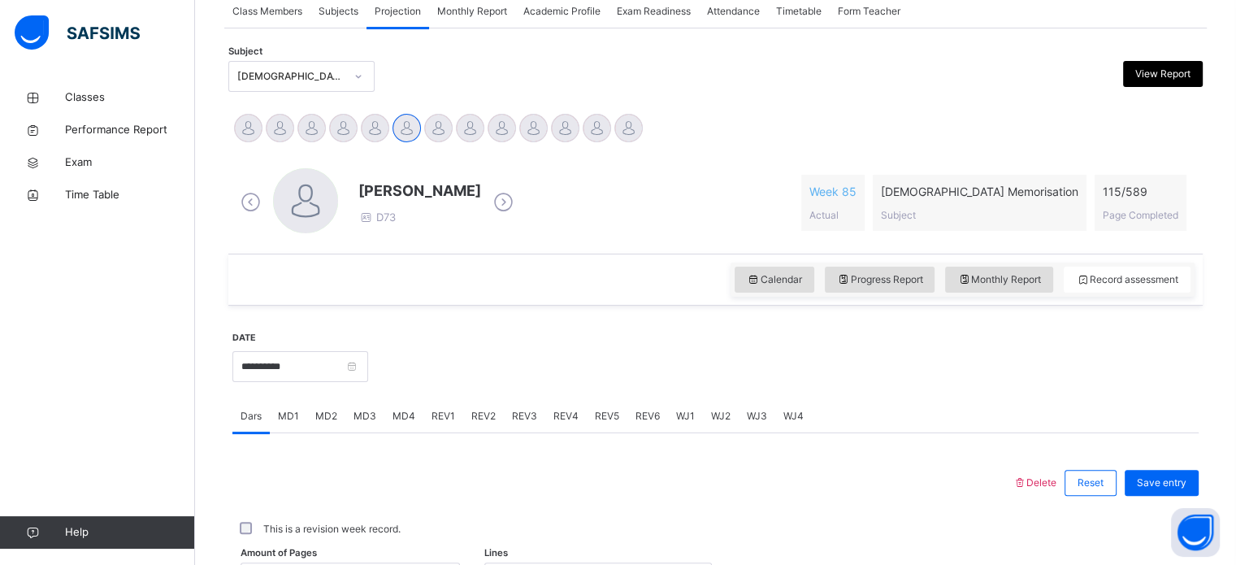
scroll to position [310, 0]
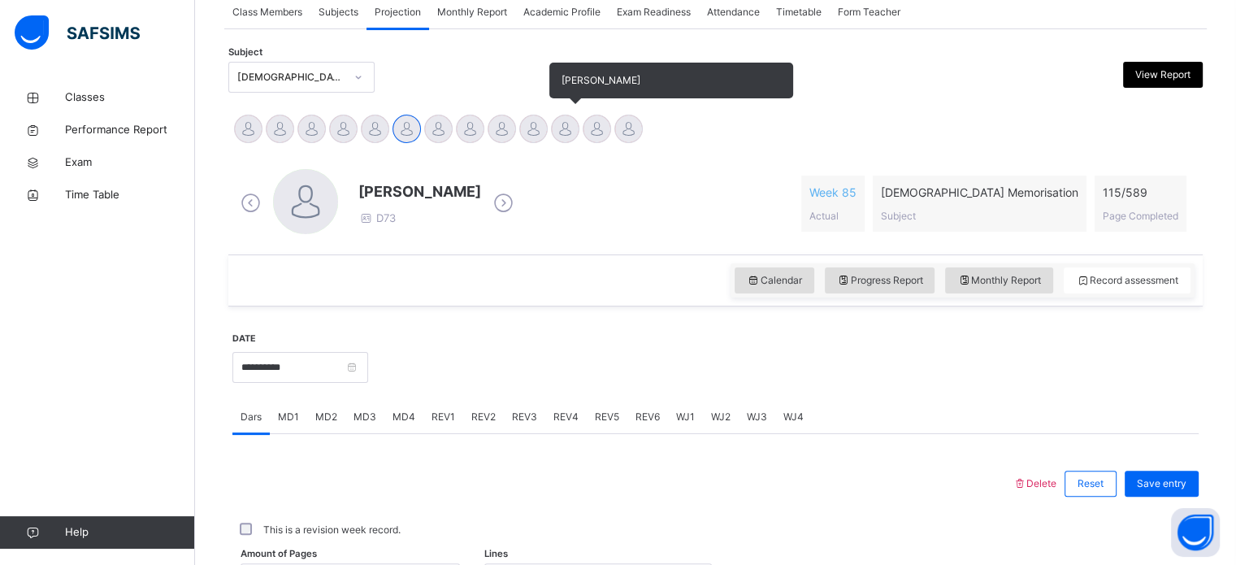
click at [575, 138] on div "[PERSON_NAME]" at bounding box center [565, 131] width 32 height 36
click at [561, 124] on div at bounding box center [565, 129] width 28 height 28
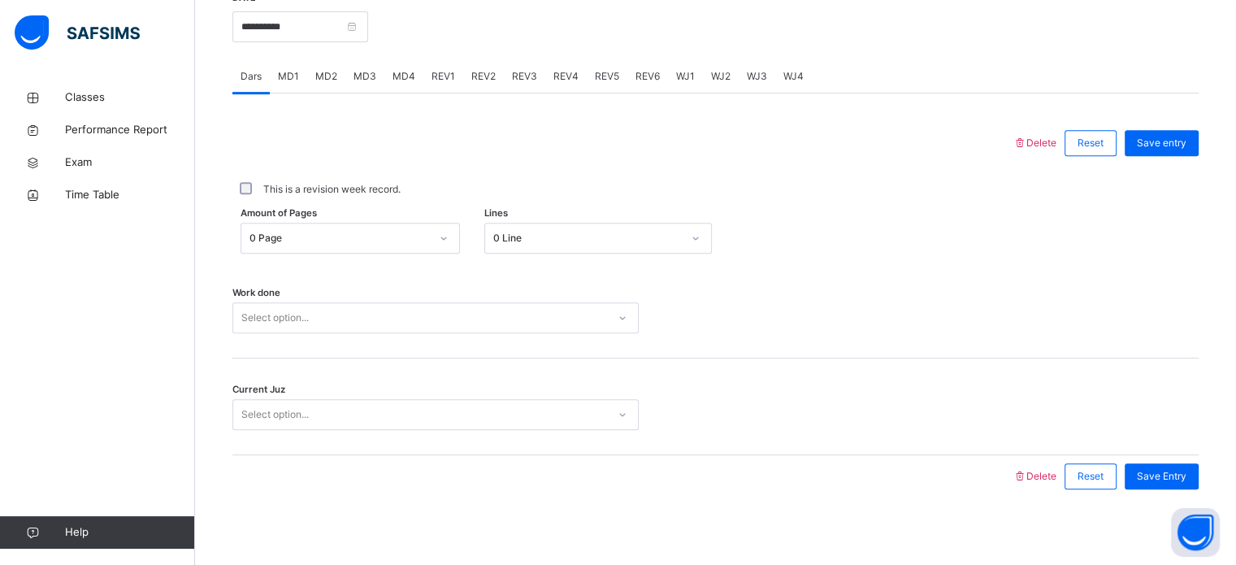
scroll to position [654, 0]
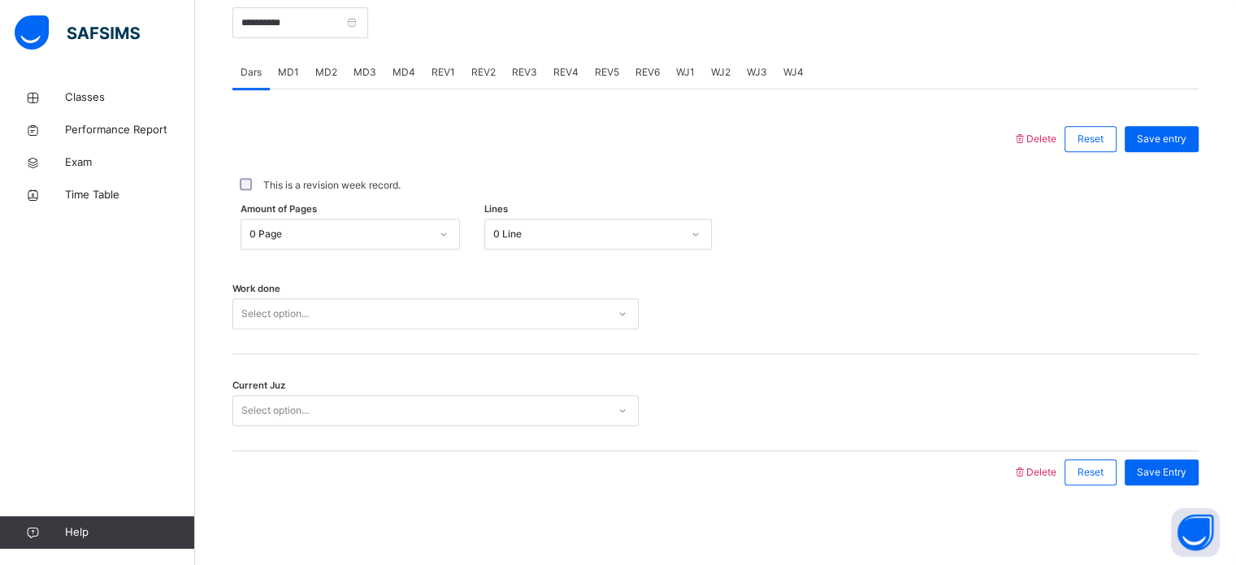
click at [784, 71] on span "WJ4" at bounding box center [793, 72] width 20 height 15
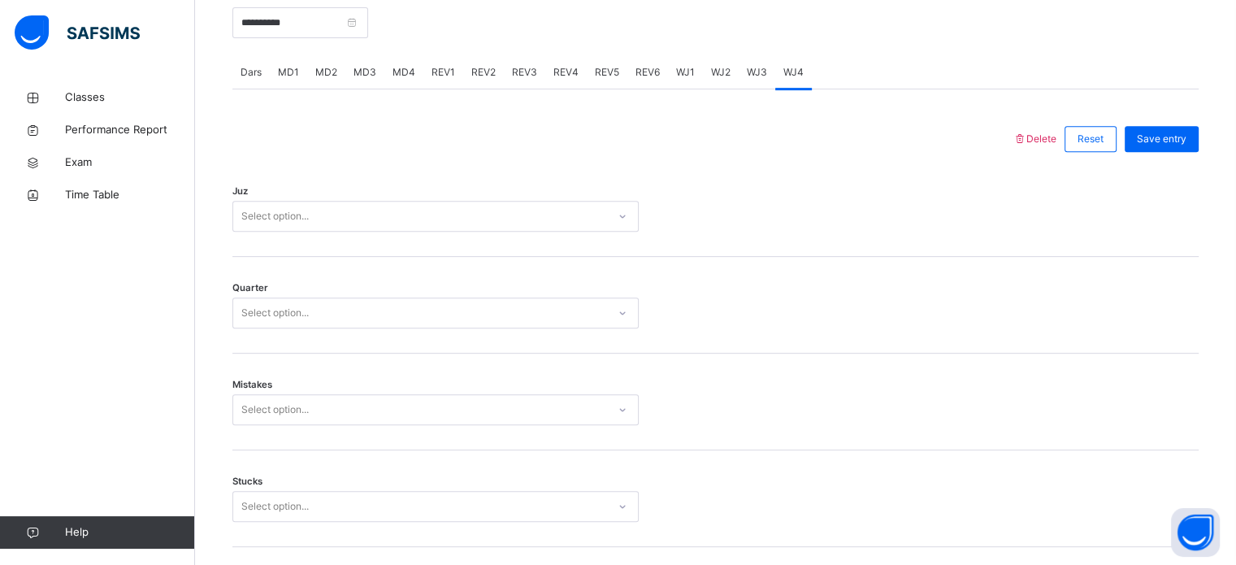
click at [489, 208] on div "Select option..." at bounding box center [420, 216] width 374 height 25
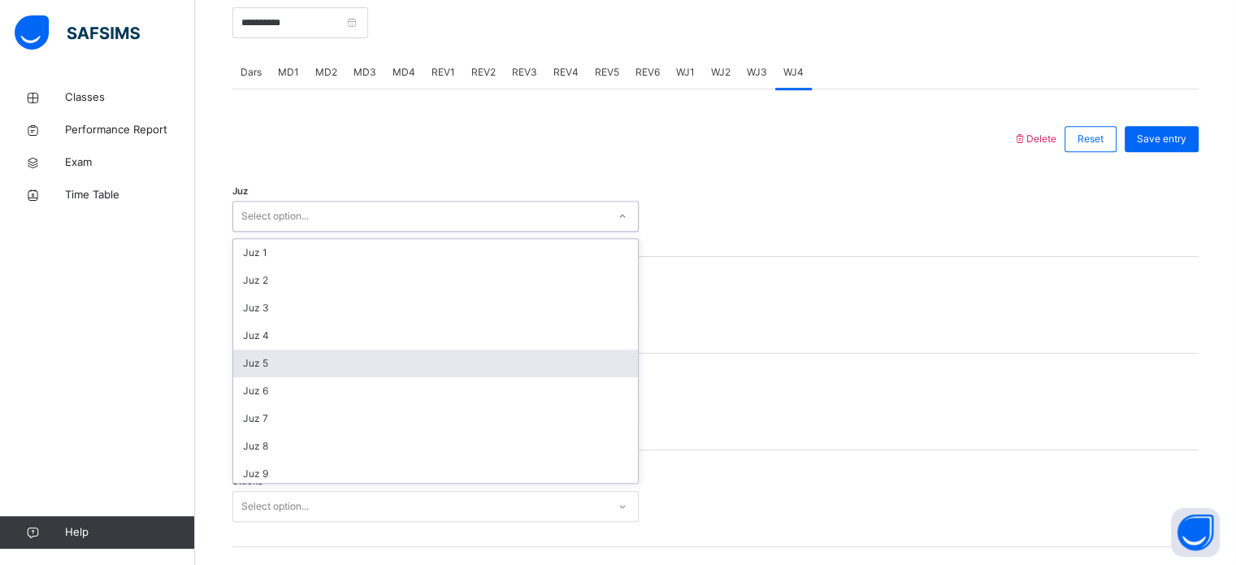
scroll to position [585, 0]
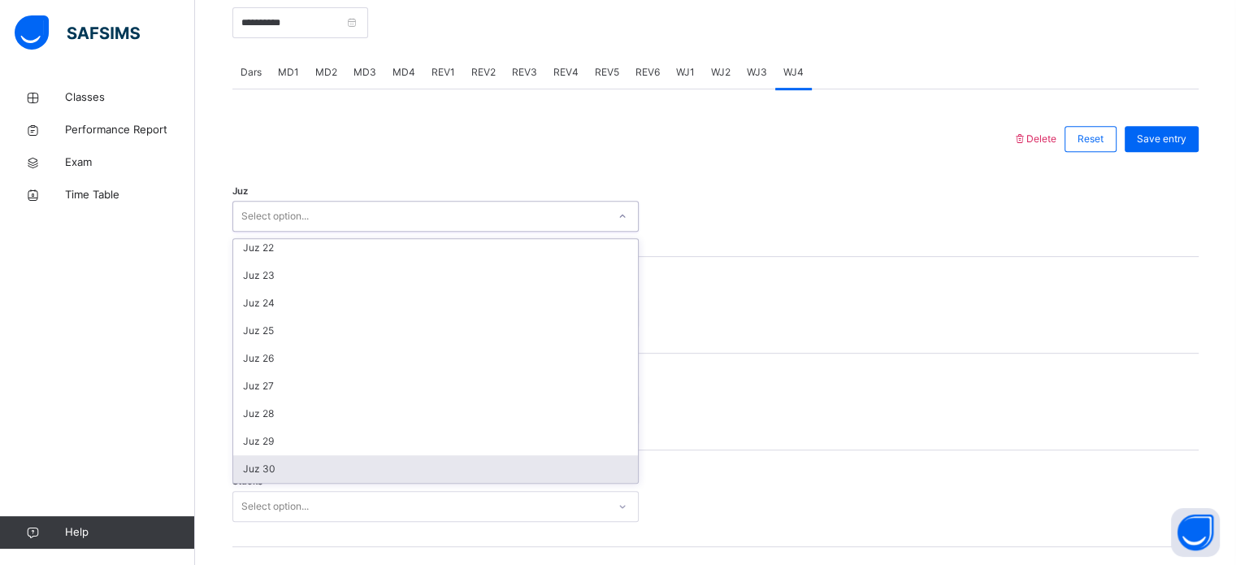
click at [402, 480] on div "Juz 30" at bounding box center [435, 469] width 405 height 28
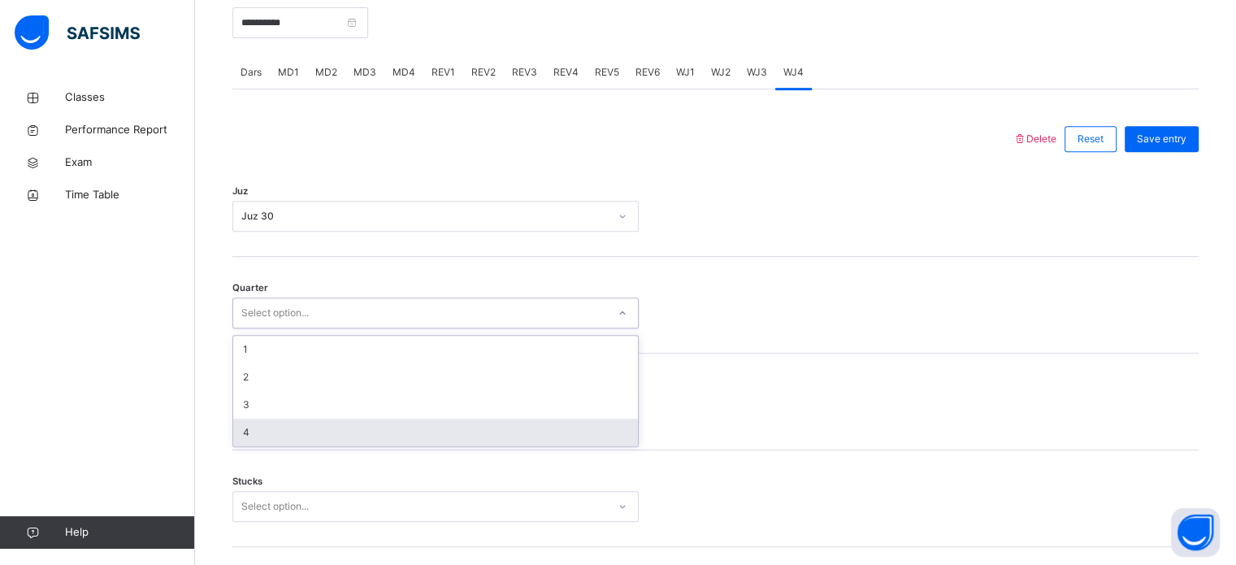
drag, startPoint x: 466, startPoint y: 306, endPoint x: 445, endPoint y: 424, distance: 119.5
click at [445, 328] on div "option 4 focused, 4 of 4. 4 results available. Use Up and Down to choose option…" at bounding box center [435, 312] width 406 height 31
click at [445, 424] on div "4" at bounding box center [435, 432] width 405 height 28
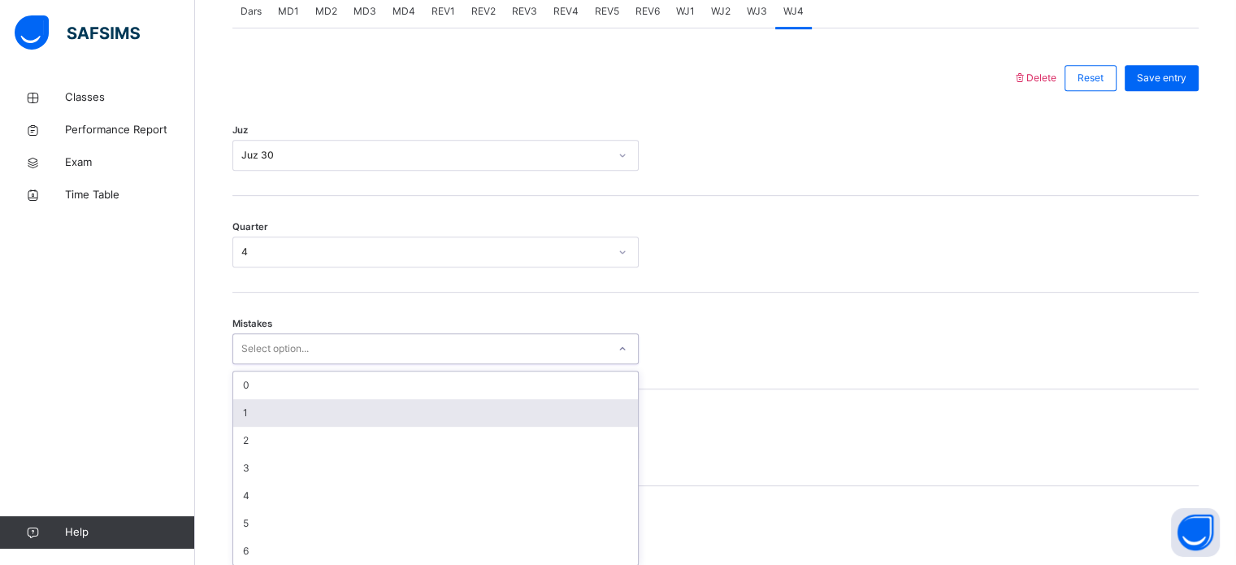
scroll to position [721, 0]
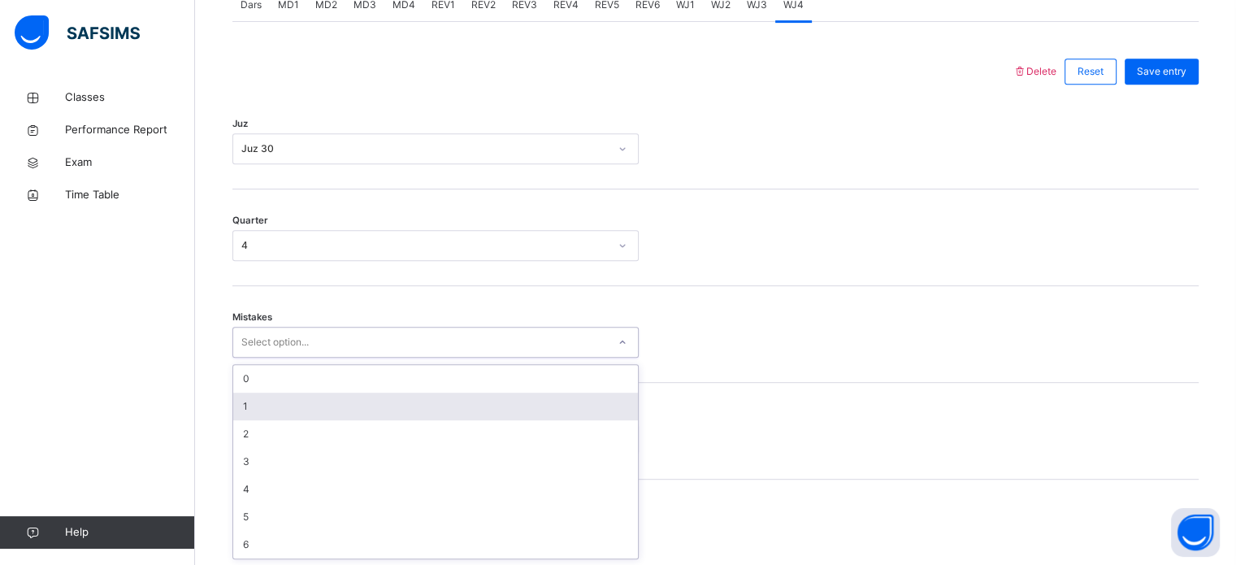
click at [445, 357] on div "option 1 focused, 2 of 7. 7 results available. Use Up and Down to choose option…" at bounding box center [435, 342] width 406 height 31
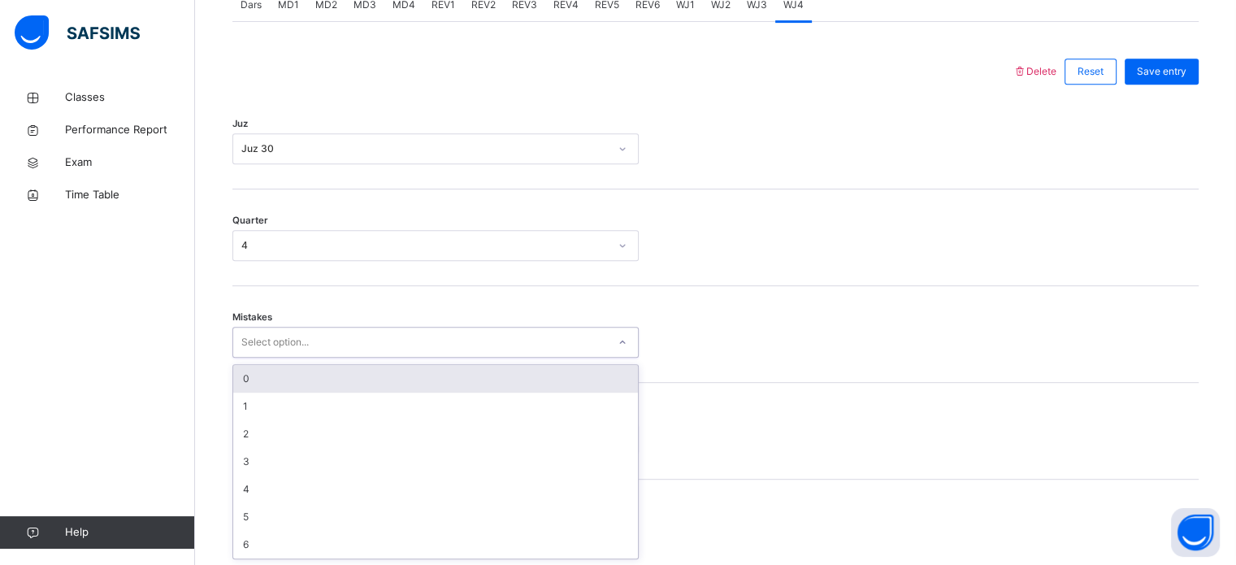
drag, startPoint x: 458, startPoint y: 372, endPoint x: 431, endPoint y: 379, distance: 28.6
click at [431, 379] on div "0" at bounding box center [435, 379] width 405 height 28
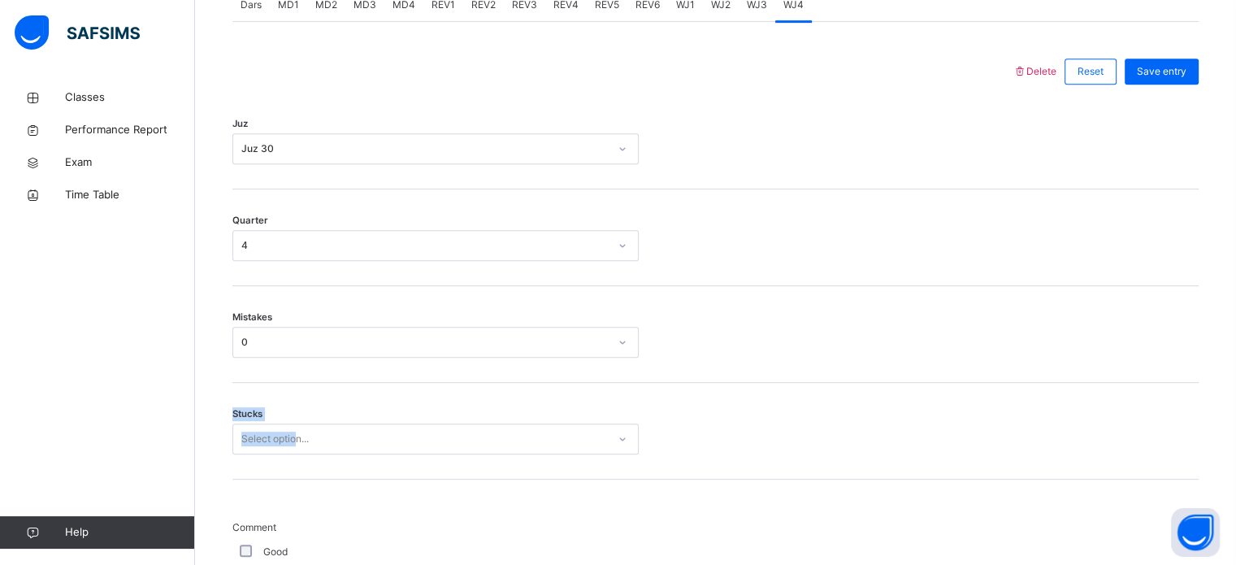
drag, startPoint x: 431, startPoint y: 379, endPoint x: 299, endPoint y: 427, distance: 140.1
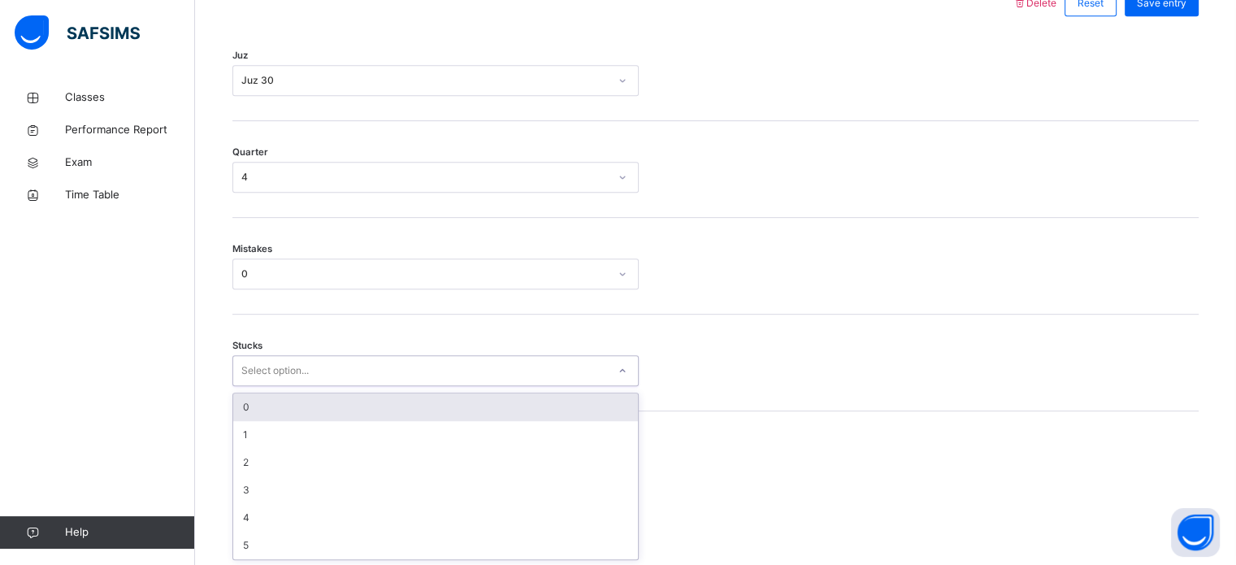
click at [388, 386] on div "option 0 focused, 1 of 6. 6 results available. Use Up and Down to choose option…" at bounding box center [435, 370] width 406 height 31
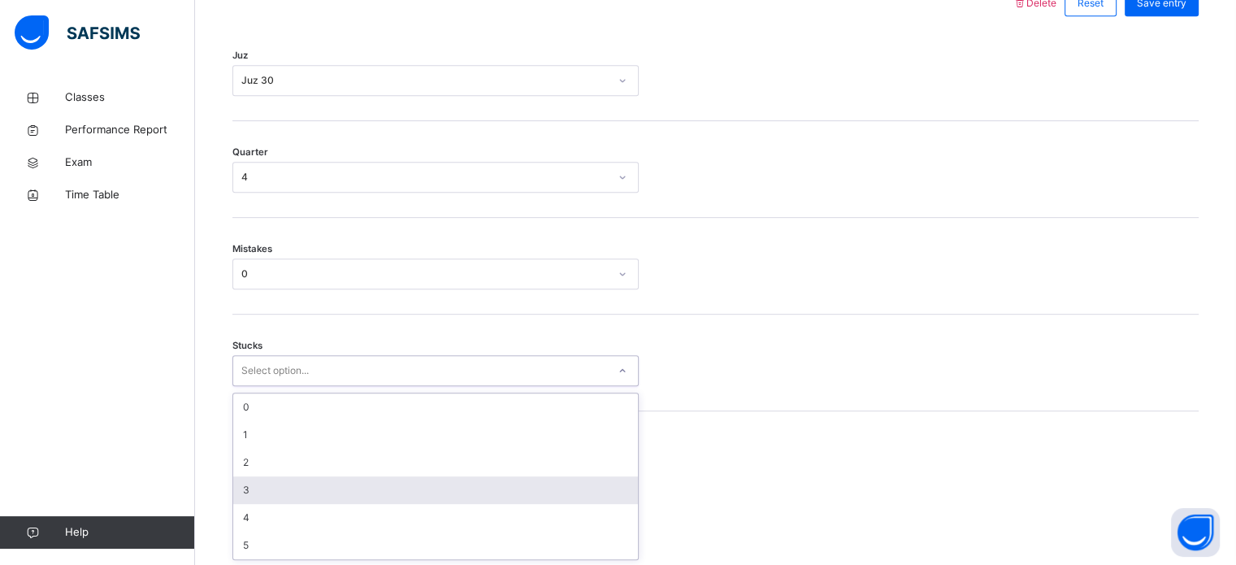
click at [358, 476] on div "3" at bounding box center [435, 490] width 405 height 28
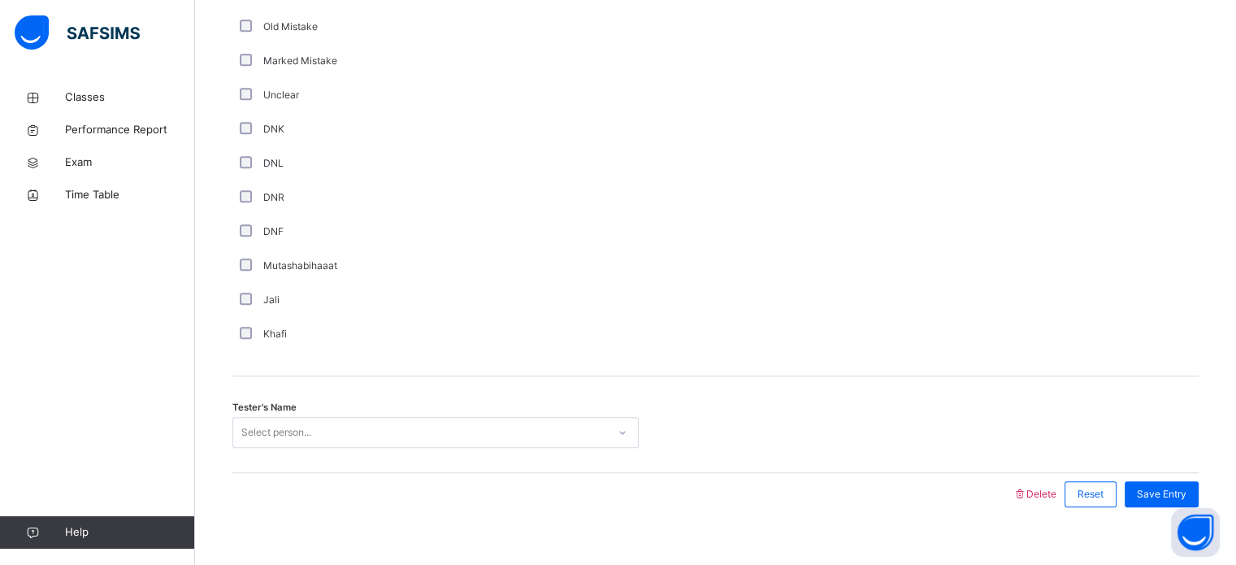
scroll to position [1371, 0]
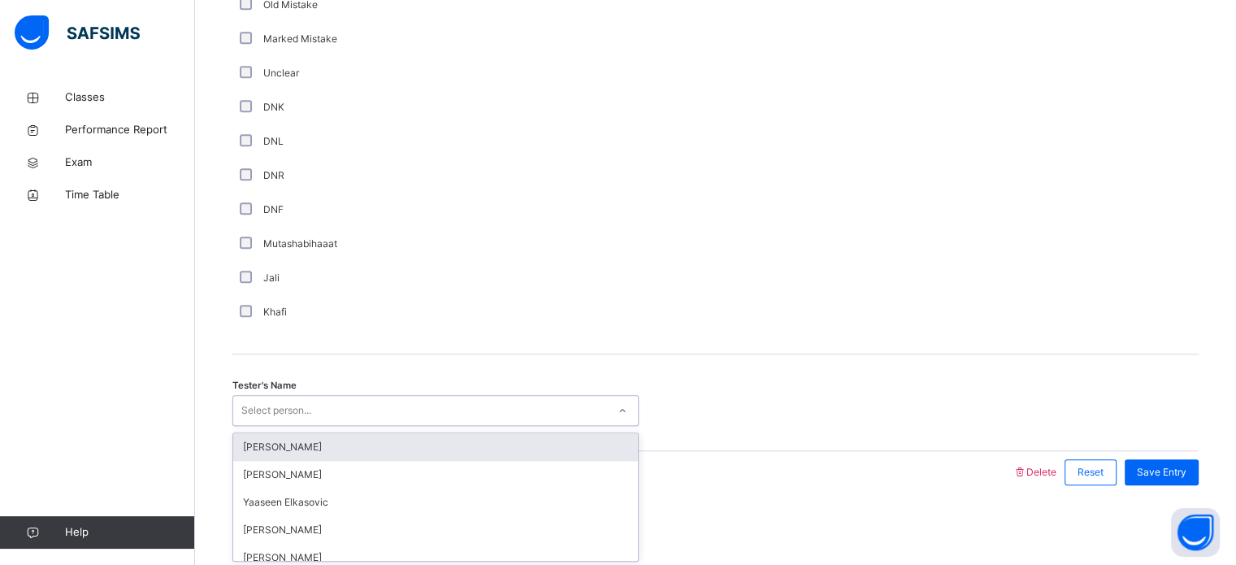
click at [342, 410] on div "Select person..." at bounding box center [420, 410] width 374 height 25
type input "****"
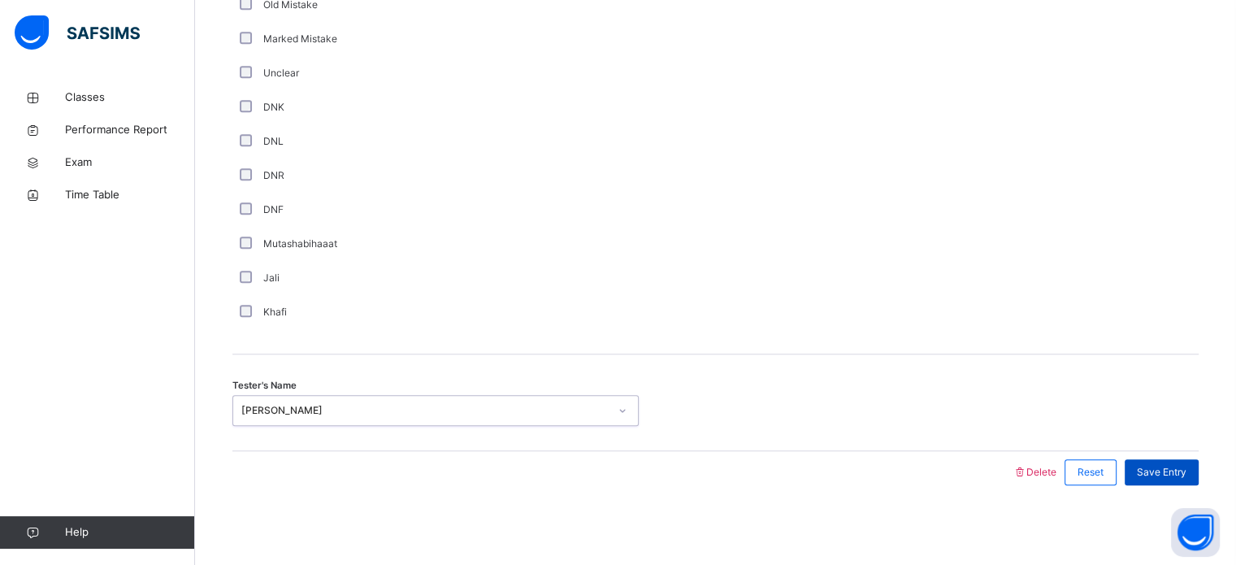
click at [1173, 467] on span "Save Entry" at bounding box center [1162, 472] width 50 height 15
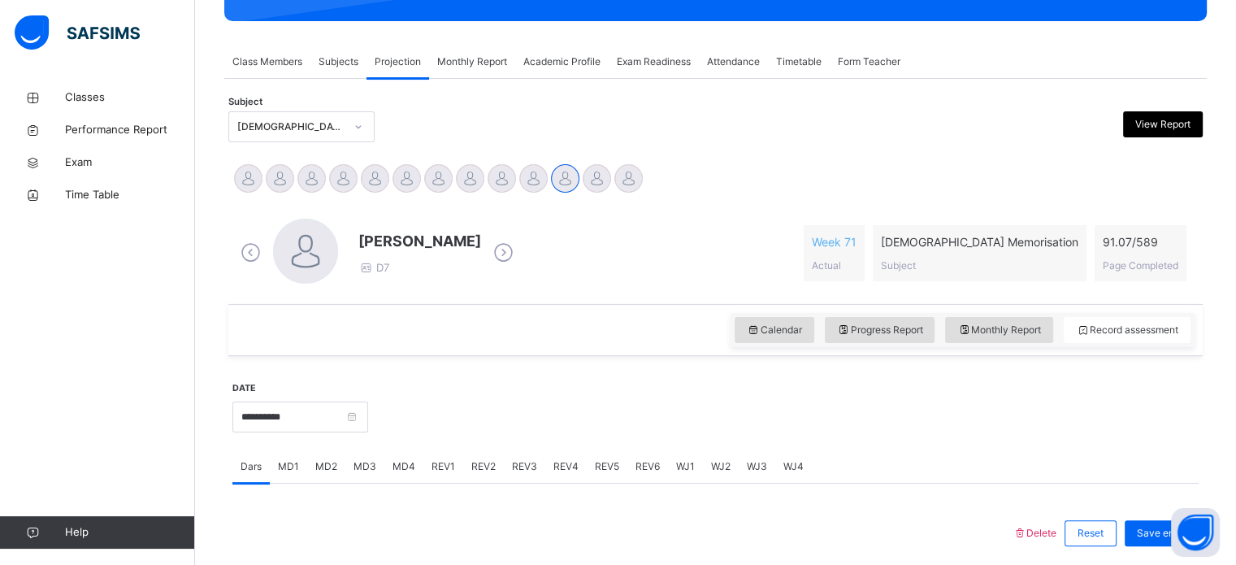
scroll to position [261, 0]
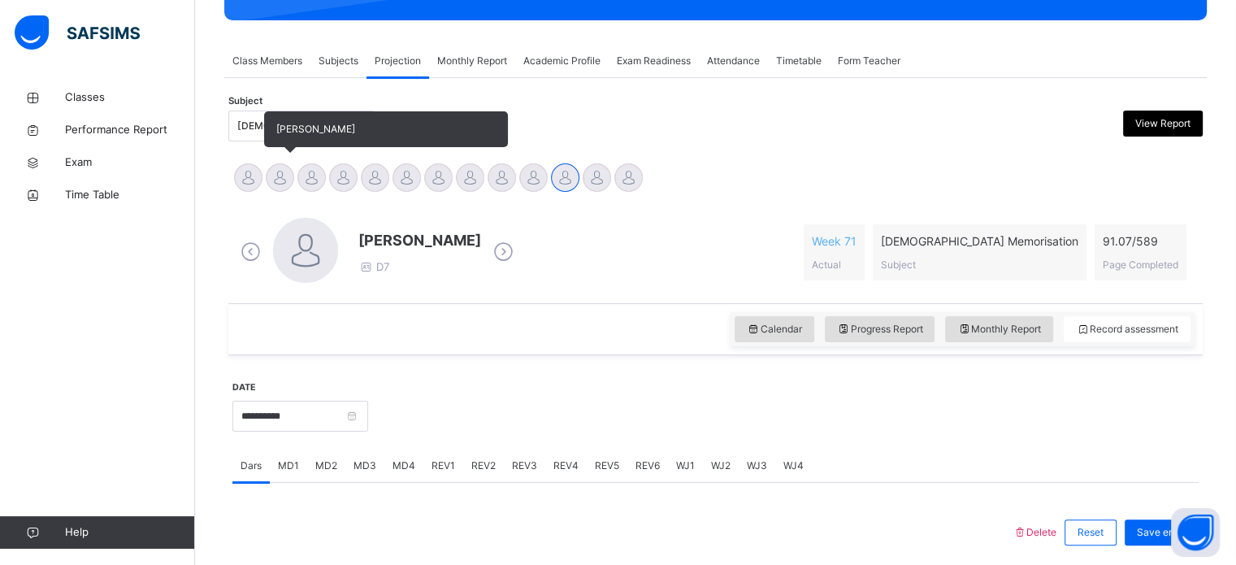
click at [271, 180] on div at bounding box center [280, 177] width 28 height 28
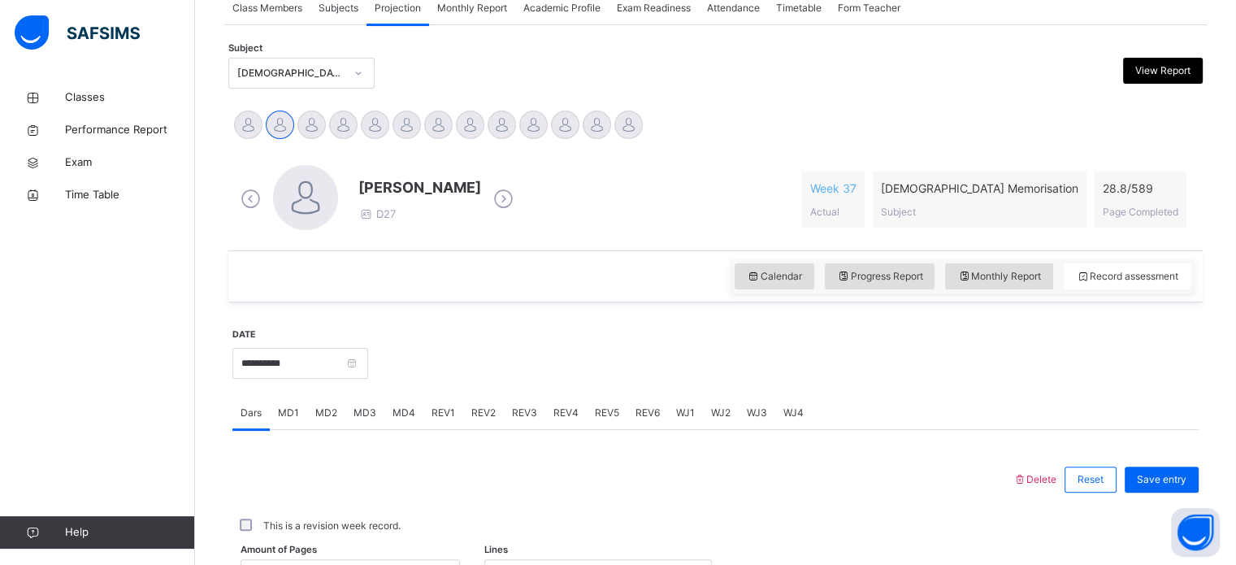
scroll to position [315, 0]
drag, startPoint x: 474, startPoint y: 251, endPoint x: 796, endPoint y: 321, distance: 330.0
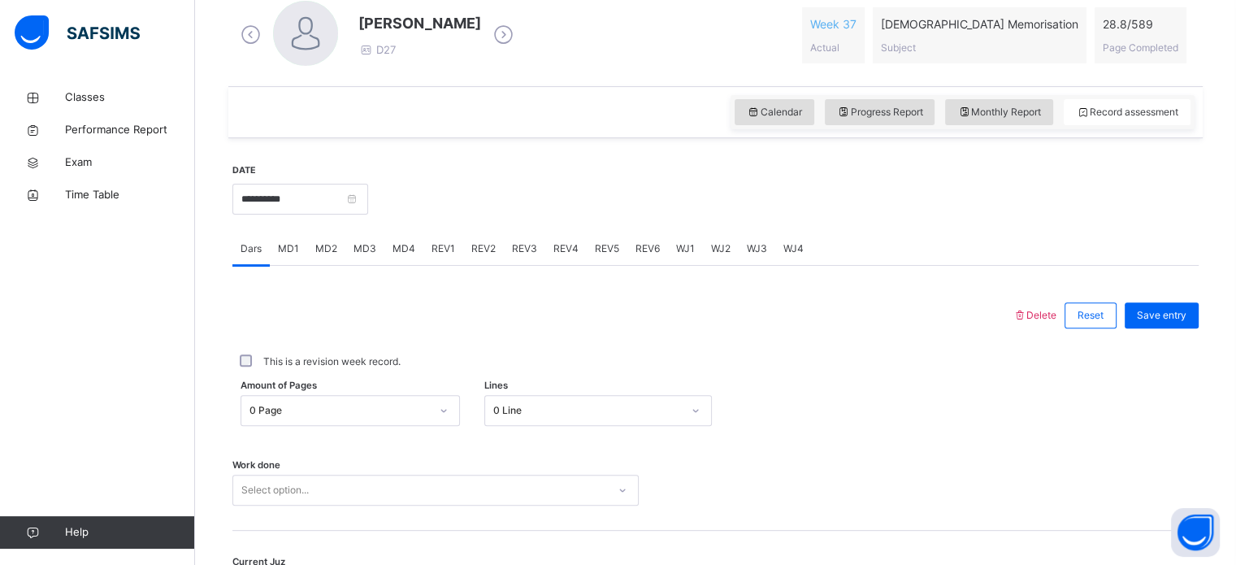
scroll to position [478, 0]
click at [392, 245] on span "MD4" at bounding box center [403, 248] width 23 height 15
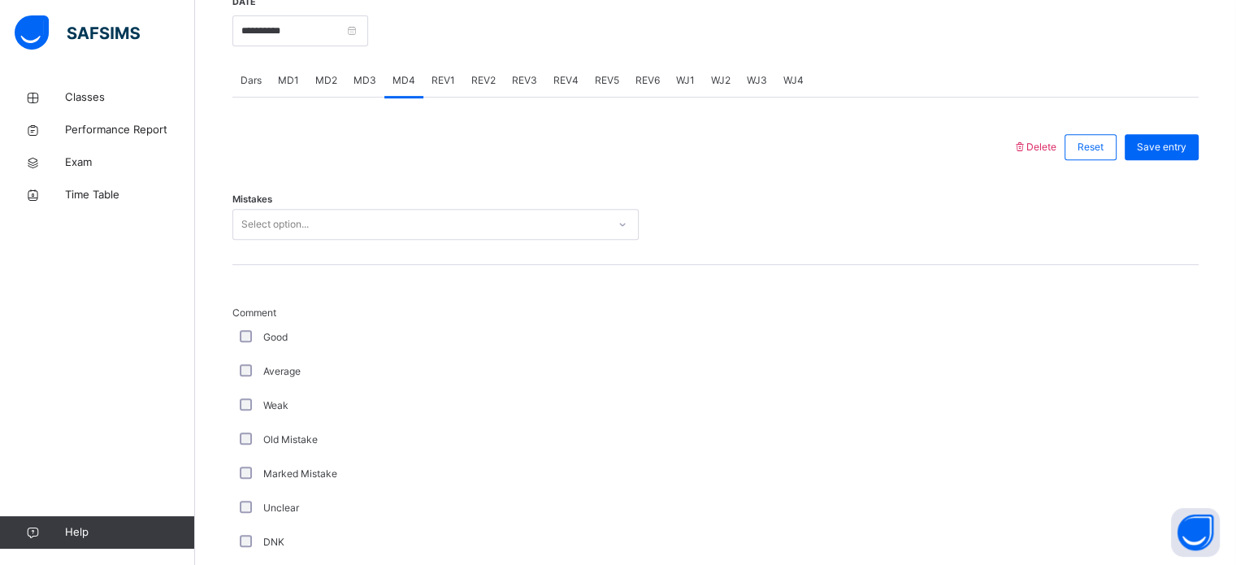
scroll to position [712, 0]
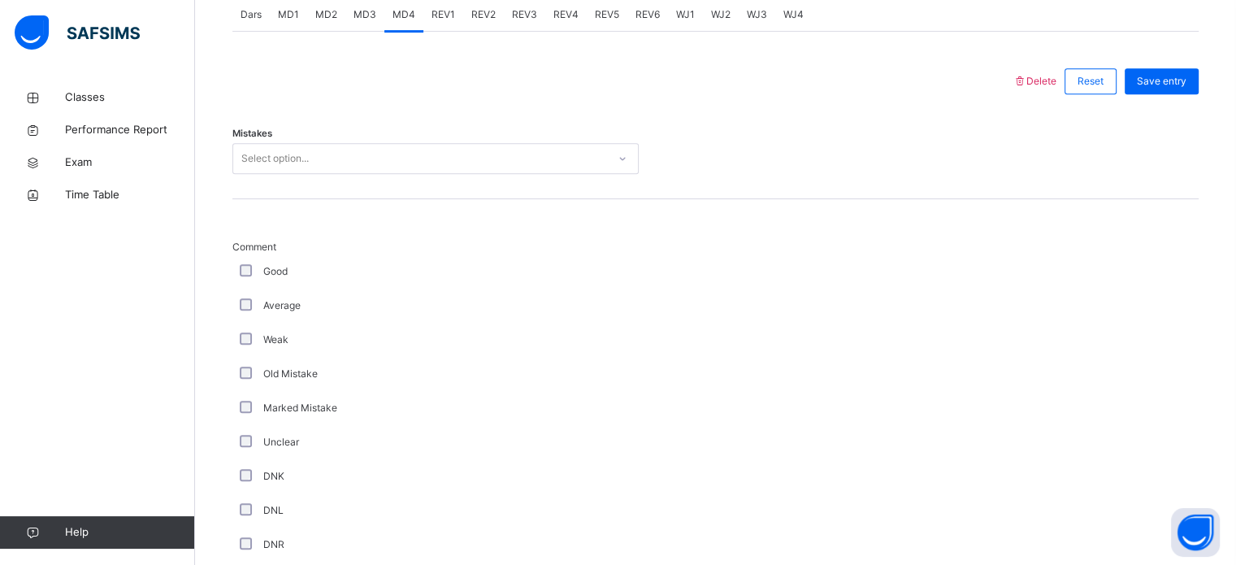
click at [468, 132] on div "Mistakes Select option..." at bounding box center [715, 150] width 966 height 97
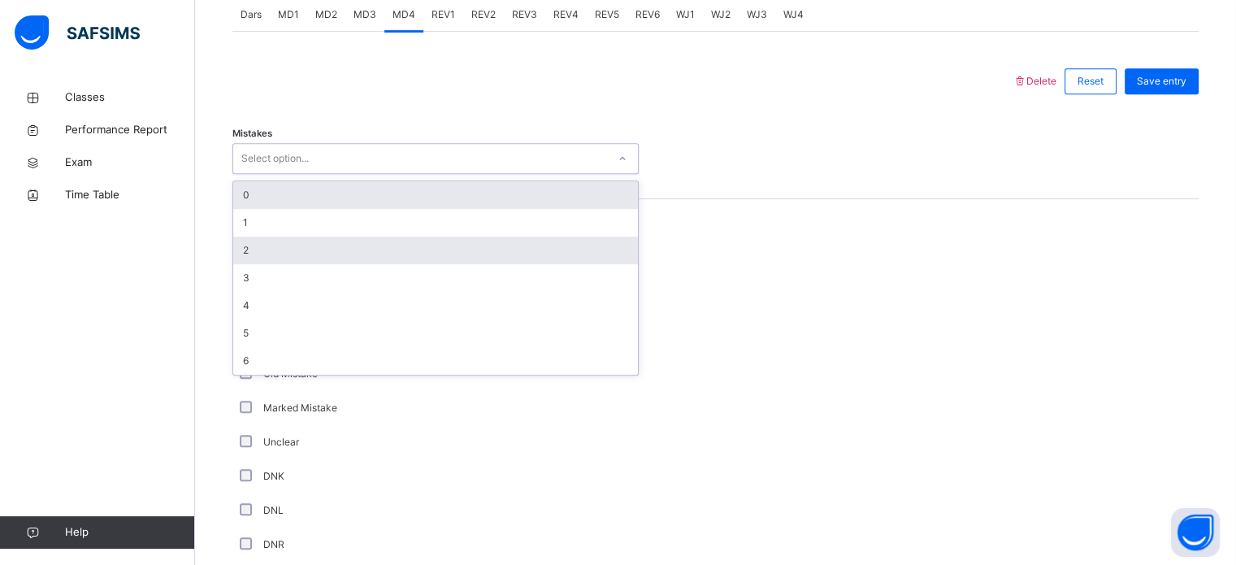
click at [334, 250] on div "2" at bounding box center [435, 250] width 405 height 28
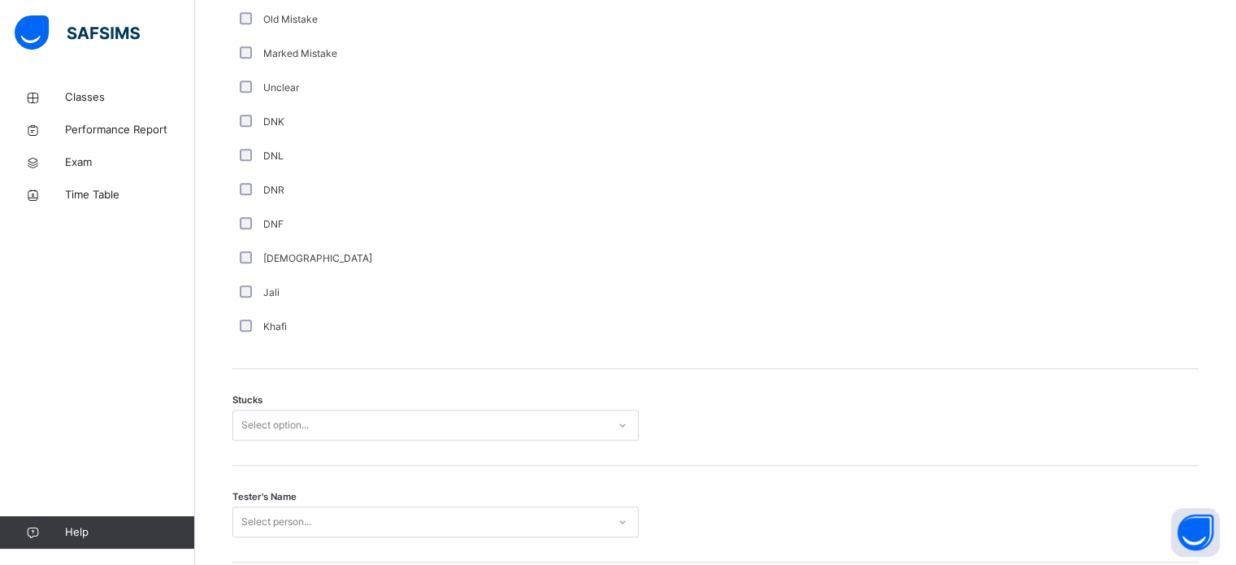
click at [239, 260] on div "[DEMOGRAPHIC_DATA]" at bounding box center [435, 258] width 398 height 15
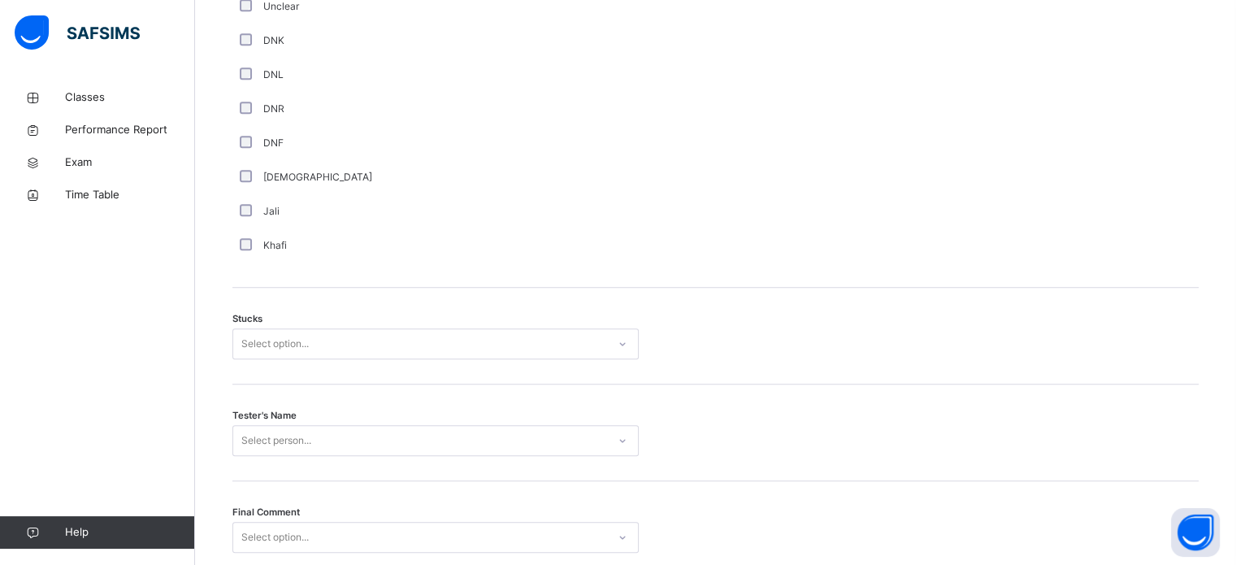
scroll to position [1202, 0]
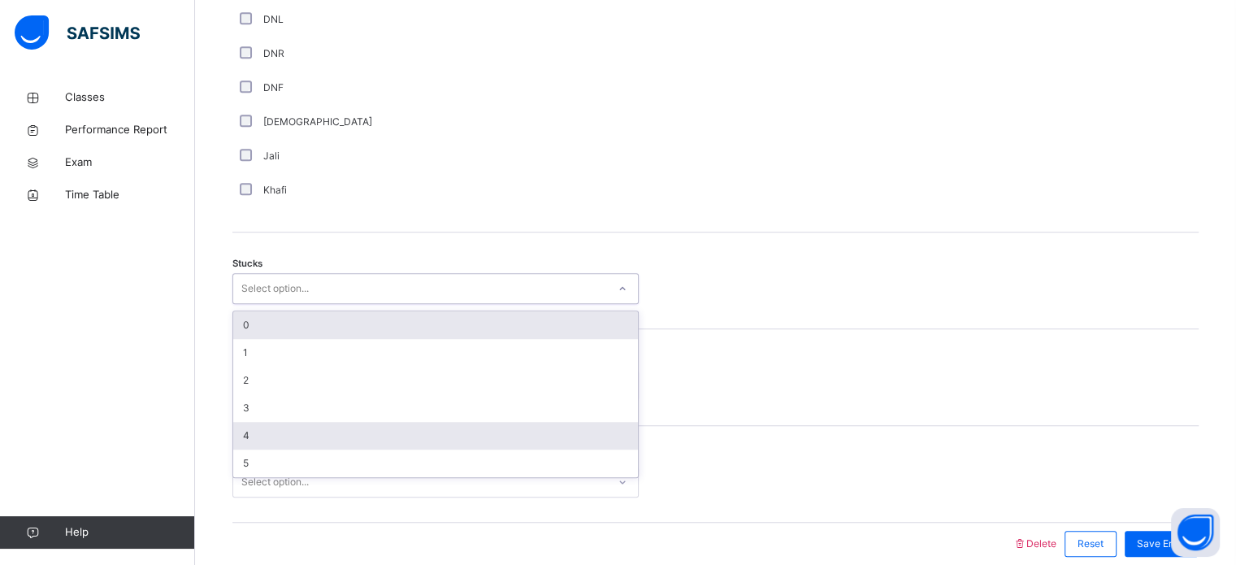
click at [279, 437] on div "4" at bounding box center [435, 436] width 405 height 28
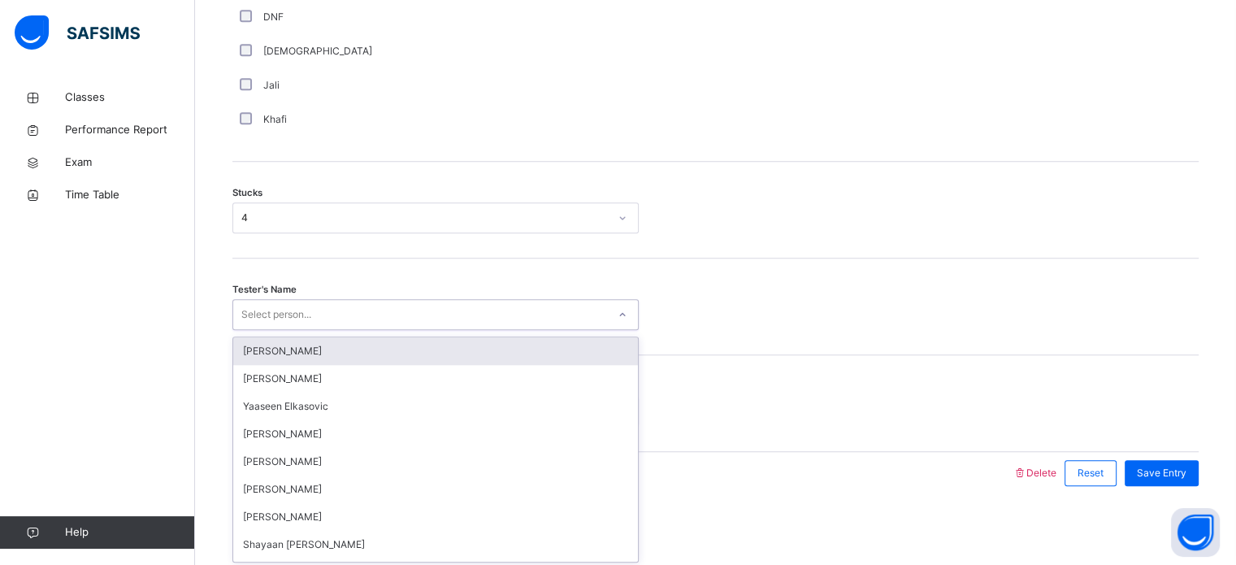
scroll to position [1274, 0]
type input "******"
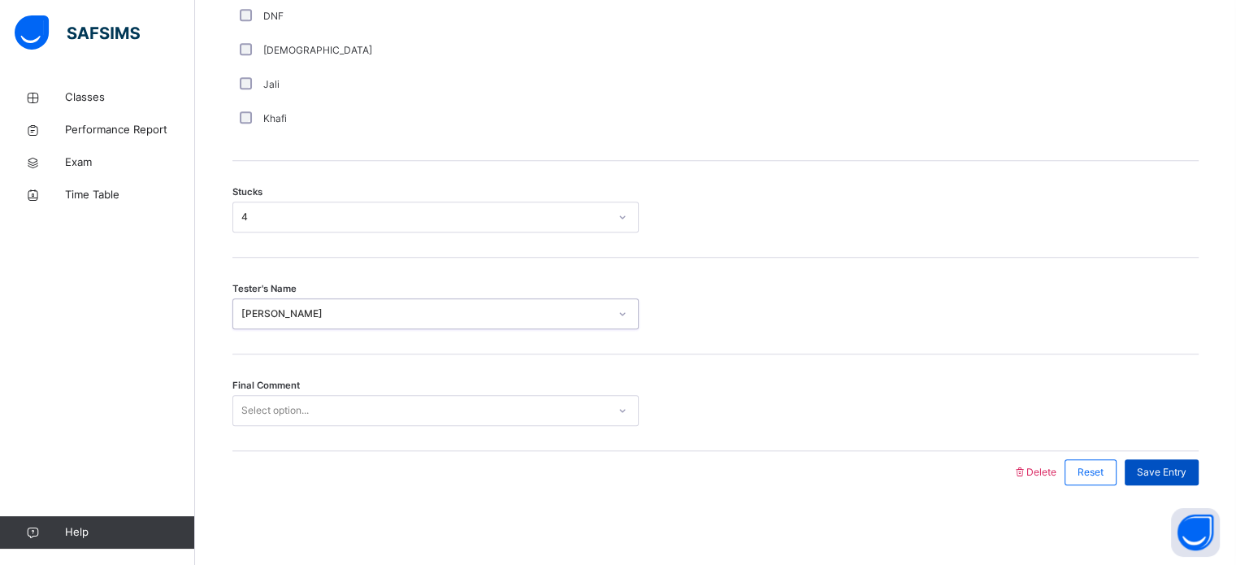
click at [1186, 473] on span "Save Entry" at bounding box center [1162, 472] width 50 height 15
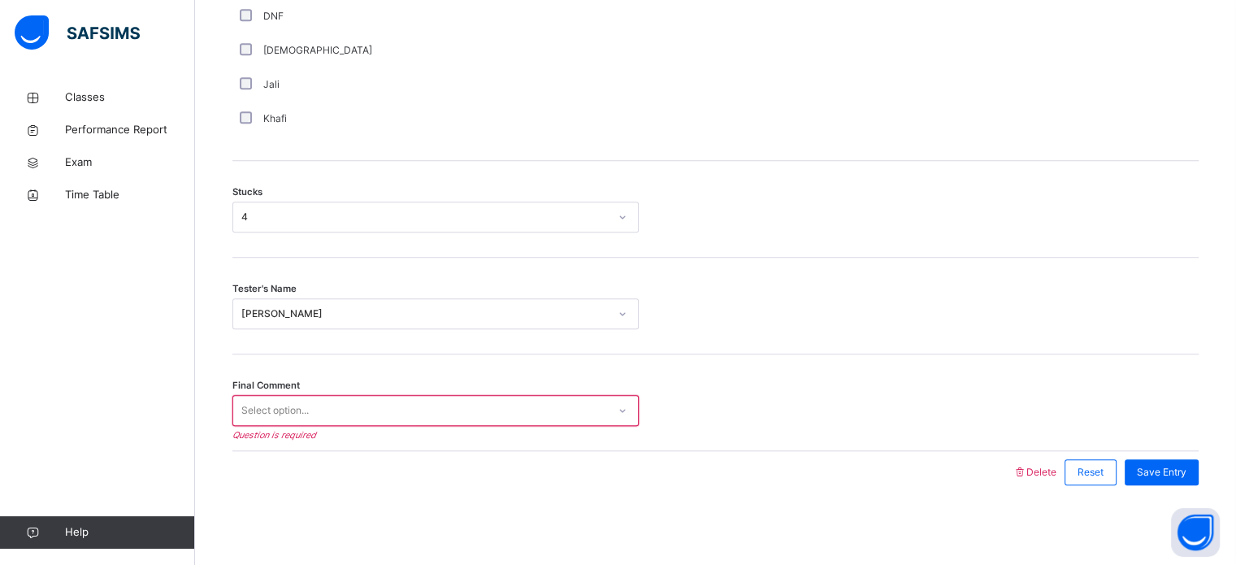
click at [556, 398] on div "Select option..." at bounding box center [420, 410] width 374 height 25
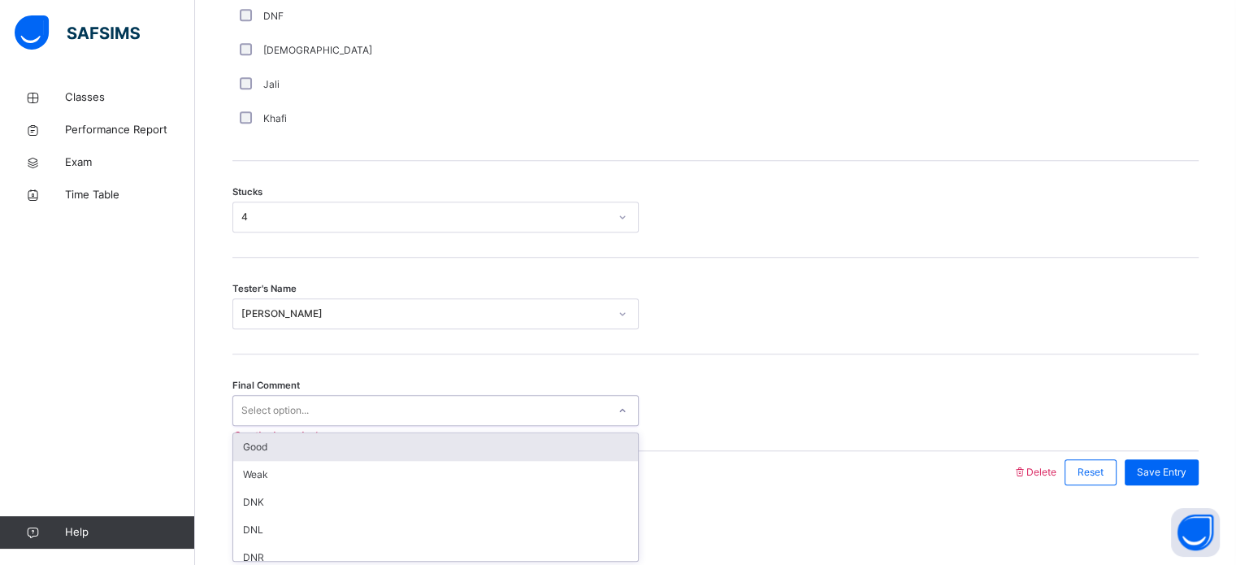
click at [549, 435] on div "Good" at bounding box center [435, 447] width 405 height 28
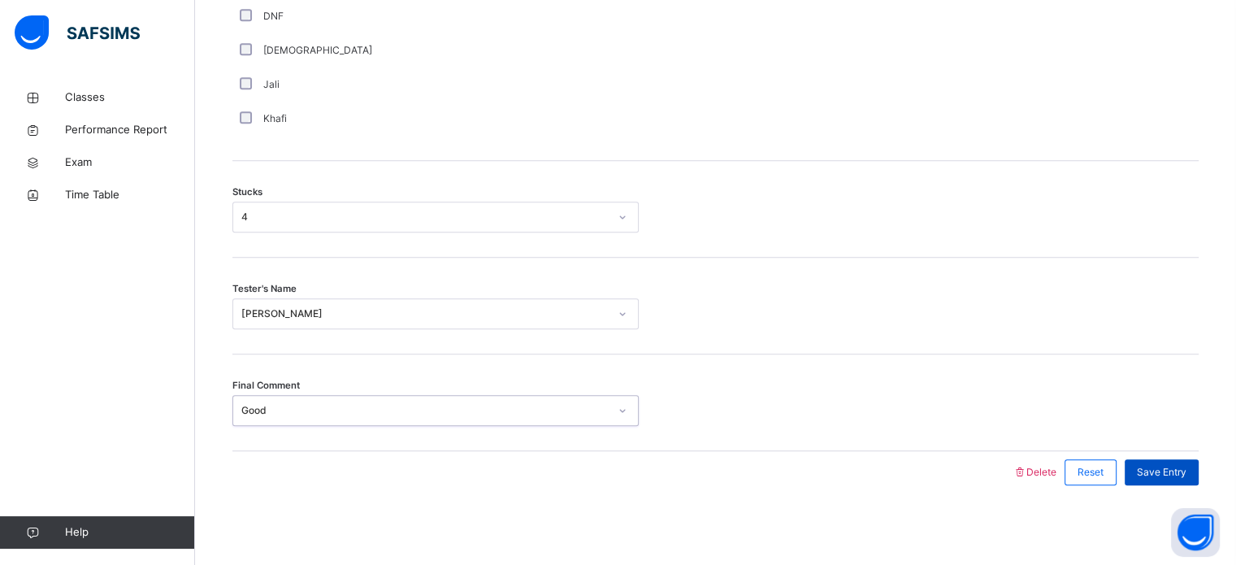
click at [1160, 473] on span "Save Entry" at bounding box center [1162, 472] width 50 height 15
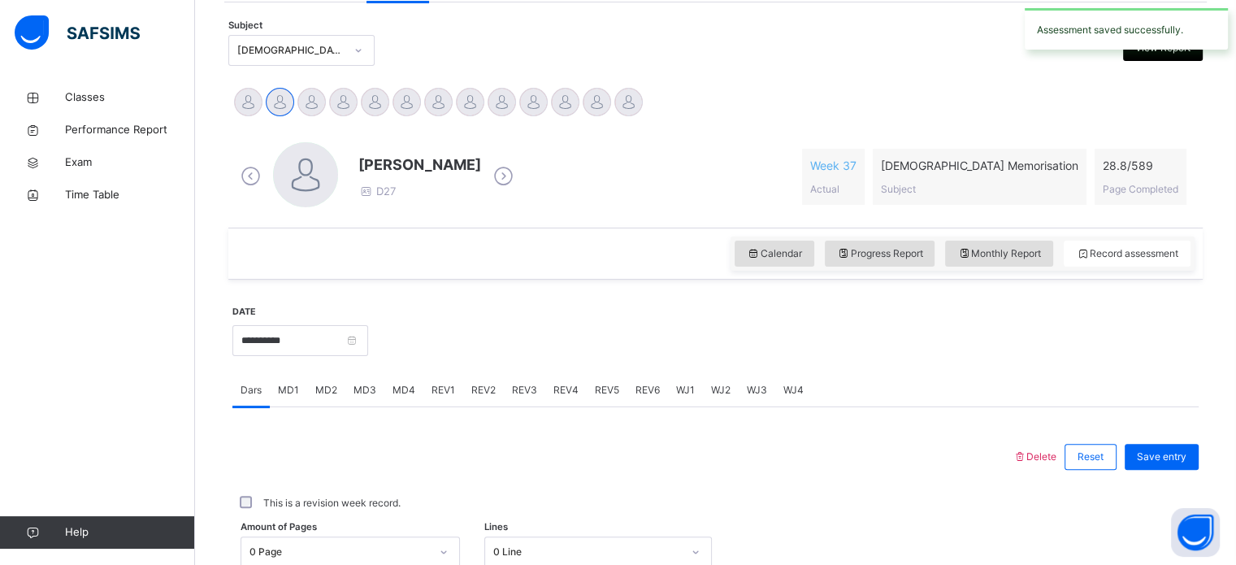
scroll to position [0, 0]
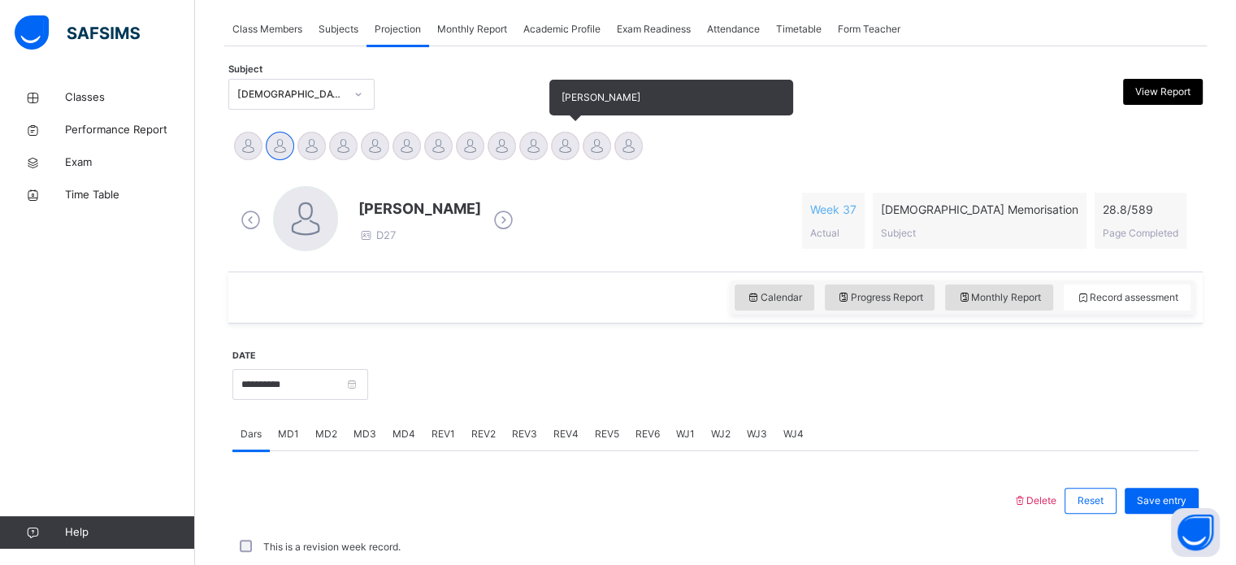
click at [554, 143] on div at bounding box center [565, 146] width 28 height 28
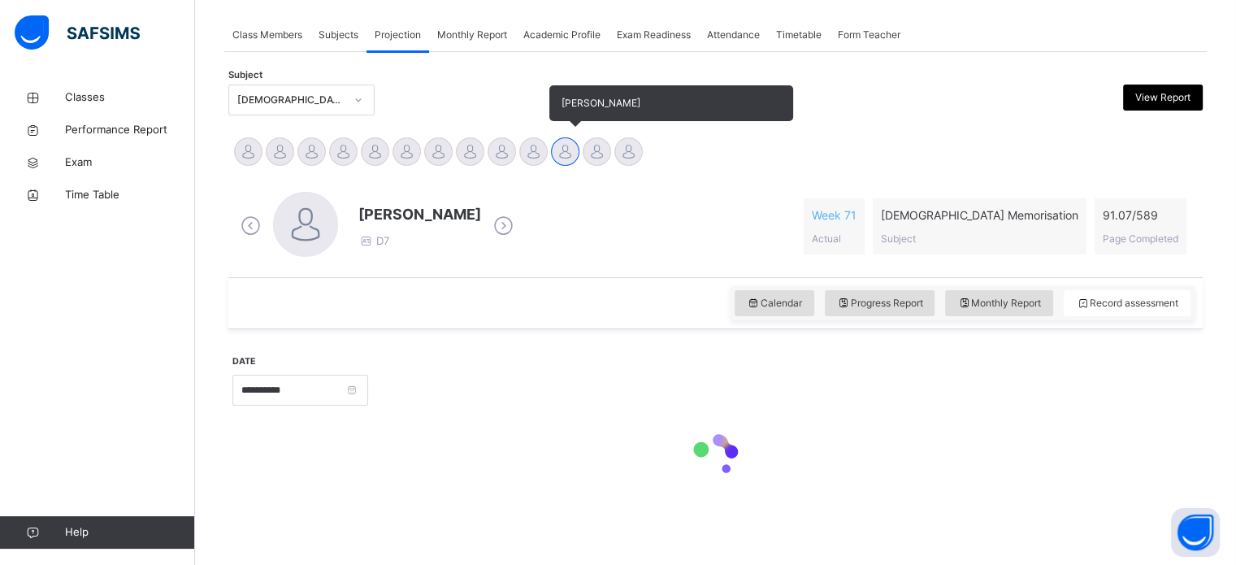
click at [552, 157] on div "[PERSON_NAME]" at bounding box center [565, 154] width 32 height 36
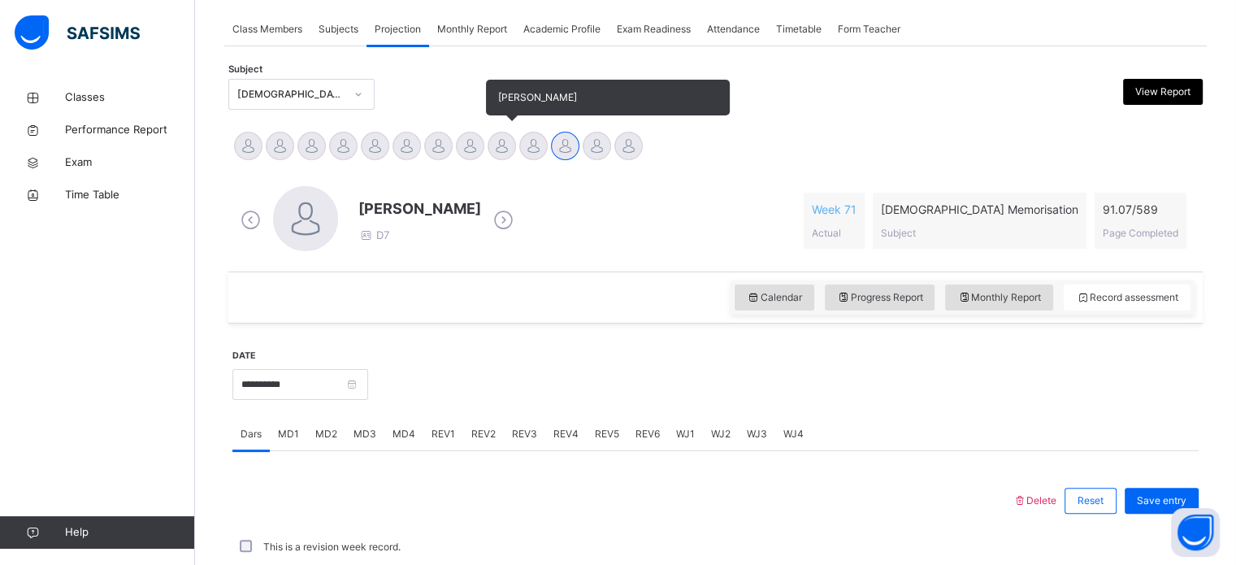
click at [505, 149] on div at bounding box center [501, 146] width 28 height 28
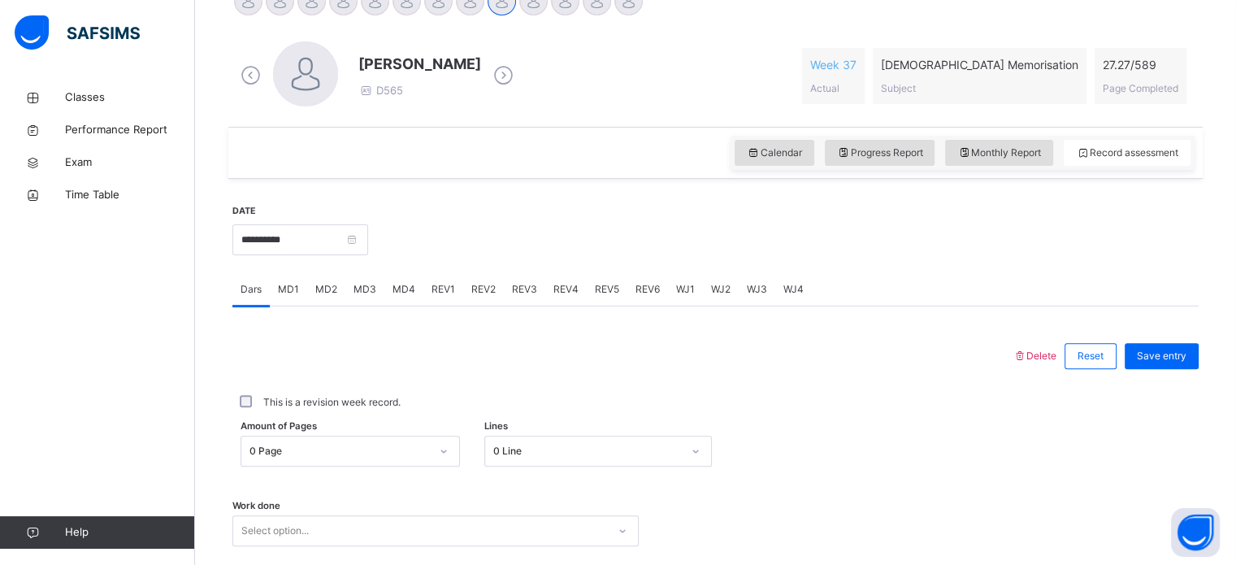
scroll to position [511, 0]
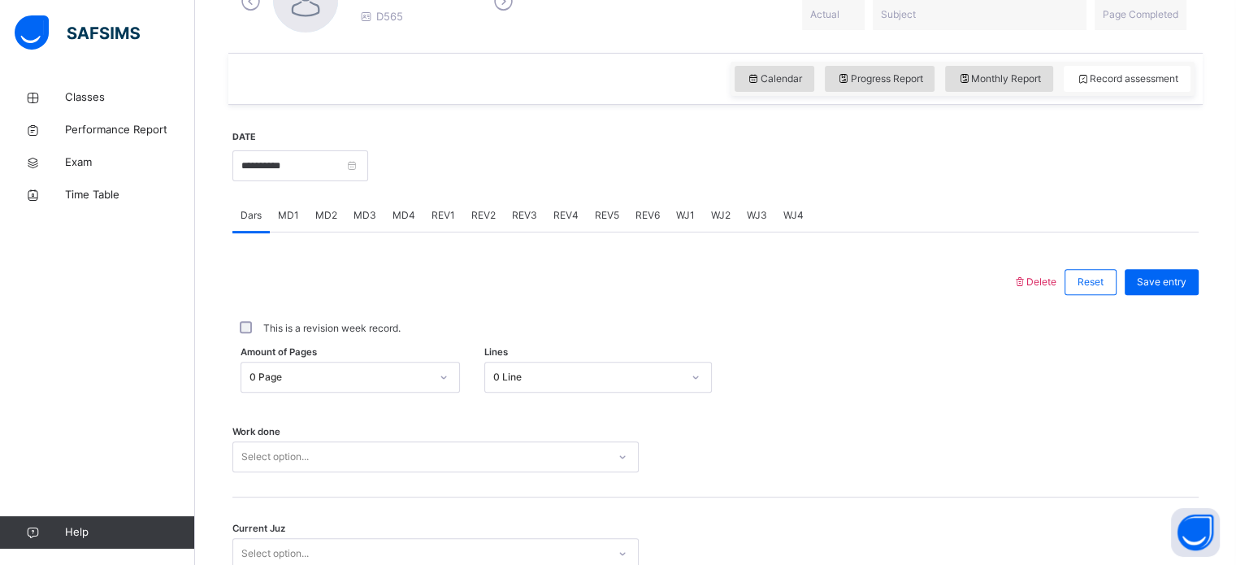
click at [786, 221] on span "WJ4" at bounding box center [793, 215] width 20 height 15
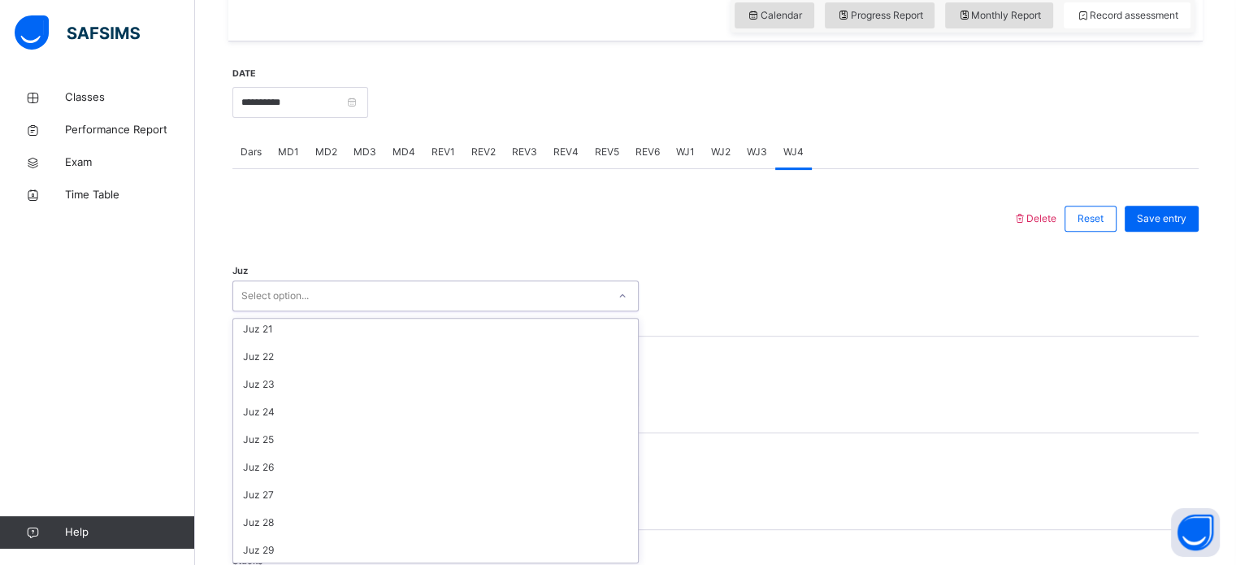
scroll to position [585, 0]
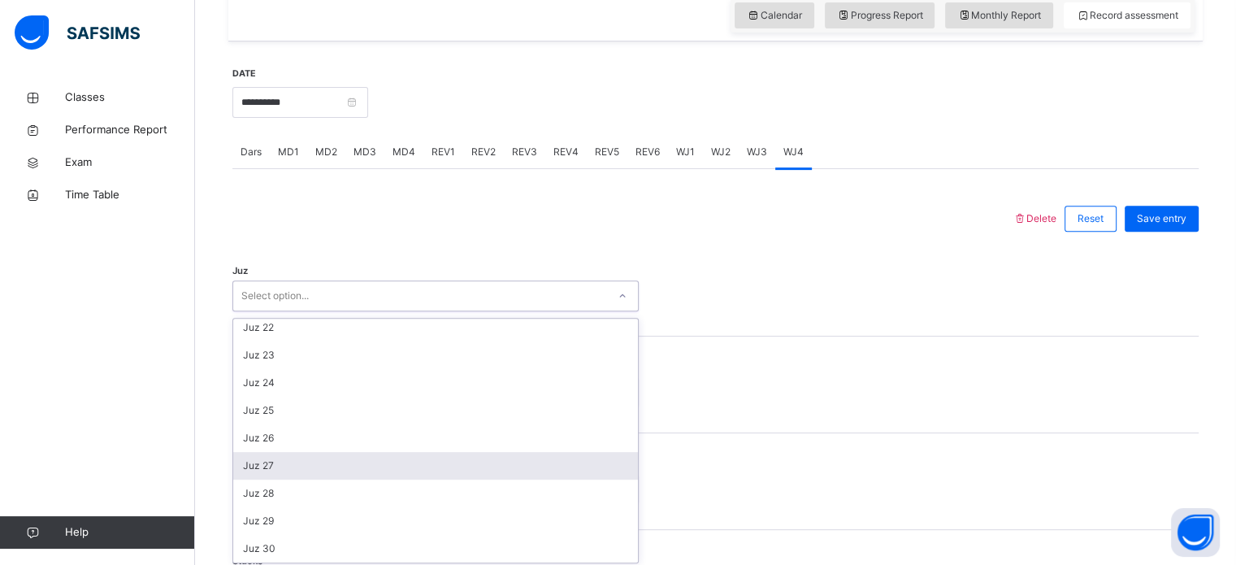
click at [286, 475] on div "Juz 27" at bounding box center [435, 466] width 405 height 28
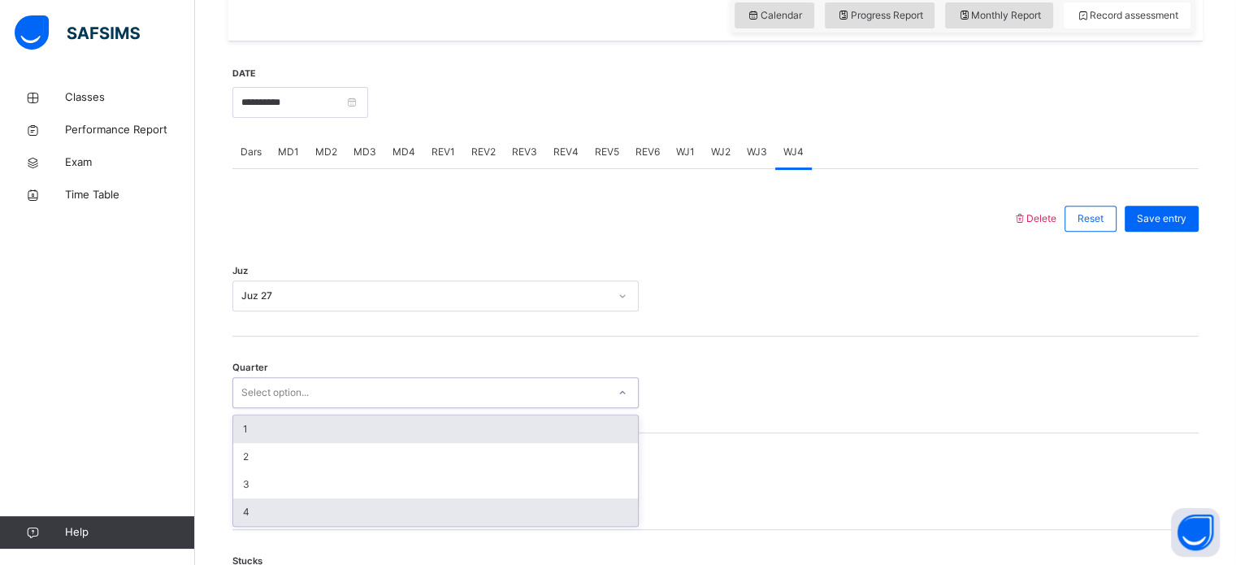
click at [261, 521] on div "4" at bounding box center [435, 512] width 405 height 28
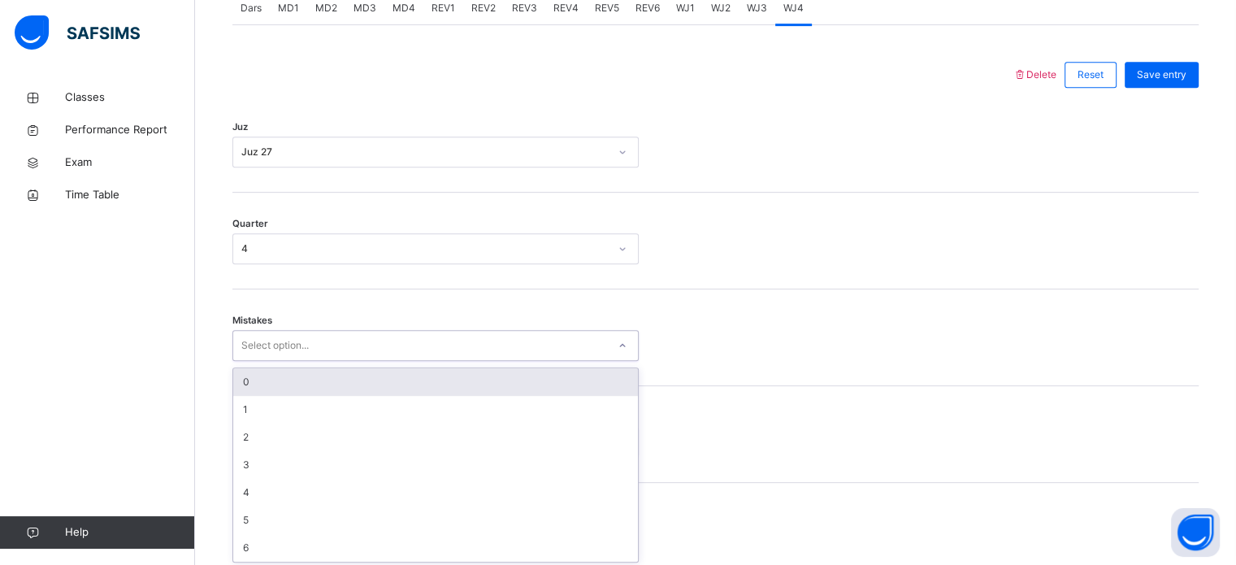
scroll to position [721, 0]
click at [273, 389] on div "0" at bounding box center [435, 379] width 405 height 28
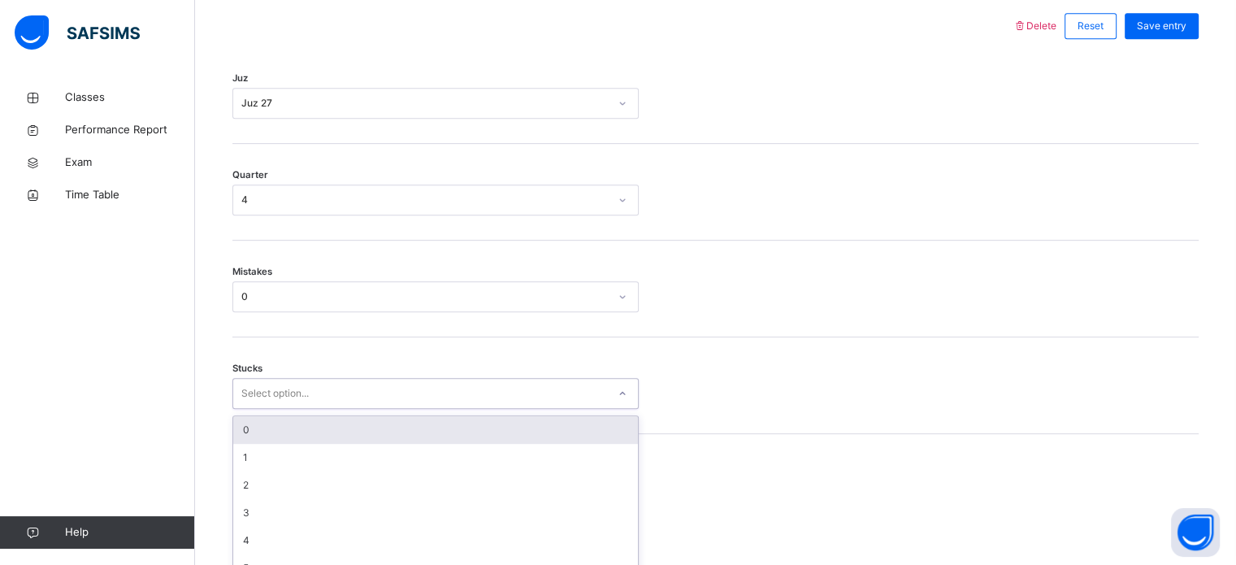
scroll to position [790, 0]
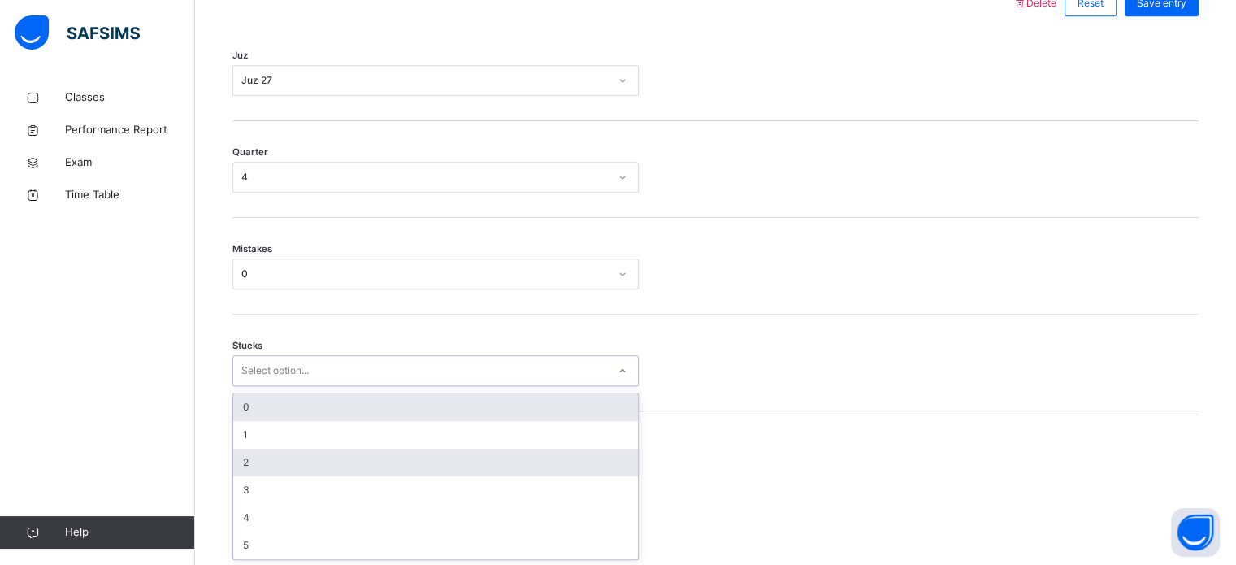
click at [262, 471] on div "2" at bounding box center [435, 462] width 405 height 28
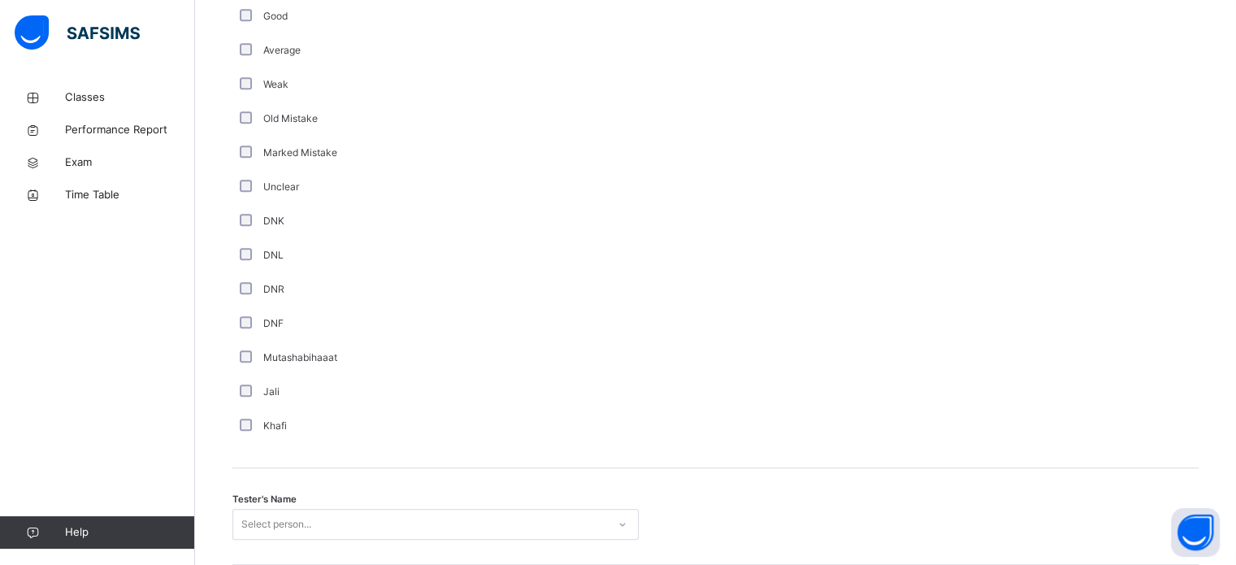
scroll to position [1371, 0]
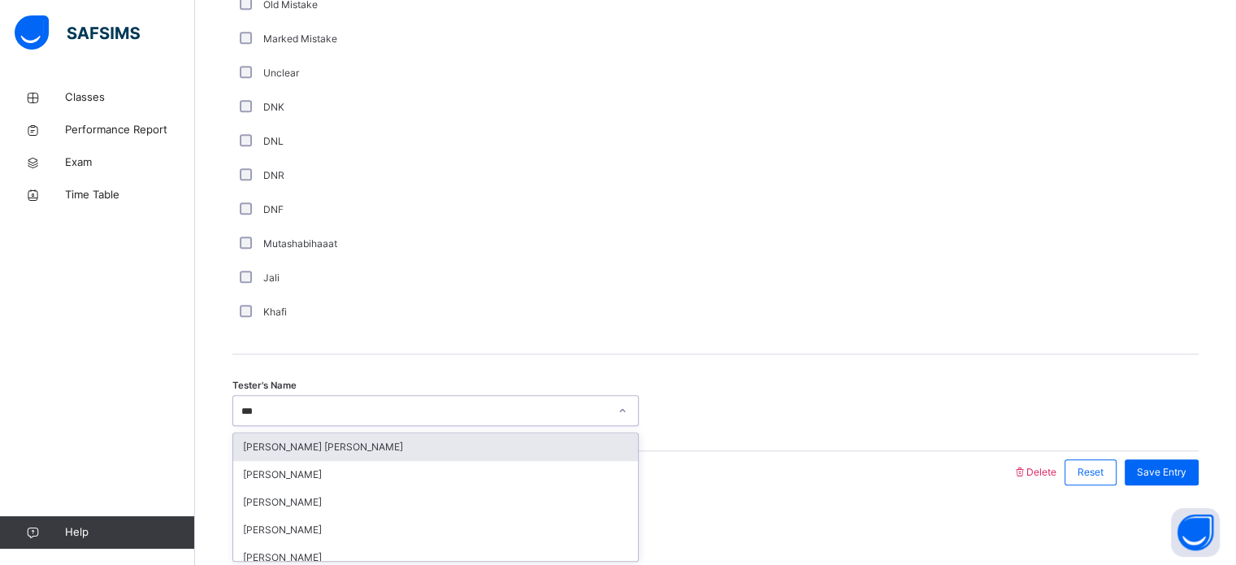
type input "****"
click at [463, 457] on div "[PERSON_NAME]" at bounding box center [435, 447] width 405 height 28
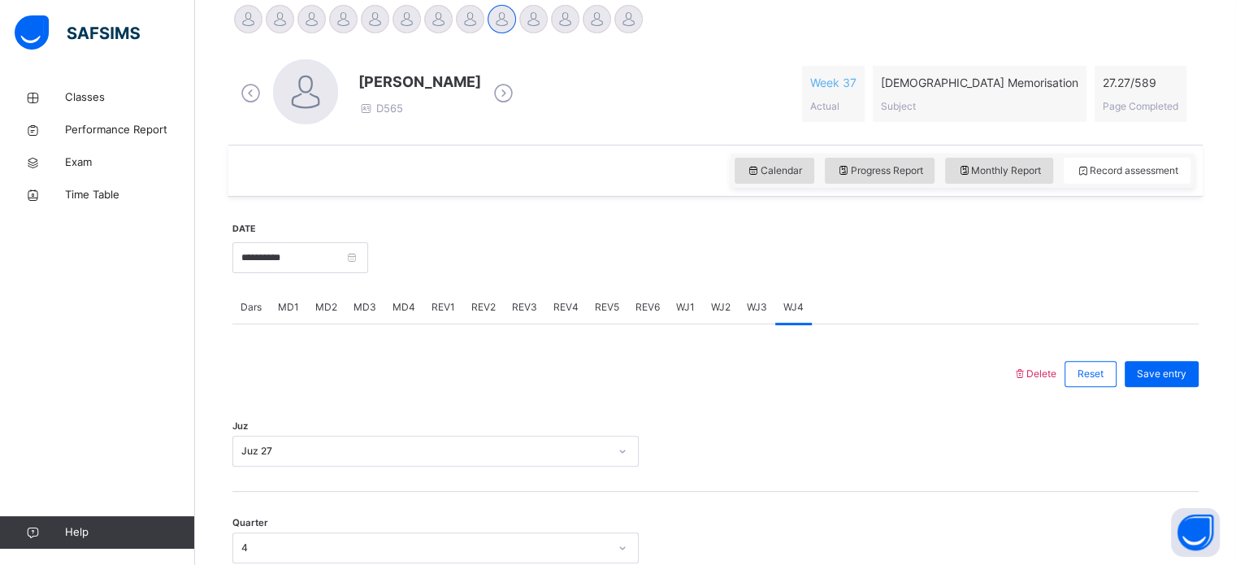
scroll to position [426, 0]
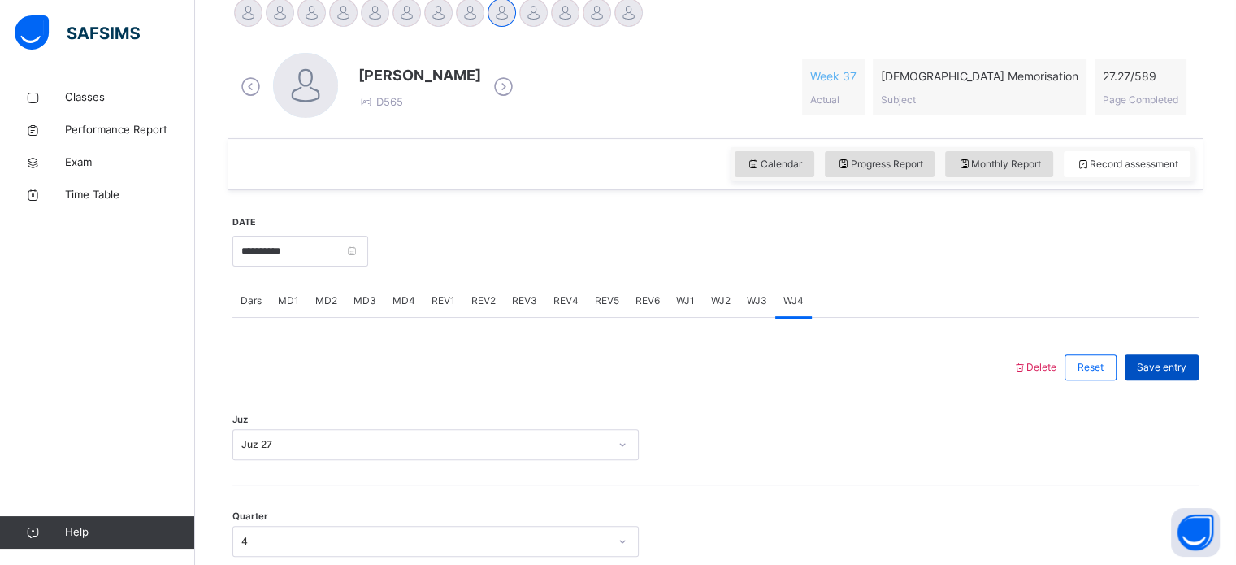
click at [1169, 375] on div "Save entry" at bounding box center [1161, 367] width 74 height 26
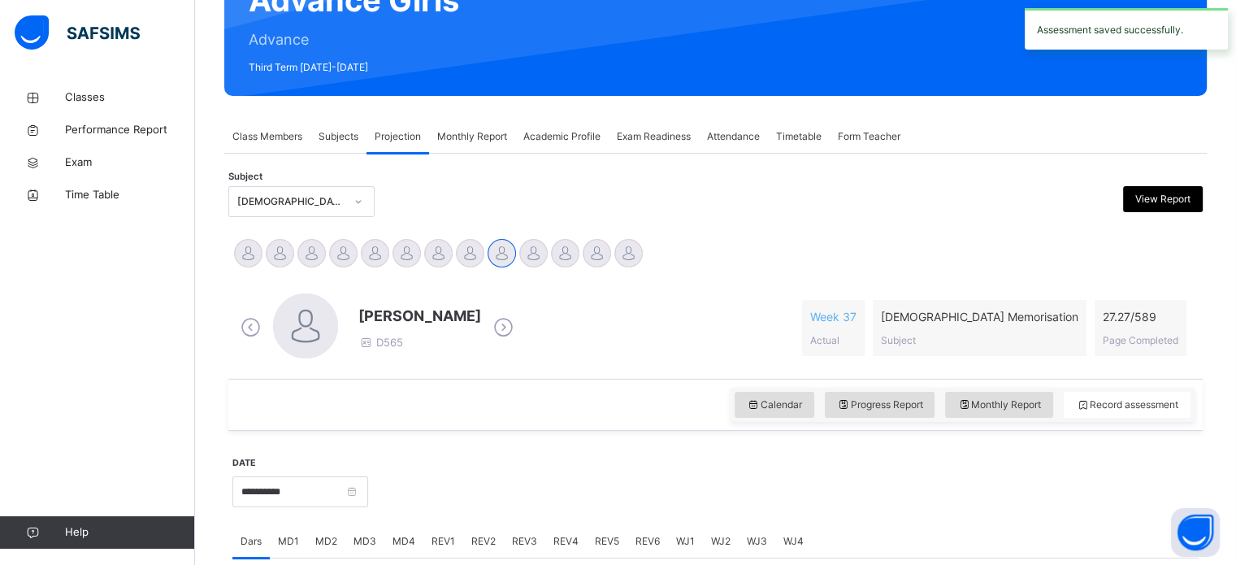
scroll to position [0, 0]
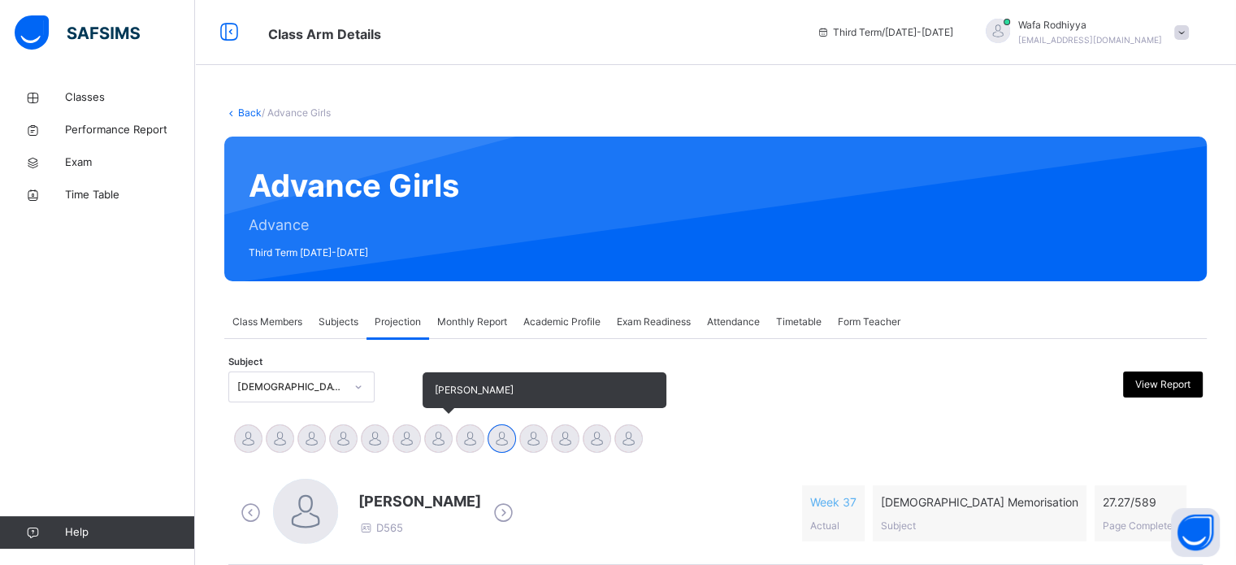
click at [429, 426] on div "[PERSON_NAME]" at bounding box center [438, 440] width 32 height 36
click at [399, 440] on div at bounding box center [406, 438] width 28 height 28
click at [456, 442] on div at bounding box center [470, 438] width 28 height 28
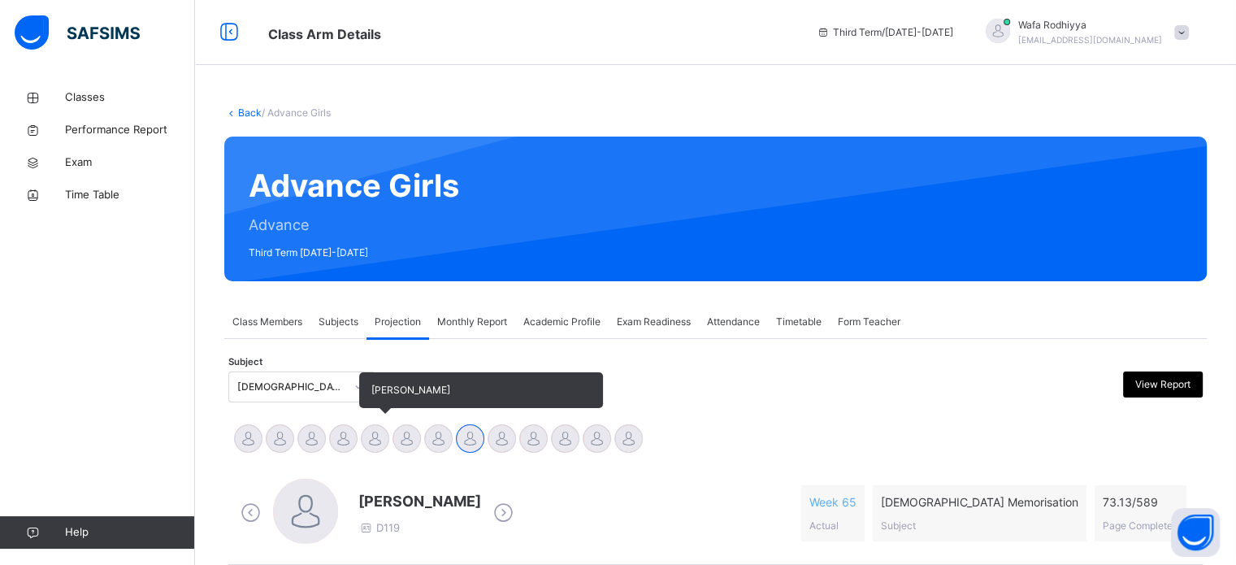
click at [379, 426] on div at bounding box center [375, 438] width 28 height 28
click at [341, 434] on div at bounding box center [343, 438] width 28 height 28
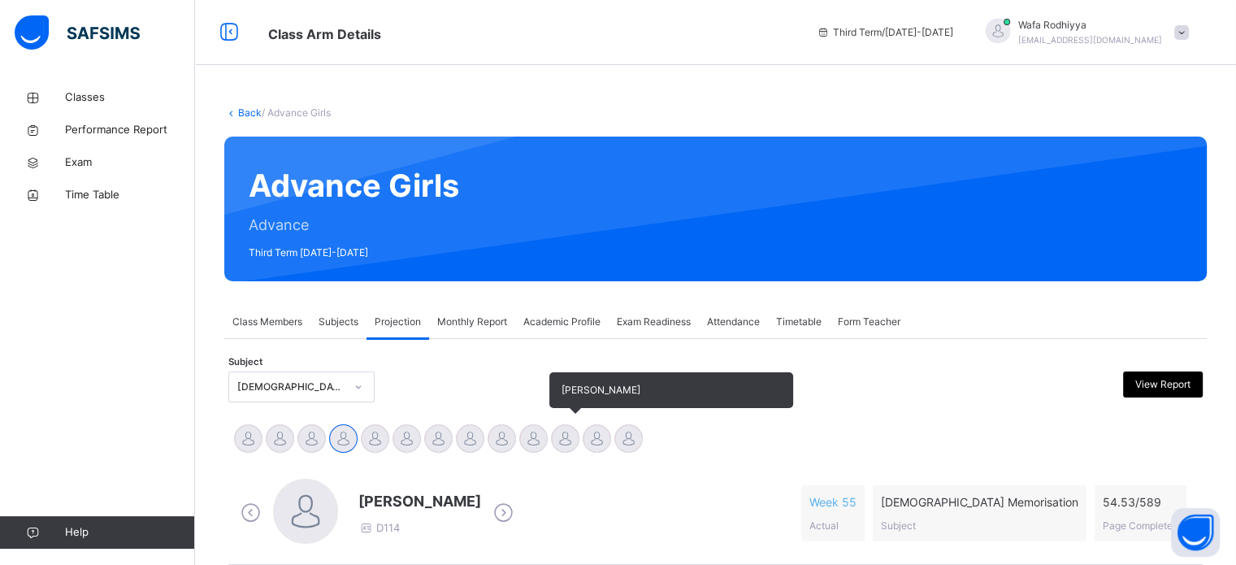
click at [578, 444] on div "[PERSON_NAME]" at bounding box center [565, 440] width 32 height 36
click at [582, 448] on div "[PERSON_NAME]" at bounding box center [597, 440] width 32 height 36
click at [569, 431] on div at bounding box center [565, 438] width 28 height 28
click at [526, 426] on div at bounding box center [533, 438] width 28 height 28
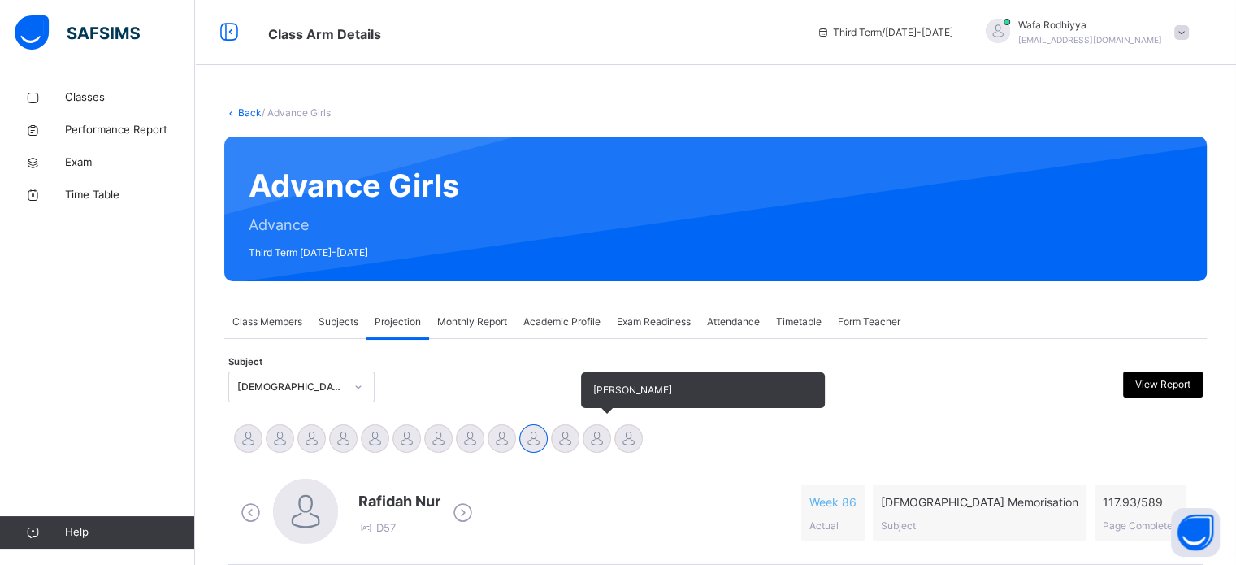
click at [595, 429] on div at bounding box center [596, 438] width 28 height 28
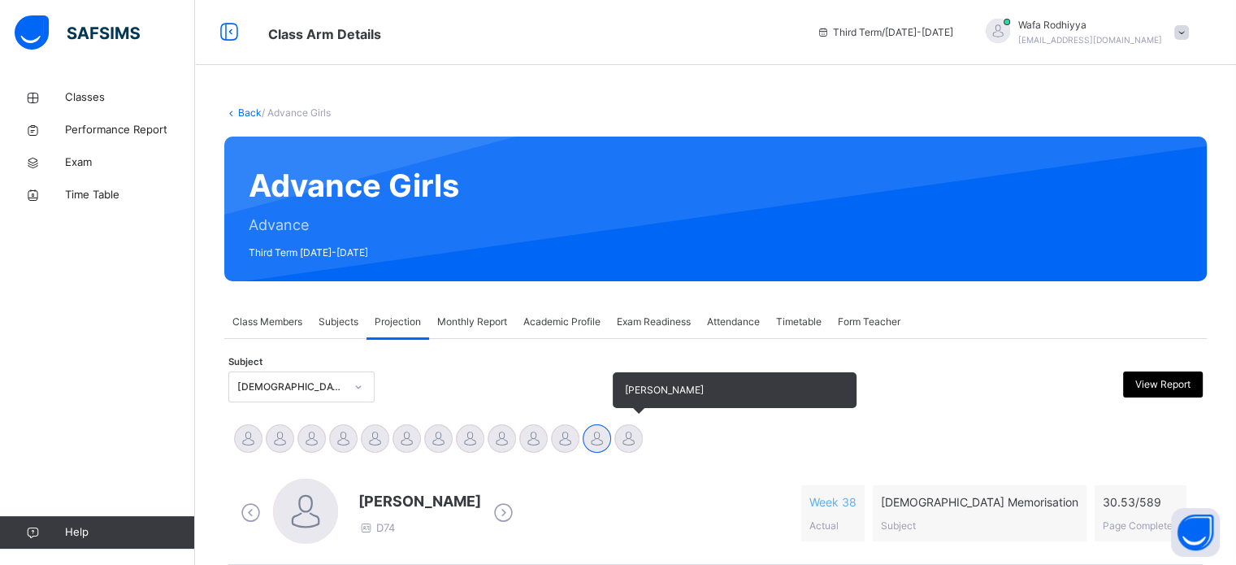
click at [629, 426] on div at bounding box center [628, 438] width 28 height 28
click at [591, 428] on div at bounding box center [596, 438] width 28 height 28
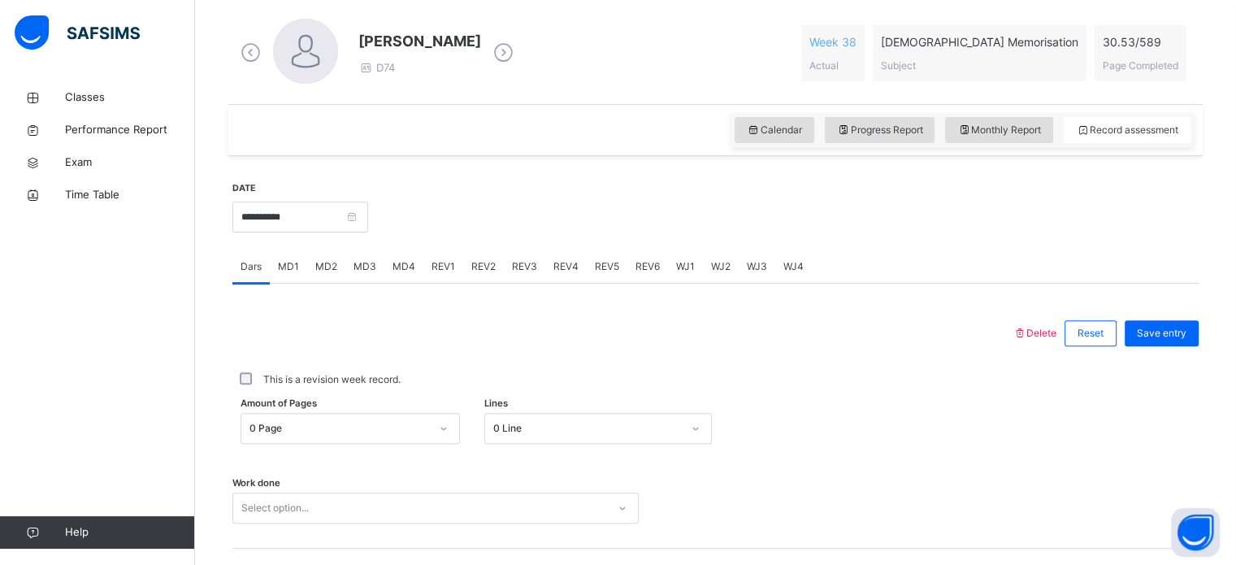
scroll to position [561, 0]
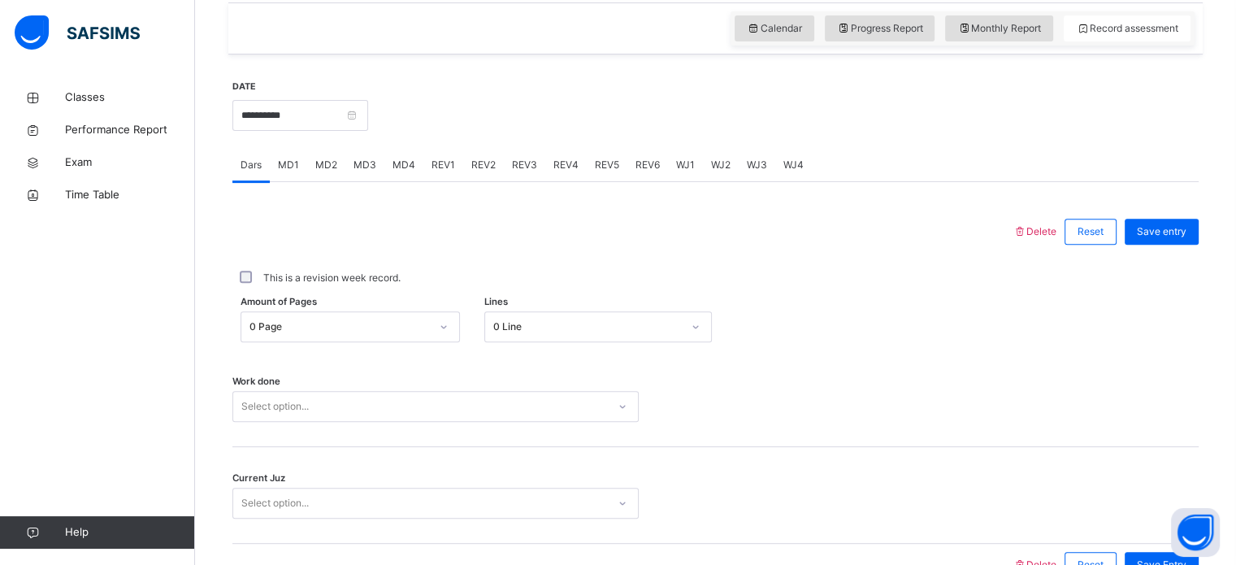
click at [393, 165] on span "MD4" at bounding box center [403, 165] width 23 height 15
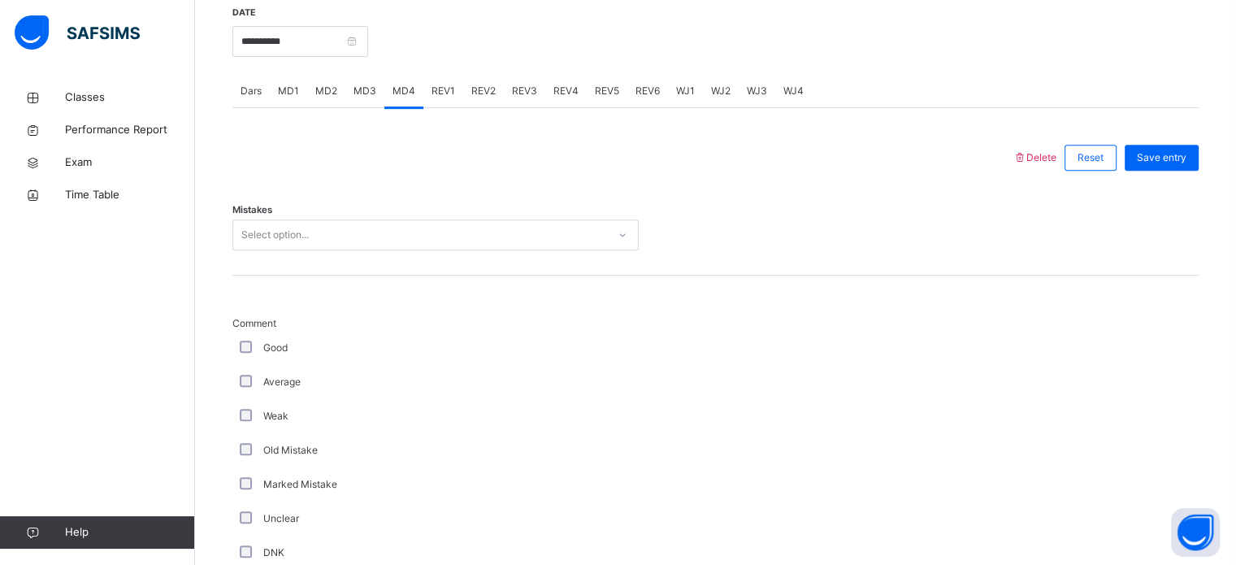
scroll to position [647, 0]
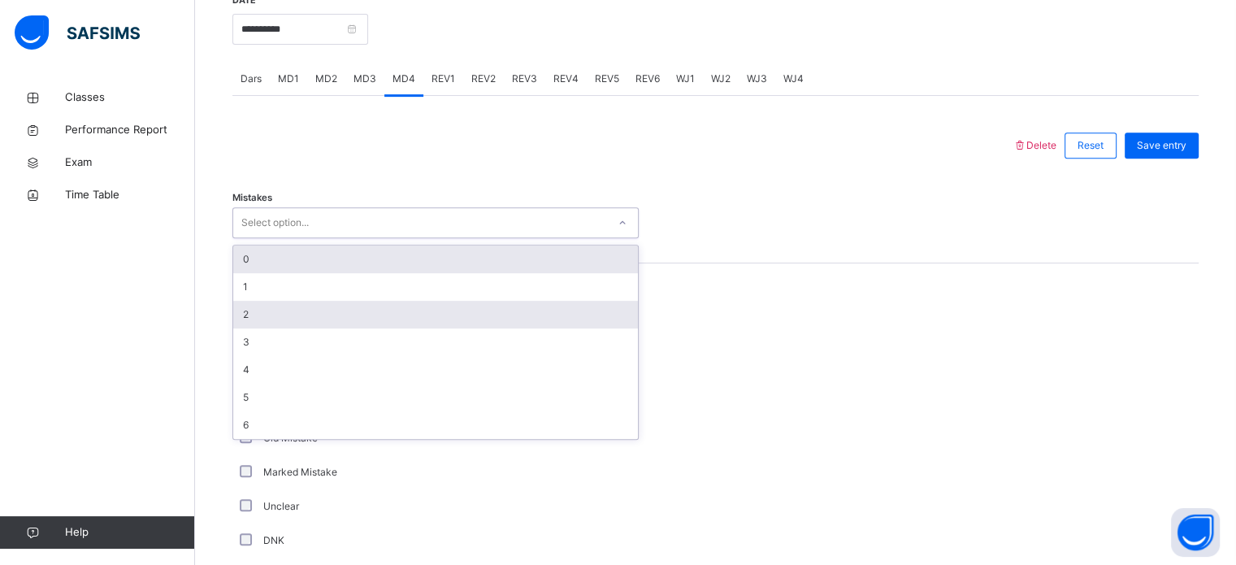
click at [266, 309] on div "2" at bounding box center [435, 315] width 405 height 28
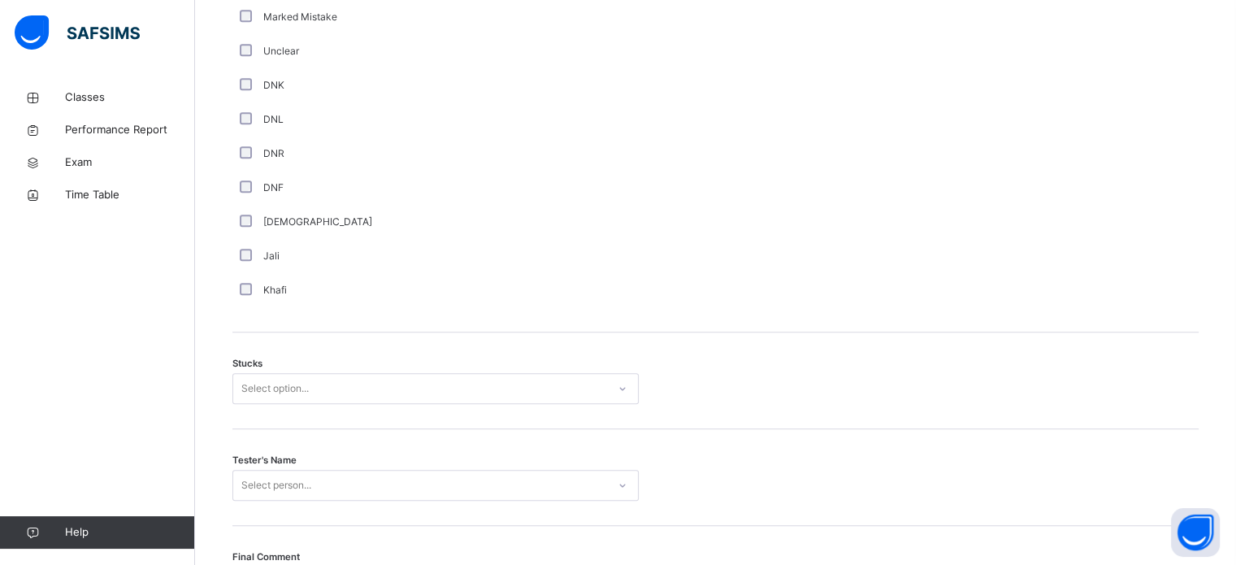
scroll to position [1274, 0]
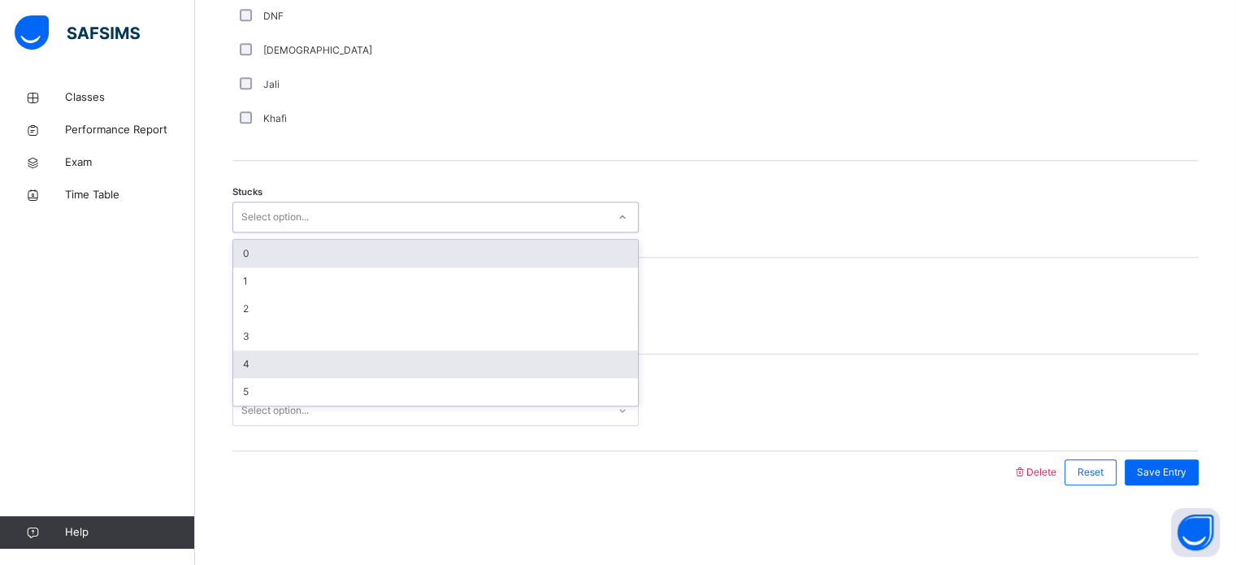
click at [266, 357] on div "4" at bounding box center [435, 364] width 405 height 28
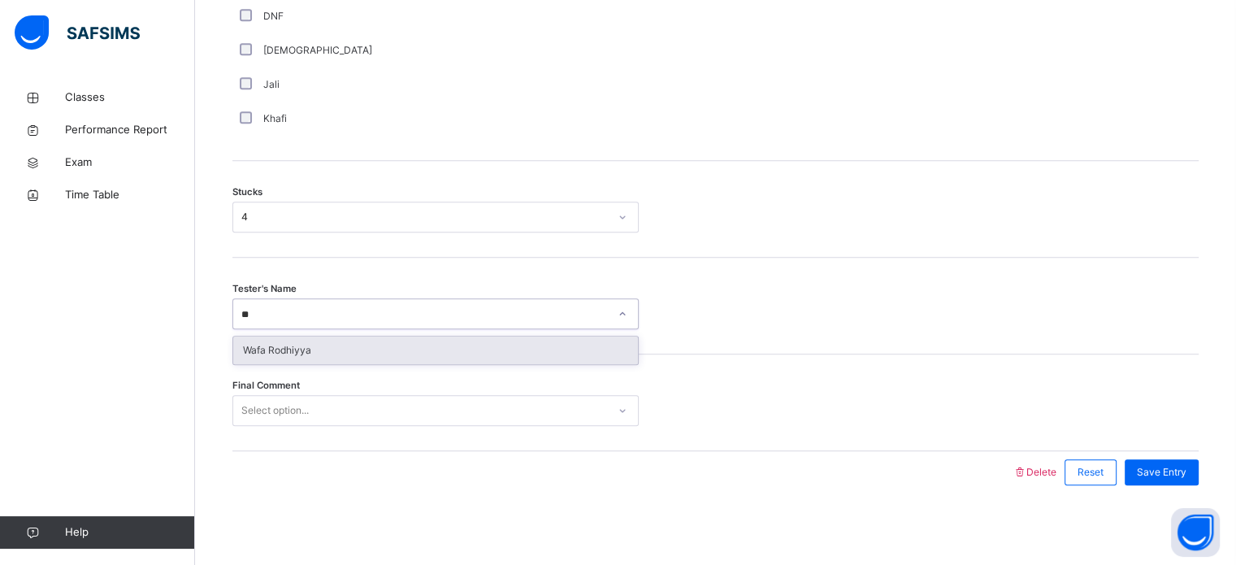
type input "***"
click at [317, 353] on div "Wafa Rodhiyya" at bounding box center [435, 350] width 405 height 28
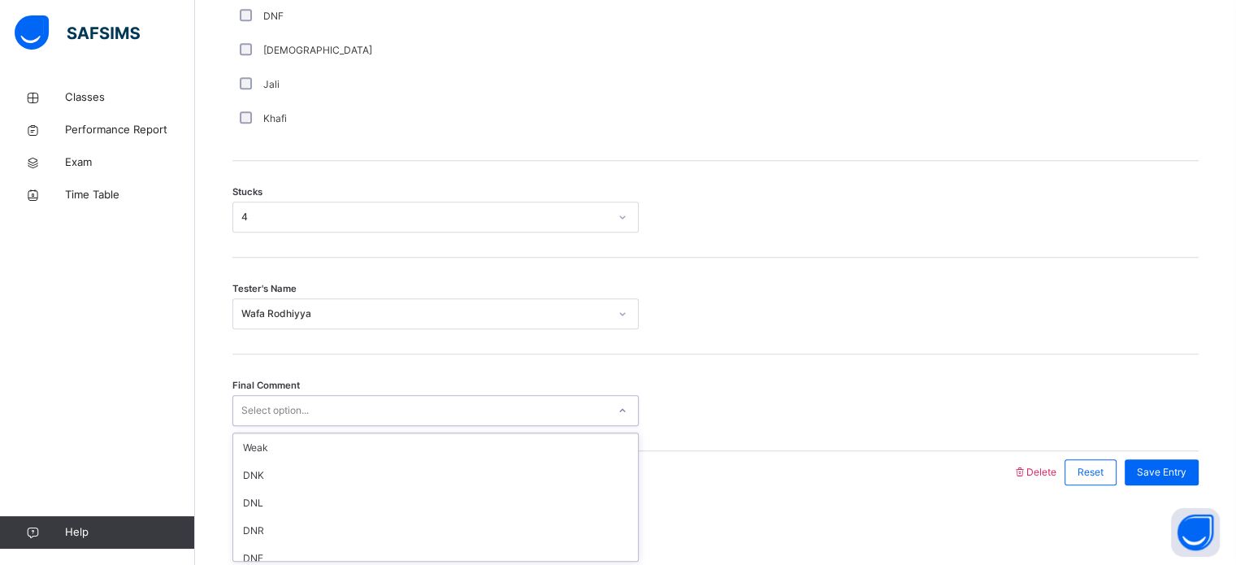
scroll to position [0, 0]
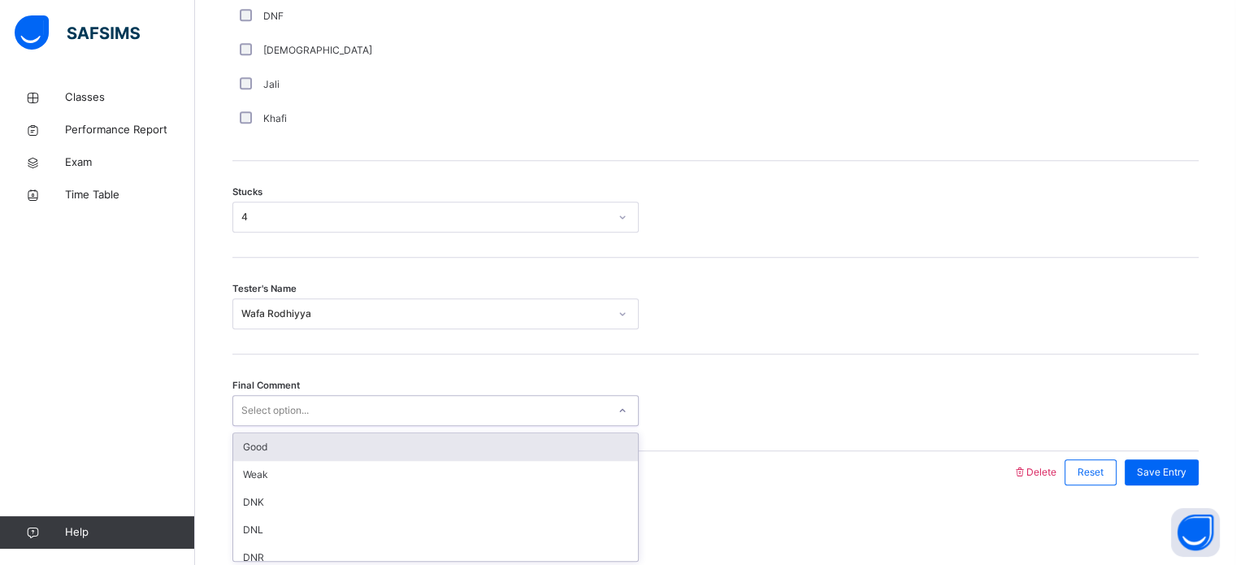
click at [329, 454] on div "Good" at bounding box center [435, 447] width 405 height 28
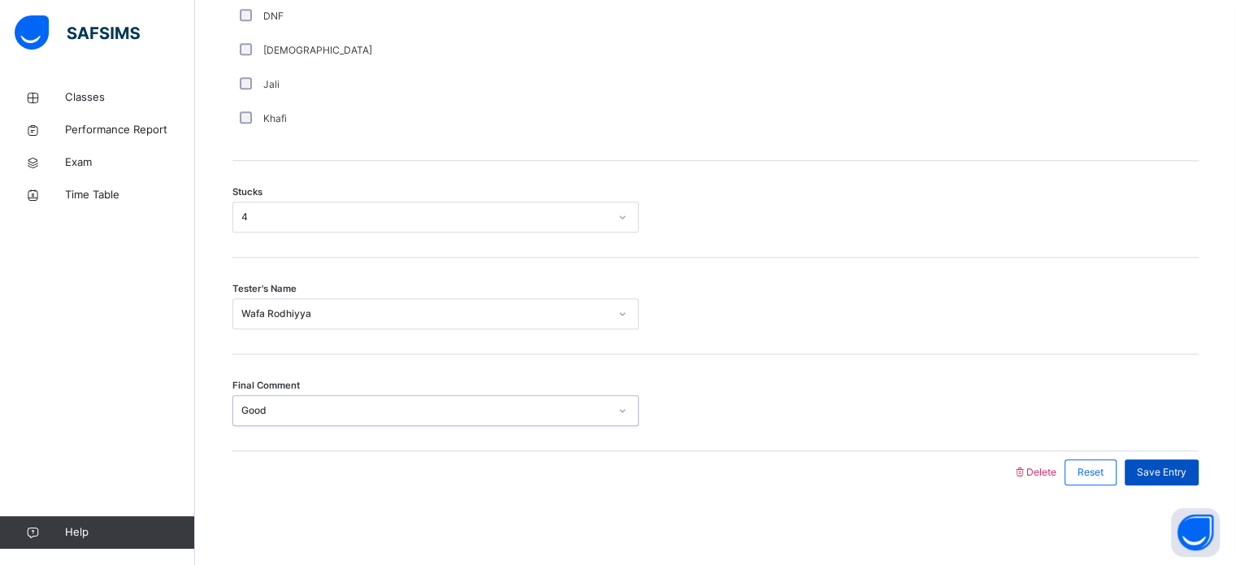
click at [1171, 470] on span "Save Entry" at bounding box center [1162, 472] width 50 height 15
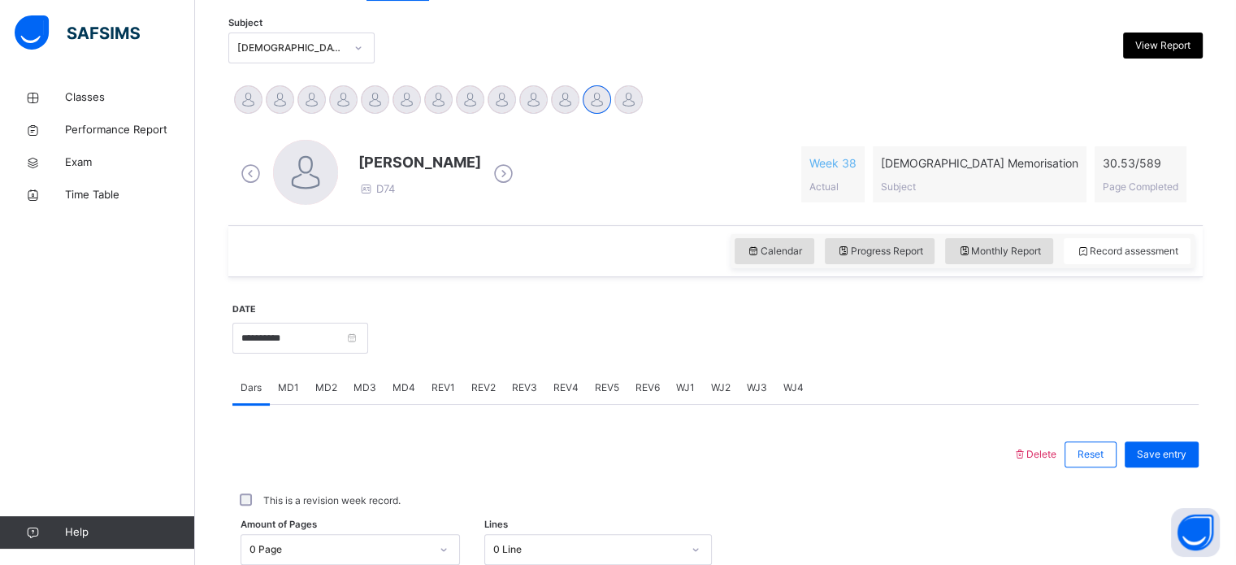
scroll to position [269, 0]
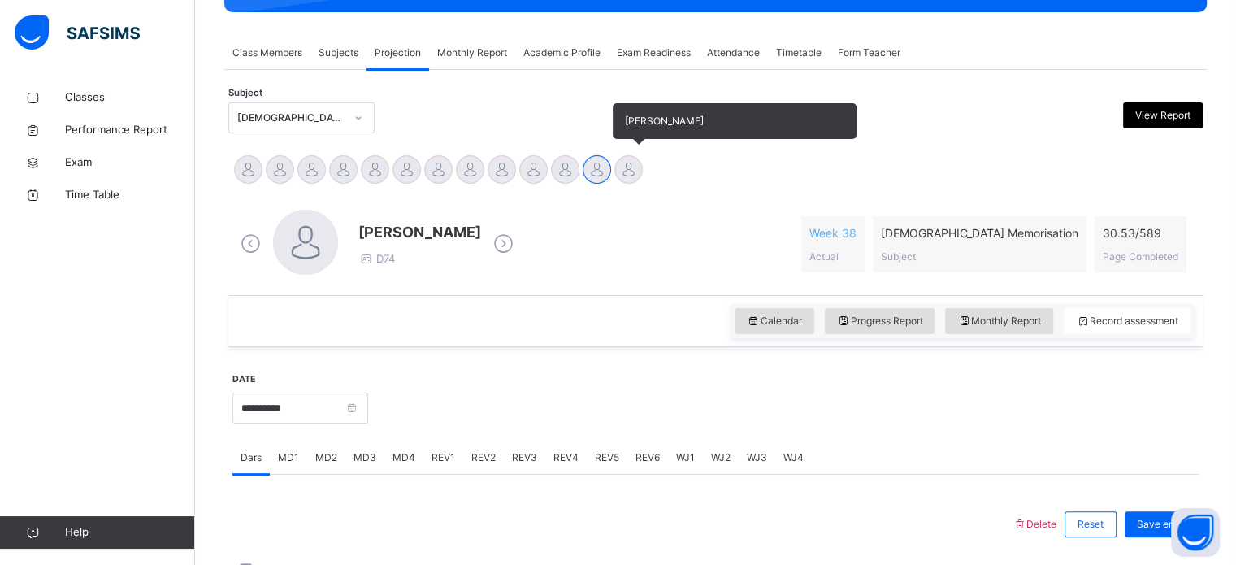
click at [642, 167] on div at bounding box center [628, 169] width 28 height 28
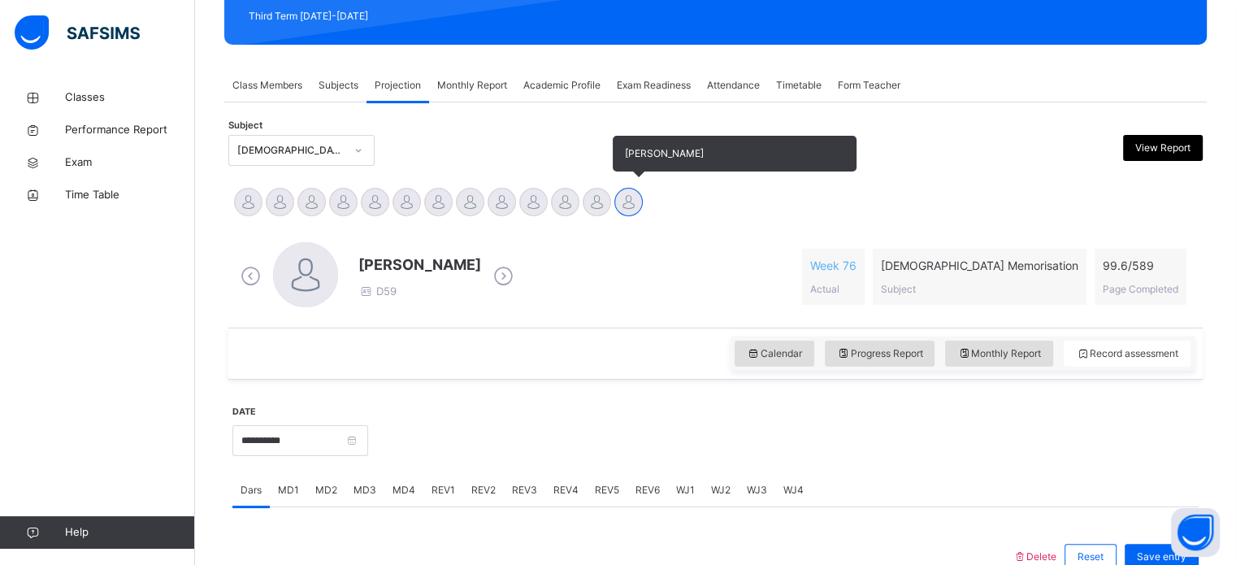
scroll to position [236, 0]
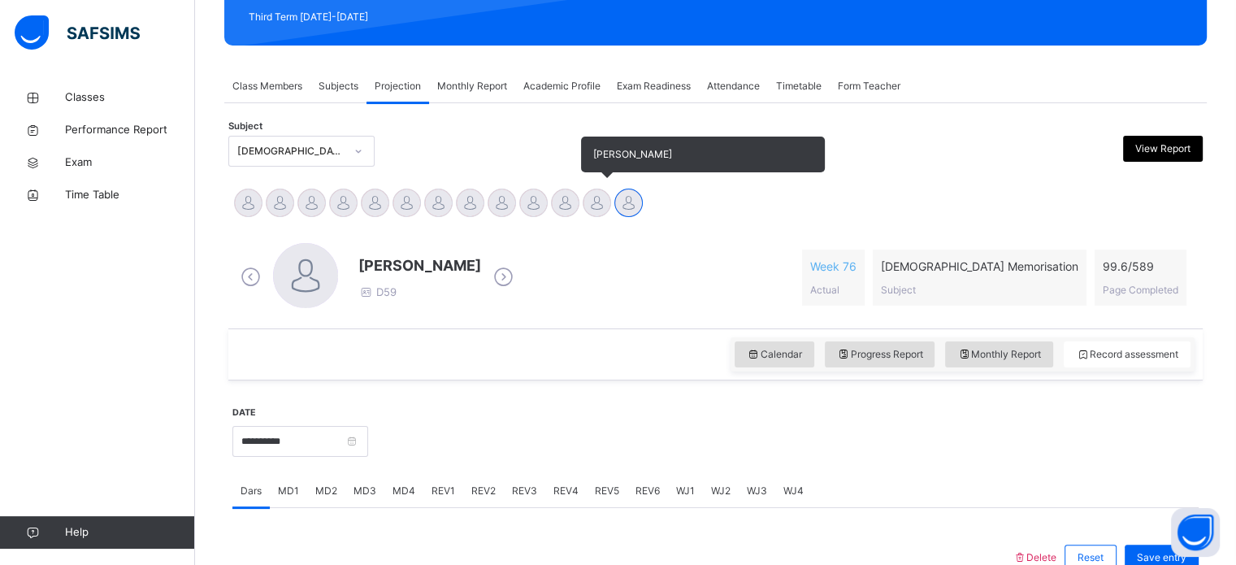
click at [595, 212] on div at bounding box center [596, 202] width 28 height 28
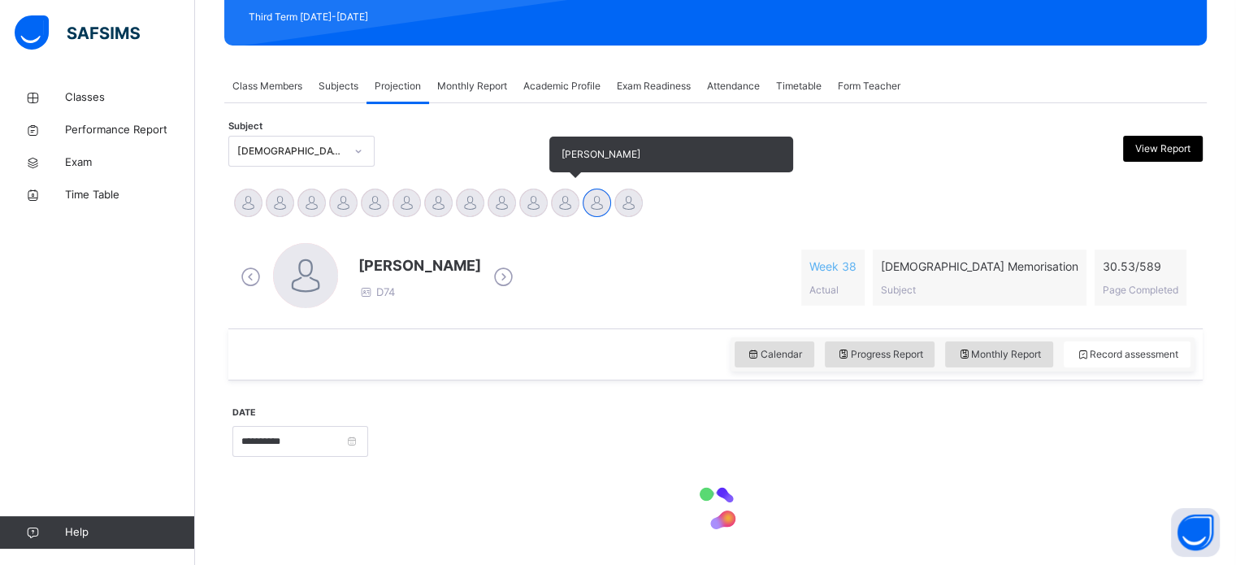
click at [562, 203] on div at bounding box center [565, 202] width 28 height 28
click at [601, 197] on div at bounding box center [596, 202] width 28 height 28
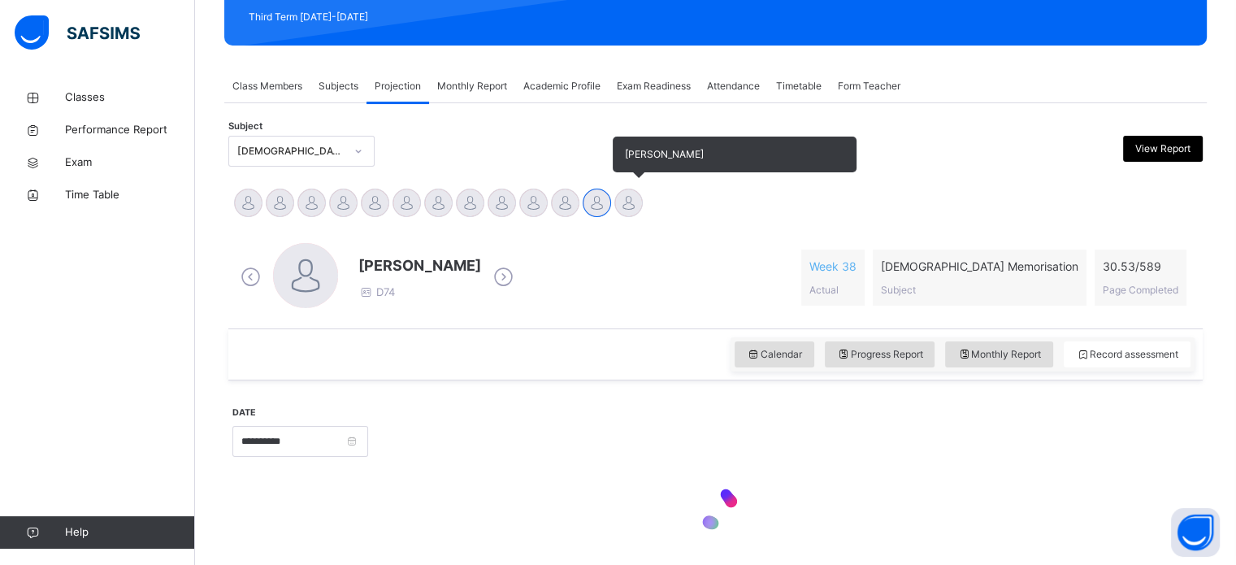
click at [634, 201] on div at bounding box center [628, 202] width 28 height 28
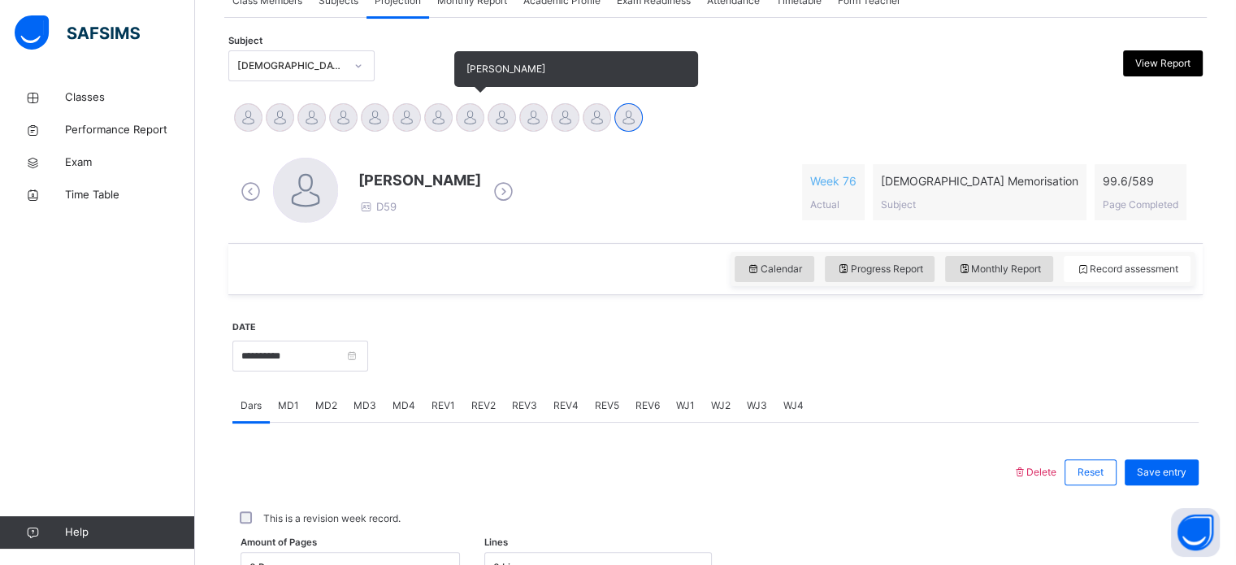
click at [466, 110] on div at bounding box center [470, 117] width 28 height 28
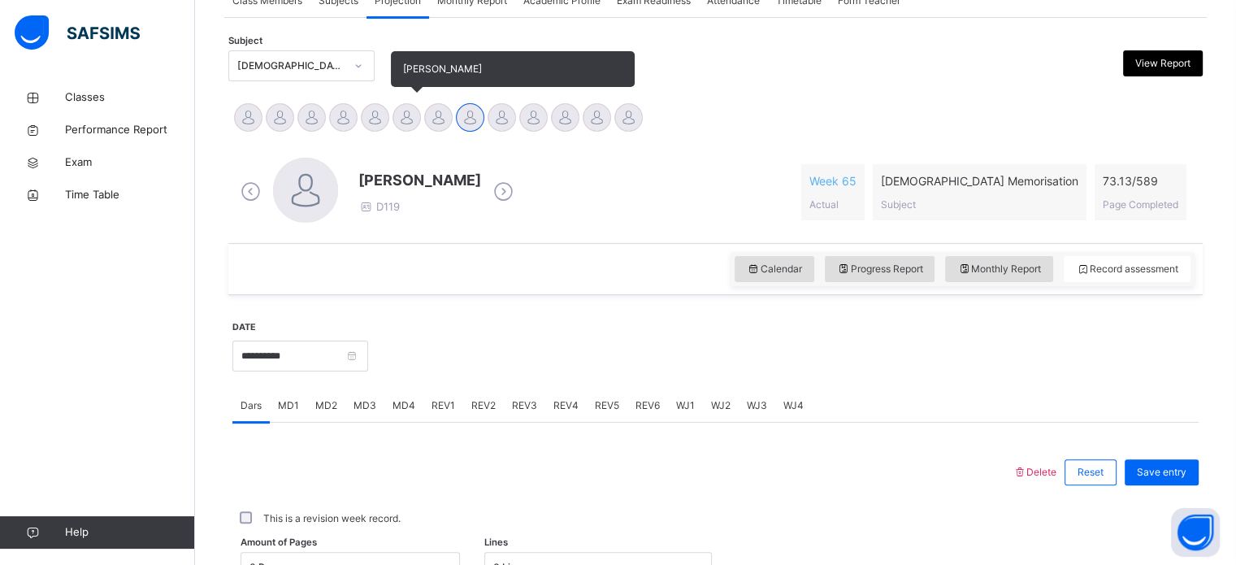
click at [416, 127] on div at bounding box center [406, 117] width 28 height 28
click at [385, 121] on div at bounding box center [375, 117] width 28 height 28
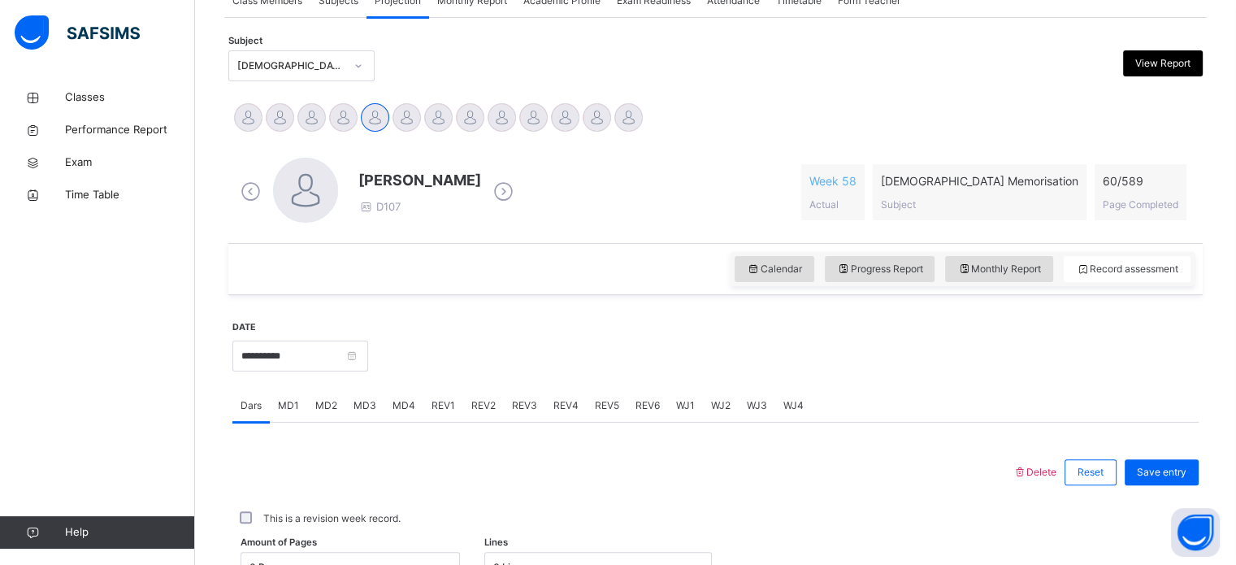
click at [350, 146] on div "[DEMOGRAPHIC_DATA][PERSON_NAME] D107 Week 58 Actual [DEMOGRAPHIC_DATA] Memorisa…" at bounding box center [715, 191] width 966 height 93
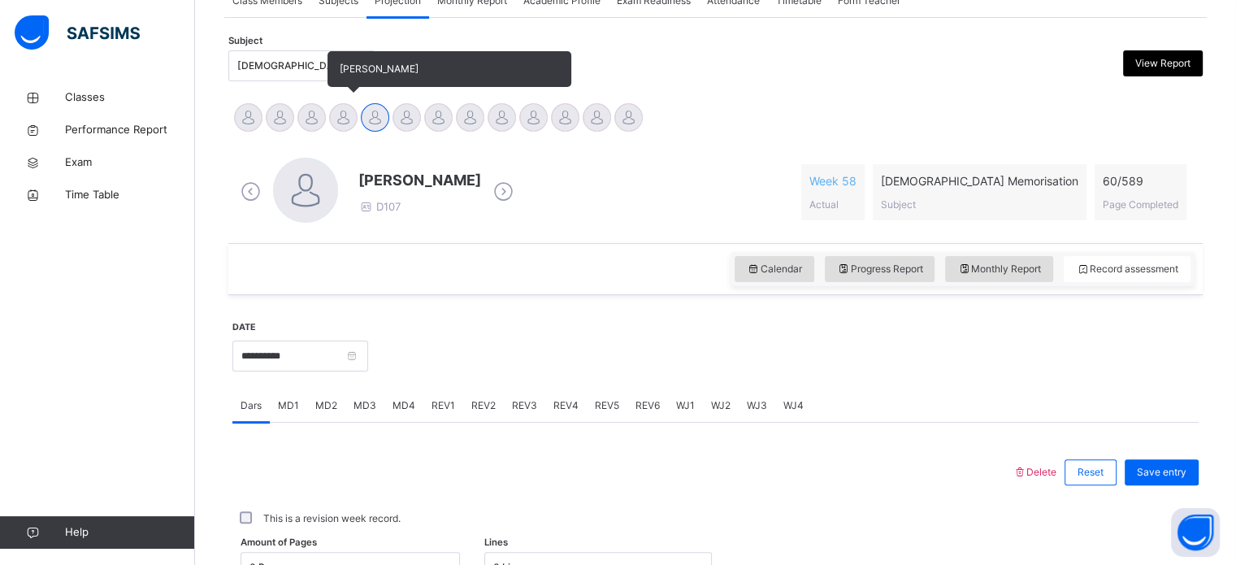
click at [341, 118] on div at bounding box center [343, 117] width 28 height 28
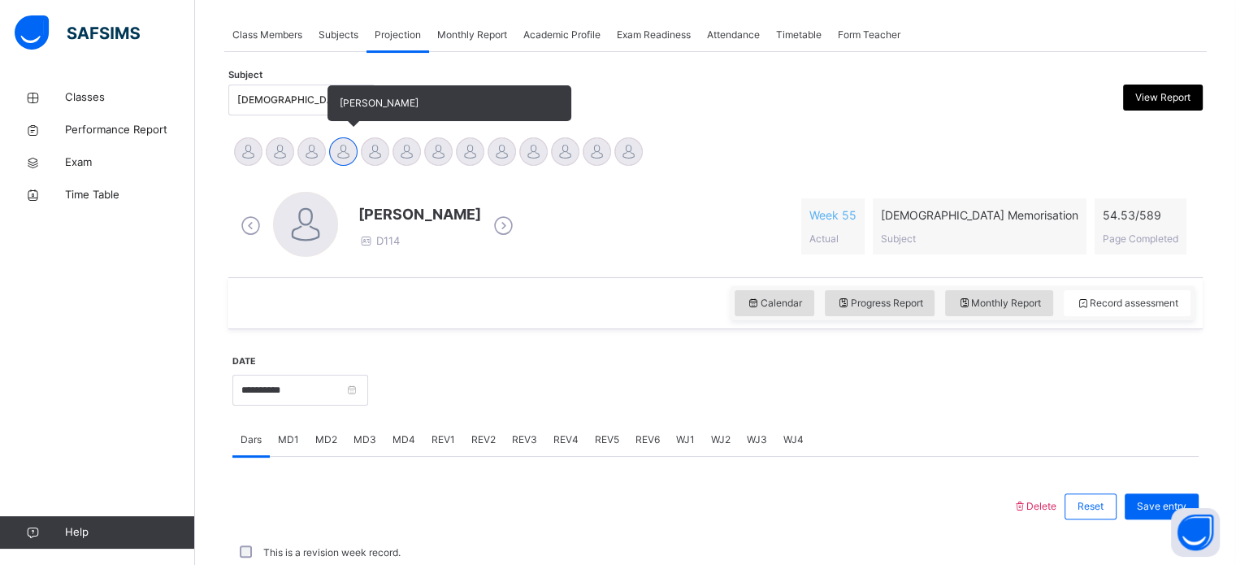
scroll to position [321, 0]
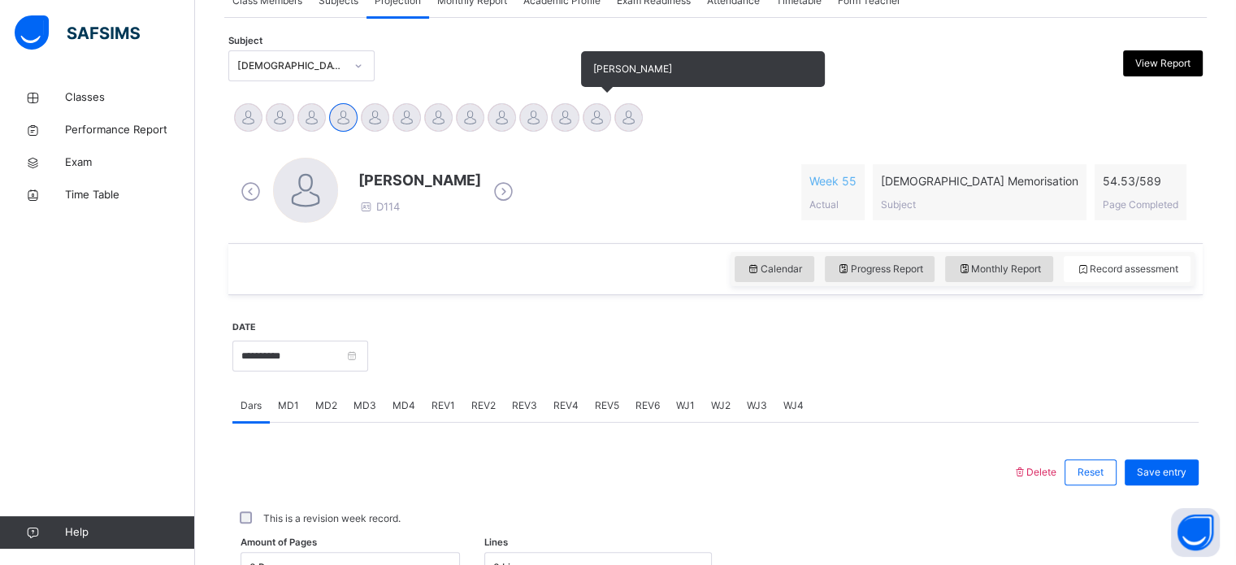
click at [608, 130] on div "[PERSON_NAME]" at bounding box center [597, 120] width 32 height 36
click at [634, 104] on div at bounding box center [628, 117] width 28 height 28
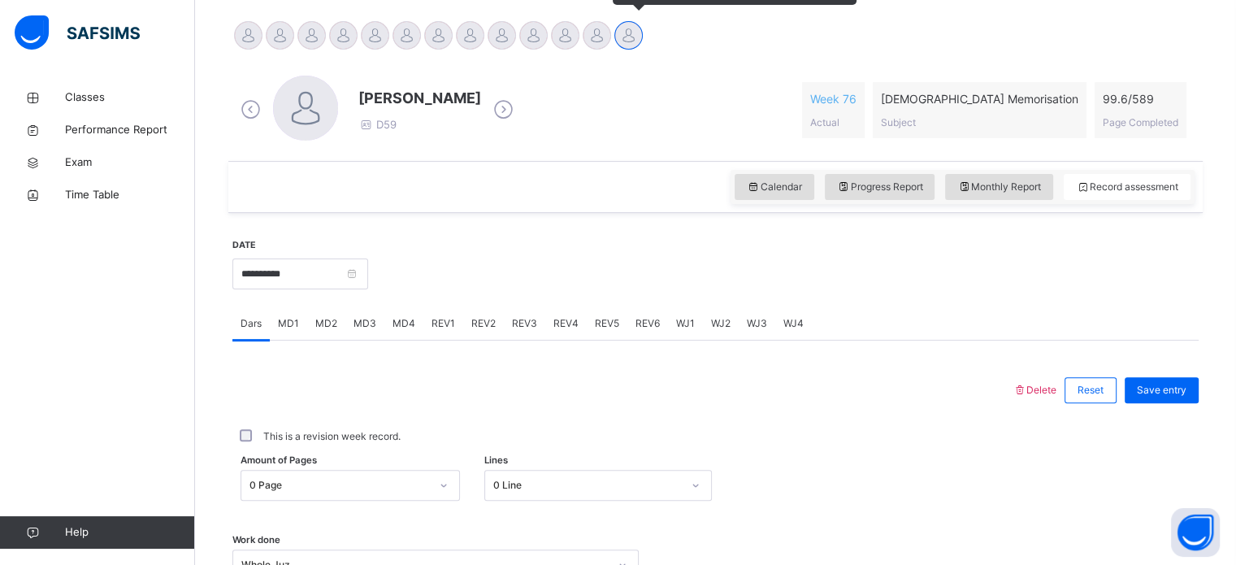
scroll to position [413, 0]
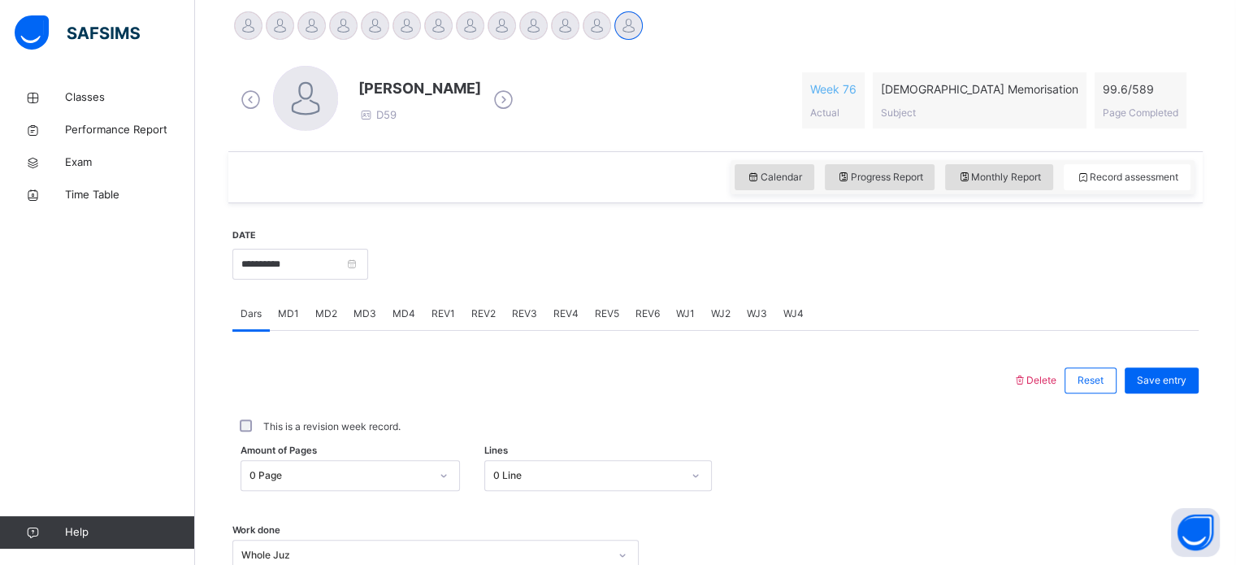
click at [760, 300] on div "WJ3" at bounding box center [756, 313] width 37 height 32
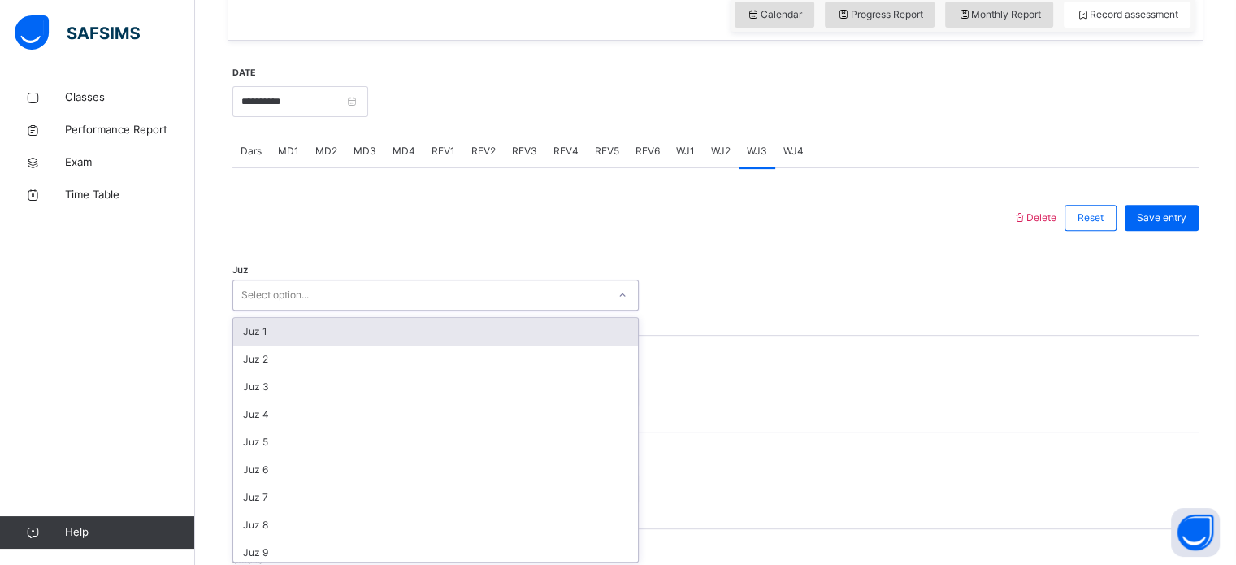
scroll to position [578, 0]
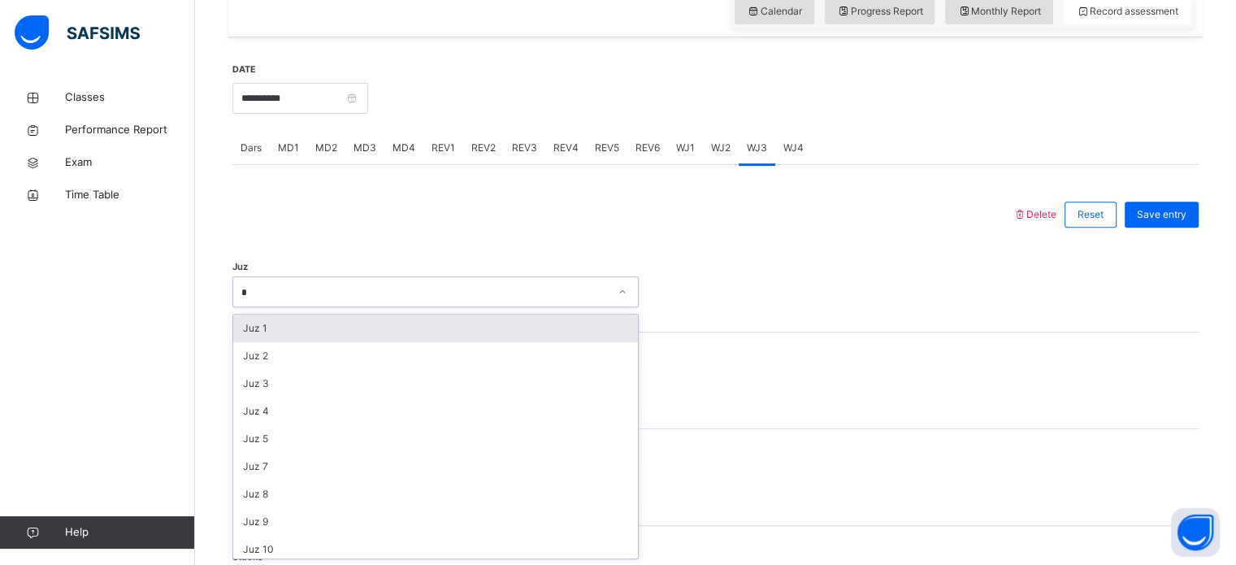
type input "**"
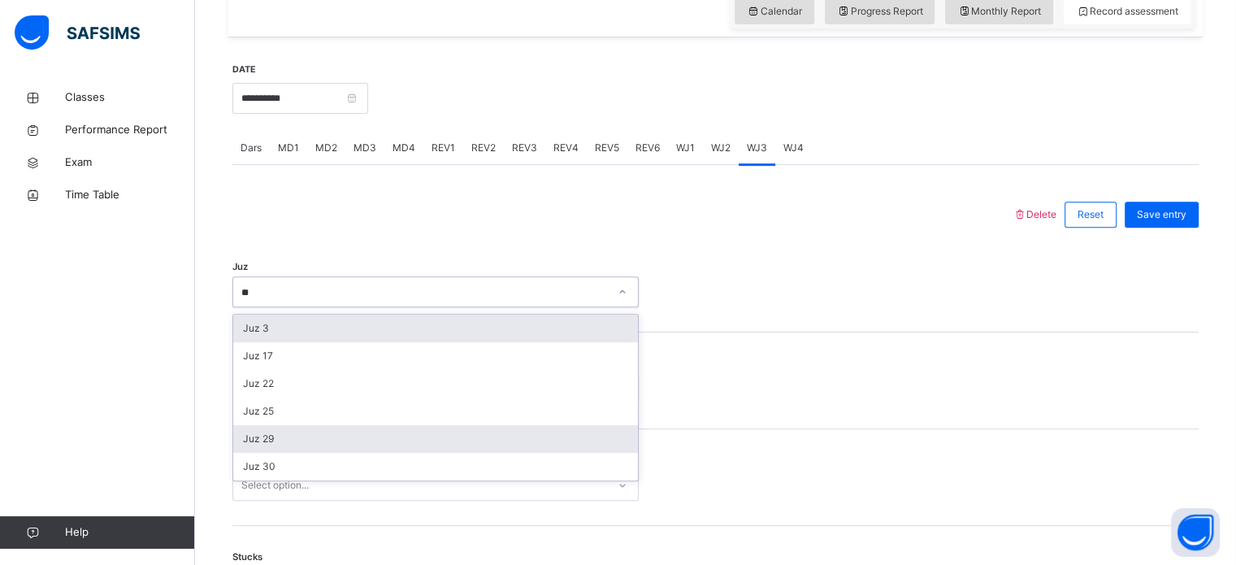
click at [255, 431] on div "Juz 29" at bounding box center [435, 439] width 405 height 28
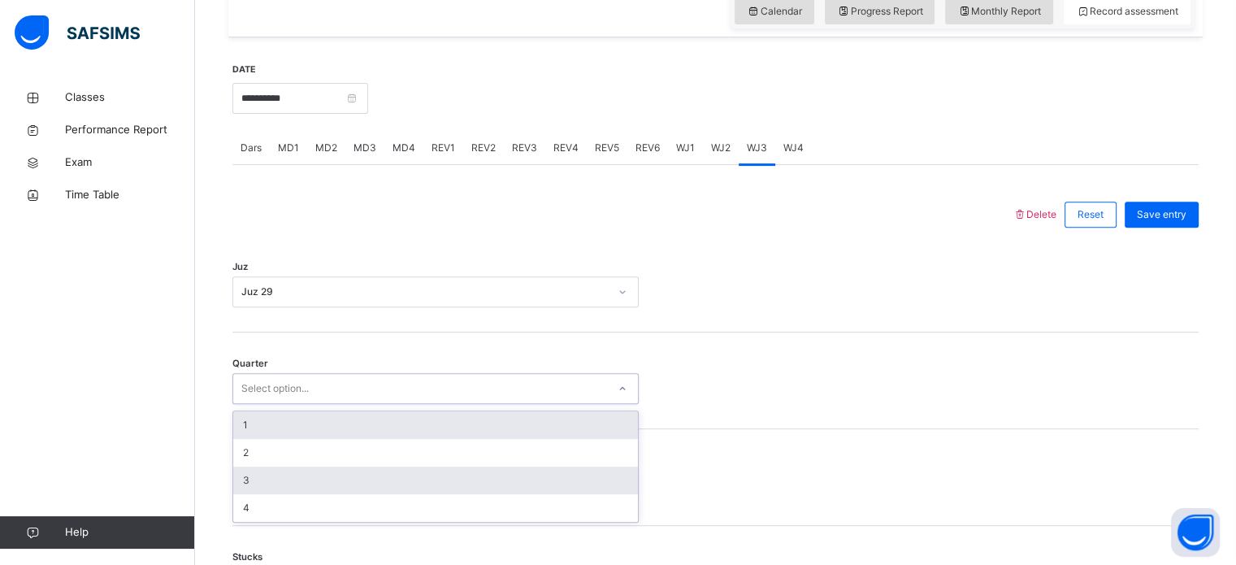
click at [250, 474] on div "3" at bounding box center [435, 480] width 405 height 28
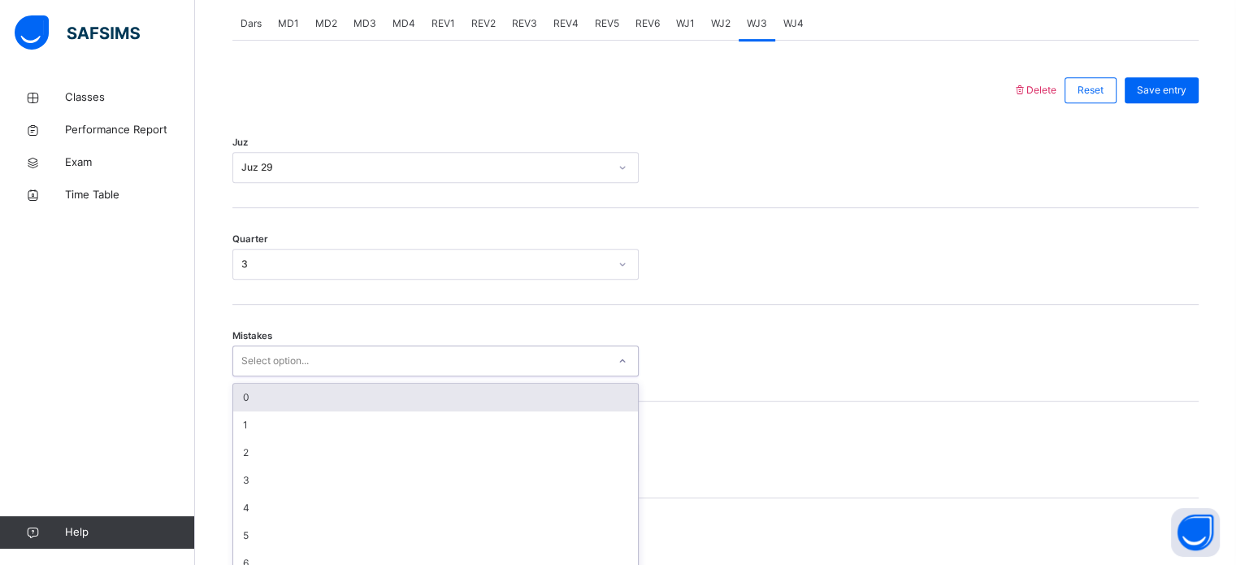
scroll to position [721, 0]
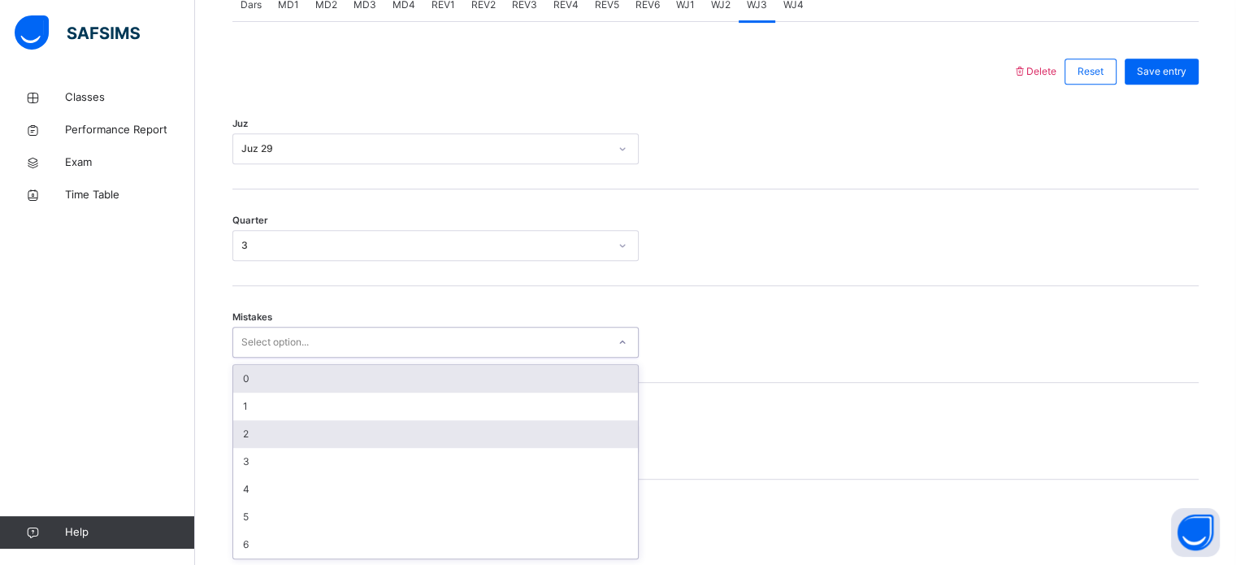
click at [242, 426] on div "2" at bounding box center [435, 434] width 405 height 28
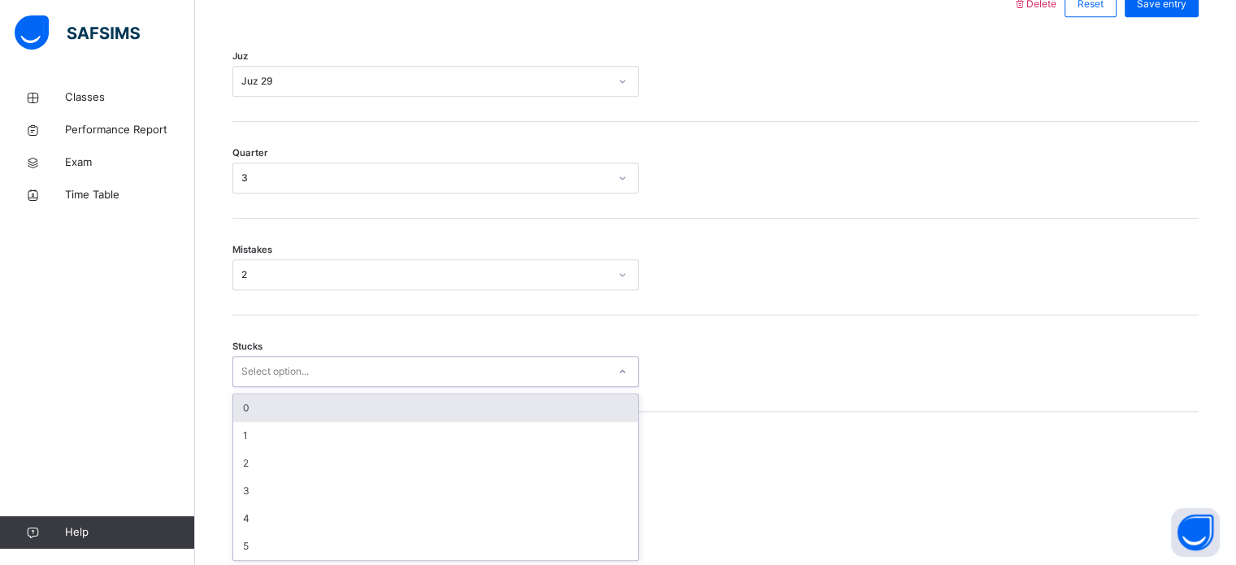
scroll to position [790, 0]
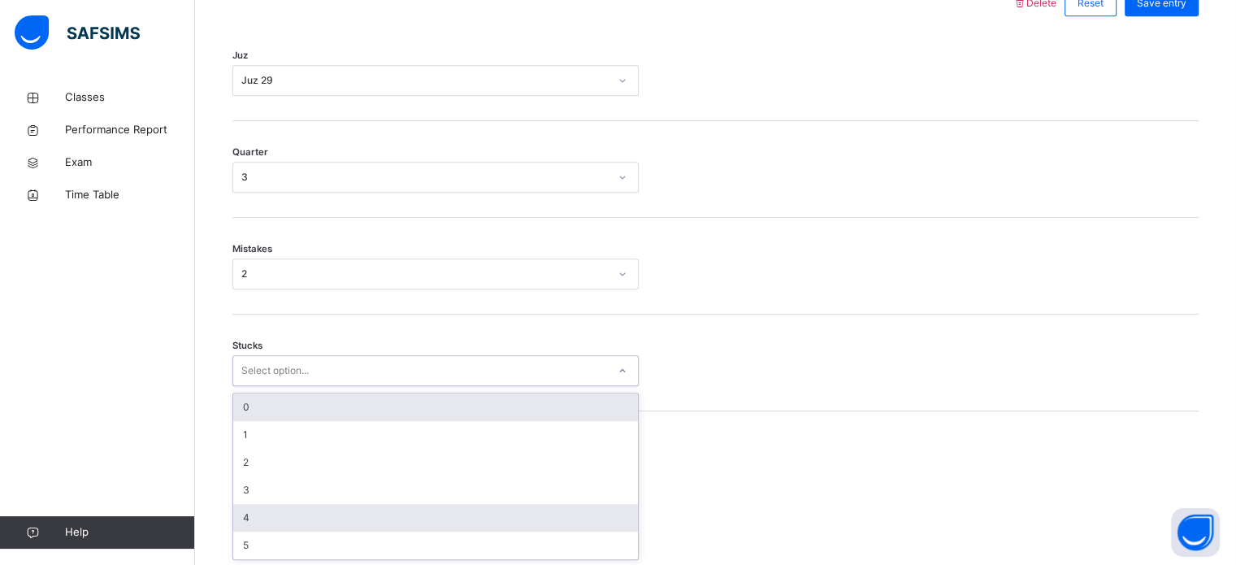
click at [240, 509] on div "4" at bounding box center [435, 518] width 405 height 28
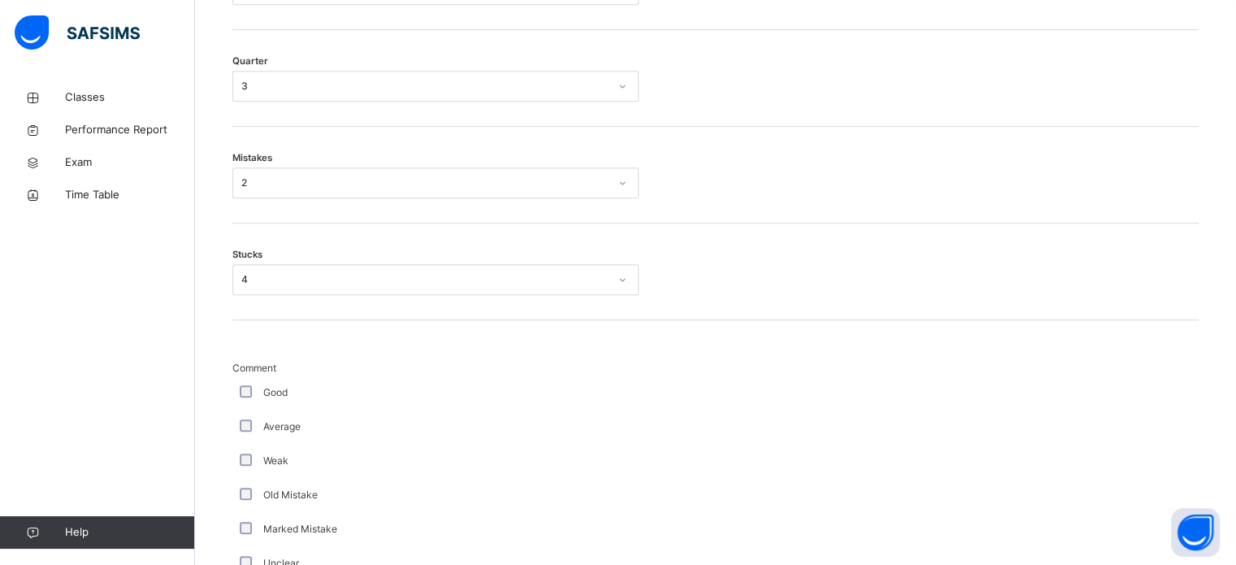
scroll to position [1371, 0]
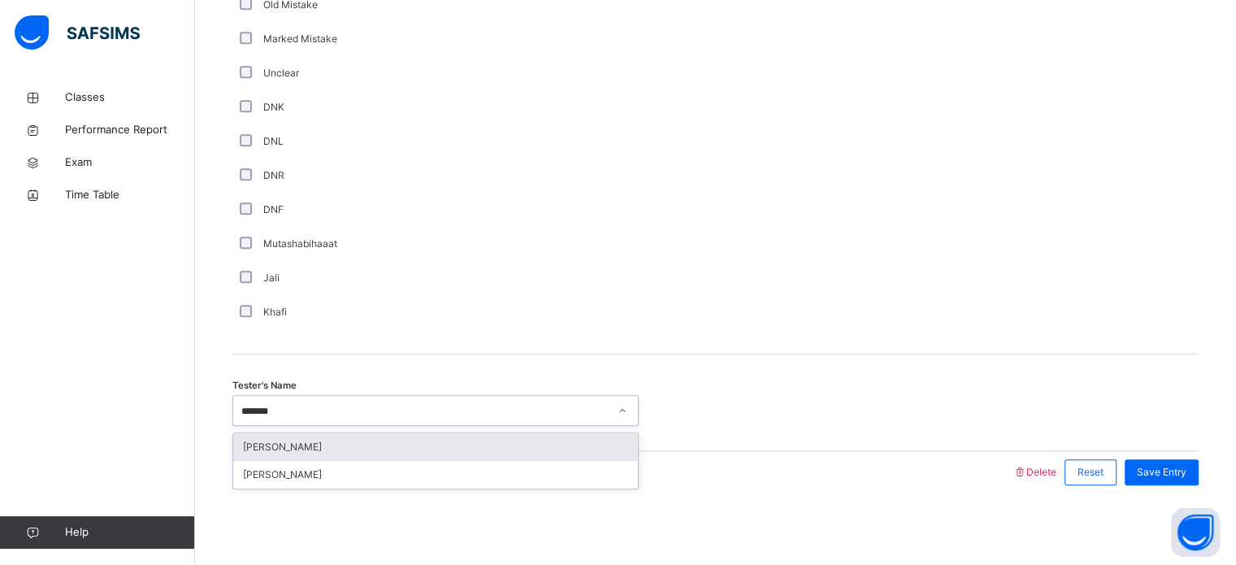
type input "********"
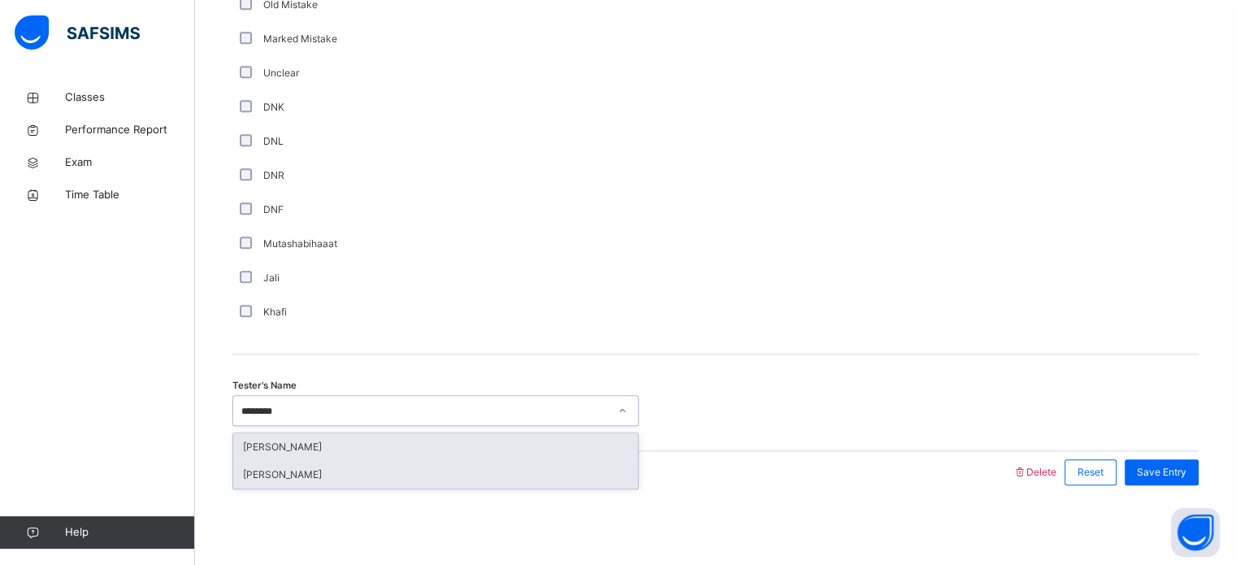
click at [282, 471] on div "[PERSON_NAME]" at bounding box center [435, 475] width 405 height 28
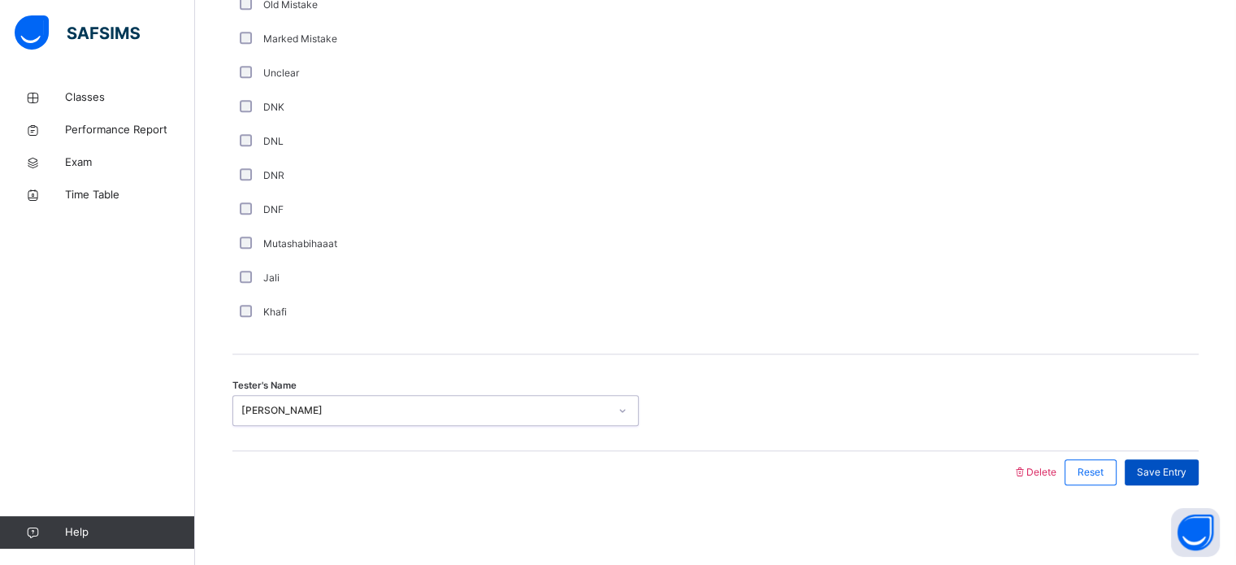
click at [1157, 481] on div "Save Entry" at bounding box center [1161, 472] width 74 height 26
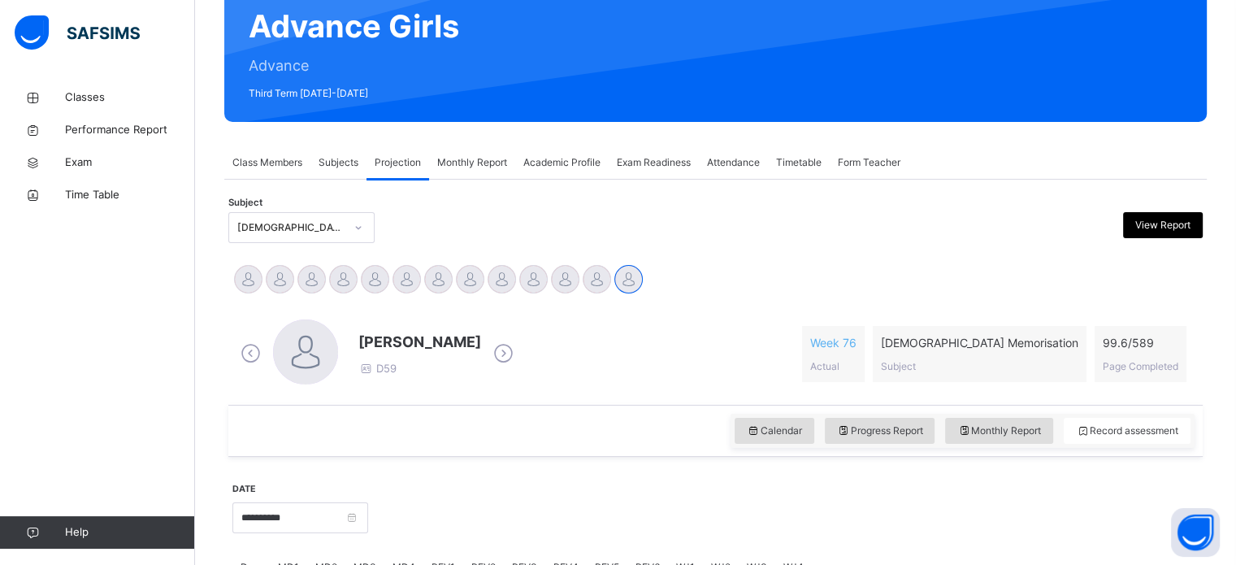
scroll to position [158, 0]
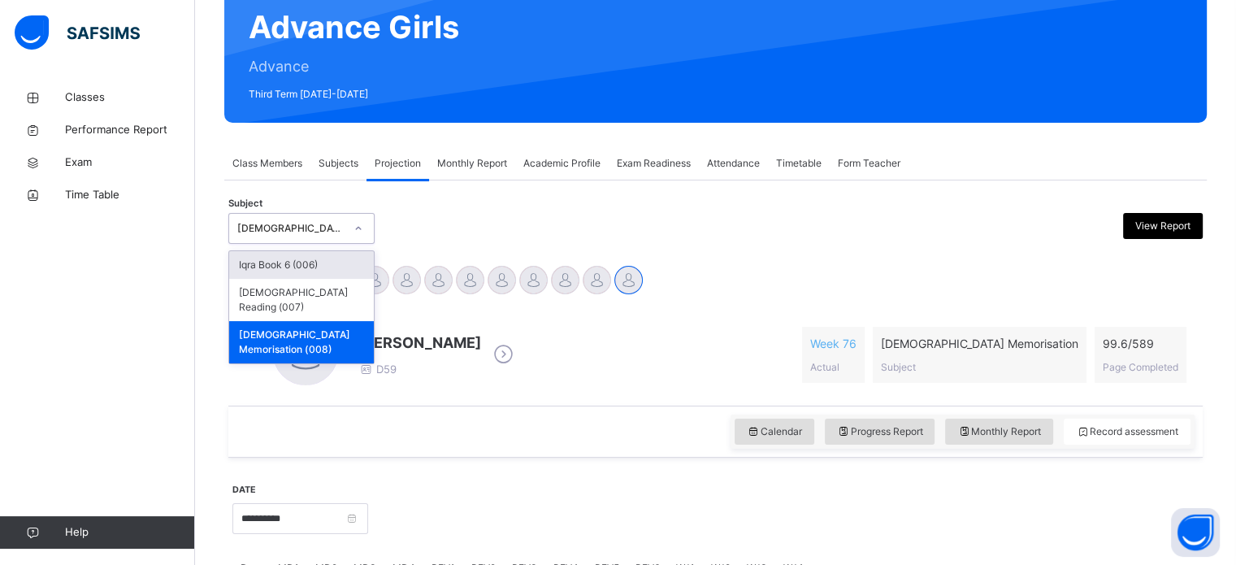
click at [296, 217] on div "[DEMOGRAPHIC_DATA] Memorisation (008)" at bounding box center [286, 228] width 114 height 25
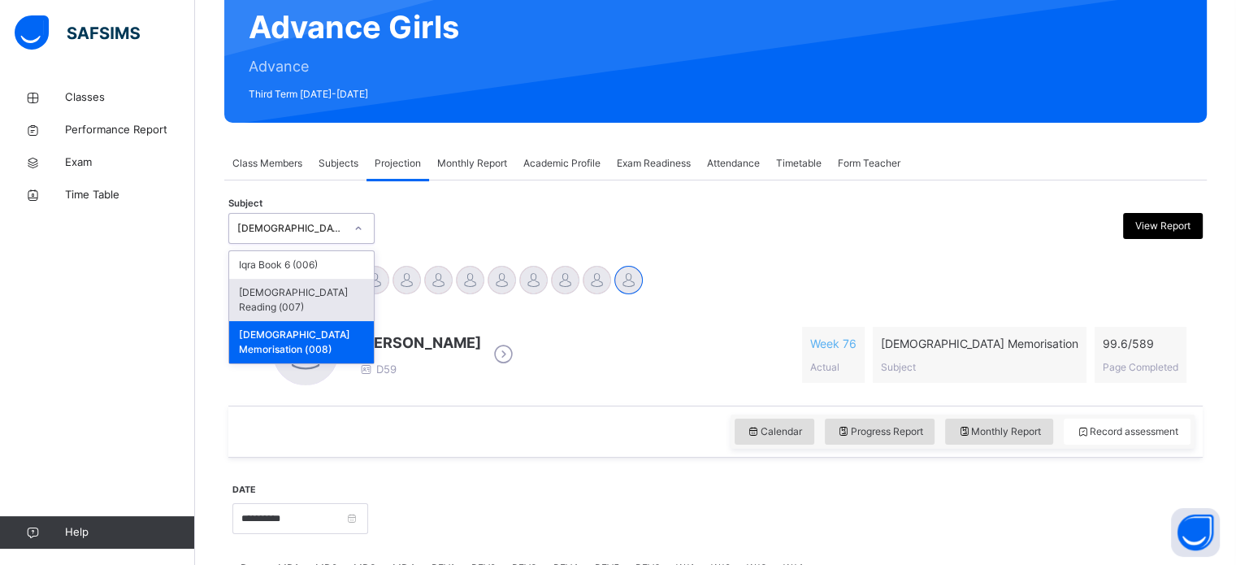
click at [302, 295] on div "[DEMOGRAPHIC_DATA] Reading (007)" at bounding box center [301, 300] width 145 height 42
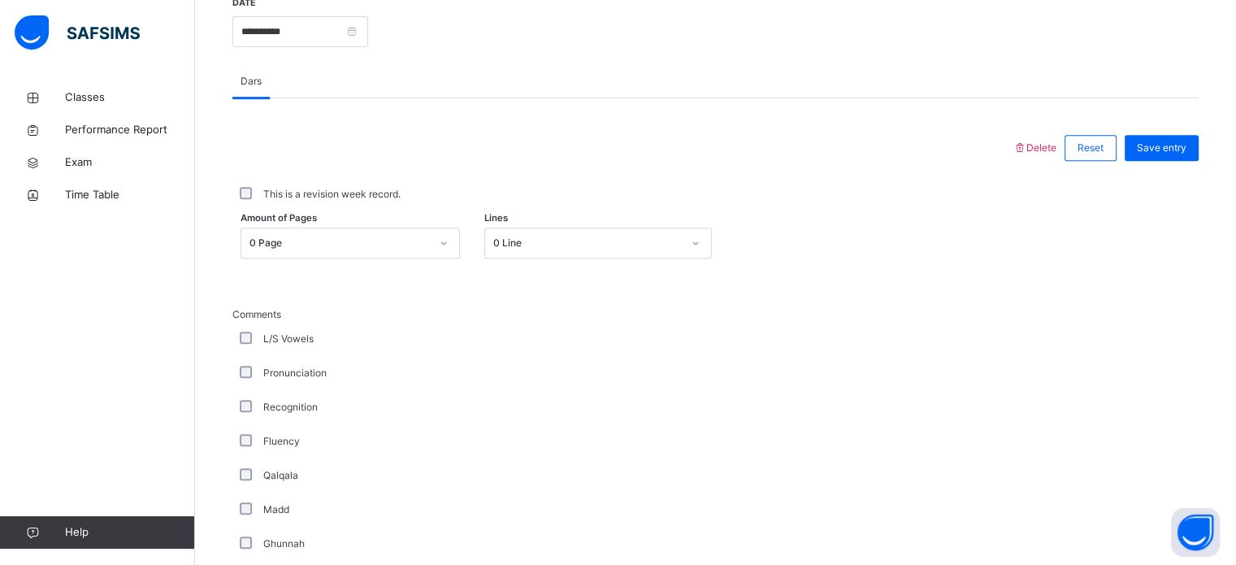
scroll to position [616, 0]
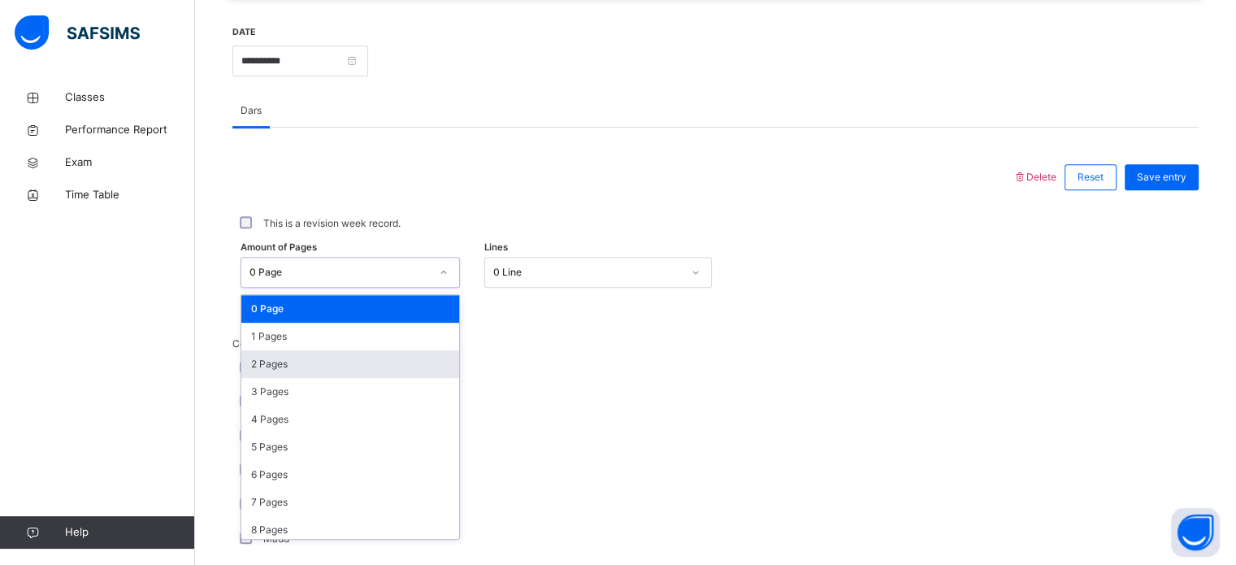
drag, startPoint x: 310, startPoint y: 271, endPoint x: 297, endPoint y: 353, distance: 83.9
click at [297, 288] on div "option 2 Pages focused, 3 of 275. 275 results available. Use Up and Down to cho…" at bounding box center [349, 272] width 219 height 31
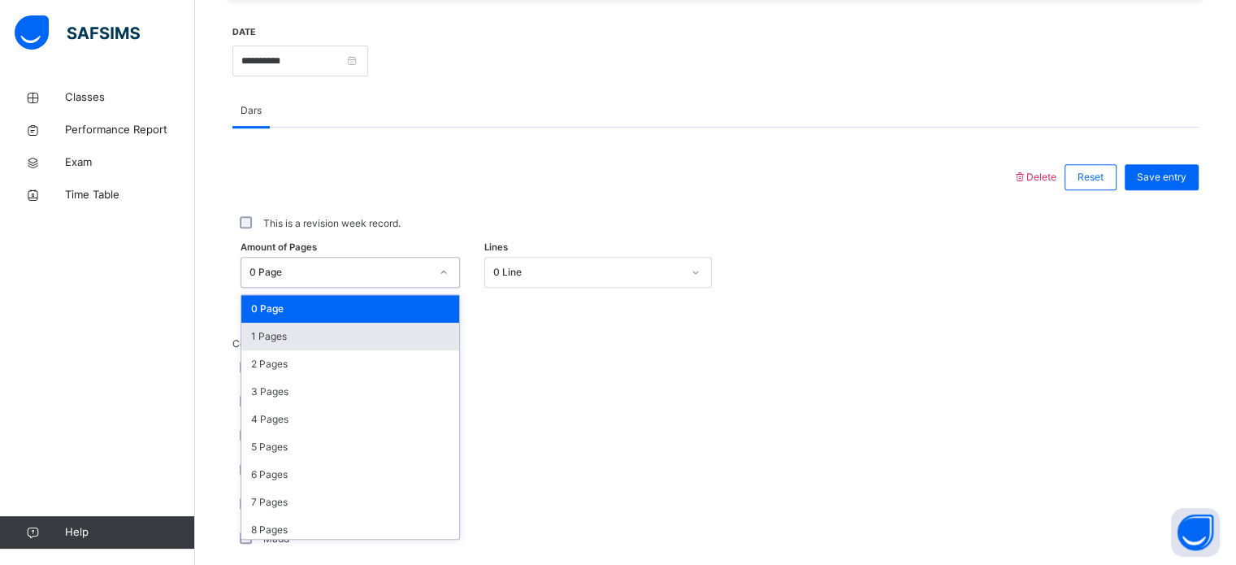
click at [294, 328] on div "1 Pages" at bounding box center [350, 337] width 218 height 28
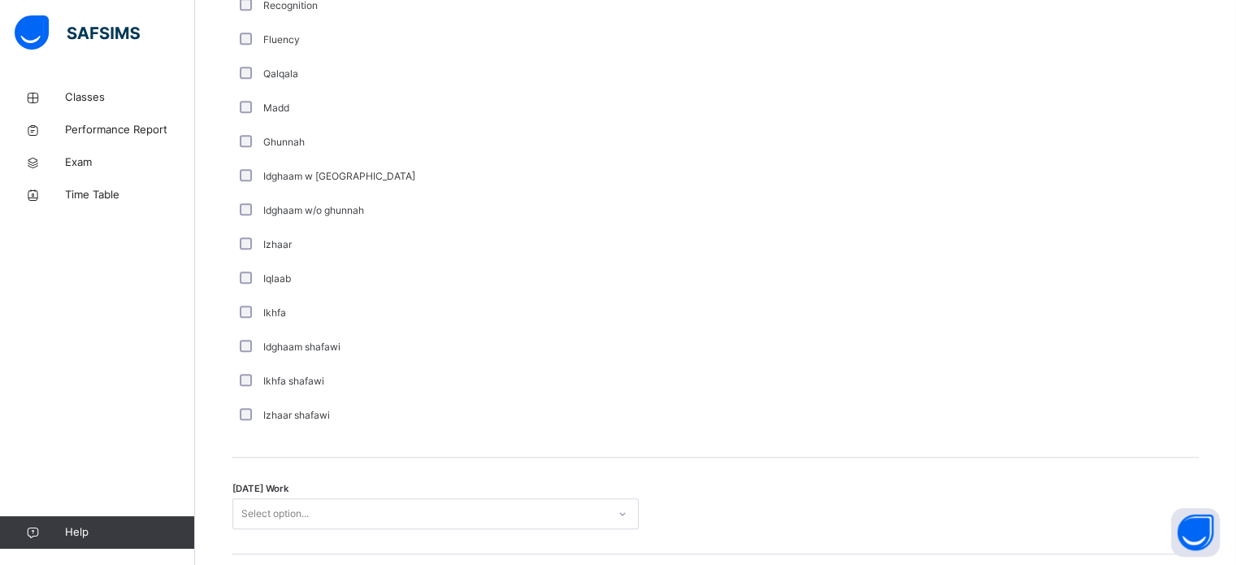
scroll to position [1267, 0]
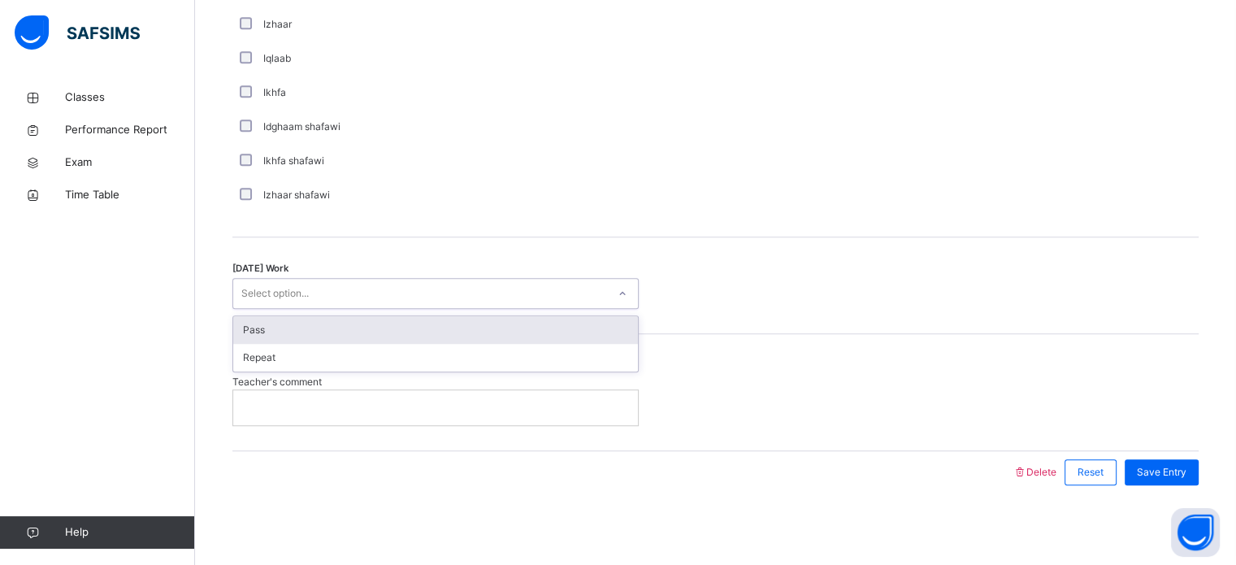
click at [348, 288] on div "Select option..." at bounding box center [420, 293] width 374 height 25
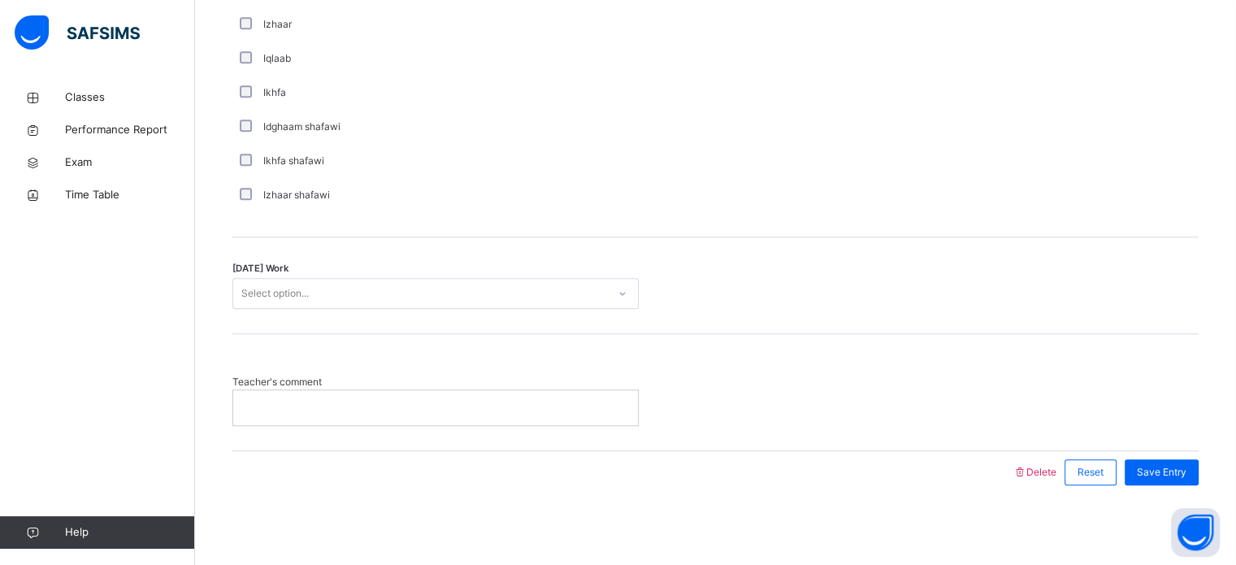
click at [698, 344] on div "Teacher's comment" at bounding box center [715, 392] width 966 height 116
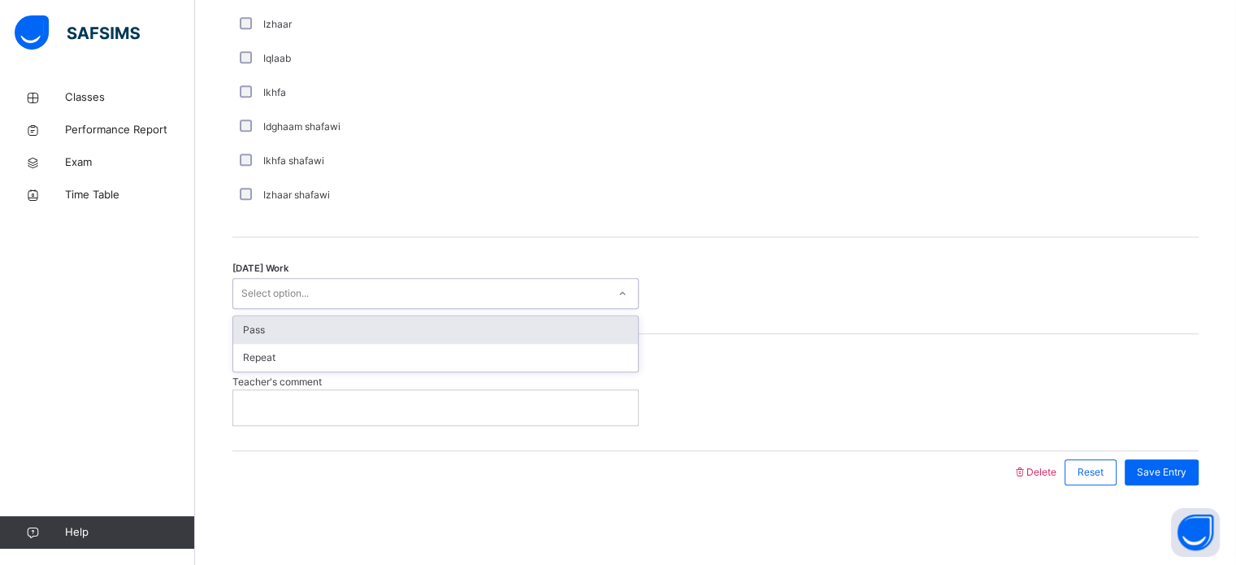
click at [612, 295] on div at bounding box center [622, 293] width 28 height 26
click at [608, 323] on div "Pass" at bounding box center [435, 330] width 405 height 28
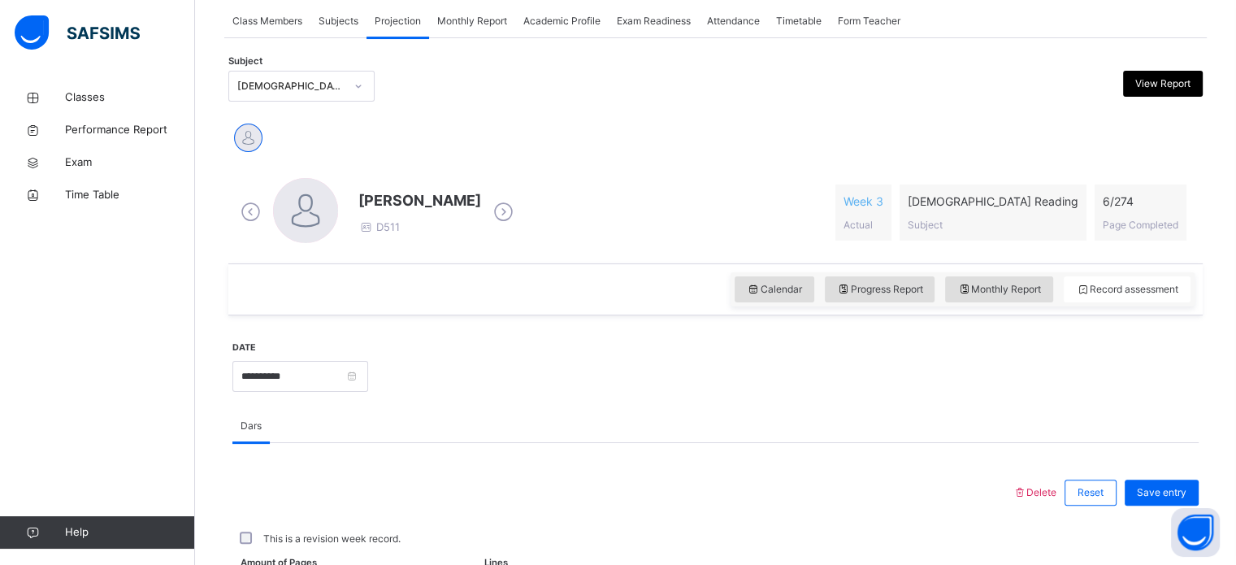
scroll to position [300, 0]
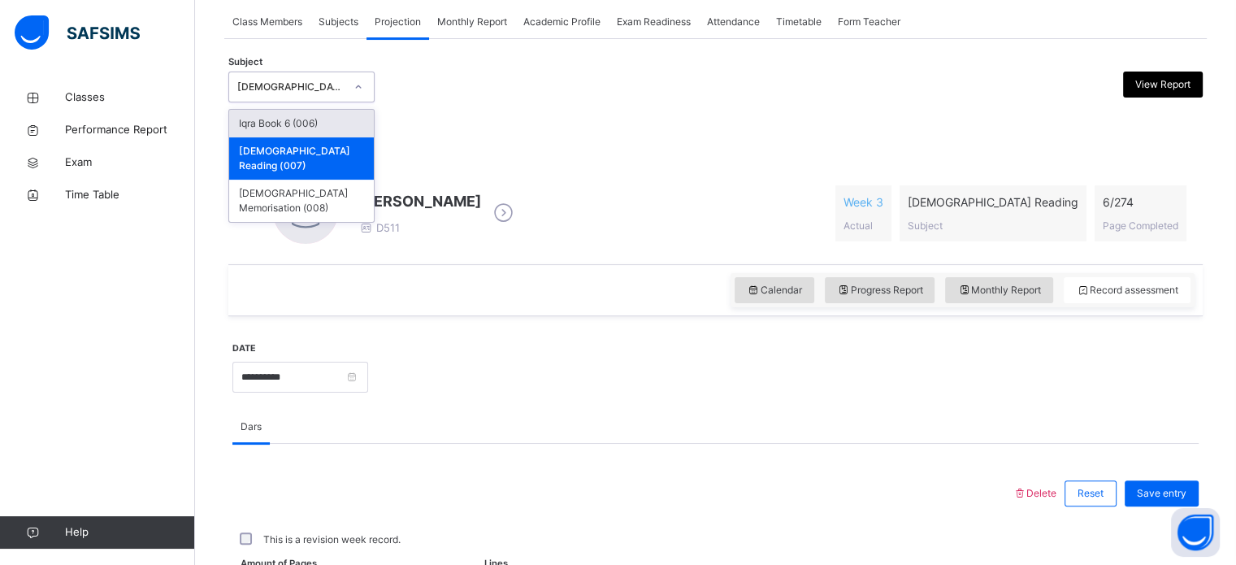
click at [327, 90] on div "[DEMOGRAPHIC_DATA] Reading (007)" at bounding box center [290, 87] width 107 height 15
click at [314, 140] on div "[DEMOGRAPHIC_DATA] Reading (007)" at bounding box center [301, 158] width 145 height 42
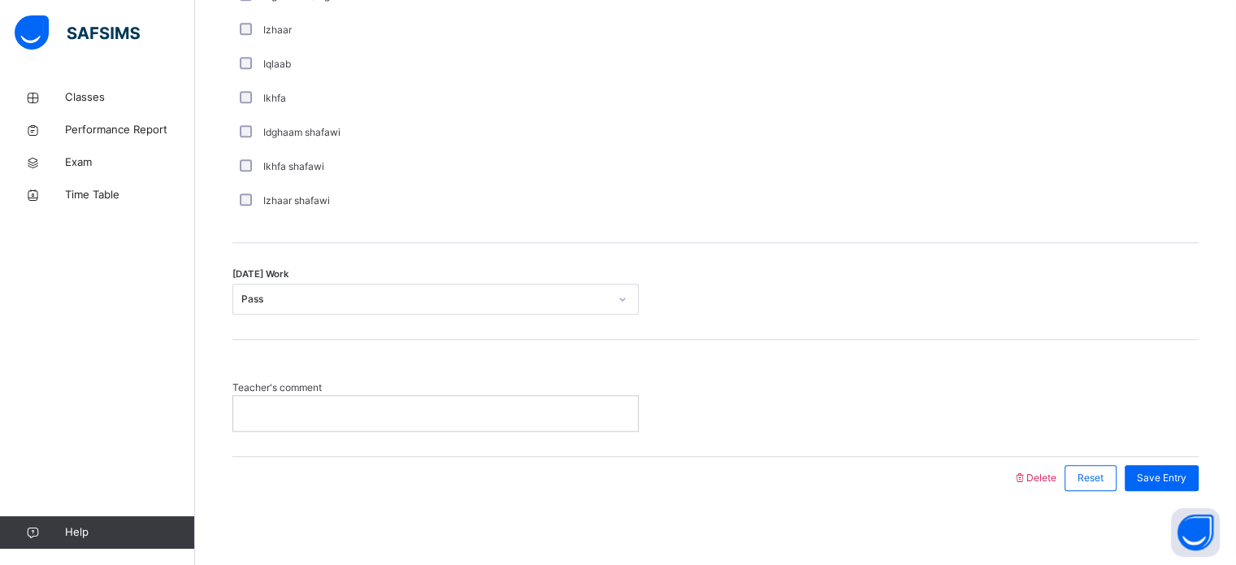
scroll to position [1262, 0]
click at [290, 399] on div at bounding box center [435, 411] width 405 height 34
click at [1167, 474] on span "Save Entry" at bounding box center [1162, 476] width 50 height 15
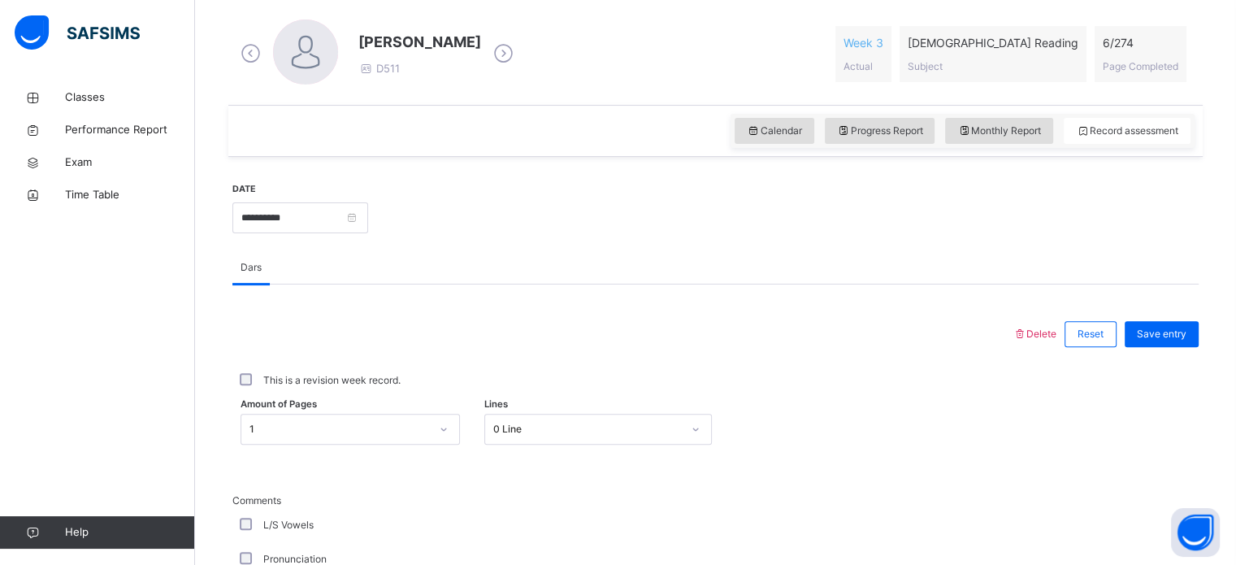
scroll to position [467, 0]
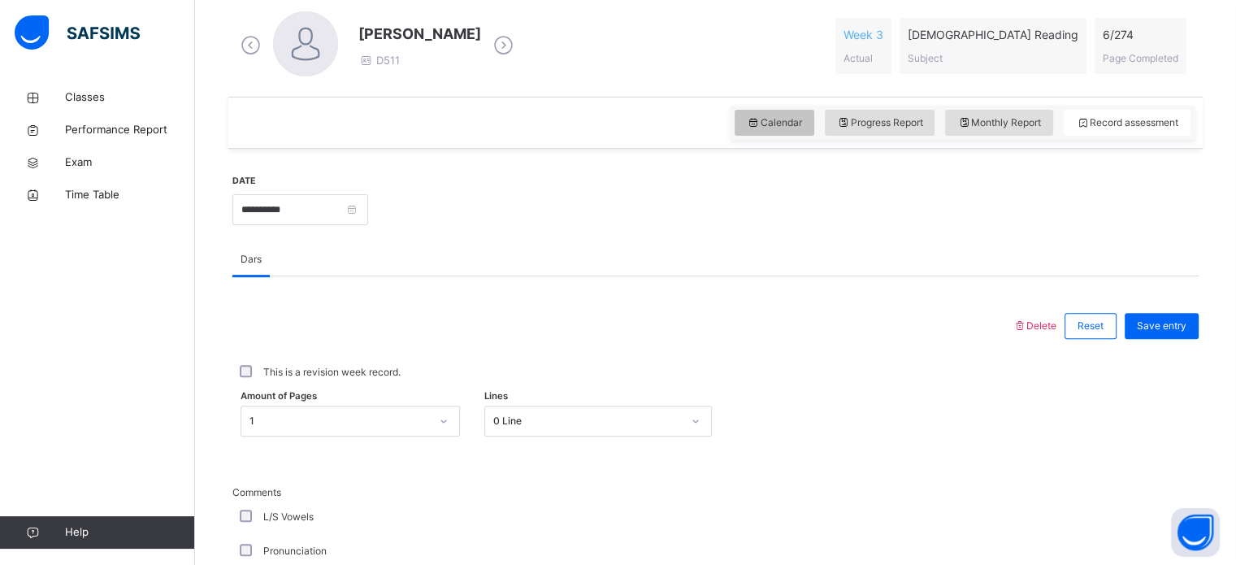
click at [747, 119] on div "Calendar" at bounding box center [774, 123] width 80 height 26
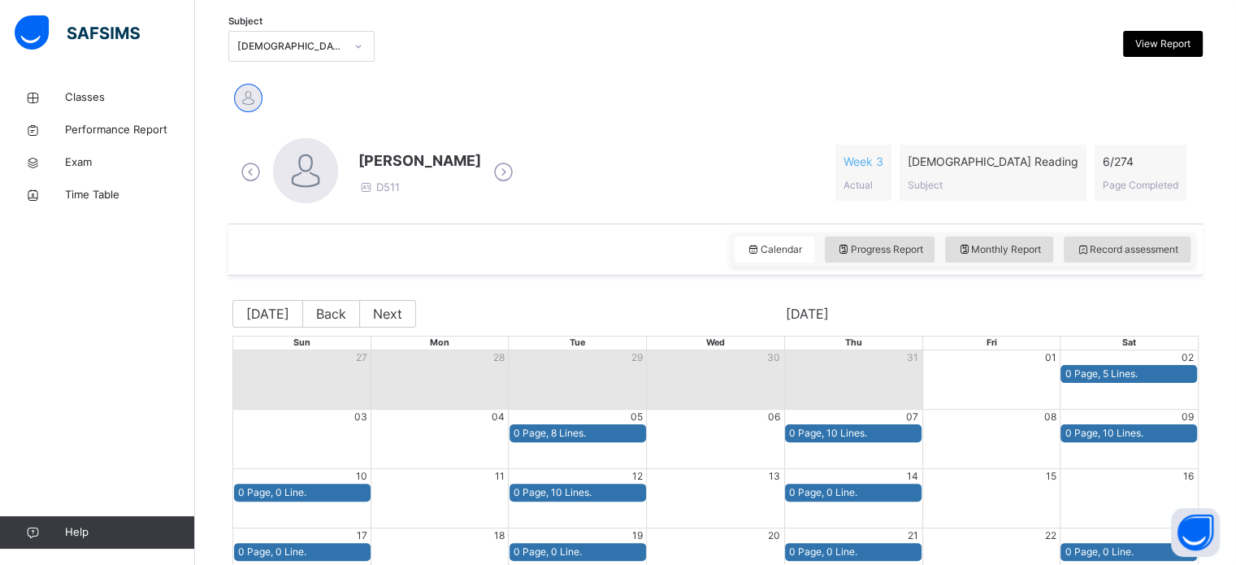
scroll to position [340, 0]
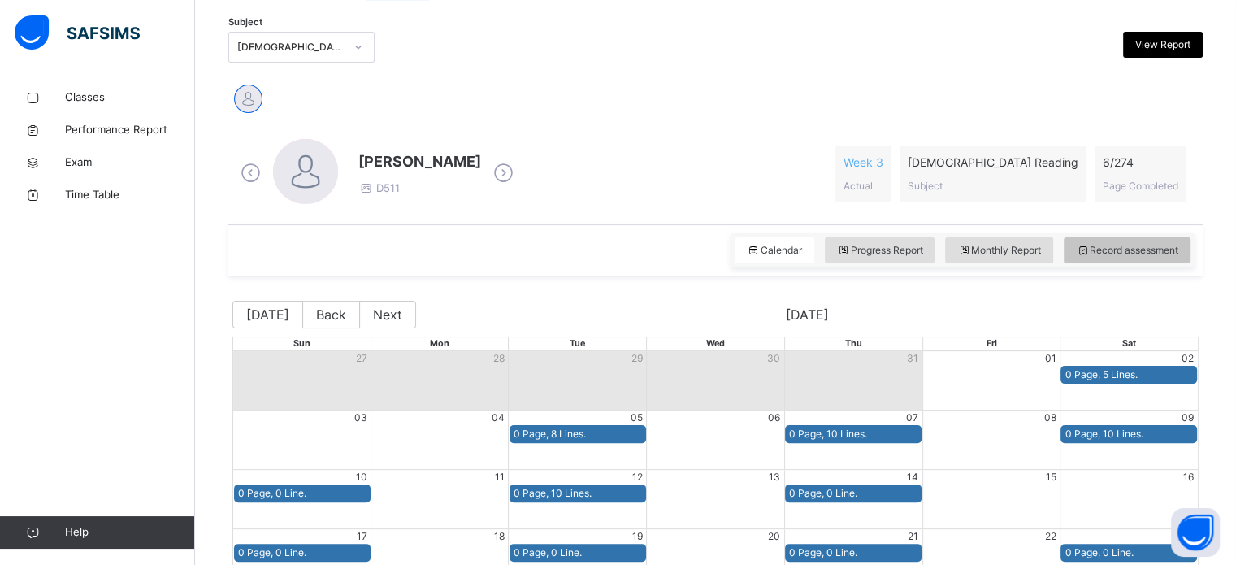
click at [1111, 243] on span "Record assessment" at bounding box center [1127, 250] width 102 height 15
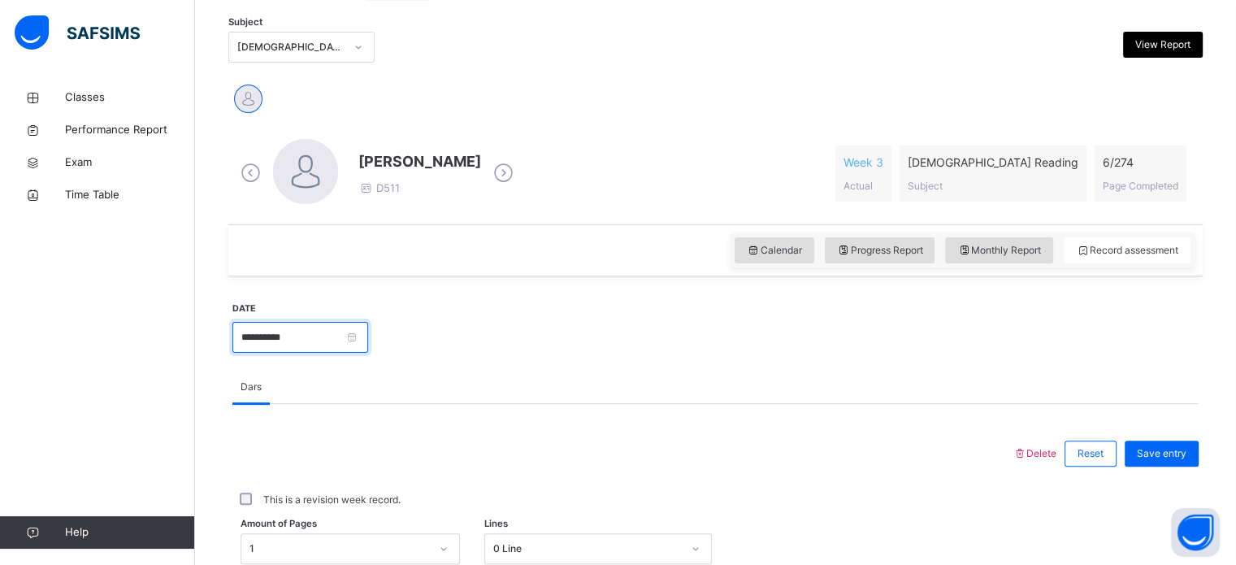
click at [368, 347] on input "**********" at bounding box center [300, 337] width 136 height 31
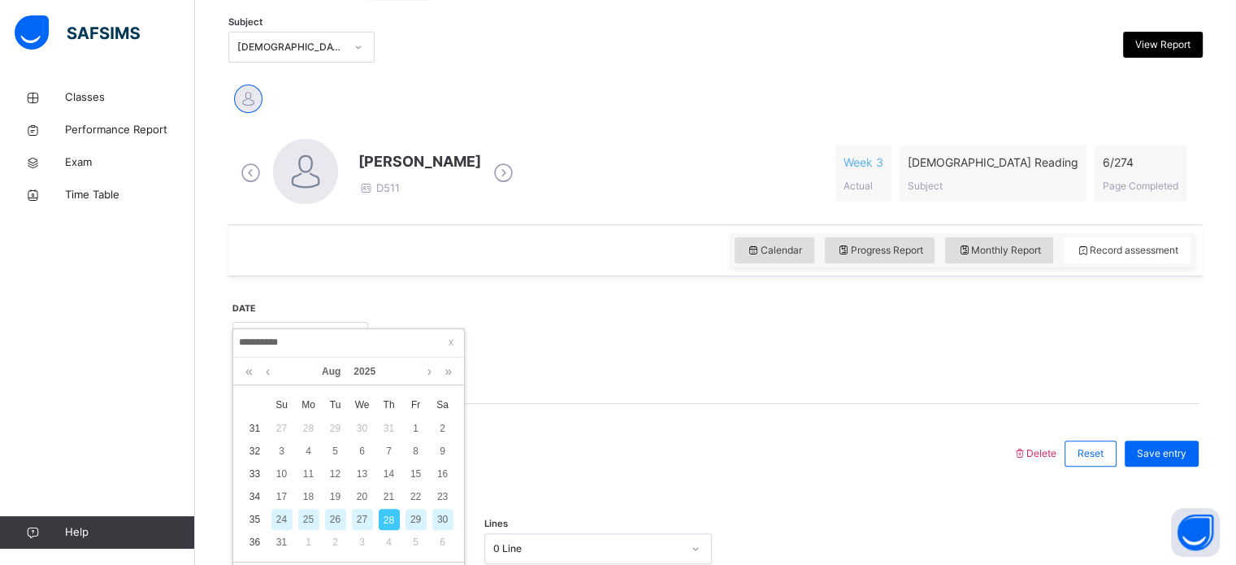
click at [334, 513] on div "26" at bounding box center [335, 519] width 21 height 21
type input "**********"
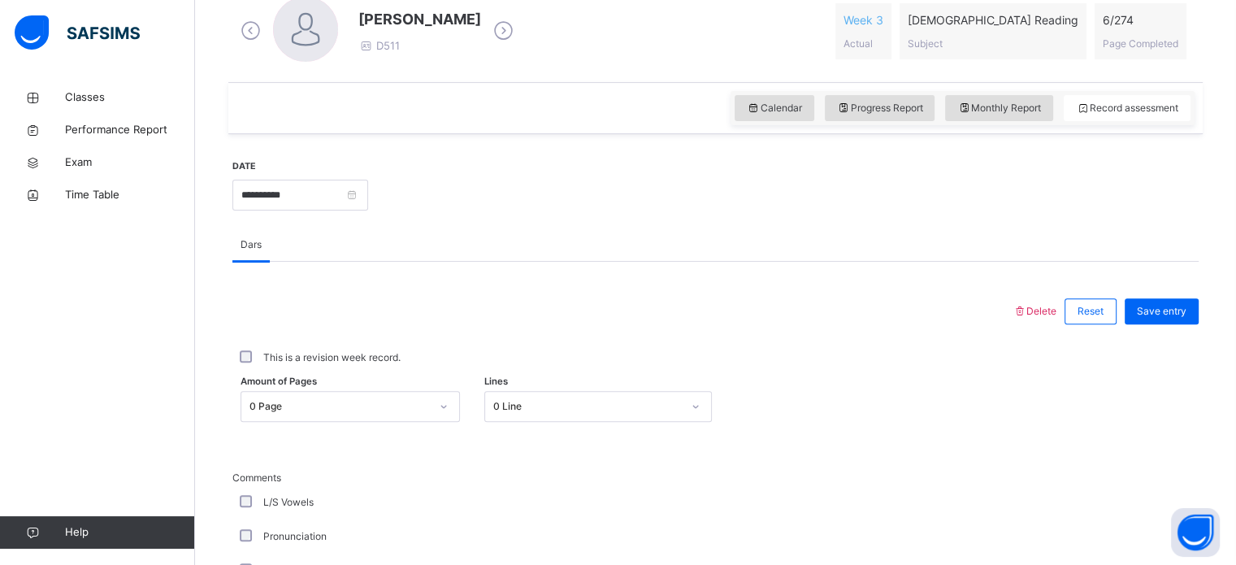
scroll to position [467, 0]
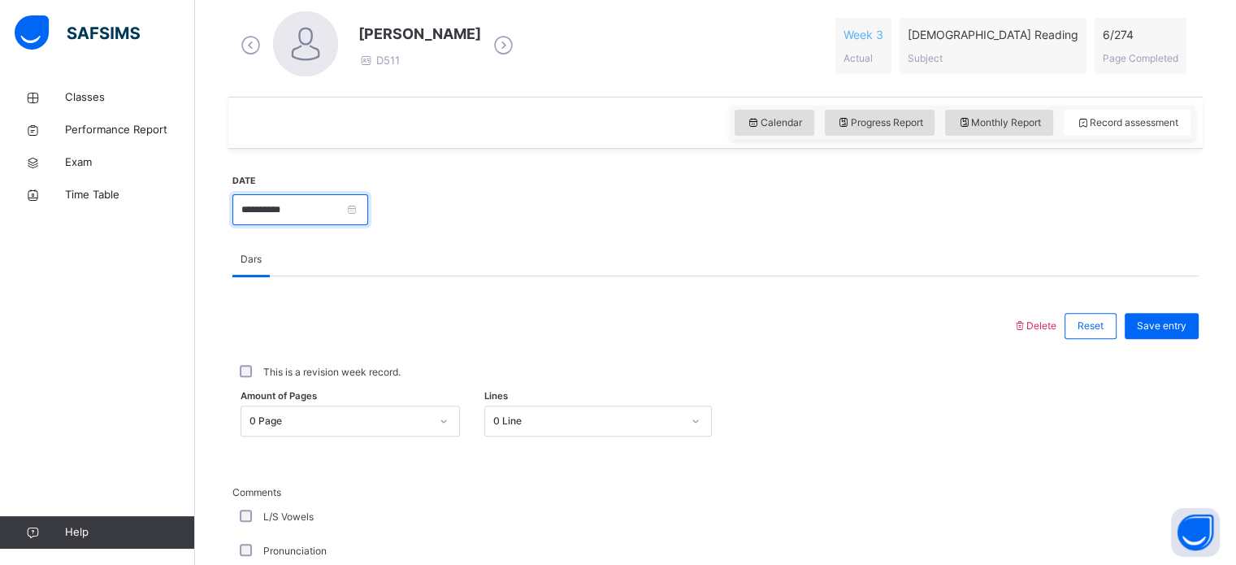
click at [367, 212] on input "**********" at bounding box center [300, 209] width 136 height 31
click at [669, 15] on div "[PERSON_NAME] D511 Week 3 Actual [DEMOGRAPHIC_DATA] Reading Subject 6 / 274 Pag…" at bounding box center [715, 45] width 958 height 69
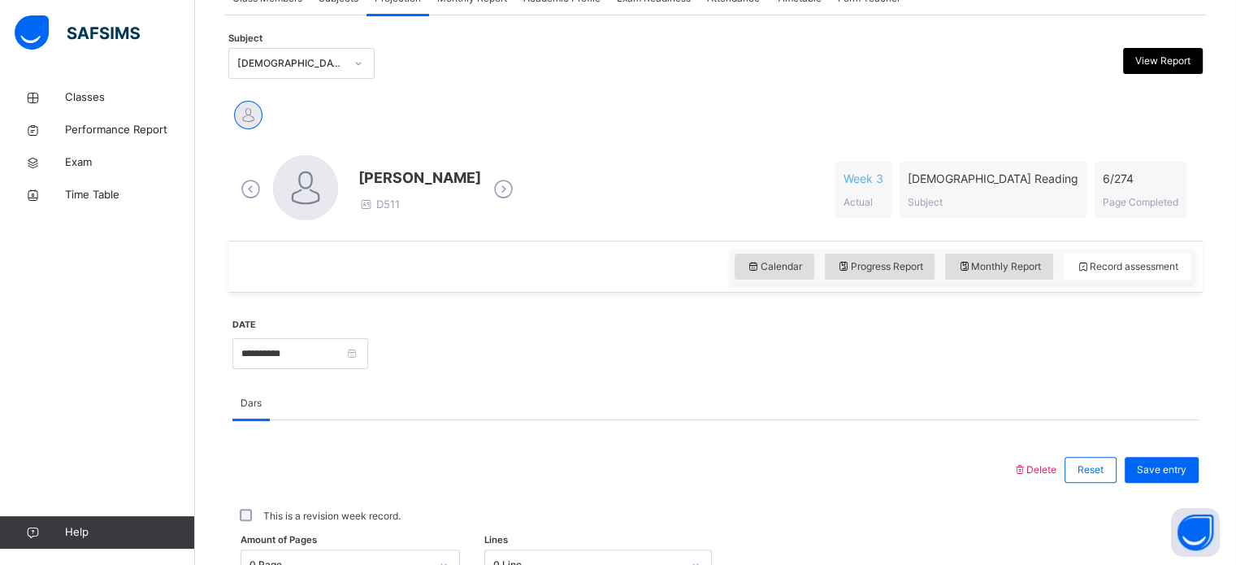
scroll to position [317, 0]
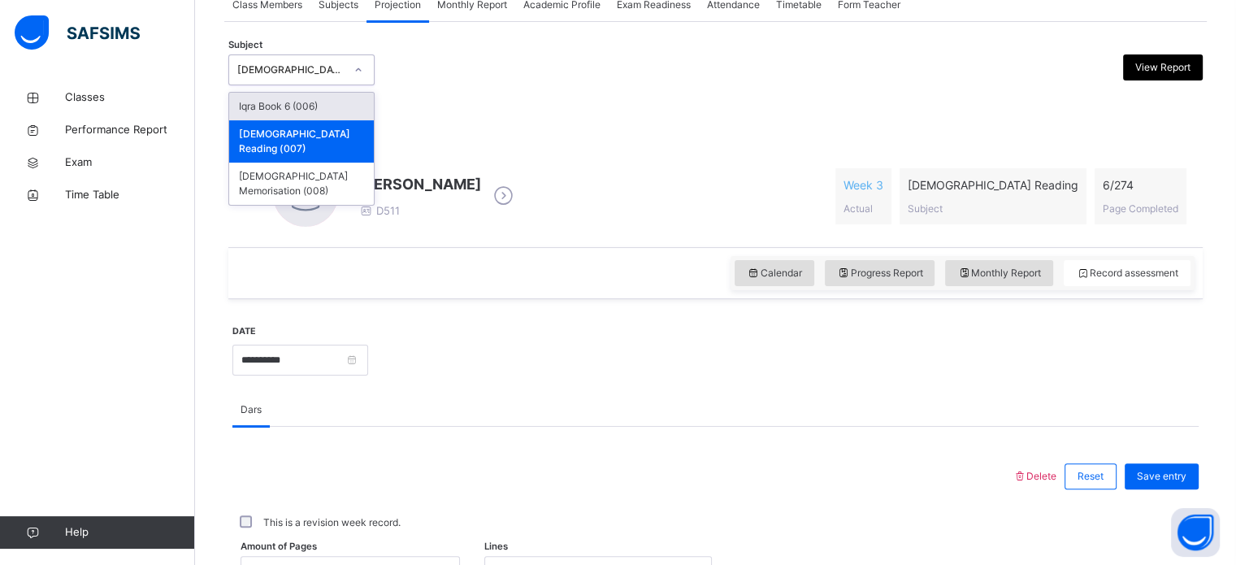
click at [326, 67] on div "[DEMOGRAPHIC_DATA] Reading (007)" at bounding box center [290, 70] width 107 height 15
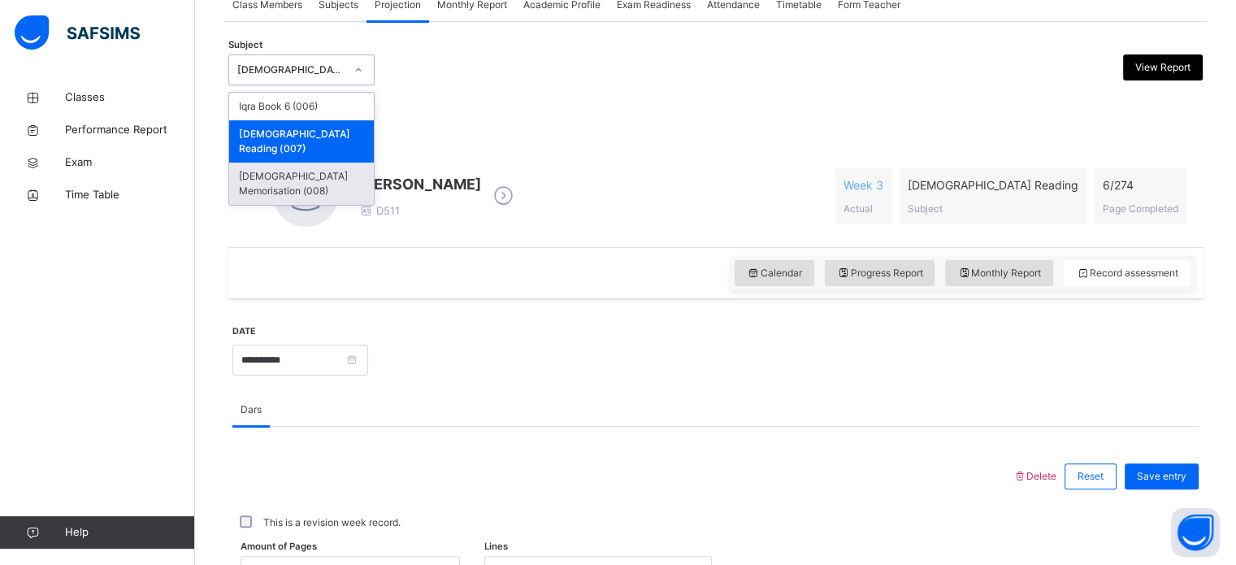
click at [313, 162] on div "[DEMOGRAPHIC_DATA] Memorisation (008)" at bounding box center [301, 183] width 145 height 42
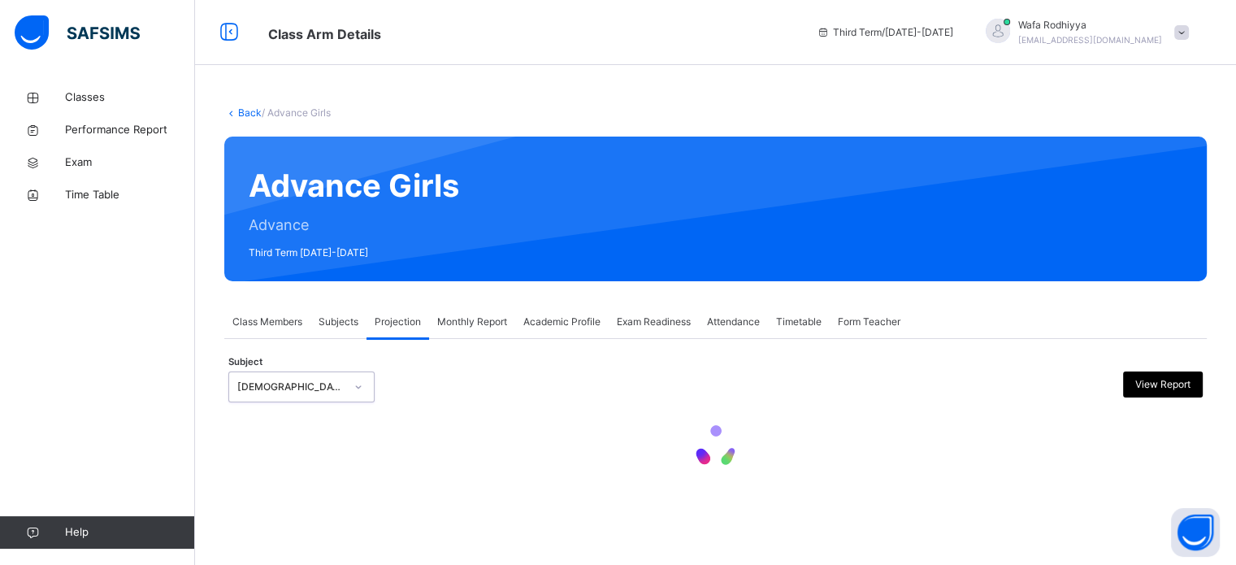
scroll to position [0, 0]
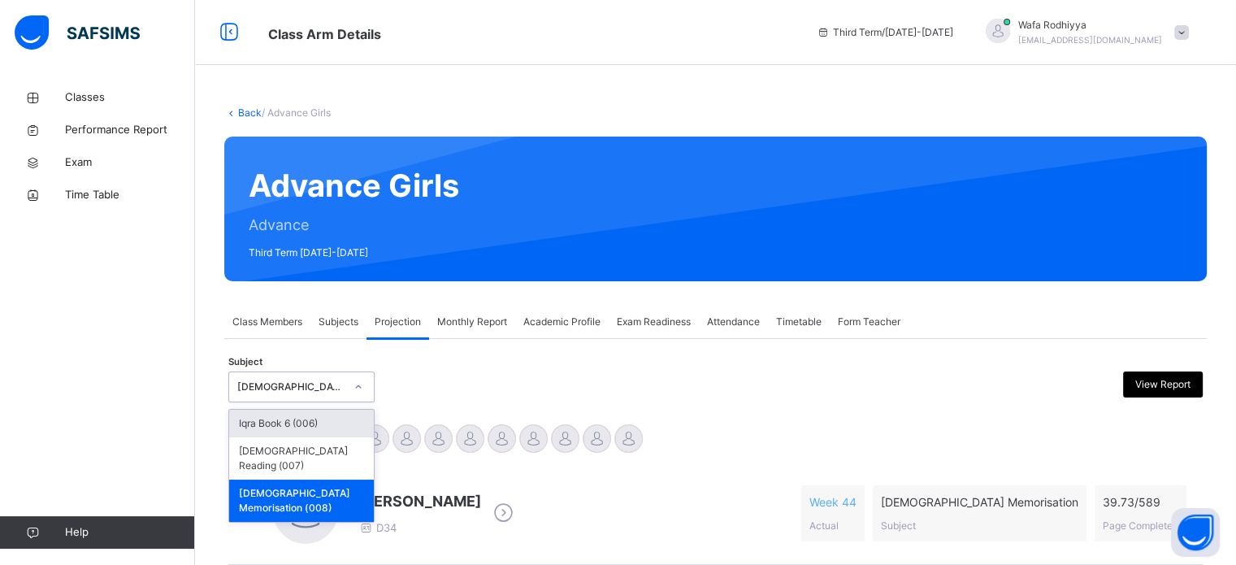
click at [321, 386] on div "[DEMOGRAPHIC_DATA] Memorisation (008)" at bounding box center [290, 386] width 107 height 15
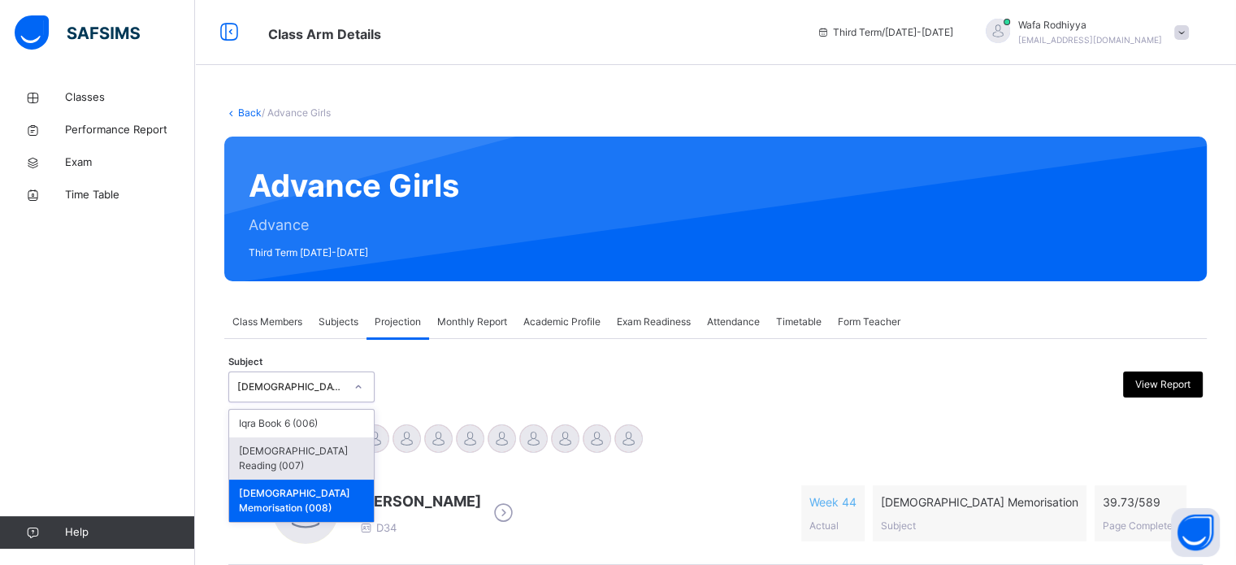
click at [331, 461] on div "[DEMOGRAPHIC_DATA] Reading (007)" at bounding box center [301, 458] width 145 height 42
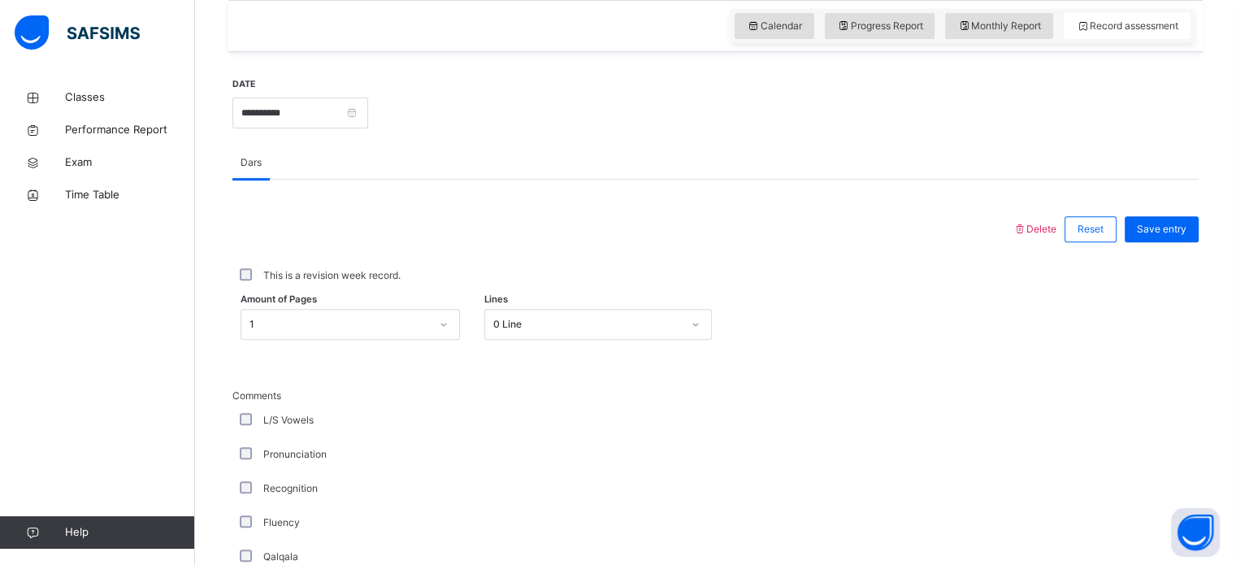
scroll to position [562, 0]
click at [338, 110] on input "**********" at bounding box center [300, 114] width 136 height 31
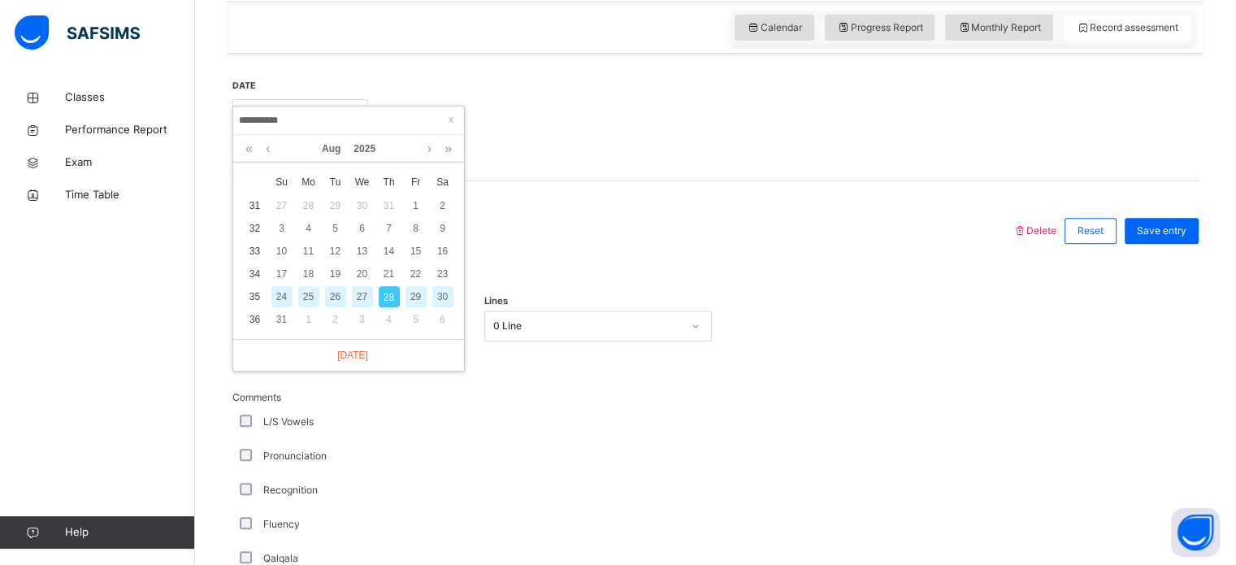
click at [333, 294] on div "26" at bounding box center [335, 296] width 21 height 21
type input "**********"
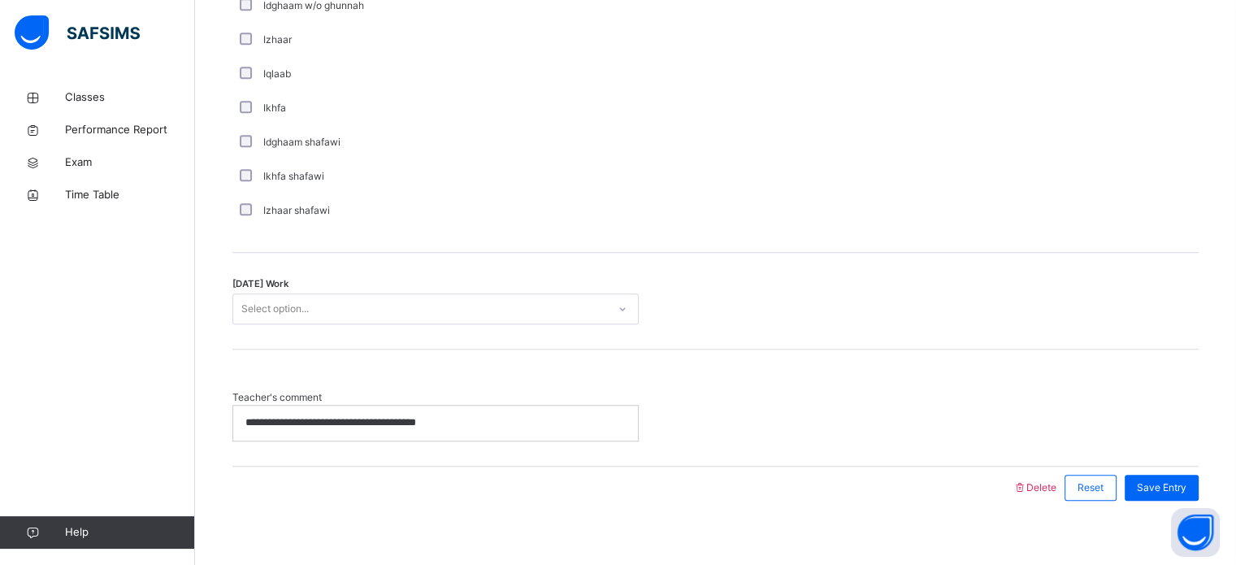
scroll to position [1237, 0]
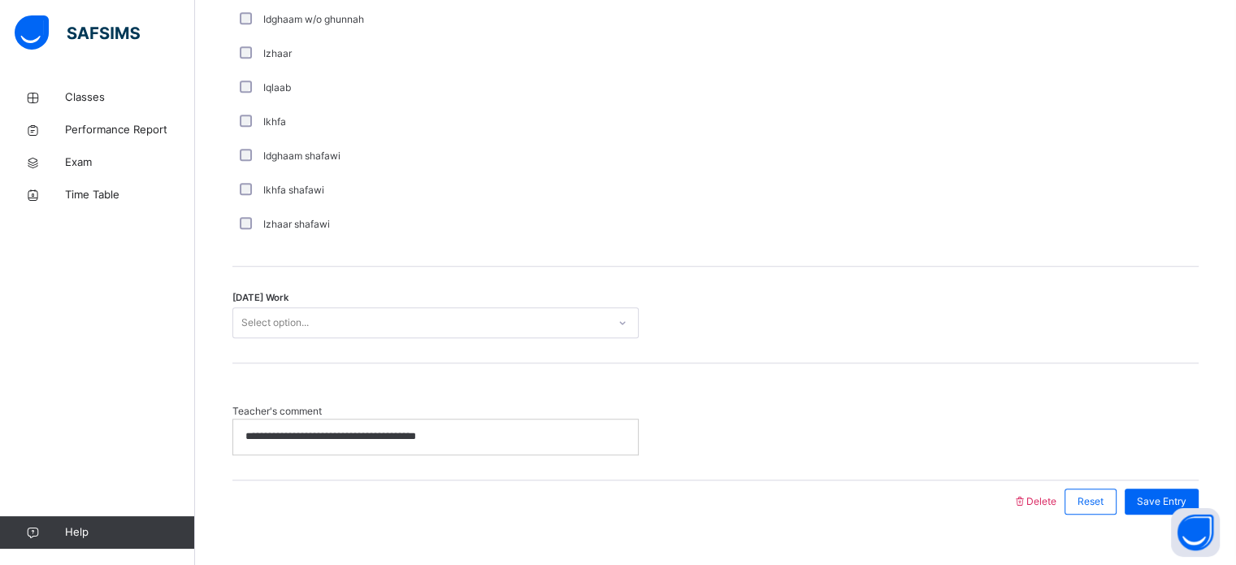
click at [536, 447] on div "**********" at bounding box center [435, 436] width 405 height 34
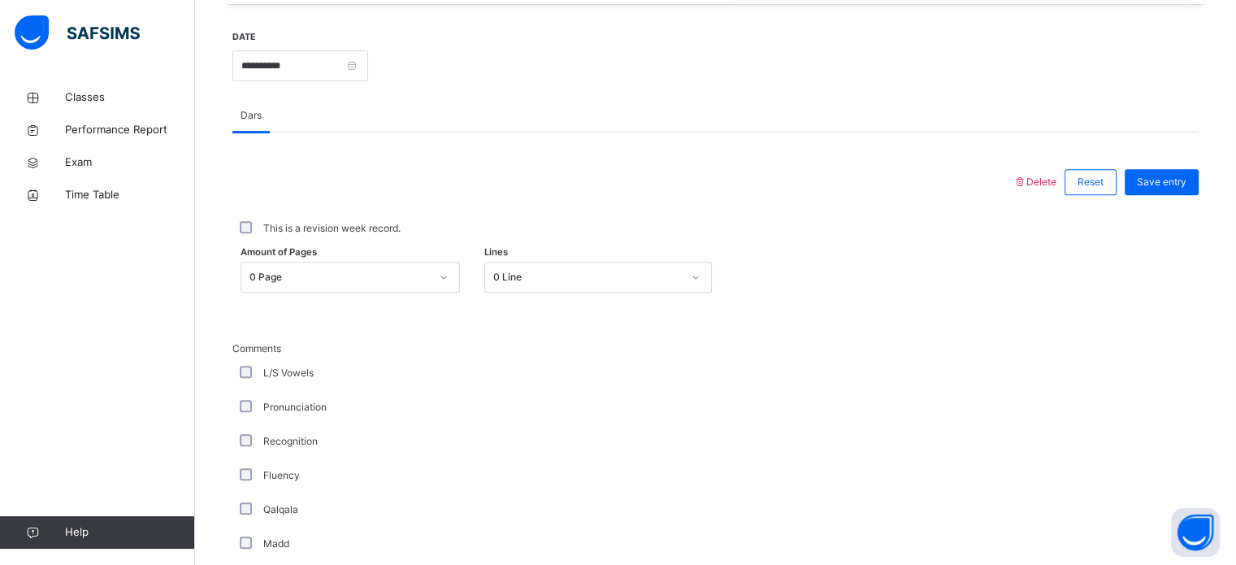
scroll to position [586, 0]
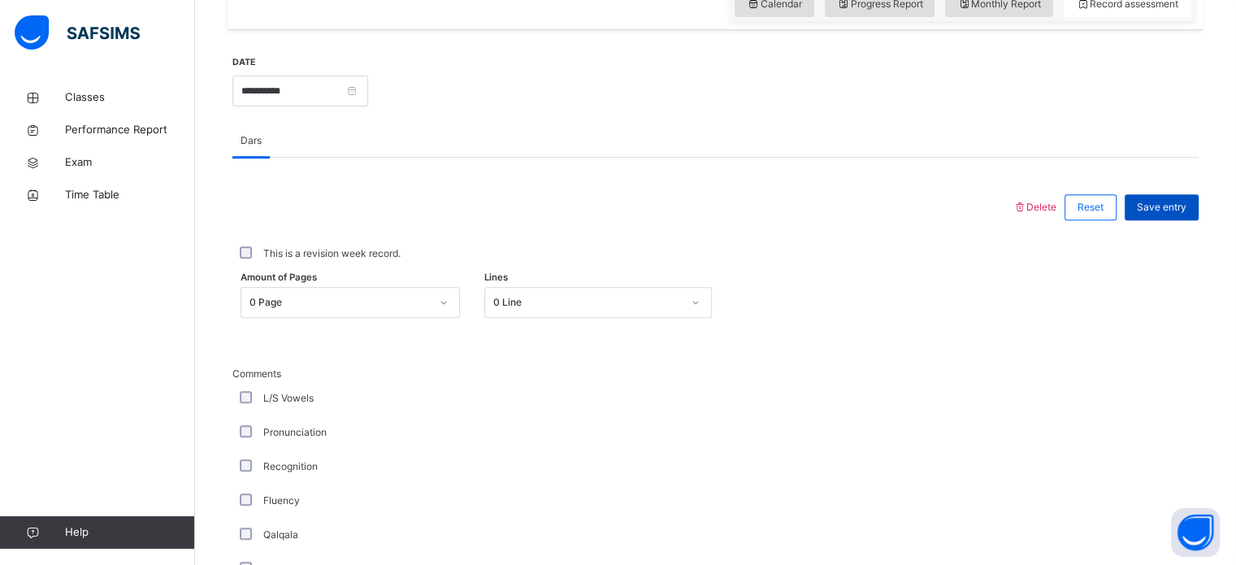
click at [1166, 206] on span "Save entry" at bounding box center [1162, 207] width 50 height 15
drag, startPoint x: 1166, startPoint y: 206, endPoint x: 1169, endPoint y: 191, distance: 15.0
click at [1169, 191] on div "Save entry" at bounding box center [1157, 207] width 82 height 42
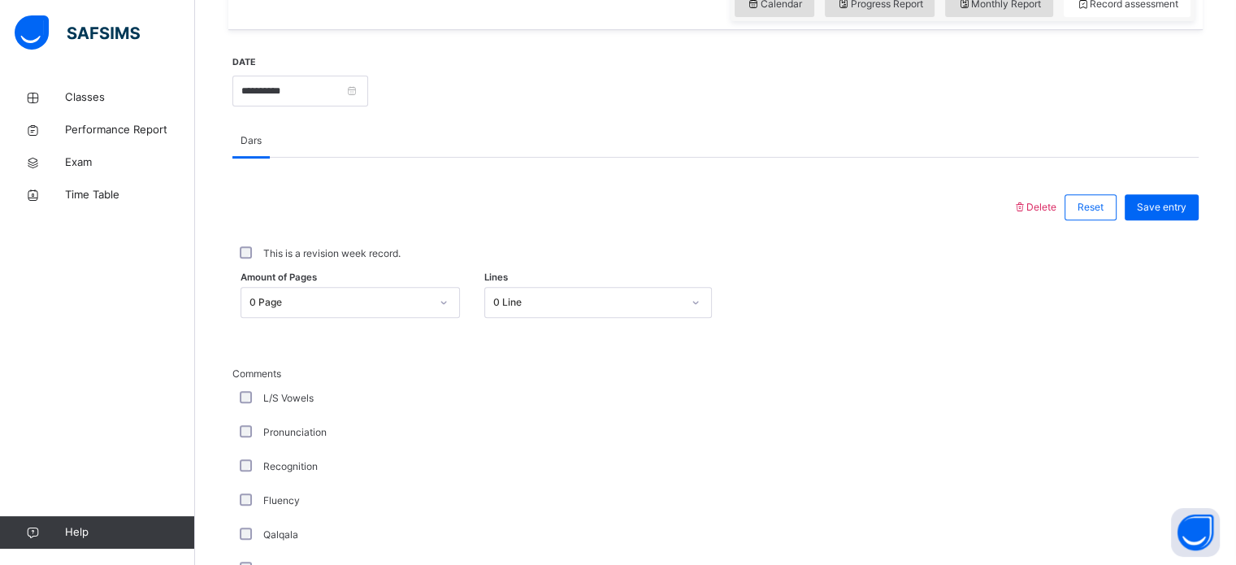
click at [1170, 192] on div "Save entry" at bounding box center [1157, 207] width 82 height 42
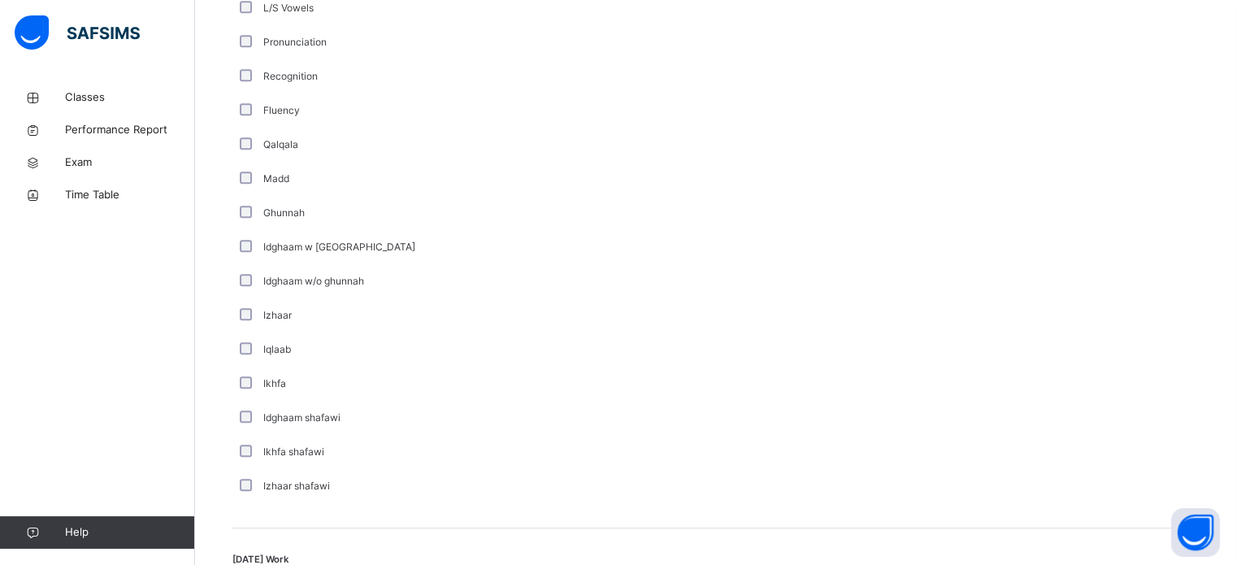
scroll to position [1267, 0]
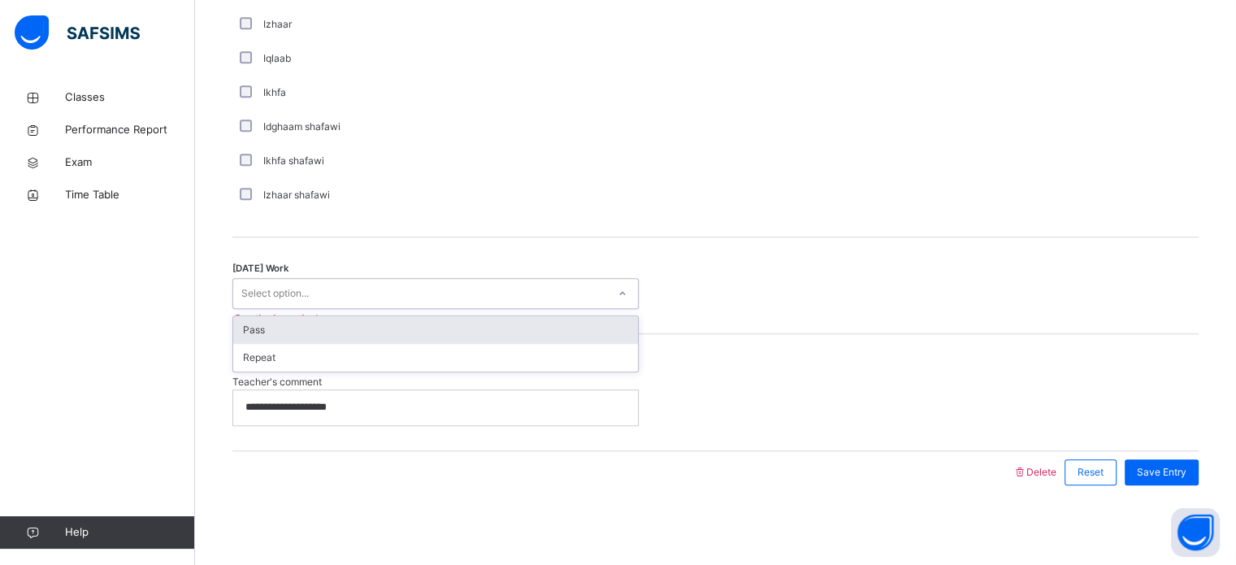
click at [518, 293] on div "Select option..." at bounding box center [420, 293] width 374 height 25
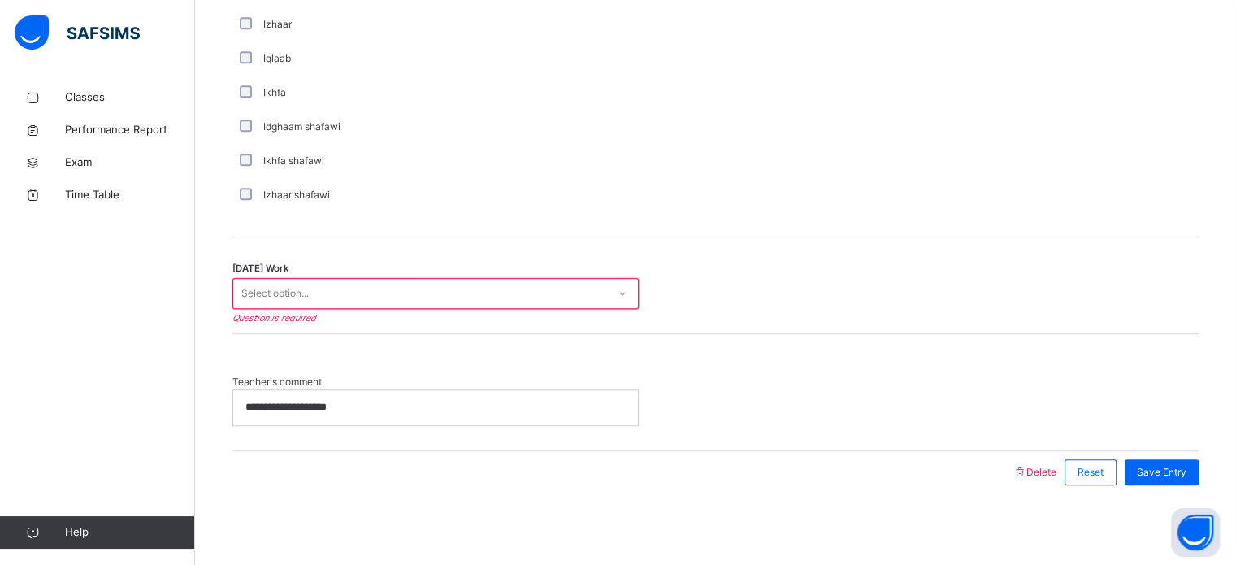
click at [695, 354] on div "**********" at bounding box center [715, 392] width 966 height 116
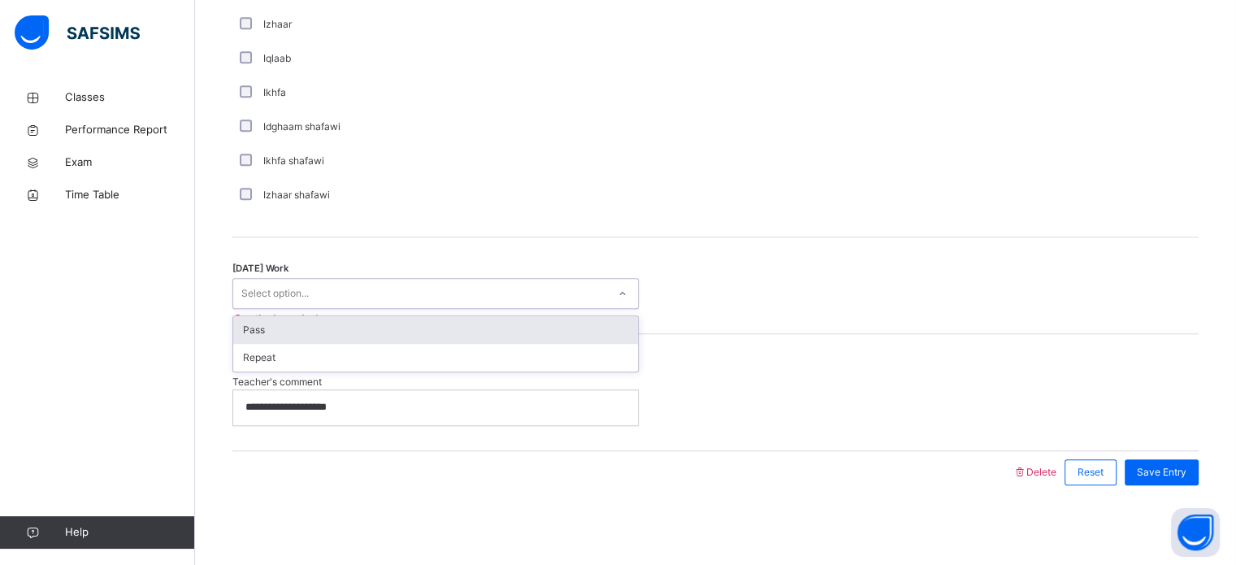
click at [474, 284] on div "Select option..." at bounding box center [420, 293] width 374 height 25
click at [482, 318] on div "Pass" at bounding box center [435, 330] width 405 height 28
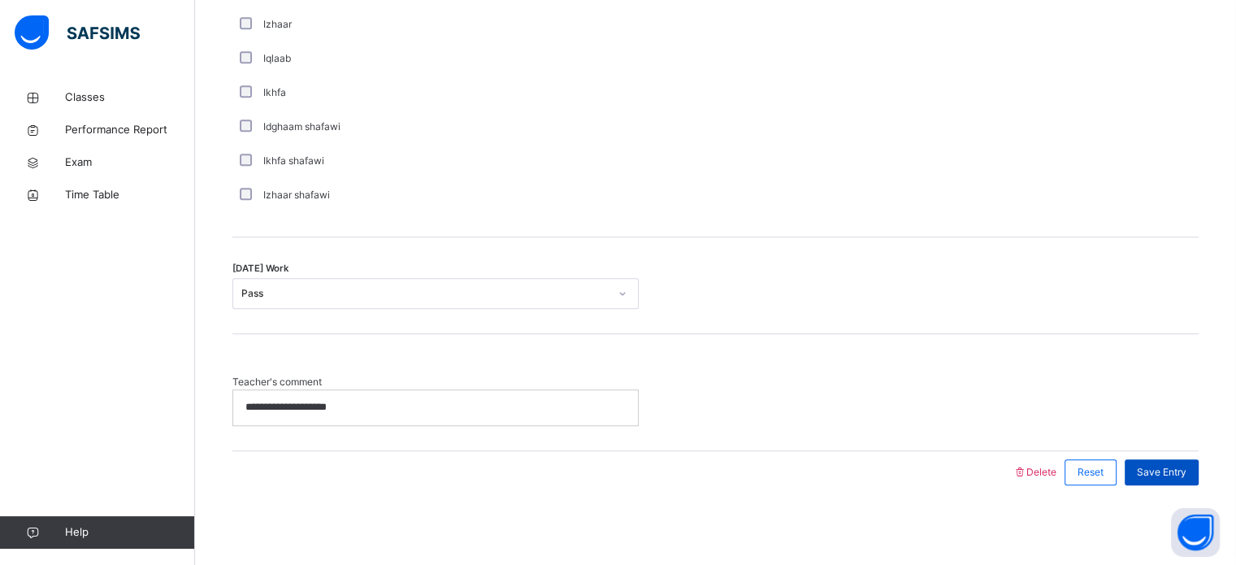
click at [1182, 461] on div "Save Entry" at bounding box center [1161, 472] width 74 height 26
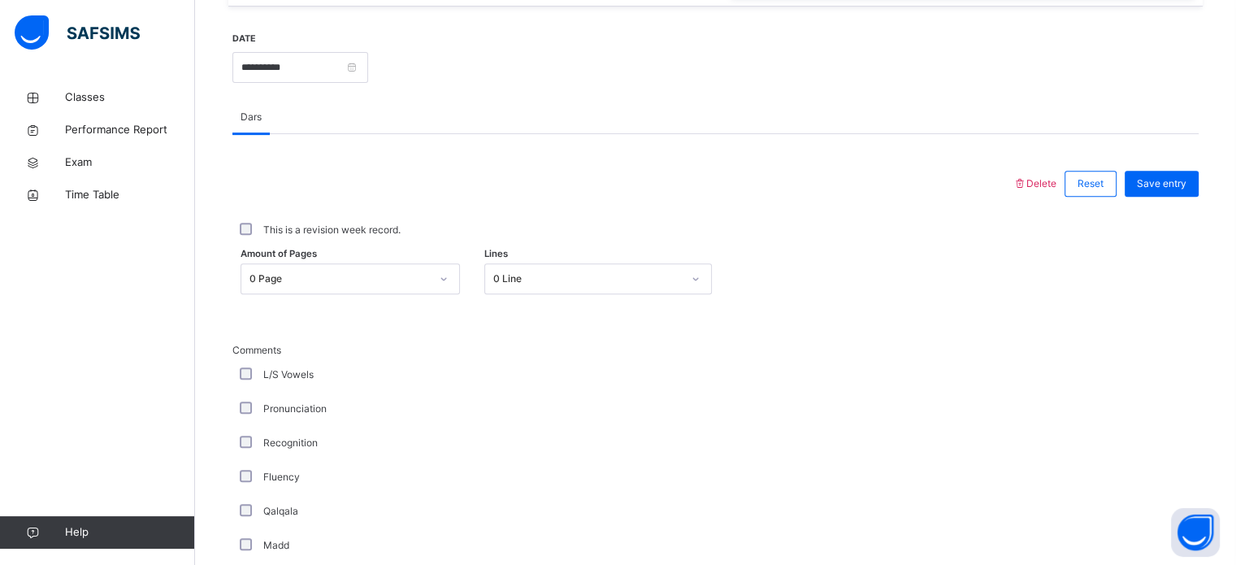
scroll to position [606, 0]
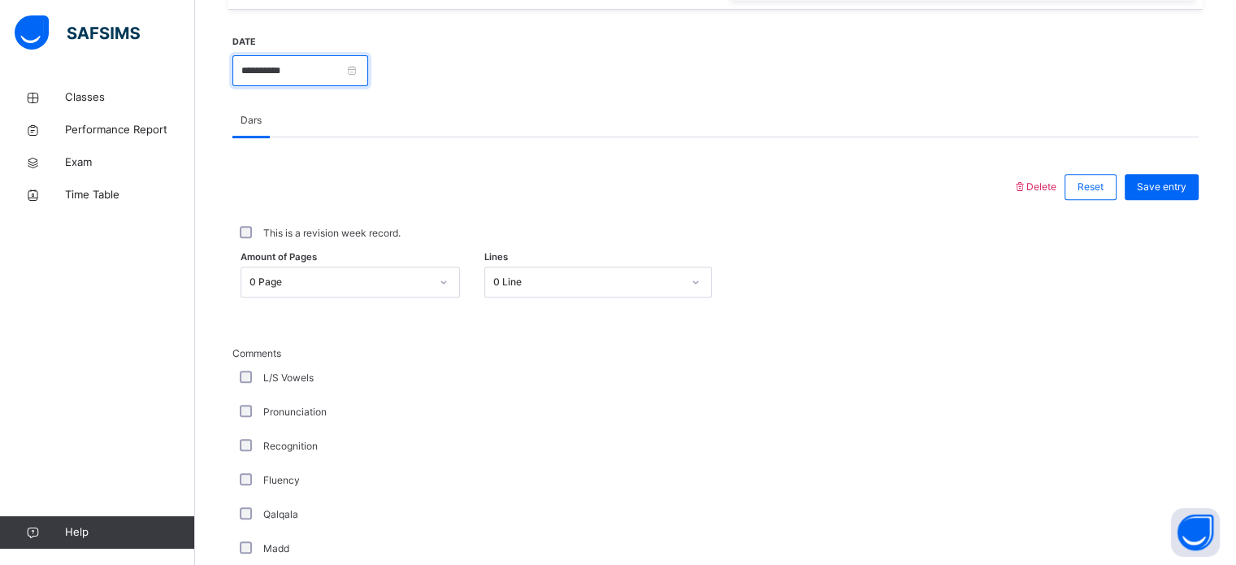
click at [314, 80] on input "**********" at bounding box center [300, 70] width 136 height 31
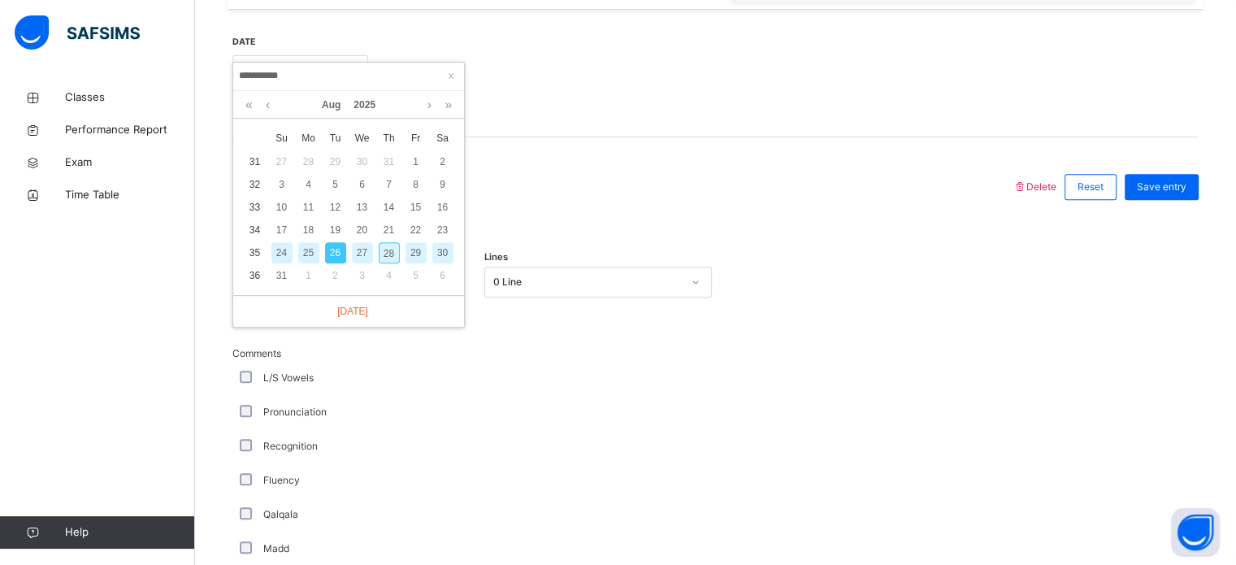
click at [386, 250] on div "28" at bounding box center [389, 252] width 21 height 21
type input "**********"
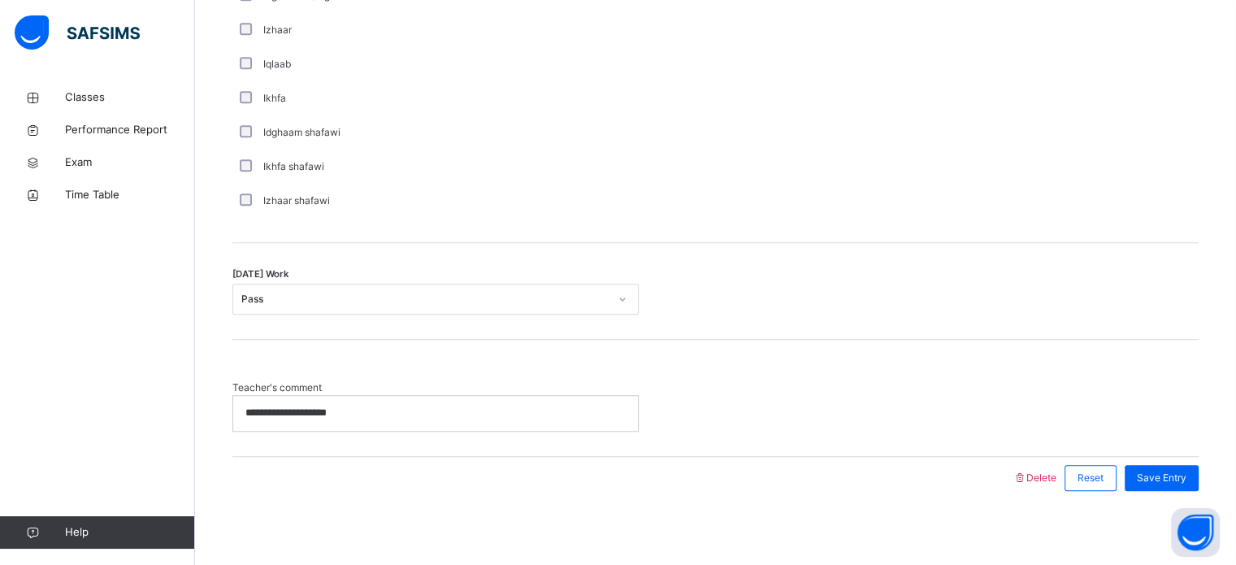
scroll to position [1267, 0]
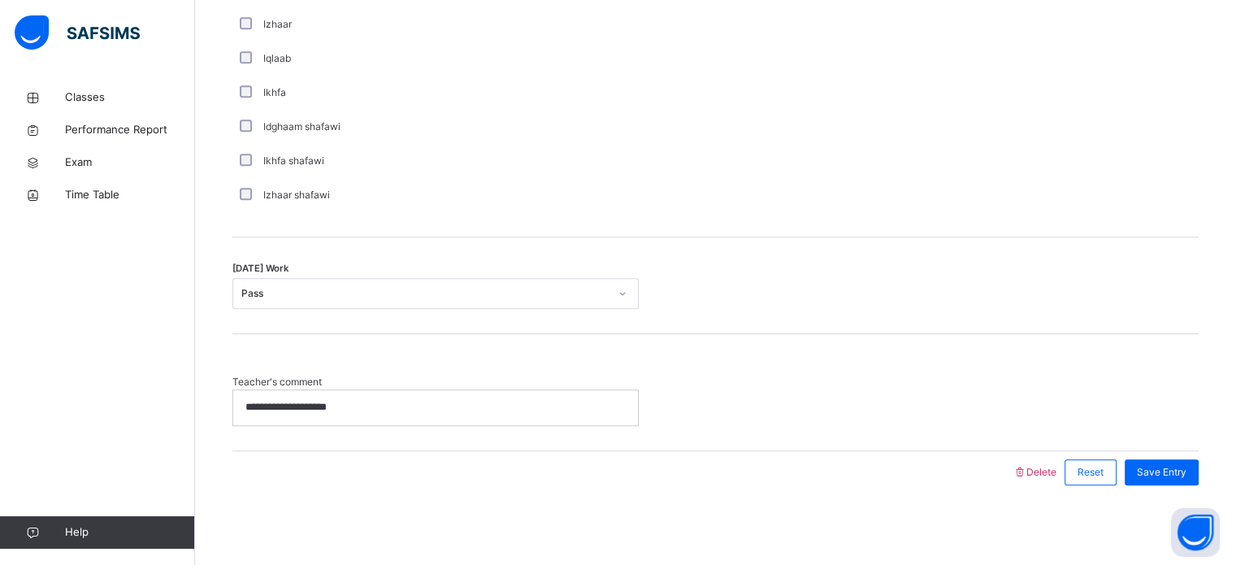
click at [400, 414] on div "**********" at bounding box center [435, 407] width 405 height 34
click at [415, 396] on div "**********" at bounding box center [435, 407] width 405 height 34
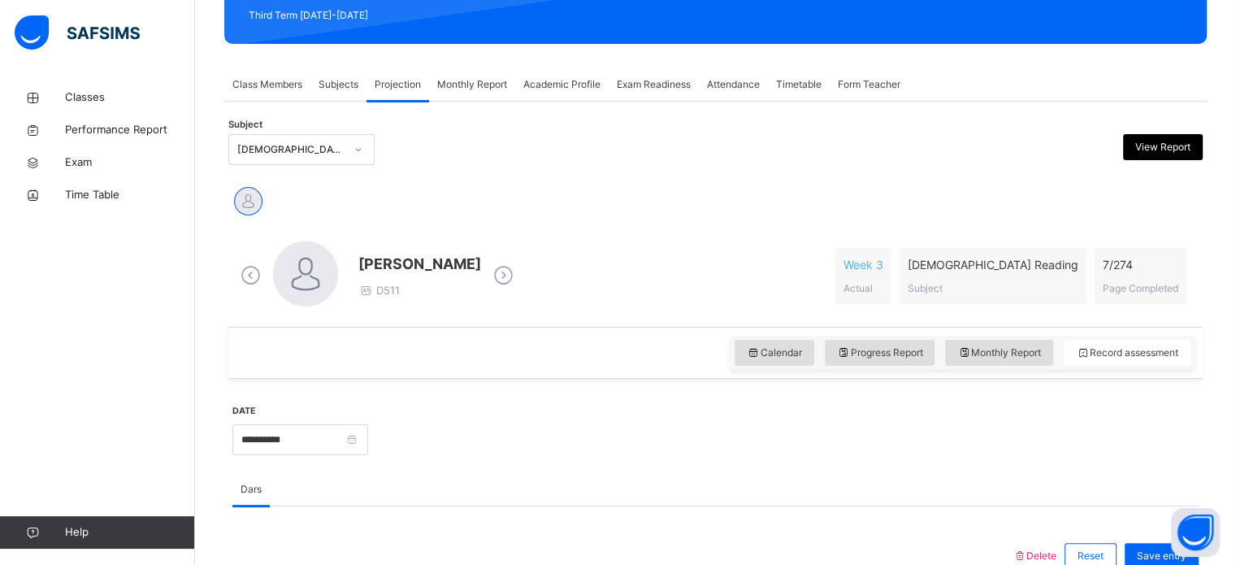
scroll to position [239, 0]
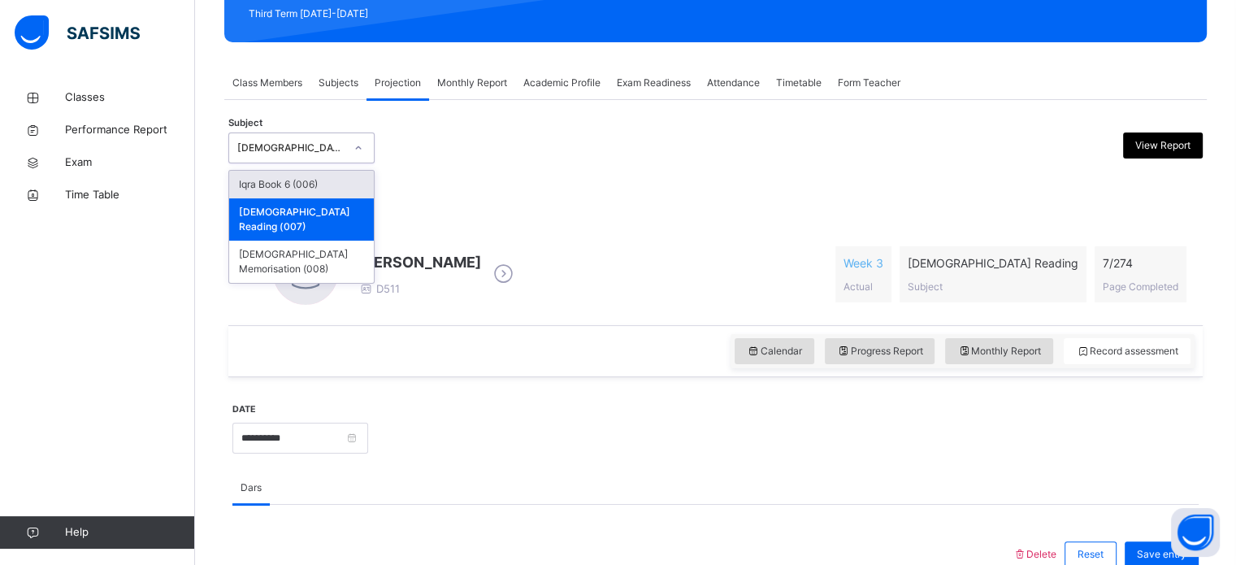
click at [312, 132] on div "[DEMOGRAPHIC_DATA] Reading (007)" at bounding box center [301, 147] width 146 height 31
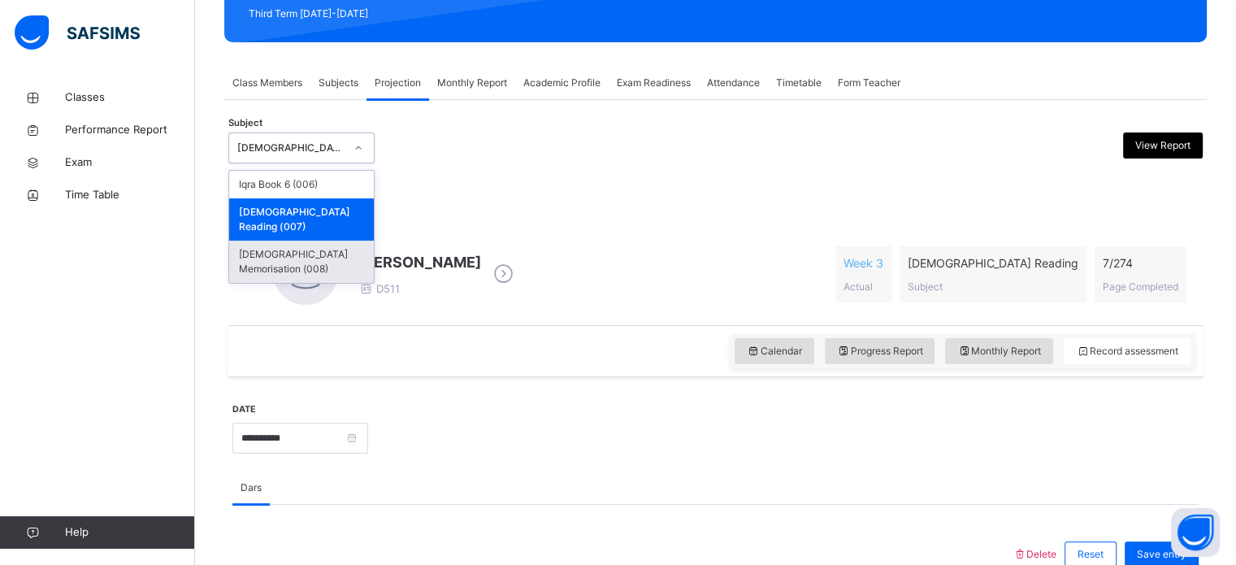
click at [320, 240] on div "[DEMOGRAPHIC_DATA] Memorisation (008)" at bounding box center [301, 261] width 145 height 42
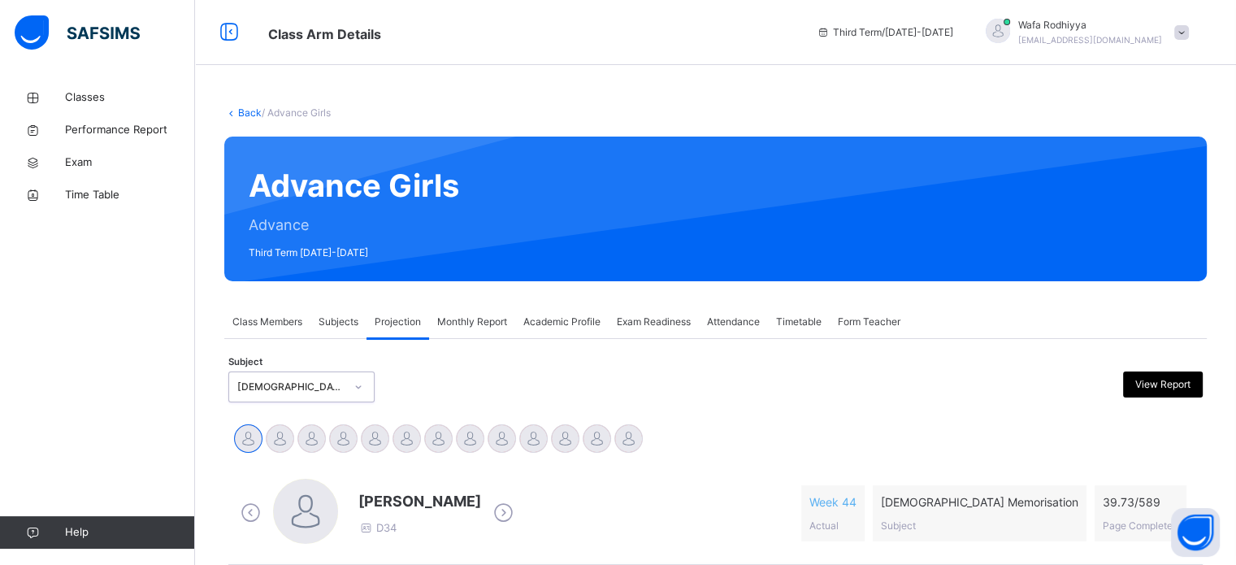
scroll to position [128, 0]
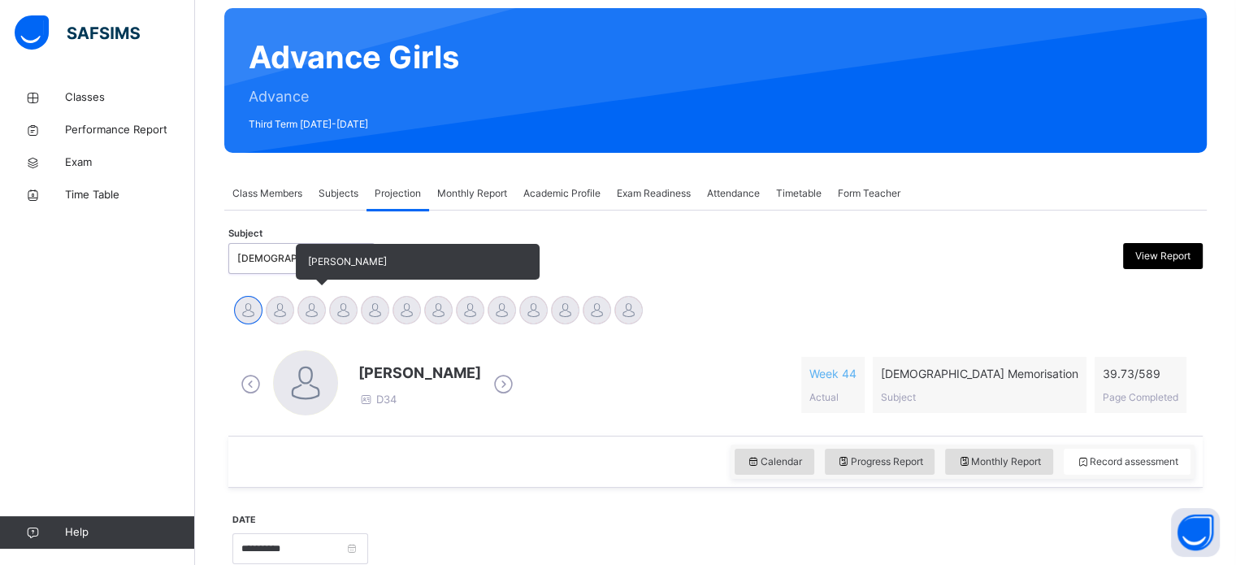
click at [319, 327] on div "[PERSON_NAME]" at bounding box center [312, 312] width 32 height 36
click at [350, 318] on div at bounding box center [343, 310] width 28 height 28
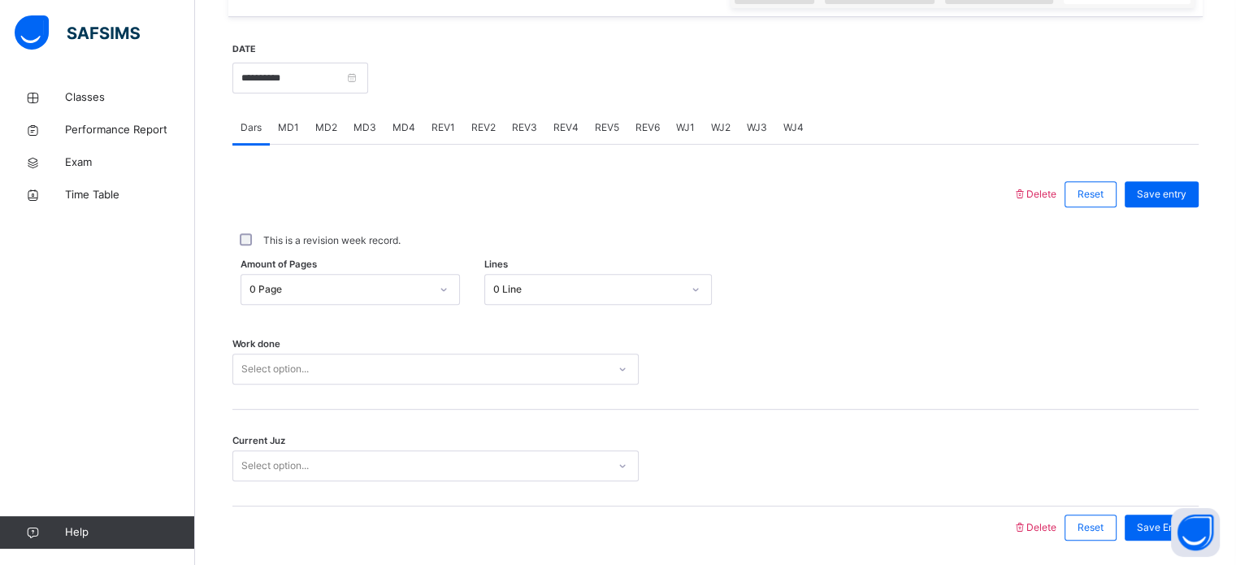
scroll to position [610, 0]
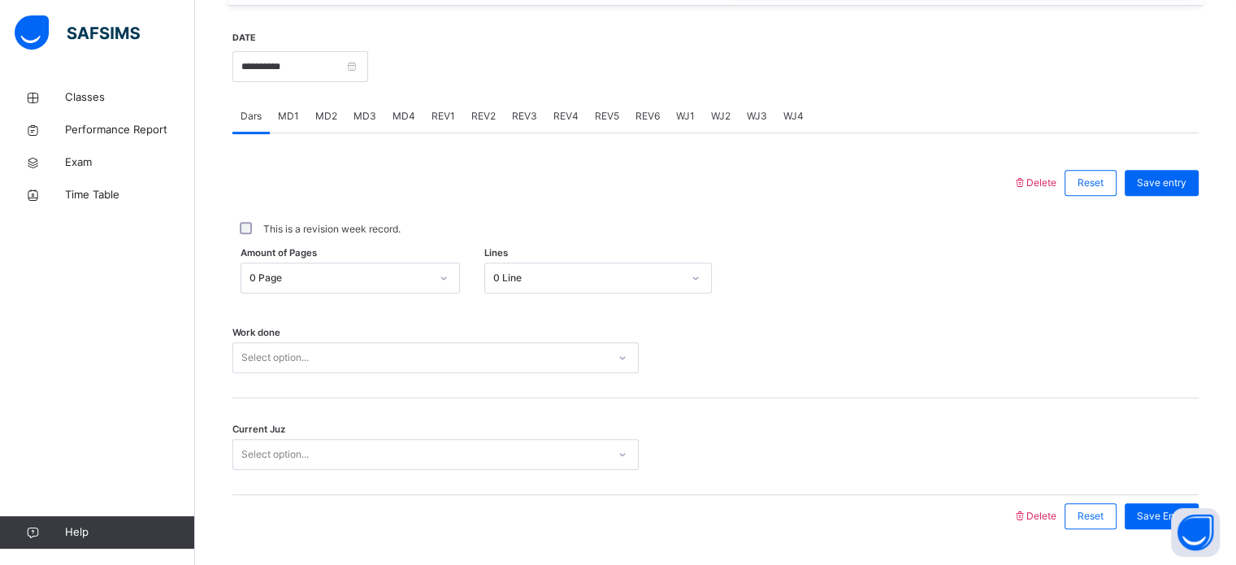
click at [415, 125] on div "MD4" at bounding box center [403, 116] width 39 height 32
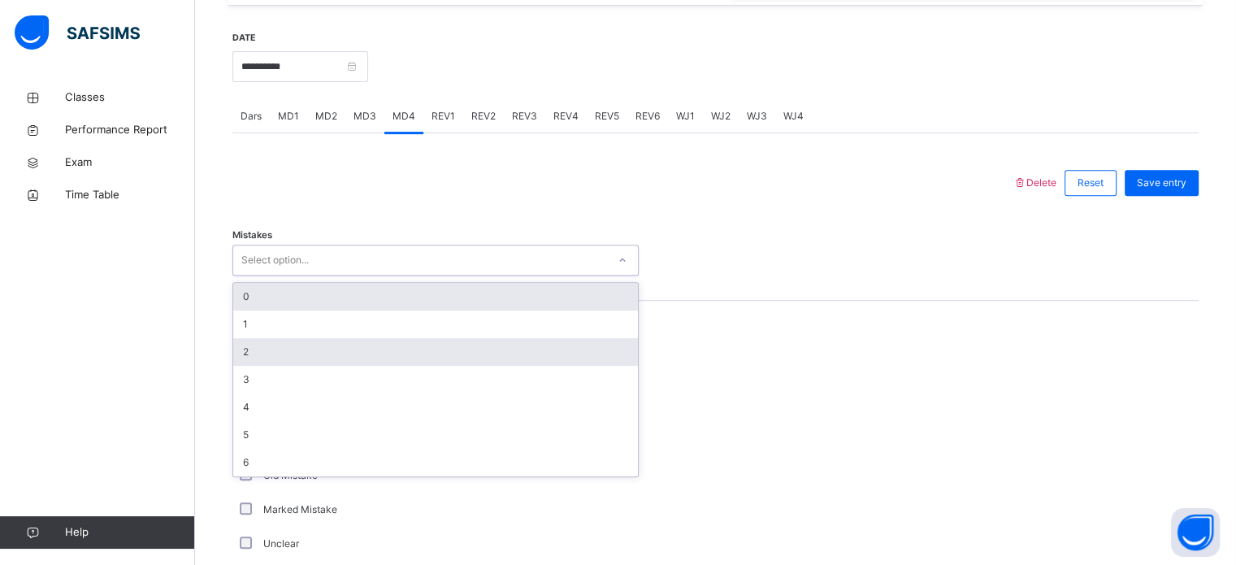
click at [315, 357] on div "2" at bounding box center [435, 352] width 405 height 28
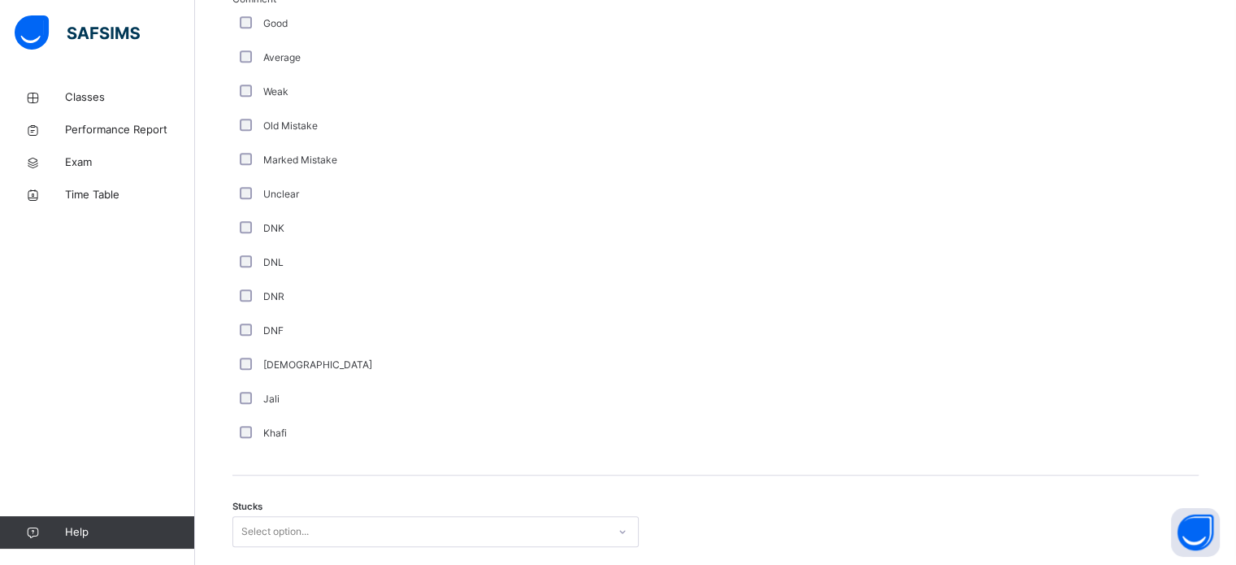
scroll to position [965, 0]
click at [248, 342] on div "[DEMOGRAPHIC_DATA]" at bounding box center [435, 359] width 406 height 34
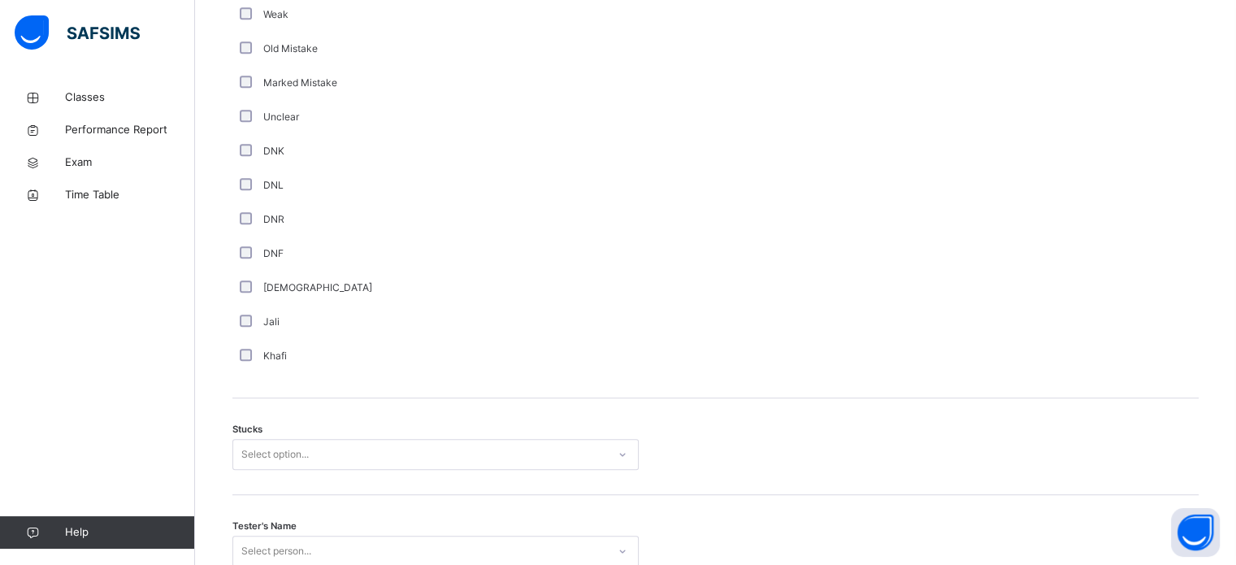
scroll to position [1048, 0]
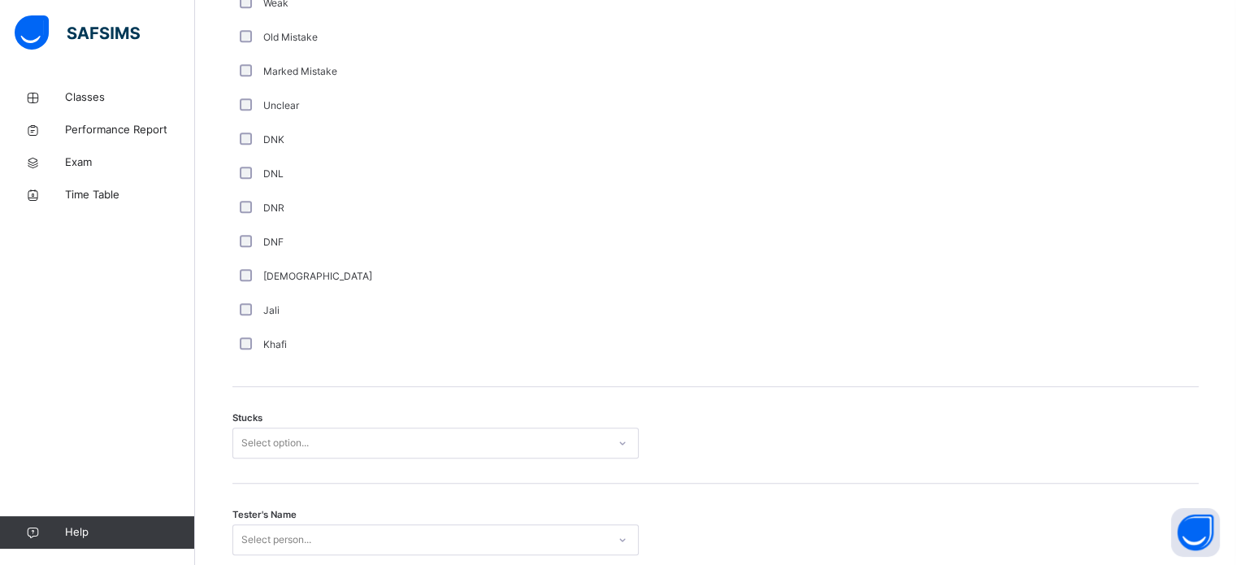
click at [262, 290] on div "[DEMOGRAPHIC_DATA]" at bounding box center [435, 276] width 406 height 34
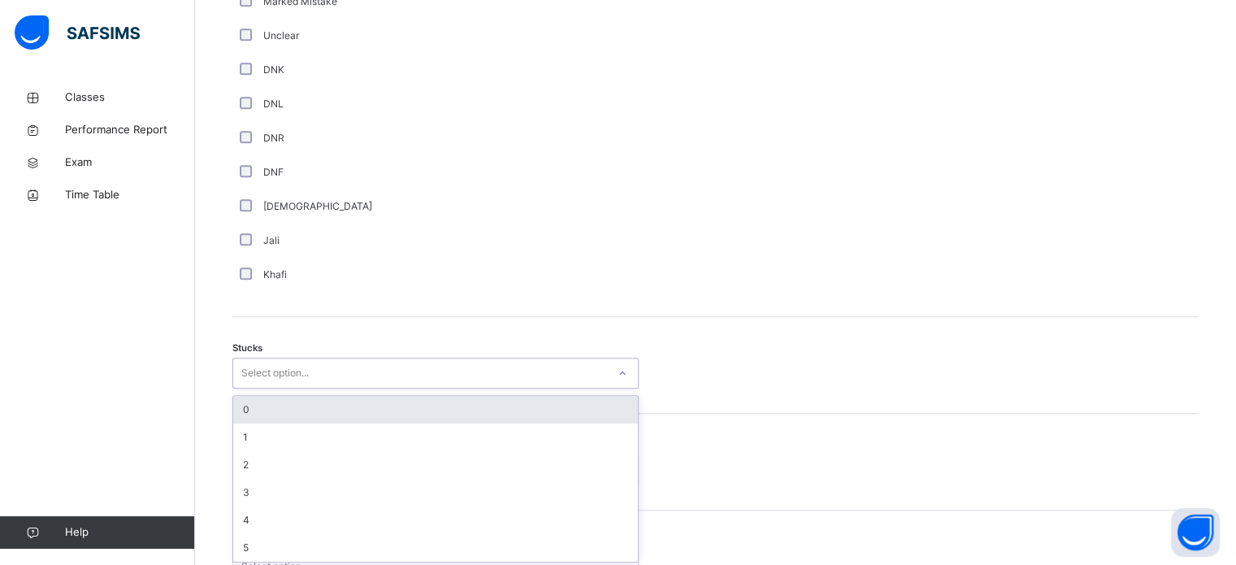
scroll to position [1121, 0]
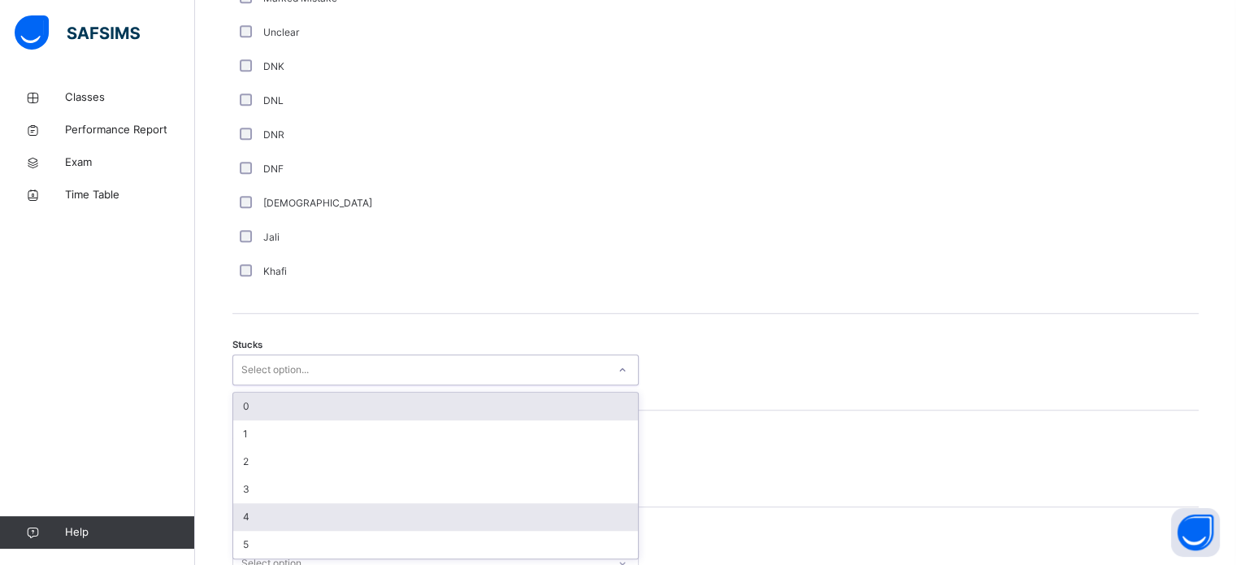
click at [295, 517] on div "4" at bounding box center [435, 517] width 405 height 28
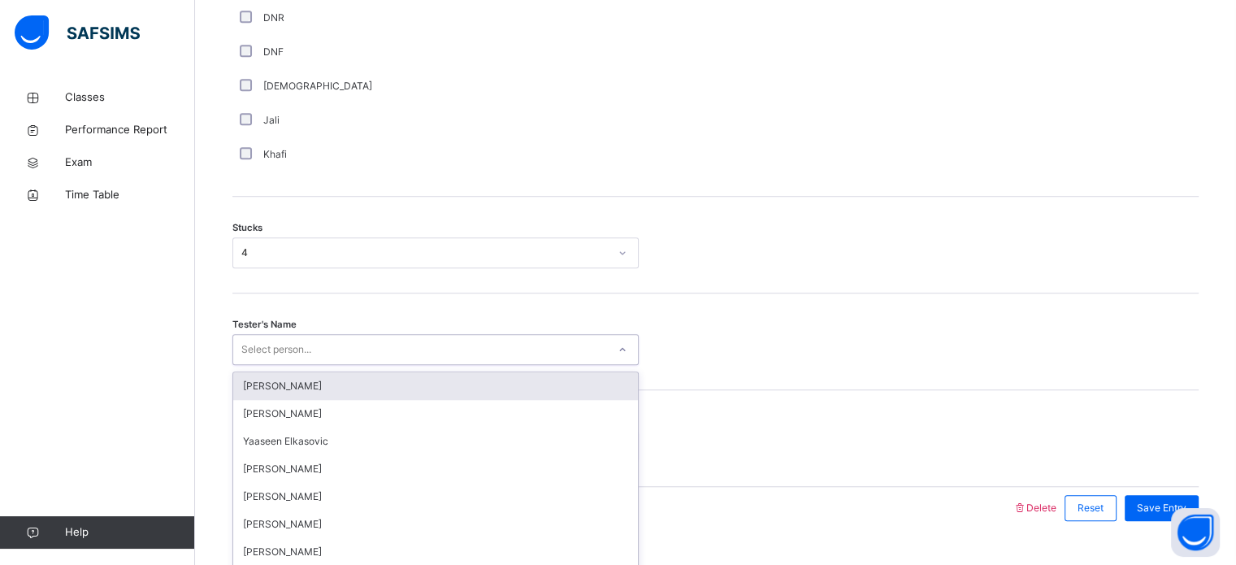
scroll to position [1274, 0]
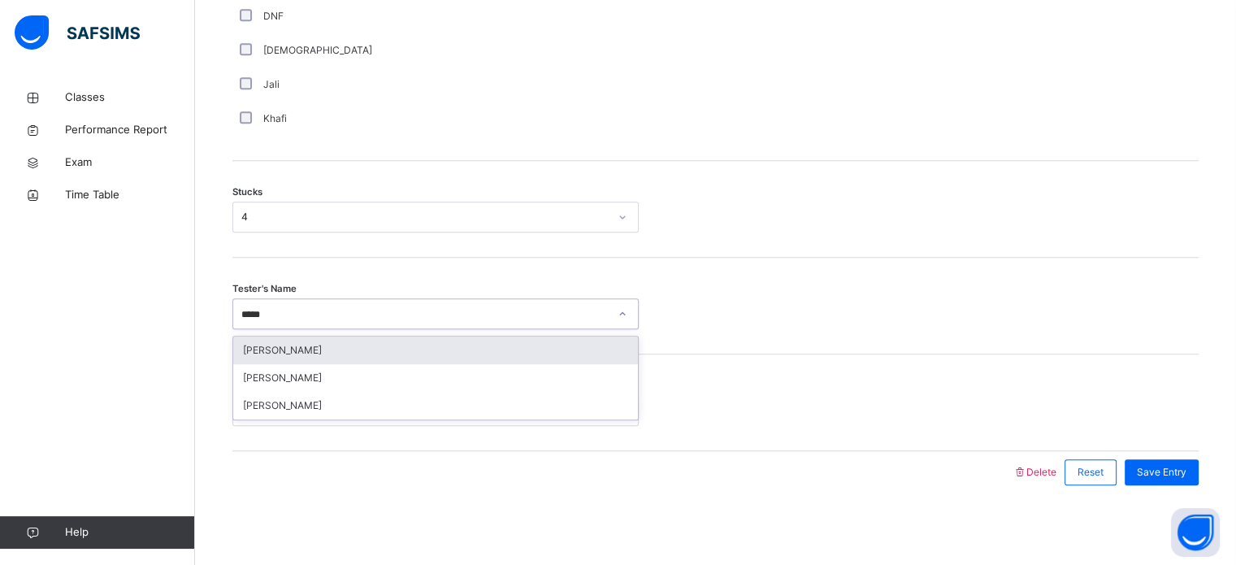
type input "******"
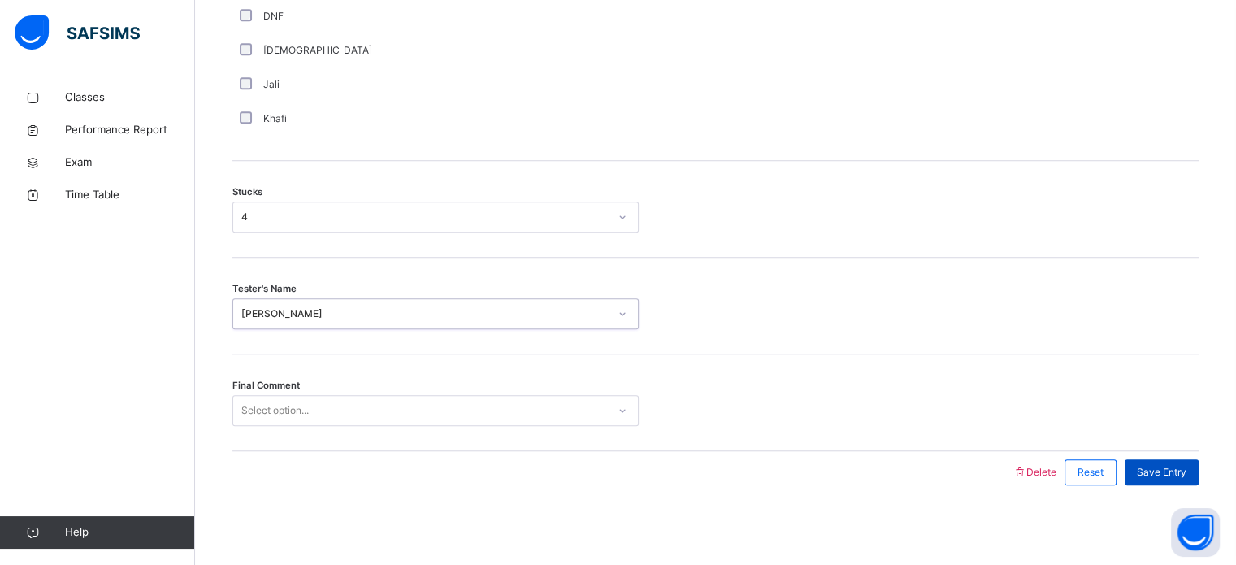
click at [1193, 460] on div "Save Entry" at bounding box center [1161, 472] width 74 height 26
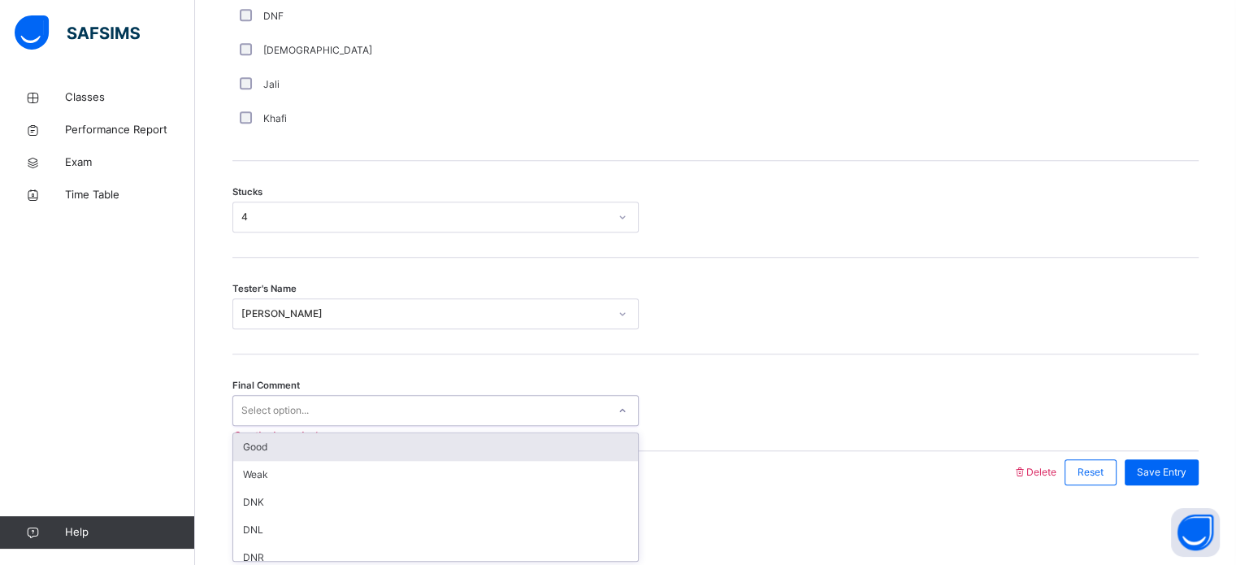
click at [444, 450] on div "Good" at bounding box center [435, 447] width 405 height 28
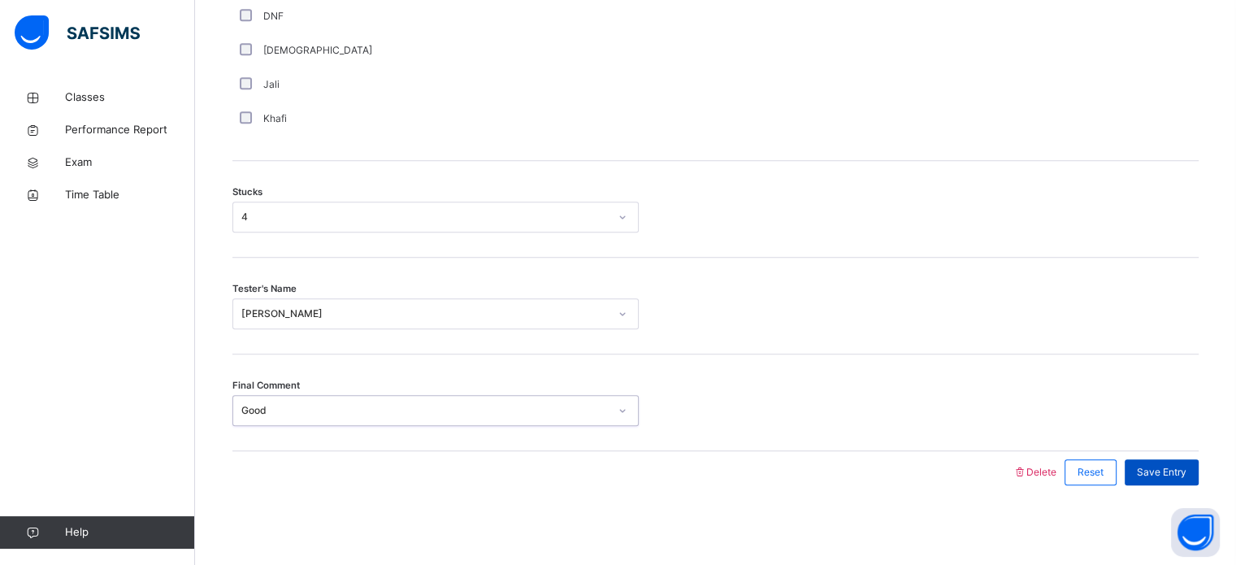
click at [1183, 478] on div "Save Entry" at bounding box center [1161, 472] width 74 height 26
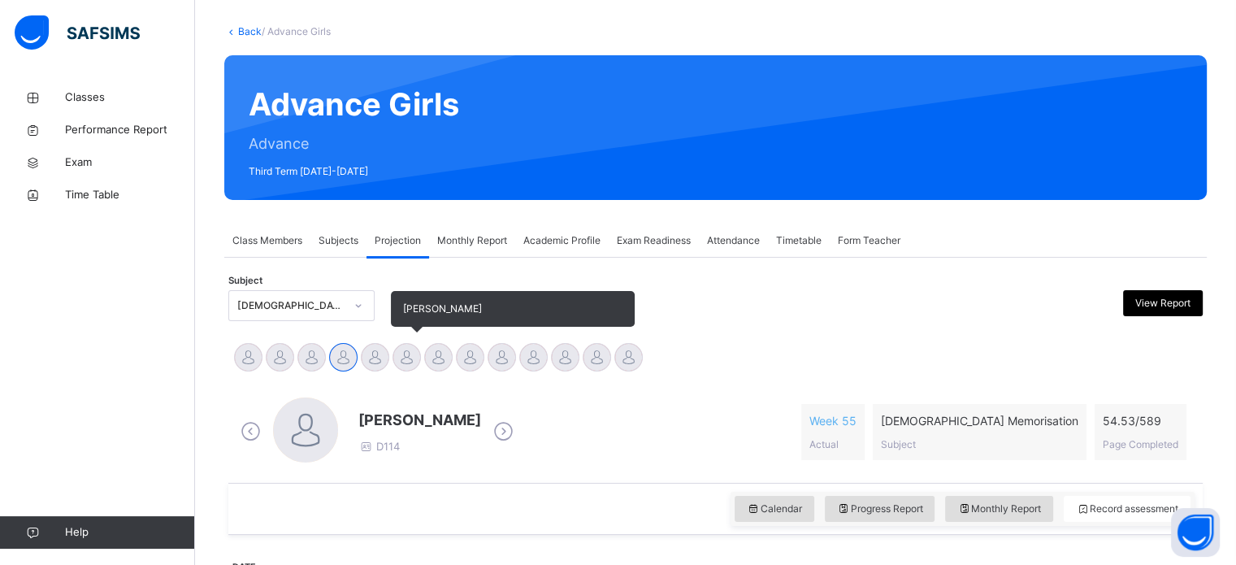
scroll to position [149, 0]
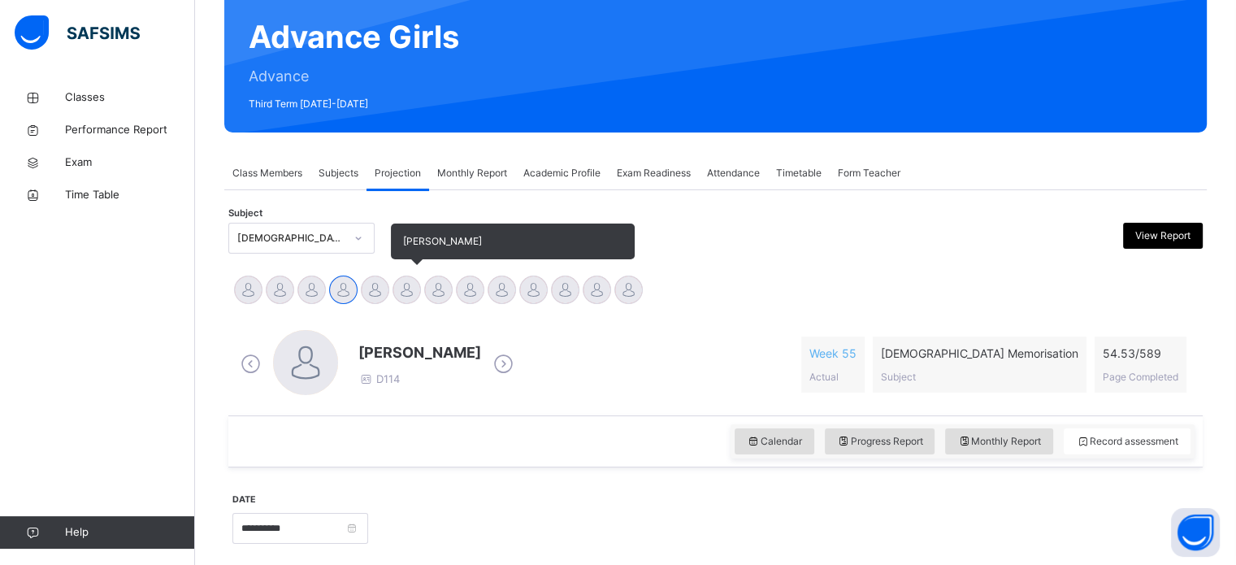
click at [414, 438] on div "Calendar Progress Report Monthly Report Record assessment" at bounding box center [715, 441] width 974 height 52
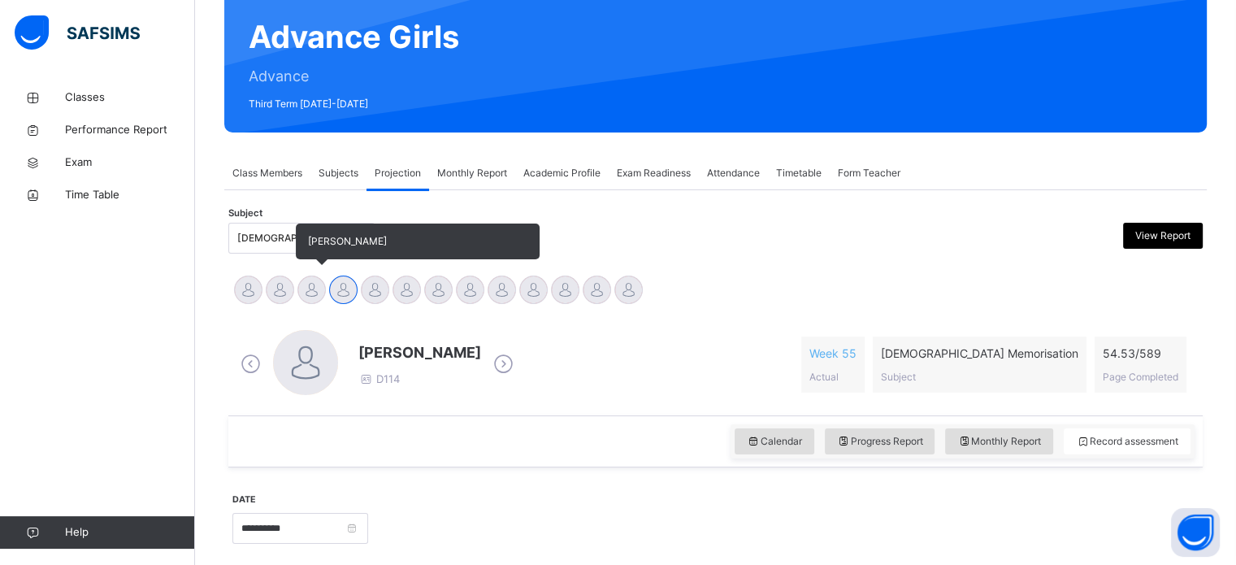
drag, startPoint x: 284, startPoint y: 291, endPoint x: 305, endPoint y: 292, distance: 21.2
click at [305, 292] on div "[PERSON_NAME] [PERSON_NAME] Tamuryani [PERSON_NAME] [PERSON_NAME] [PERSON_NAME]…" at bounding box center [715, 292] width 966 height 36
click at [305, 292] on div at bounding box center [311, 289] width 28 height 28
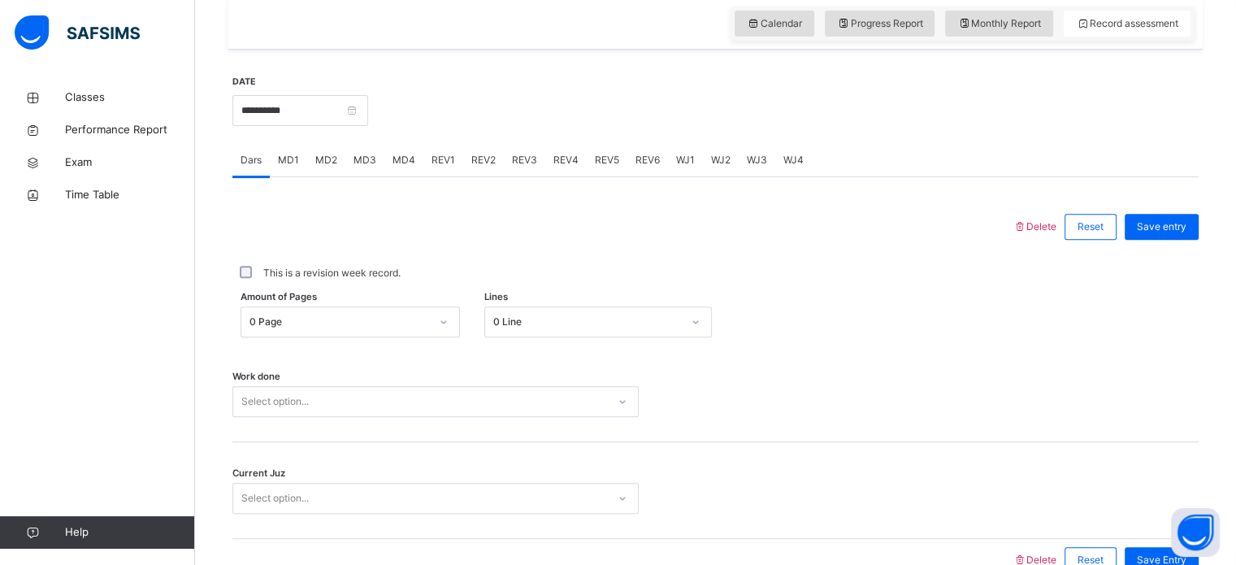
scroll to position [655, 0]
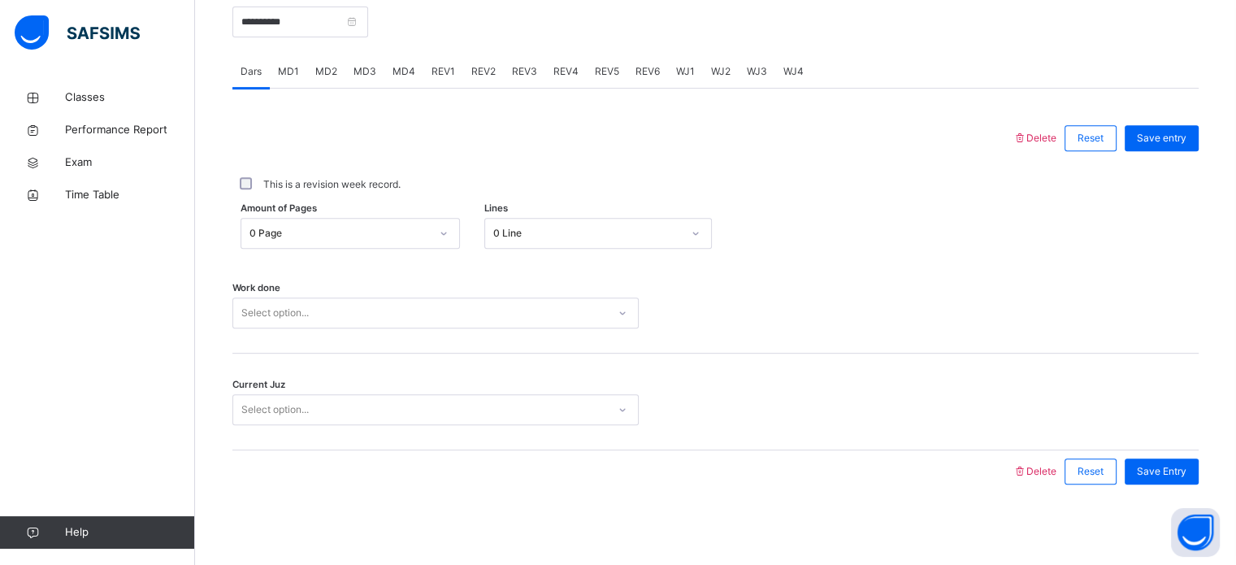
click at [398, 81] on div "MD4" at bounding box center [403, 71] width 39 height 32
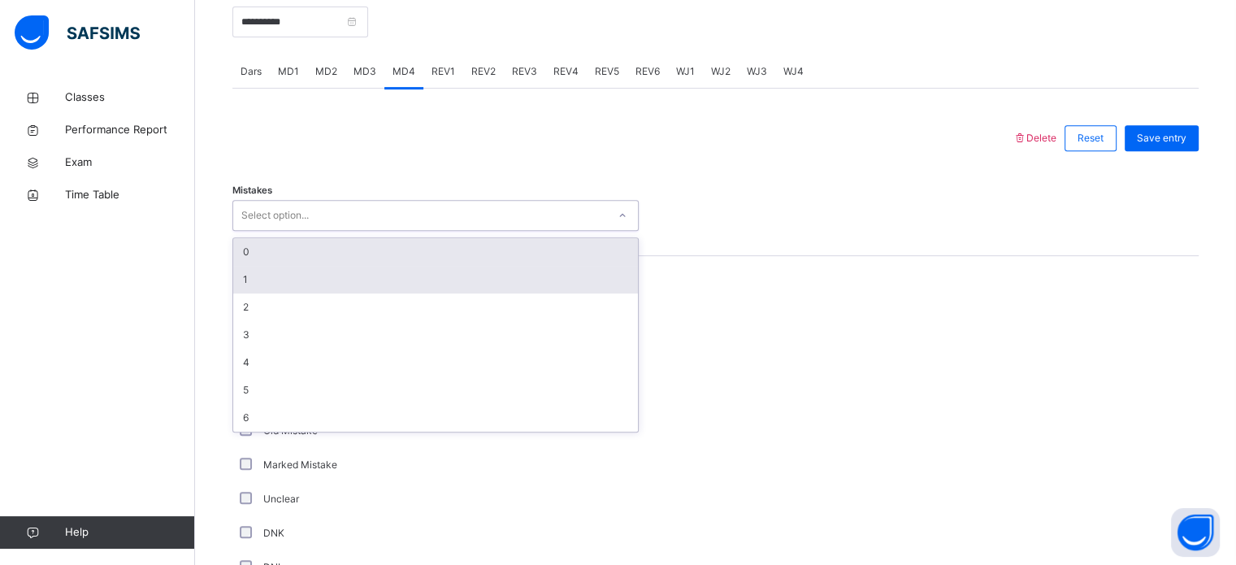
click at [370, 279] on div "1" at bounding box center [435, 280] width 405 height 28
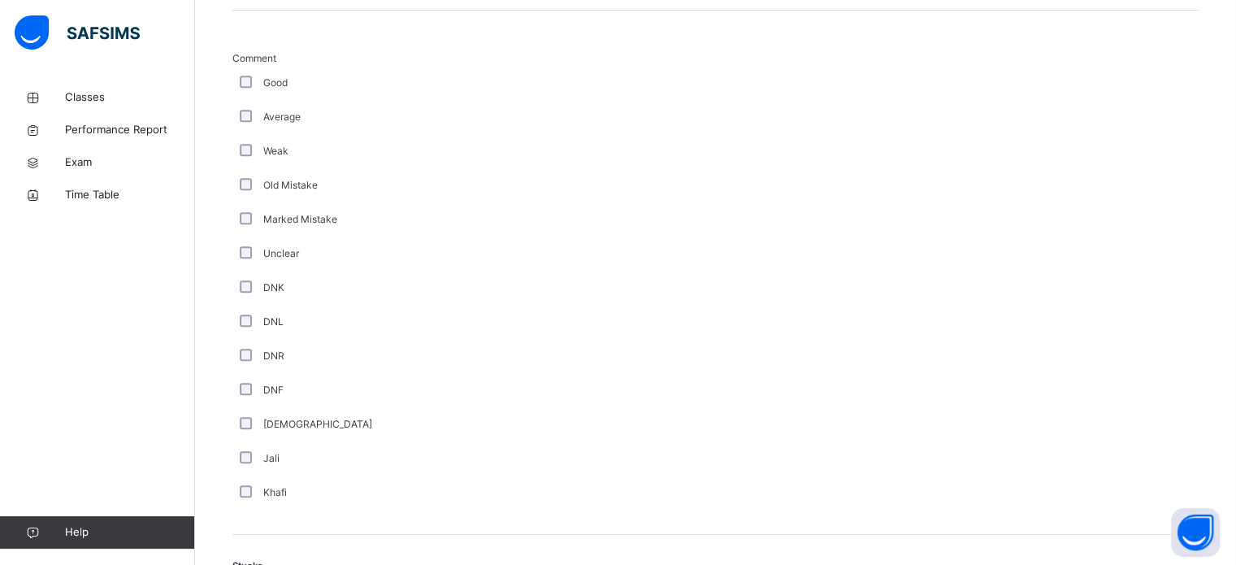
scroll to position [1274, 0]
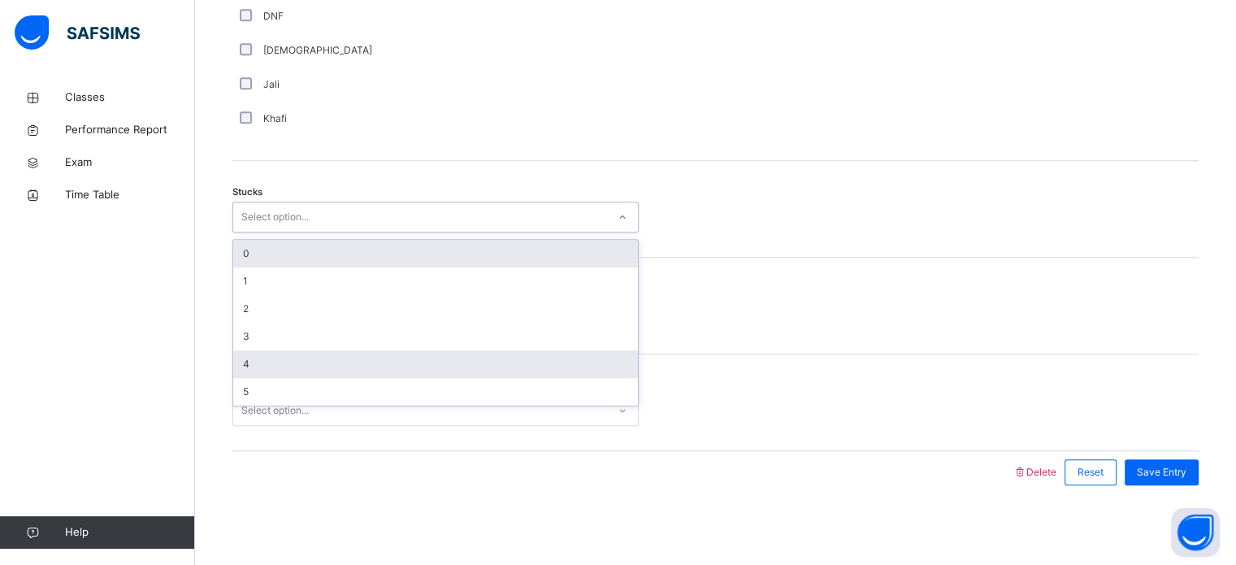
click at [276, 363] on div "4" at bounding box center [435, 364] width 405 height 28
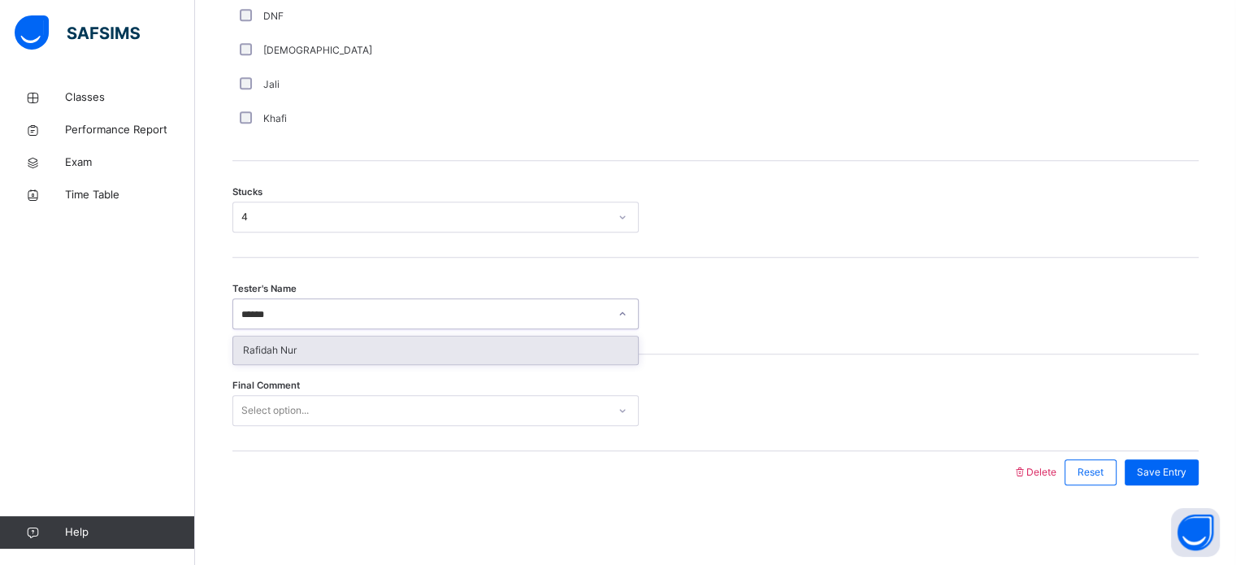
type input "*******"
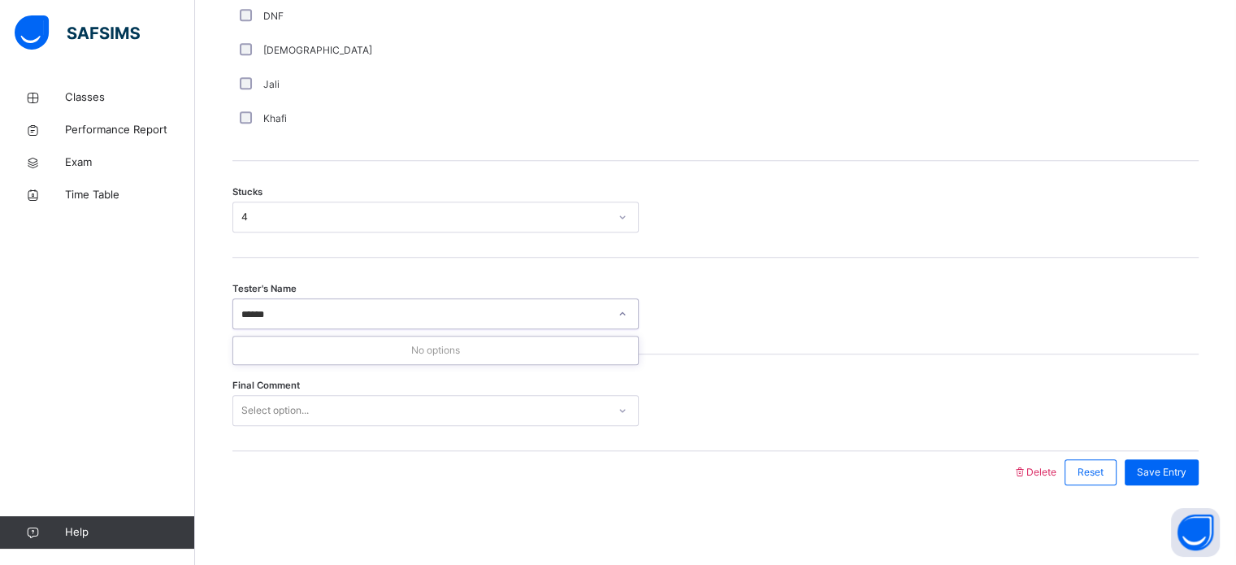
type input "*****"
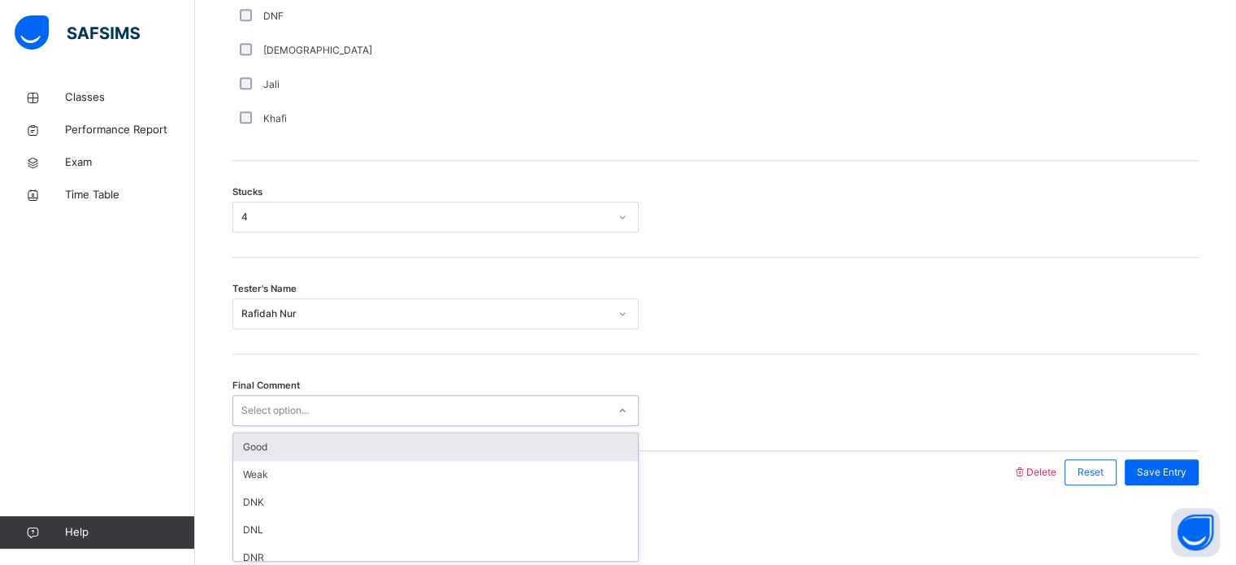
click at [258, 405] on div "Select option..." at bounding box center [274, 410] width 67 height 31
click at [260, 439] on div "Good" at bounding box center [435, 447] width 405 height 28
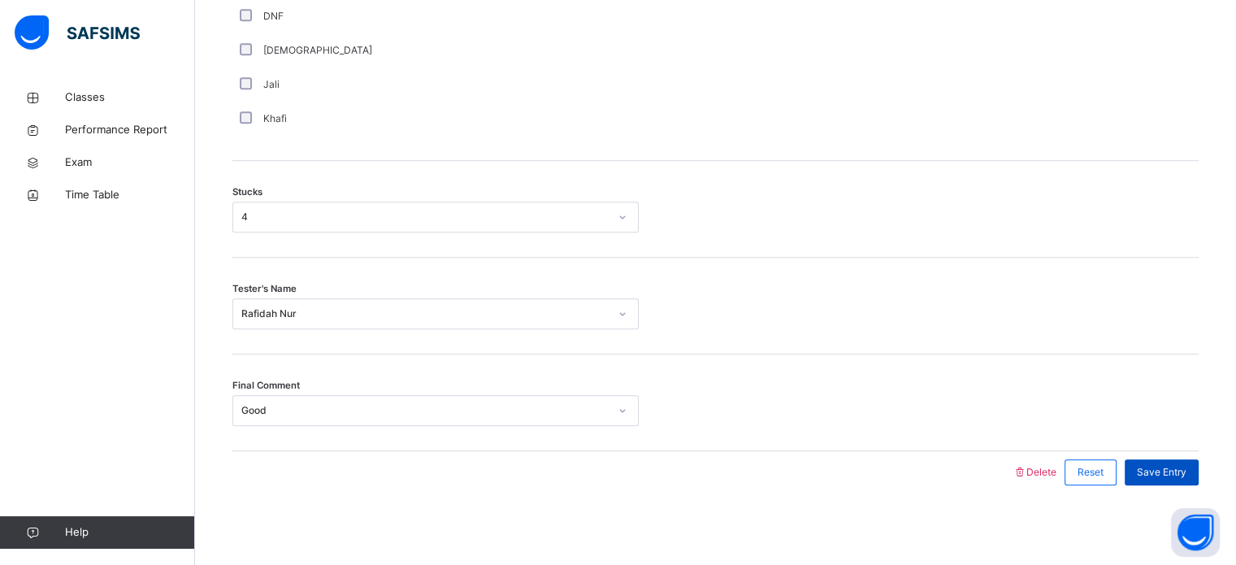
click at [1186, 471] on span "Save Entry" at bounding box center [1162, 472] width 50 height 15
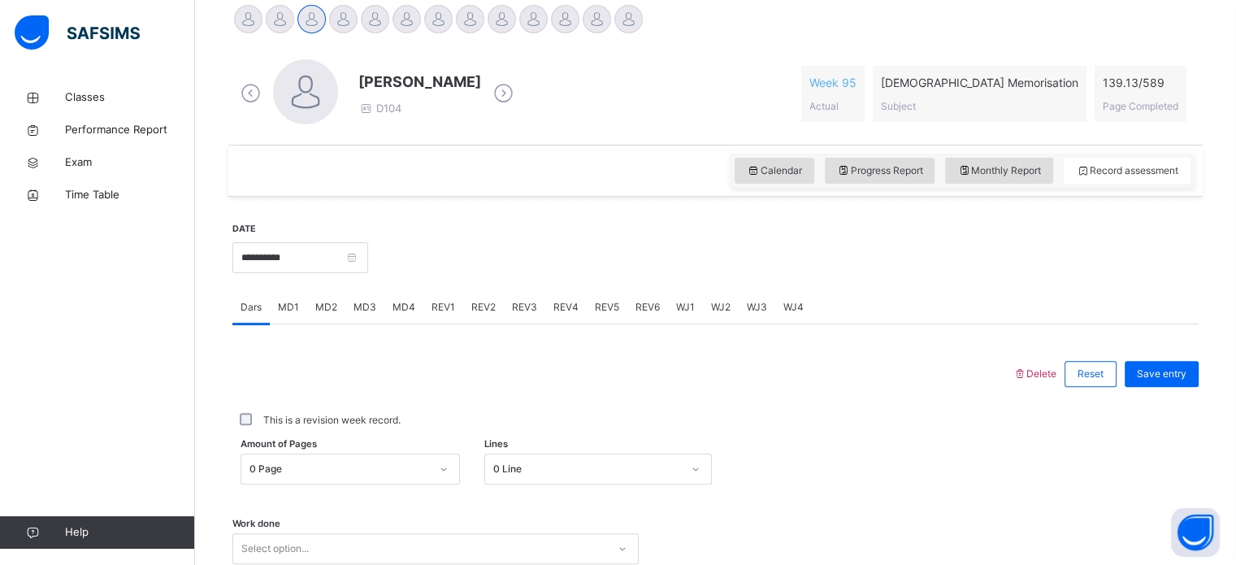
scroll to position [253, 0]
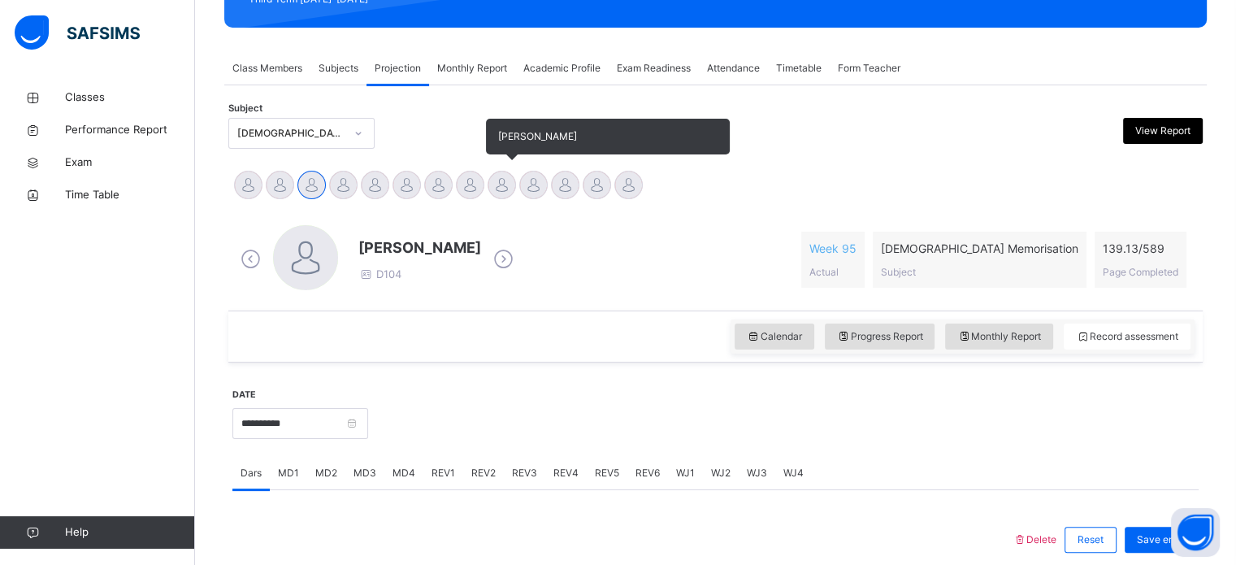
click at [509, 191] on div at bounding box center [501, 185] width 28 height 28
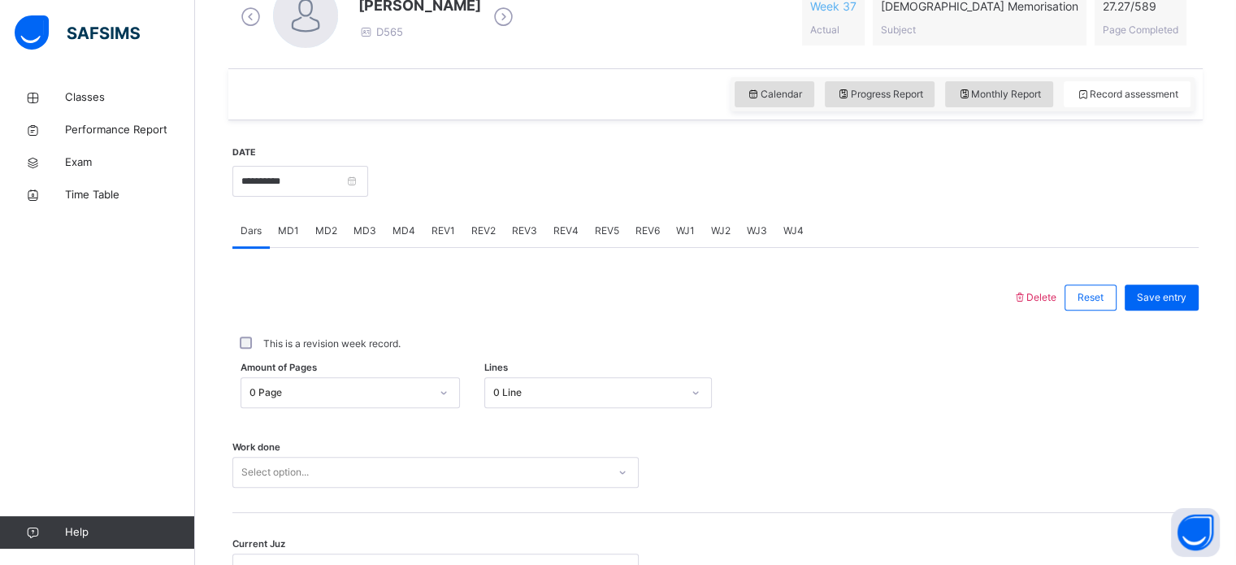
scroll to position [496, 0]
click at [761, 225] on span "WJ3" at bounding box center [757, 230] width 20 height 15
click at [318, 360] on div "Select option..." at bounding box center [435, 373] width 406 height 31
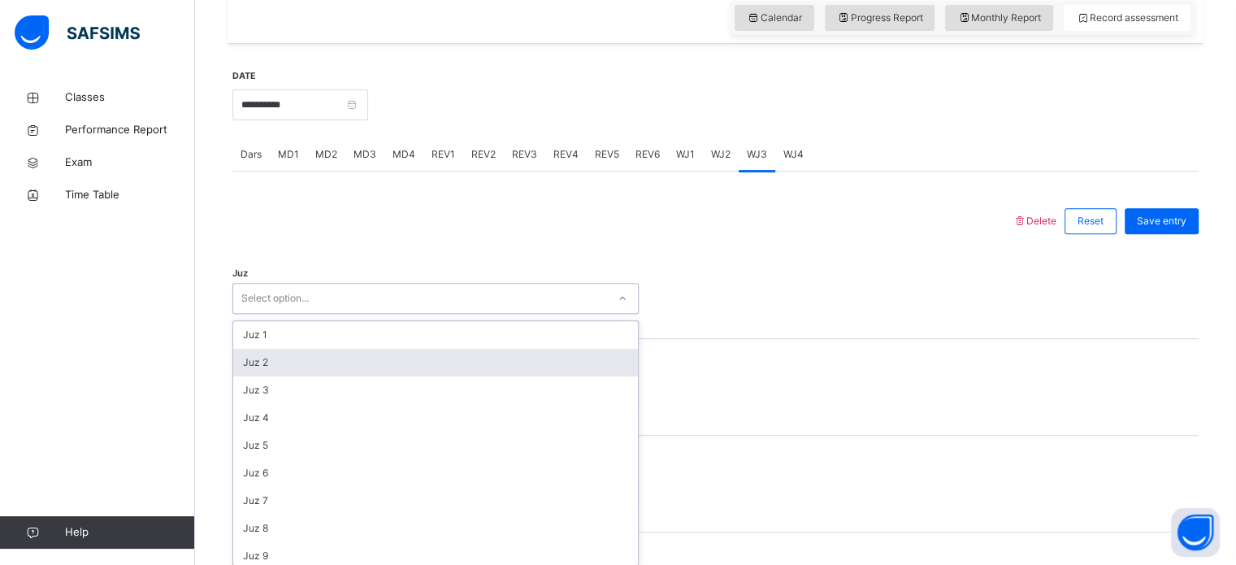
scroll to position [578, 0]
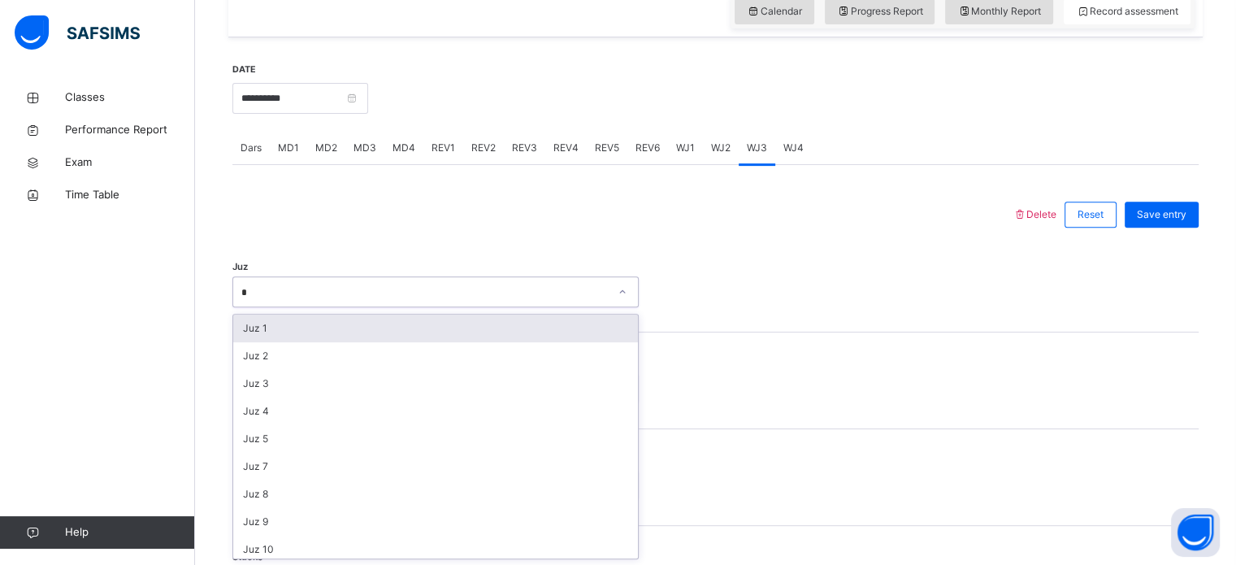
type input "**"
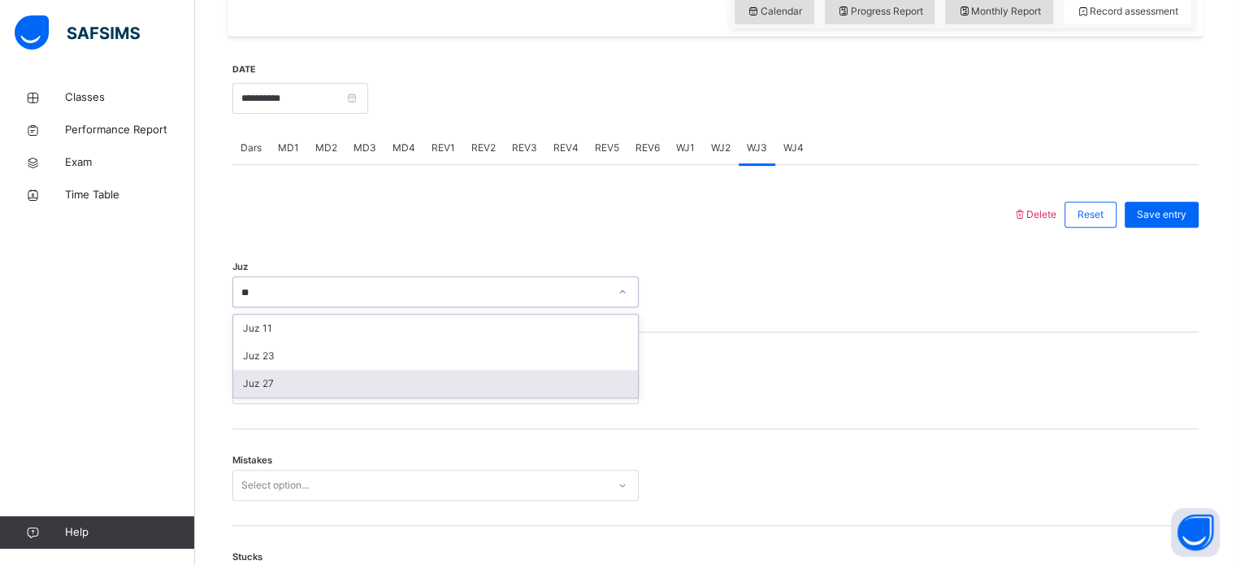
click at [294, 372] on div "Juz 27" at bounding box center [435, 384] width 405 height 28
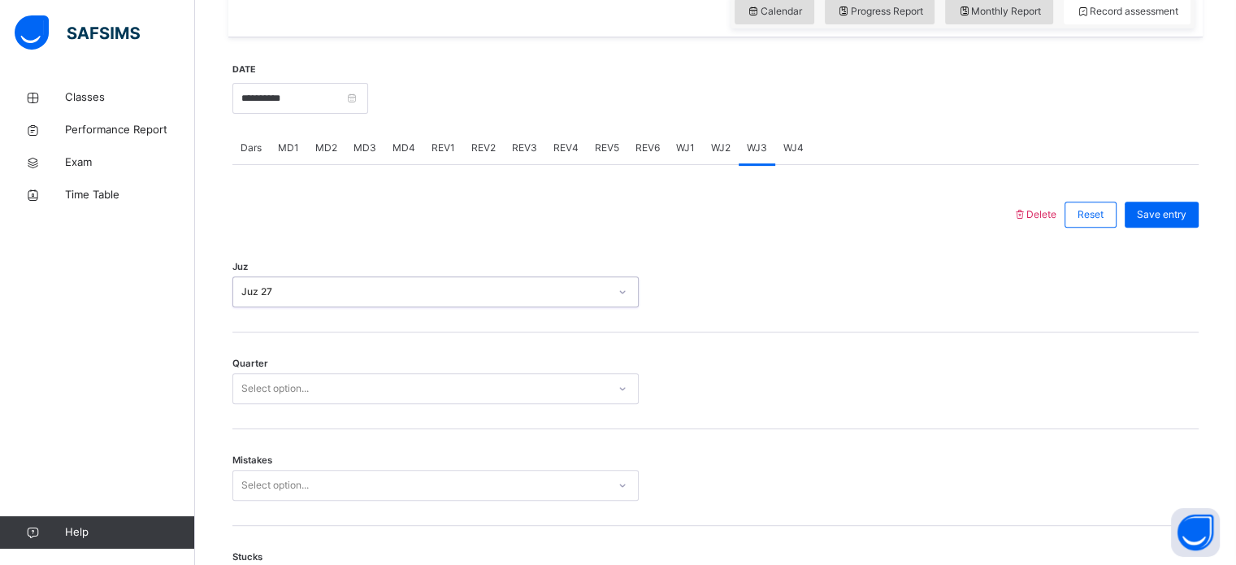
click at [277, 370] on div "Quarter Select option..." at bounding box center [715, 380] width 966 height 97
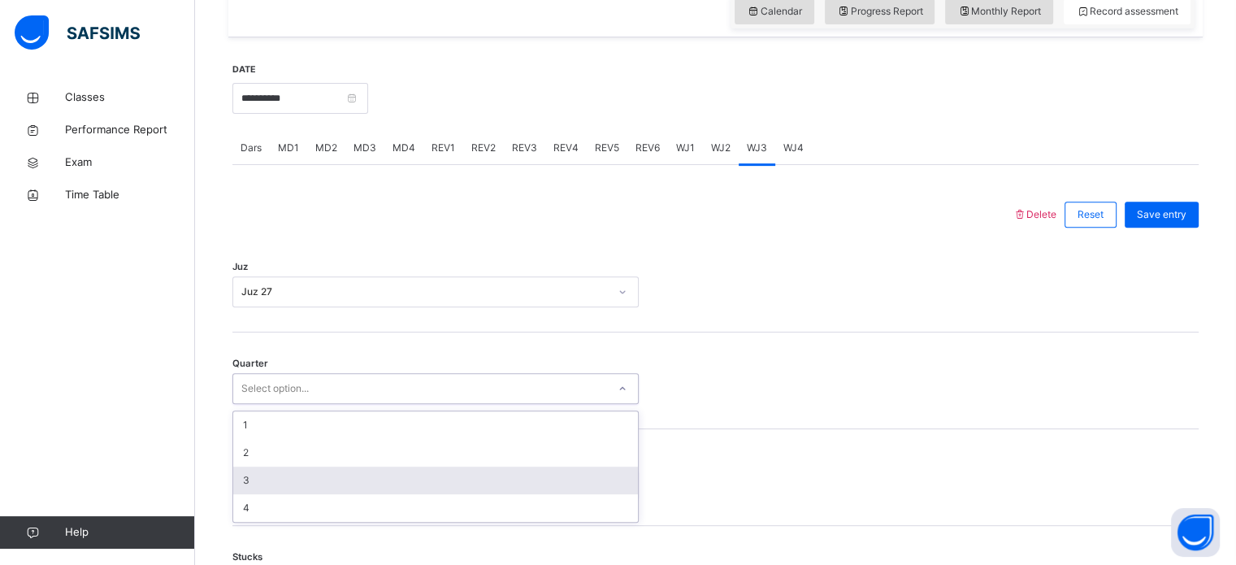
click at [270, 472] on div "3" at bounding box center [435, 480] width 405 height 28
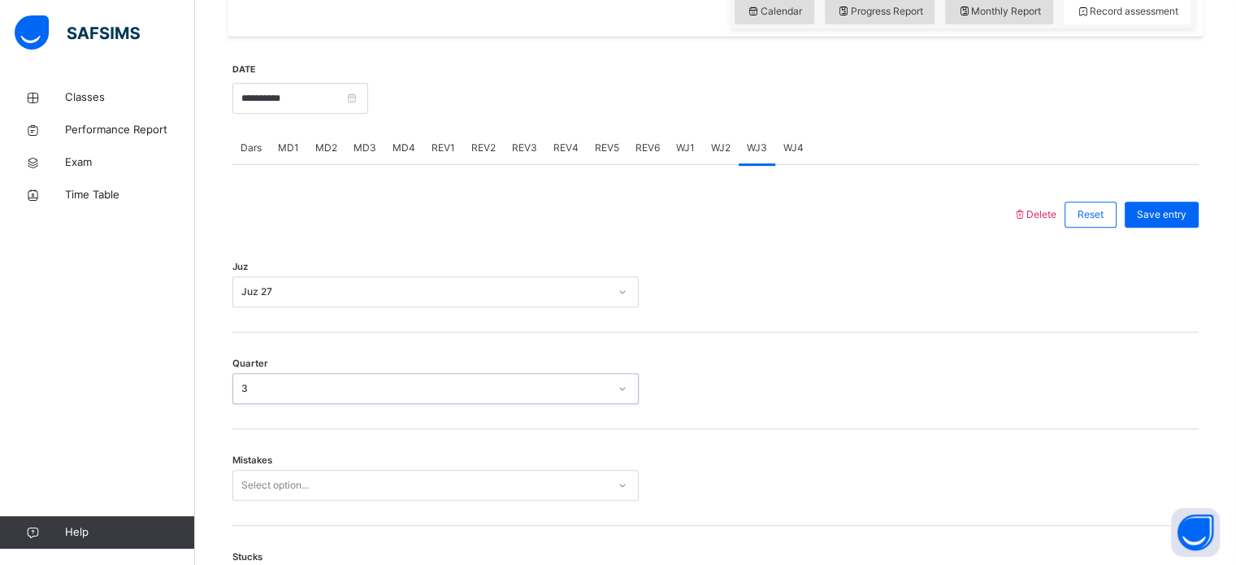
click at [267, 470] on div "Select option..." at bounding box center [435, 485] width 406 height 31
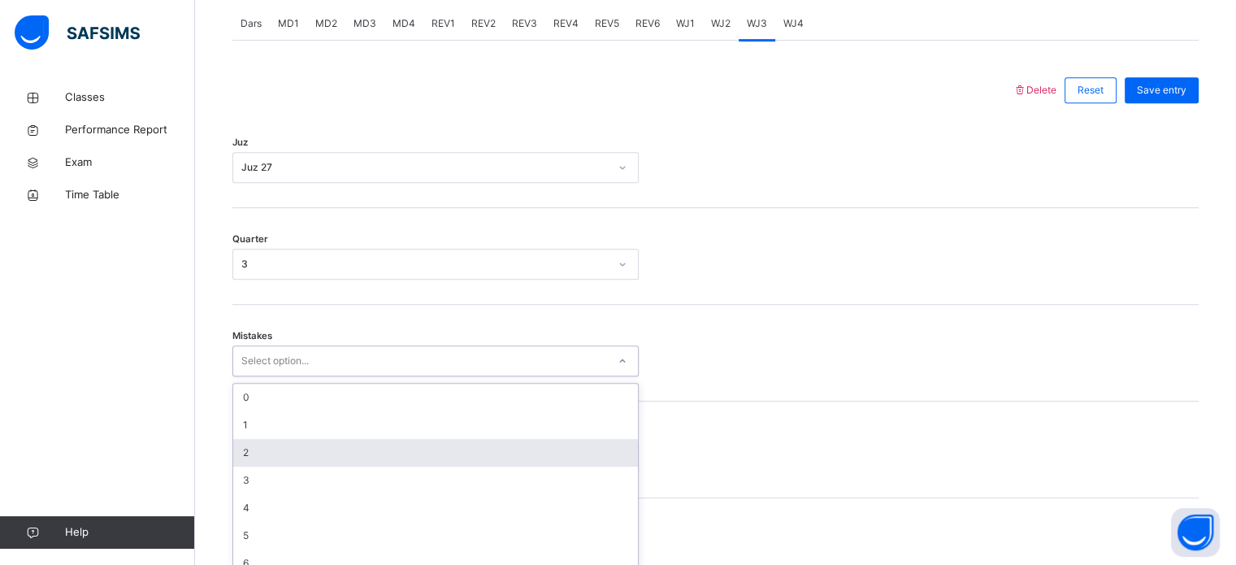
scroll to position [721, 0]
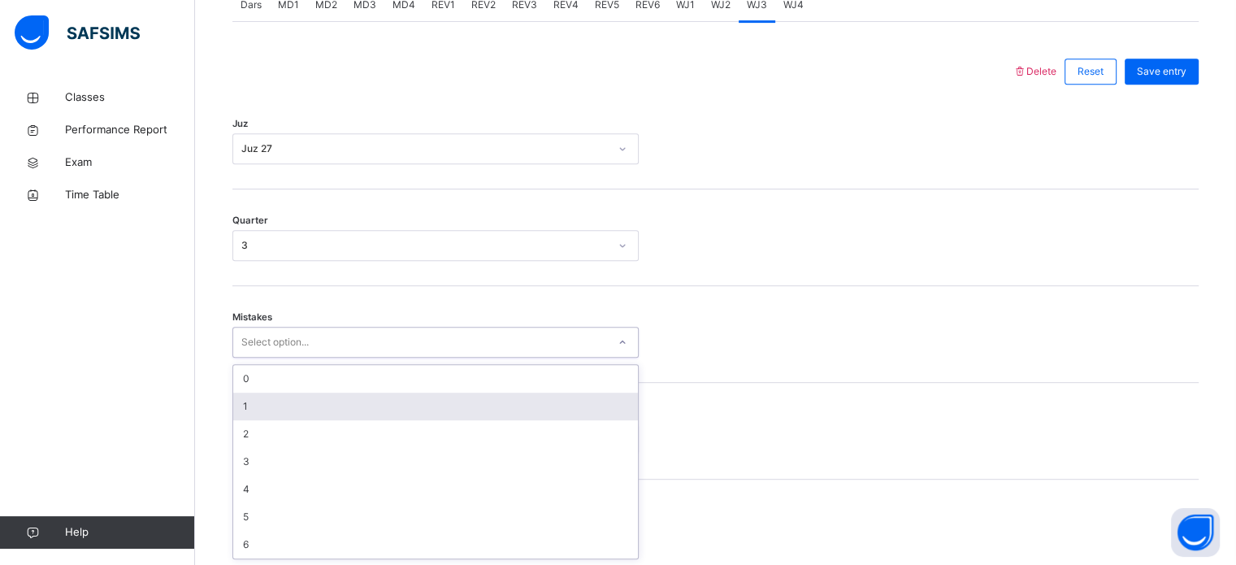
click at [245, 408] on div "1" at bounding box center [435, 406] width 405 height 28
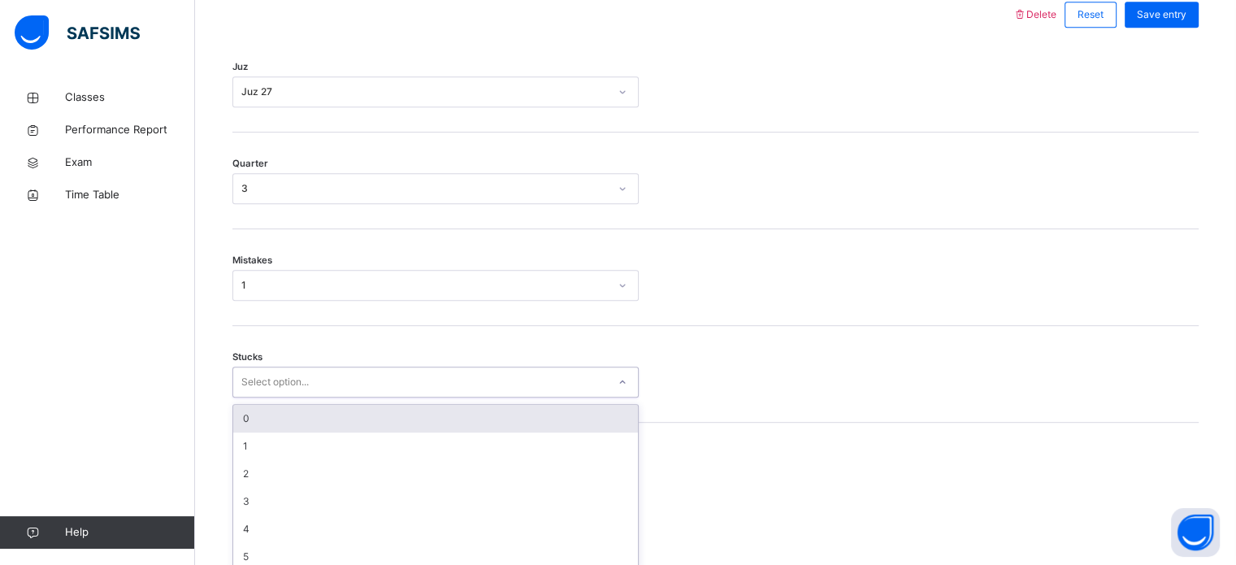
click at [292, 397] on div "option 0 focused, 1 of 6. 6 results available. Use Up and Down to choose option…" at bounding box center [435, 381] width 406 height 31
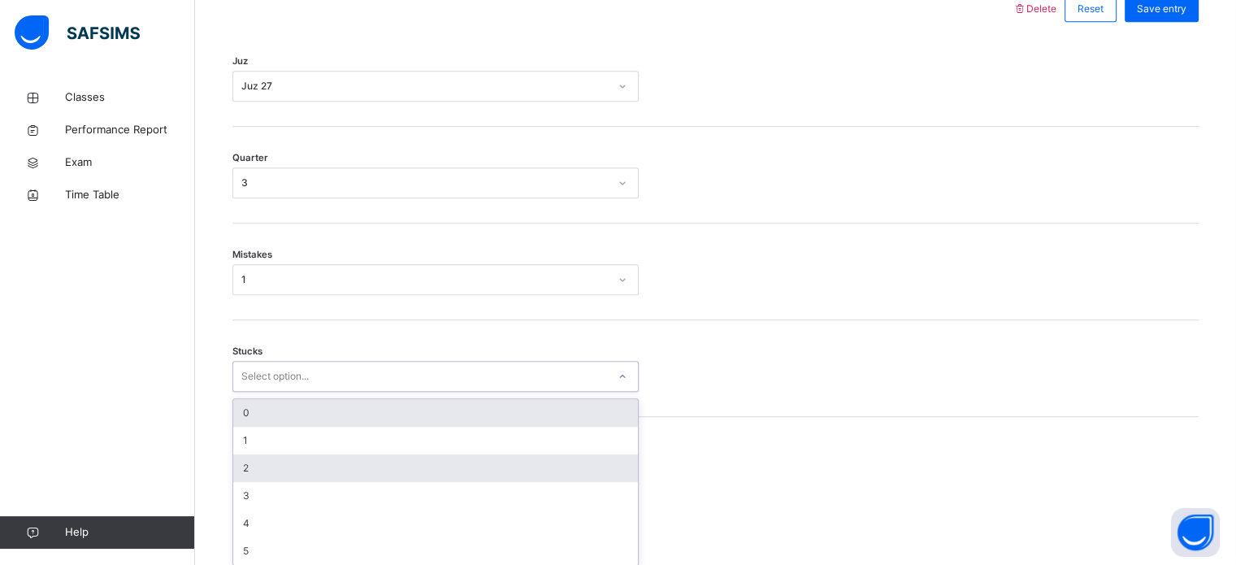
scroll to position [790, 0]
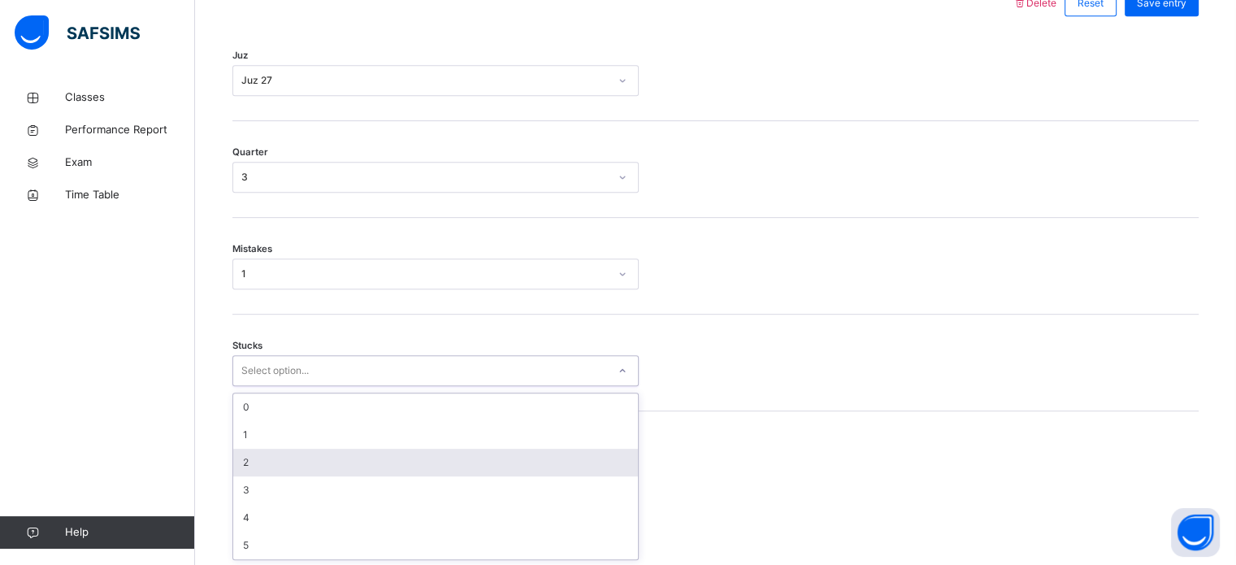
click at [244, 464] on div "2" at bounding box center [435, 462] width 405 height 28
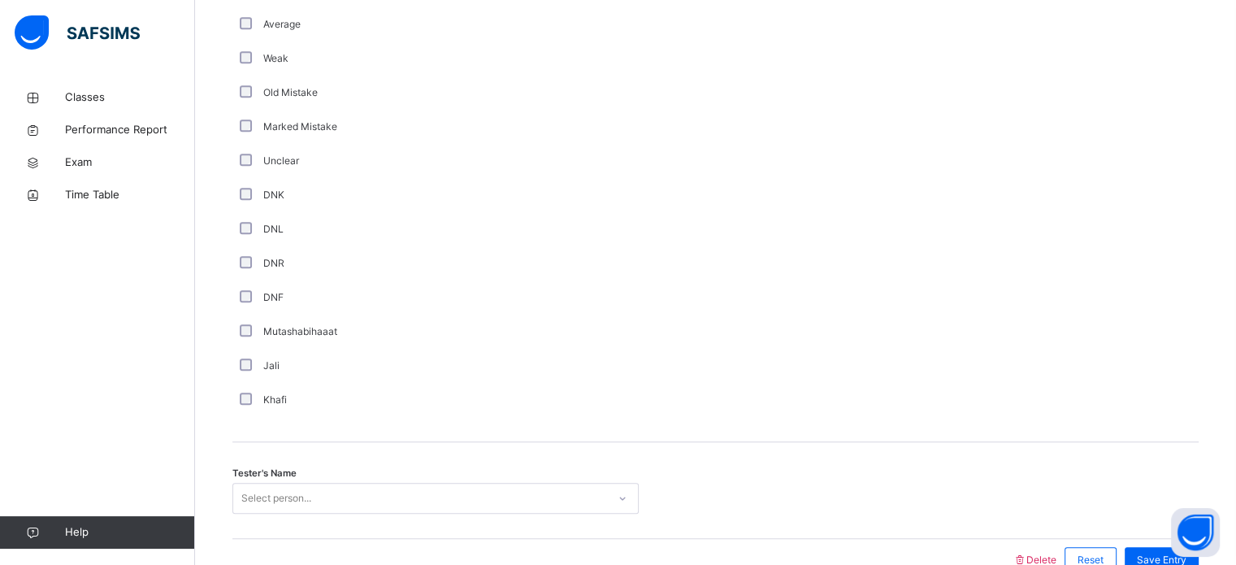
scroll to position [1371, 0]
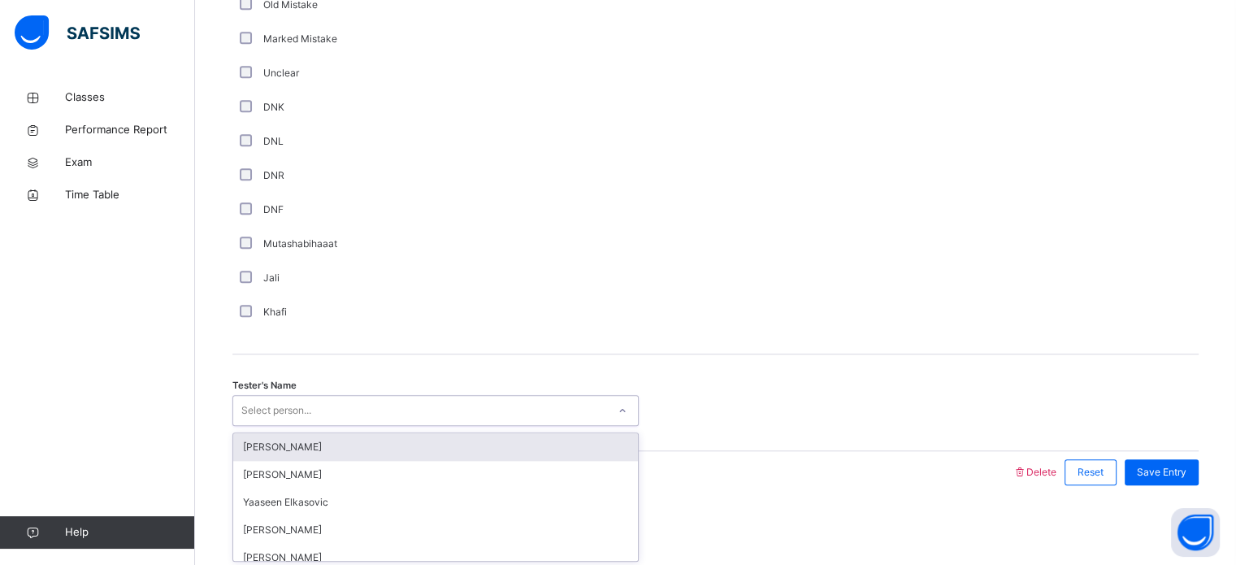
click at [323, 396] on div "Select person..." at bounding box center [435, 410] width 406 height 31
type input "***"
click at [352, 451] on div "Wafa Rodhiyya" at bounding box center [435, 447] width 405 height 28
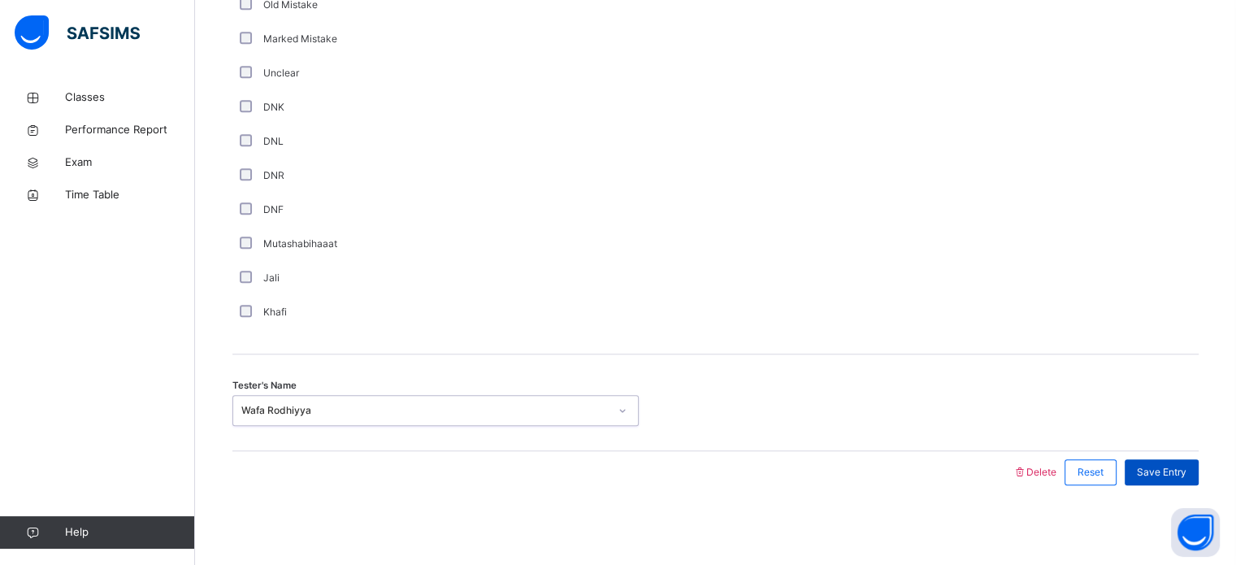
click at [1160, 474] on span "Save Entry" at bounding box center [1162, 472] width 50 height 15
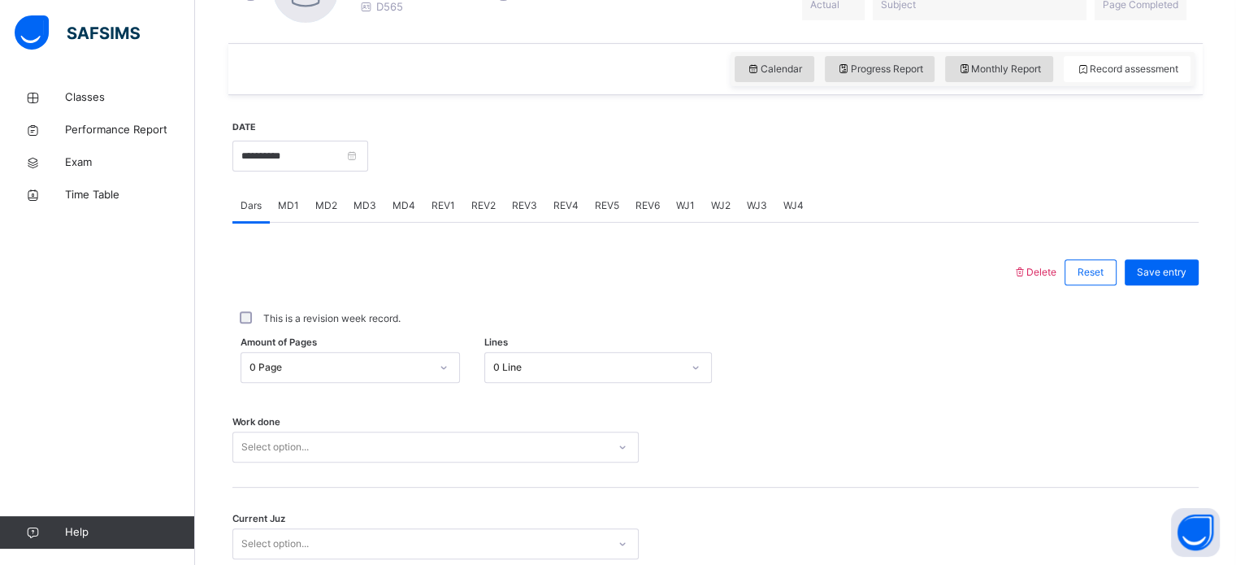
scroll to position [155, 0]
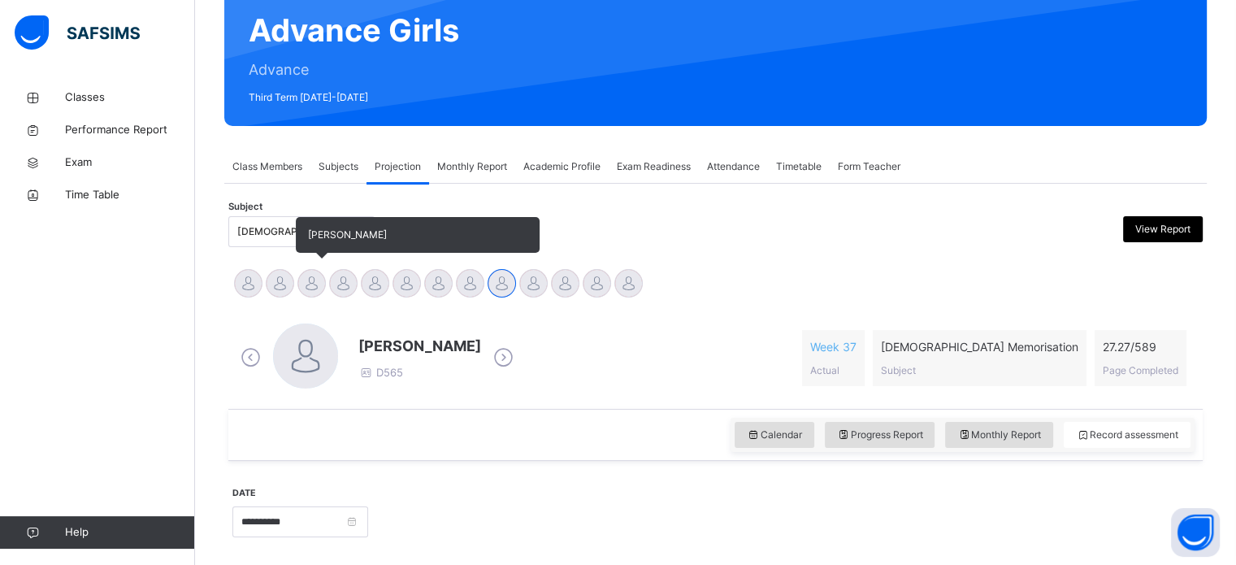
click at [310, 275] on div at bounding box center [311, 283] width 28 height 28
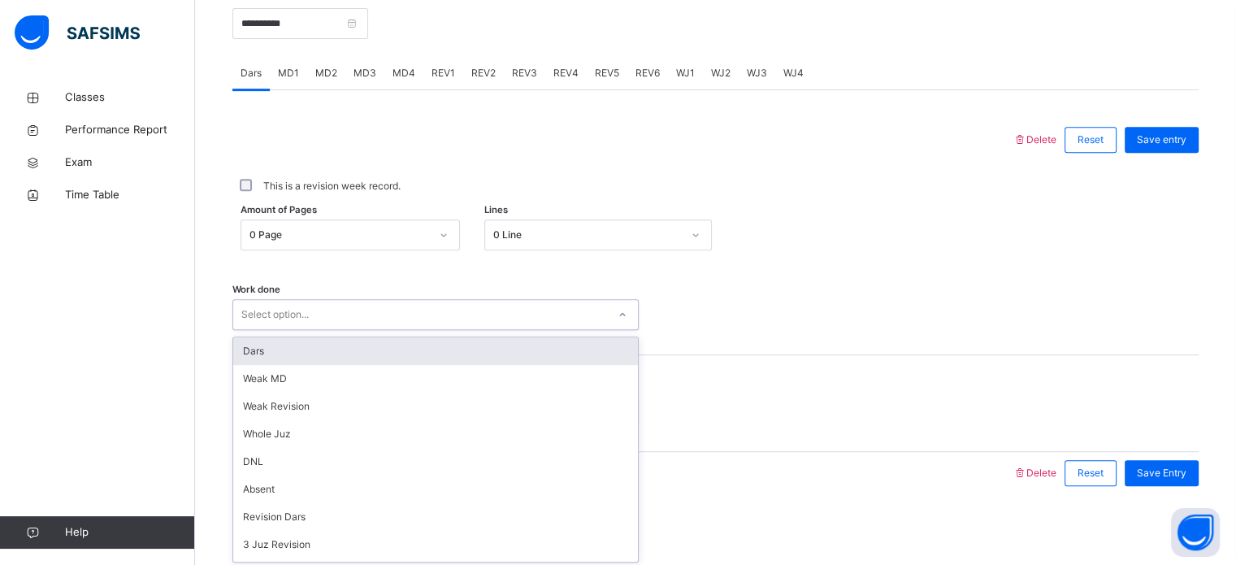
scroll to position [655, 0]
click at [390, 308] on div "Select option..." at bounding box center [420, 313] width 374 height 25
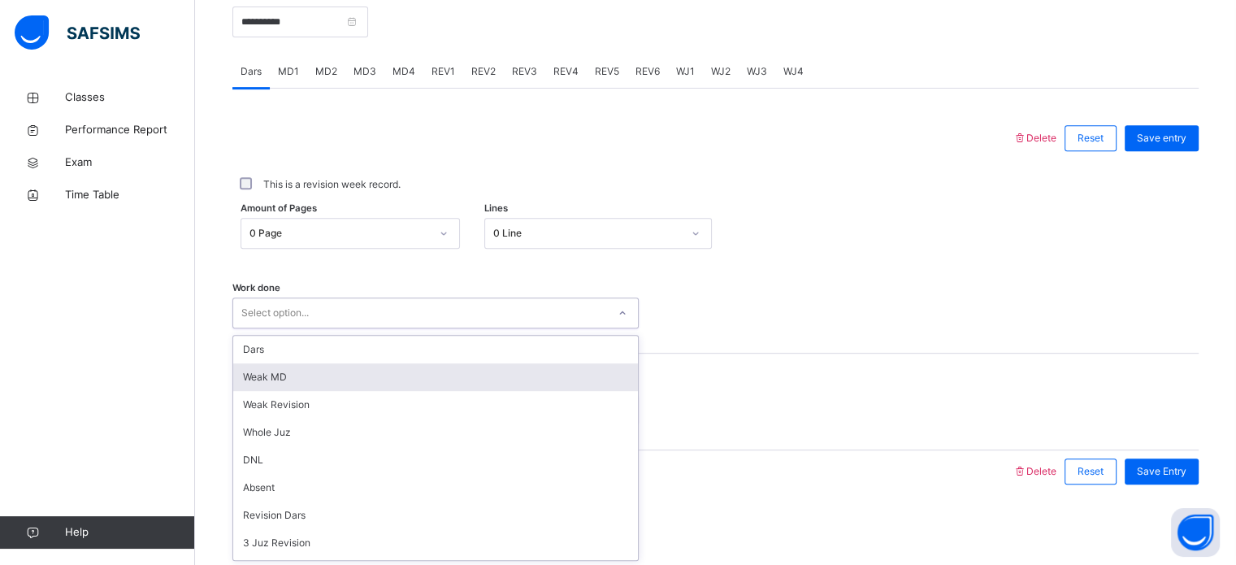
click at [344, 387] on div "Weak MD" at bounding box center [435, 377] width 405 height 28
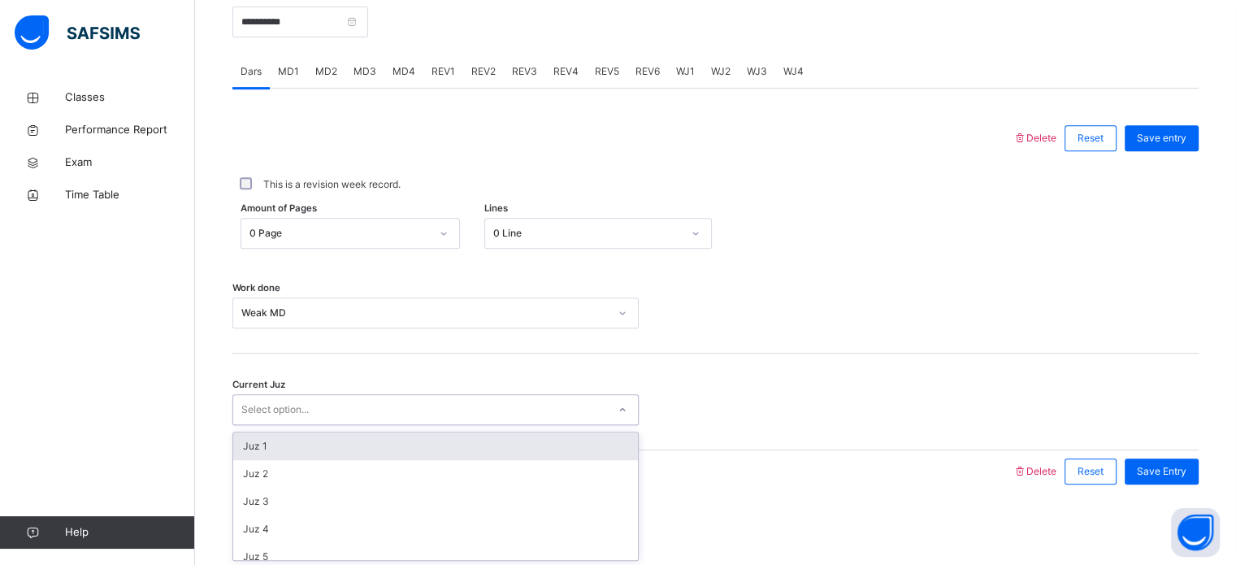
click at [327, 418] on div "Select option..." at bounding box center [420, 409] width 374 height 25
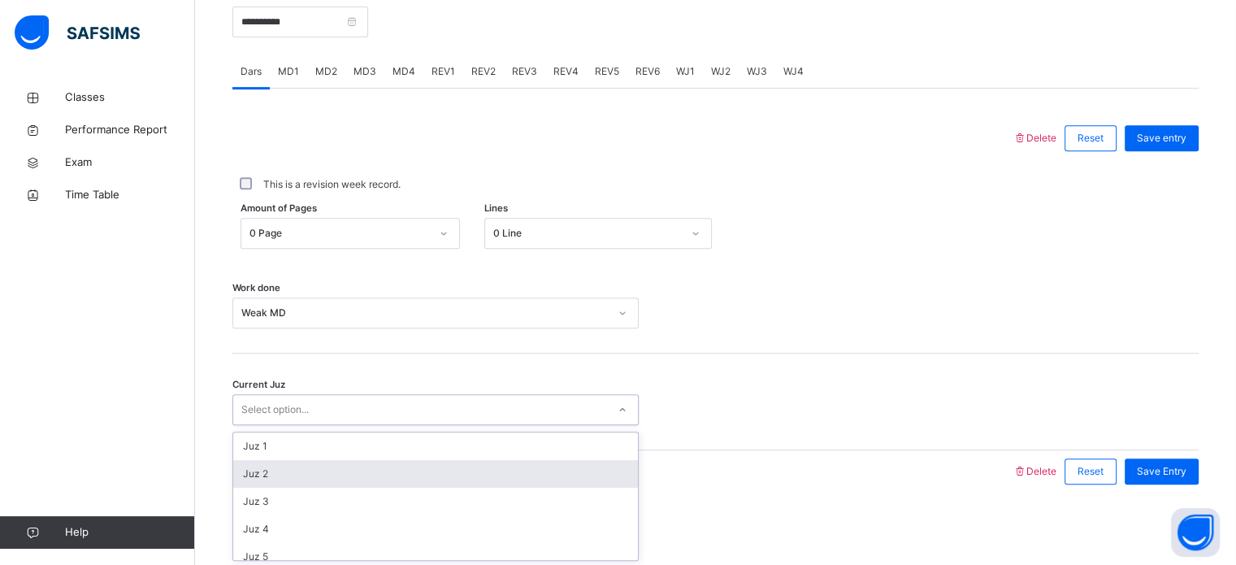
click at [335, 467] on div "Juz 2" at bounding box center [435, 474] width 405 height 28
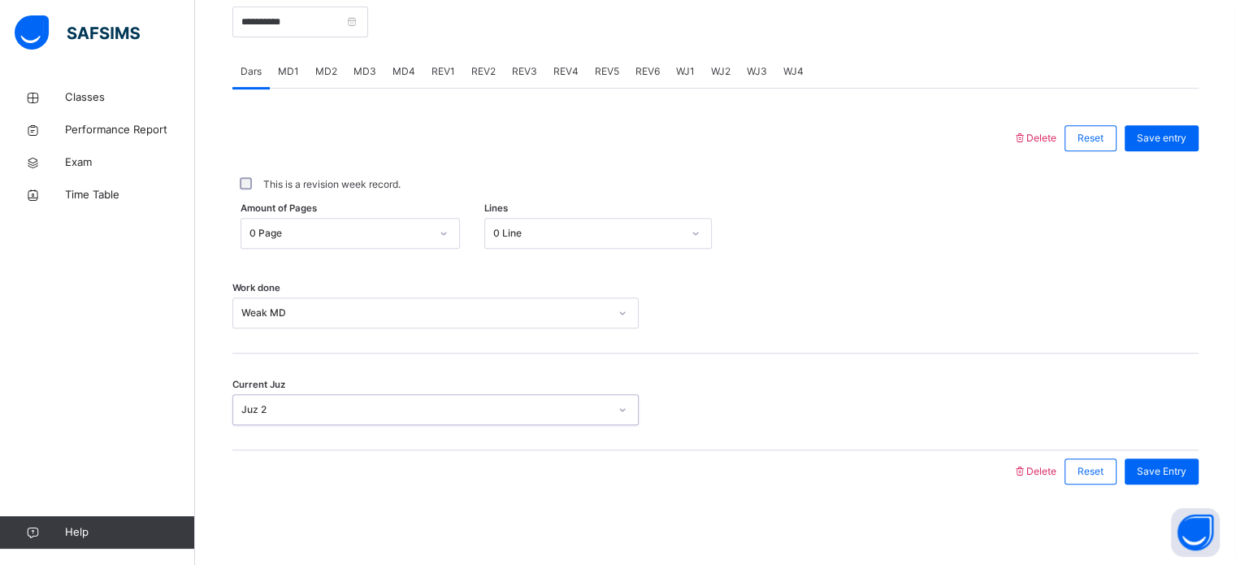
click at [1181, 445] on div "Current Juz option Juz 2, selected. 0 results available. Select is focused ,typ…" at bounding box center [715, 401] width 966 height 97
click at [1168, 470] on span "Save Entry" at bounding box center [1162, 471] width 50 height 15
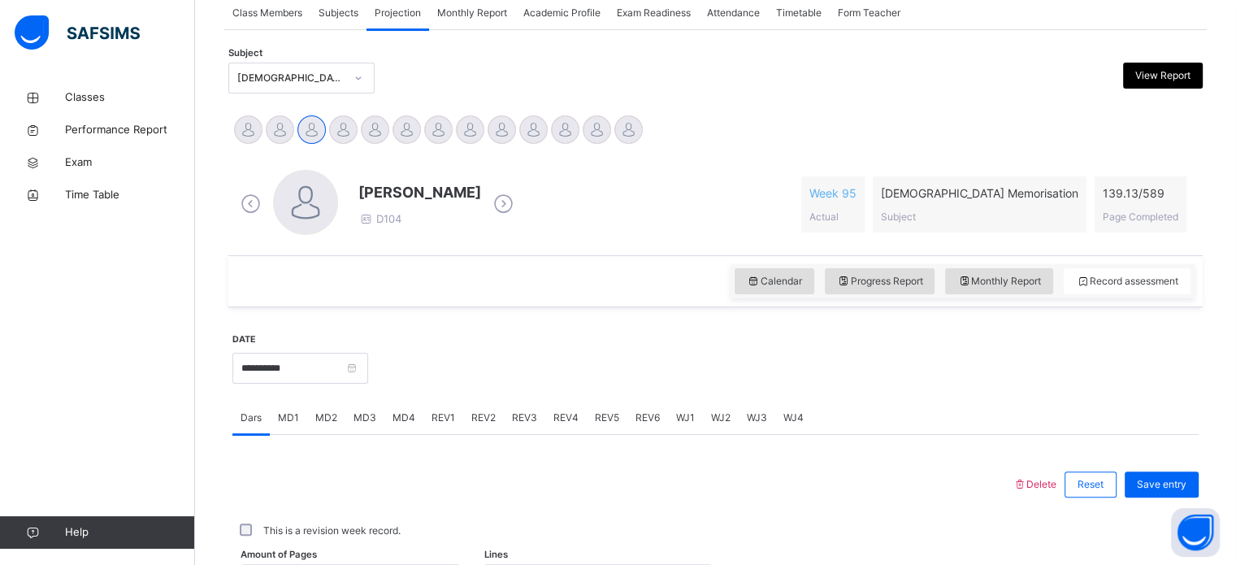
scroll to position [307, 0]
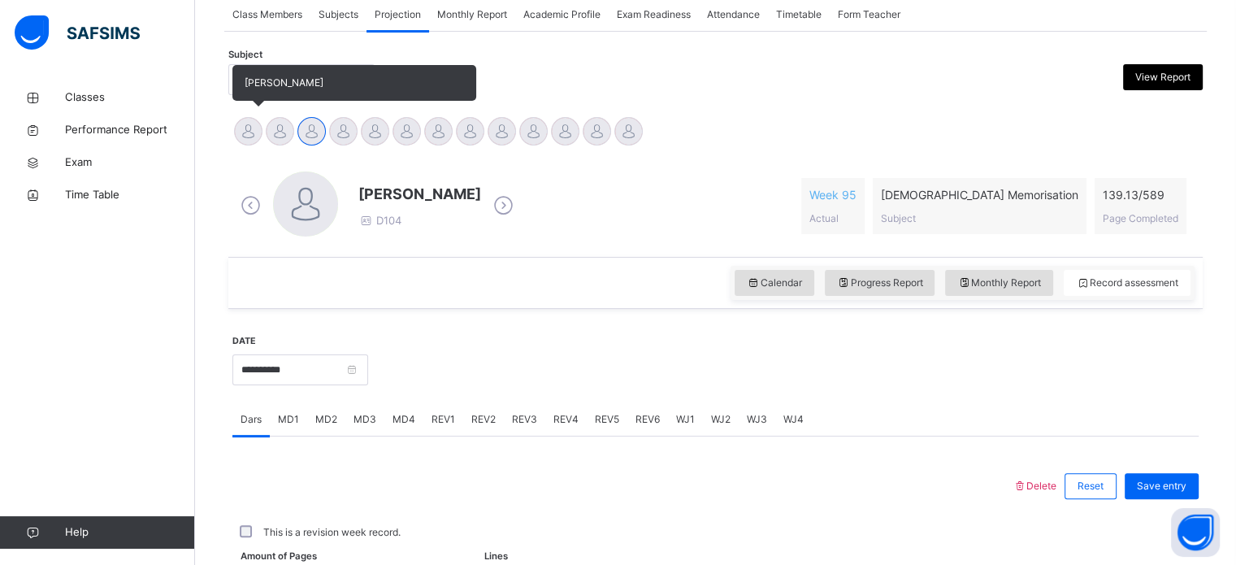
click at [244, 127] on div at bounding box center [248, 131] width 28 height 28
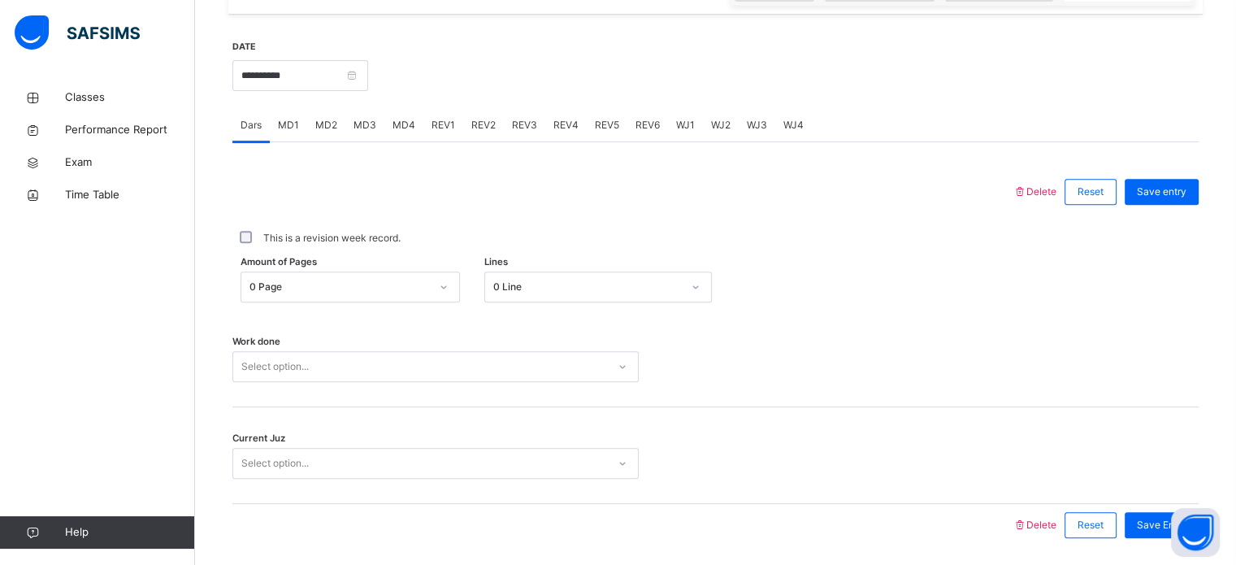
scroll to position [606, 0]
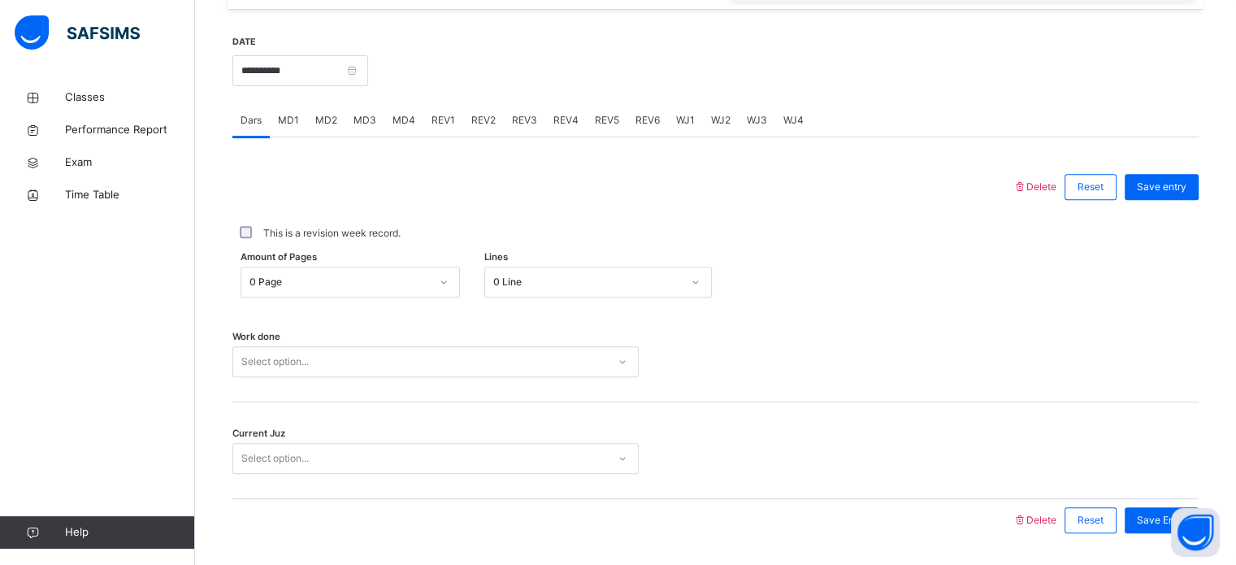
click at [403, 129] on div "MD4" at bounding box center [403, 120] width 39 height 32
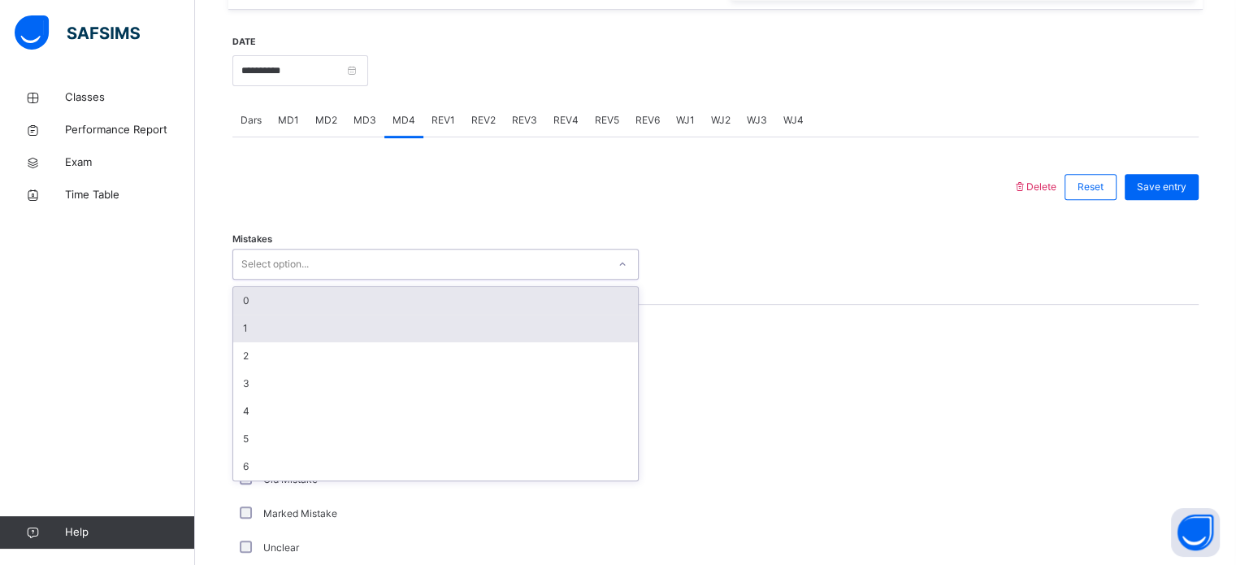
click at [241, 320] on div "1" at bounding box center [435, 328] width 405 height 28
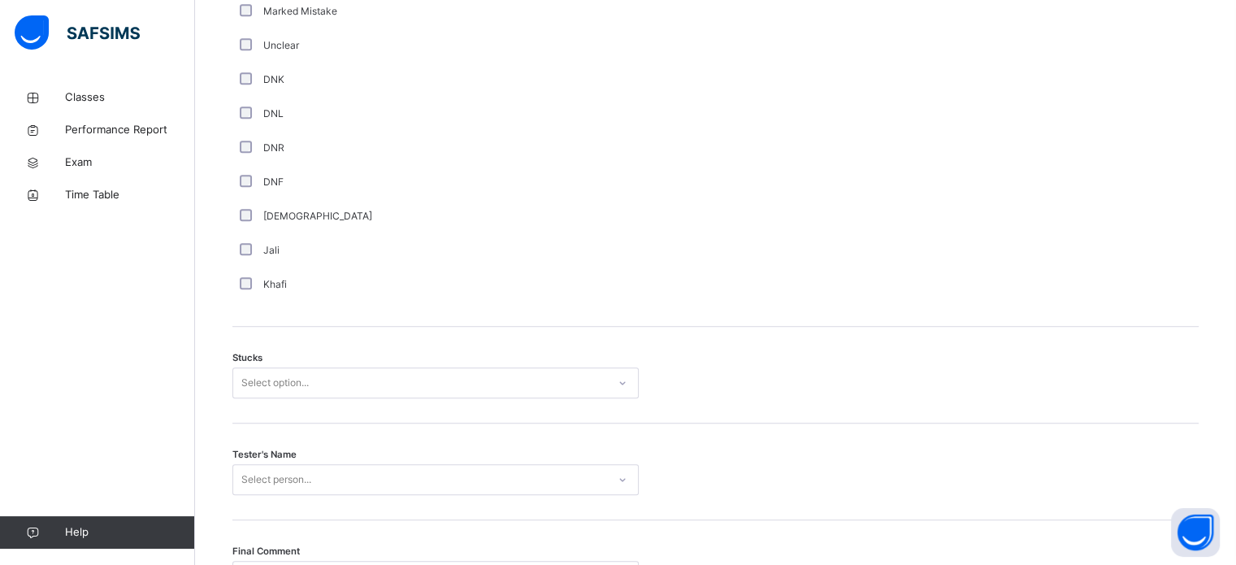
scroll to position [1274, 0]
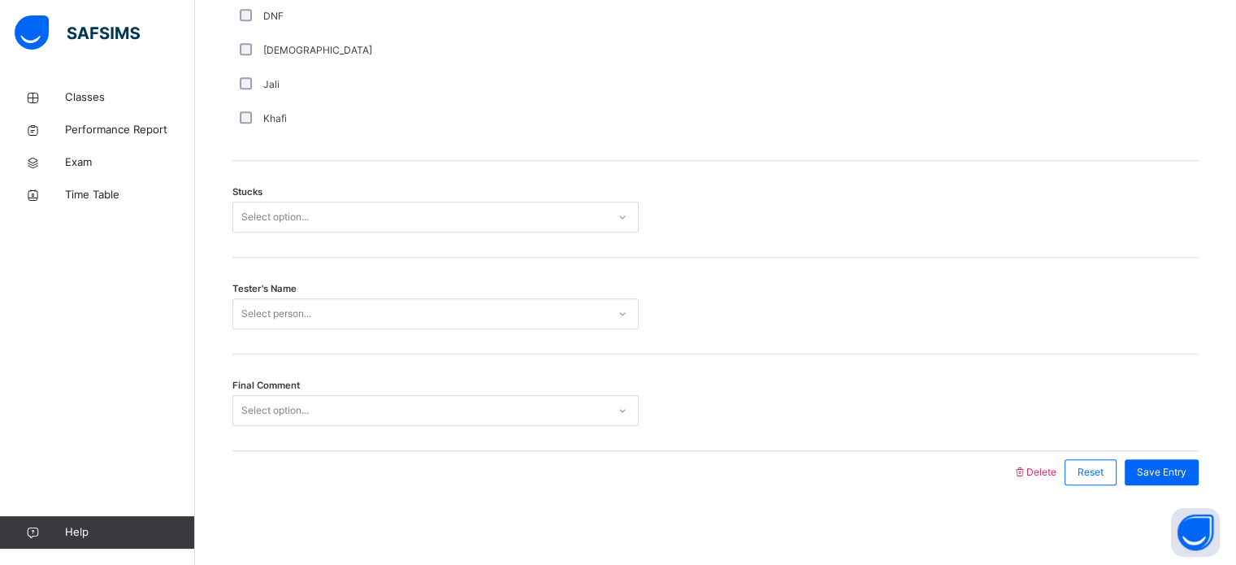
click at [325, 240] on div "Stucks Select option..." at bounding box center [715, 209] width 966 height 97
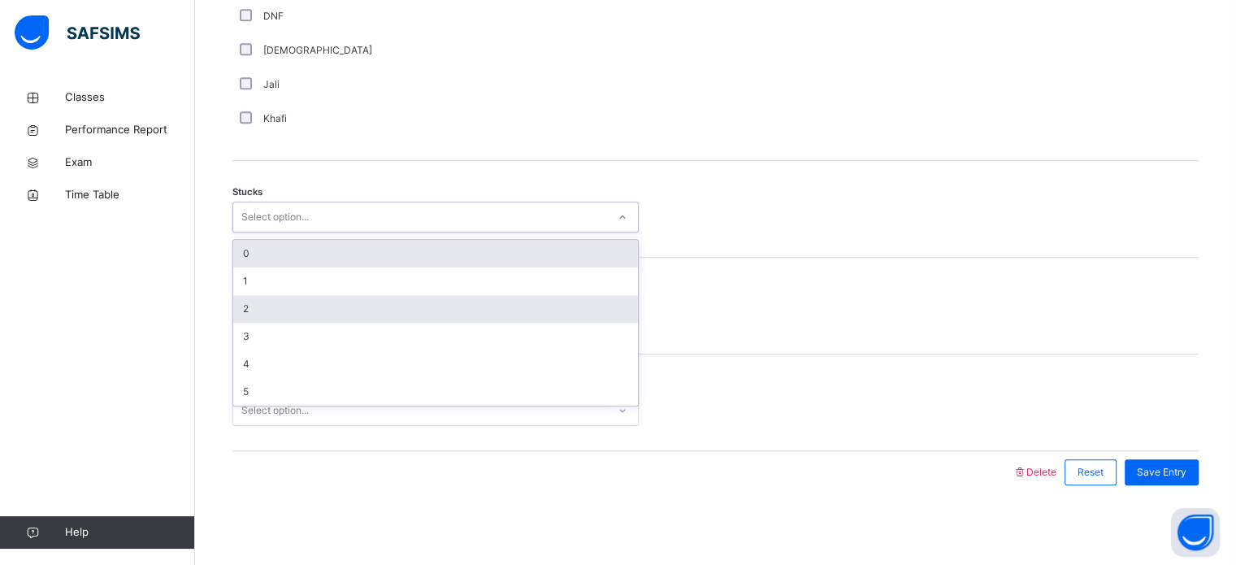
click at [245, 302] on div "2" at bounding box center [435, 309] width 405 height 28
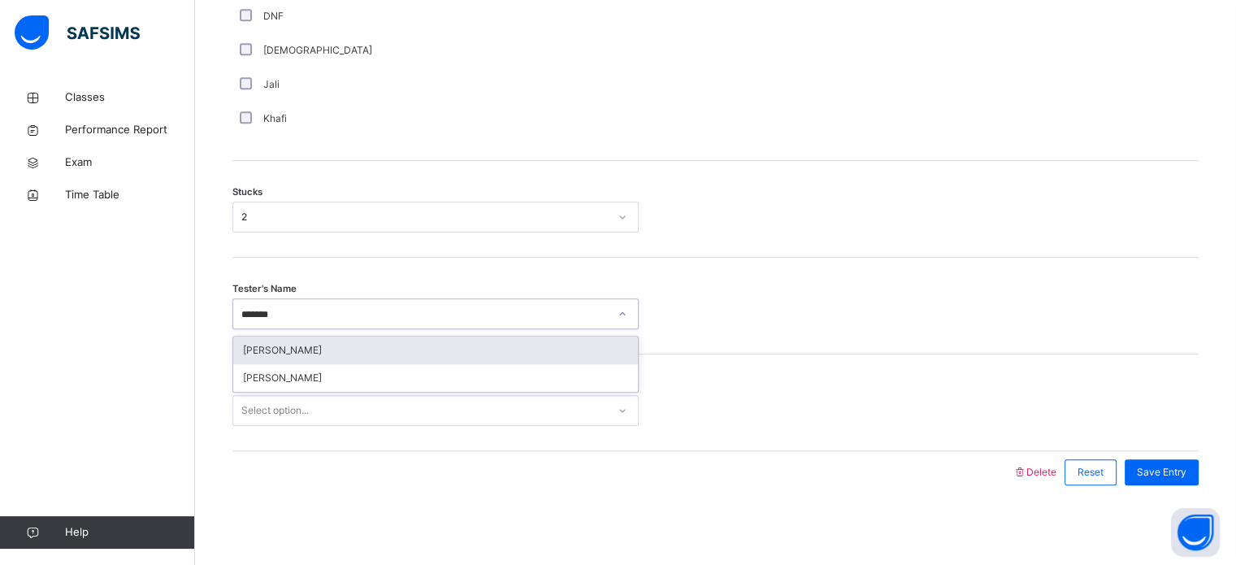
type input "********"
click at [292, 361] on div "[PERSON_NAME]" at bounding box center [435, 350] width 405 height 28
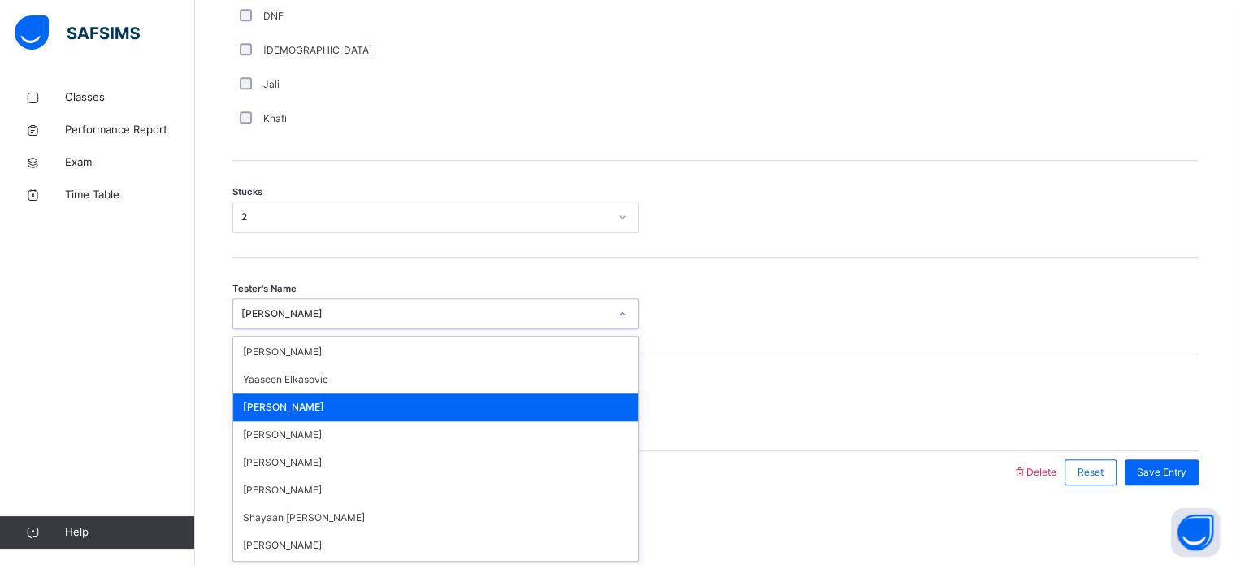
scroll to position [32, 0]
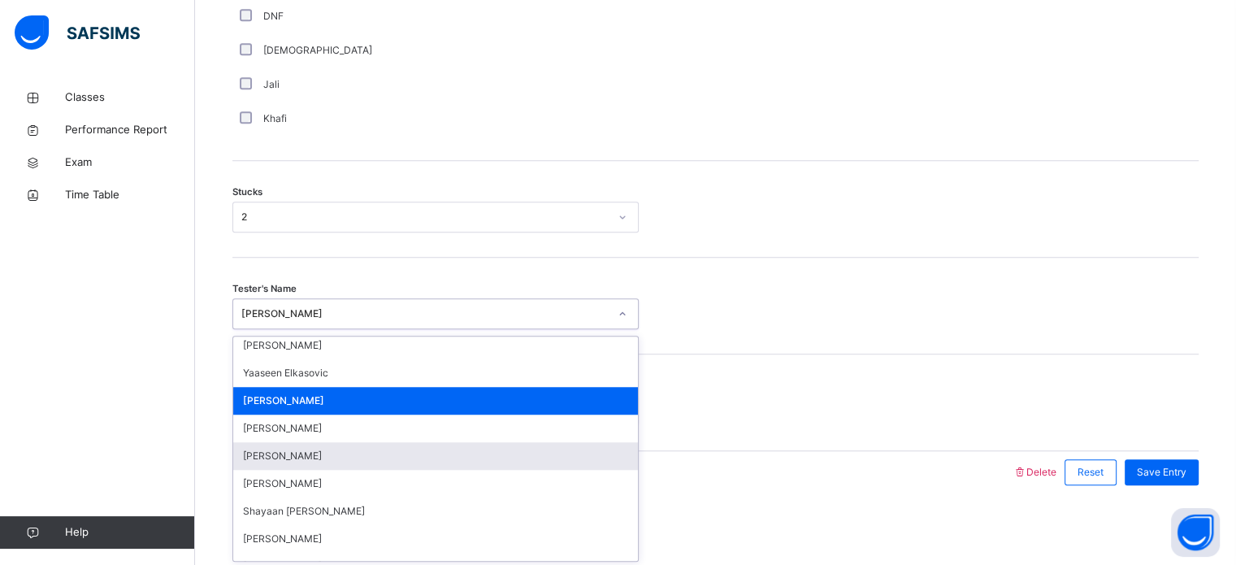
click at [287, 456] on div "[PERSON_NAME]" at bounding box center [435, 456] width 405 height 28
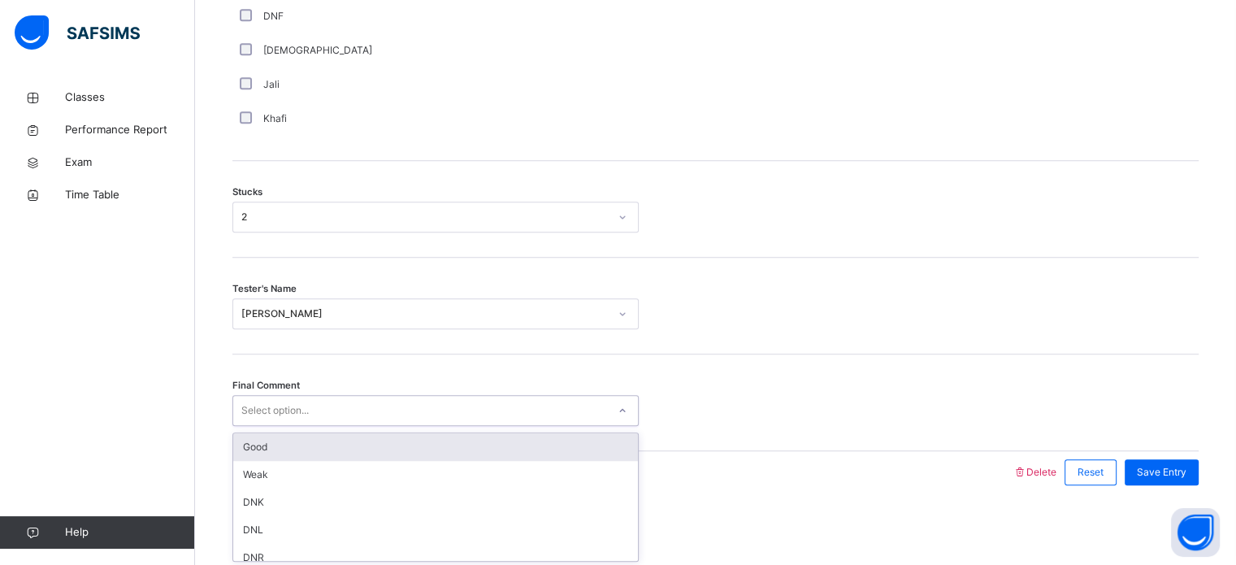
click at [279, 442] on div "Good" at bounding box center [435, 447] width 405 height 28
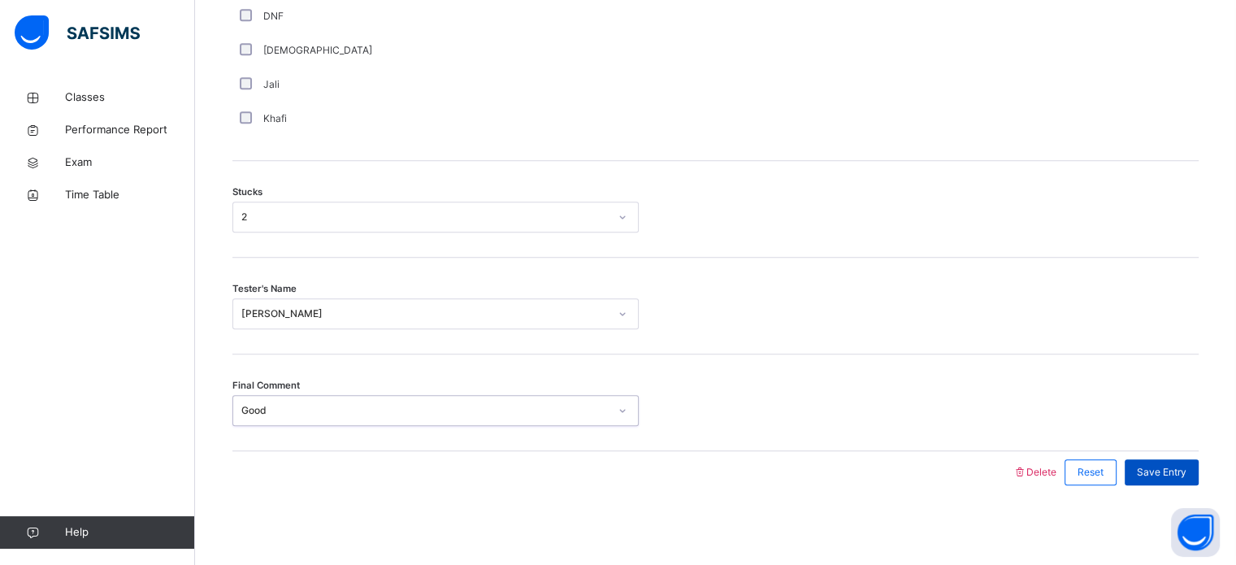
click at [1169, 477] on span "Save Entry" at bounding box center [1162, 472] width 50 height 15
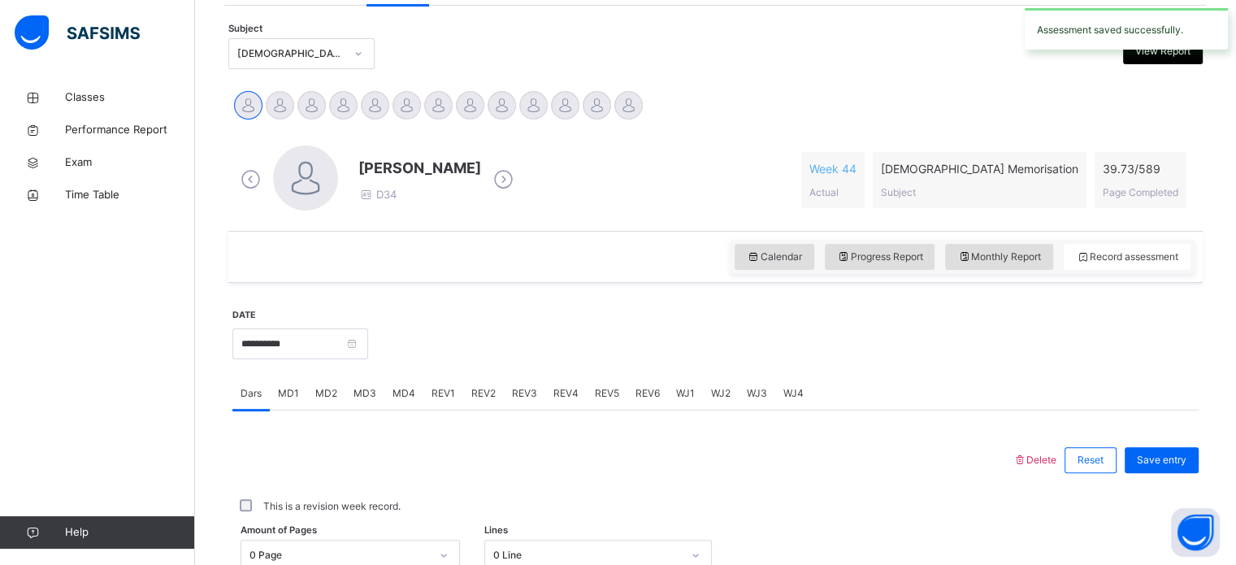
scroll to position [332, 0]
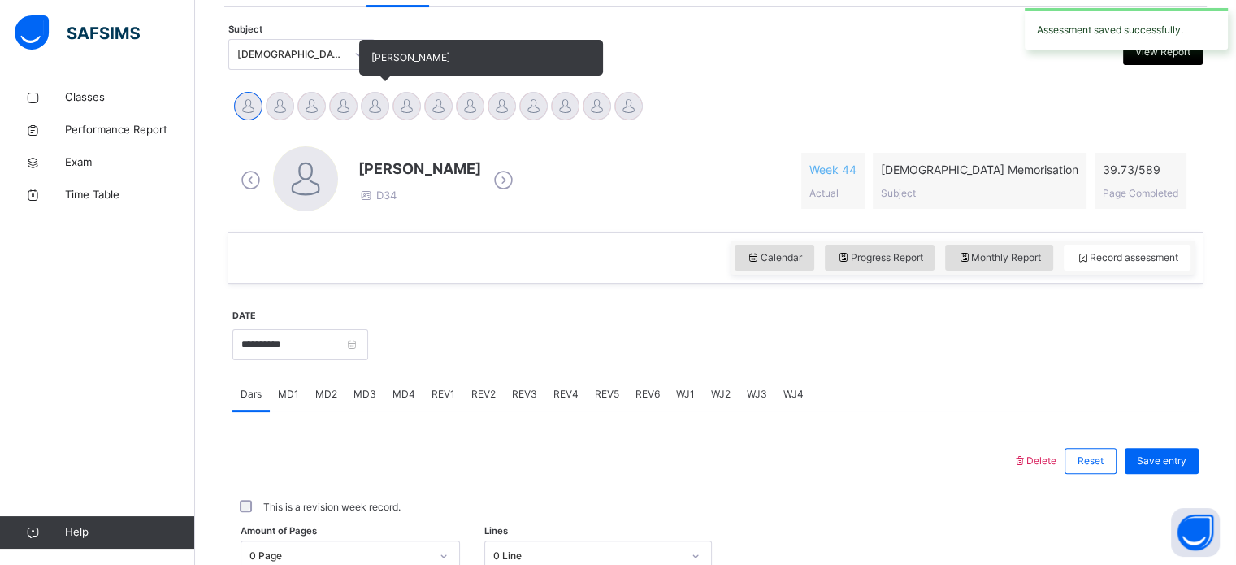
click at [385, 105] on div at bounding box center [375, 106] width 28 height 28
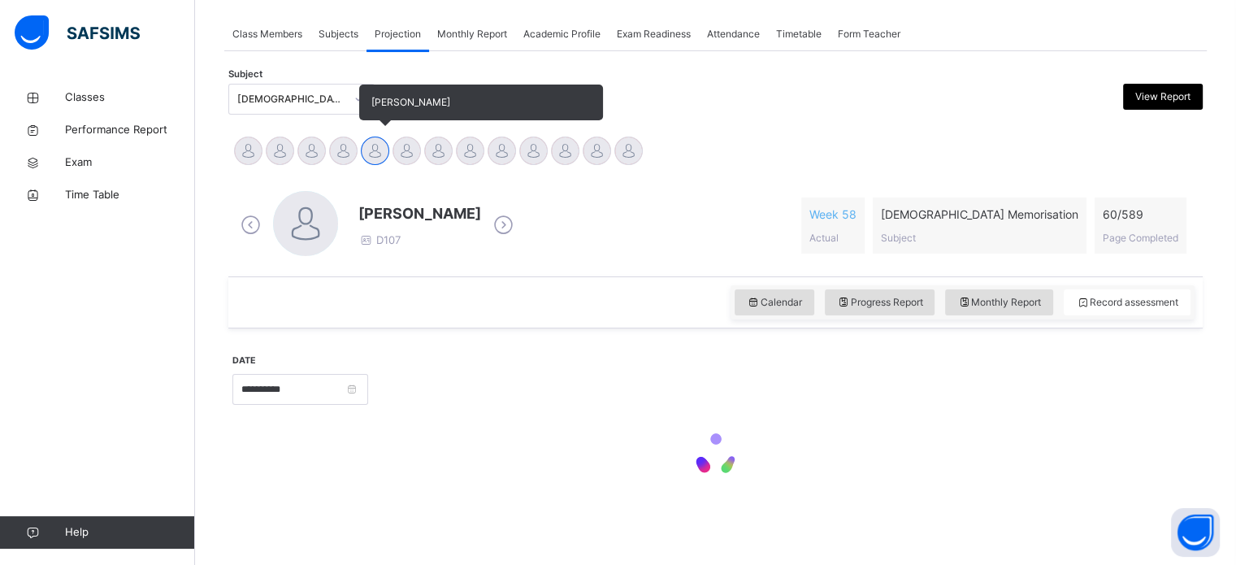
scroll to position [287, 0]
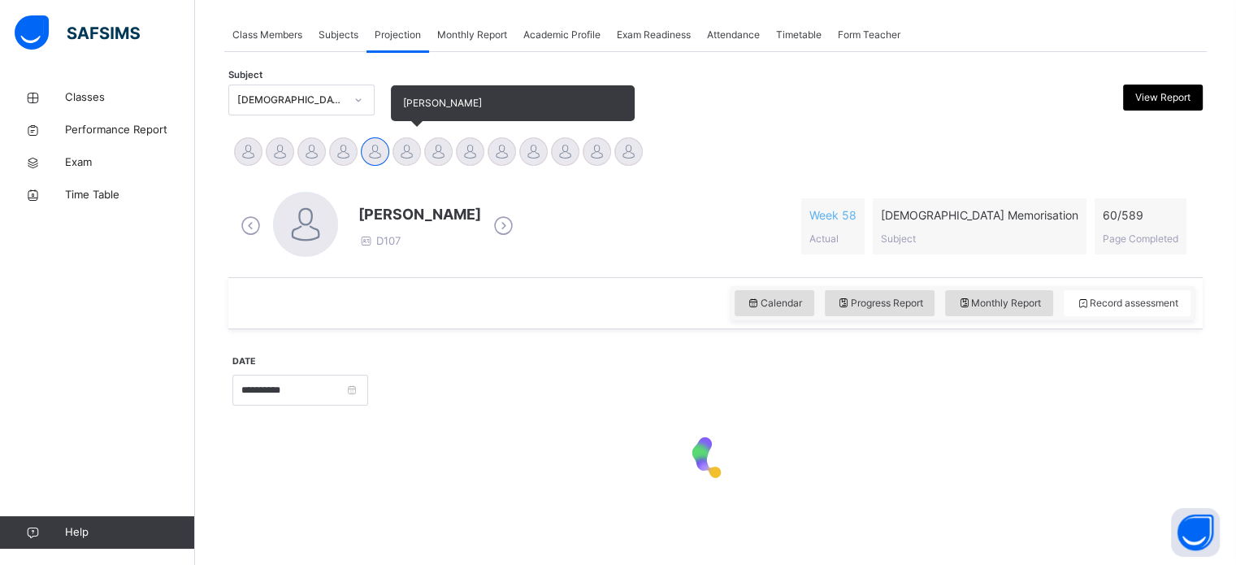
click at [407, 141] on div at bounding box center [406, 151] width 28 height 28
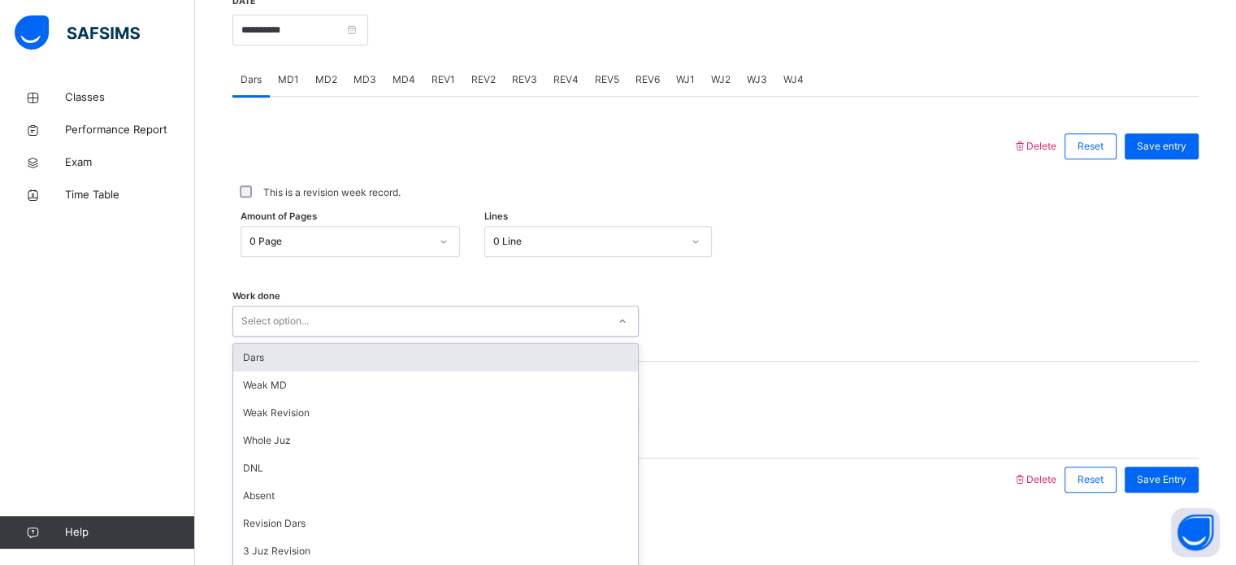
scroll to position [655, 0]
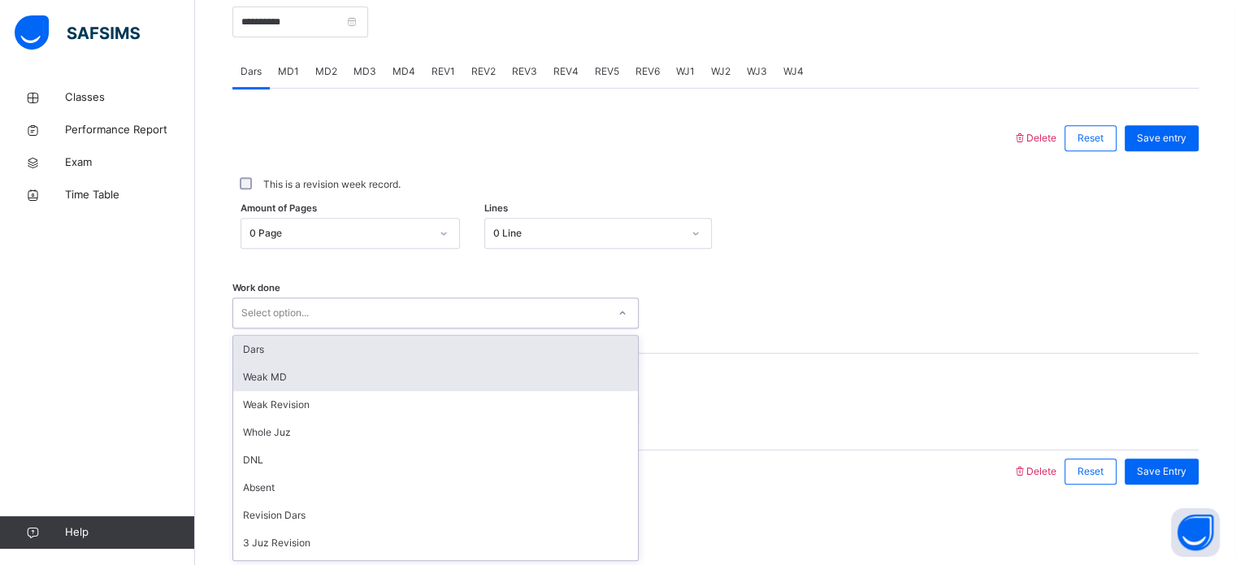
click at [387, 379] on div "Weak MD" at bounding box center [435, 377] width 405 height 28
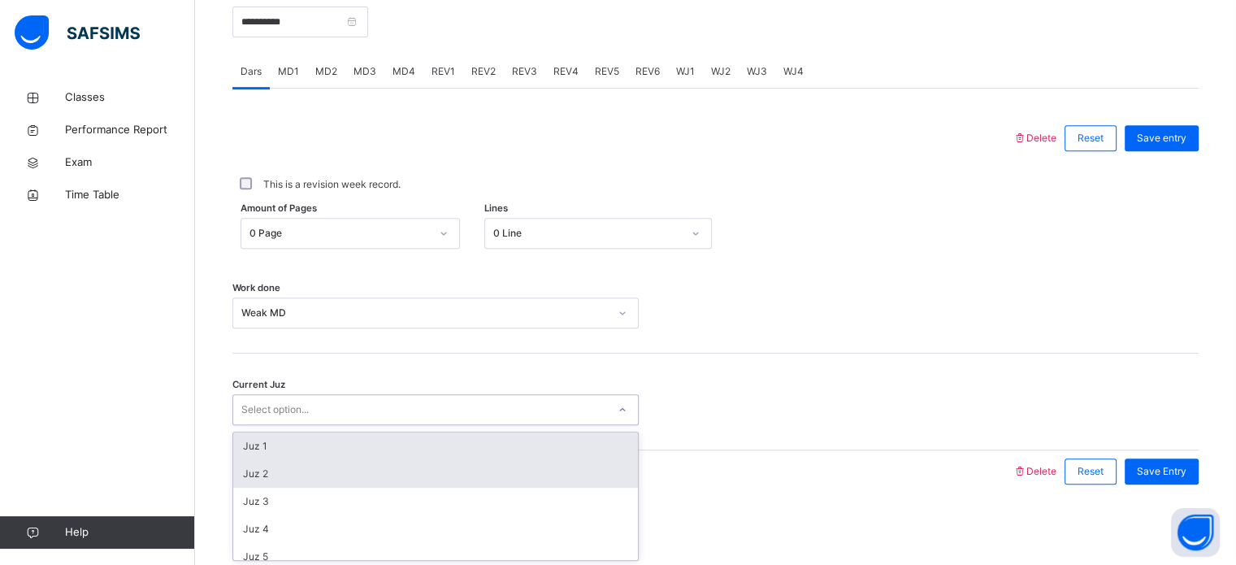
click at [279, 466] on div "Juz 2" at bounding box center [435, 474] width 405 height 28
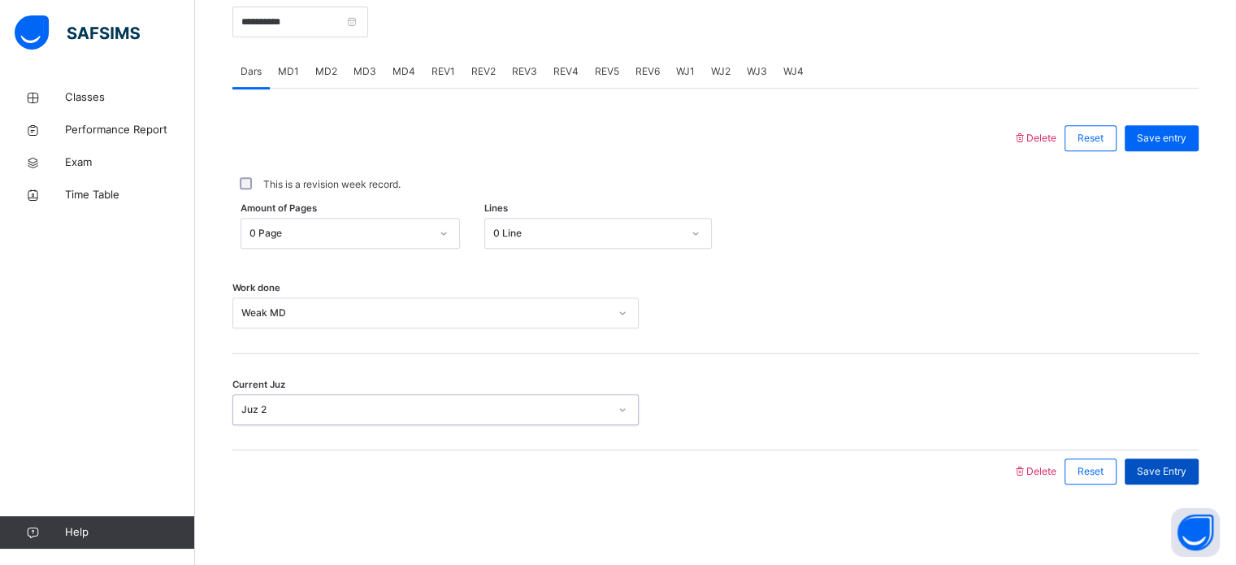
click at [1175, 475] on span "Save Entry" at bounding box center [1162, 471] width 50 height 15
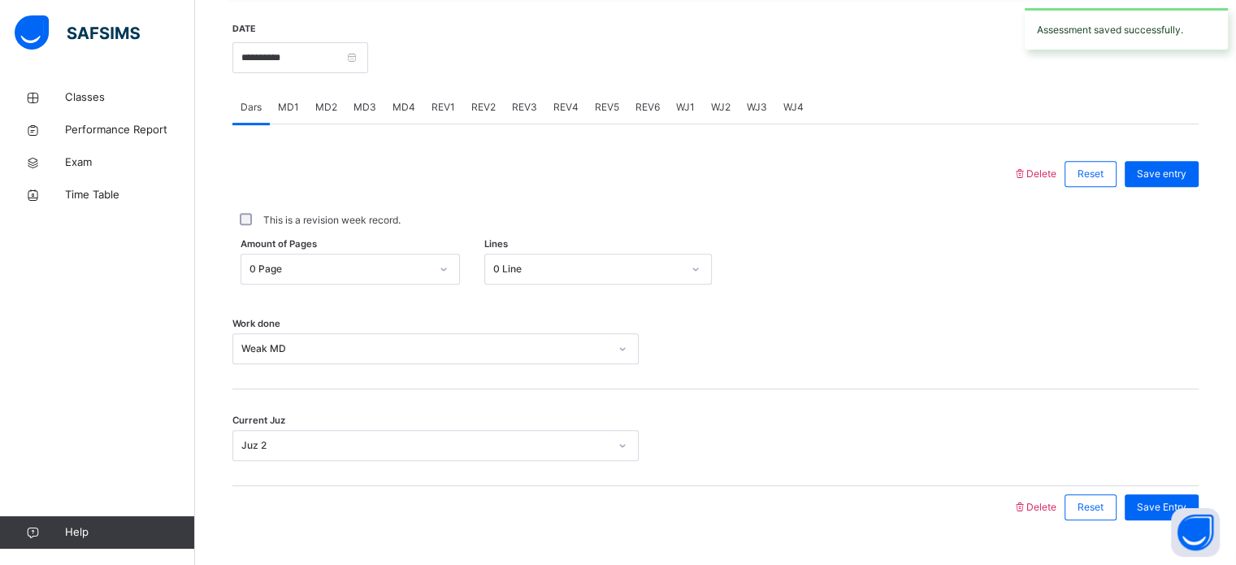
scroll to position [549, 0]
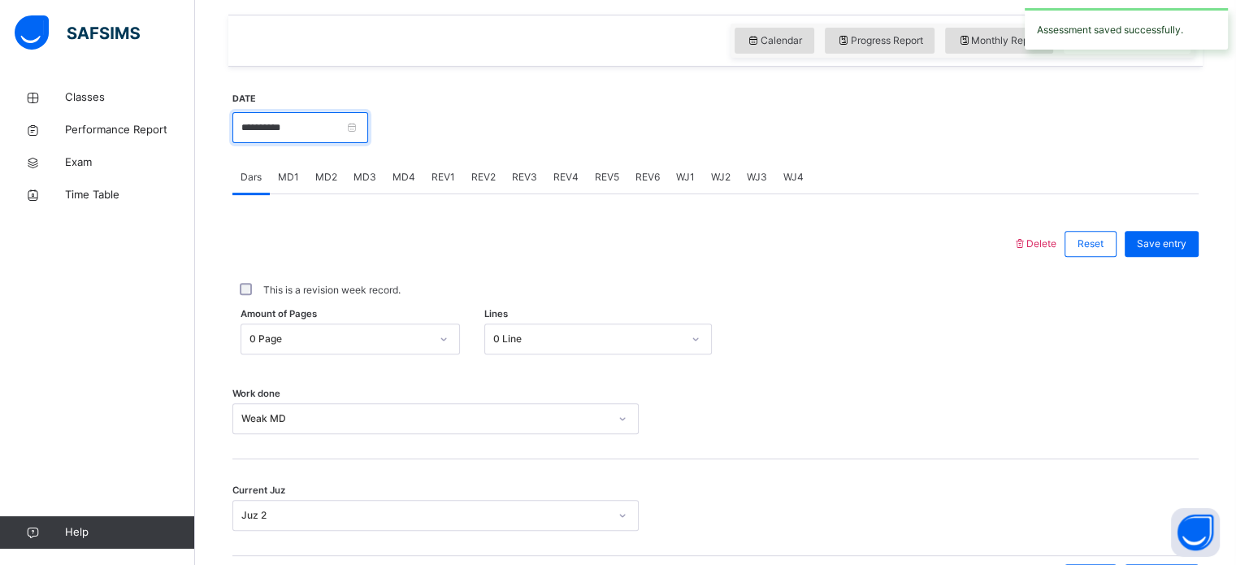
click at [340, 128] on input "**********" at bounding box center [300, 127] width 136 height 31
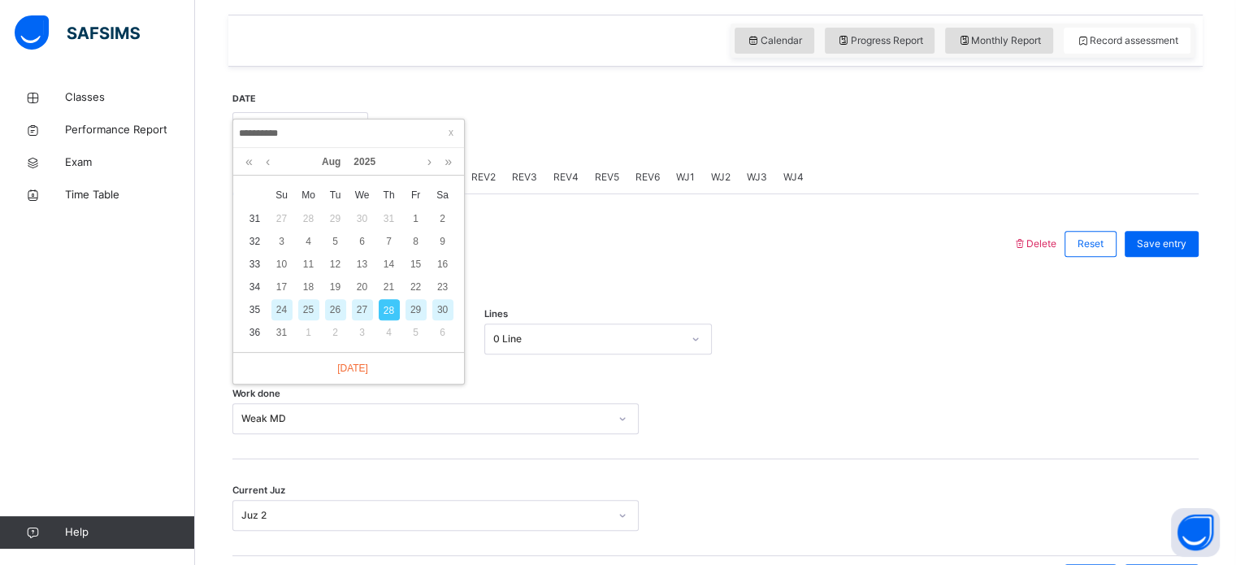
click at [332, 316] on div "26" at bounding box center [335, 309] width 21 height 21
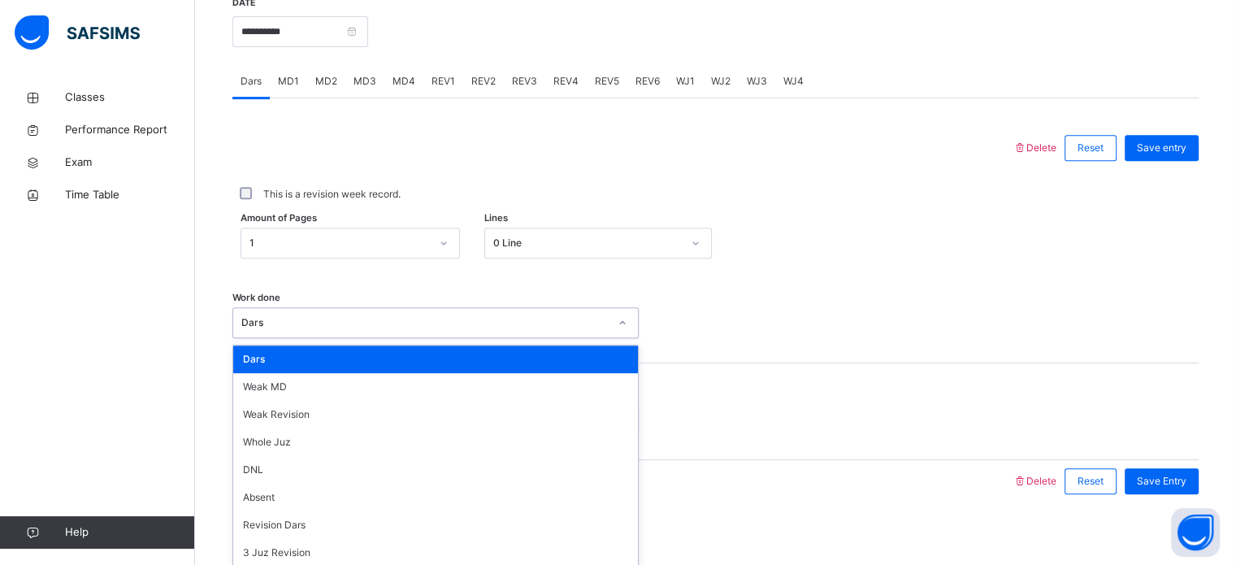
scroll to position [655, 0]
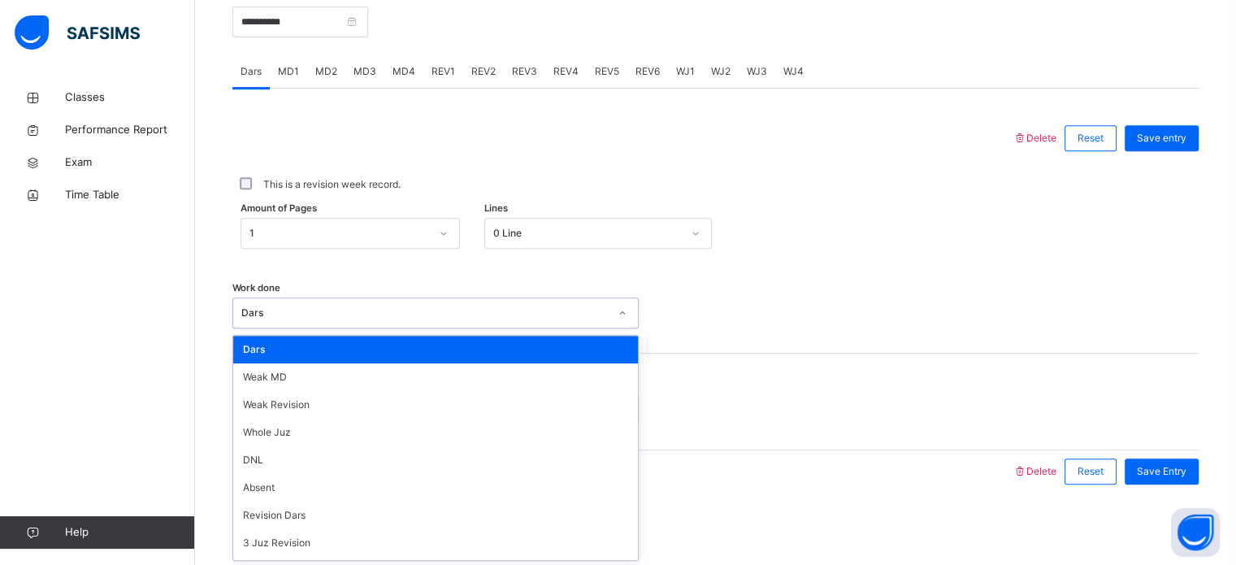
click at [769, 270] on div "Work done option Dars focused, 1 of 14. 14 results available. Use Up and Down t…" at bounding box center [715, 305] width 966 height 97
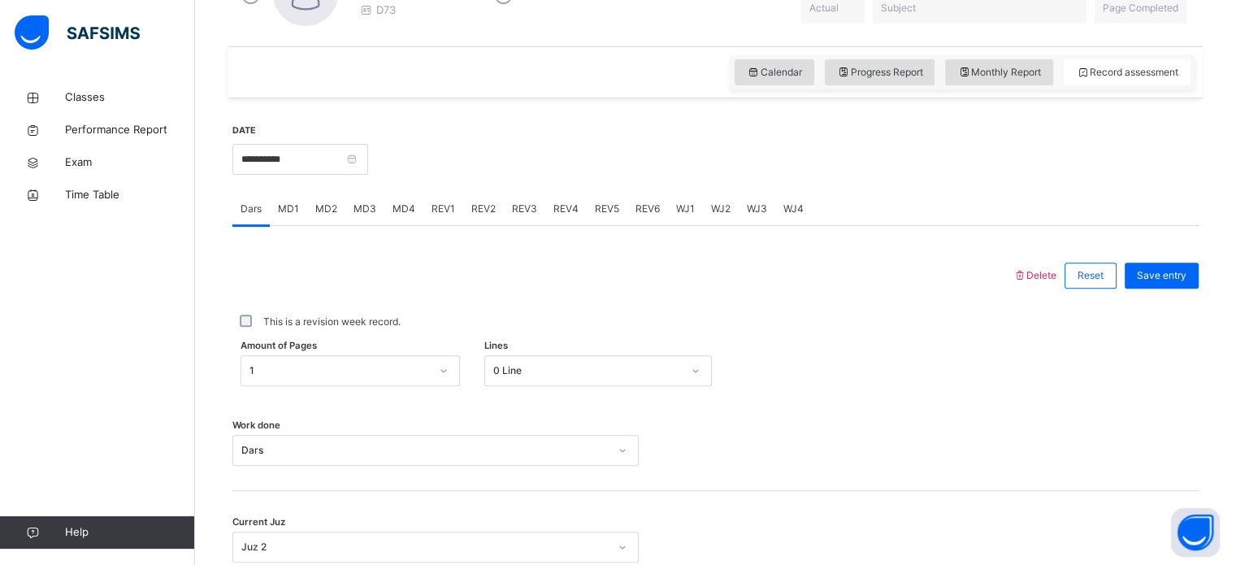
scroll to position [517, 0]
click at [348, 149] on input "**********" at bounding box center [300, 160] width 136 height 31
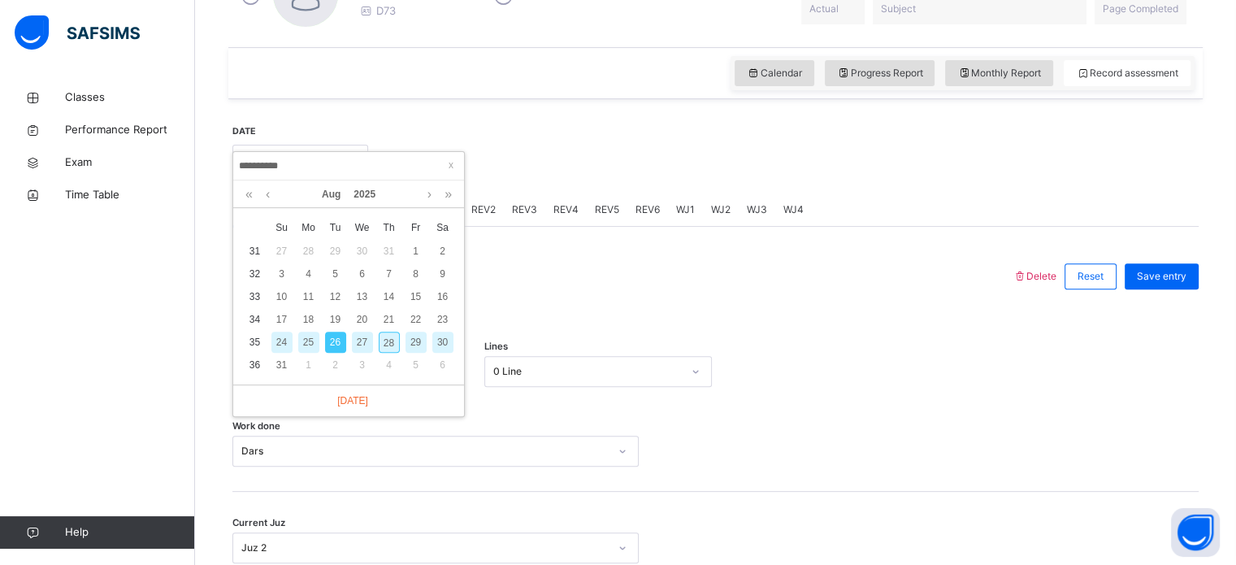
click at [385, 349] on div "28" at bounding box center [389, 341] width 21 height 21
type input "**********"
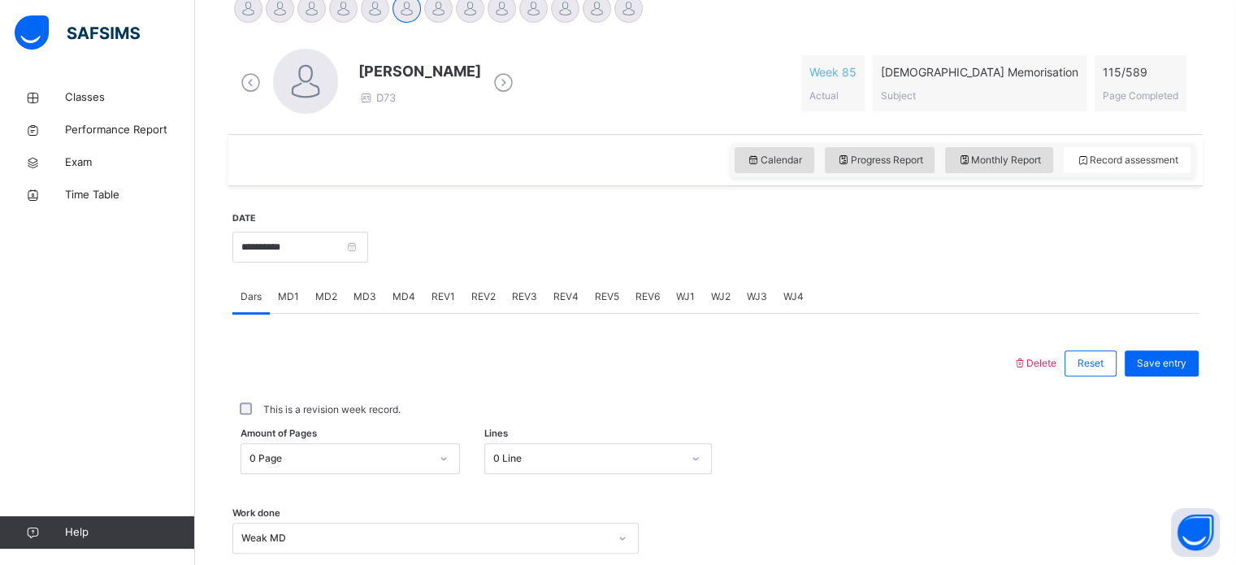
scroll to position [349, 0]
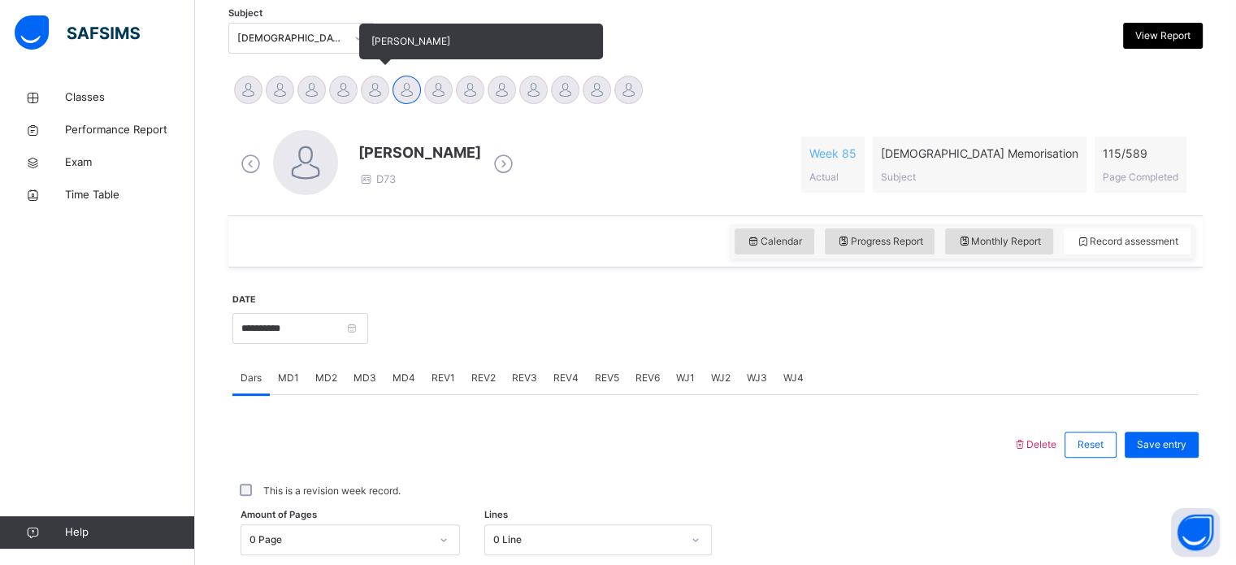
click at [383, 88] on div at bounding box center [375, 90] width 28 height 28
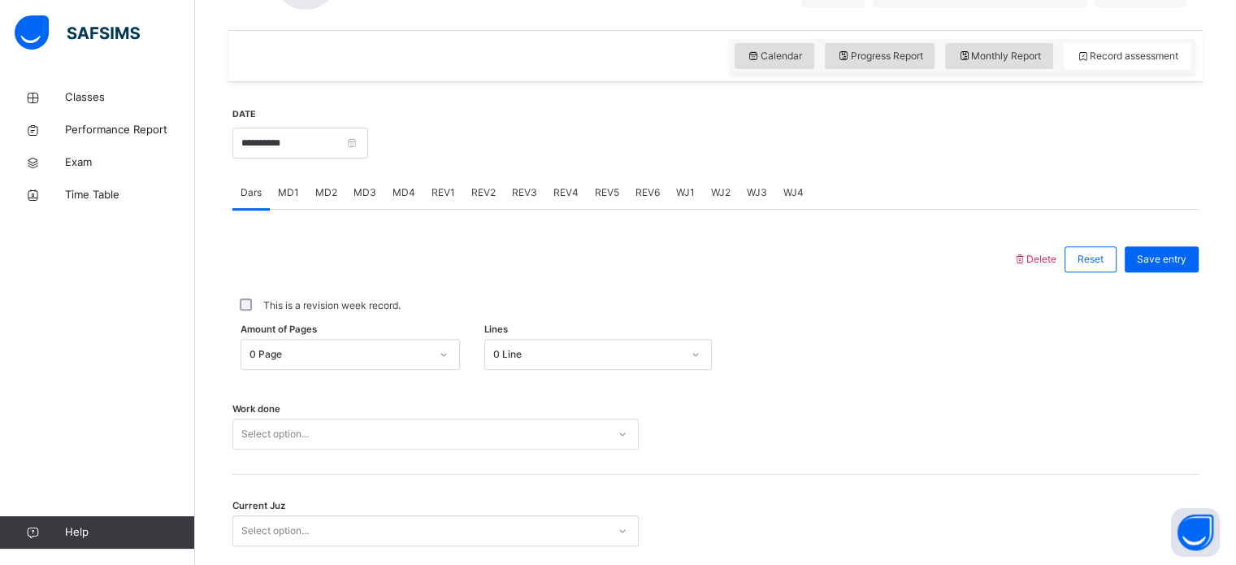
scroll to position [655, 0]
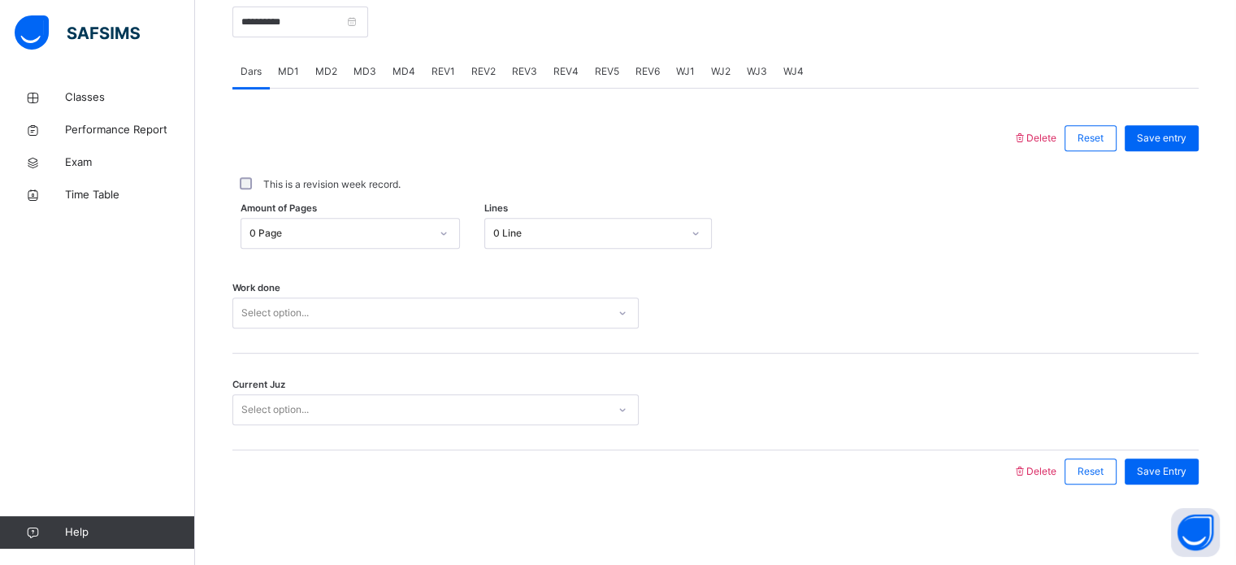
click at [505, 340] on div "Work done Select option..." at bounding box center [715, 305] width 966 height 97
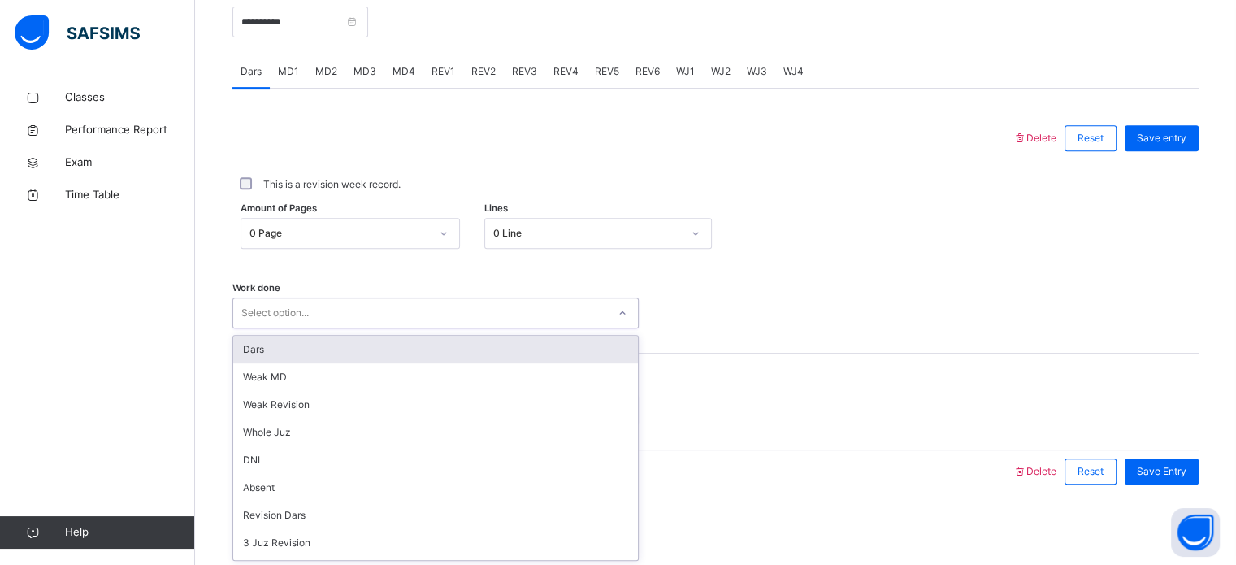
scroll to position [162, 0]
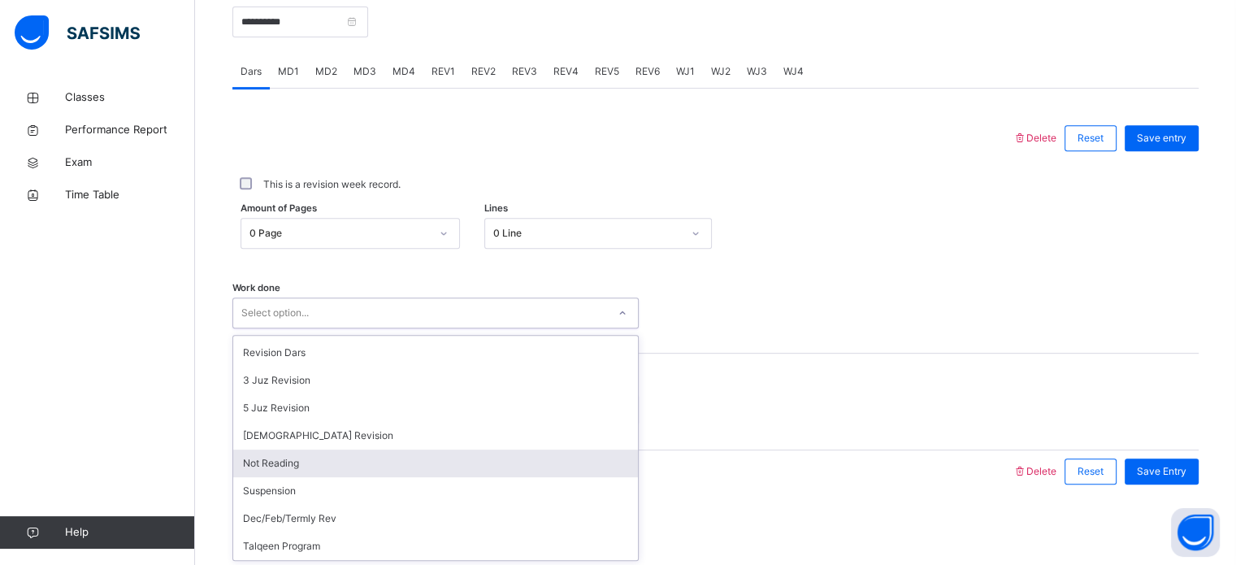
click at [355, 457] on div "Not Reading" at bounding box center [435, 463] width 405 height 28
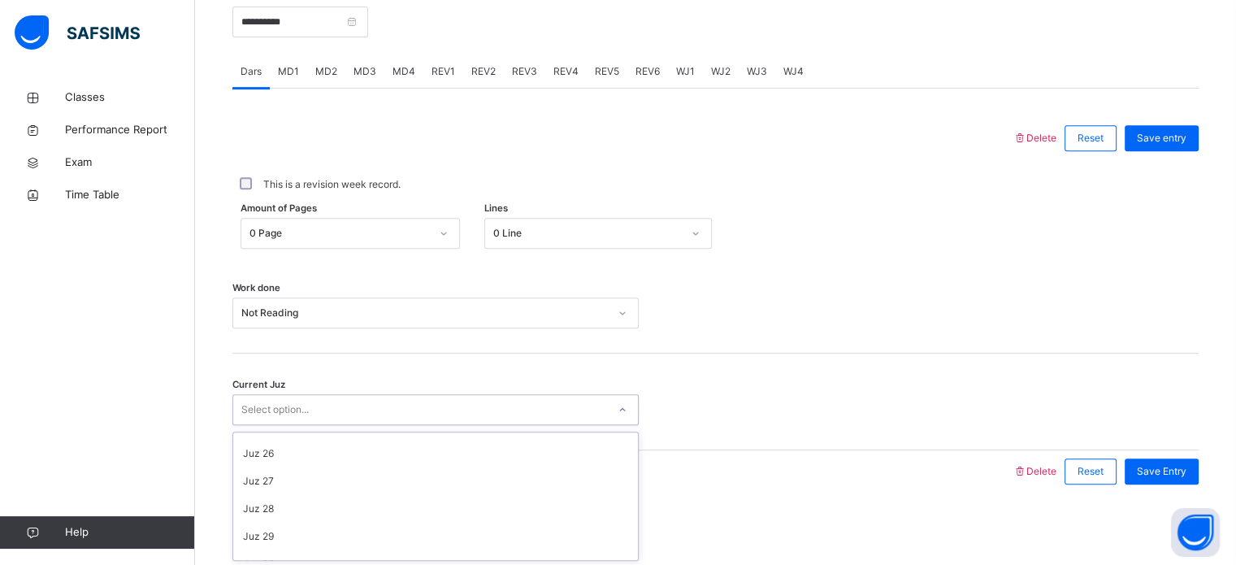
scroll to position [701, 0]
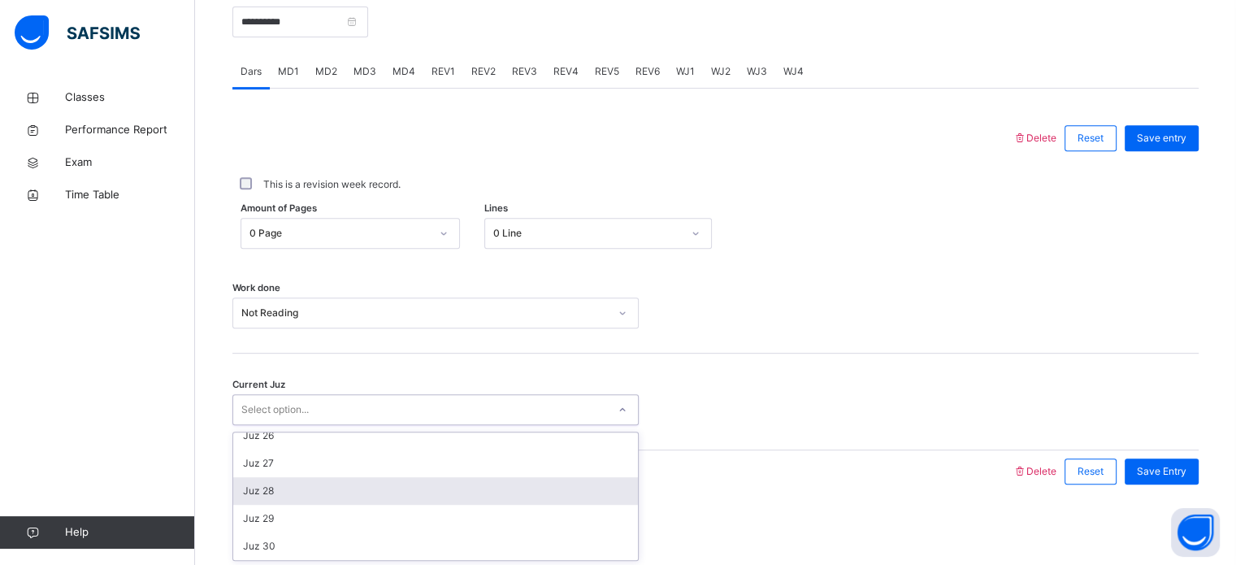
click at [334, 491] on div "Juz 28" at bounding box center [435, 491] width 405 height 28
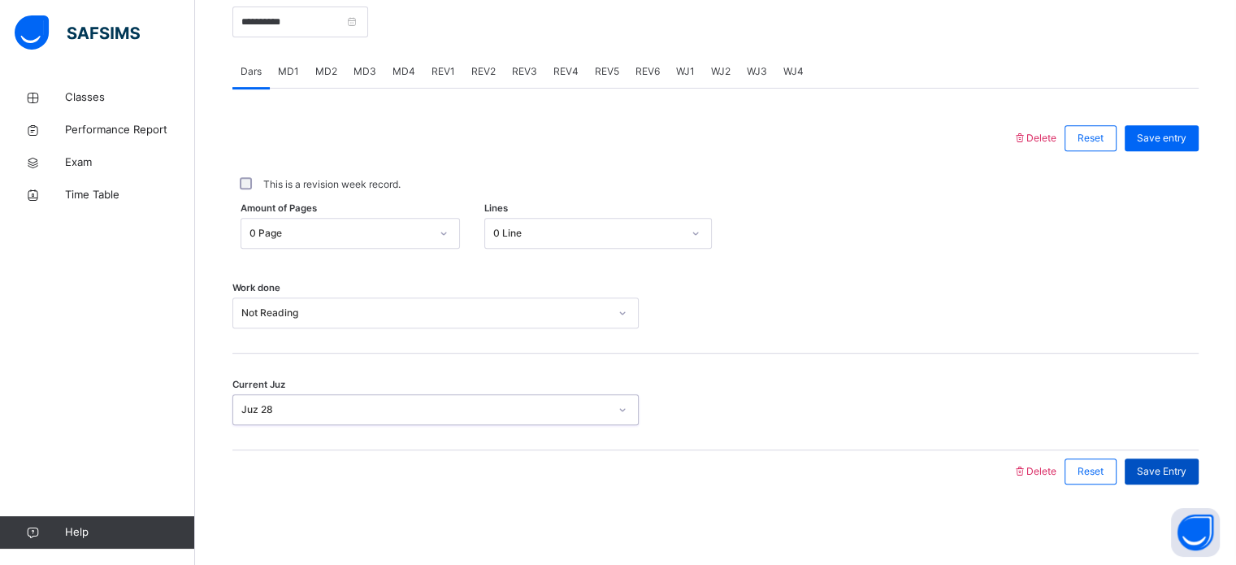
click at [1198, 474] on div "Save Entry" at bounding box center [1161, 471] width 74 height 26
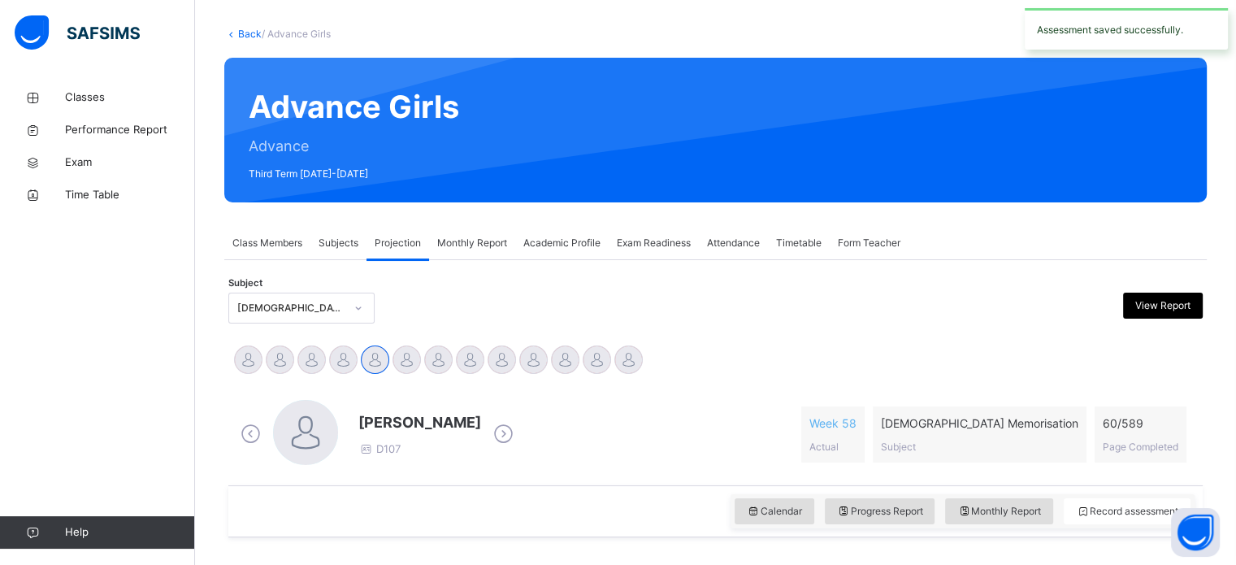
scroll to position [0, 0]
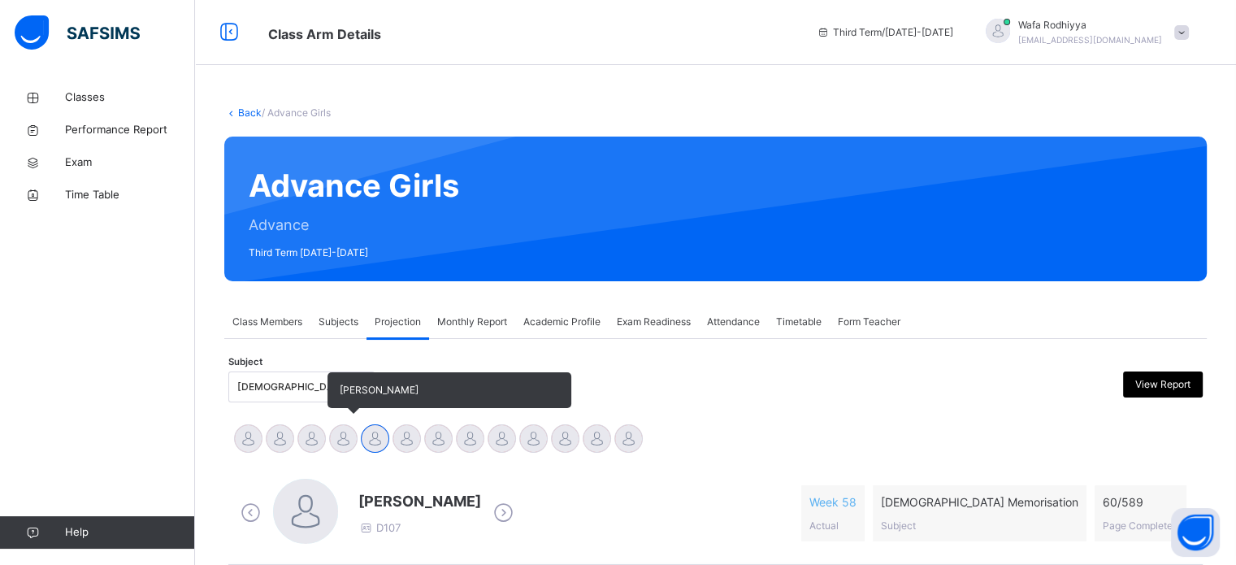
click at [339, 438] on div at bounding box center [343, 438] width 28 height 28
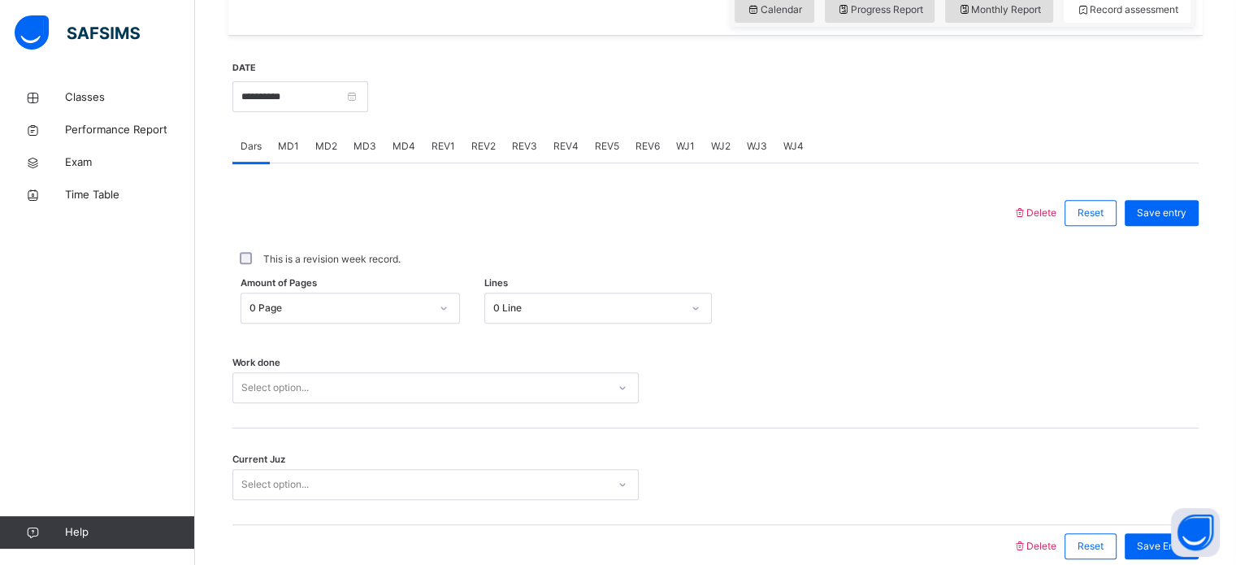
scroll to position [596, 0]
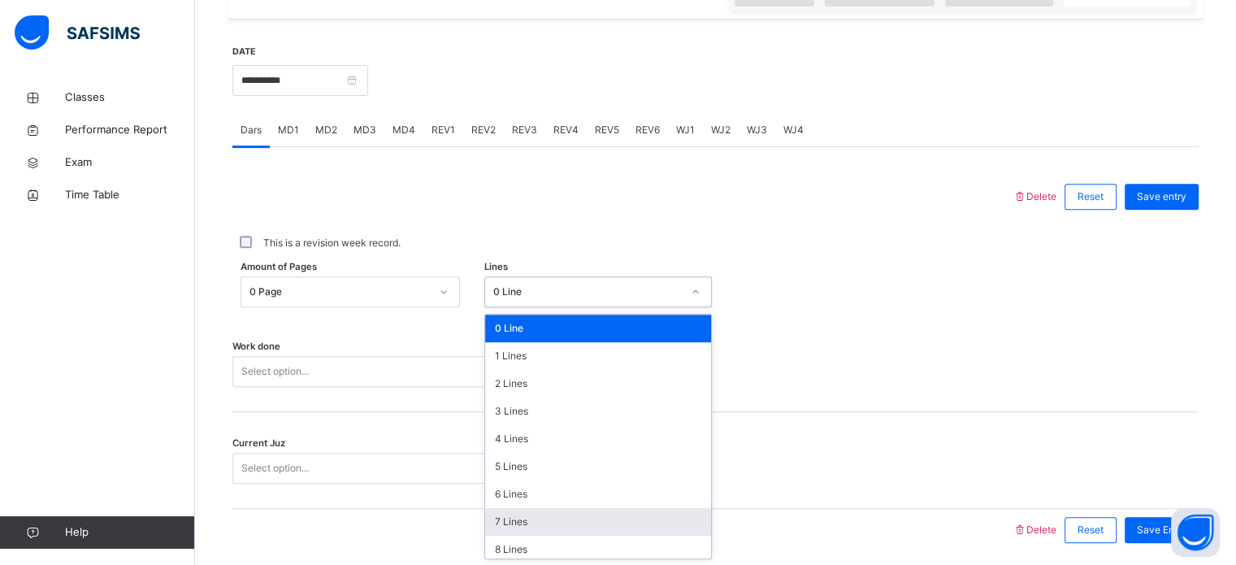
click at [535, 528] on div "7 Lines" at bounding box center [598, 522] width 226 height 28
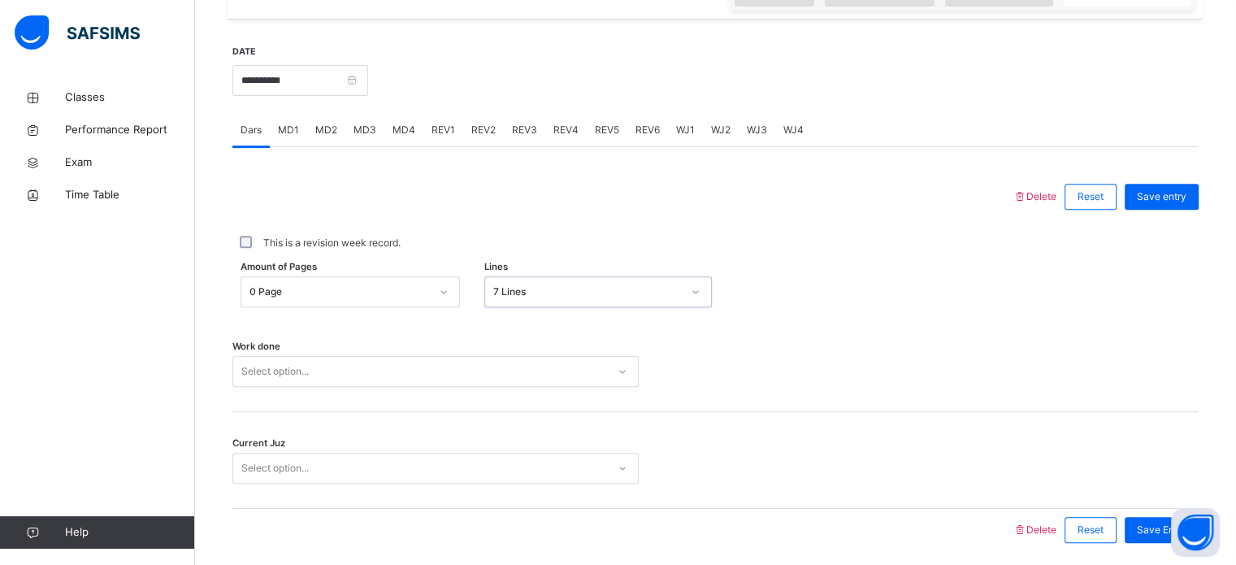
scroll to position [655, 0]
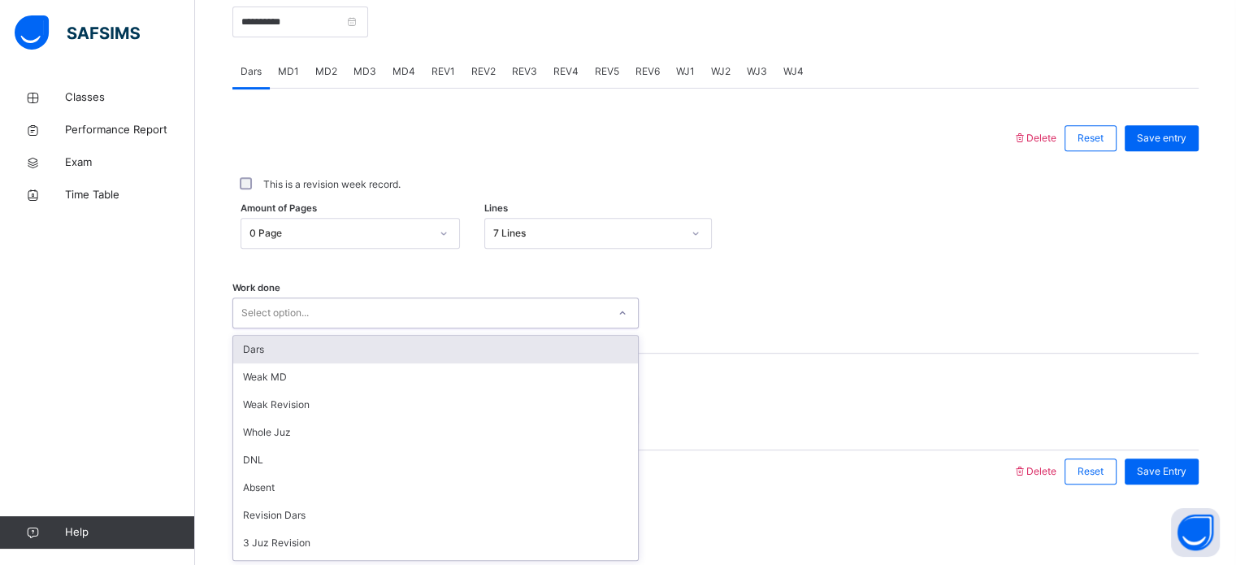
click at [315, 348] on div "Dars" at bounding box center [435, 350] width 405 height 28
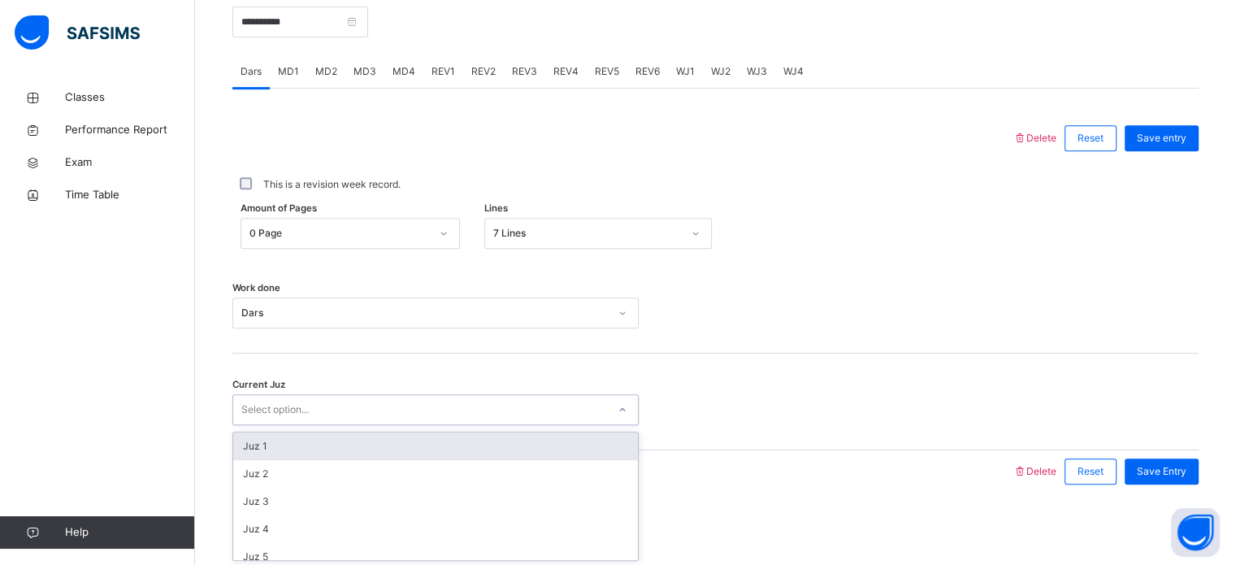
scroll to position [701, 0]
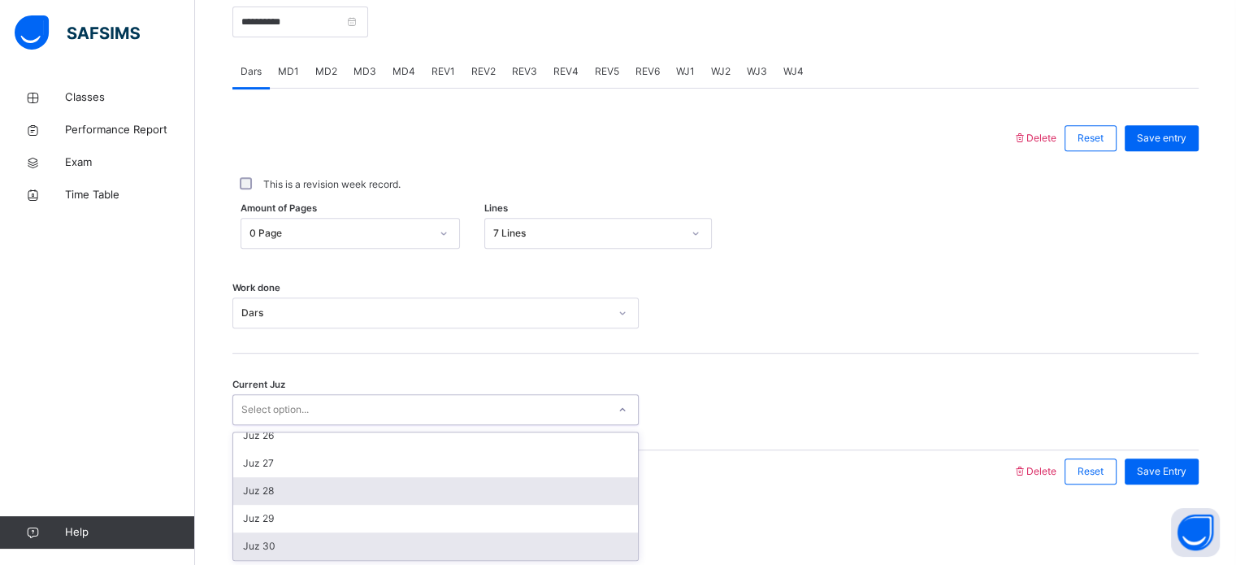
click at [305, 484] on div "Juz 28" at bounding box center [435, 491] width 405 height 28
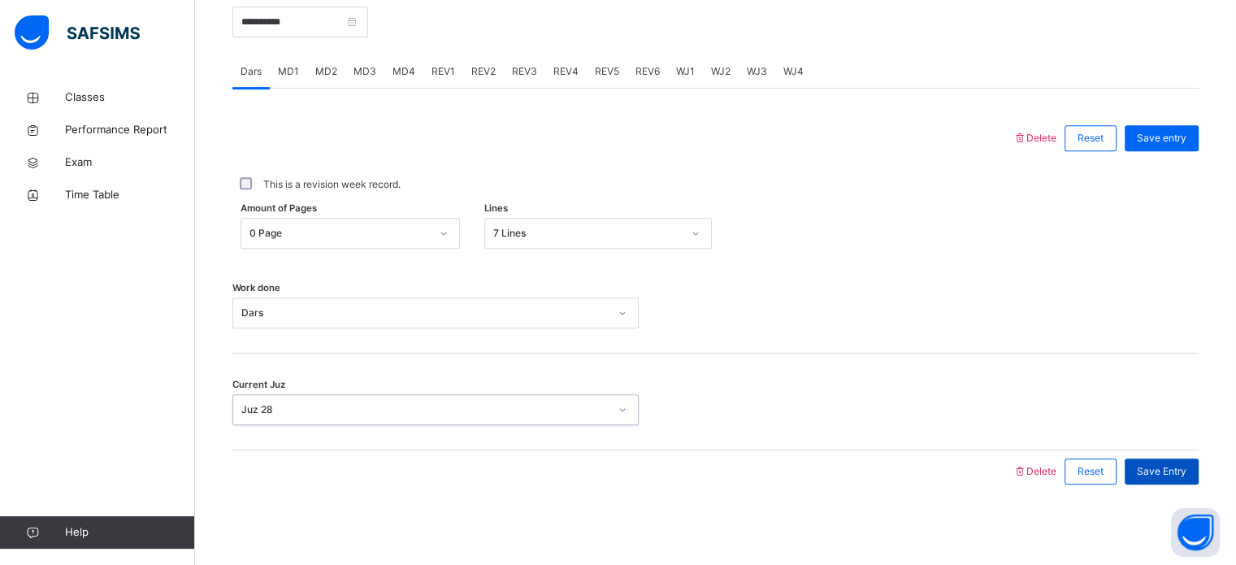
click at [1169, 474] on span "Save Entry" at bounding box center [1162, 471] width 50 height 15
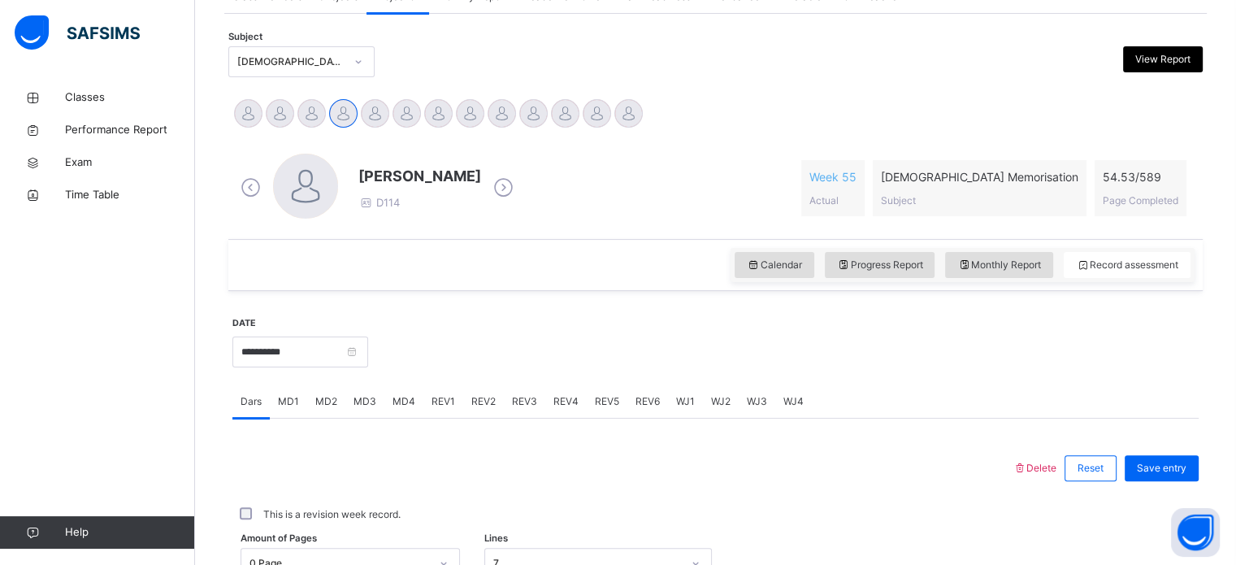
scroll to position [323, 0]
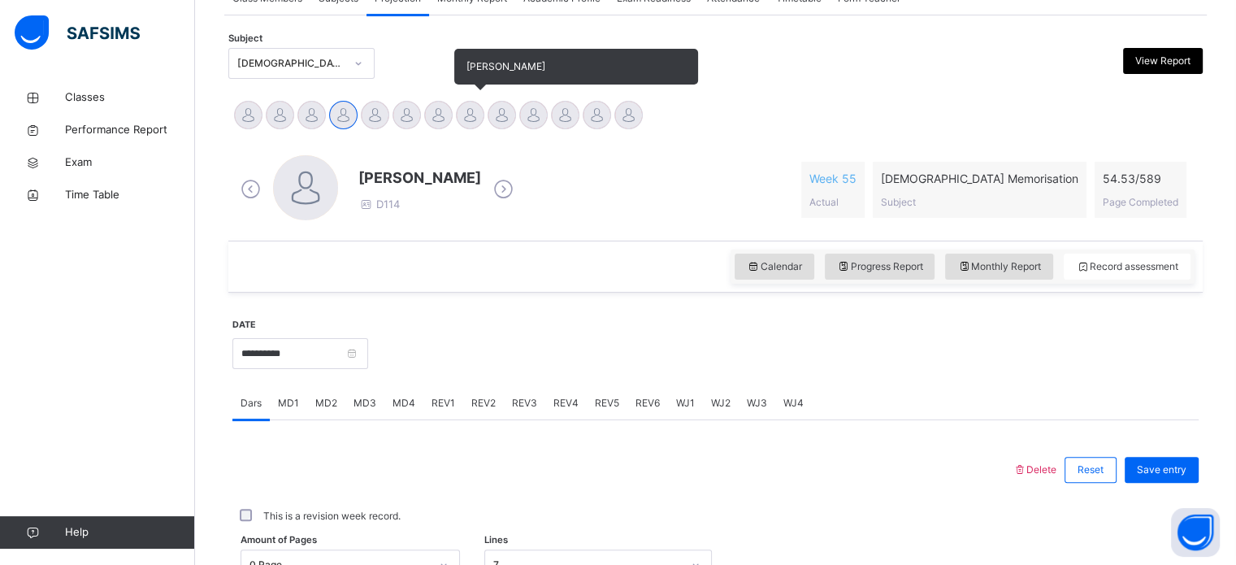
click at [470, 126] on div at bounding box center [470, 115] width 28 height 28
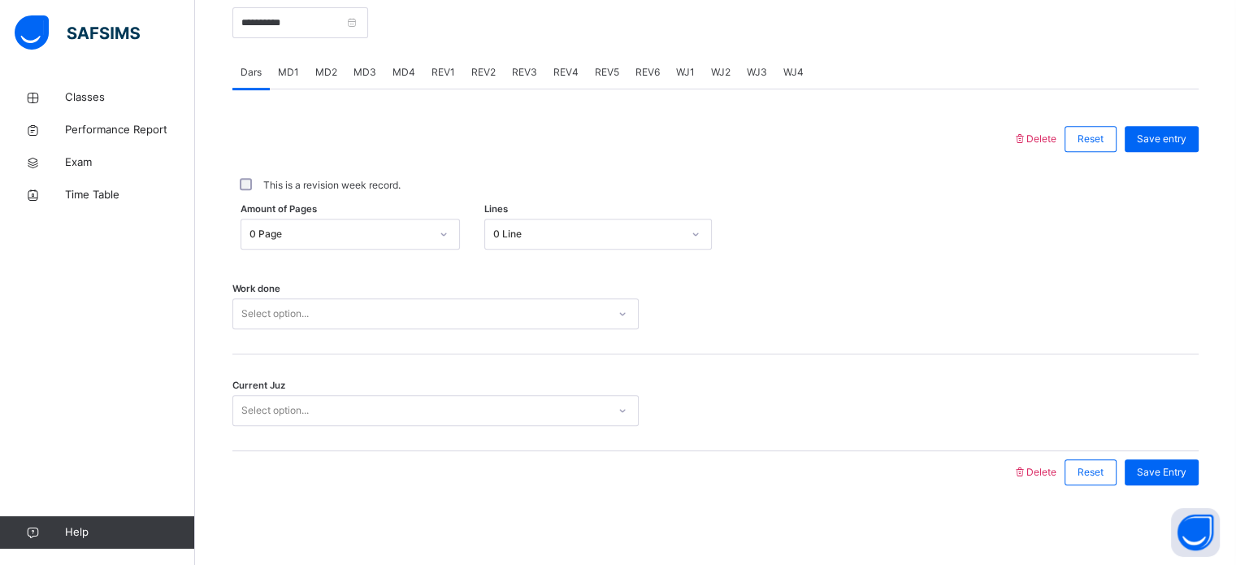
scroll to position [655, 0]
click at [559, 219] on div "0 Line" at bounding box center [597, 233] width 227 height 31
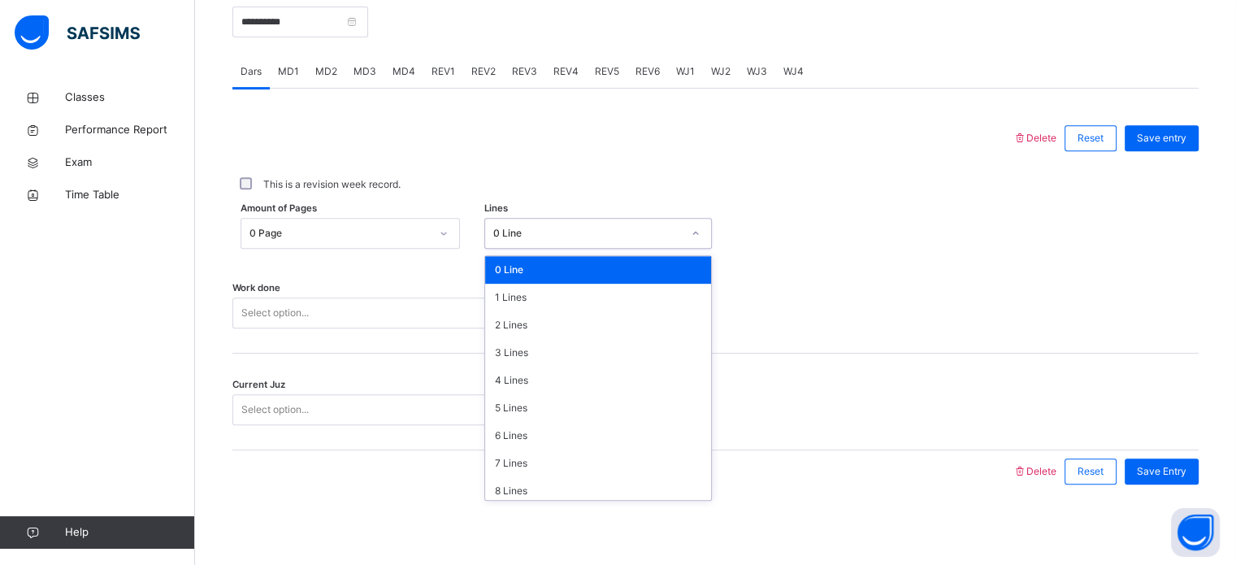
type input "**"
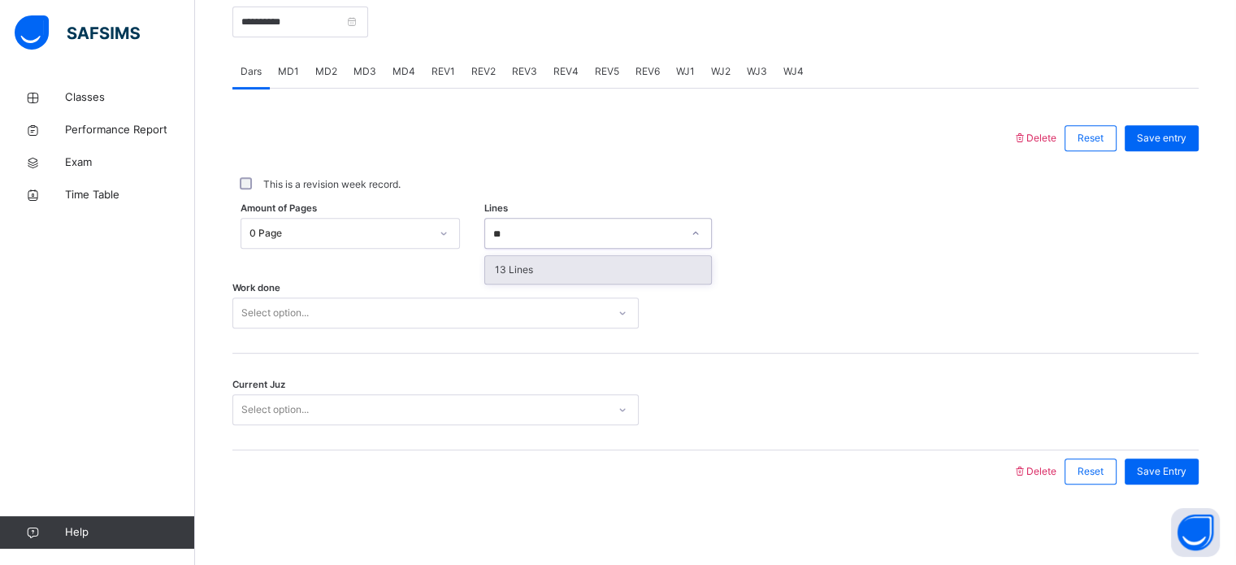
click at [583, 274] on div "13 Lines" at bounding box center [598, 270] width 226 height 28
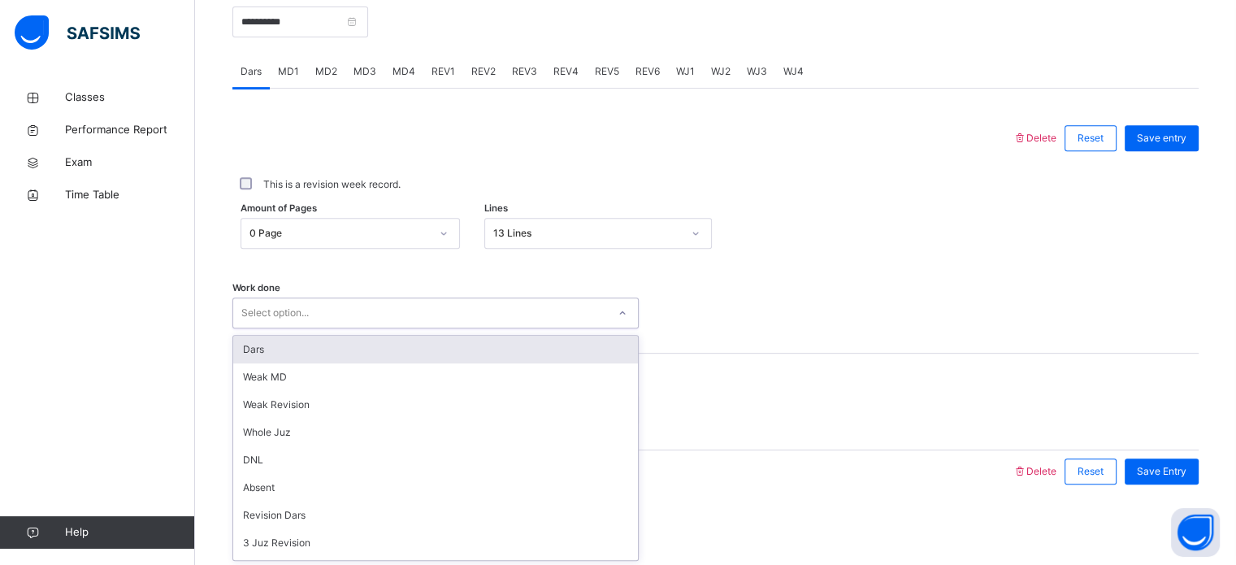
click at [583, 313] on div "Select option..." at bounding box center [420, 313] width 374 height 25
click at [588, 339] on div "Dars" at bounding box center [435, 350] width 405 height 28
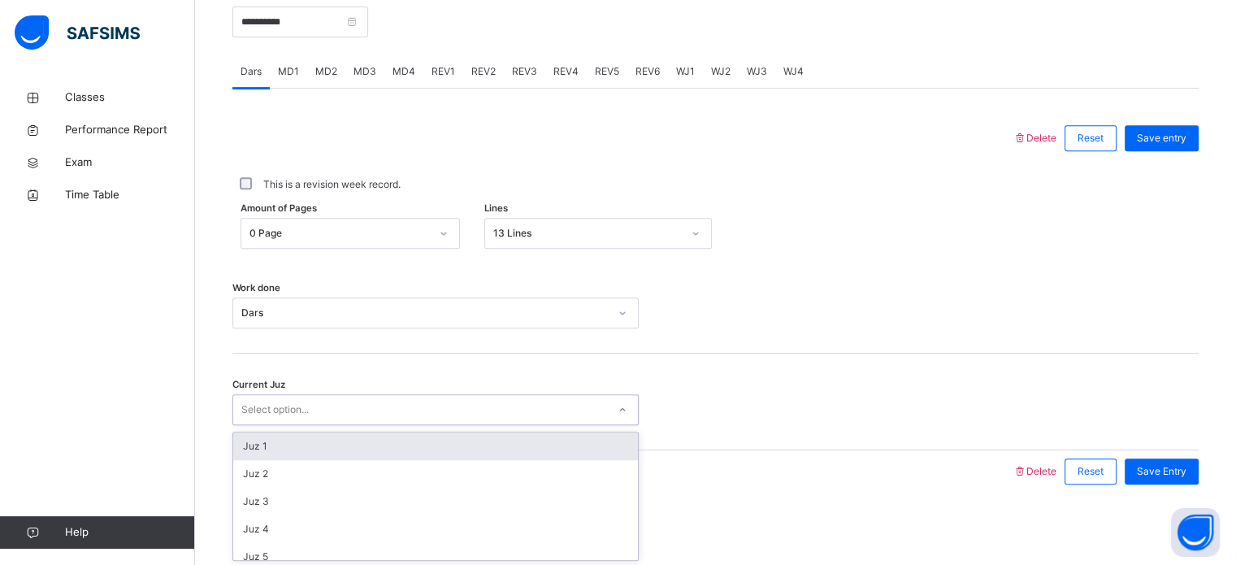
click at [598, 399] on div "Select option..." at bounding box center [420, 409] width 374 height 25
click at [509, 432] on div "Juz 1" at bounding box center [435, 446] width 405 height 28
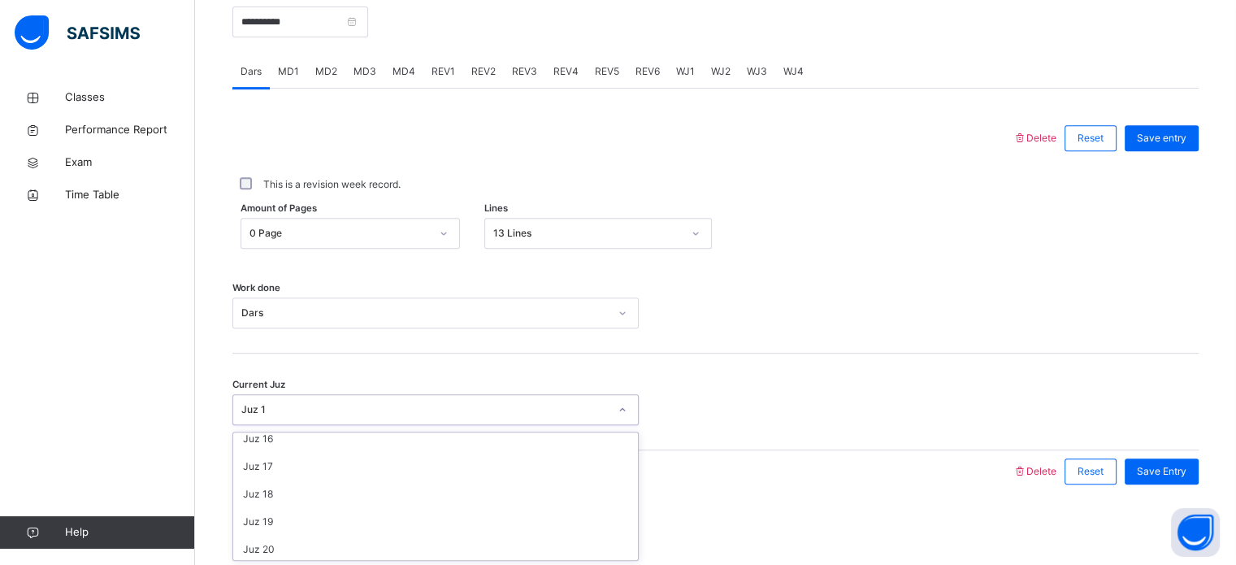
scroll to position [701, 0]
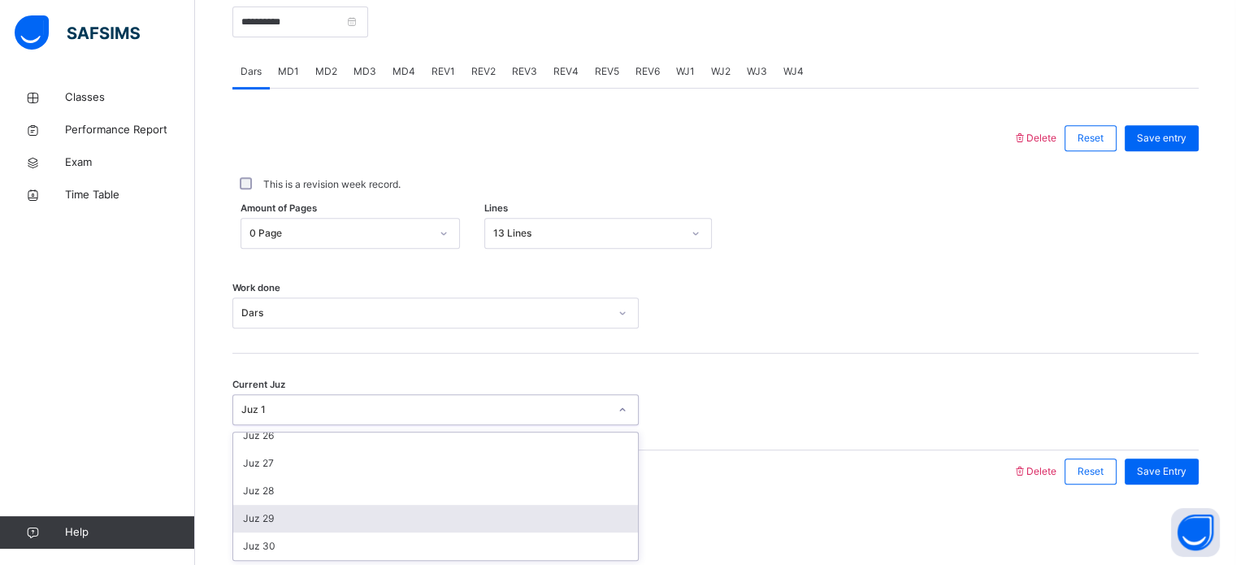
click at [282, 513] on div "Juz 29" at bounding box center [435, 518] width 405 height 28
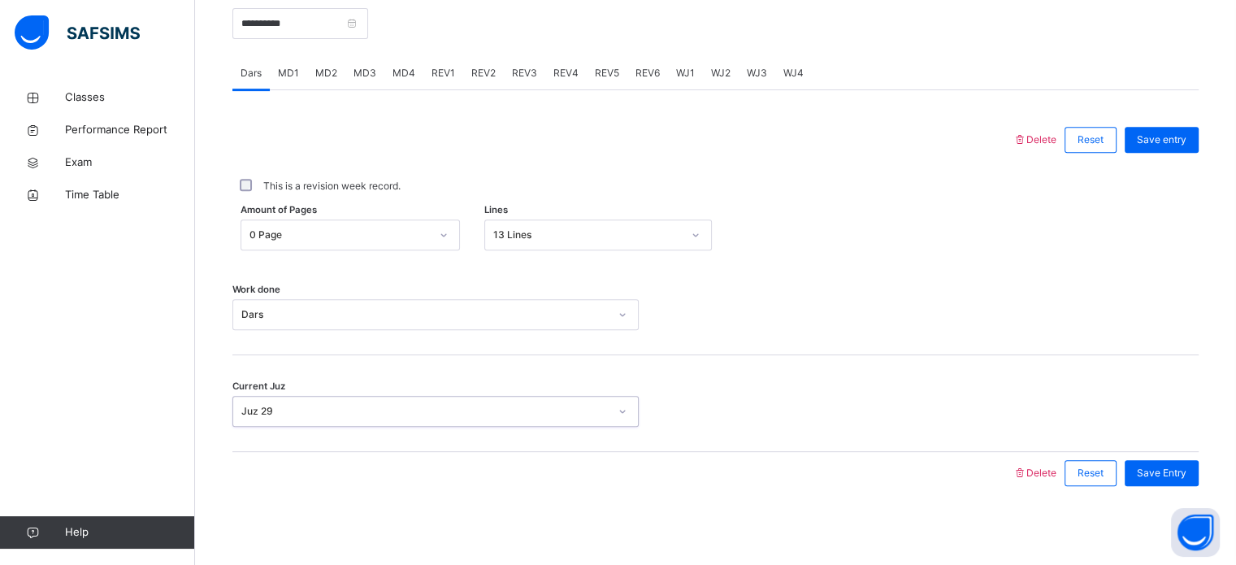
scroll to position [653, 0]
click at [1183, 149] on div "Save entry" at bounding box center [1161, 140] width 74 height 26
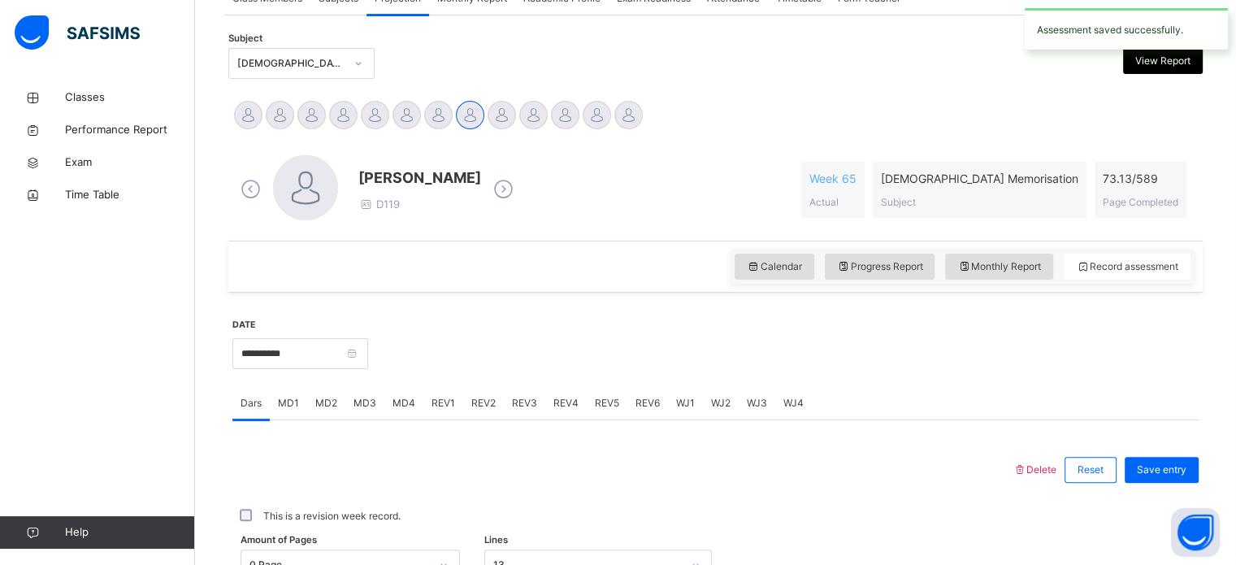
scroll to position [209, 0]
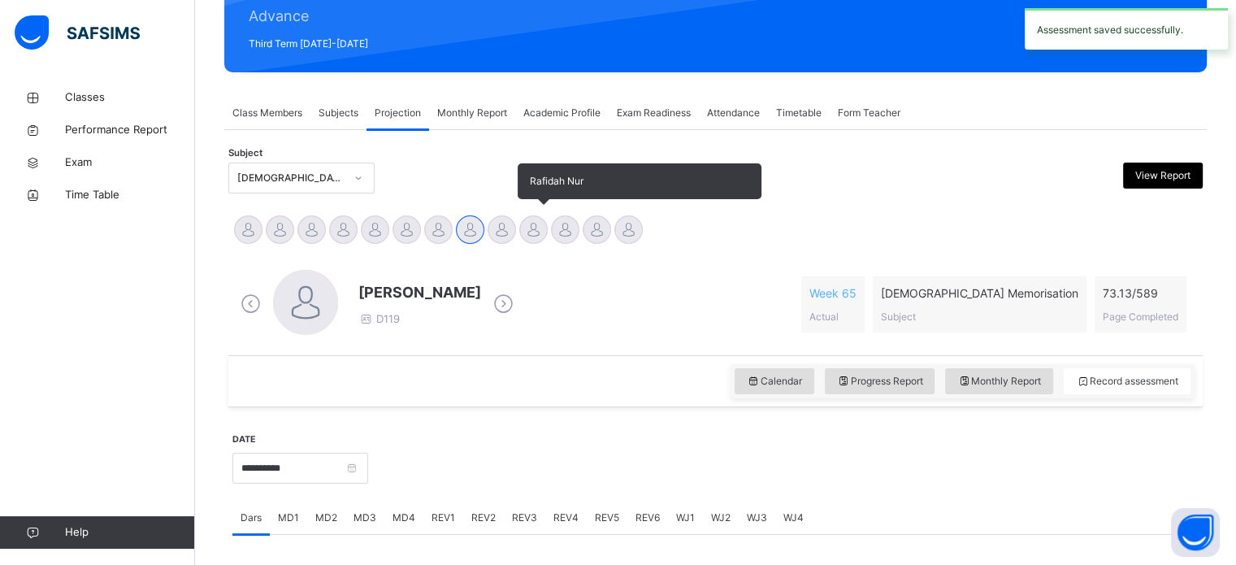
click at [523, 234] on div at bounding box center [533, 229] width 28 height 28
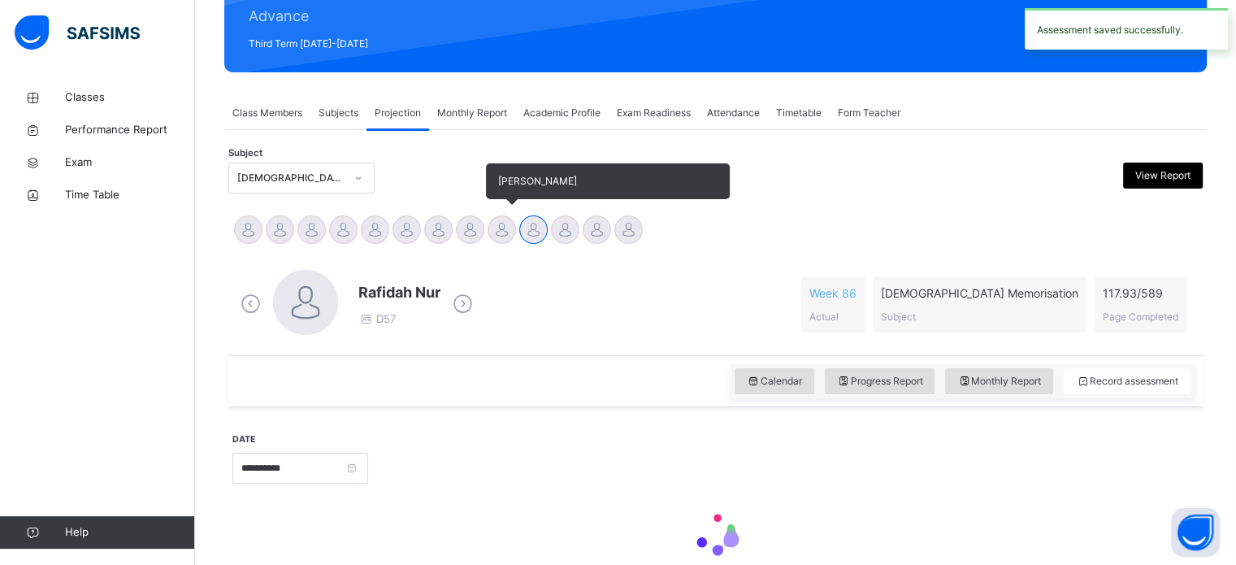
click at [505, 223] on div at bounding box center [501, 229] width 28 height 28
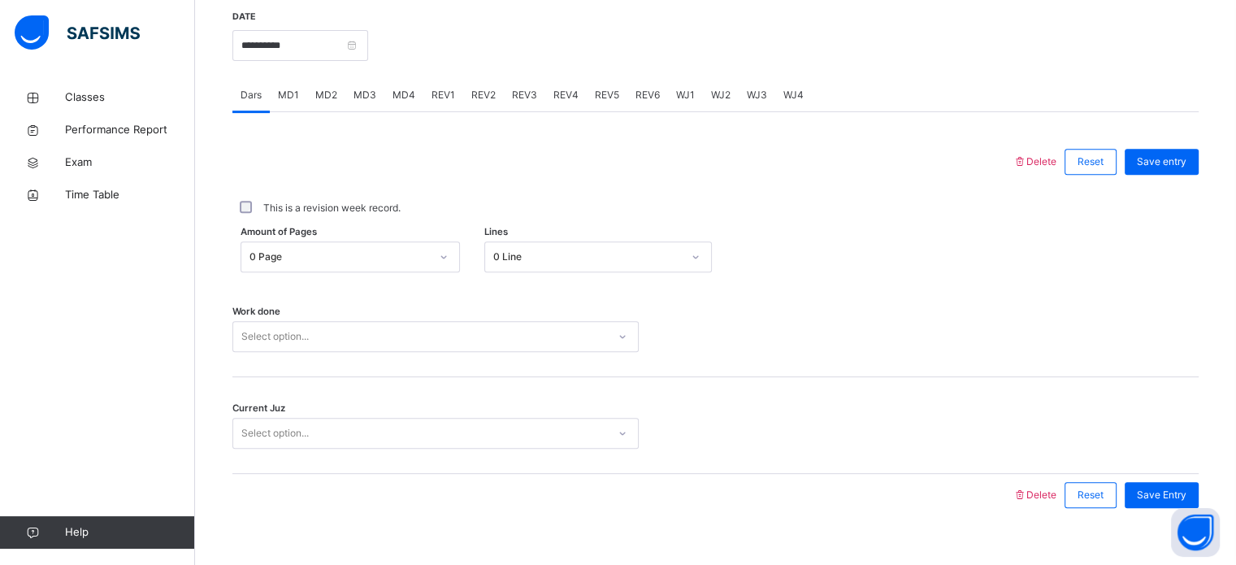
scroll to position [655, 0]
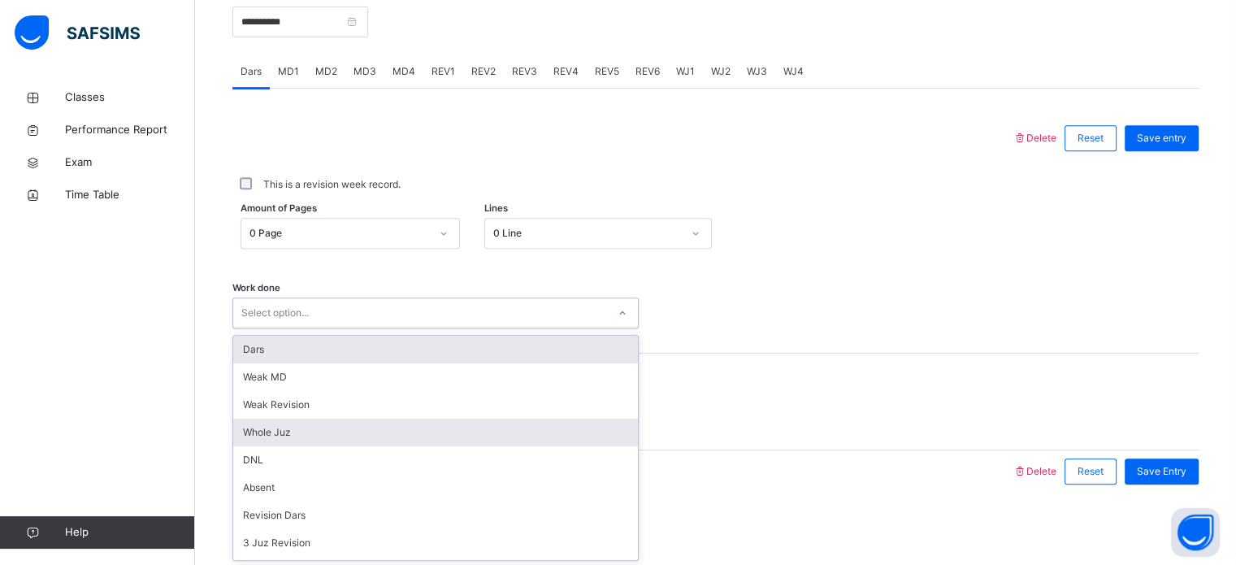
click at [273, 443] on div "Whole Juz" at bounding box center [435, 432] width 405 height 28
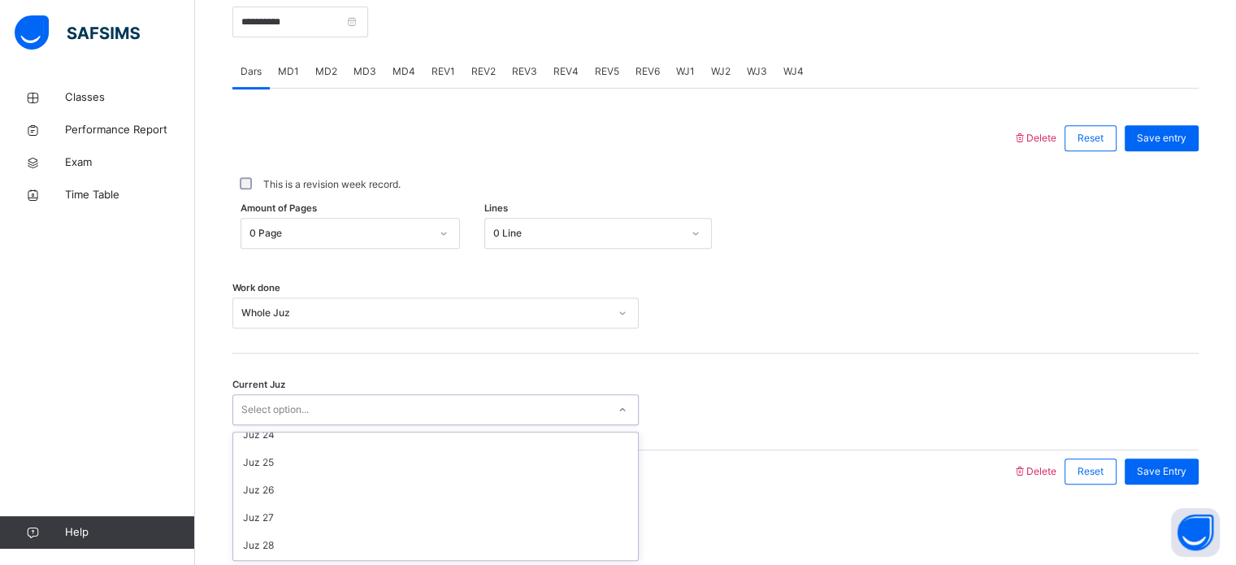
scroll to position [701, 0]
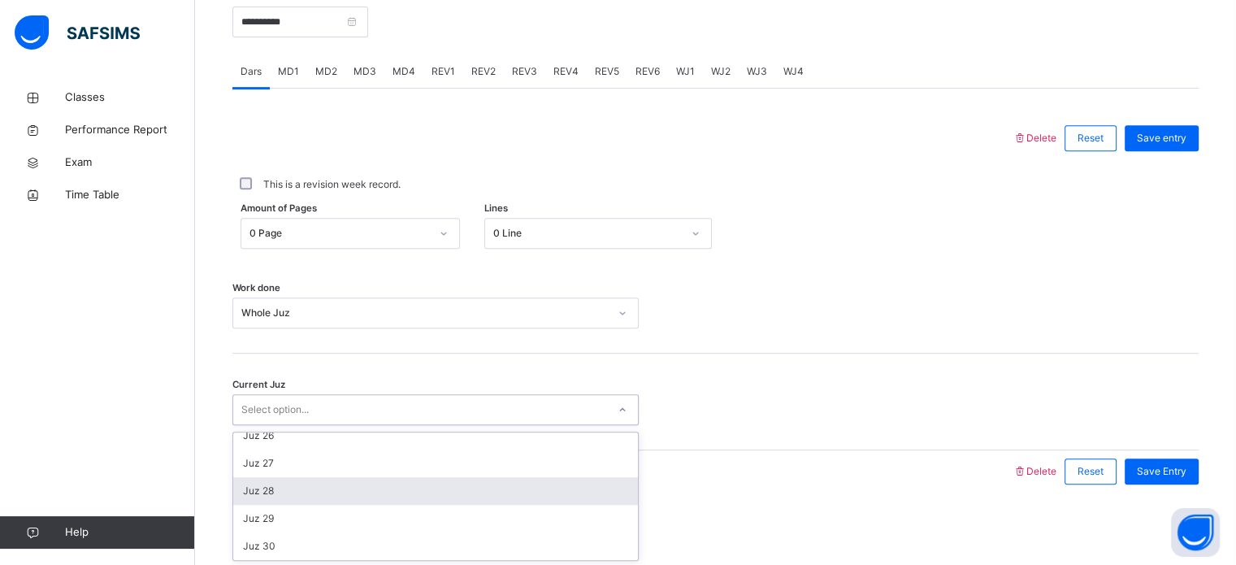
click at [275, 477] on div "Juz 28" at bounding box center [435, 491] width 405 height 28
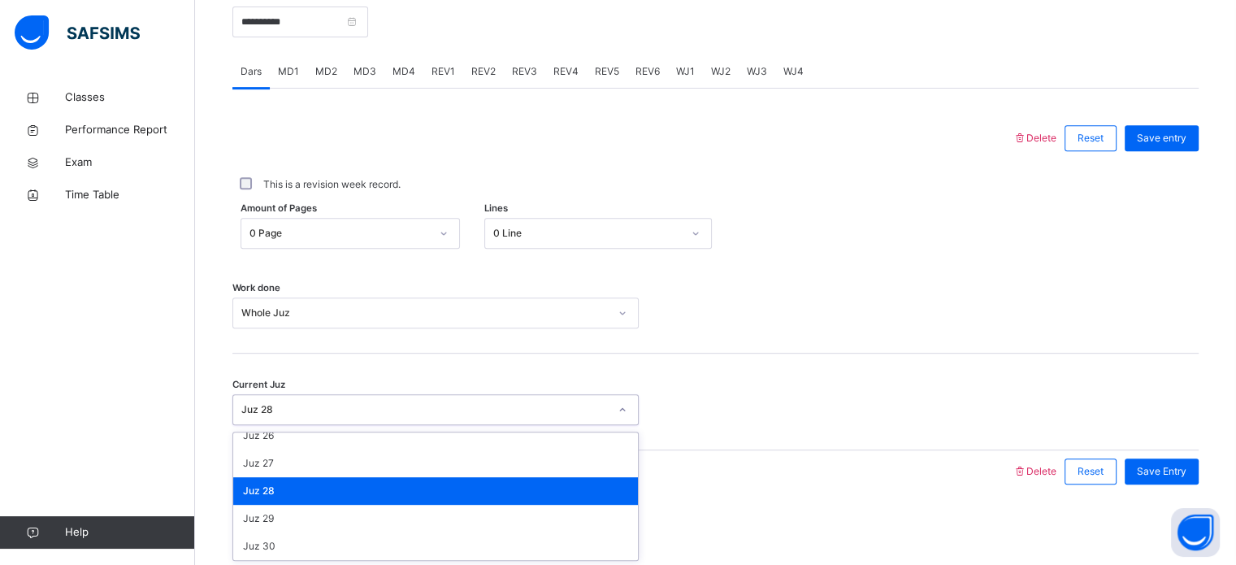
click at [284, 478] on div "Juz 28" at bounding box center [435, 491] width 405 height 28
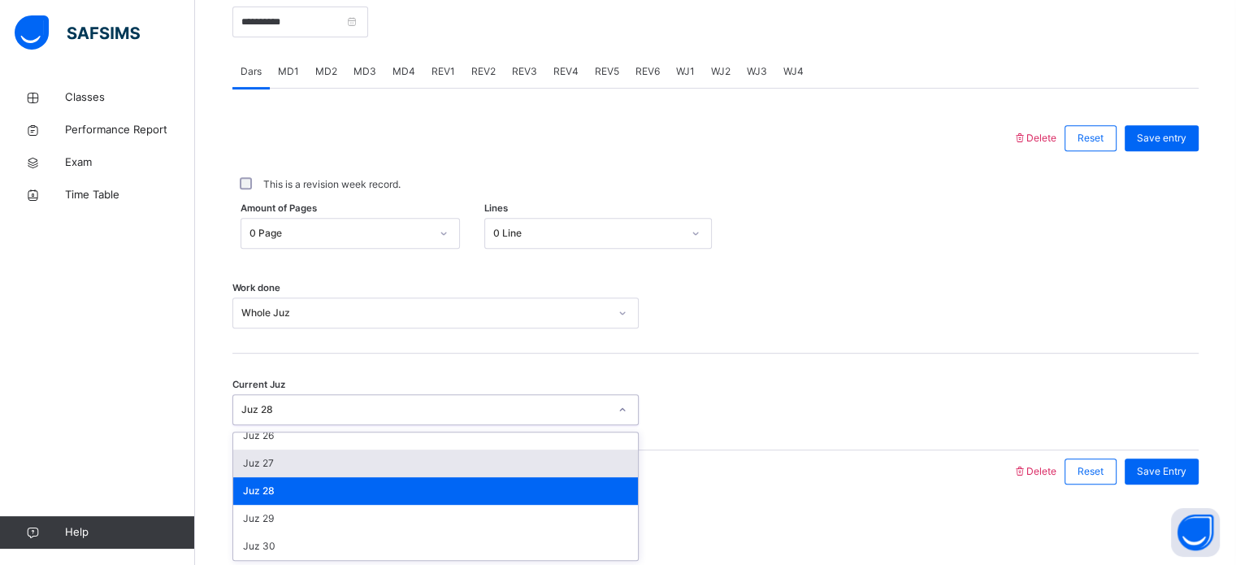
click at [302, 474] on div "Juz 27" at bounding box center [435, 463] width 405 height 28
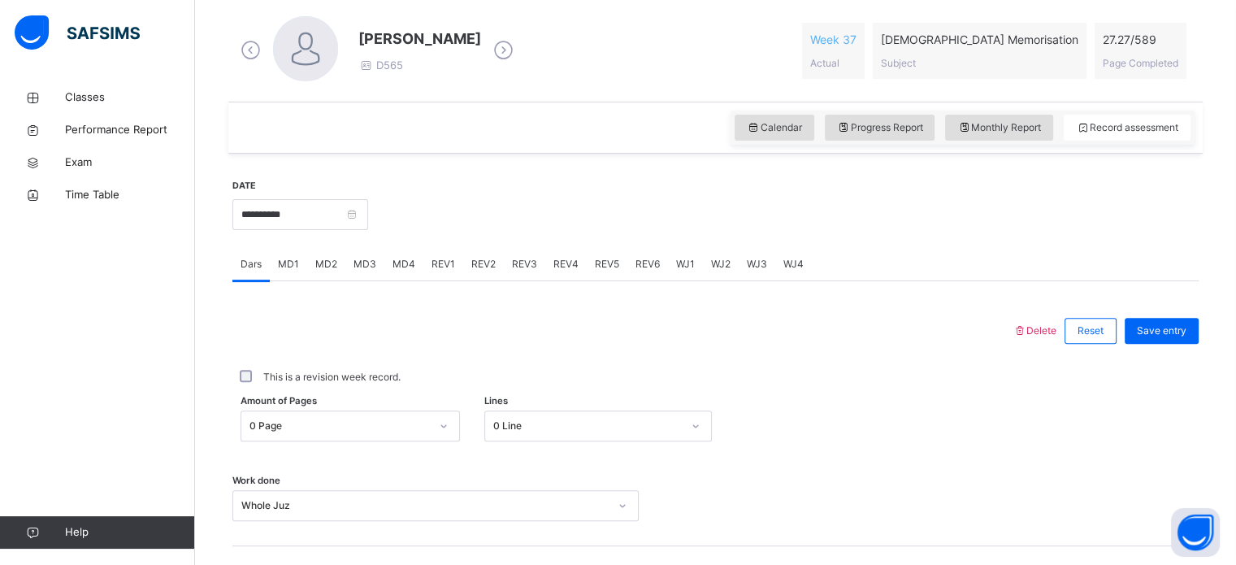
scroll to position [466, 0]
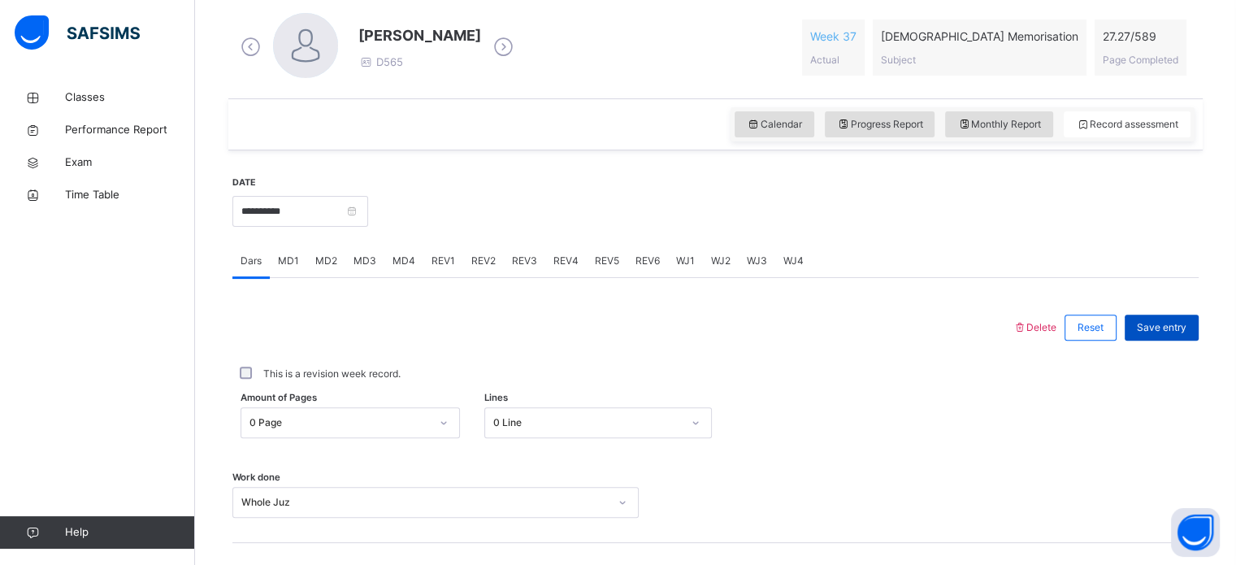
click at [1173, 333] on span "Save entry" at bounding box center [1162, 327] width 50 height 15
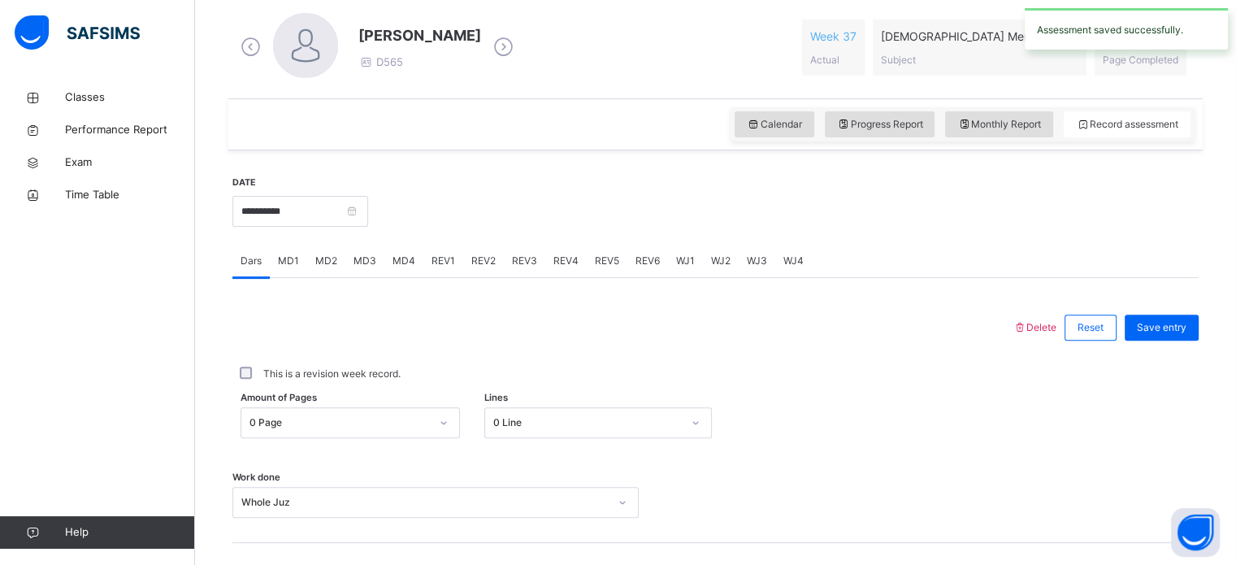
scroll to position [369, 0]
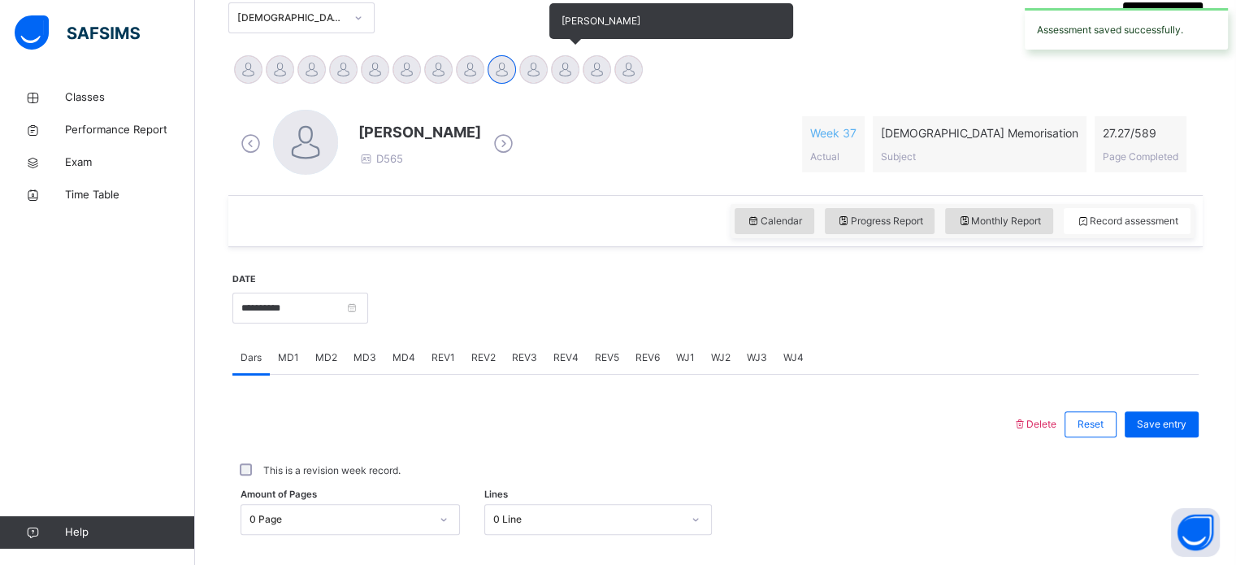
click at [562, 68] on div at bounding box center [565, 69] width 28 height 28
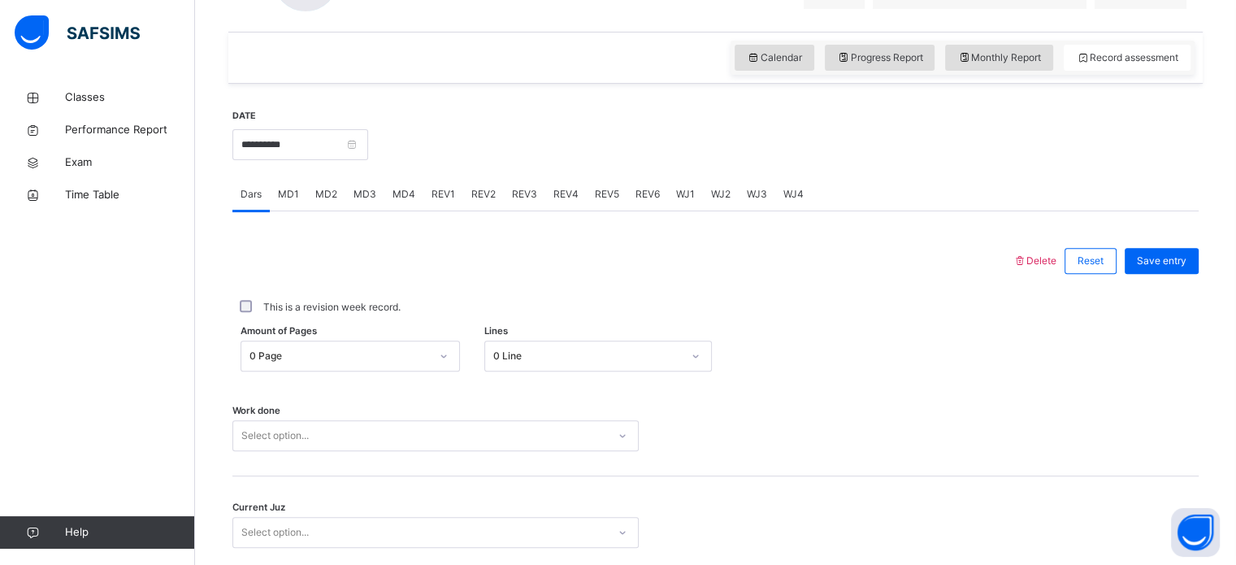
scroll to position [655, 0]
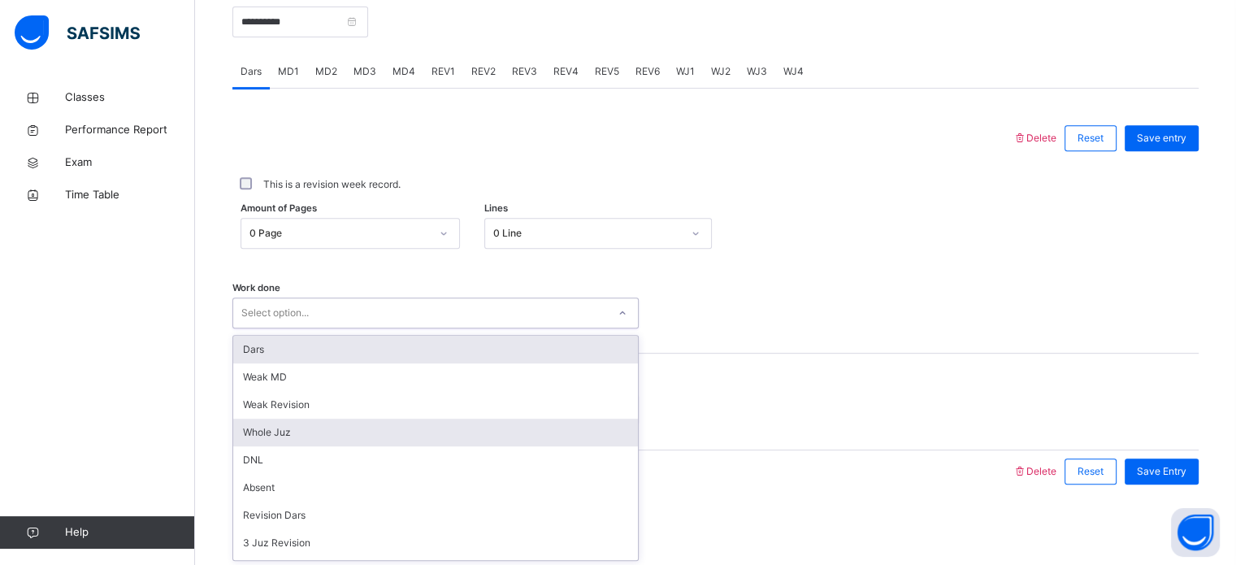
click at [315, 435] on div "Whole Juz" at bounding box center [435, 432] width 405 height 28
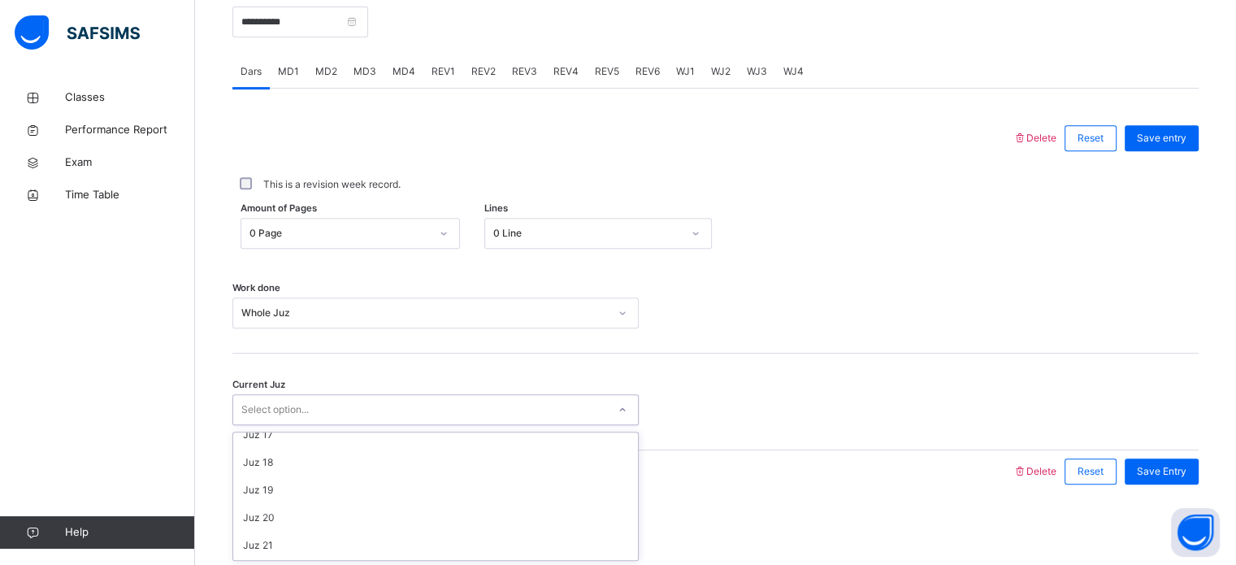
scroll to position [701, 0]
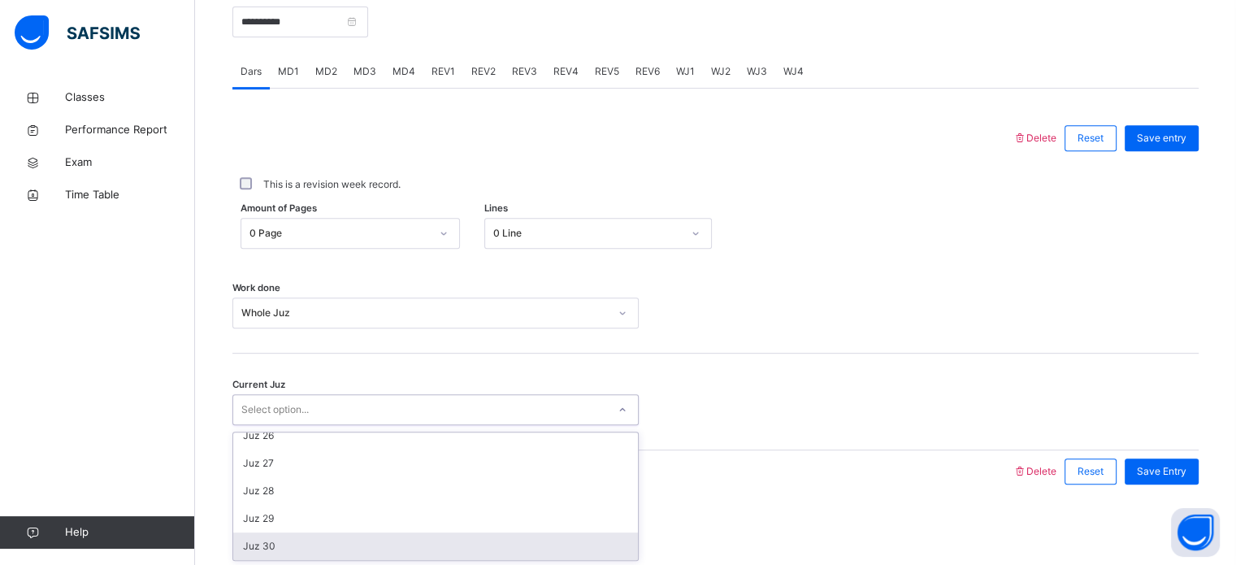
click at [331, 543] on div "Juz 30" at bounding box center [435, 546] width 405 height 28
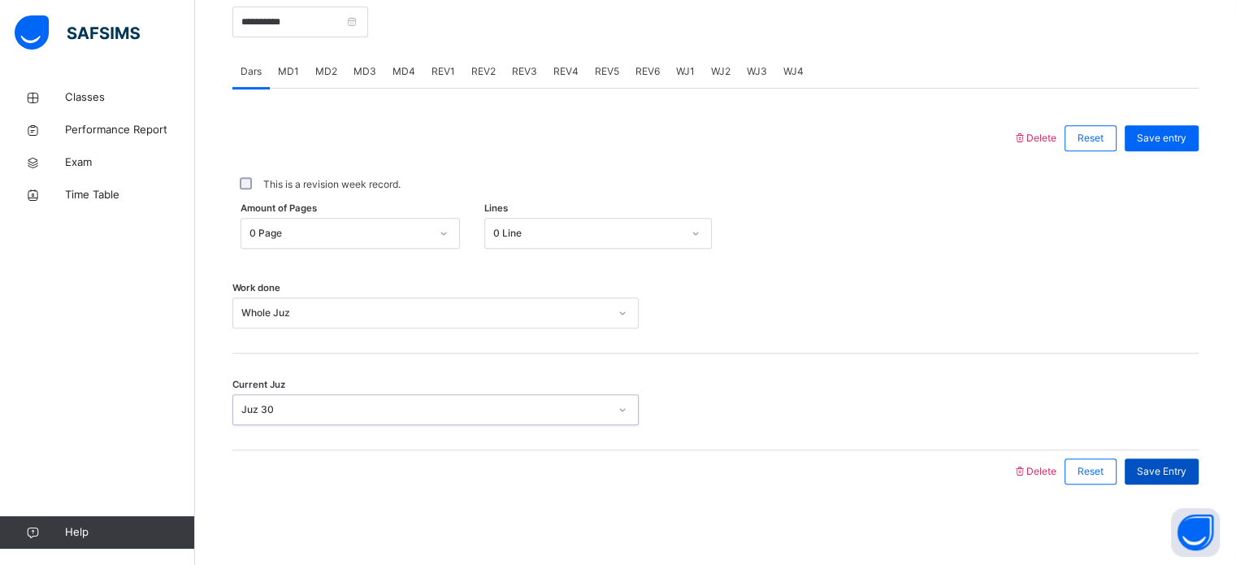
click at [1180, 478] on div "Save Entry" at bounding box center [1161, 471] width 74 height 26
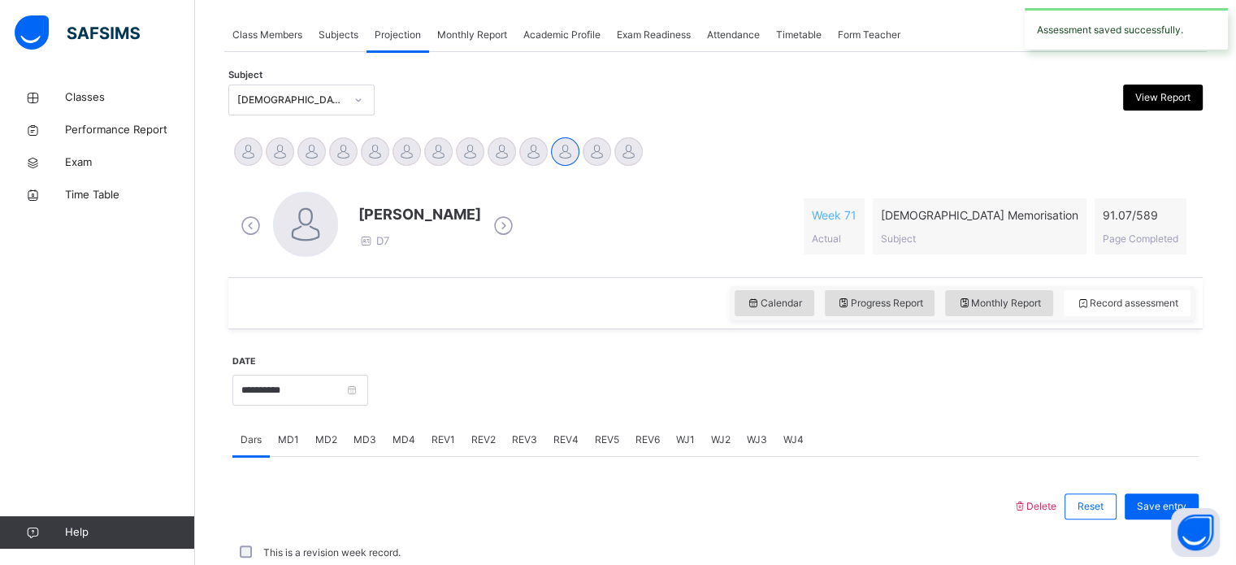
scroll to position [655, 0]
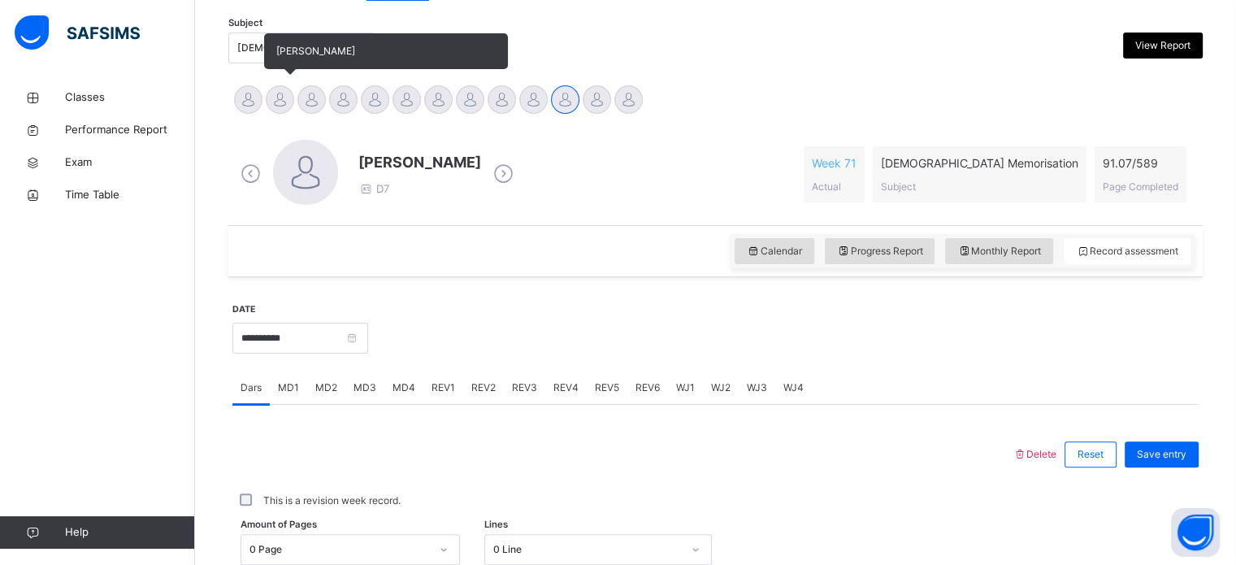
click at [275, 102] on div at bounding box center [280, 99] width 28 height 28
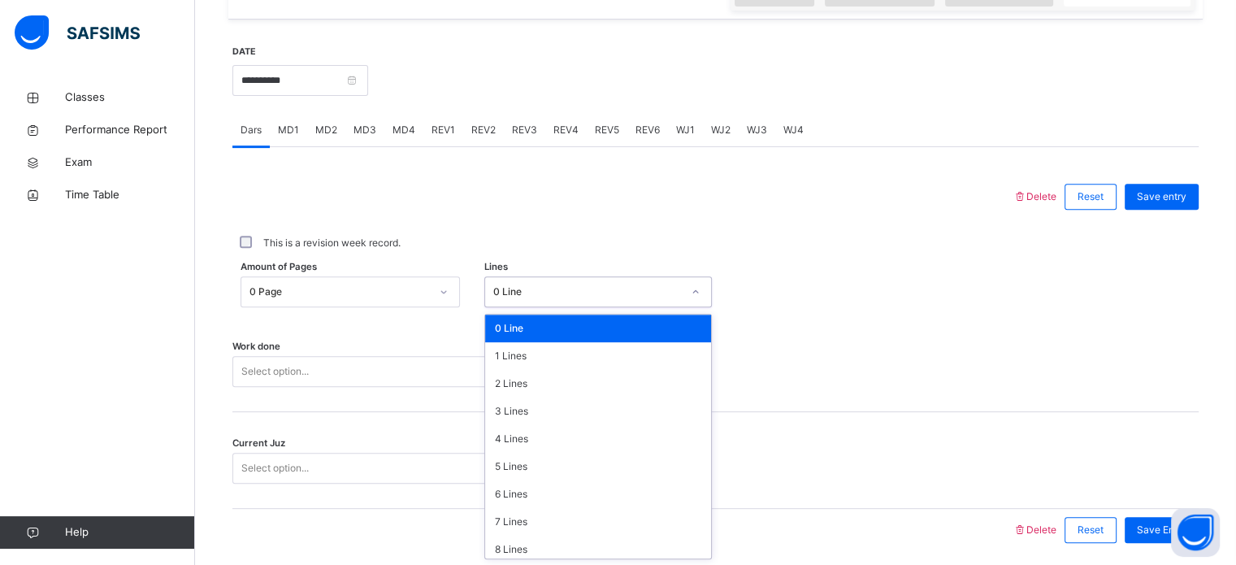
scroll to position [198, 0]
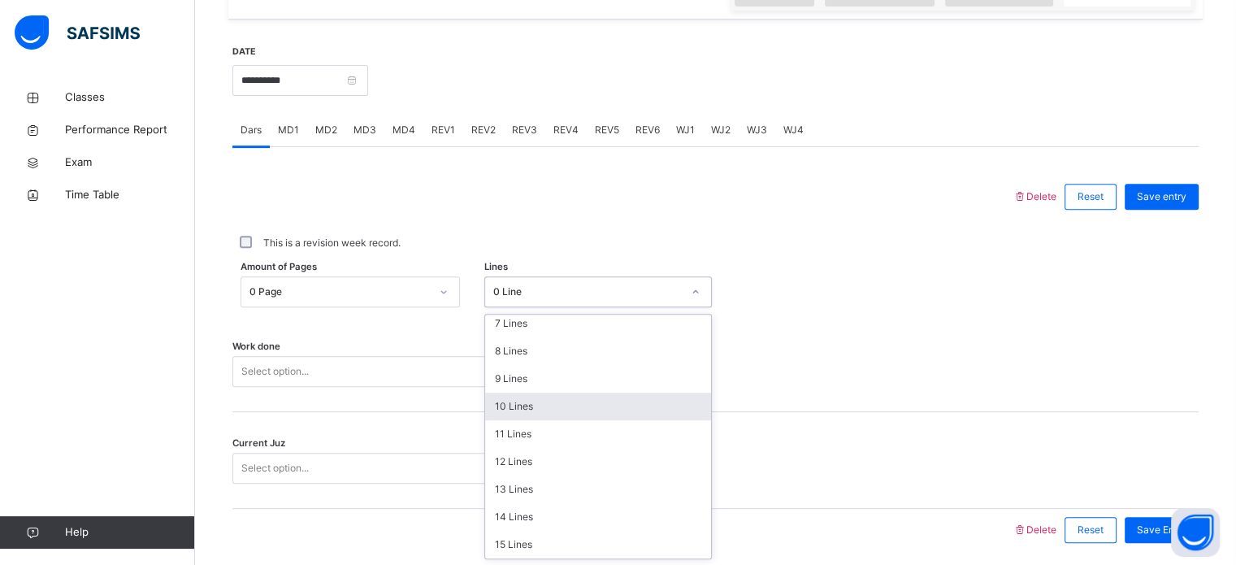
click at [558, 405] on div "10 Lines" at bounding box center [598, 406] width 226 height 28
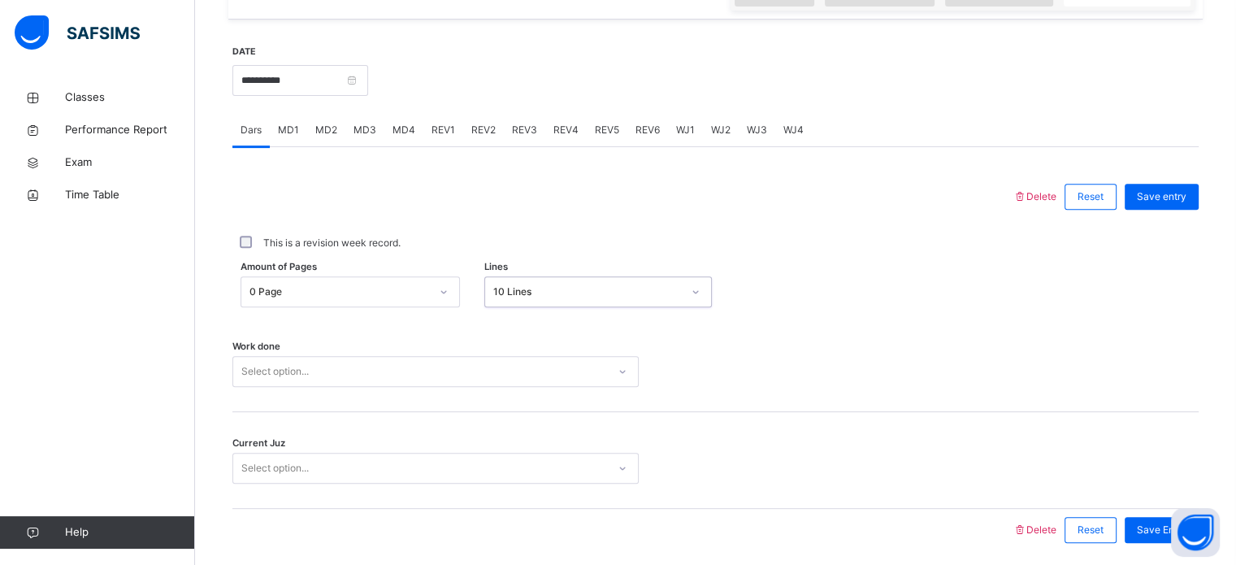
scroll to position [655, 0]
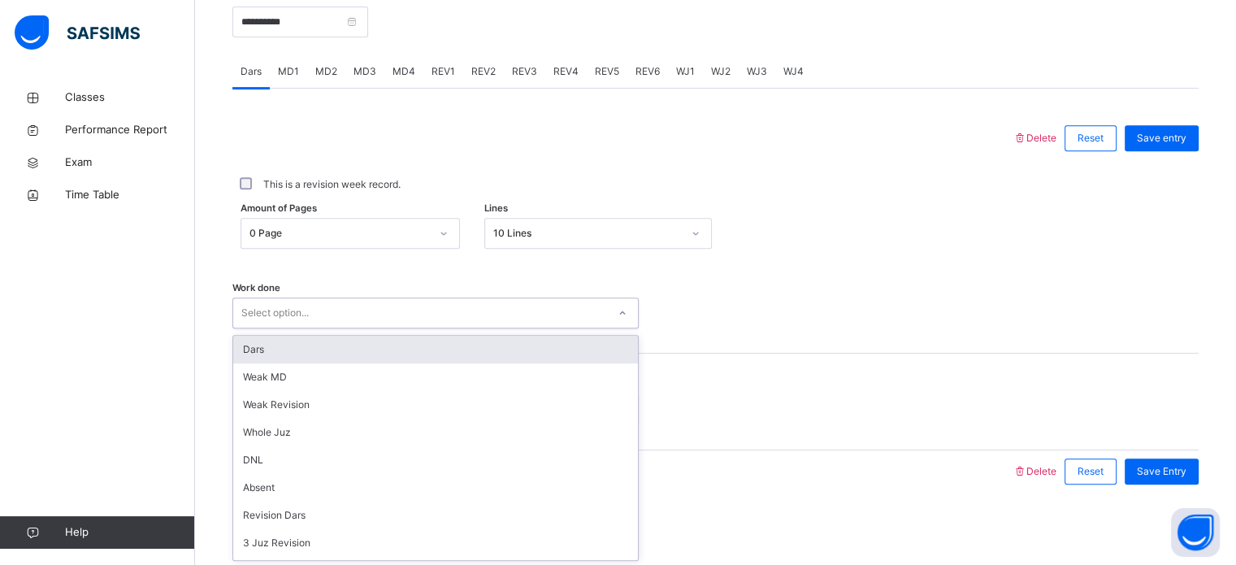
click at [486, 354] on div "Dars" at bounding box center [435, 350] width 405 height 28
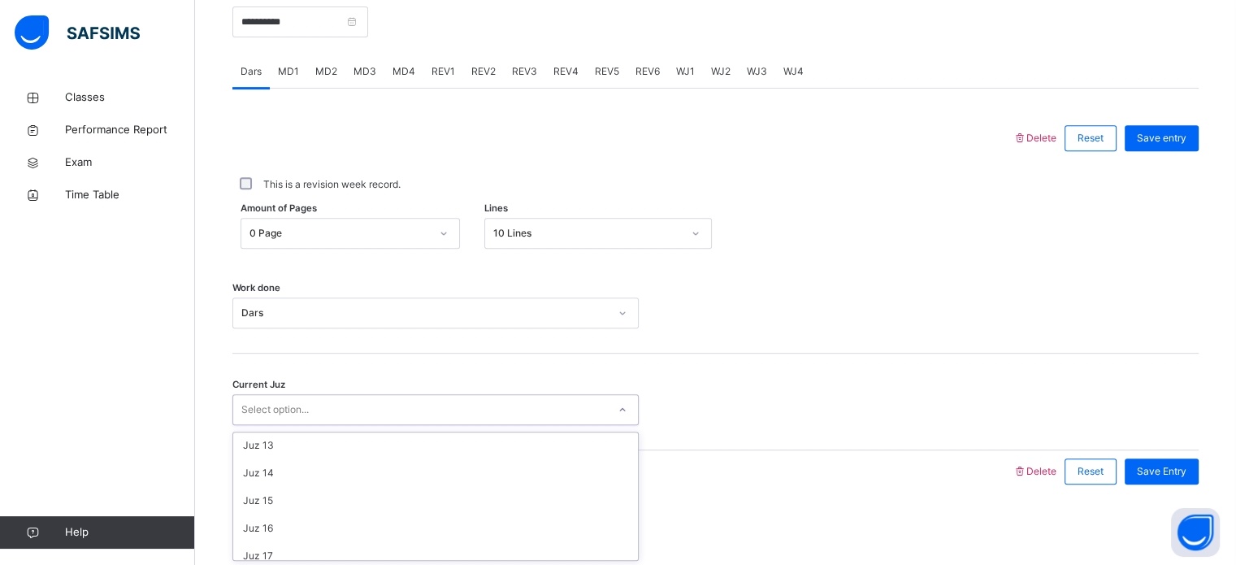
scroll to position [701, 0]
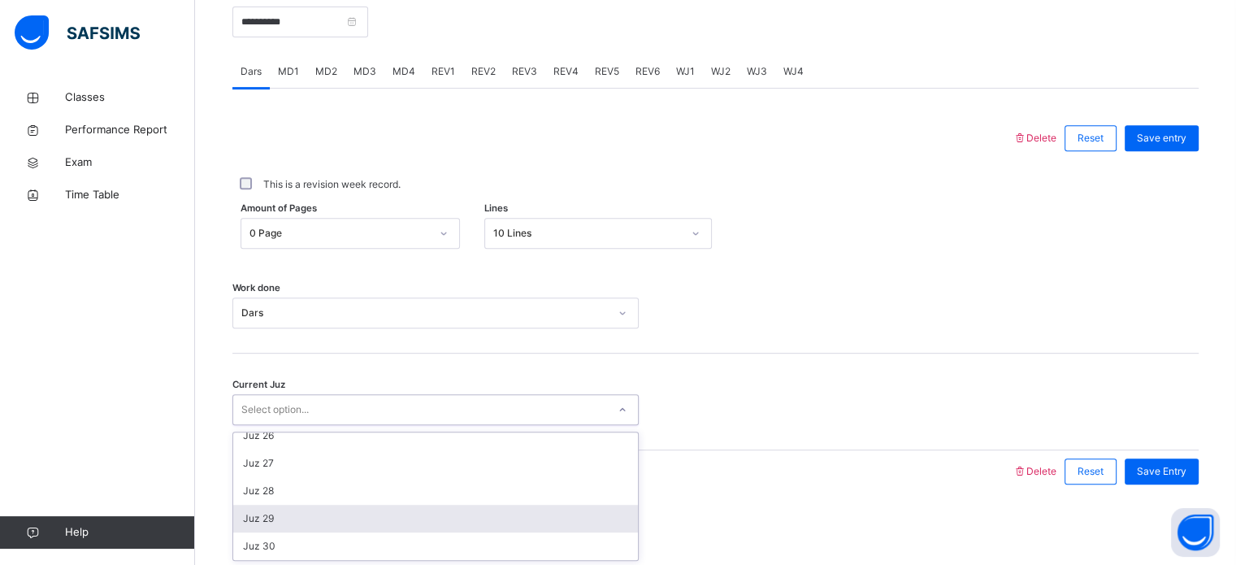
click at [409, 509] on div "Juz 29" at bounding box center [435, 518] width 405 height 28
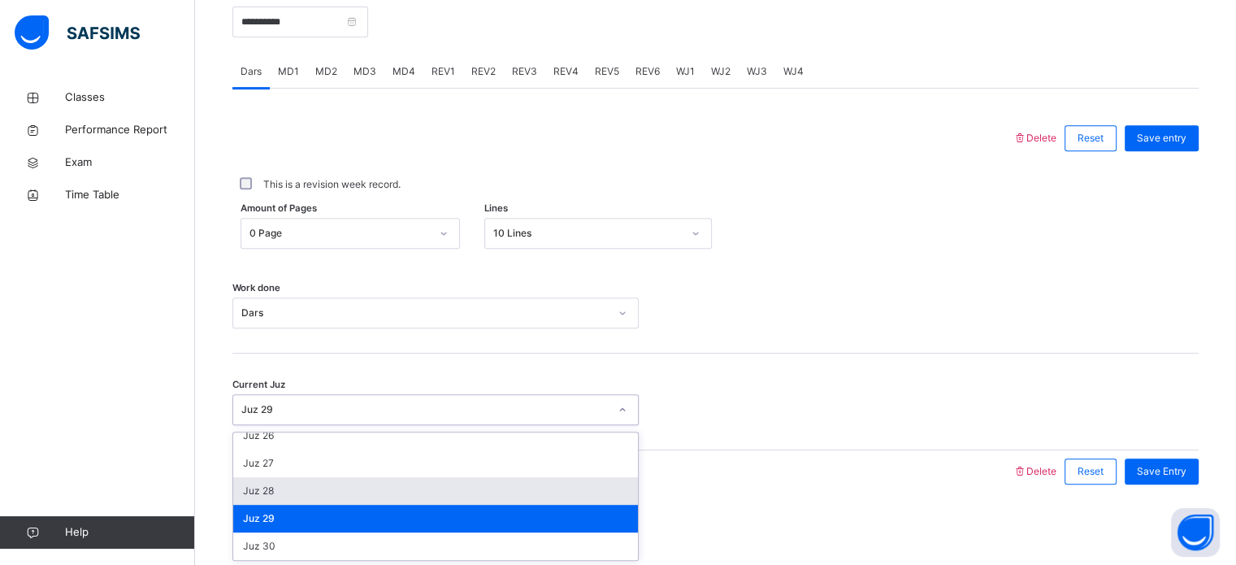
click at [316, 496] on div "Juz 28" at bounding box center [435, 491] width 405 height 28
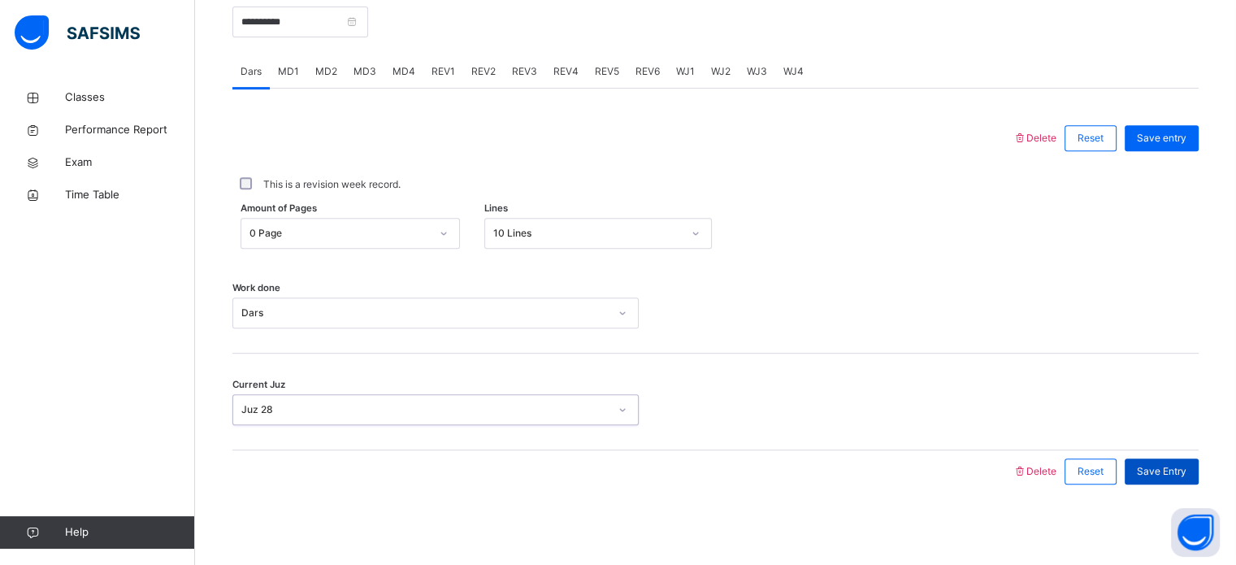
click at [1168, 464] on span "Save Entry" at bounding box center [1162, 471] width 50 height 15
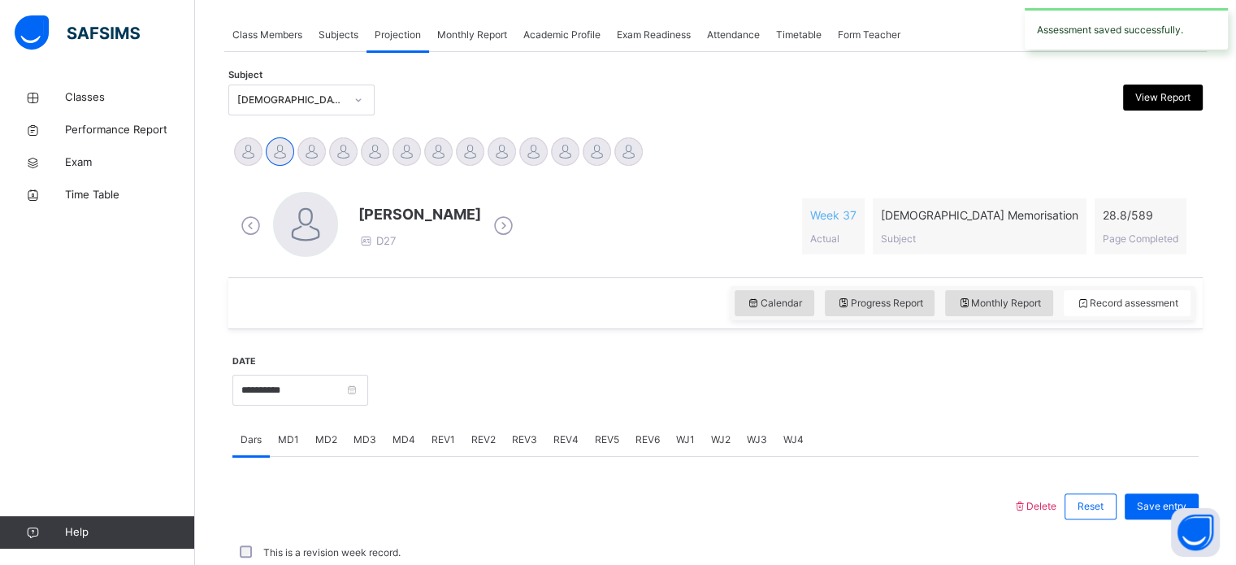
scroll to position [655, 0]
